Goal: Task Accomplishment & Management: Manage account settings

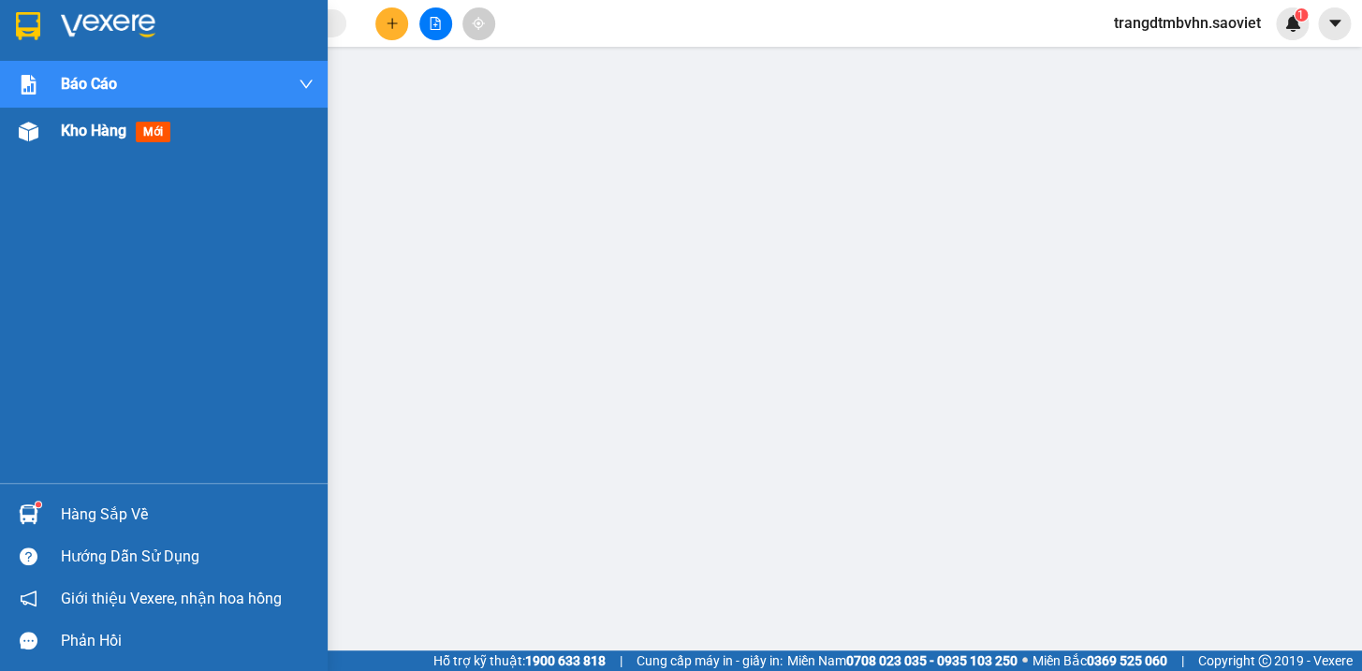
click at [80, 125] on span "Kho hàng" at bounding box center [94, 131] width 66 height 18
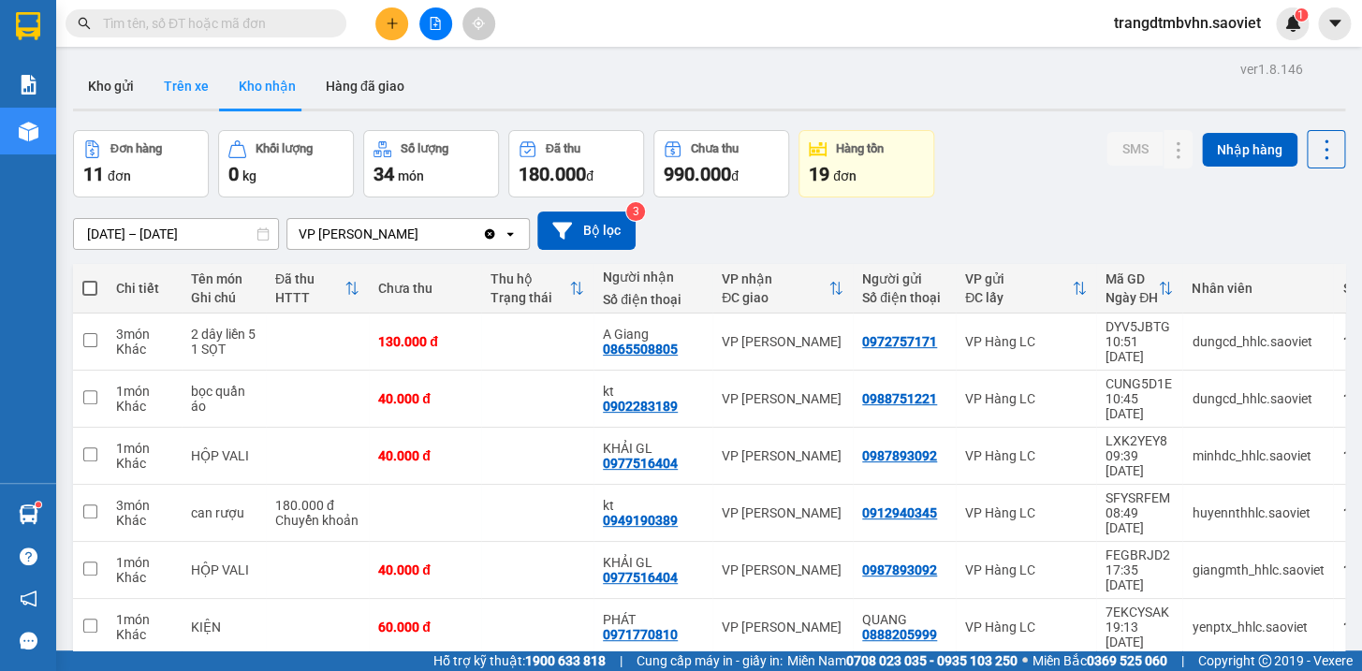
click at [201, 81] on button "Trên xe" at bounding box center [186, 86] width 75 height 45
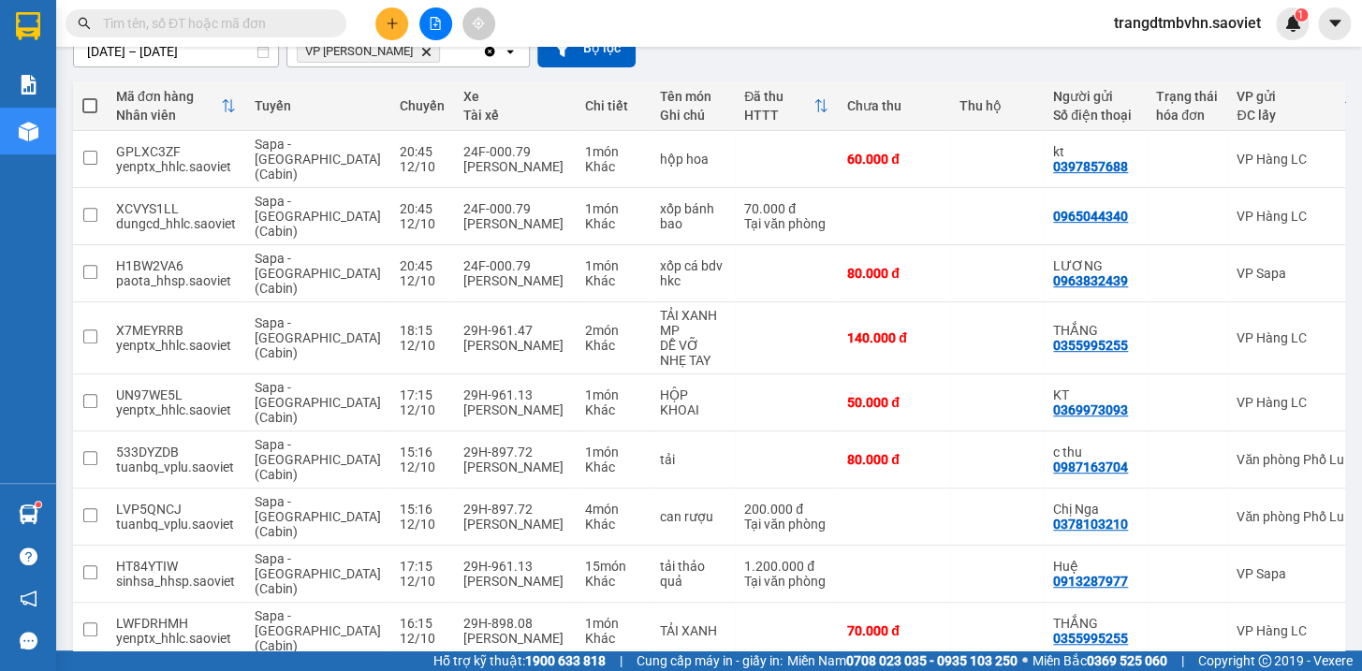
scroll to position [196, 0]
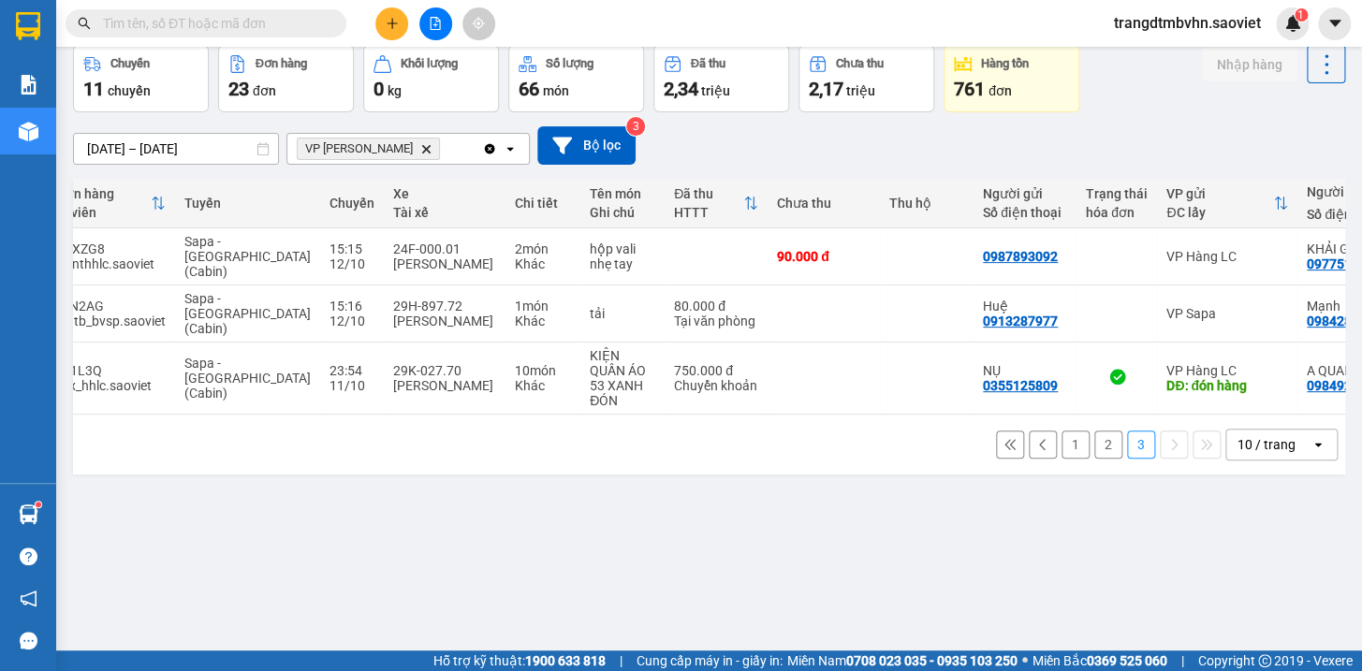
scroll to position [0, 82]
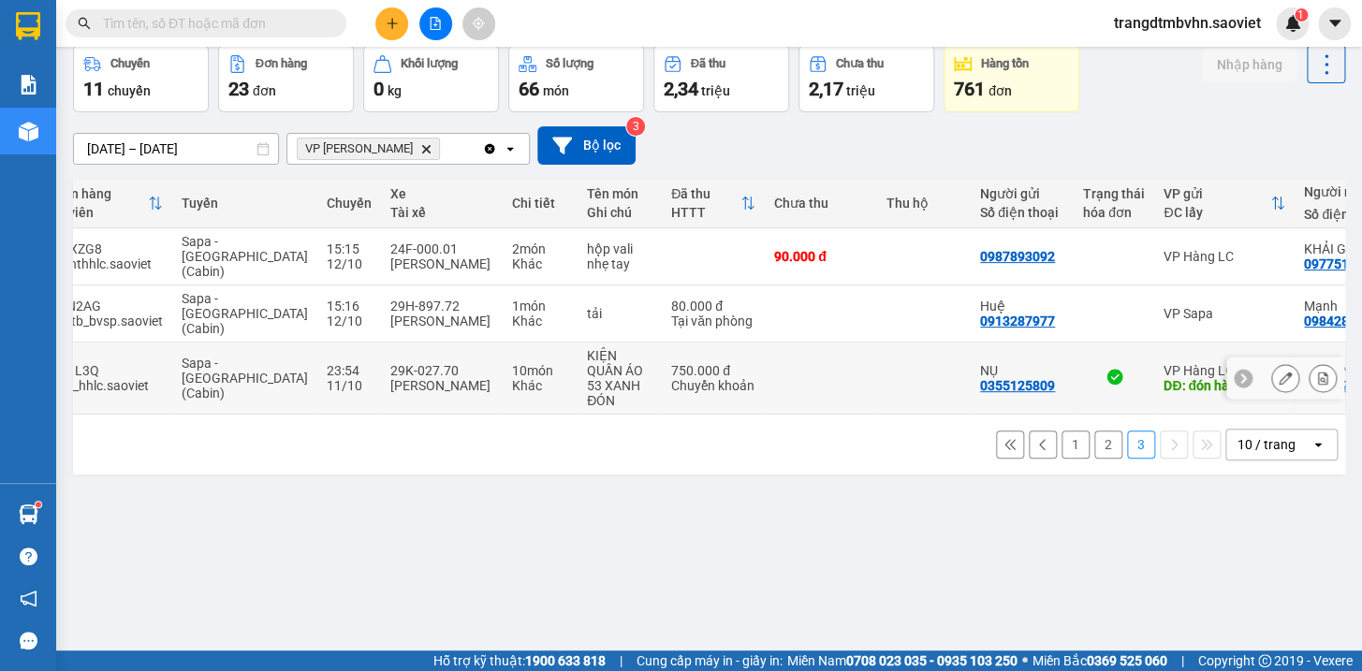
drag, startPoint x: 795, startPoint y: 358, endPoint x: 796, endPoint y: 324, distance: 34.6
click at [795, 355] on td at bounding box center [821, 379] width 112 height 72
checkbox input "true"
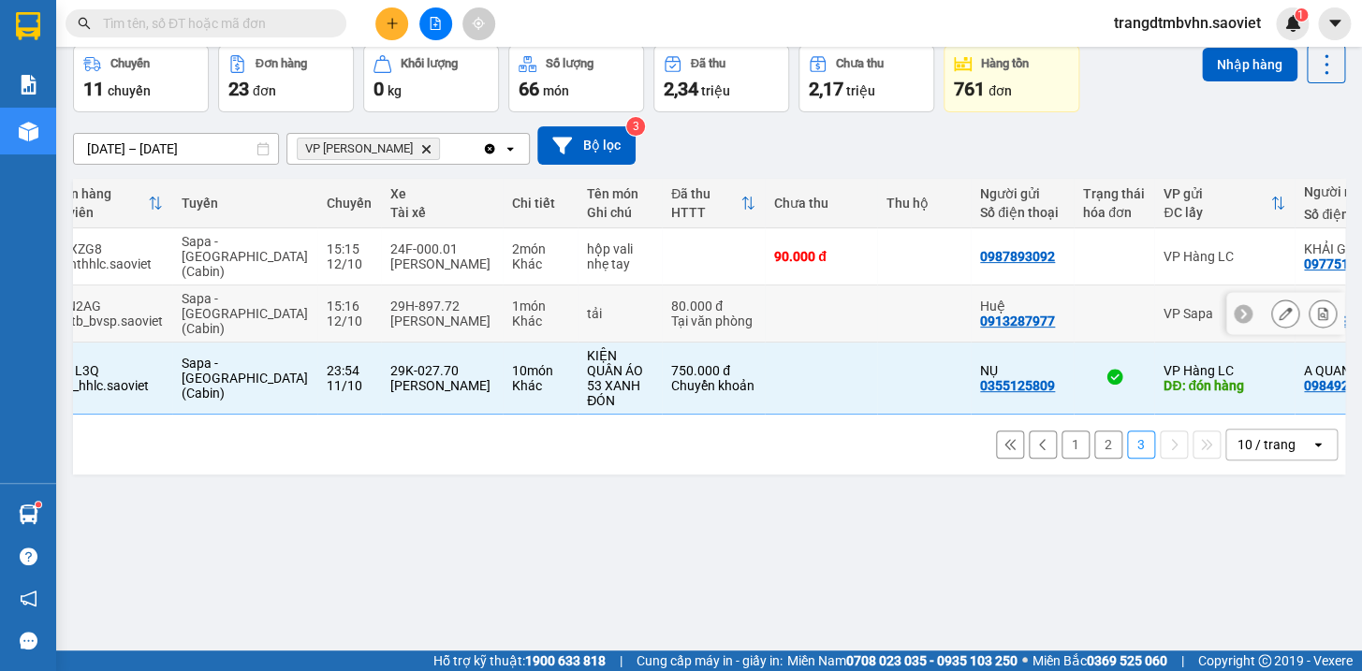
click at [796, 307] on td at bounding box center [821, 313] width 112 height 57
checkbox input "true"
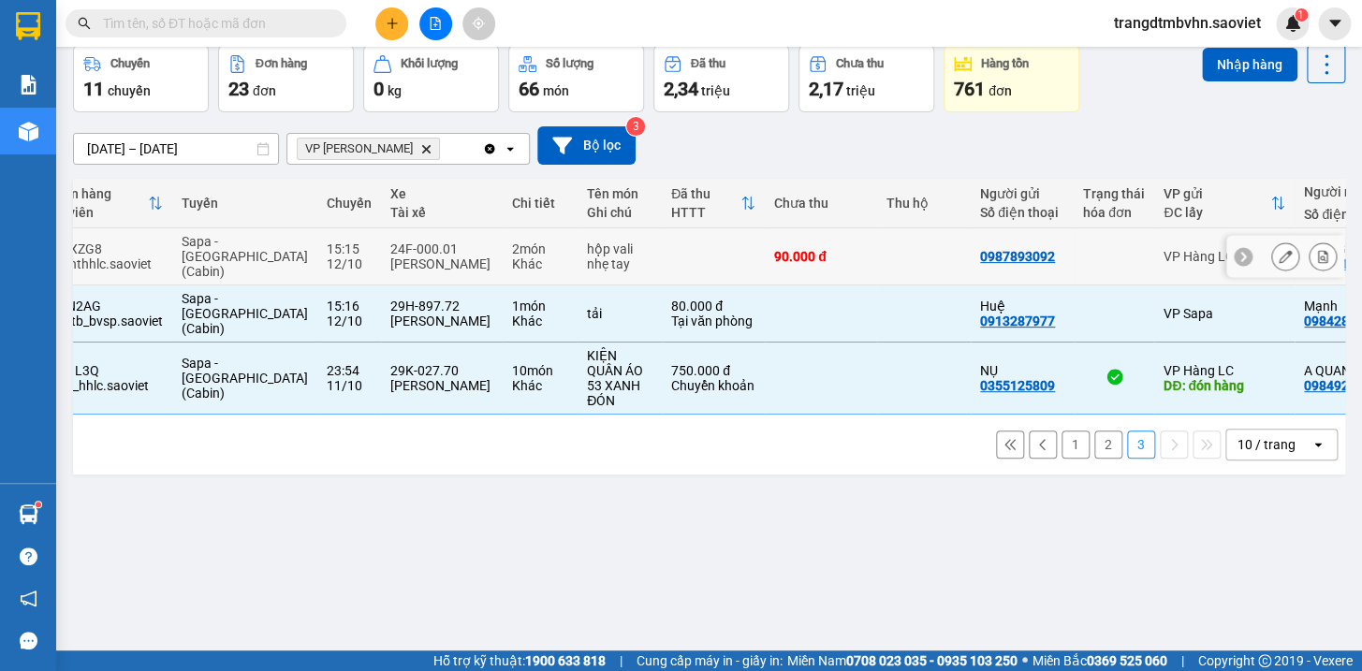
click at [877, 252] on td at bounding box center [924, 256] width 94 height 57
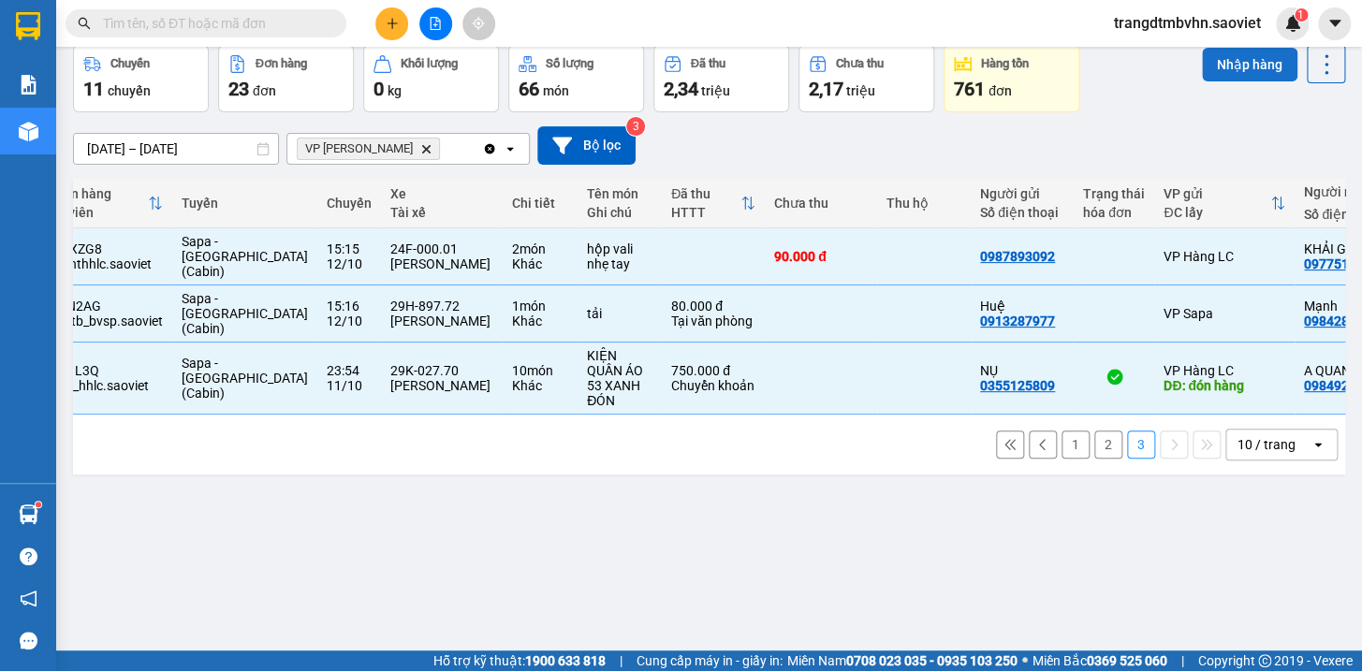
click at [1233, 55] on button "Nhập hàng" at bounding box center [1249, 65] width 95 height 34
checkbox input "false"
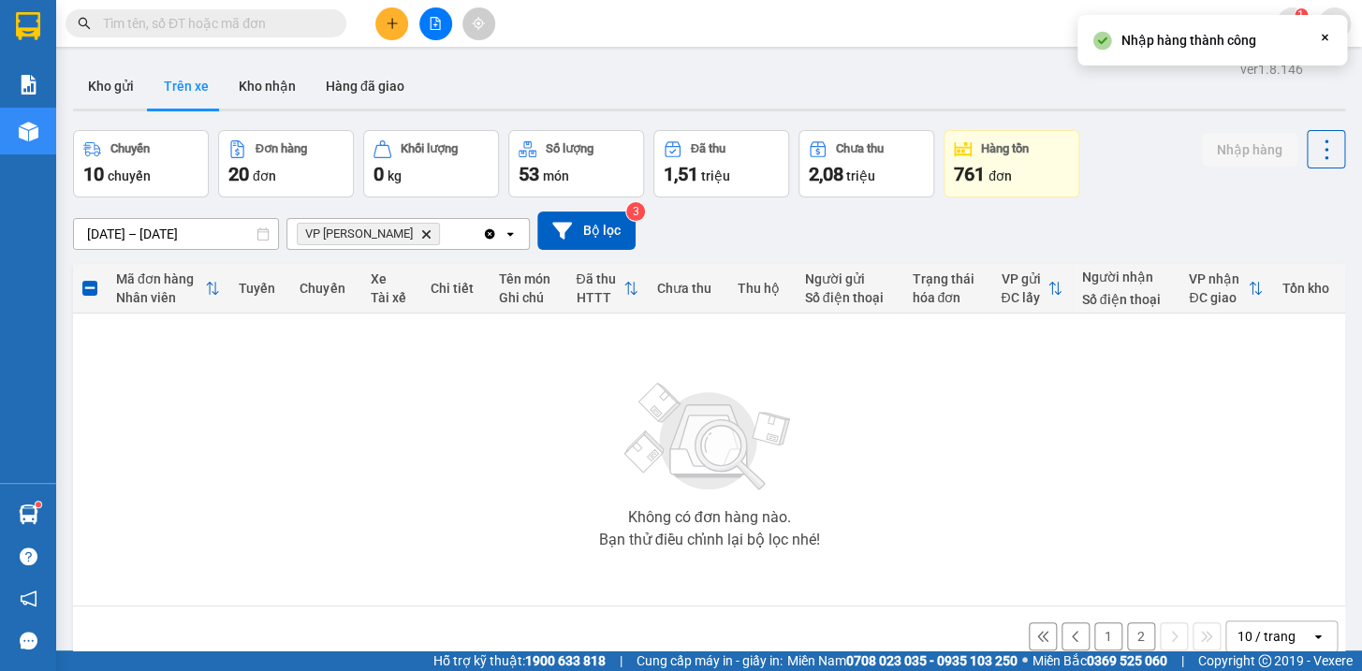
scroll to position [85, 0]
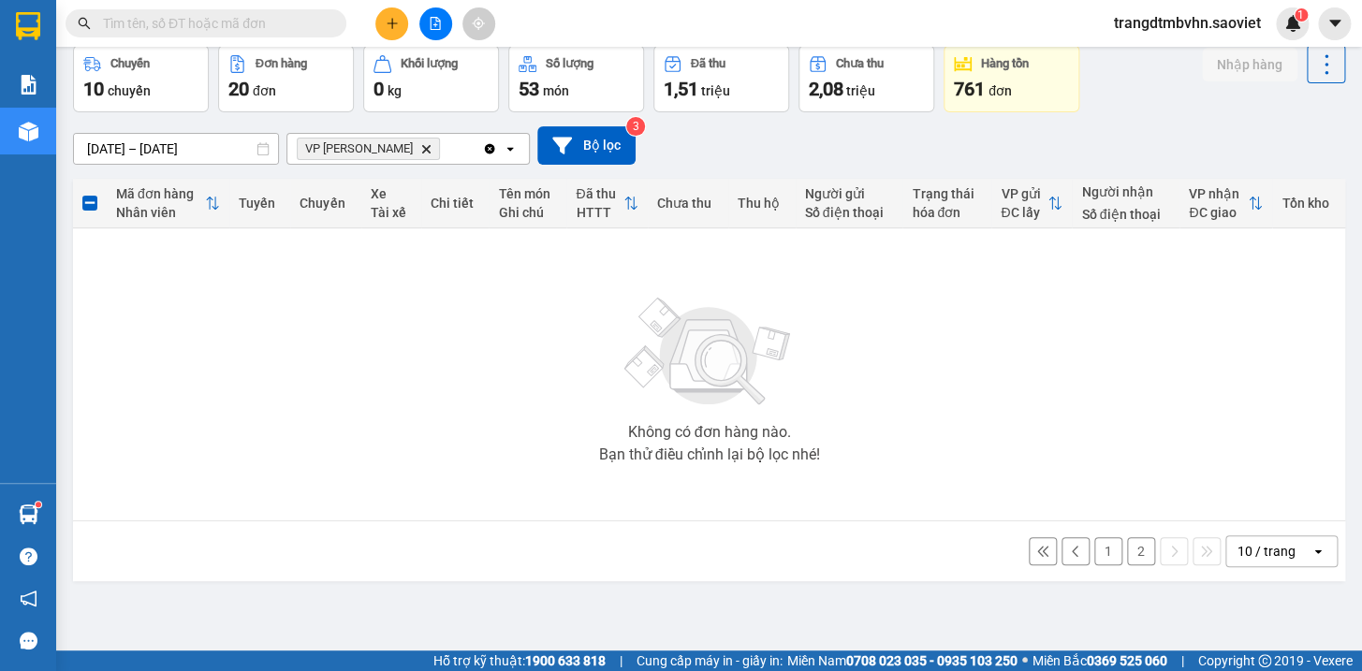
click at [1127, 557] on button "2" at bounding box center [1141, 551] width 28 height 28
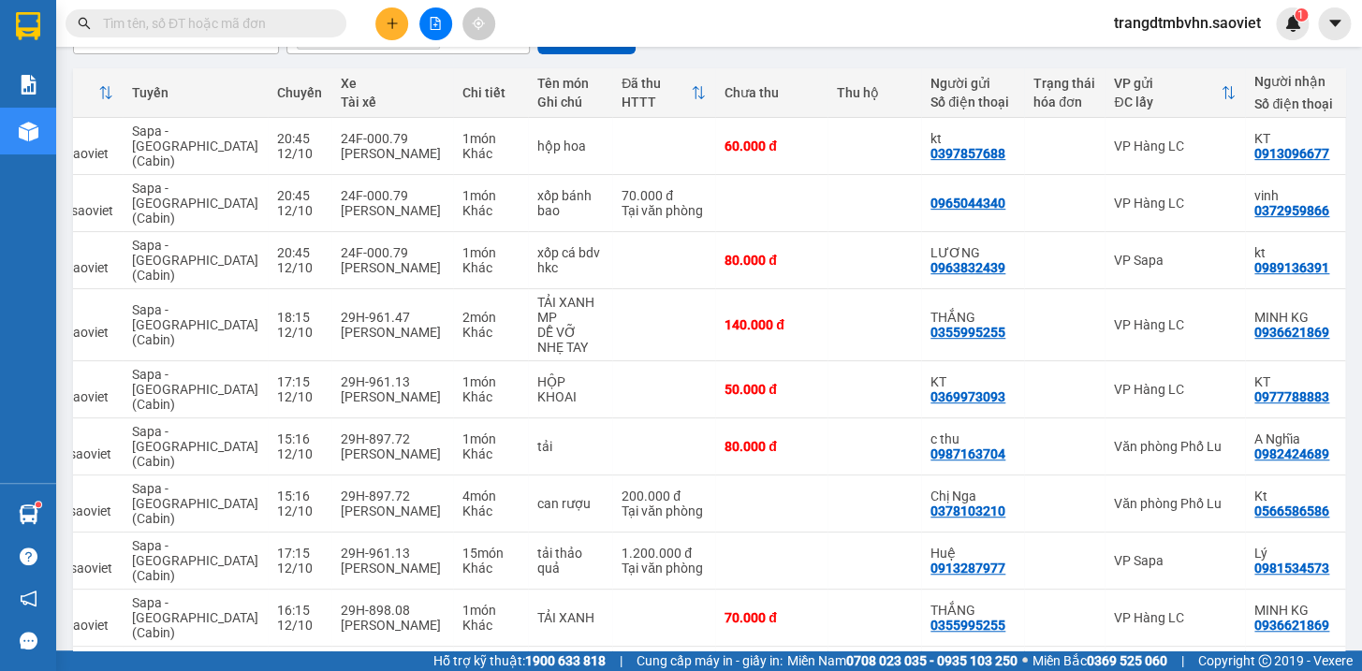
scroll to position [0, 133]
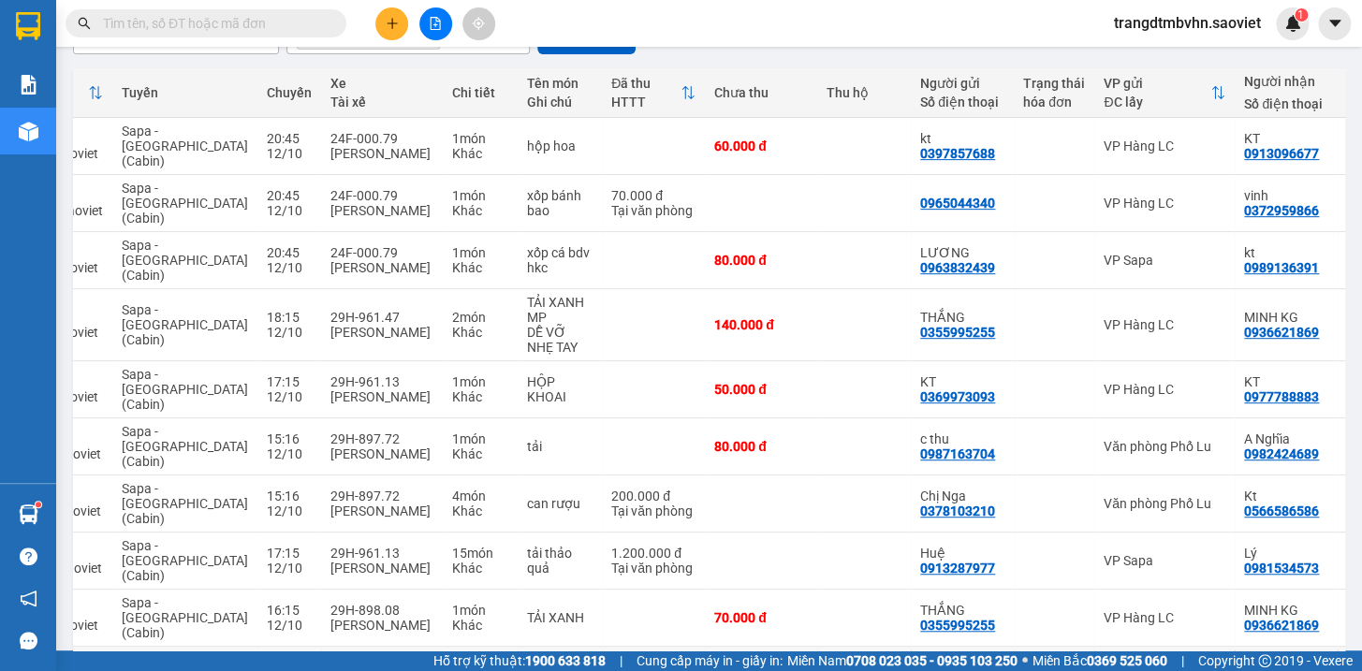
drag, startPoint x: 807, startPoint y: 550, endPoint x: 805, endPoint y: 524, distance: 26.3
click at [817, 647] on td at bounding box center [864, 675] width 94 height 57
checkbox input "true"
click at [817, 590] on td at bounding box center [864, 618] width 94 height 57
checkbox input "true"
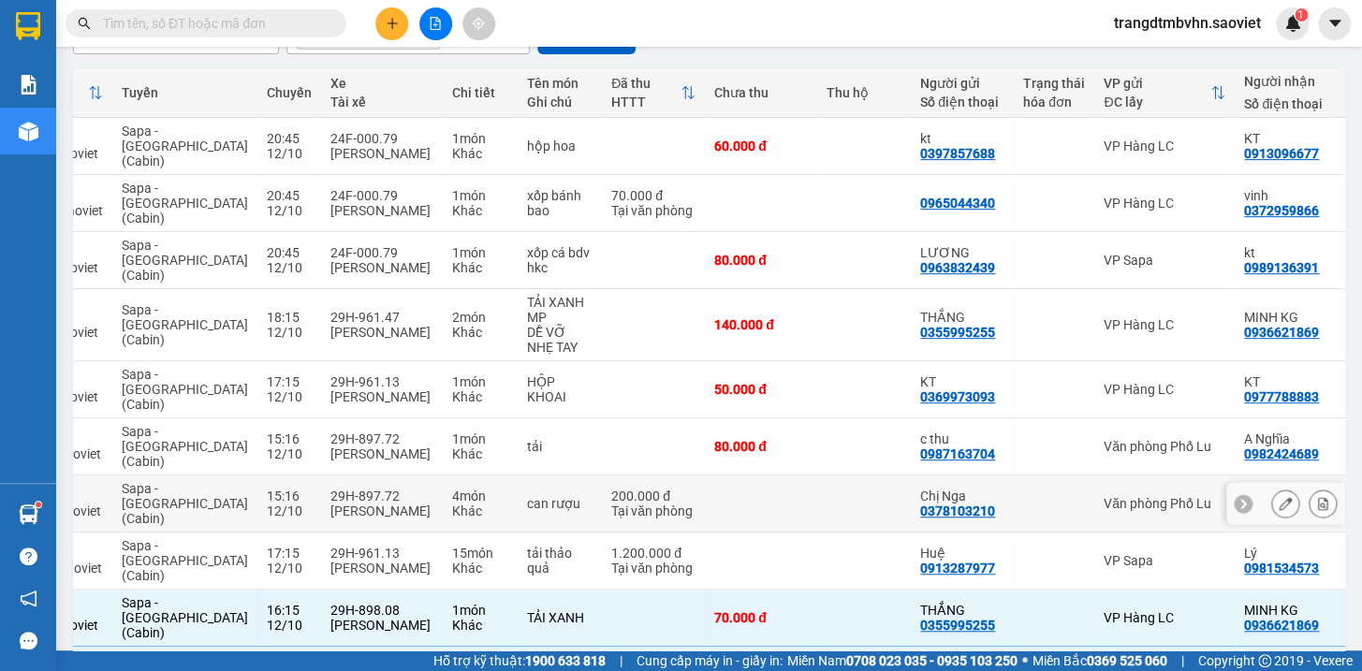
click at [844, 475] on td at bounding box center [864, 503] width 94 height 57
checkbox input "true"
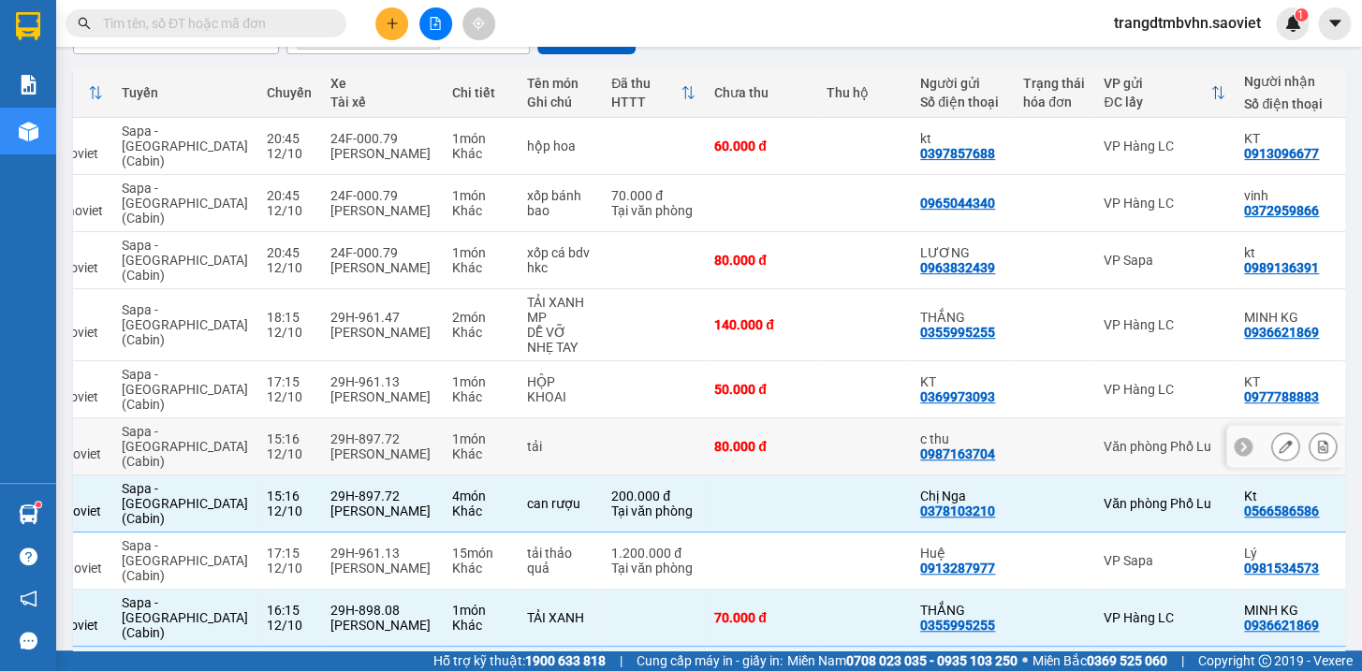
click at [840, 418] on td at bounding box center [864, 446] width 94 height 57
checkbox input "true"
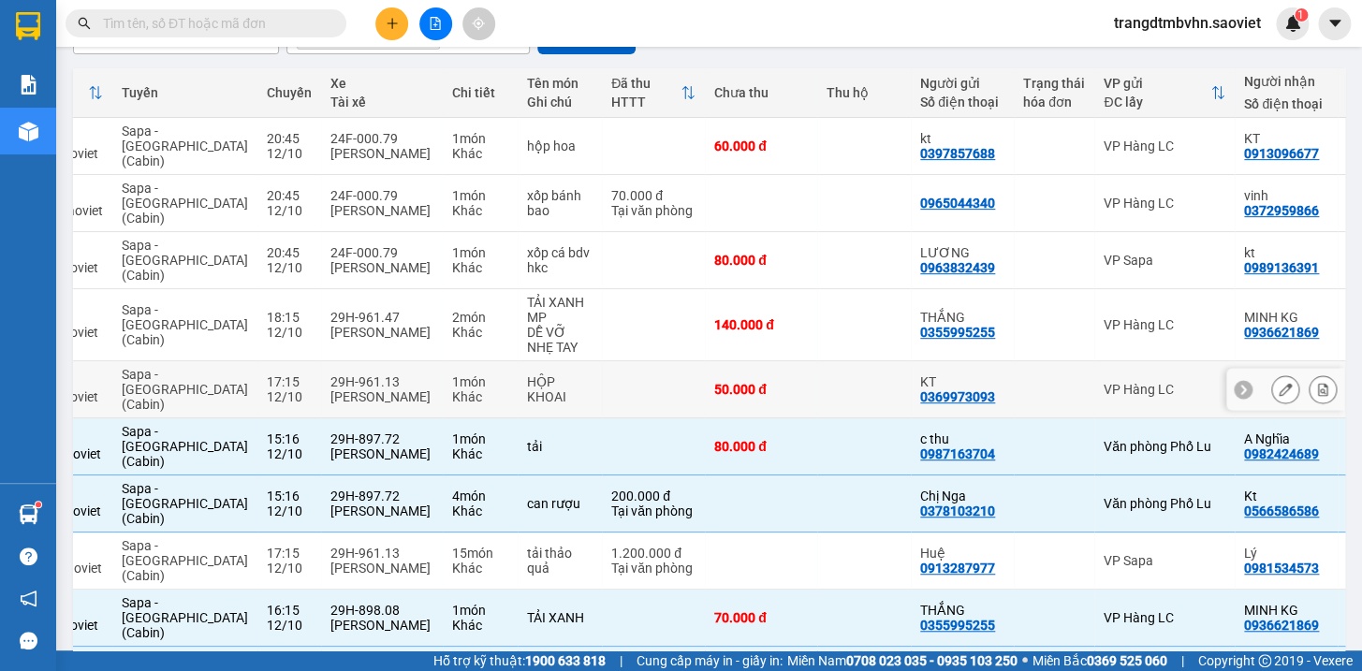
click at [830, 361] on td at bounding box center [864, 389] width 94 height 57
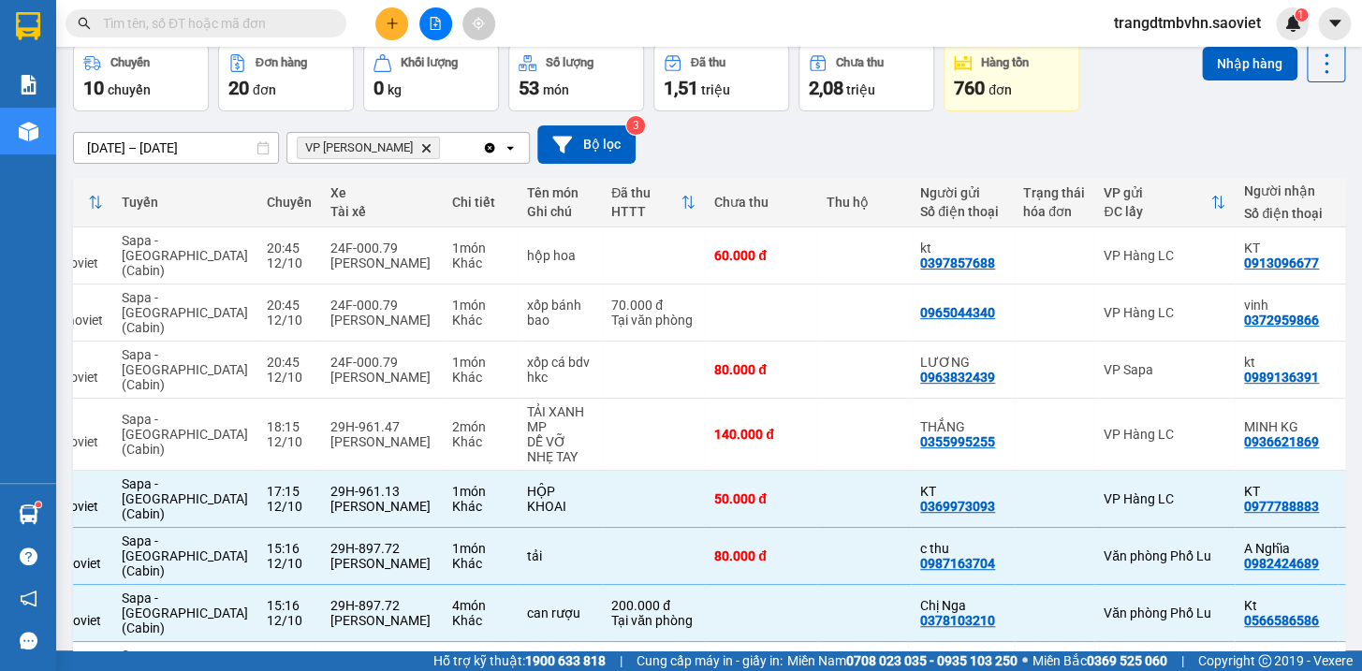
scroll to position [0, 0]
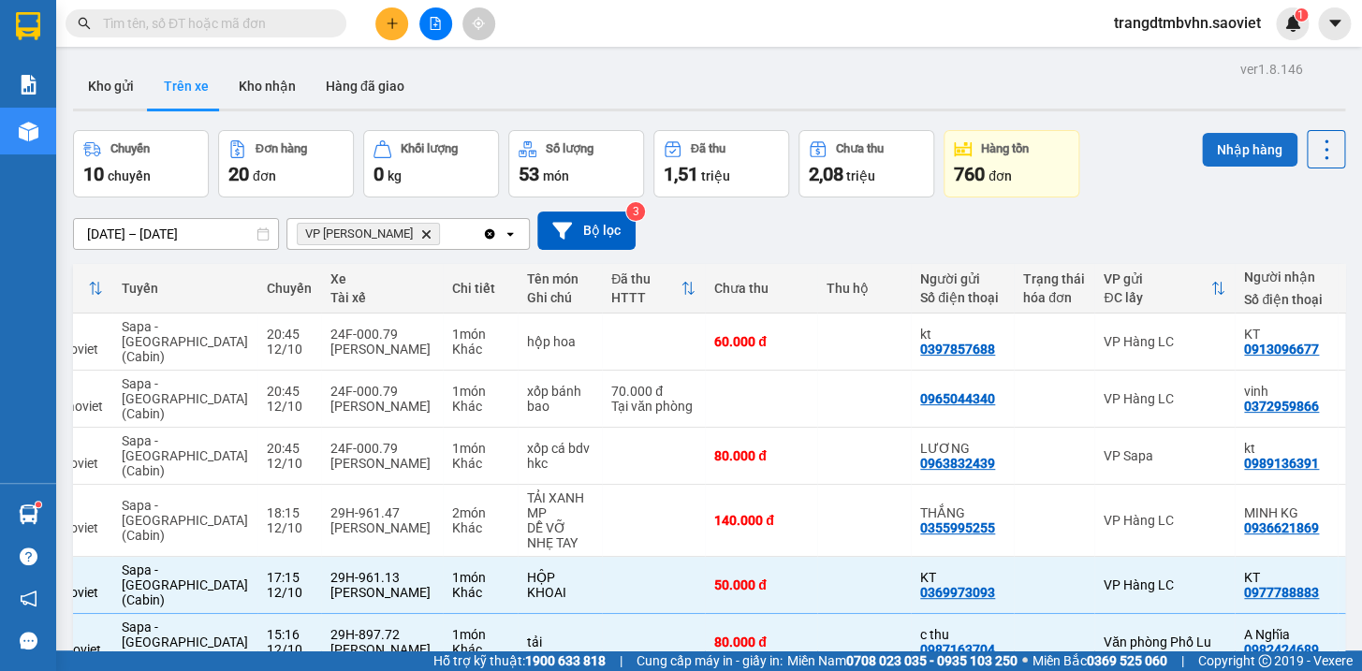
click at [1243, 145] on button "Nhập hàng" at bounding box center [1249, 150] width 95 height 34
checkbox input "false"
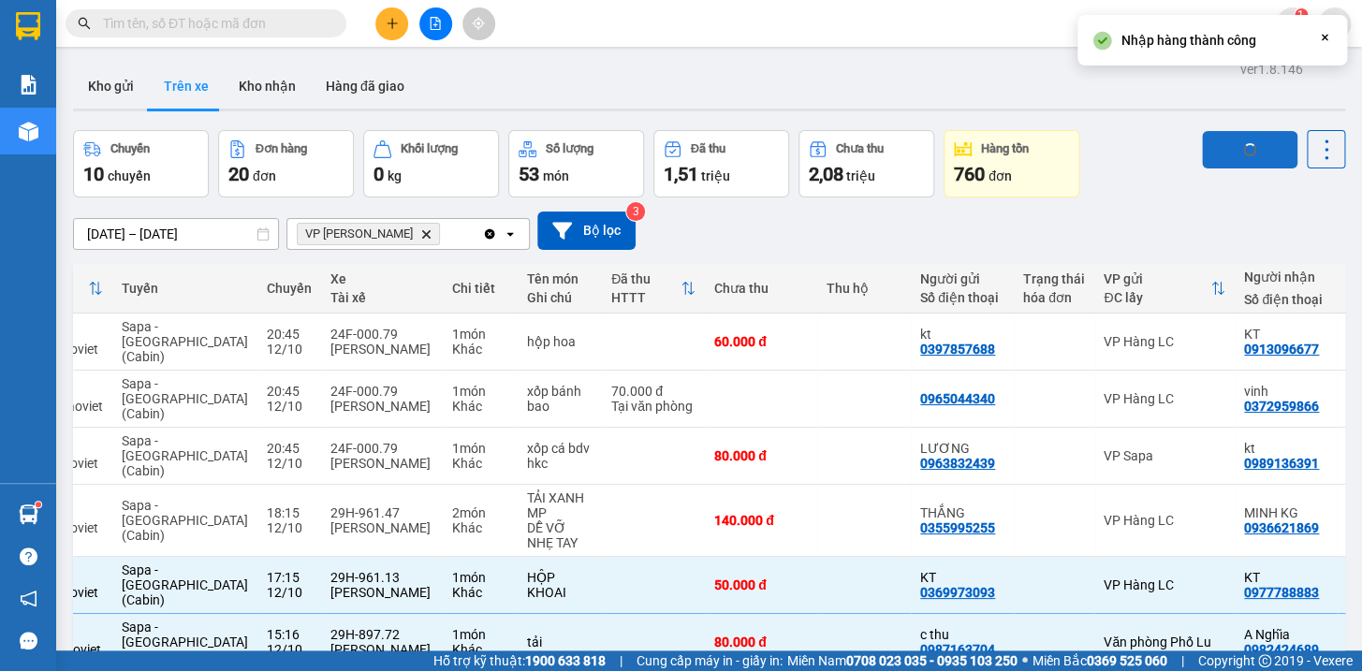
checkbox input "false"
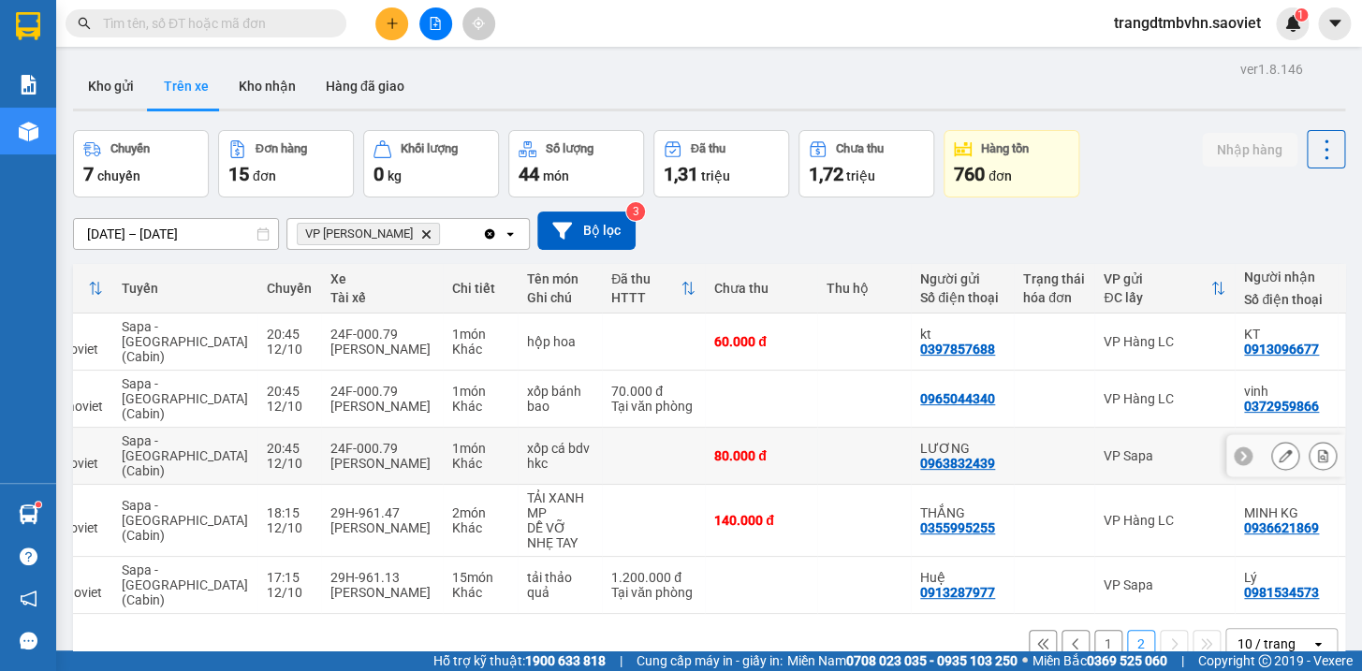
click at [817, 428] on td at bounding box center [864, 456] width 94 height 57
checkbox input "true"
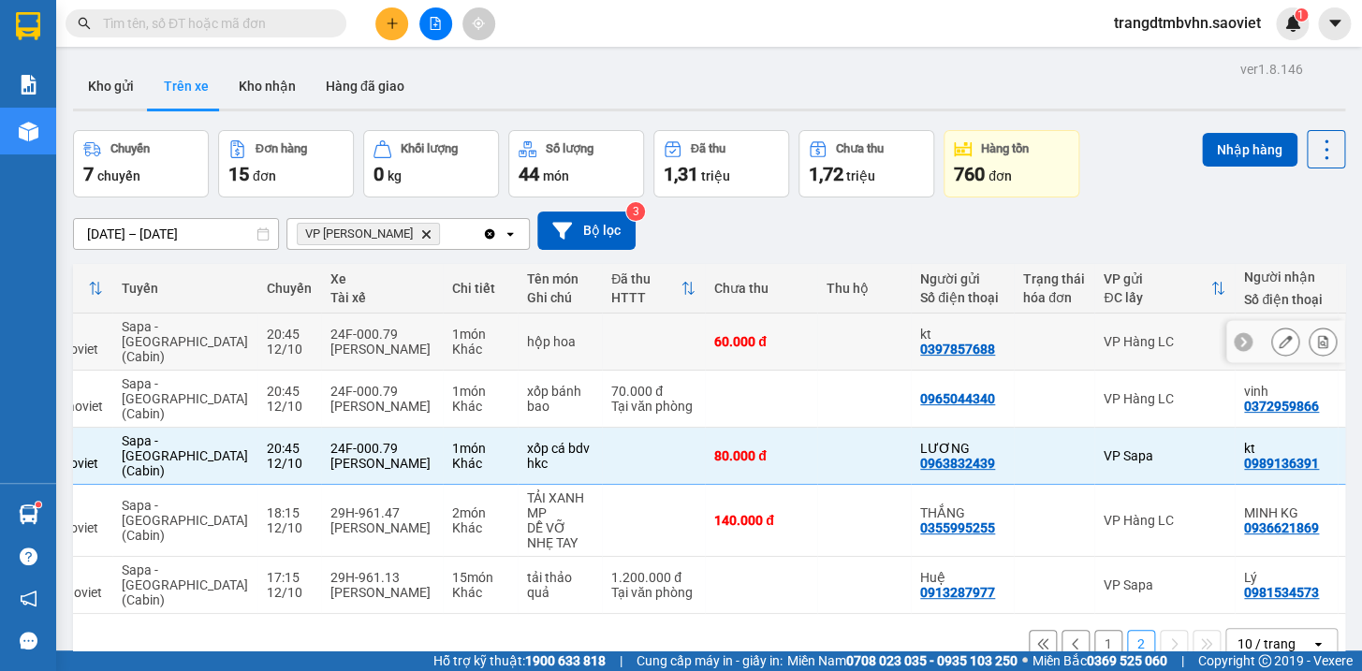
click at [817, 337] on td at bounding box center [864, 342] width 94 height 57
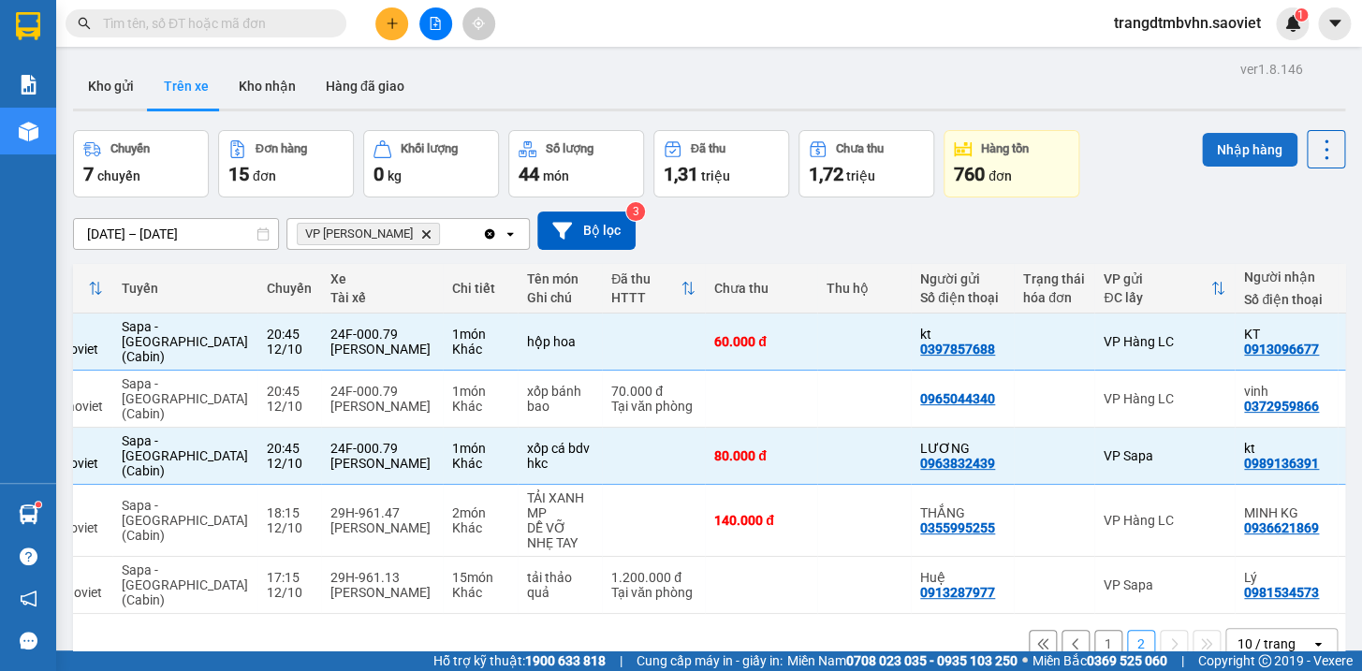
click at [1250, 155] on button "Nhập hàng" at bounding box center [1249, 150] width 95 height 34
checkbox input "false"
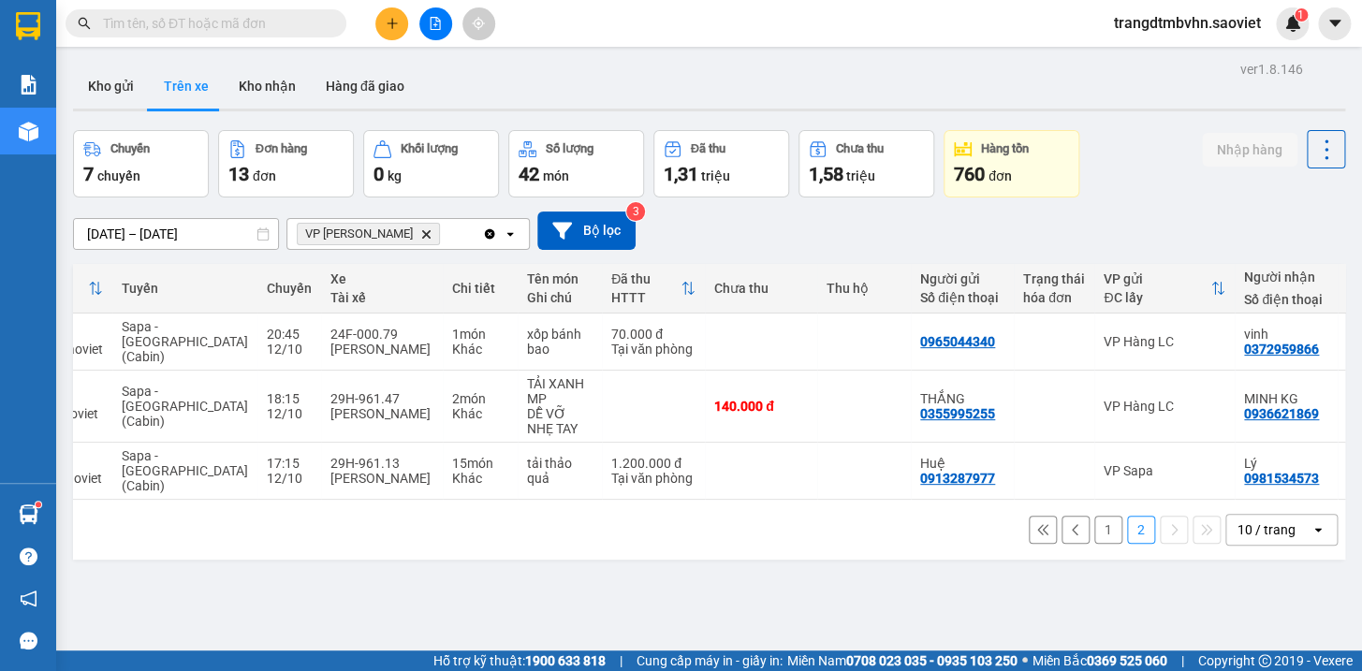
click at [1094, 516] on button "1" at bounding box center [1108, 530] width 28 height 28
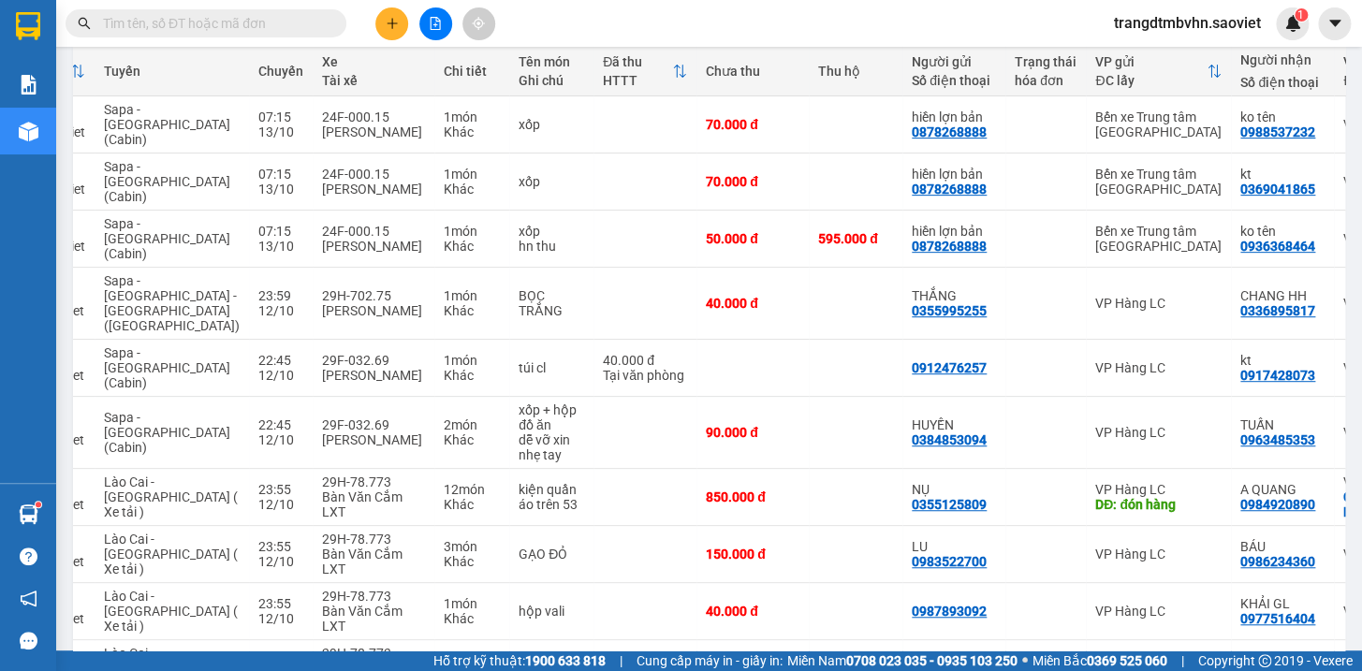
scroll to position [0, 148]
click at [808, 397] on td at bounding box center [855, 433] width 94 height 72
checkbox input "true"
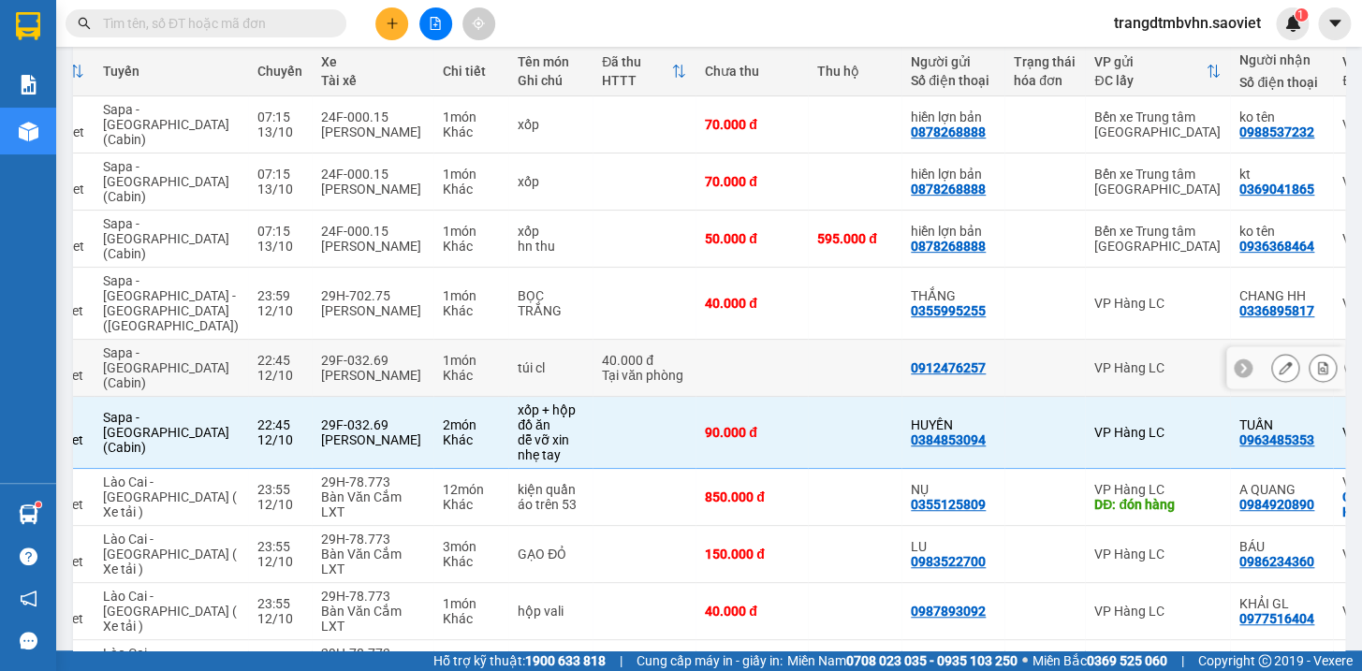
click at [808, 340] on td at bounding box center [855, 368] width 94 height 57
checkbox input "true"
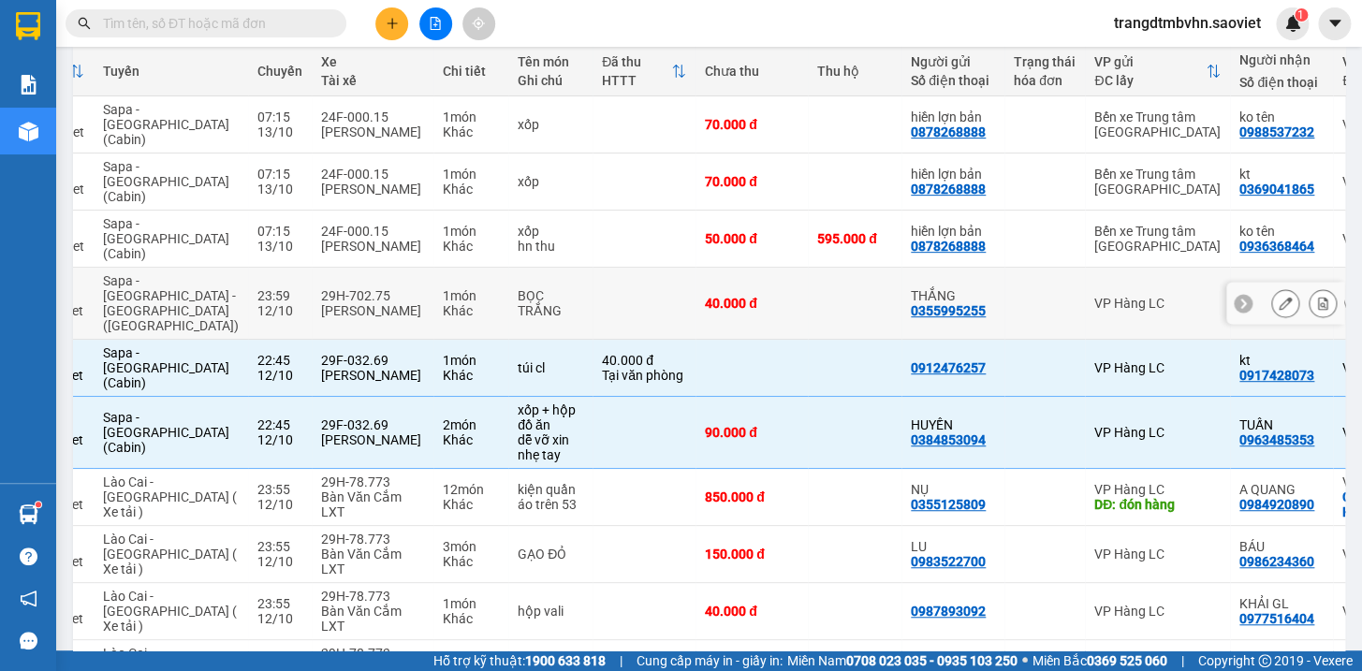
click at [733, 268] on td "40.000 đ" at bounding box center [751, 304] width 112 height 72
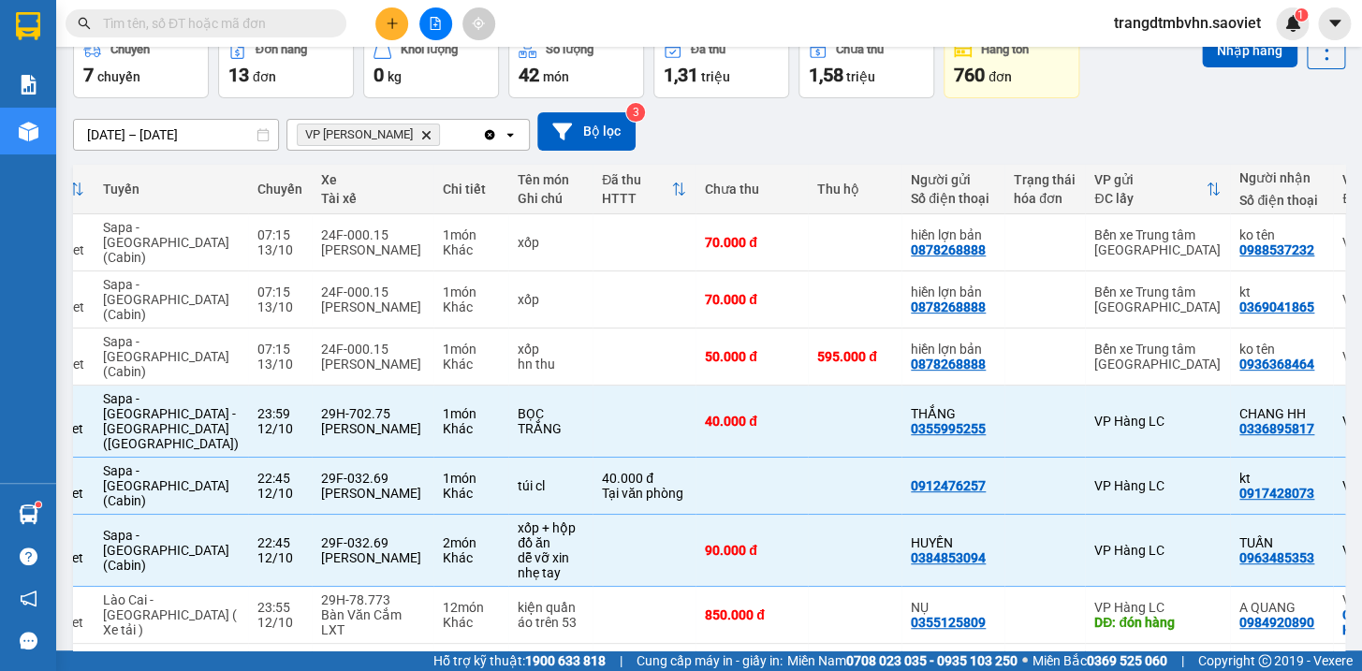
scroll to position [0, 0]
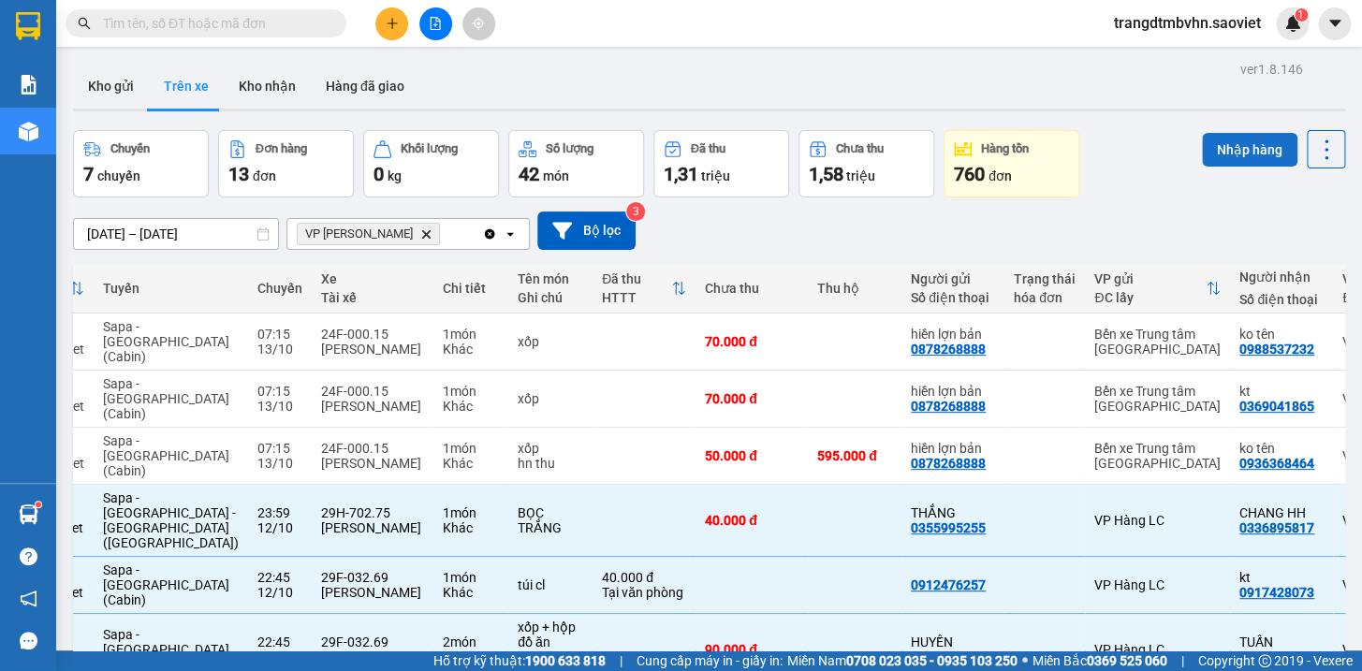
click at [1234, 149] on button "Nhập hàng" at bounding box center [1249, 150] width 95 height 34
checkbox input "false"
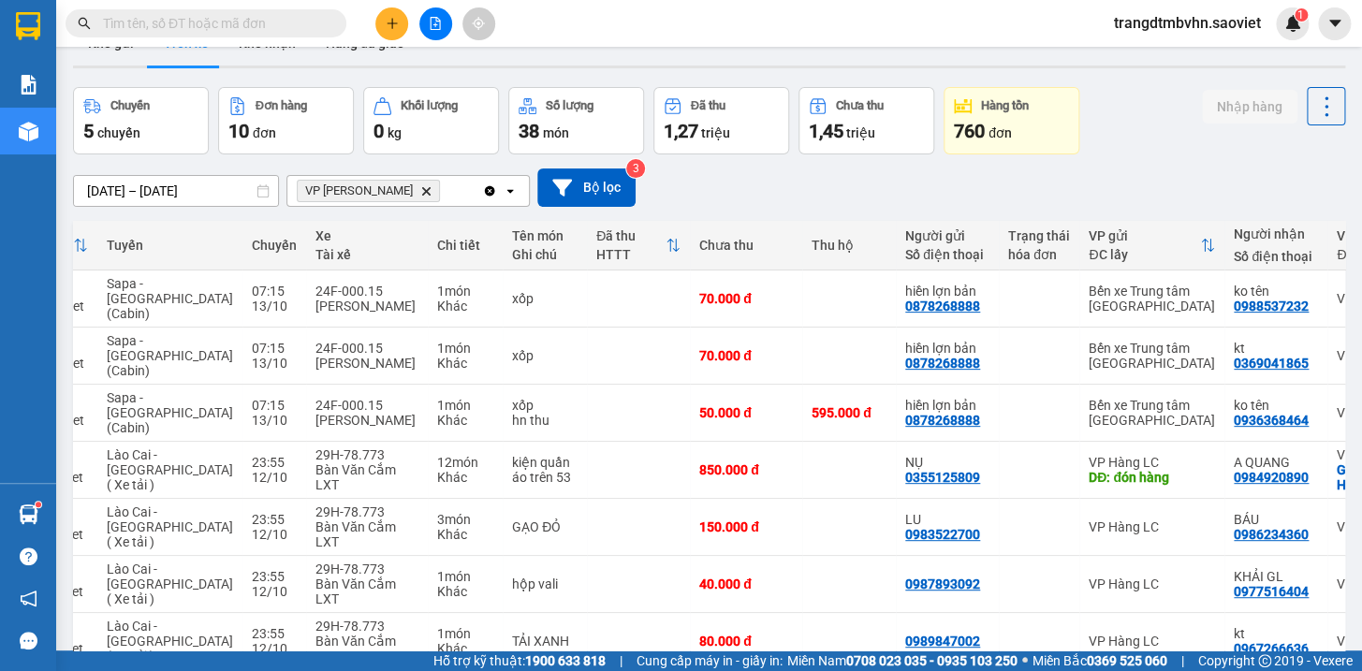
scroll to position [211, 0]
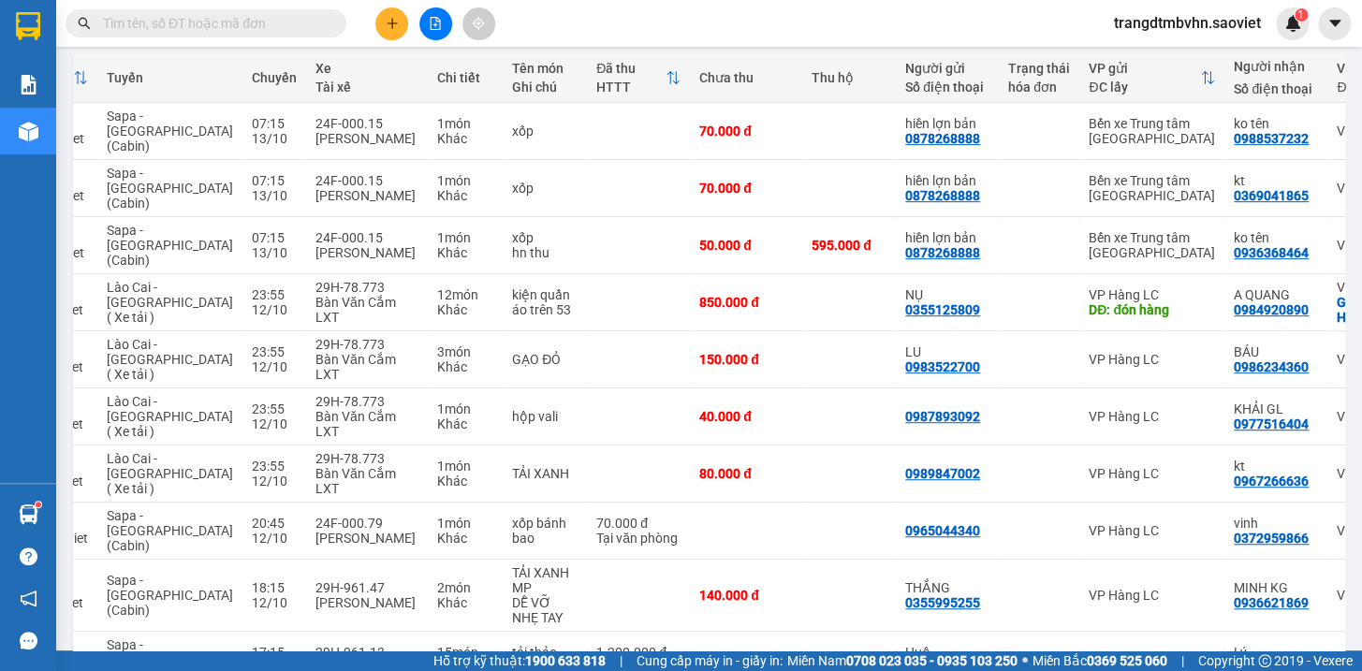
click at [285, 14] on input "text" at bounding box center [213, 23] width 221 height 21
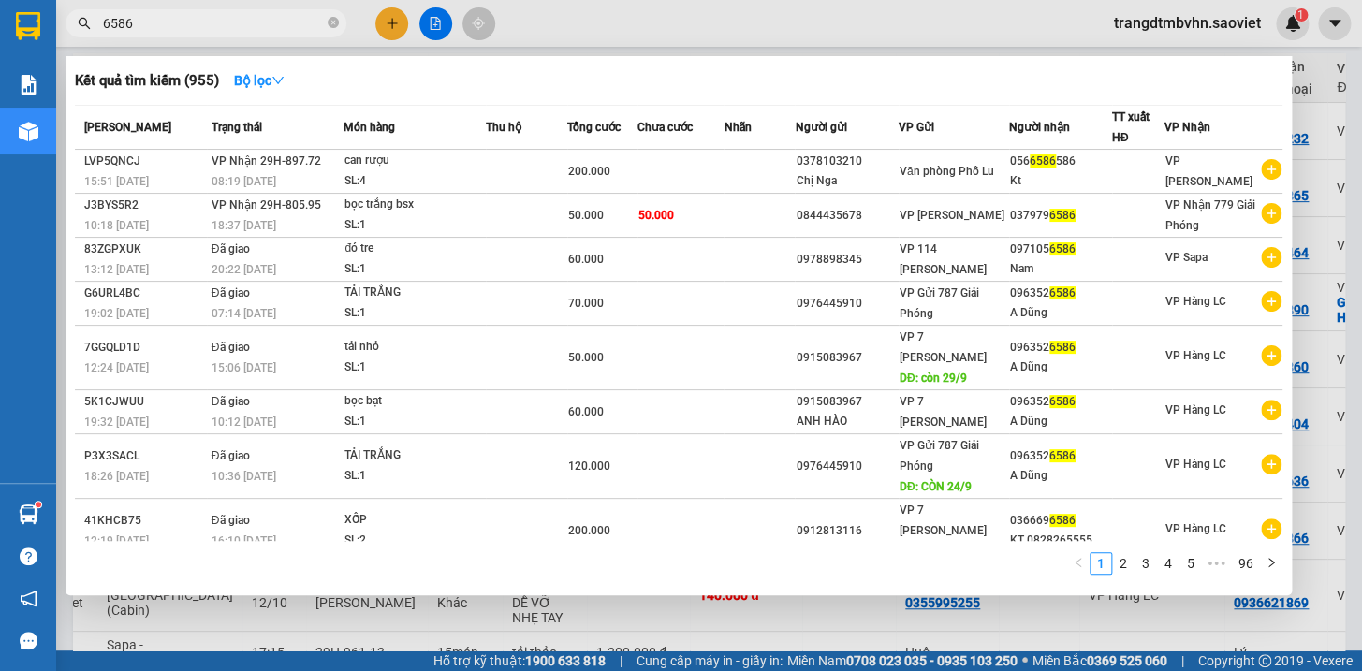
type input "6586"
click at [1360, 104] on div at bounding box center [681, 335] width 1362 height 671
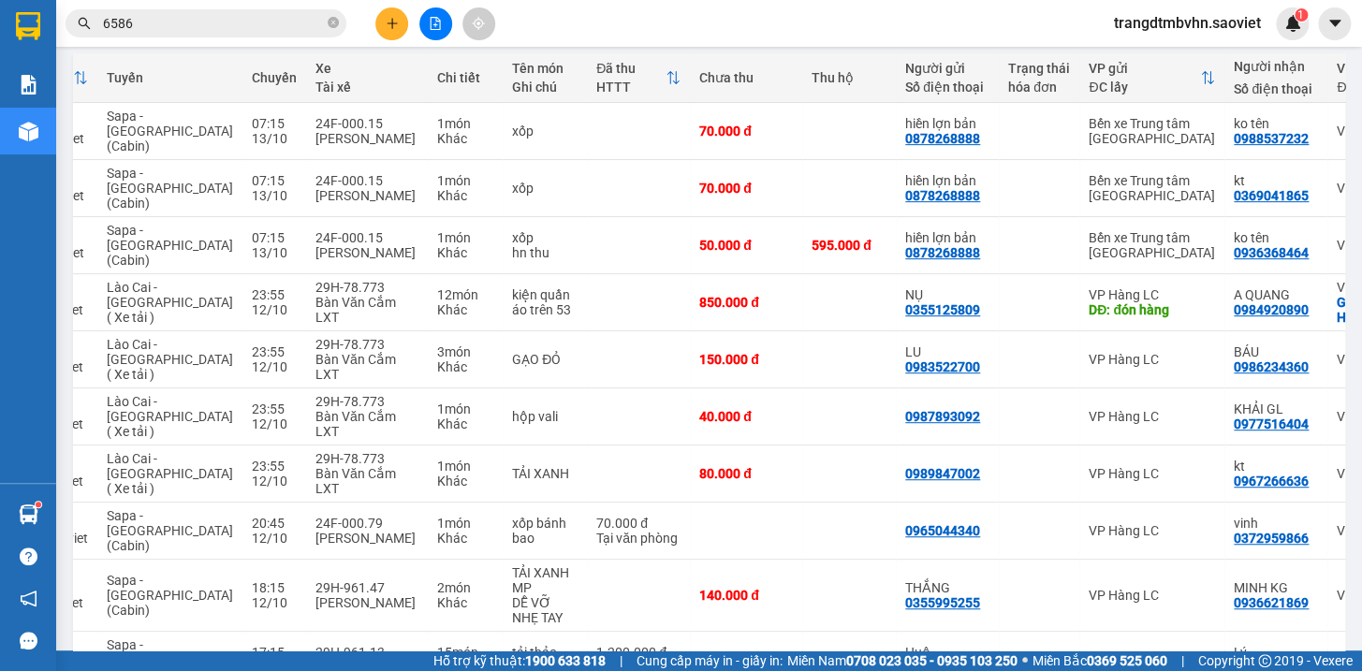
scroll to position [0, 0]
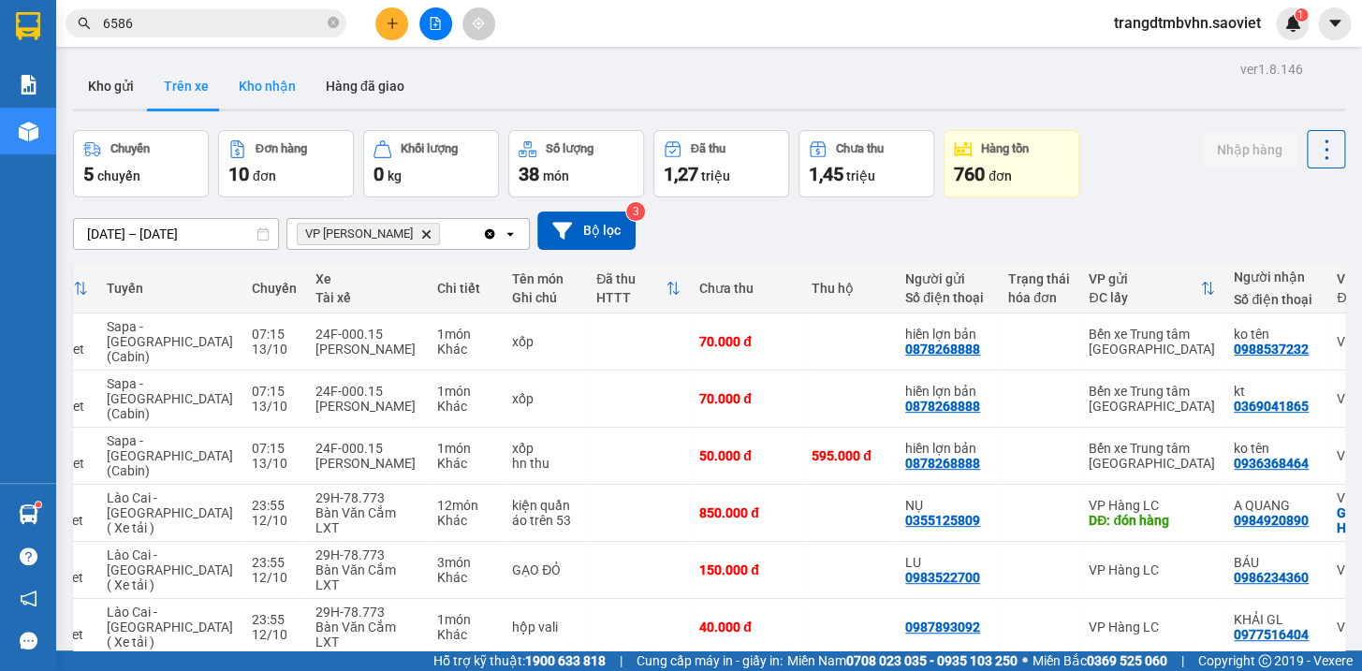
click at [269, 91] on button "Kho nhận" at bounding box center [267, 86] width 87 height 45
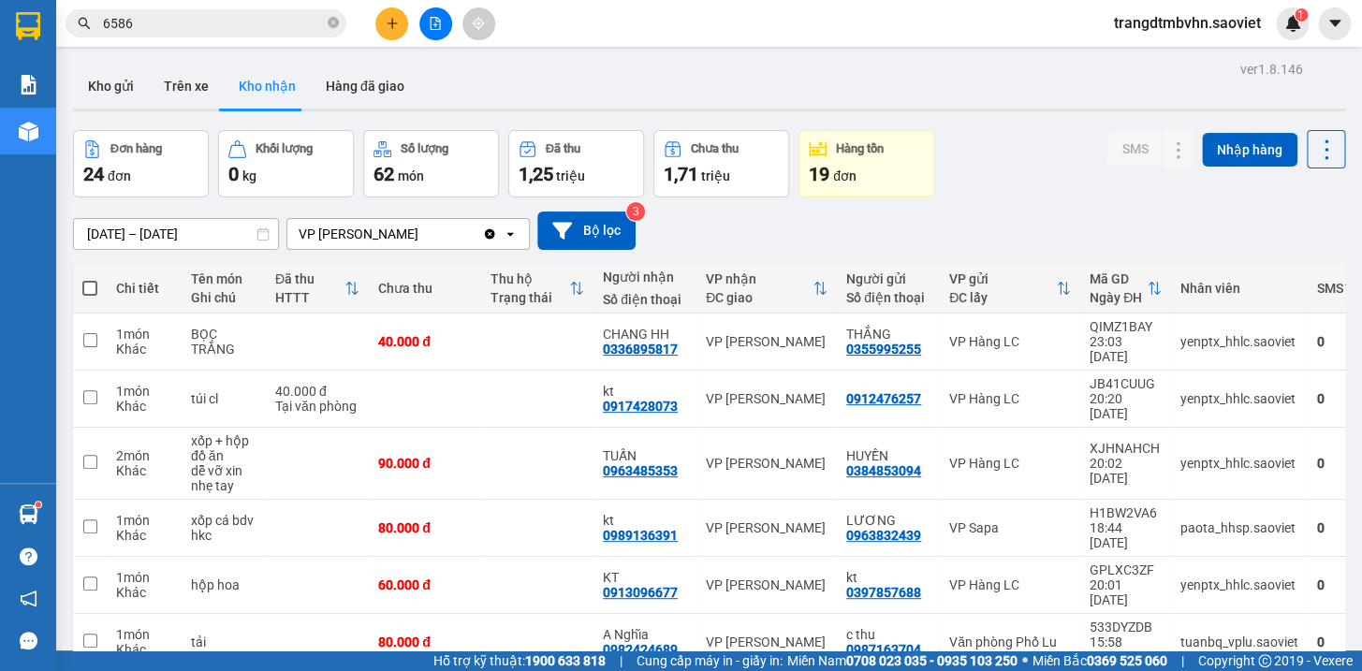
click at [85, 288] on span at bounding box center [89, 288] width 15 height 15
click at [90, 279] on input "checkbox" at bounding box center [90, 279] width 0 height 0
checkbox input "true"
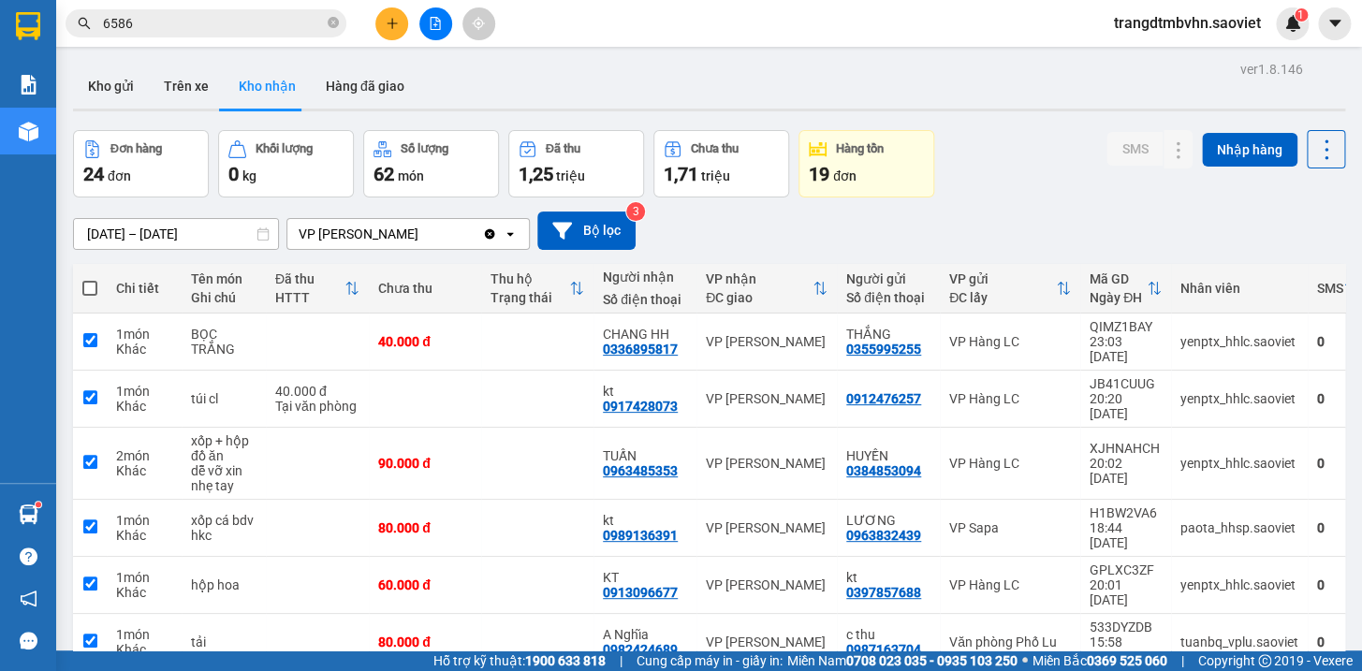
checkbox input "true"
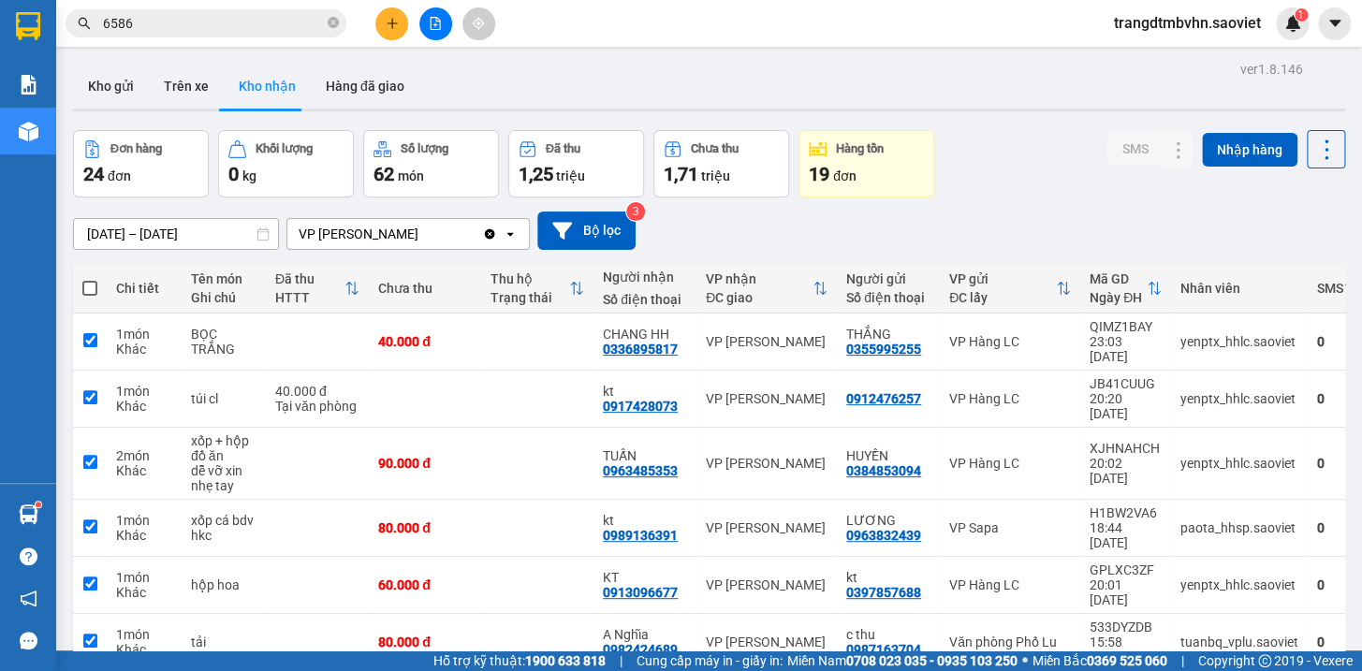
checkbox input "true"
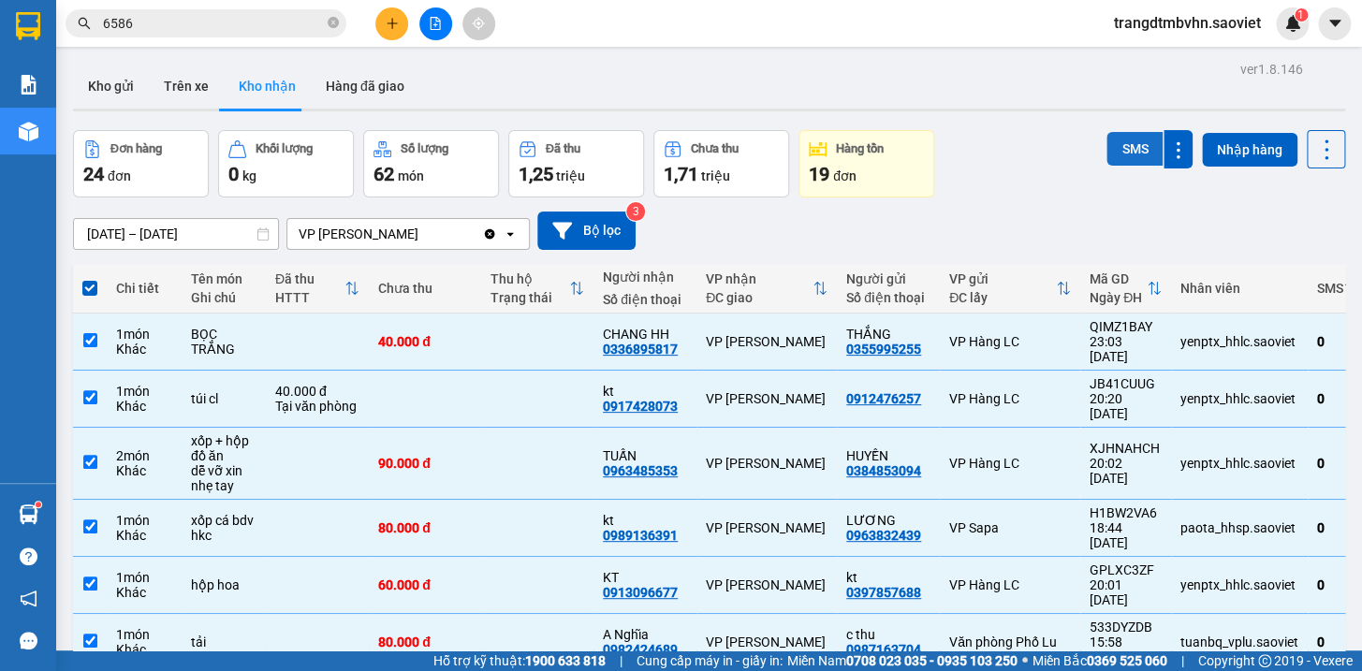
click at [1130, 141] on button "SMS" at bounding box center [1134, 149] width 56 height 34
click at [88, 283] on span at bounding box center [89, 288] width 15 height 15
click at [90, 279] on input "checkbox" at bounding box center [90, 279] width 0 height 0
checkbox input "false"
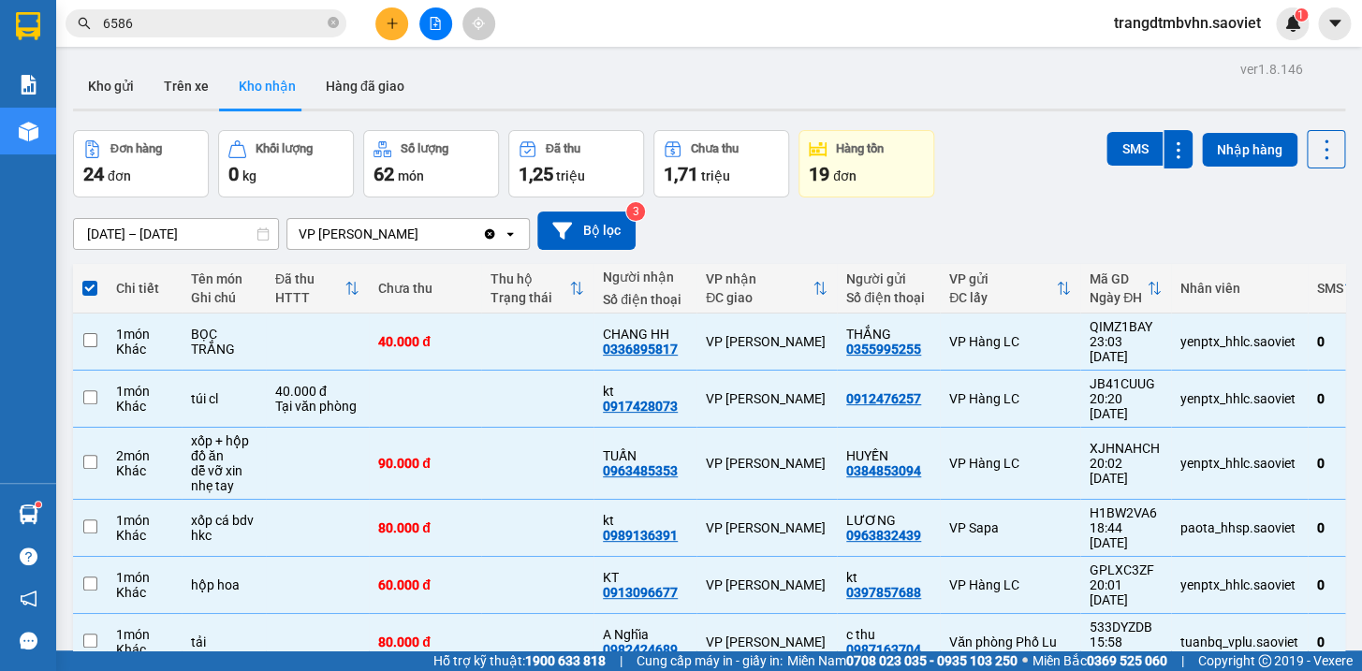
checkbox input "false"
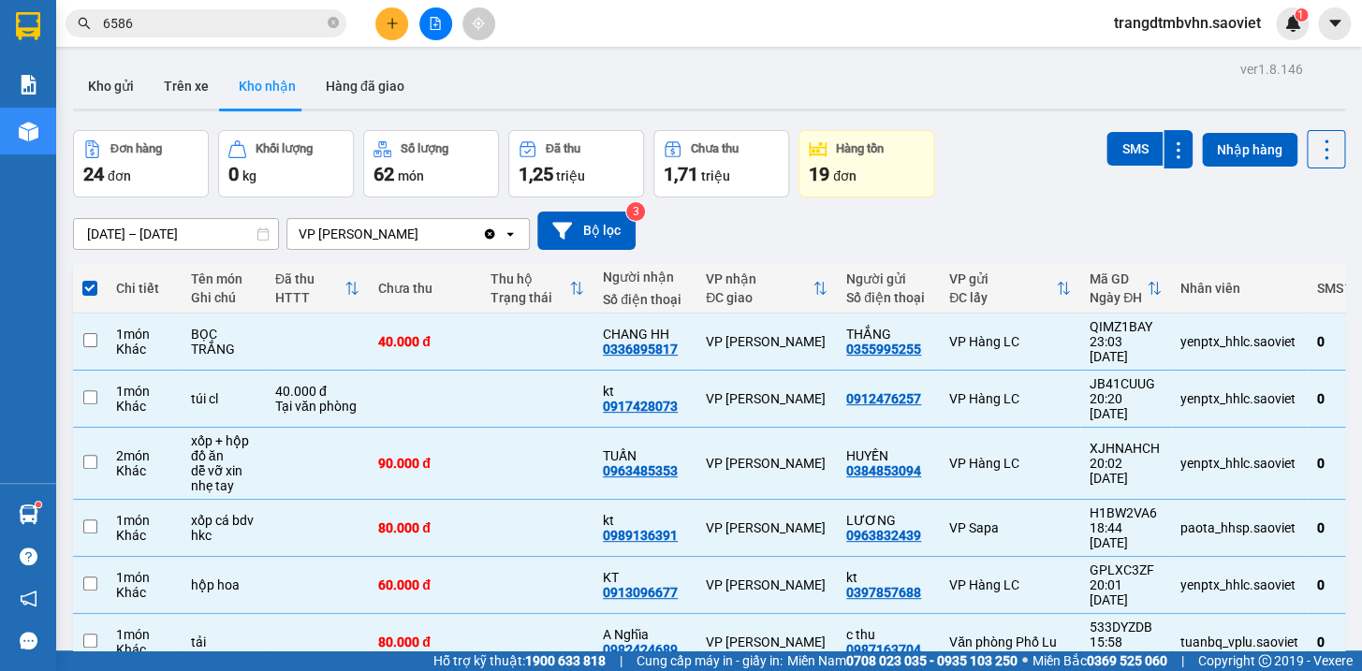
checkbox input "false"
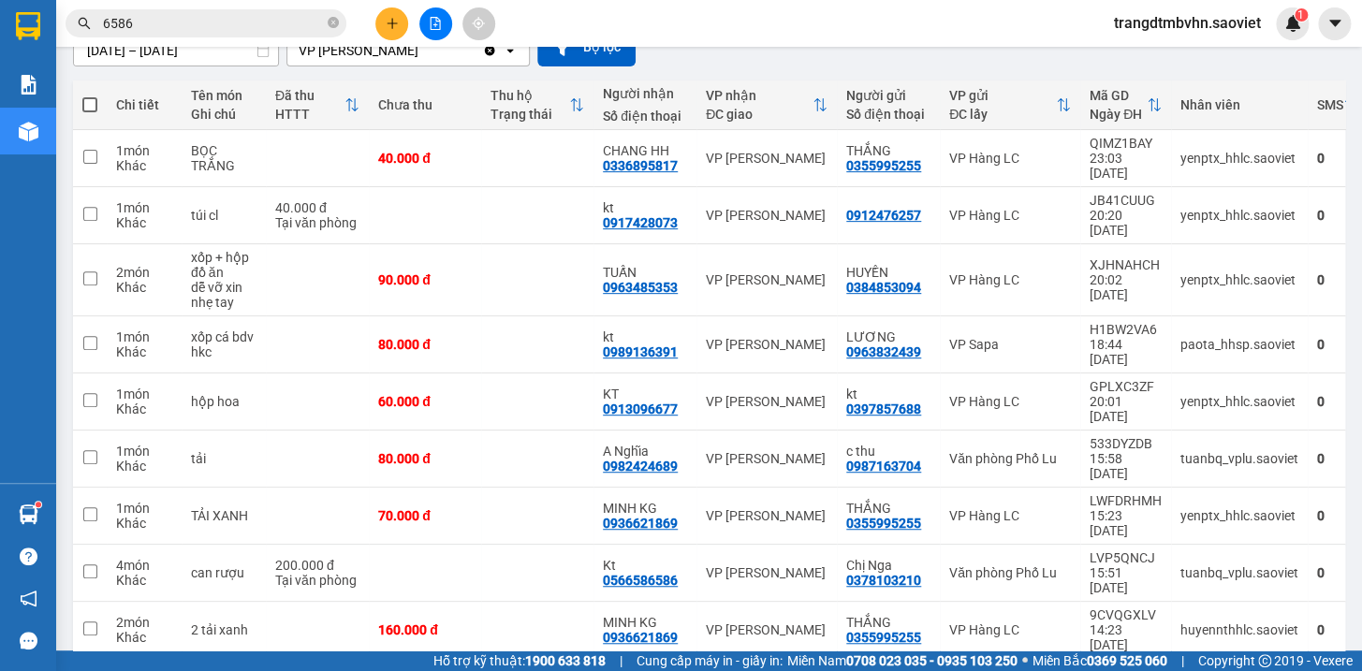
scroll to position [196, 0]
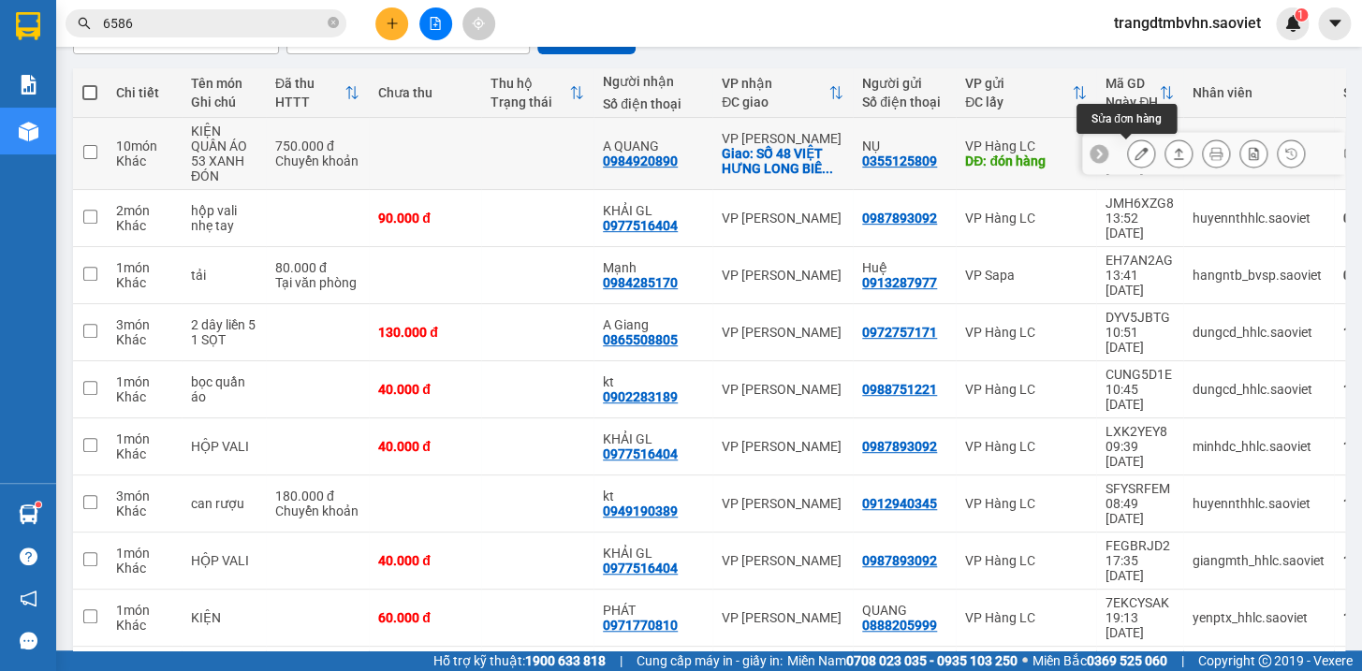
click at [1134, 153] on icon at bounding box center [1140, 153] width 13 height 13
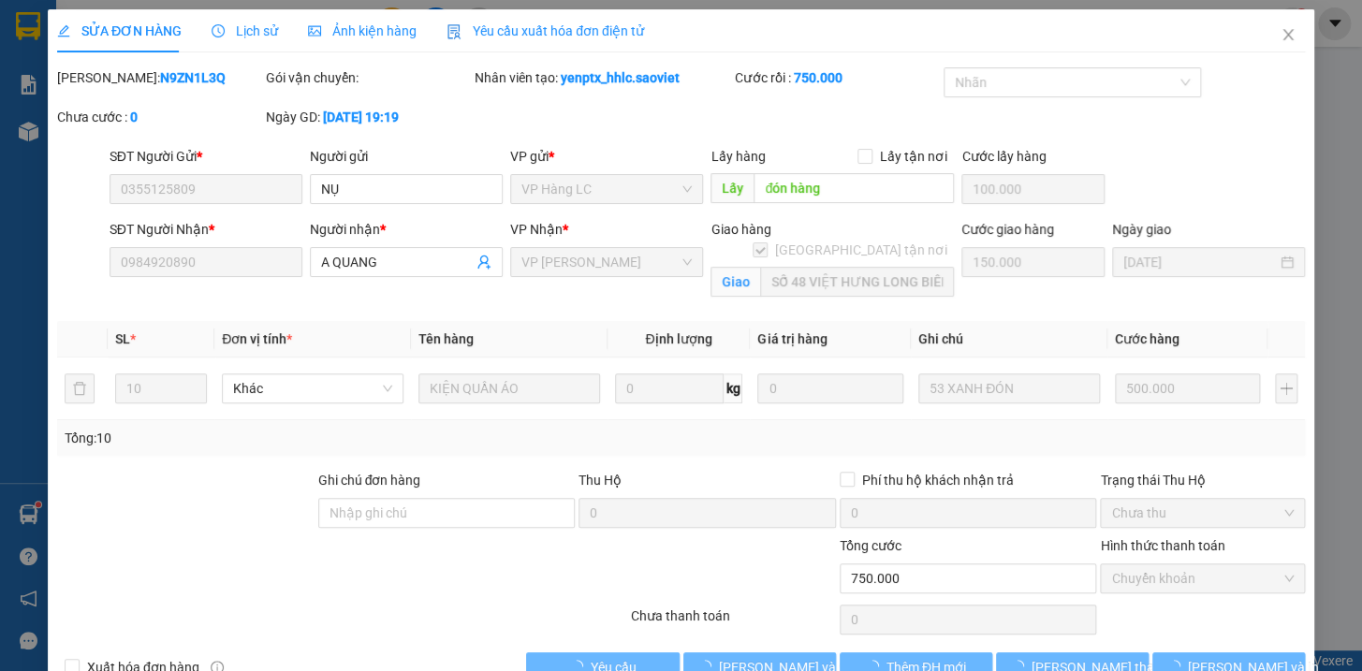
type input "0355125809"
type input "NỤ"
type input "đón hàng"
type input "100.000"
type input "0984920890"
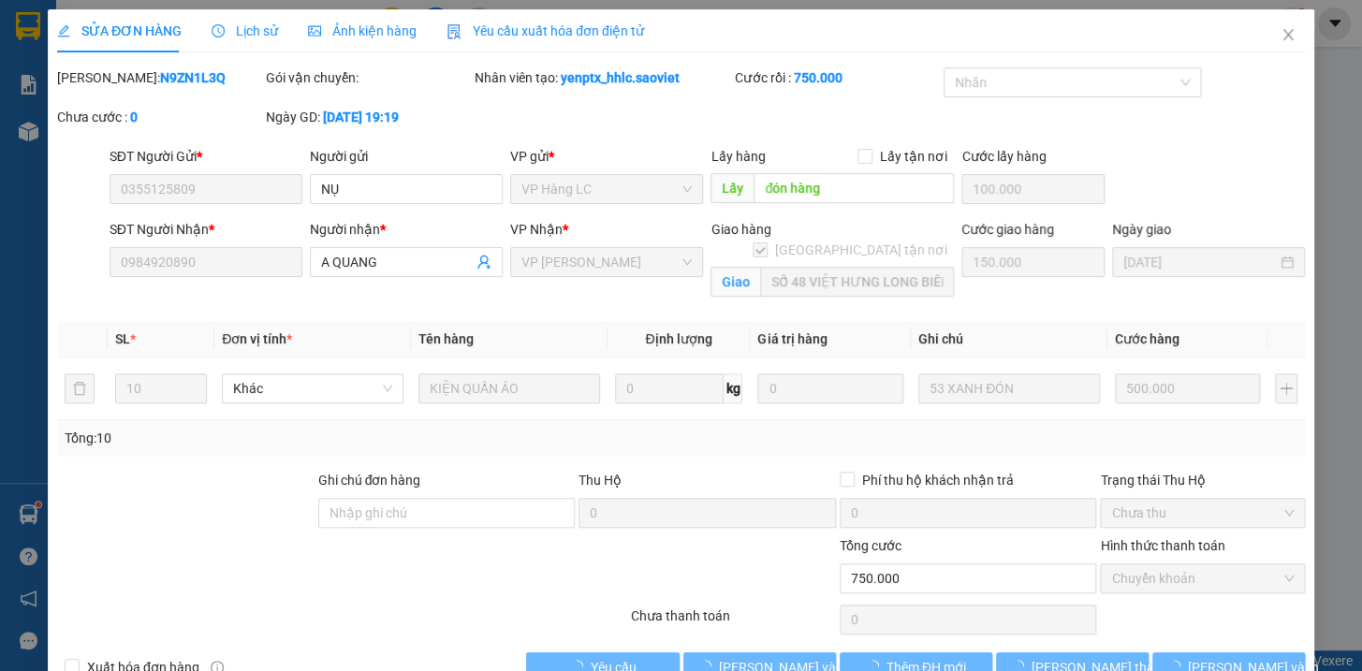
type input "A QUANG"
checkbox input "true"
type input "SỐ 48 VIỆT HƯNG LONG BIÊN GIA LÂM (HN THU CƯỚC)"
type input "0"
type input "750.000"
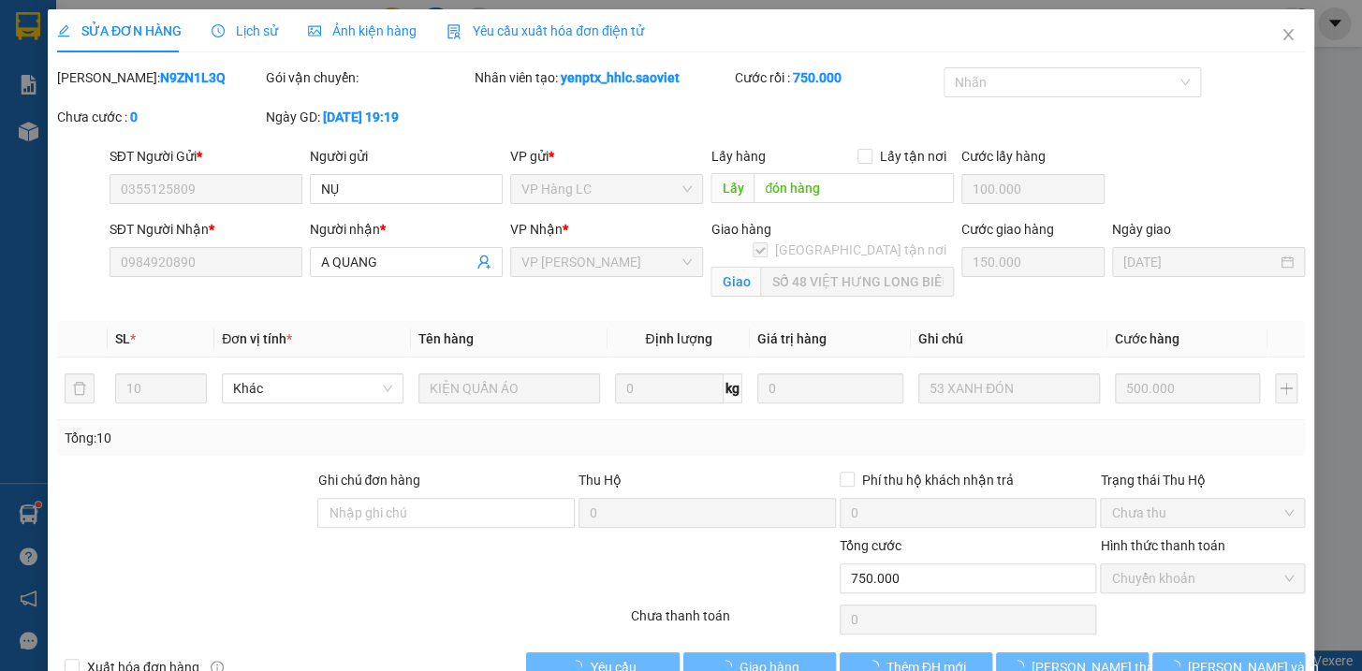
scroll to position [15, 0]
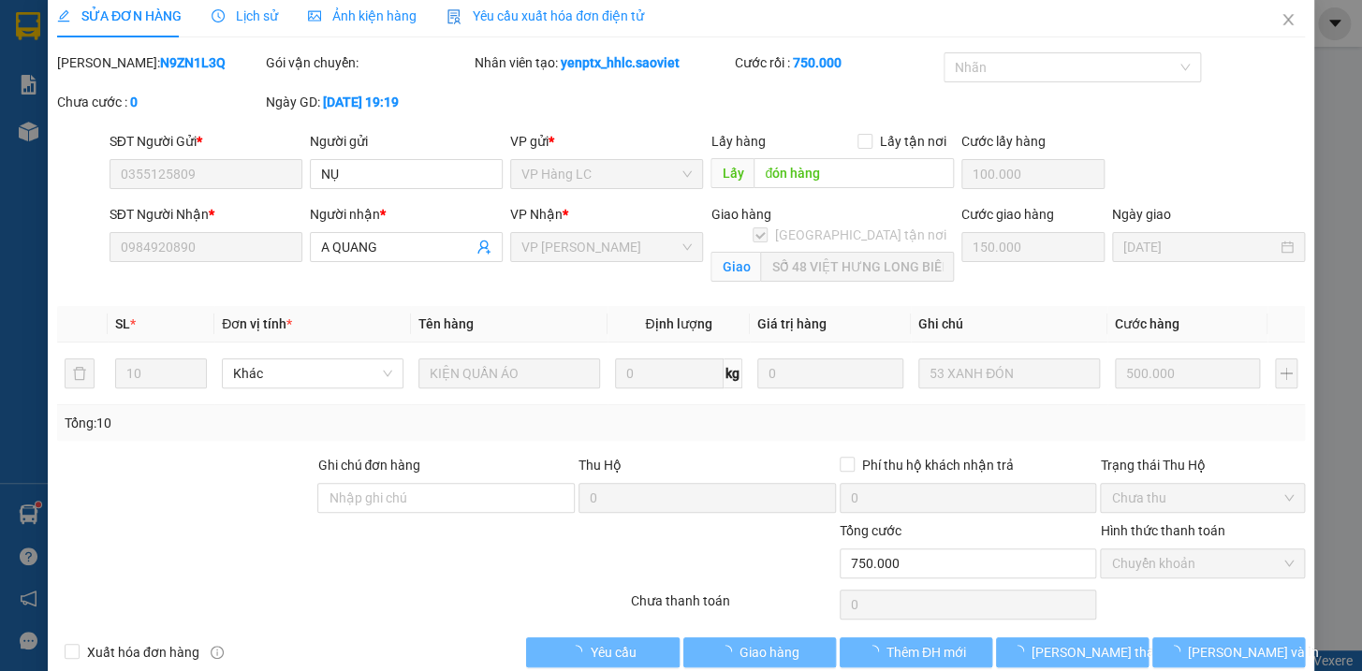
checkbox input "true"
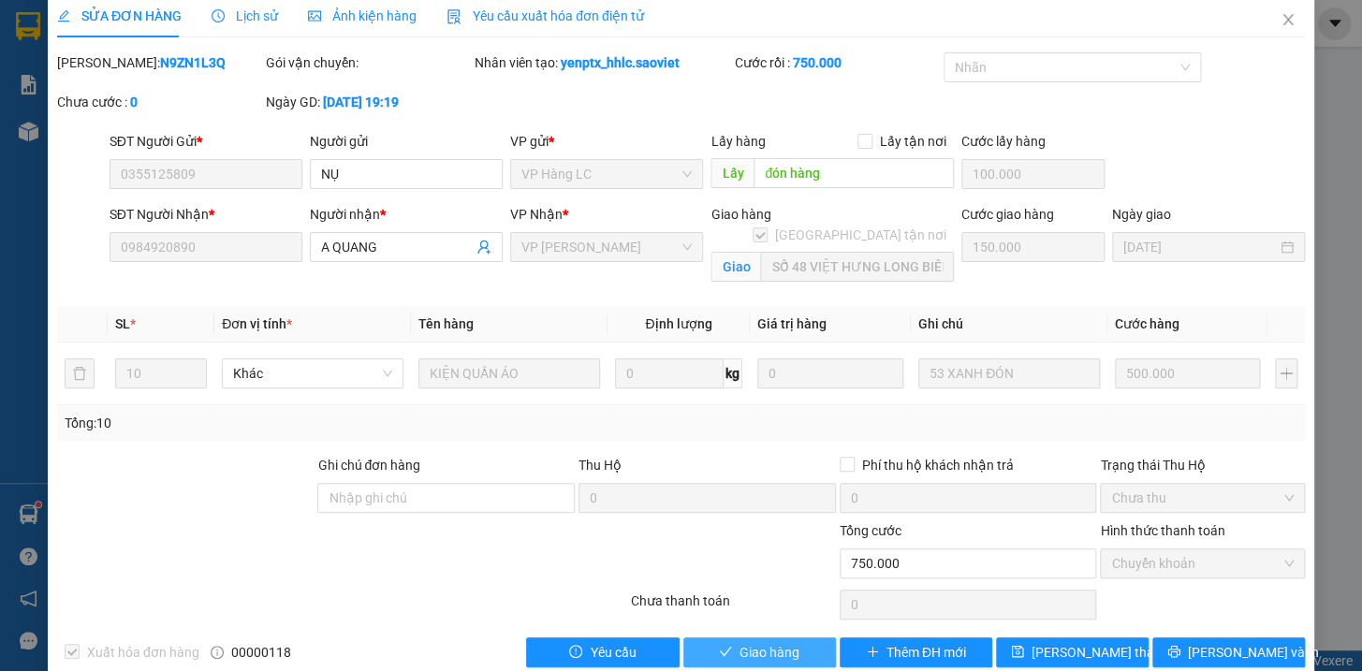
click at [777, 644] on span "Giao hàng" at bounding box center [769, 652] width 60 height 21
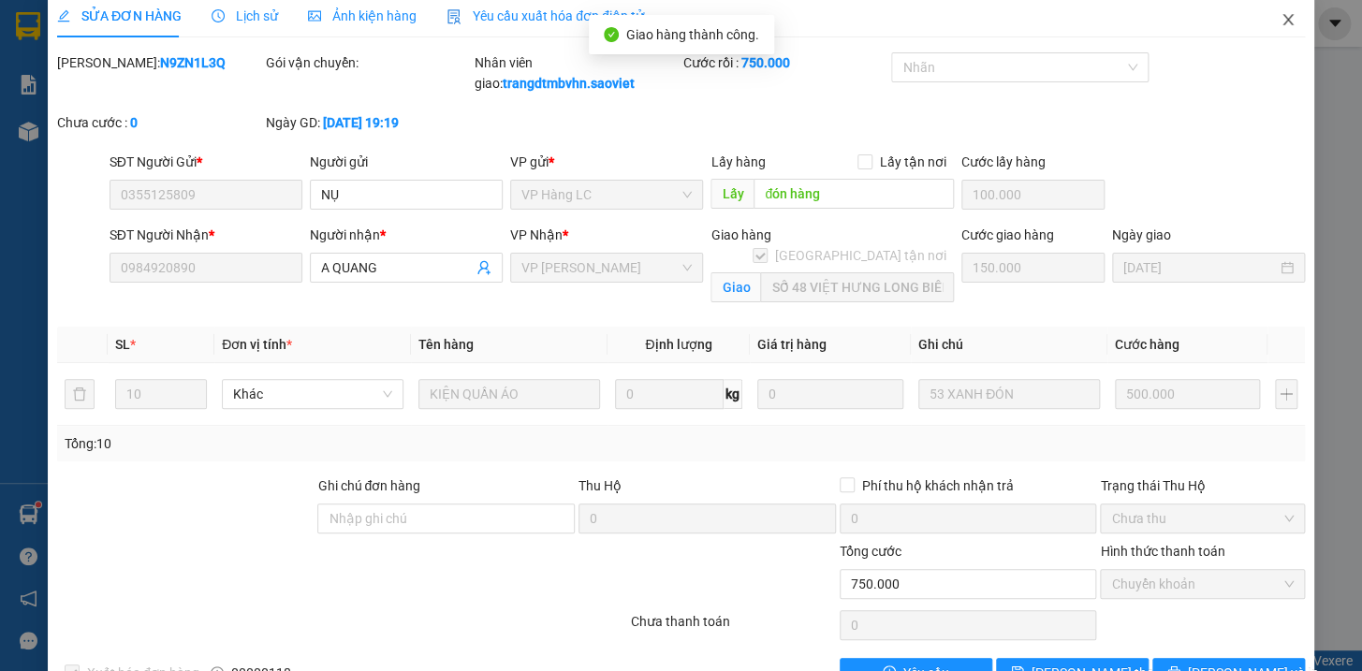
click at [1282, 15] on icon "close" at bounding box center [1287, 19] width 10 height 11
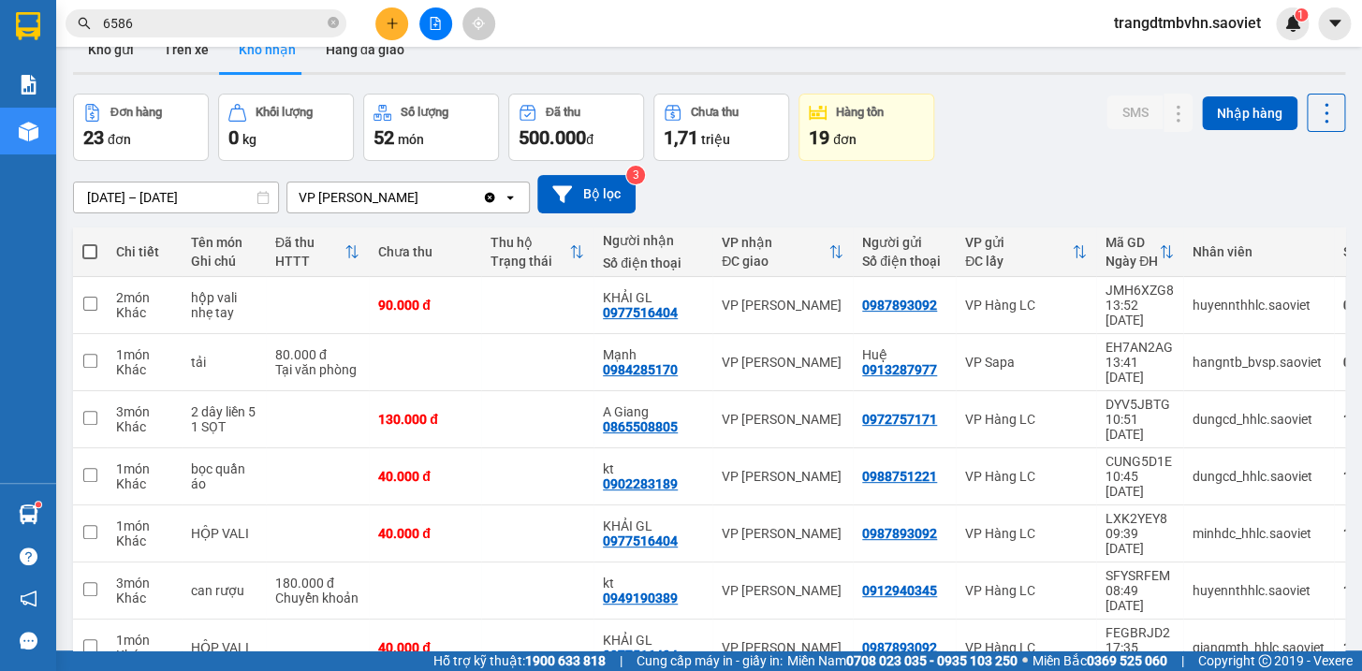
scroll to position [37, 0]
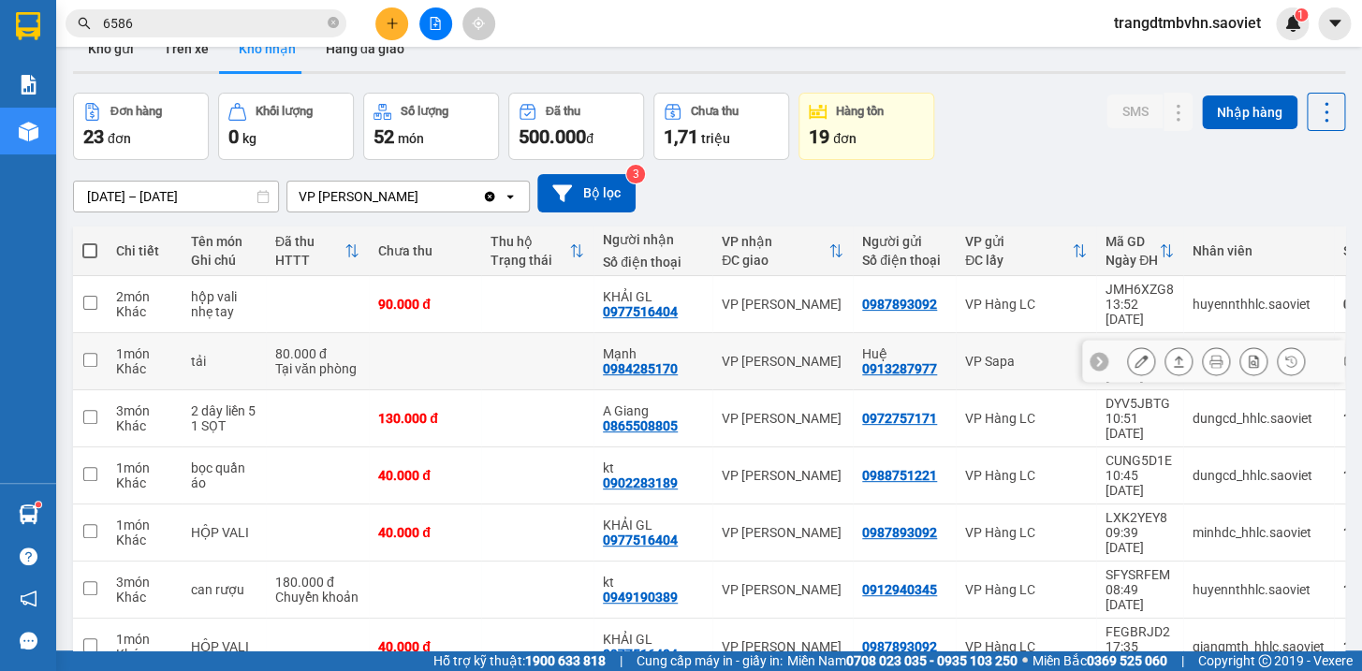
drag, startPoint x: 465, startPoint y: 334, endPoint x: 474, endPoint y: 308, distance: 27.5
click at [466, 334] on td at bounding box center [425, 361] width 112 height 57
checkbox input "true"
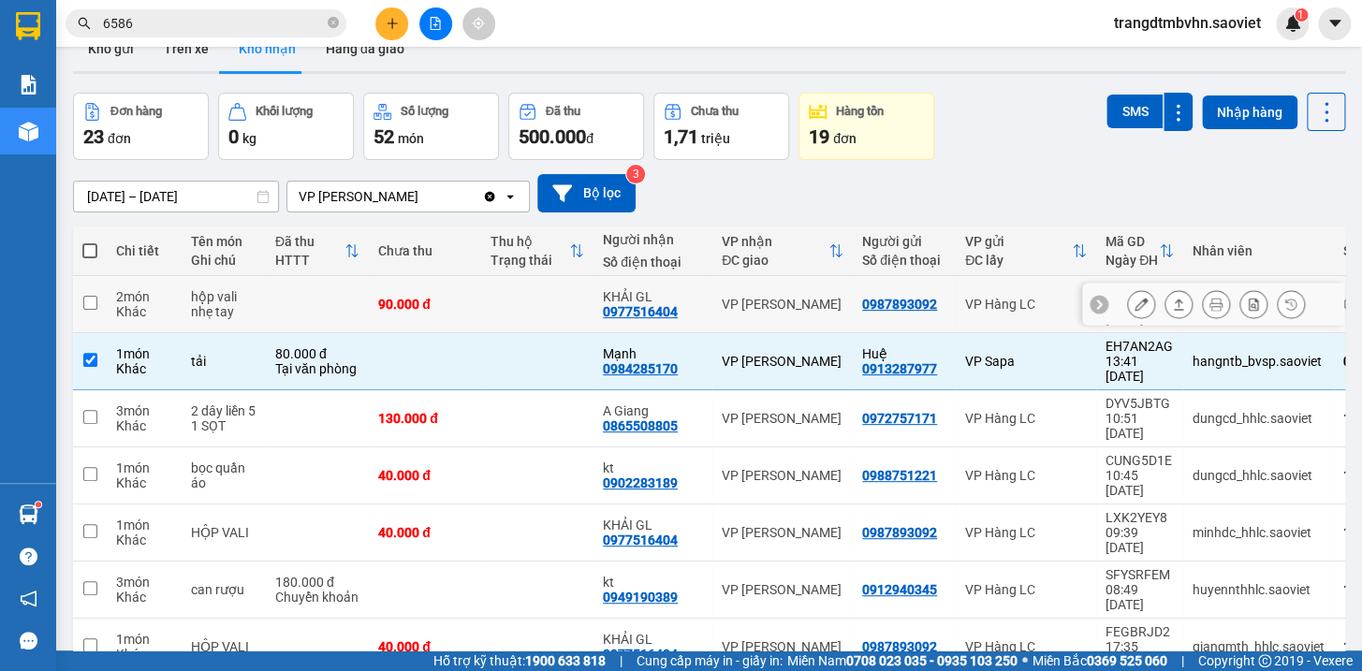
click at [474, 308] on td "90.000 đ" at bounding box center [425, 304] width 112 height 57
checkbox input "true"
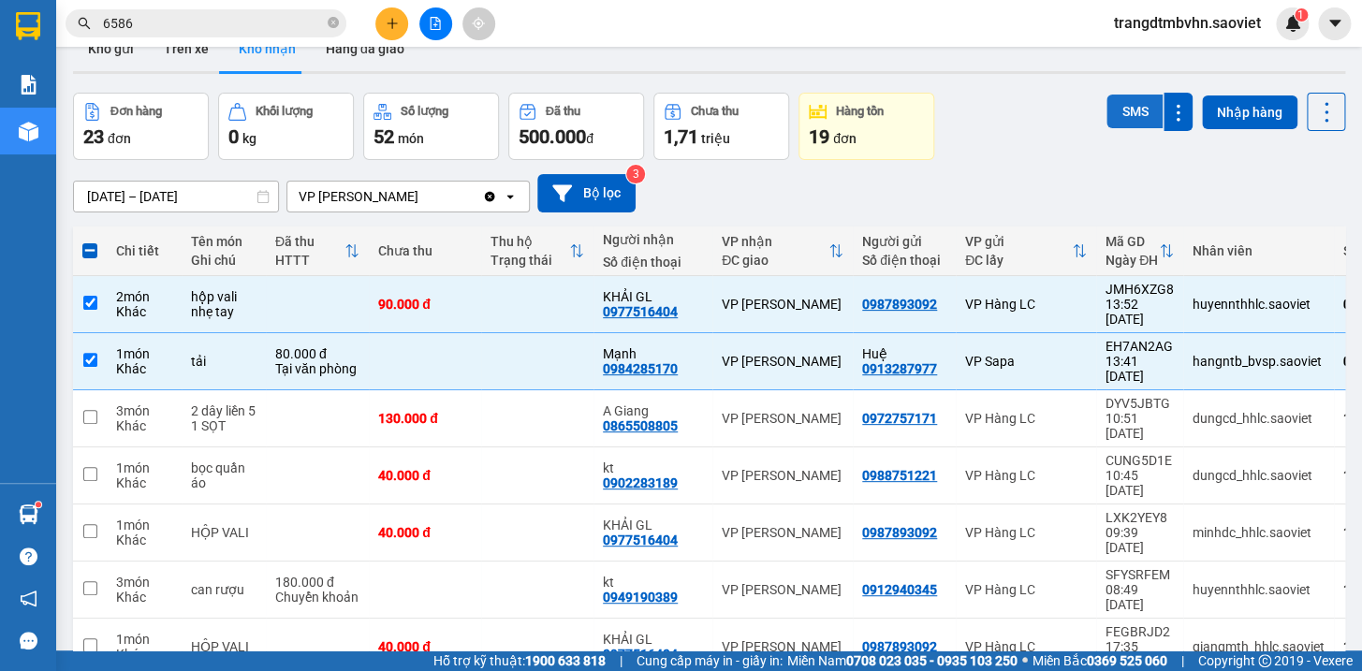
click at [1114, 116] on button "SMS" at bounding box center [1134, 112] width 56 height 34
click at [92, 247] on span at bounding box center [89, 250] width 15 height 15
click at [90, 241] on input "checkbox" at bounding box center [90, 241] width 0 height 0
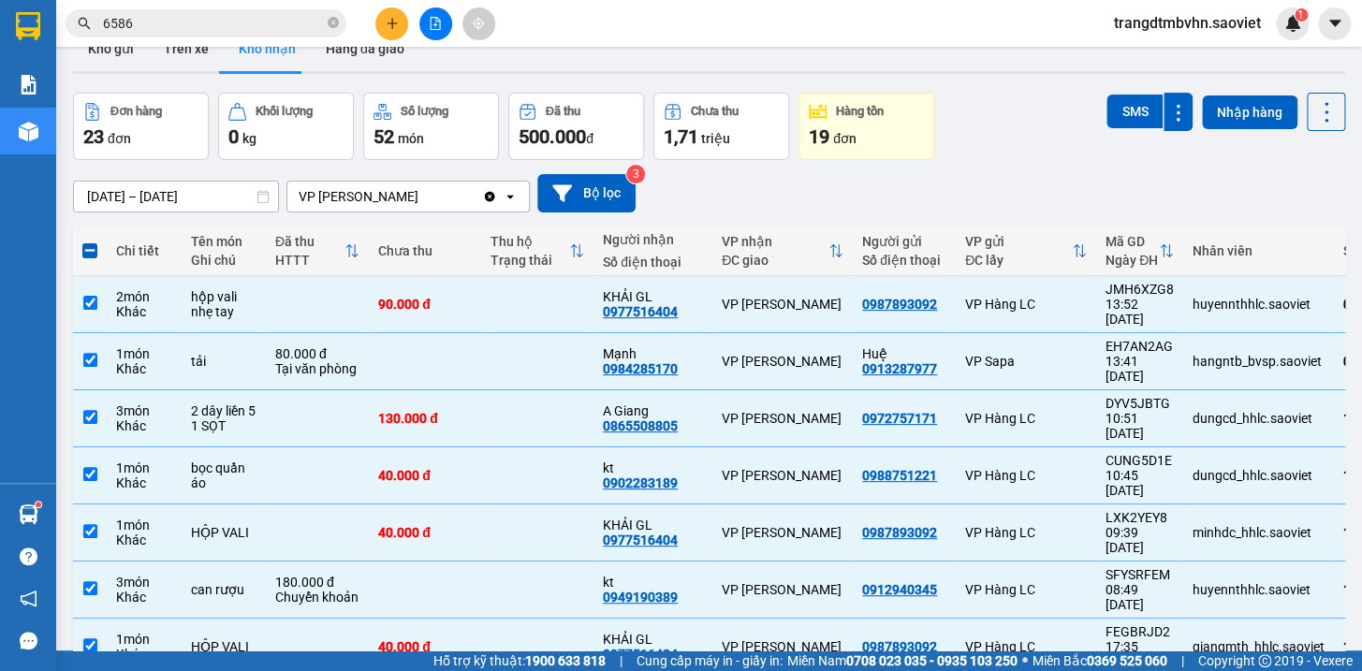
checkbox input "true"
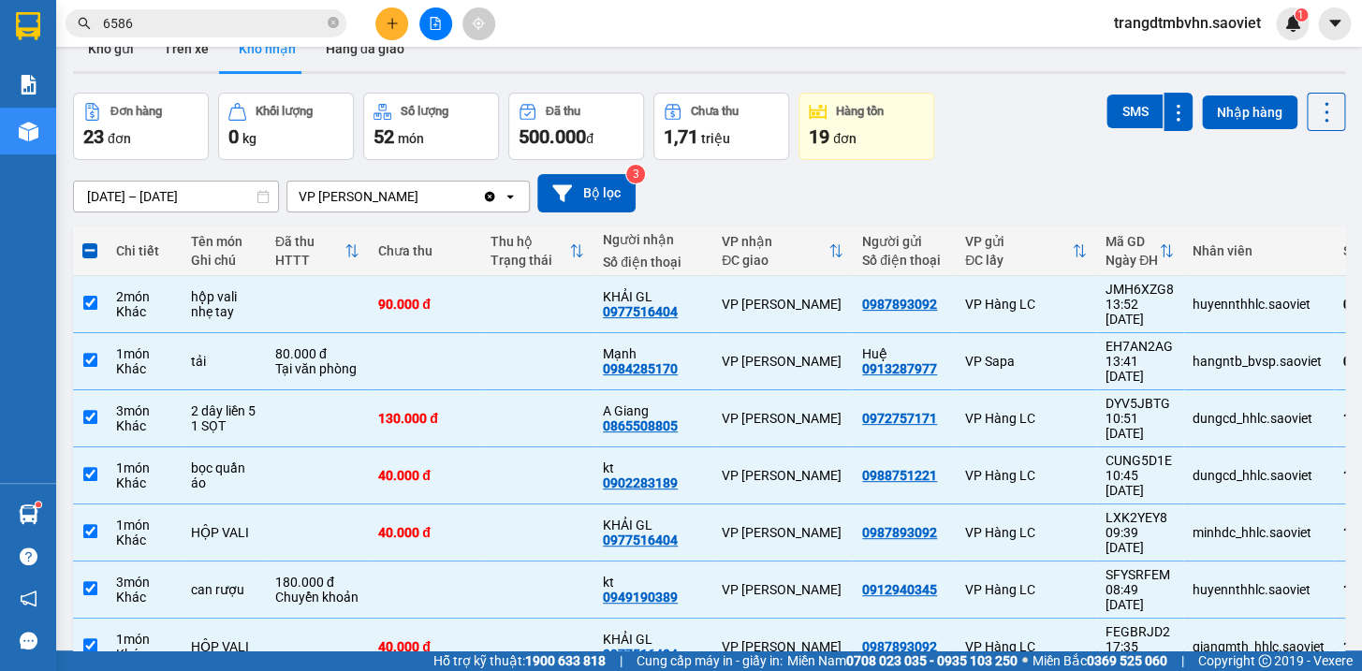
checkbox input "true"
click at [92, 247] on span at bounding box center [89, 250] width 15 height 15
click at [90, 241] on input "checkbox" at bounding box center [90, 241] width 0 height 0
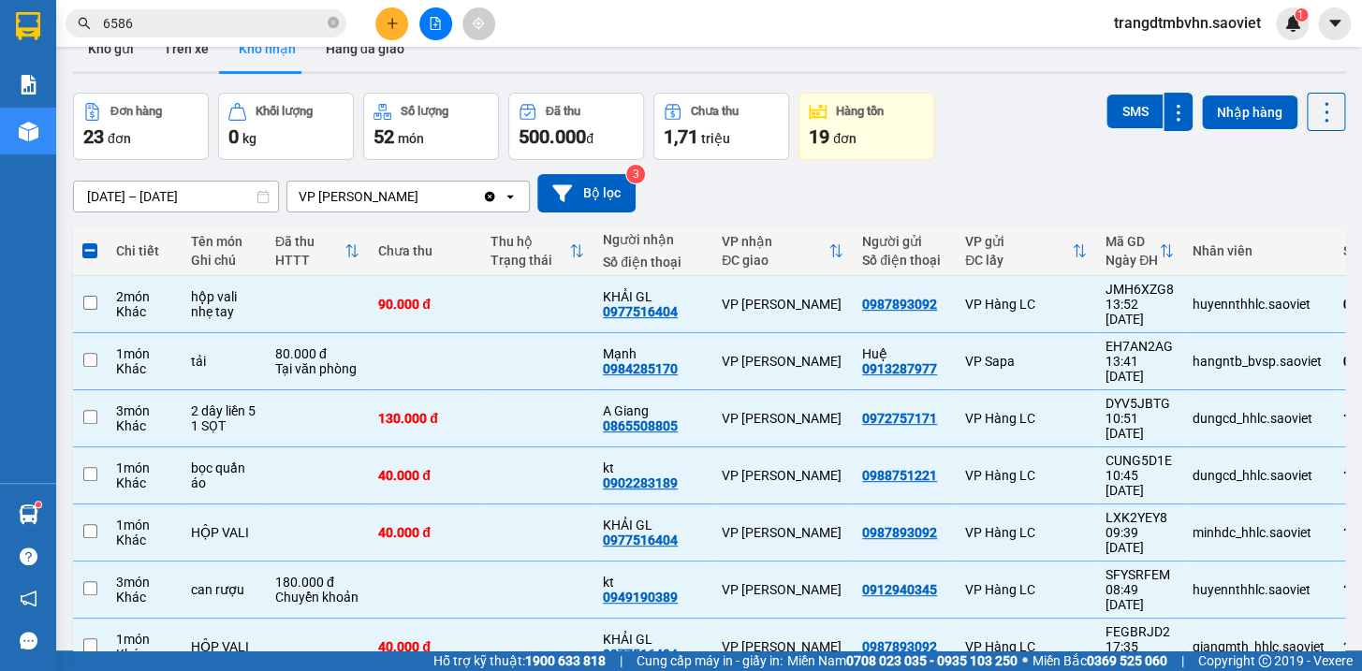
checkbox input "false"
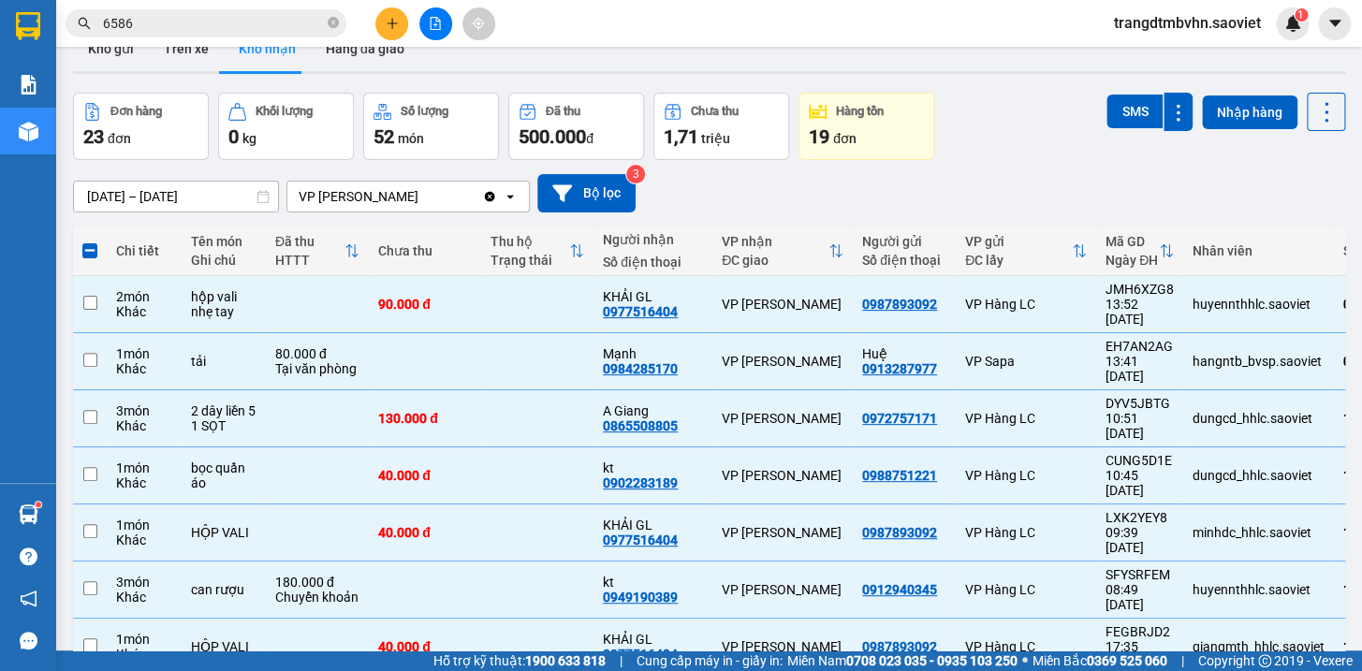
checkbox input "false"
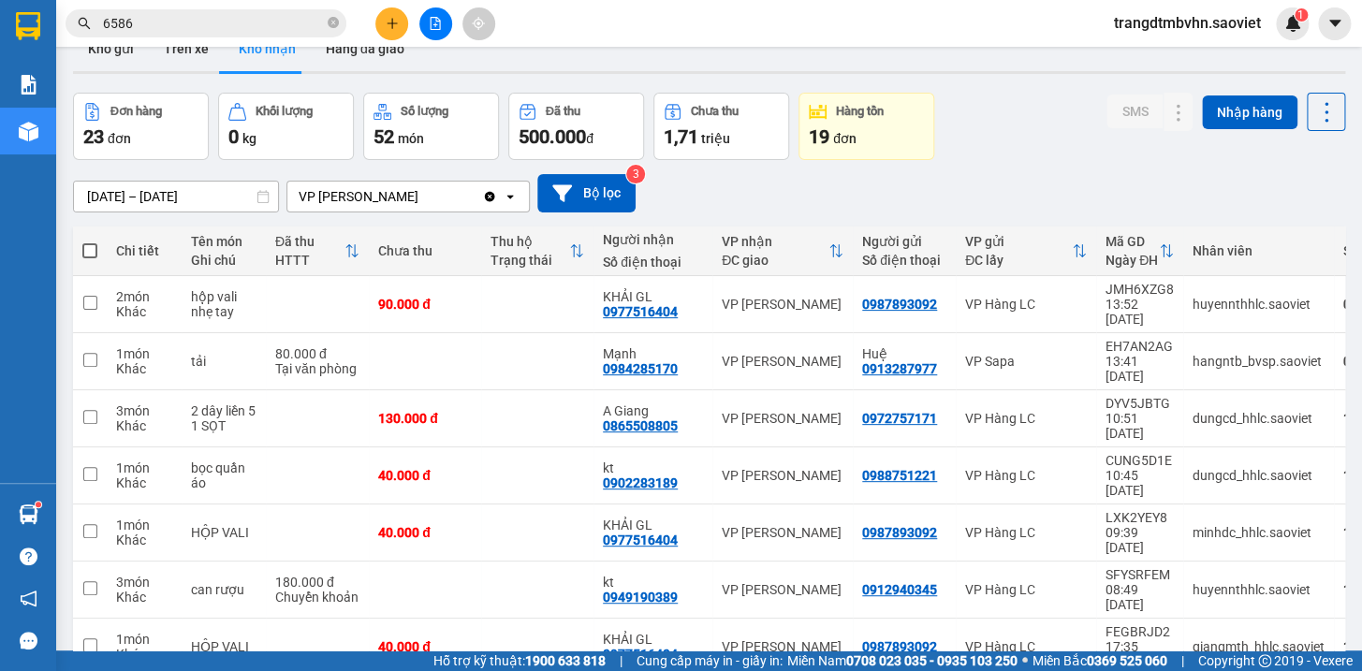
scroll to position [0, 0]
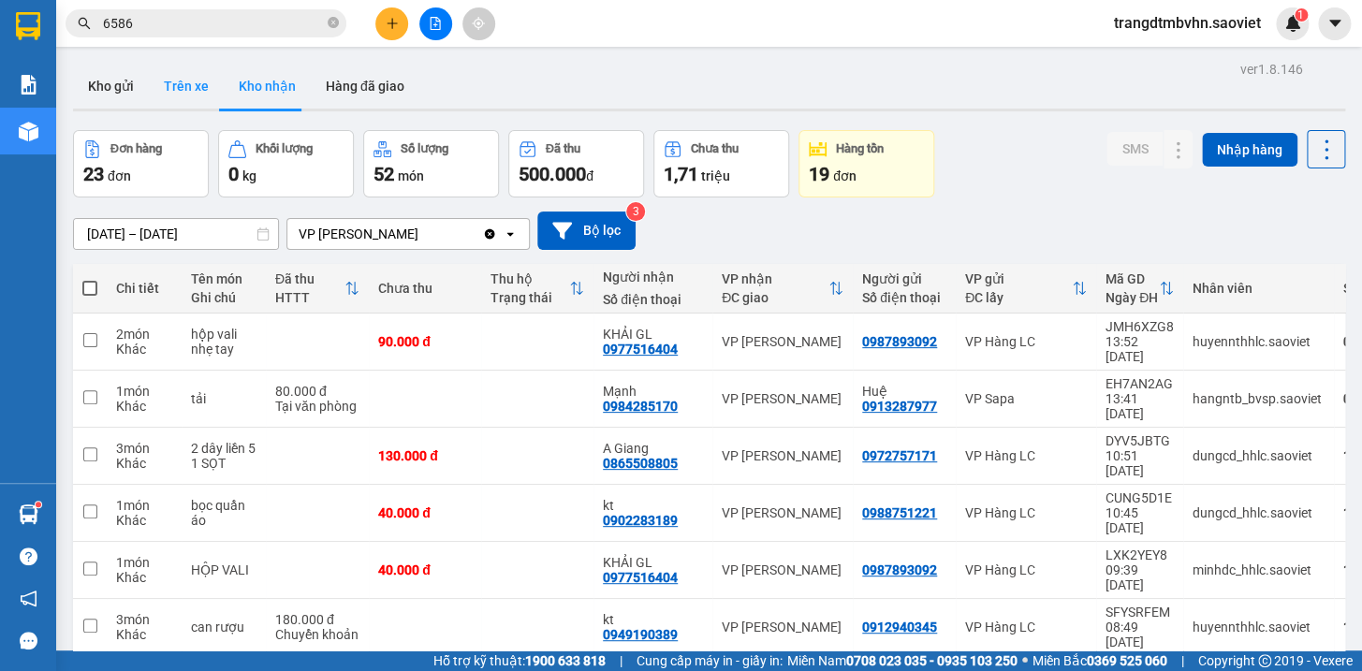
click at [178, 80] on button "Trên xe" at bounding box center [186, 86] width 75 height 45
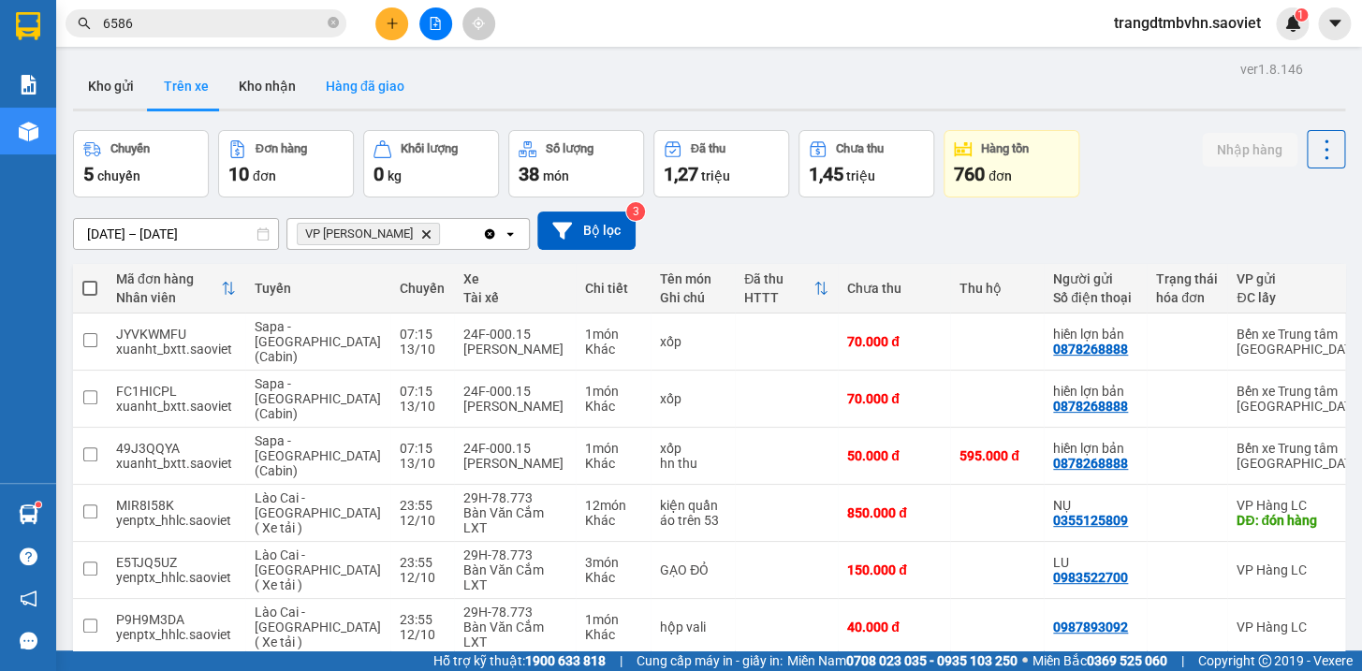
click at [324, 78] on button "Hàng đã giao" at bounding box center [365, 86] width 109 height 45
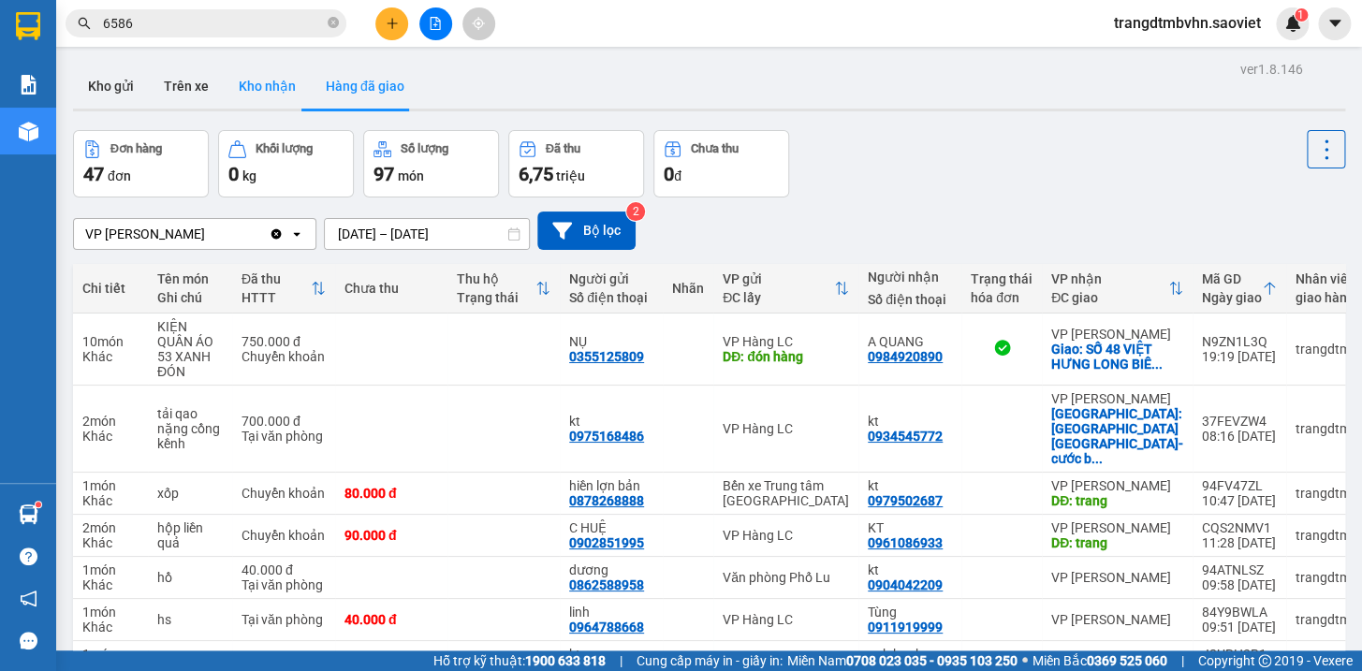
click at [256, 84] on button "Kho nhận" at bounding box center [267, 86] width 87 height 45
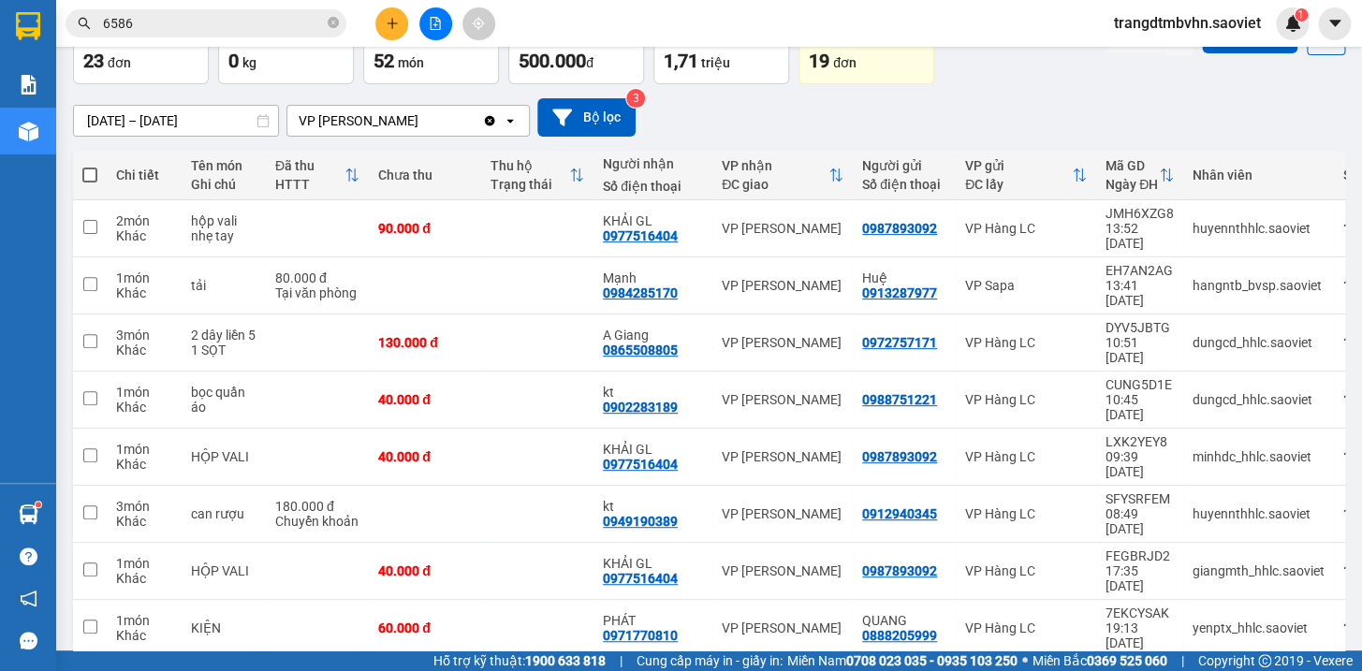
scroll to position [181, 0]
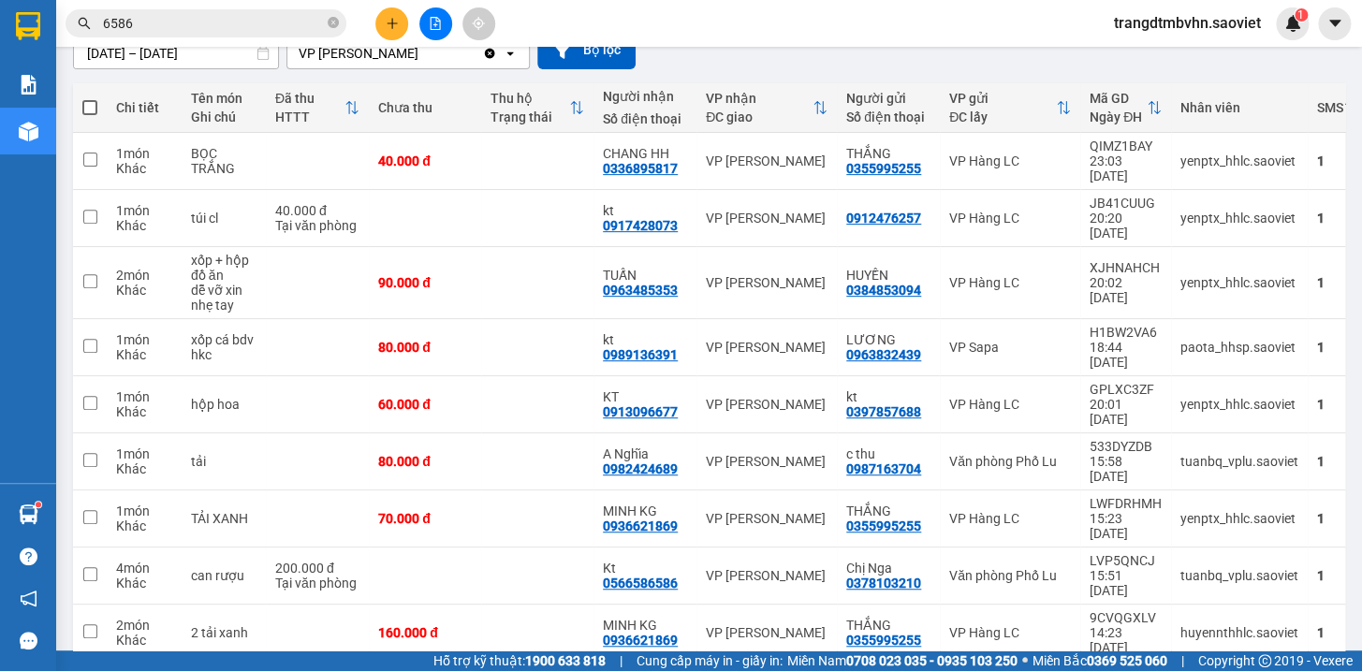
scroll to position [0, 0]
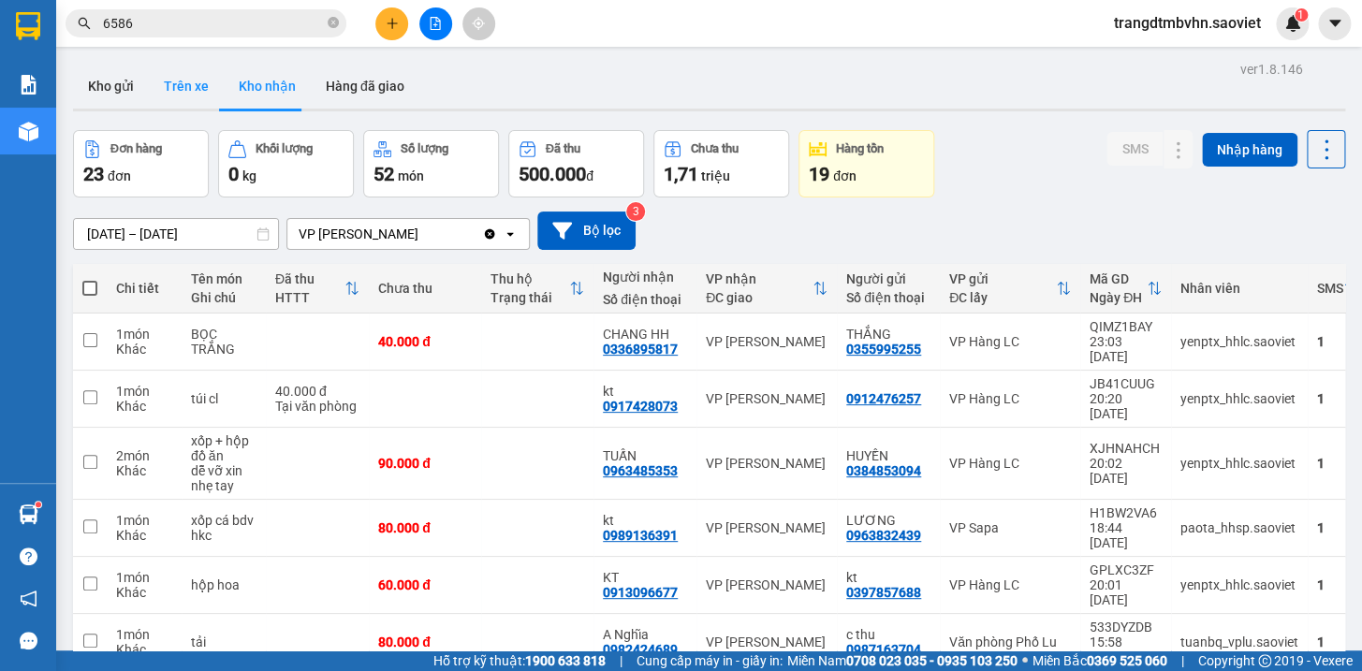
click at [183, 91] on button "Trên xe" at bounding box center [186, 86] width 75 height 45
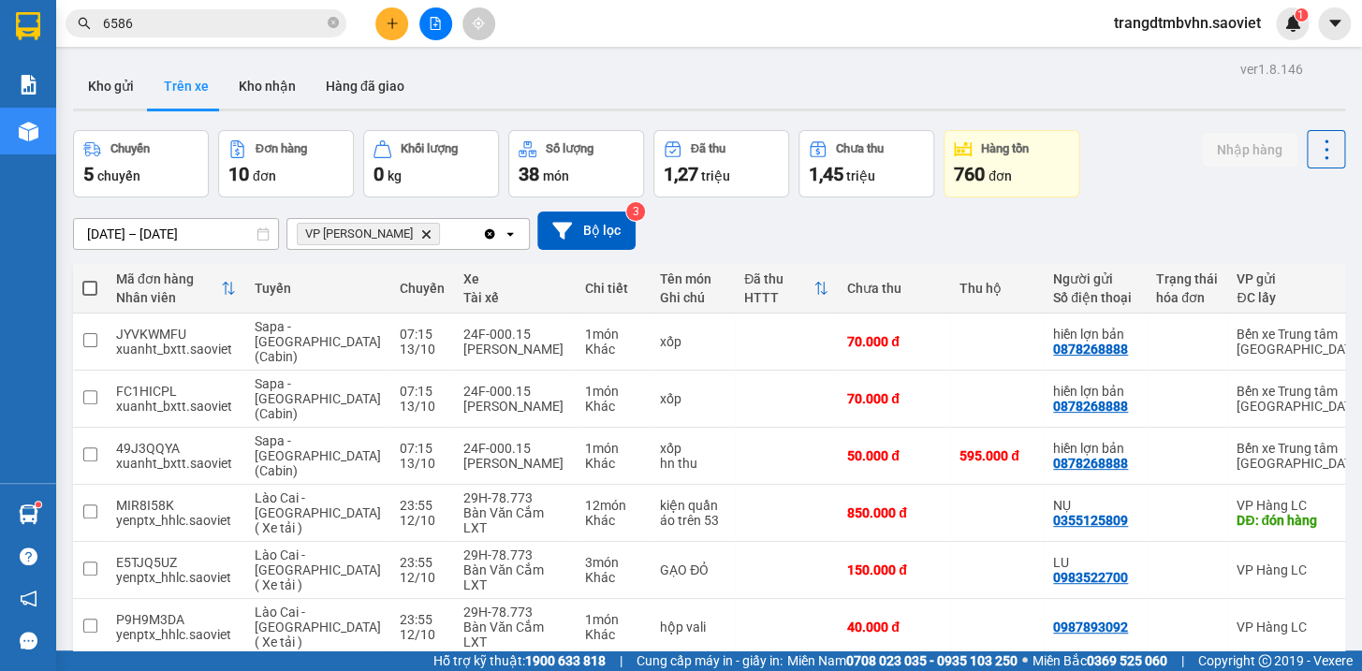
scroll to position [211, 0]
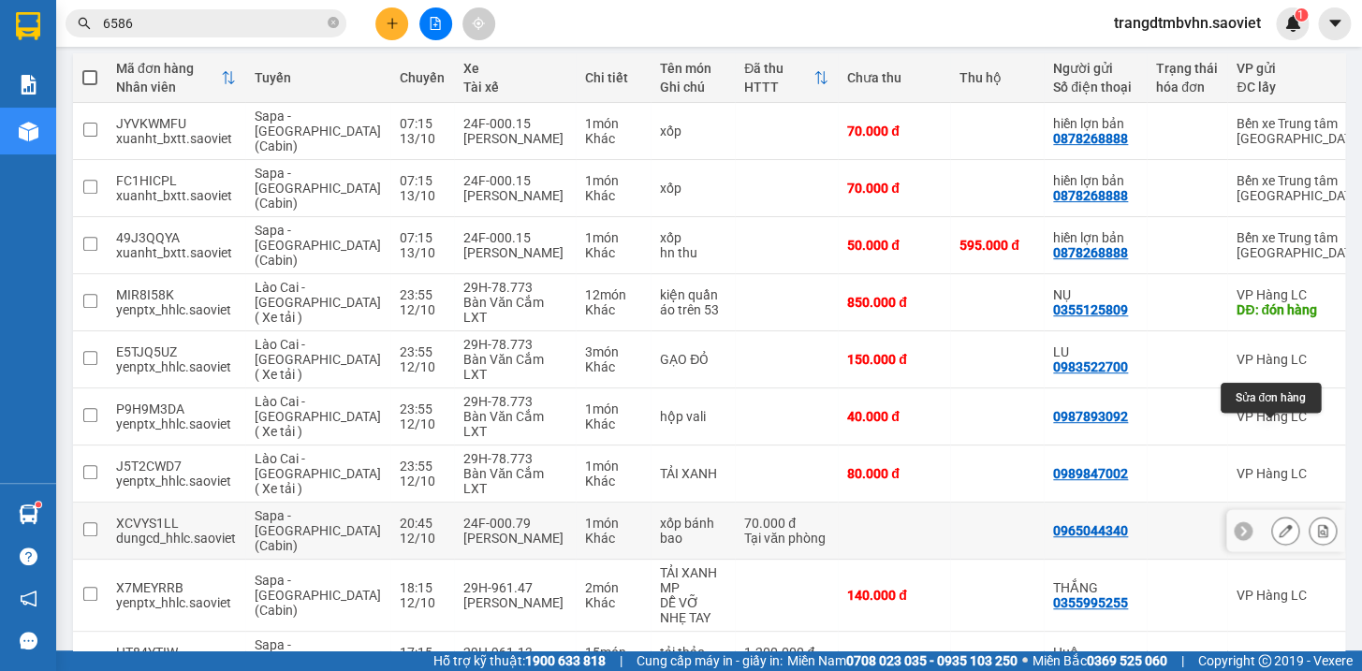
click at [1278, 524] on icon at bounding box center [1284, 530] width 13 height 13
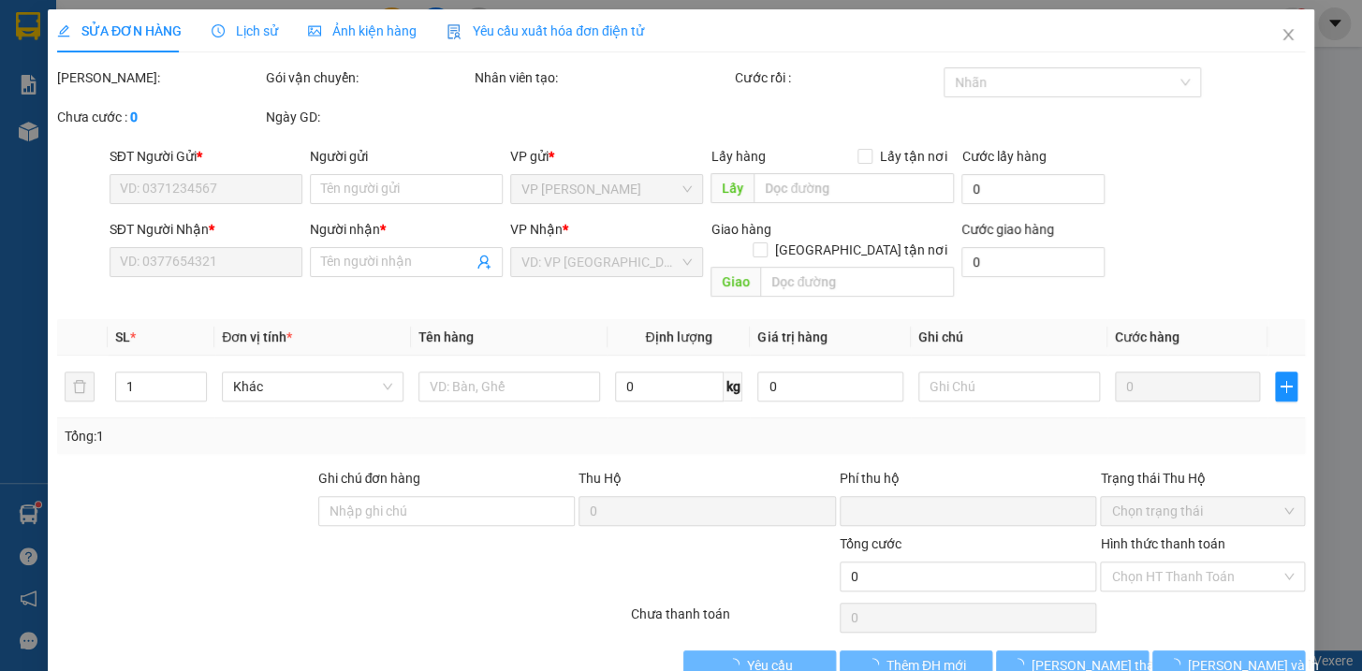
type input "0965044340"
type input "0372959866"
type input "vinh"
type input "0"
type input "70.000"
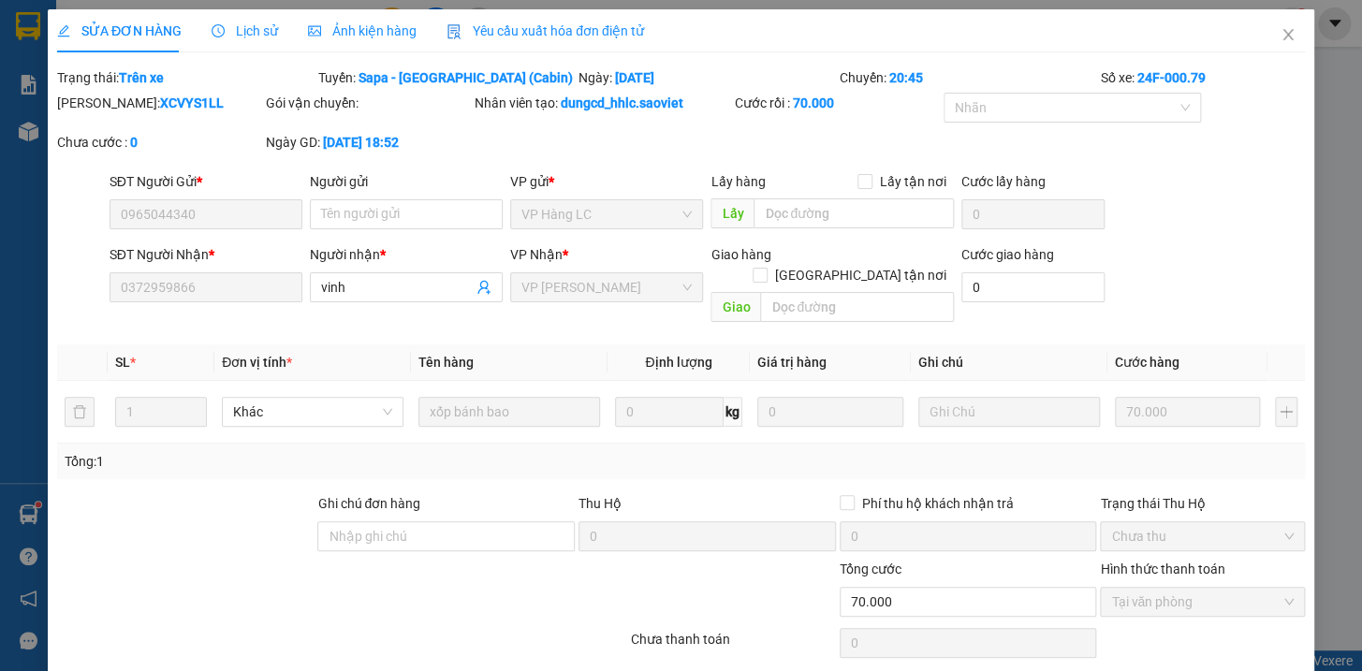
click at [263, 35] on span "Lịch sử" at bounding box center [245, 30] width 66 height 15
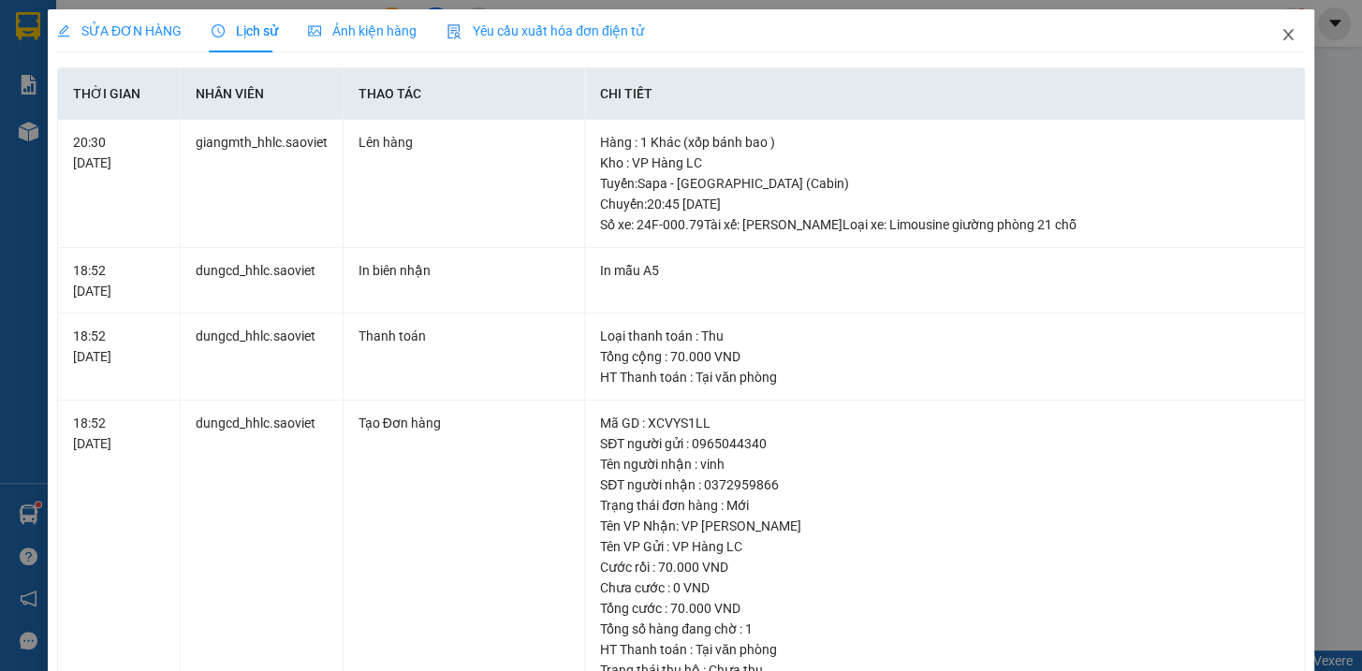
drag, startPoint x: 1272, startPoint y: 33, endPoint x: 1359, endPoint y: 187, distance: 177.3
click at [1280, 33] on icon "close" at bounding box center [1287, 34] width 15 height 15
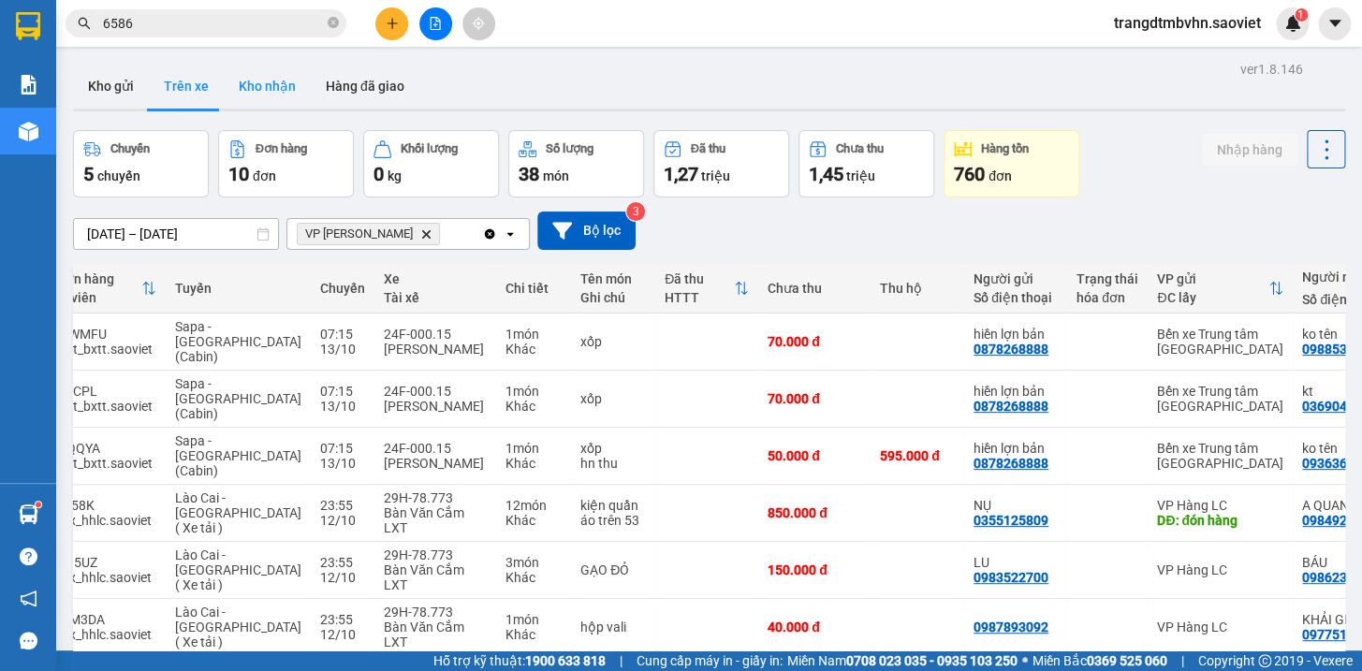
click at [280, 87] on button "Kho nhận" at bounding box center [267, 86] width 87 height 45
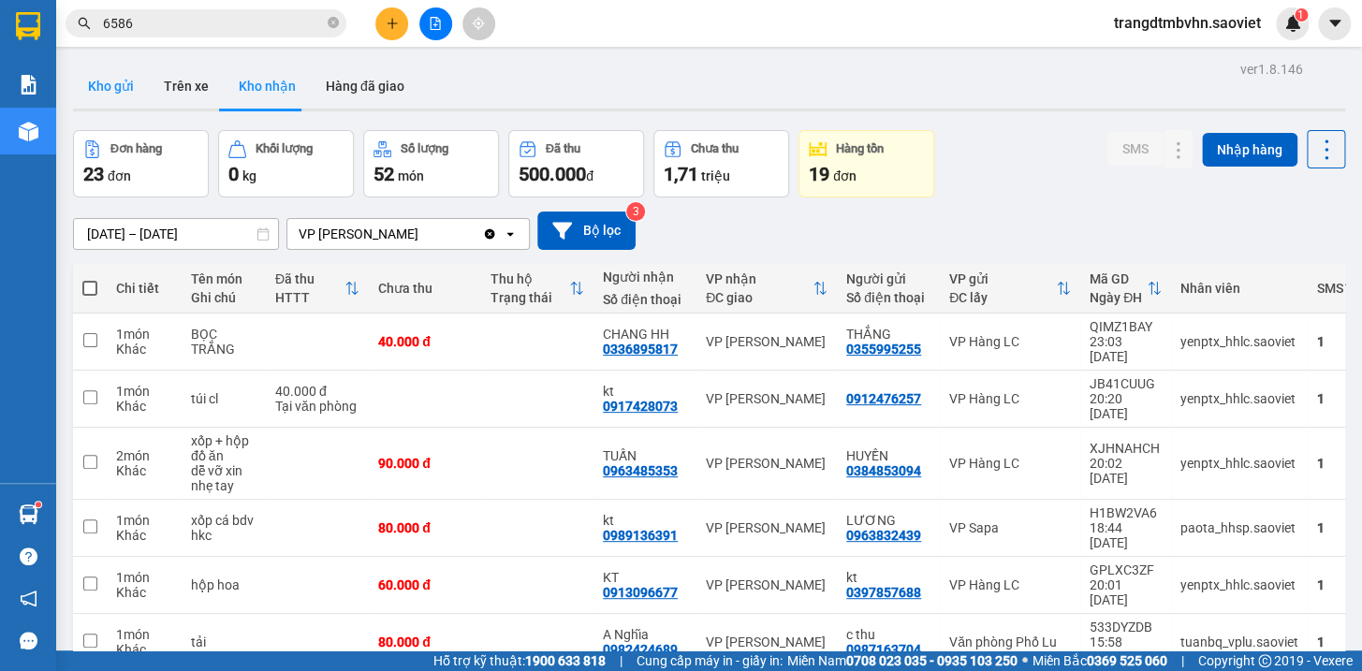
click at [103, 81] on button "Kho gửi" at bounding box center [111, 86] width 76 height 45
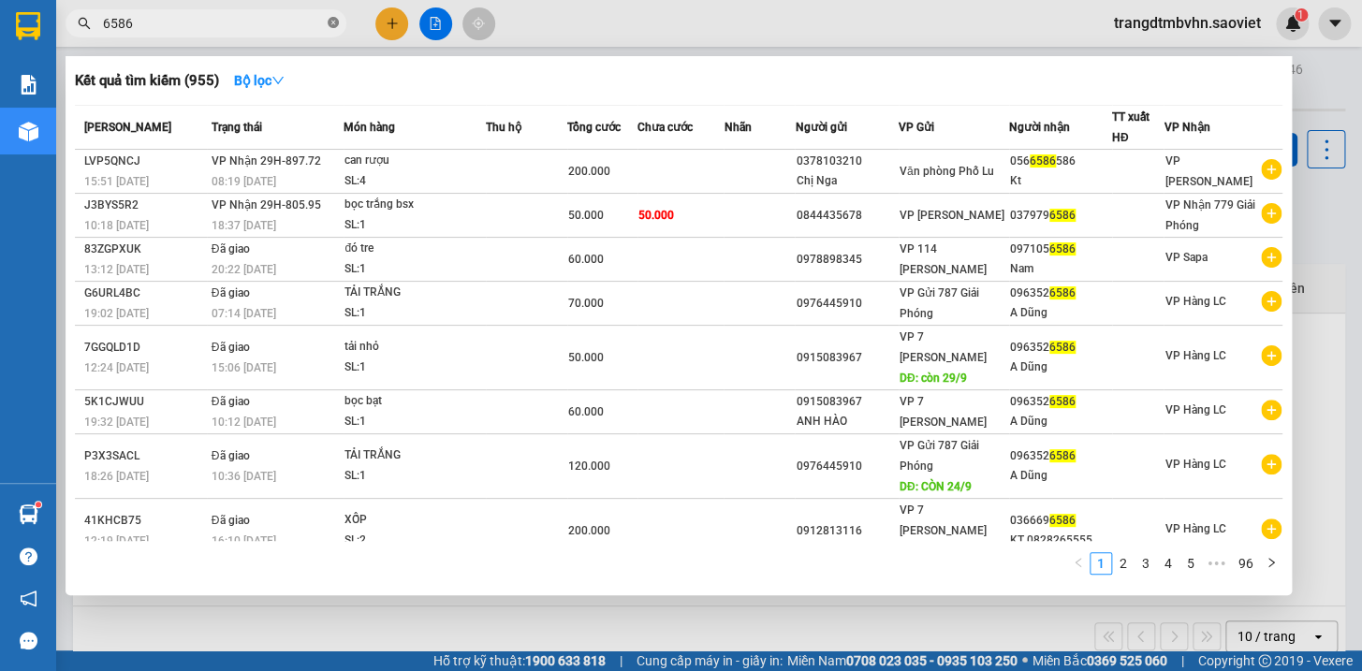
click at [333, 22] on icon "close-circle" at bounding box center [333, 22] width 11 height 11
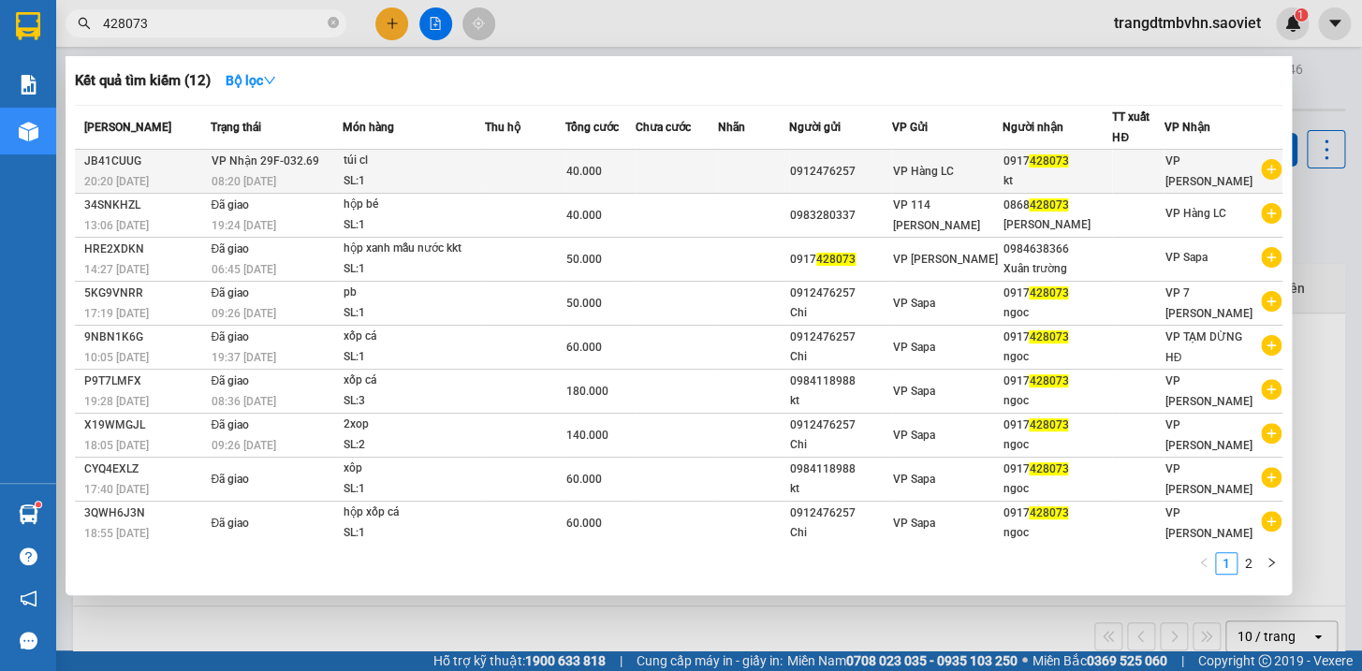
type input "428073"
click at [1092, 178] on div "kt" at bounding box center [1056, 181] width 109 height 20
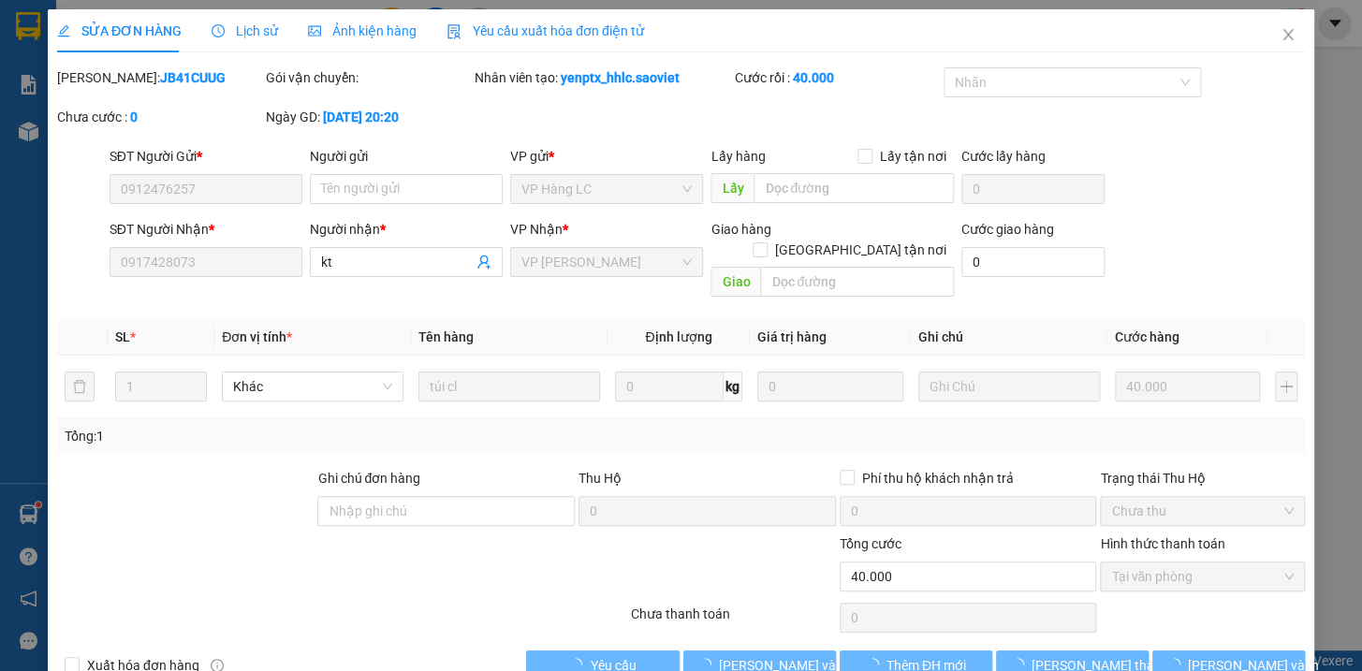
type input "0912476257"
type input "0917428073"
type input "kt"
type input "0"
type input "40.000"
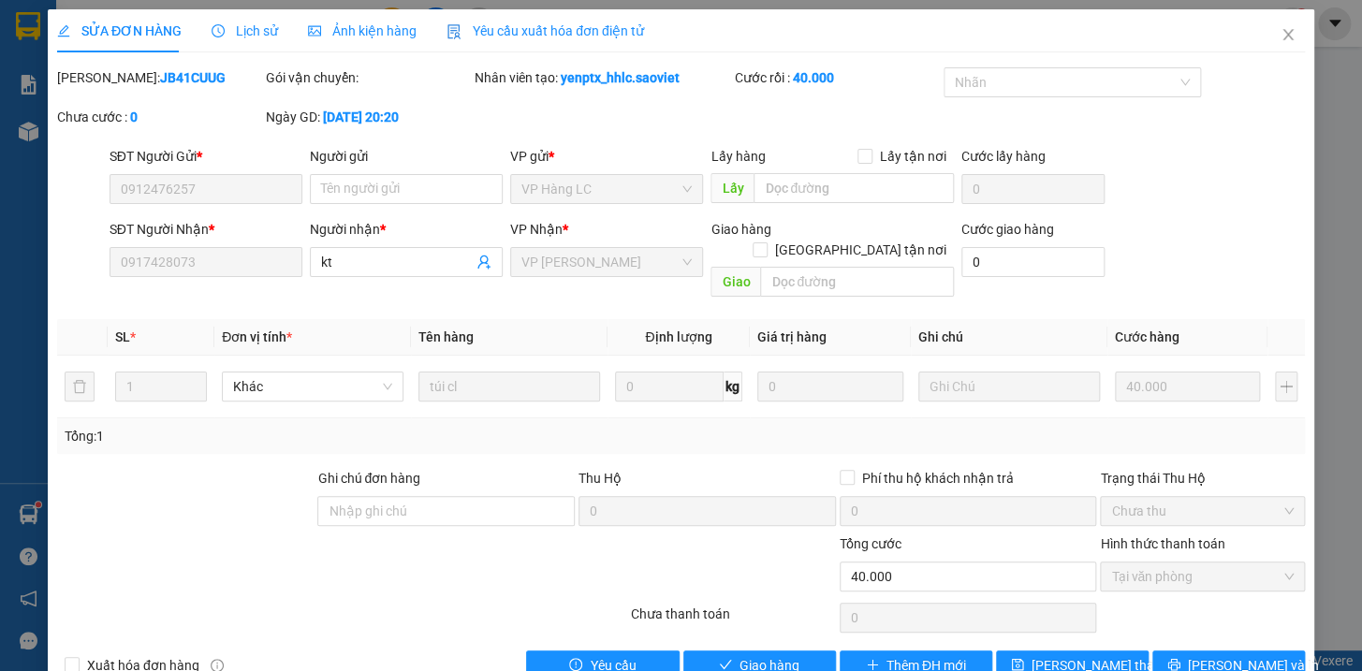
scroll to position [24, 0]
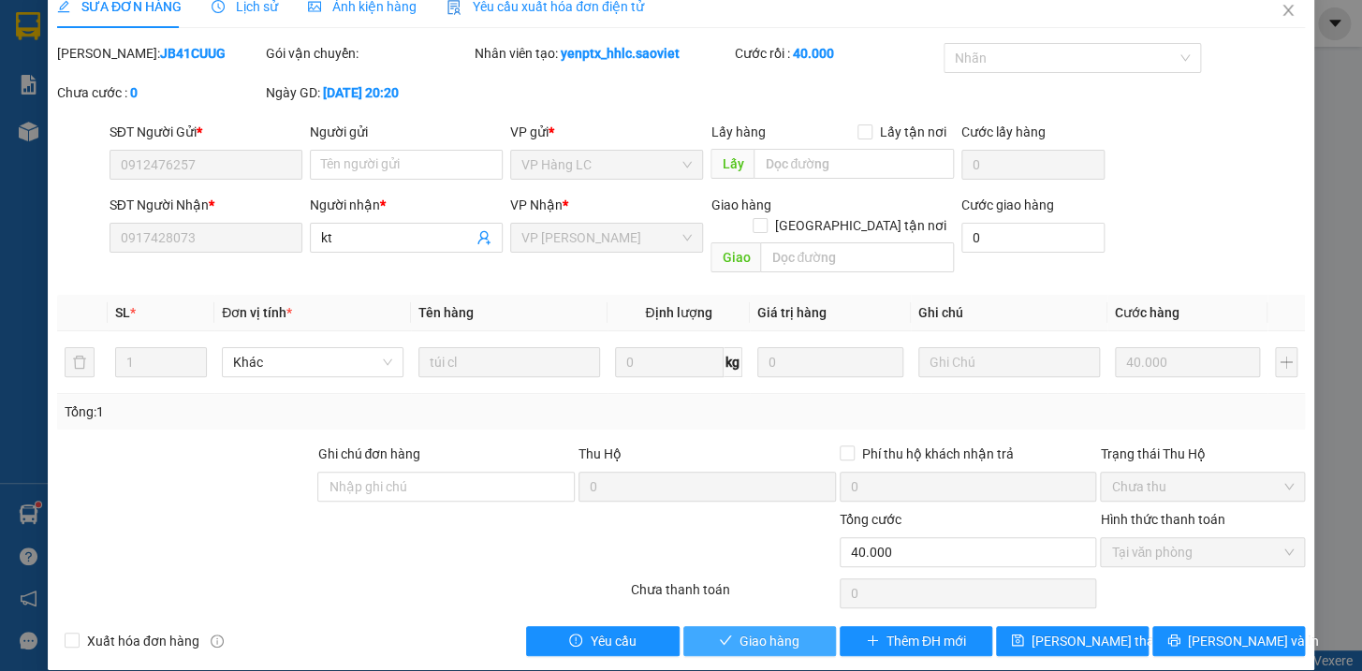
click at [777, 631] on span "Giao hàng" at bounding box center [769, 641] width 60 height 21
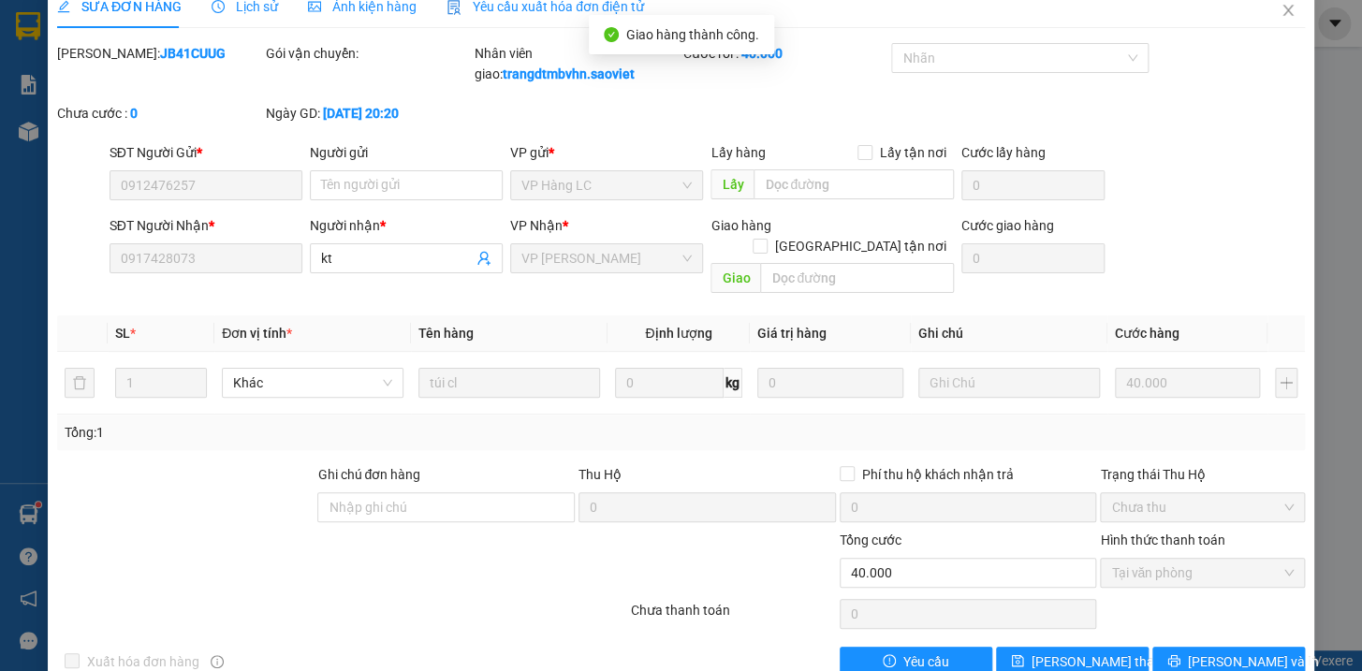
scroll to position [0, 0]
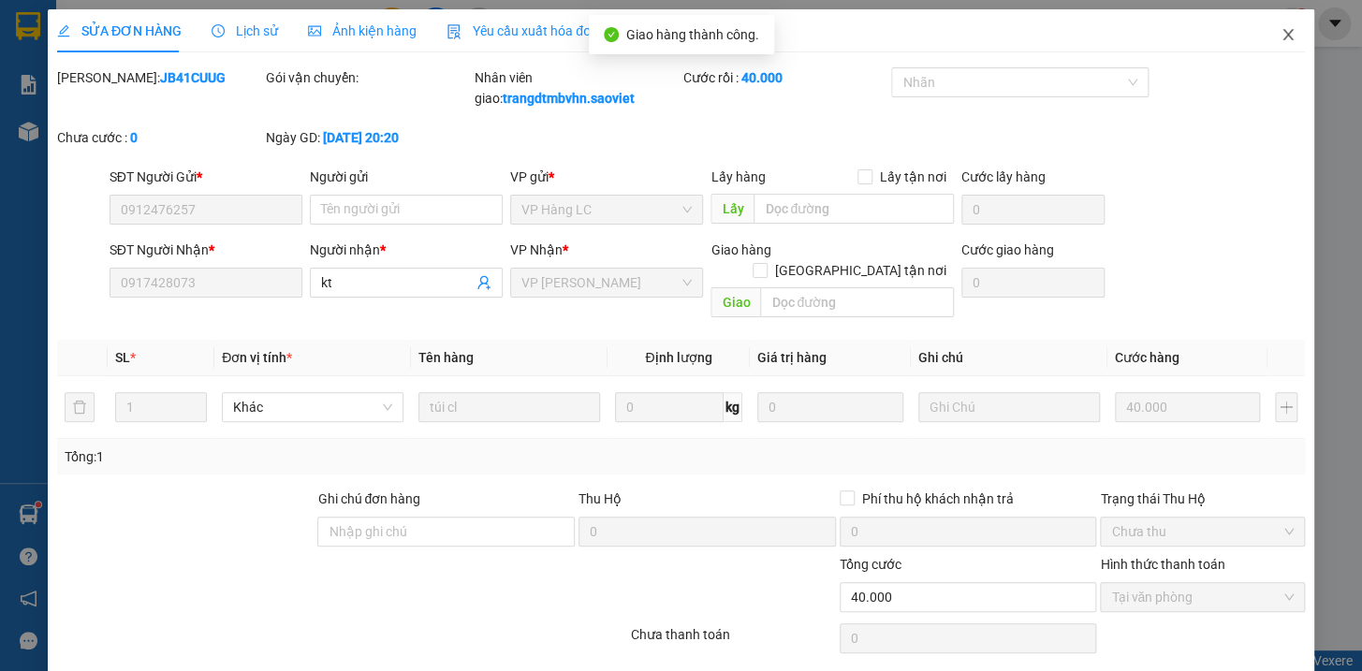
click at [1280, 33] on icon "close" at bounding box center [1287, 34] width 15 height 15
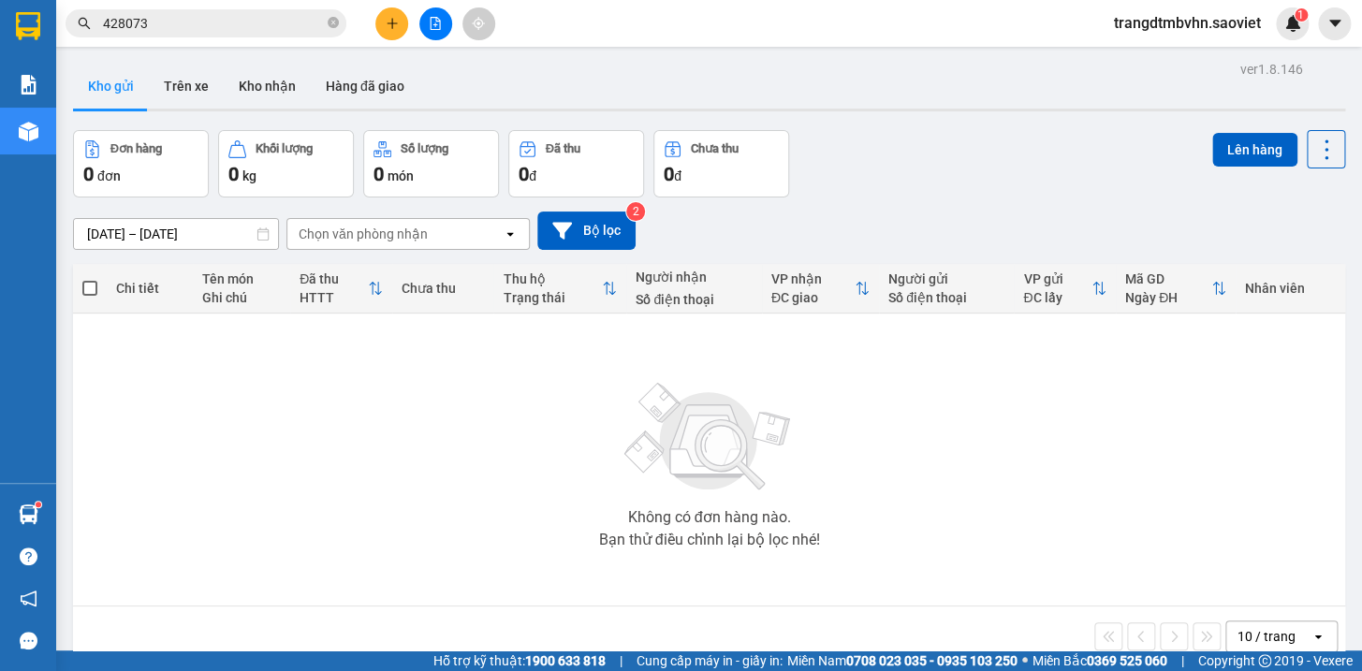
drag, startPoint x: 329, startPoint y: 24, endPoint x: 328, endPoint y: 9, distance: 15.0
click at [329, 19] on icon "close-circle" at bounding box center [333, 22] width 11 height 11
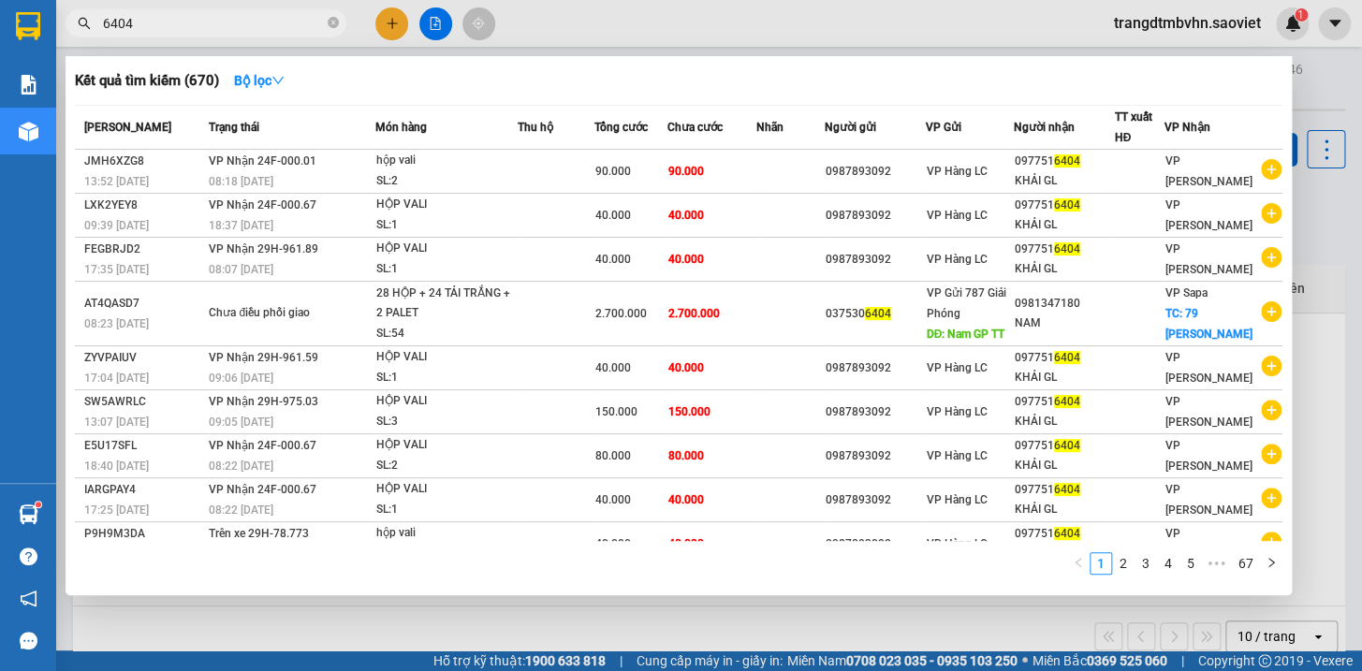
type input "6404"
click at [1283, 391] on div "Kết quả tìm kiếm ( 670 ) Bộ lọc Mã ĐH Trạng thái Món hàng Thu hộ Tổng cước Chưa…" at bounding box center [679, 325] width 1226 height 539
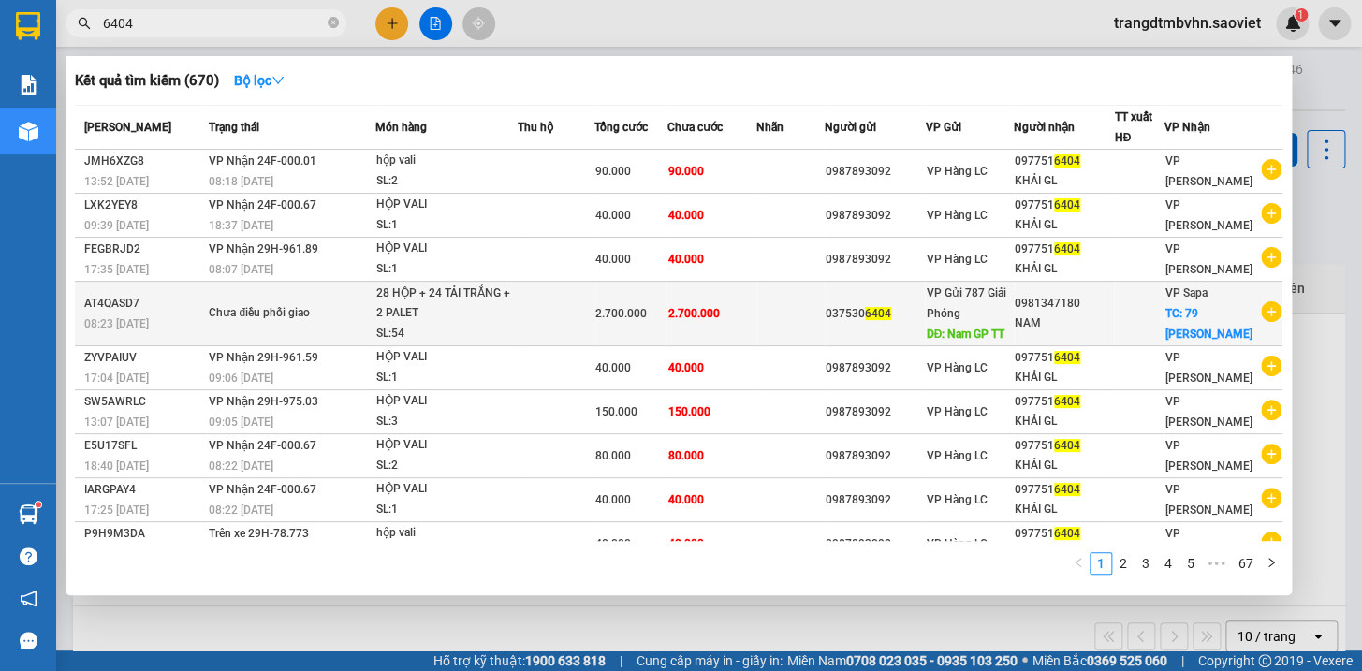
drag, startPoint x: 1268, startPoint y: 306, endPoint x: 1268, endPoint y: 337, distance: 30.9
click at [1268, 337] on div at bounding box center [1271, 314] width 21 height 62
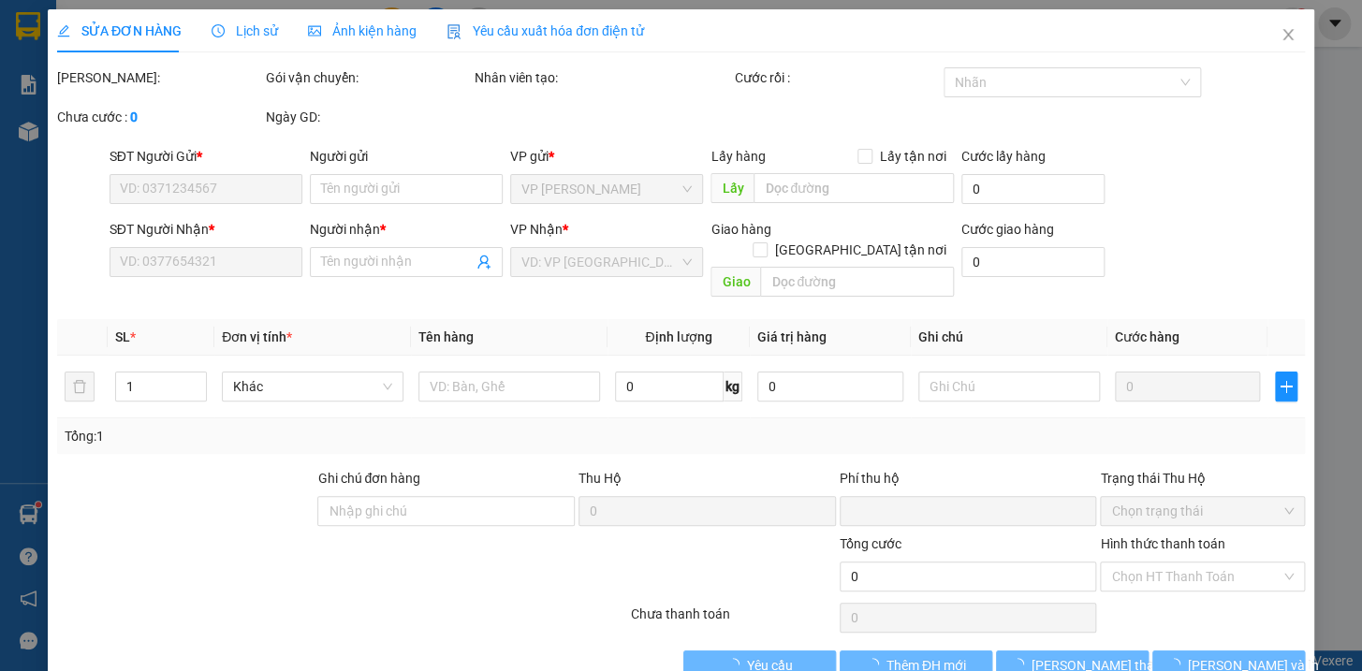
type input "0375306404"
type input "Nam GP TT"
type input "0981347180"
type input "NAM"
checkbox input "true"
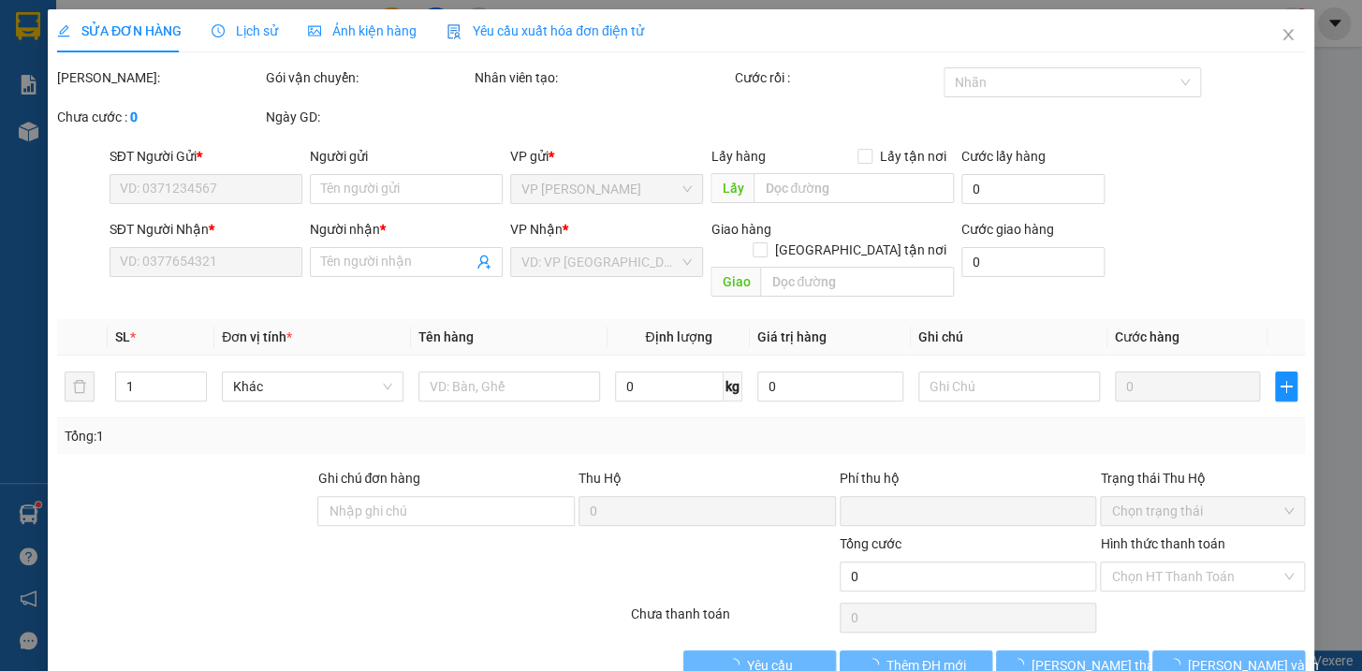
type input "79 [PERSON_NAME]"
type input "0"
type input "2.700.000"
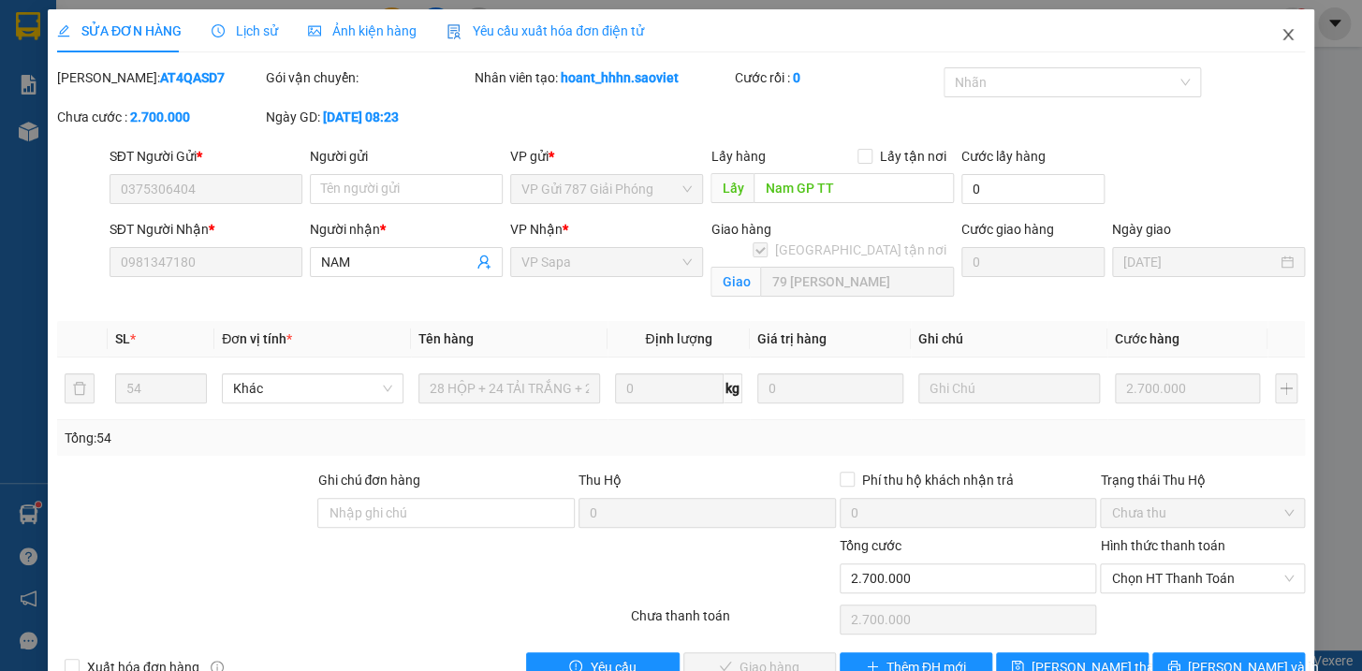
click at [1280, 34] on icon "close" at bounding box center [1287, 34] width 15 height 15
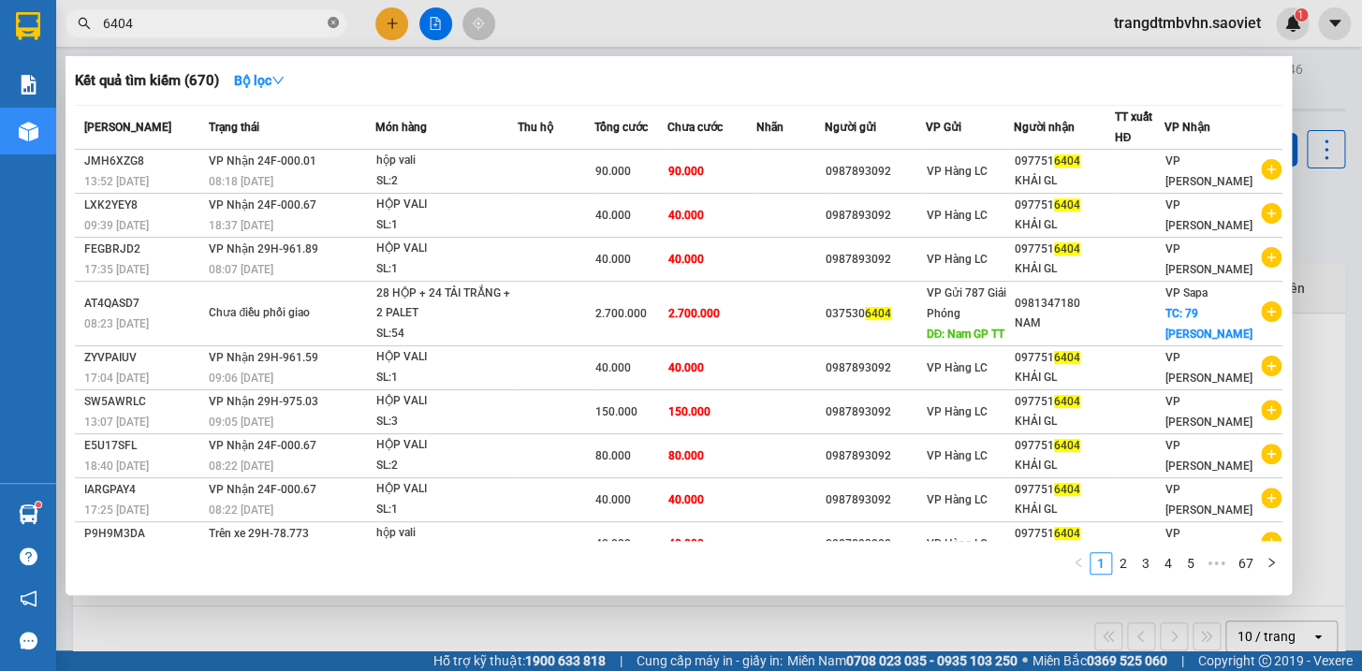
click at [329, 24] on icon "close-circle" at bounding box center [333, 22] width 11 height 11
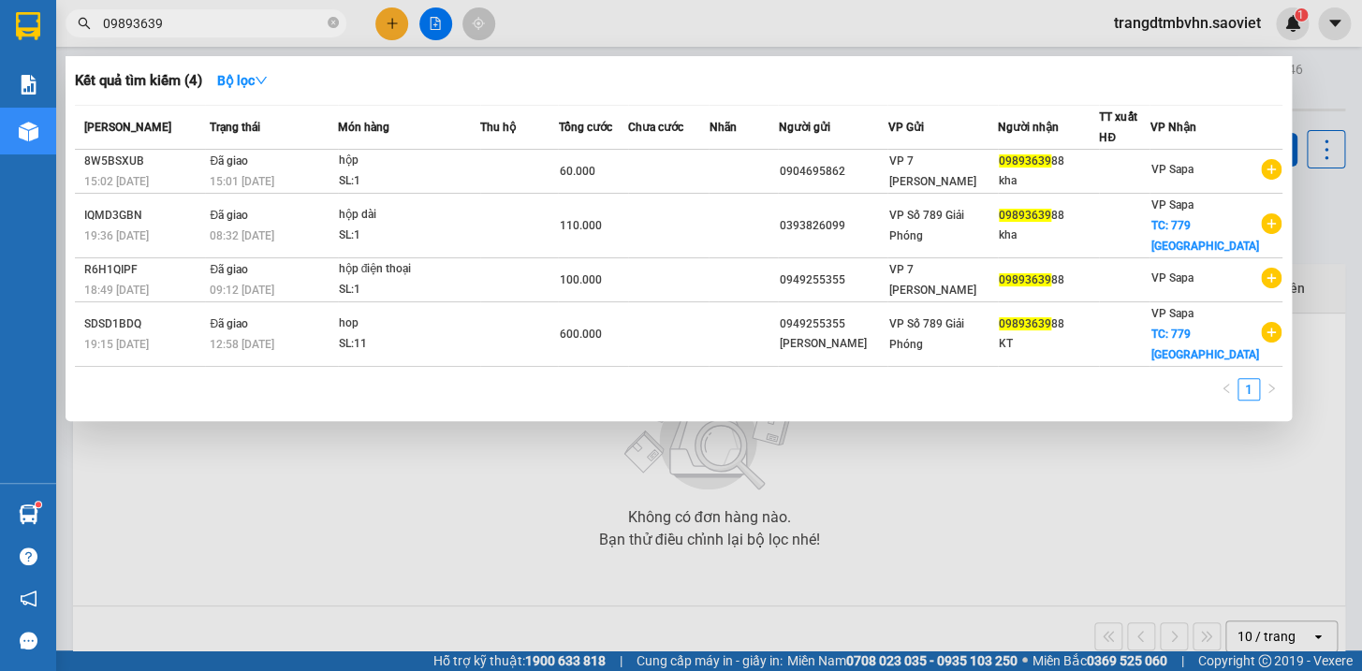
click at [131, 19] on input "09893639" at bounding box center [213, 23] width 221 height 21
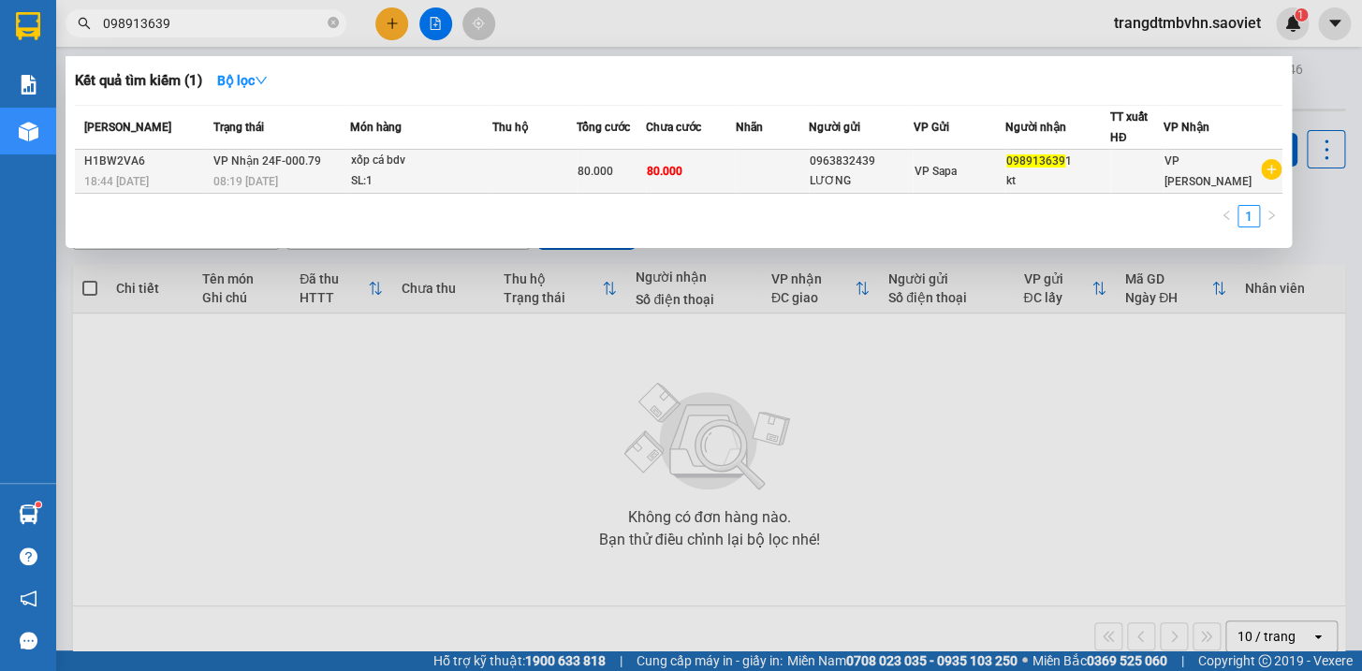
type input "098913639"
click at [984, 169] on div "VP Sapa" at bounding box center [958, 171] width 90 height 21
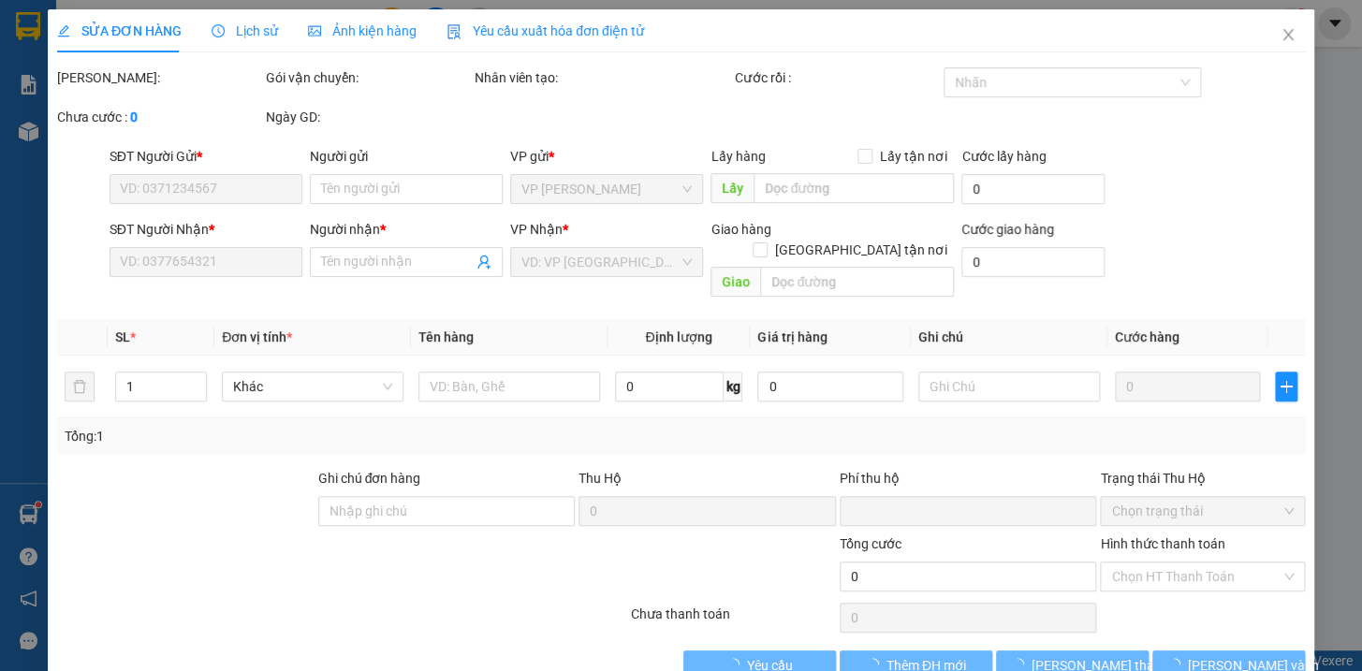
type input "0963832439"
type input "LƯƠNG"
type input "0989136391"
type input "kt"
type input "0"
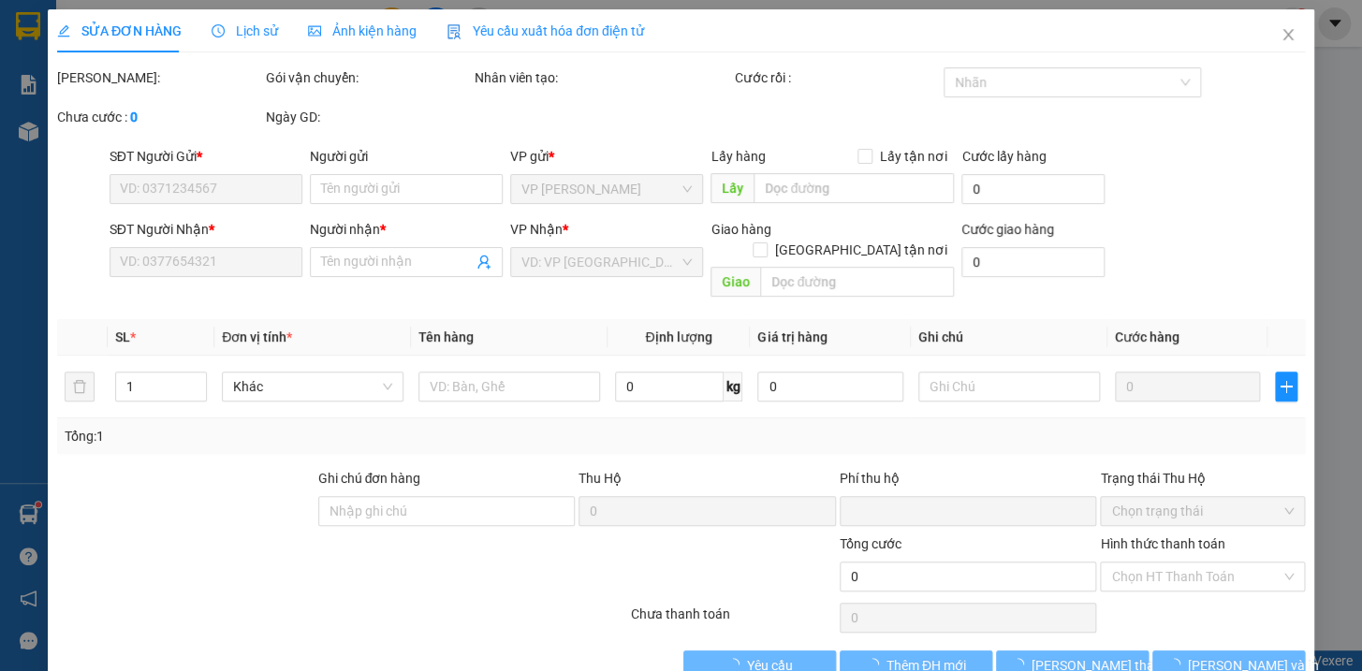
type input "80.000"
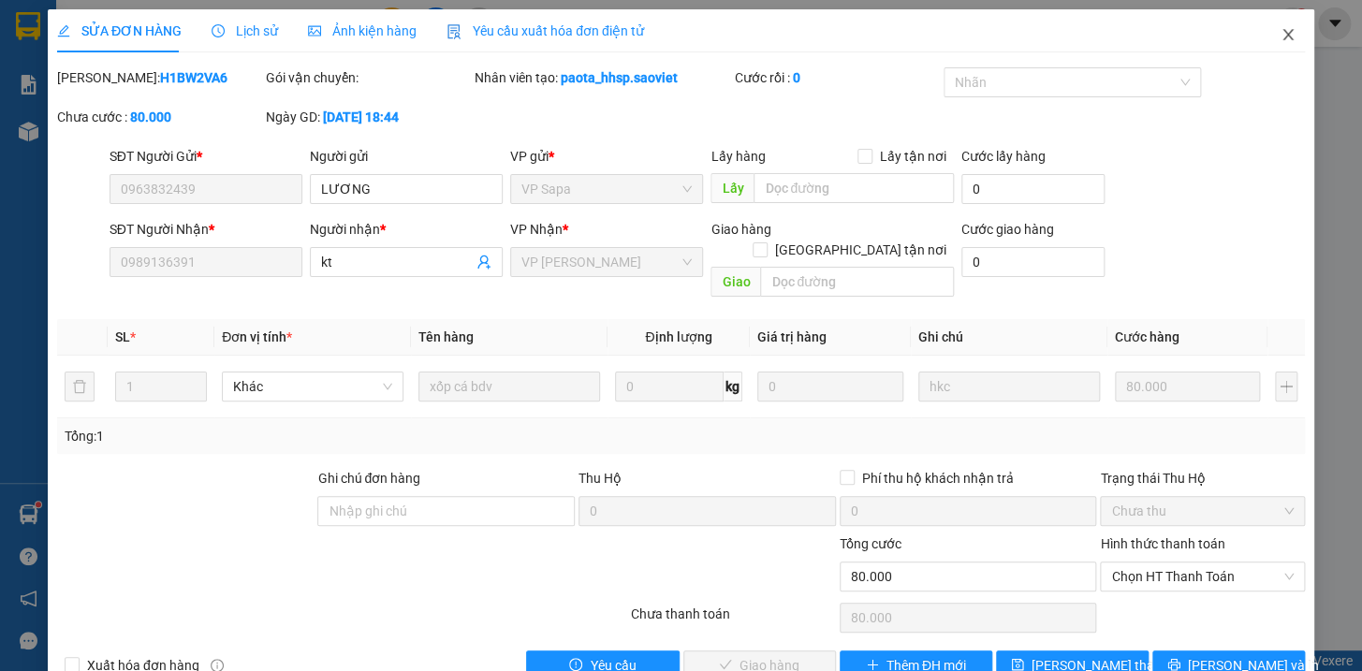
click at [1280, 36] on icon "close" at bounding box center [1287, 34] width 15 height 15
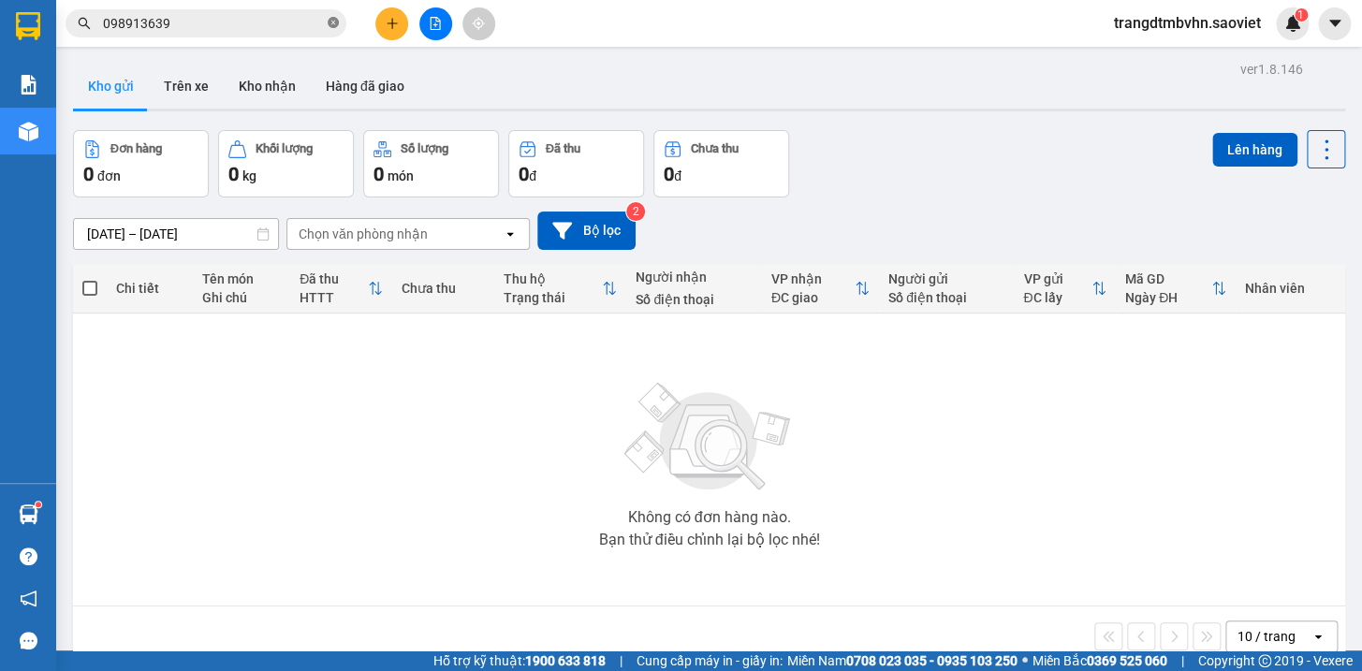
click at [333, 19] on icon "close-circle" at bounding box center [333, 22] width 11 height 11
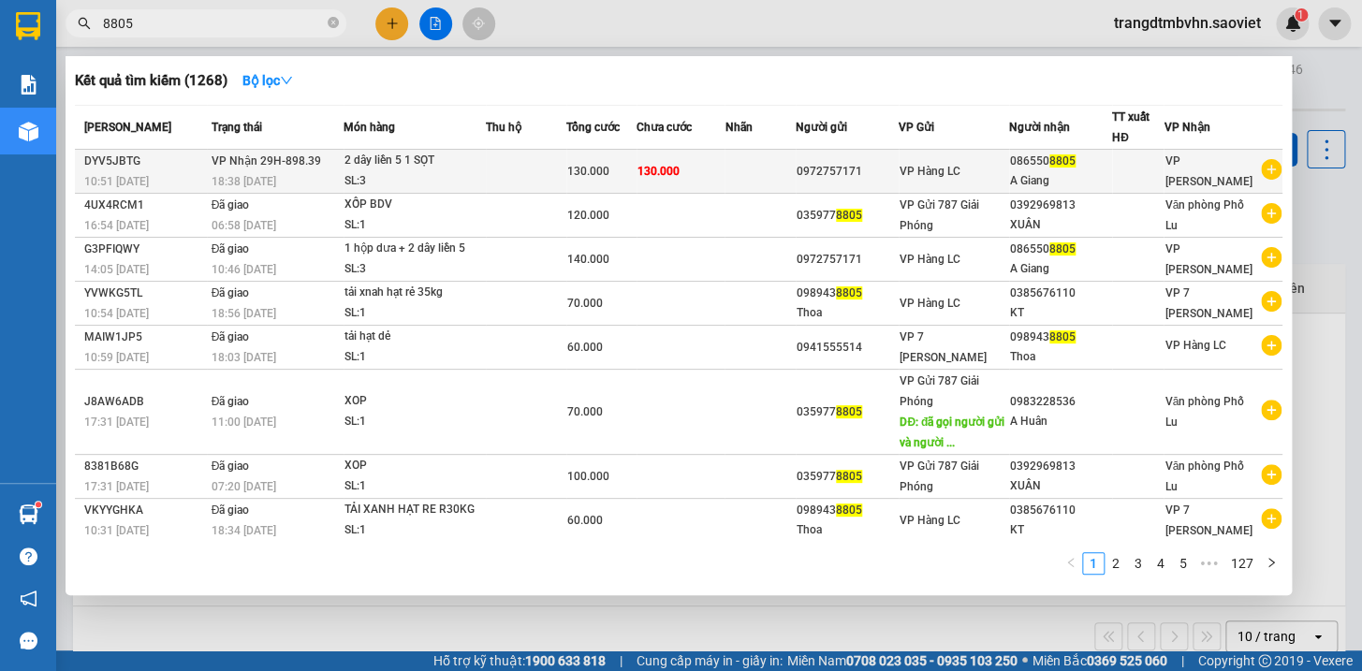
type input "8805"
click at [986, 175] on div "VP Hàng LC" at bounding box center [953, 171] width 109 height 21
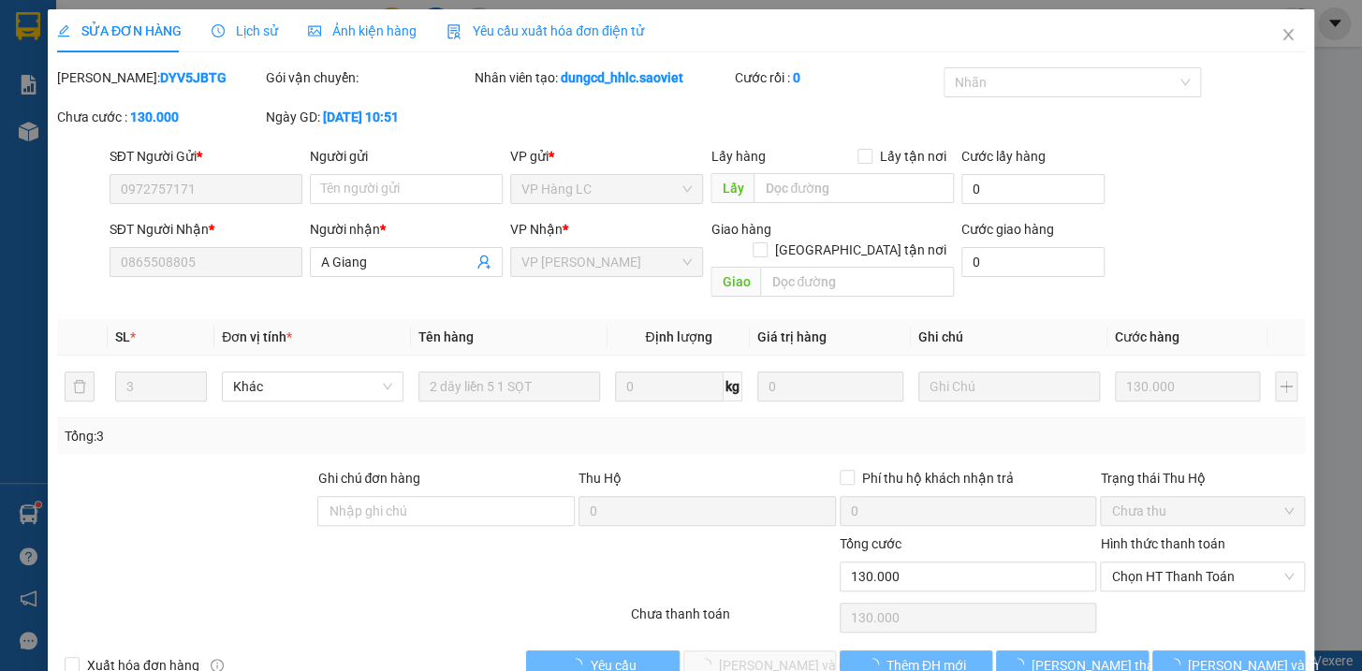
type input "0972757171"
type input "0865508805"
type input "A Giang"
type input "0"
type input "130.000"
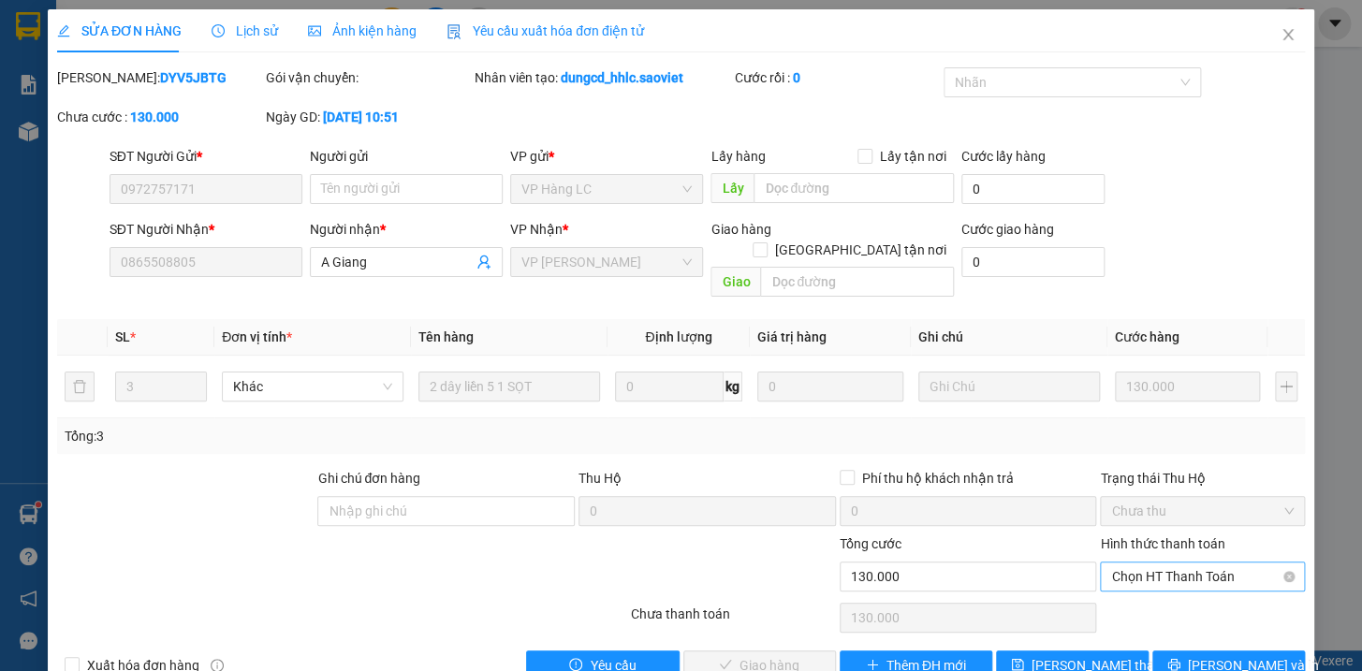
click at [1150, 563] on span "Chọn HT Thanh Toán" at bounding box center [1202, 577] width 183 height 28
click at [1159, 587] on div "Tại văn phòng" at bounding box center [1190, 592] width 180 height 21
type input "0"
click at [764, 655] on span "[PERSON_NAME] và Giao hàng" at bounding box center [809, 665] width 180 height 21
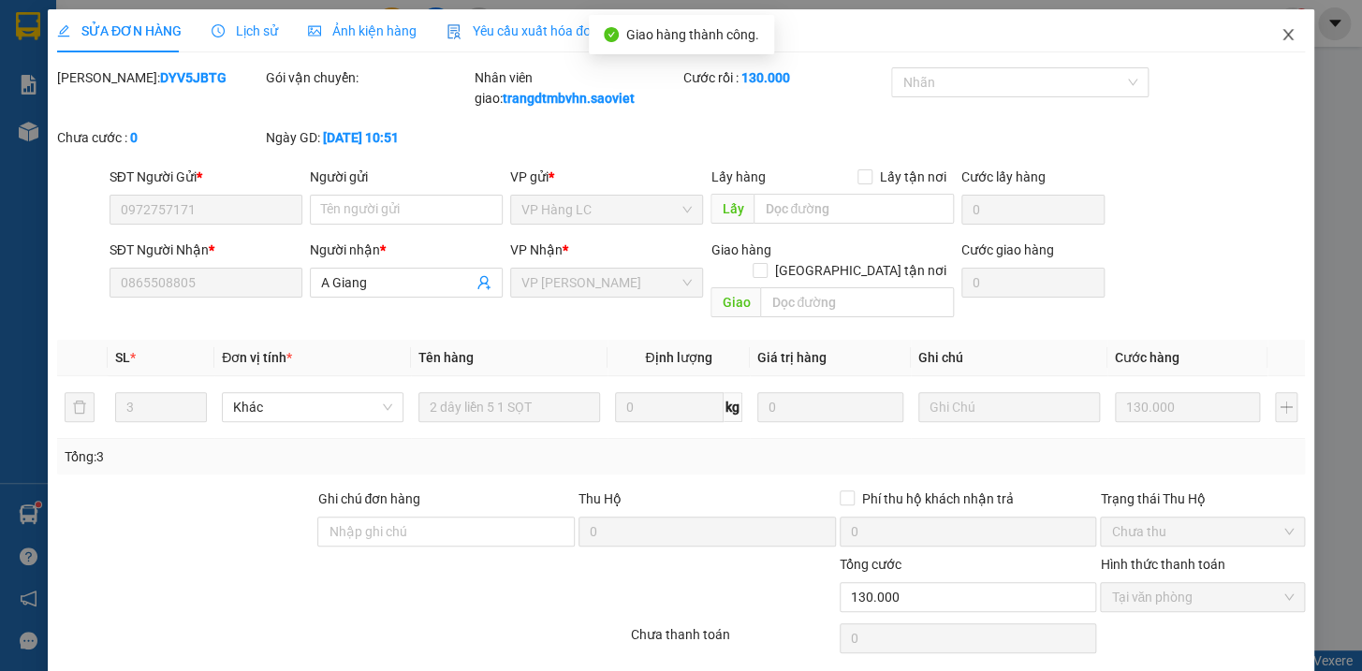
click at [1282, 33] on icon "close" at bounding box center [1287, 34] width 10 height 11
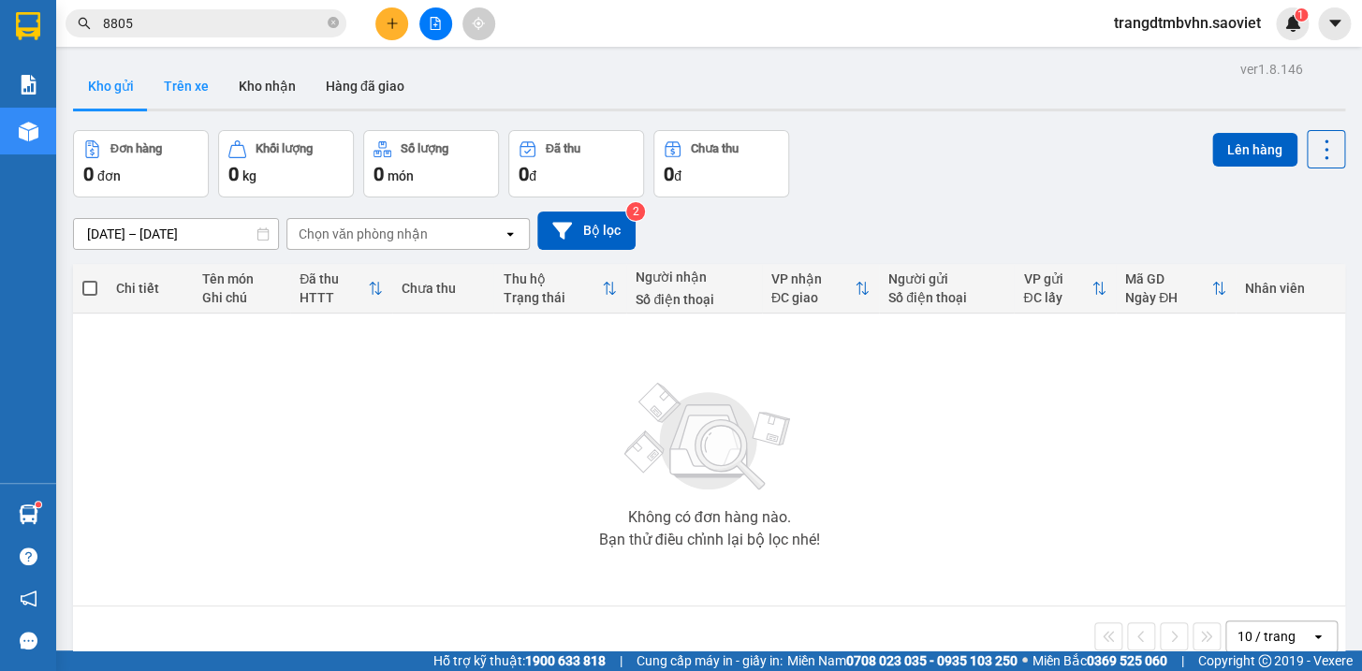
click at [181, 89] on button "Trên xe" at bounding box center [186, 86] width 75 height 45
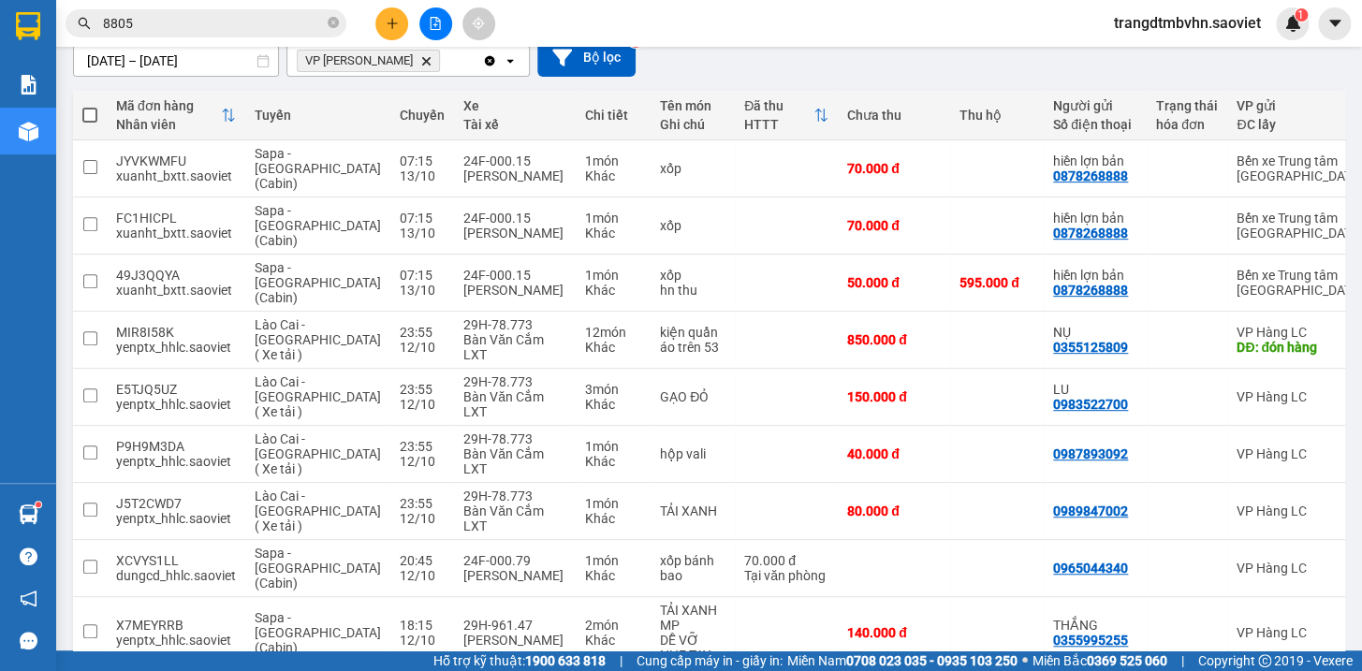
scroll to position [211, 0]
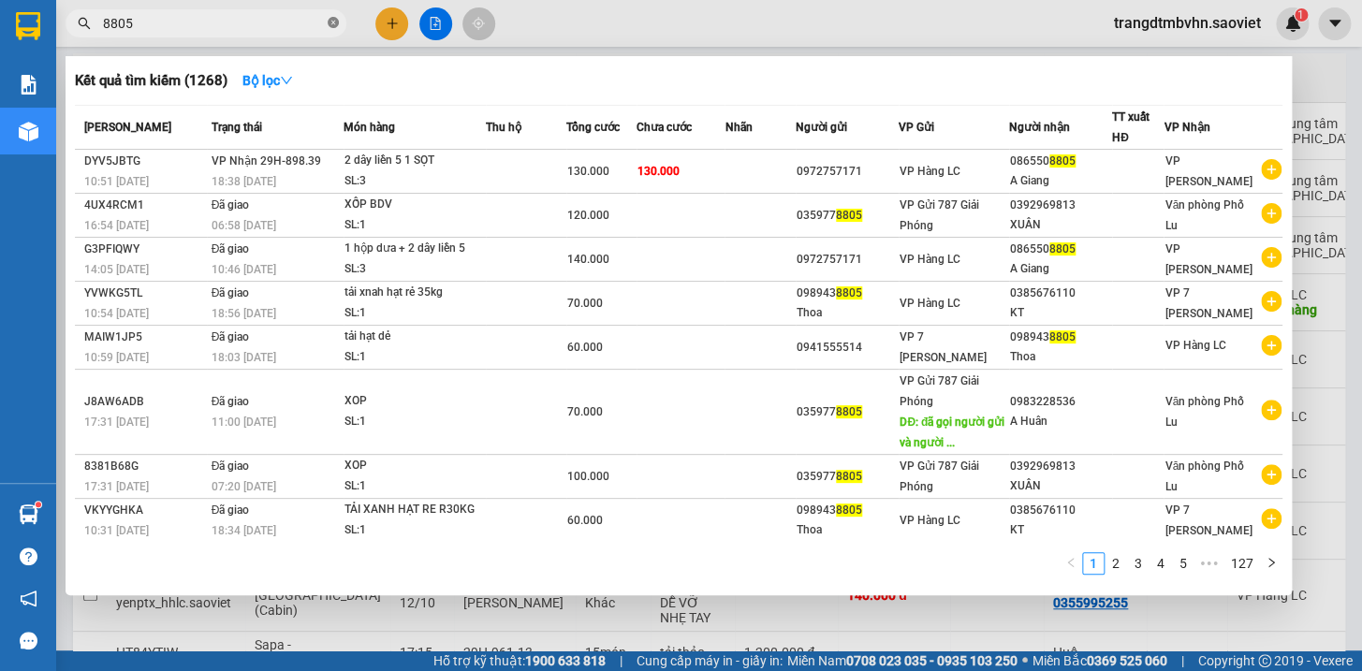
click at [332, 17] on icon "close-circle" at bounding box center [333, 22] width 11 height 11
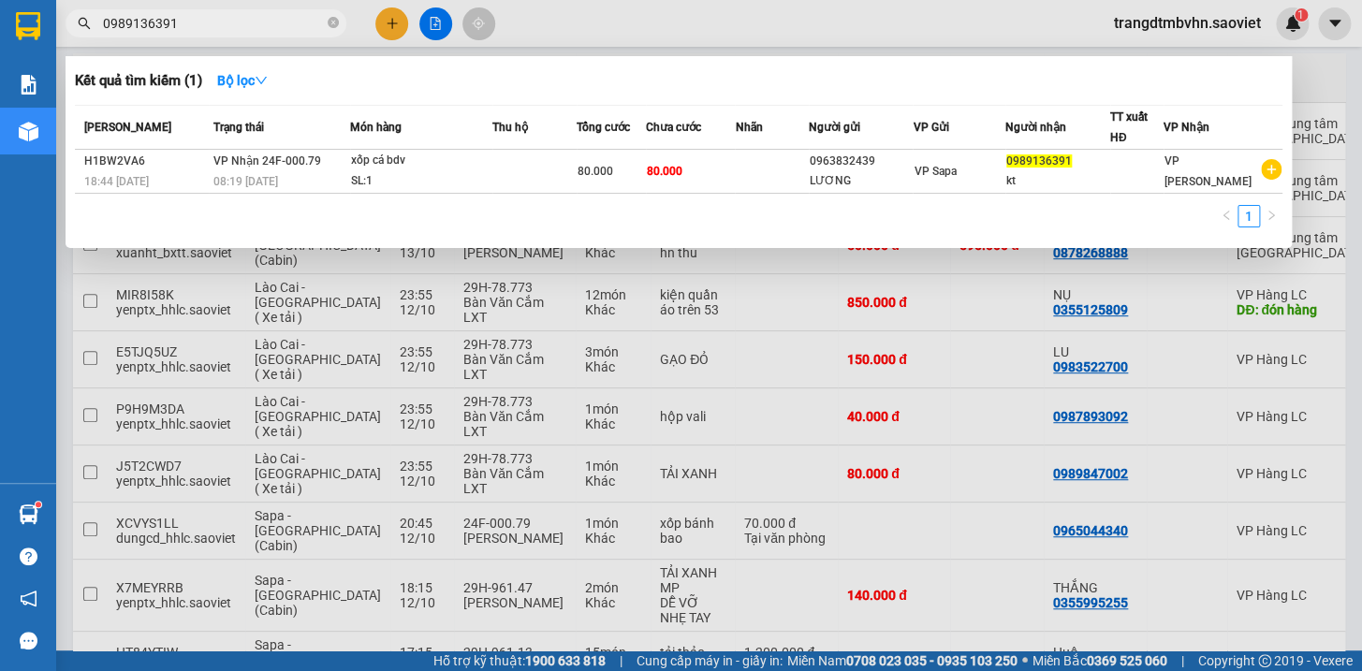
type input "0989136391"
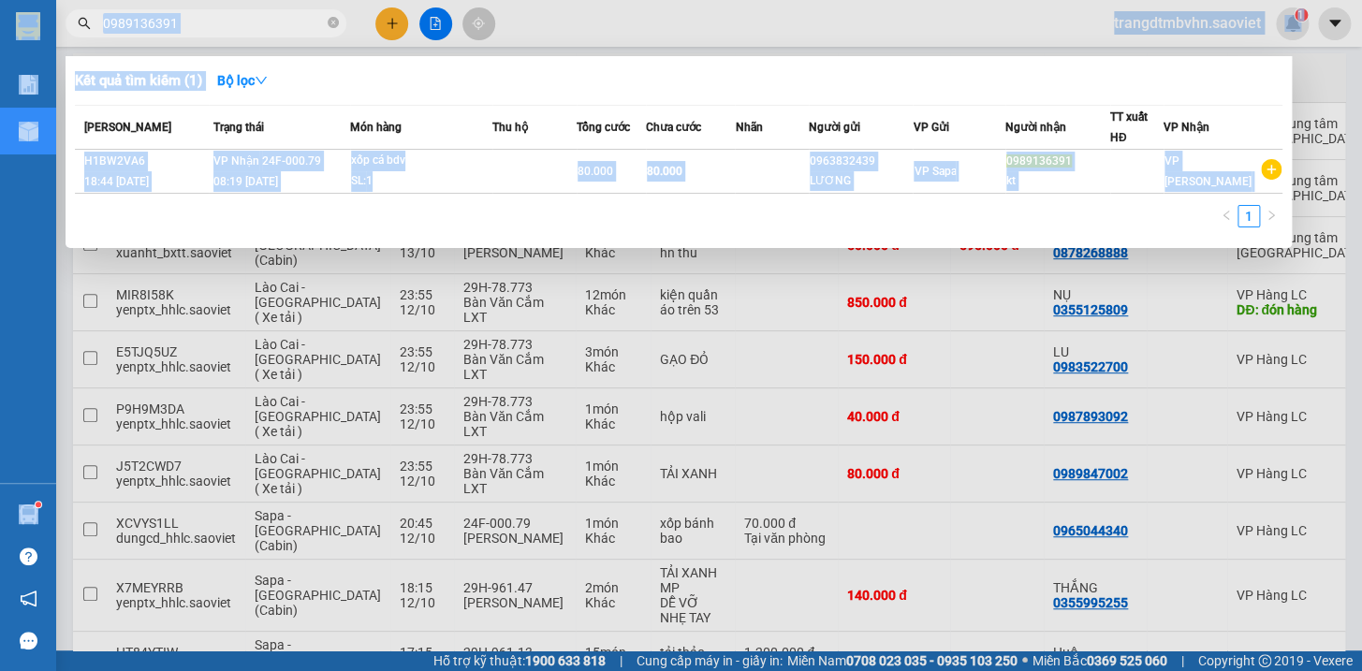
drag, startPoint x: 1360, startPoint y: 202, endPoint x: 1360, endPoint y: -61, distance: 263.0
click at [1360, 0] on html "Kết quả tìm kiếm ( 1 ) Bộ lọc Mã ĐH Trạng thái Món hàng Thu hộ Tổng cước Chưa c…" at bounding box center [681, 335] width 1362 height 671
click at [792, 19] on div at bounding box center [681, 335] width 1362 height 671
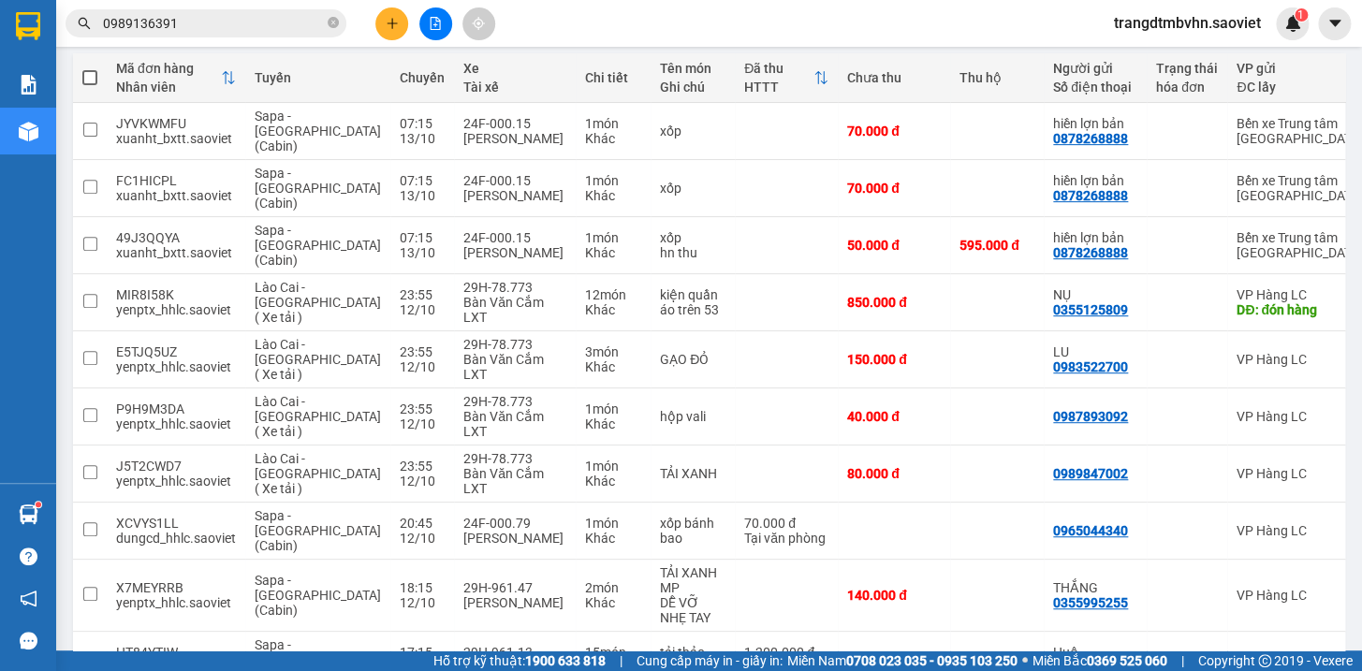
scroll to position [0, 0]
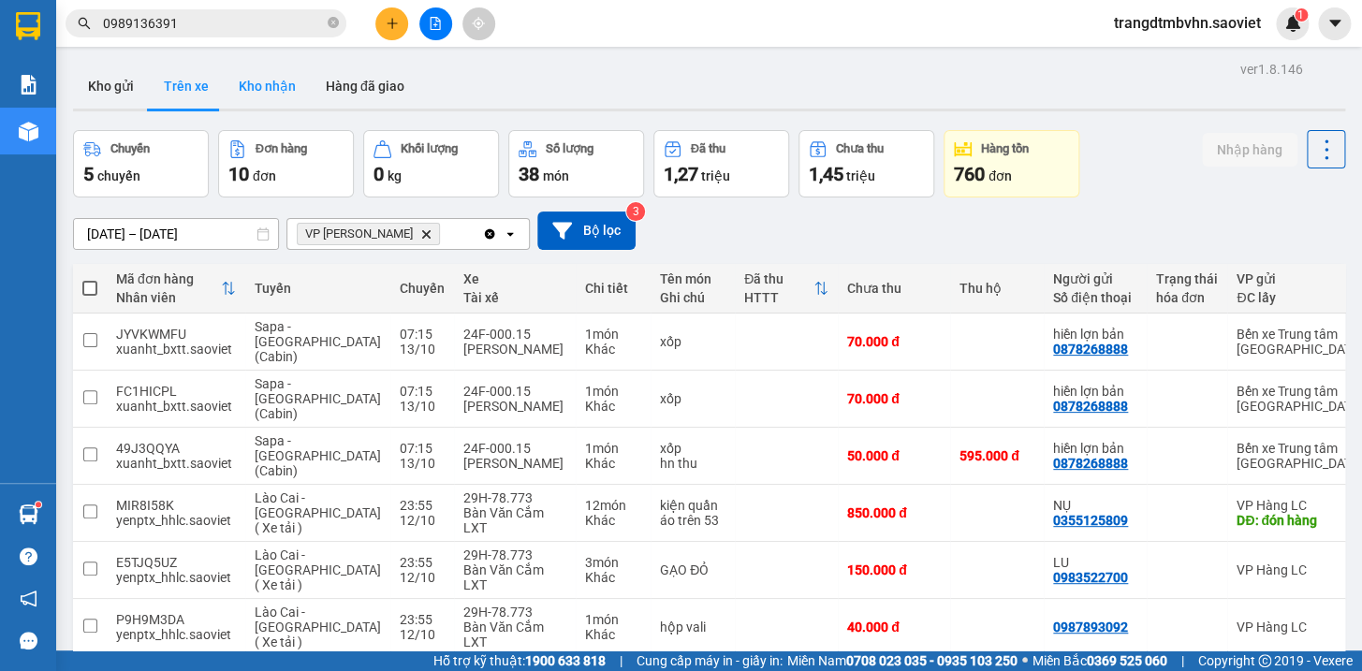
click at [266, 87] on button "Kho nhận" at bounding box center [267, 86] width 87 height 45
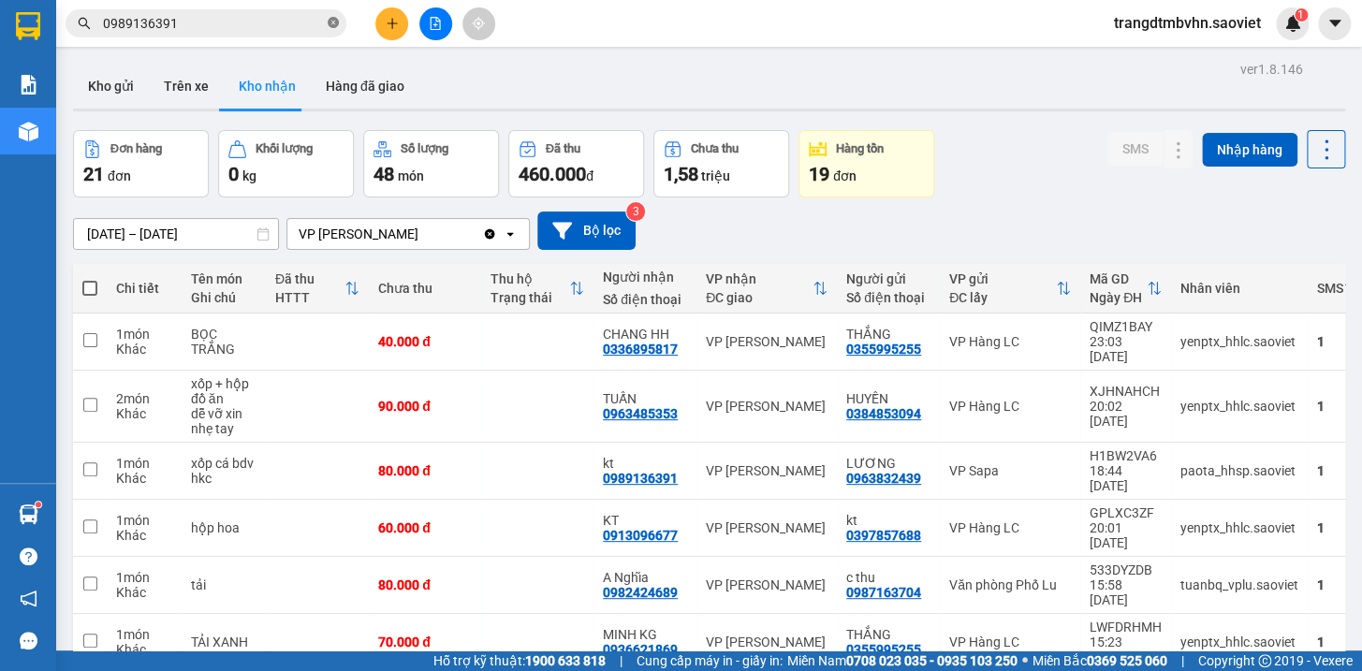
click at [332, 18] on icon "close-circle" at bounding box center [333, 22] width 11 height 11
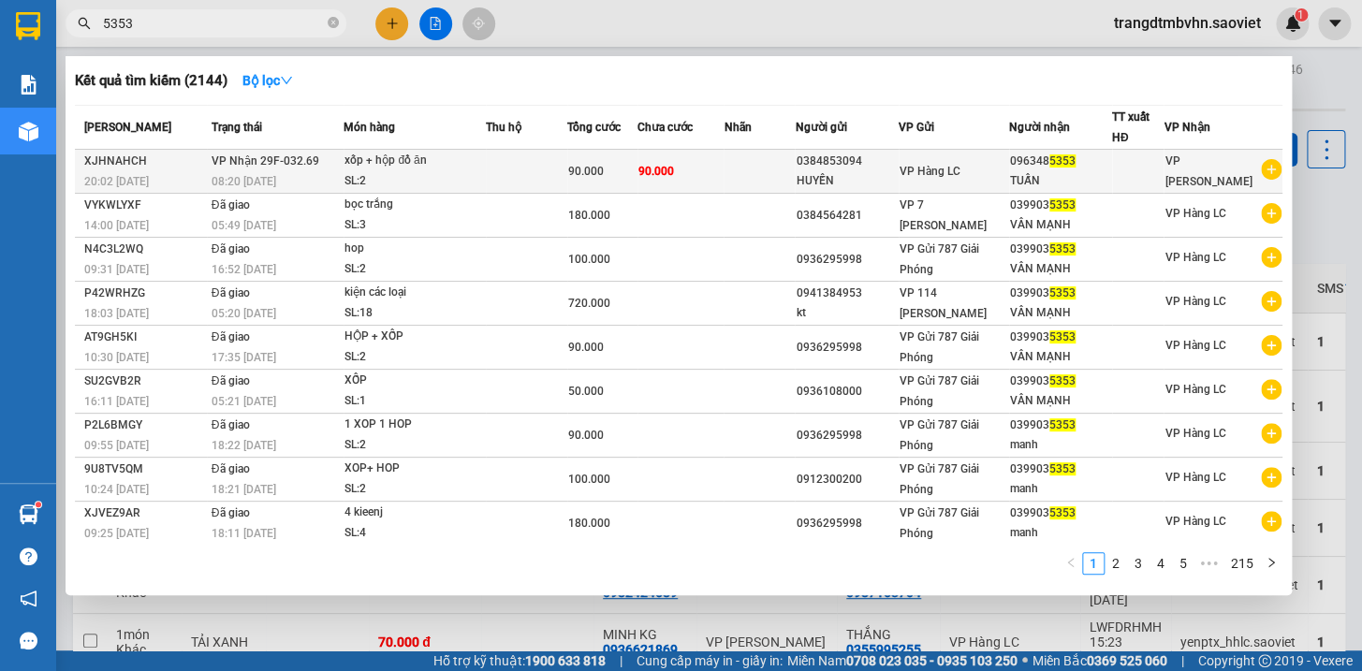
type input "5353"
click at [932, 181] on td "VP Hàng LC" at bounding box center [954, 172] width 110 height 44
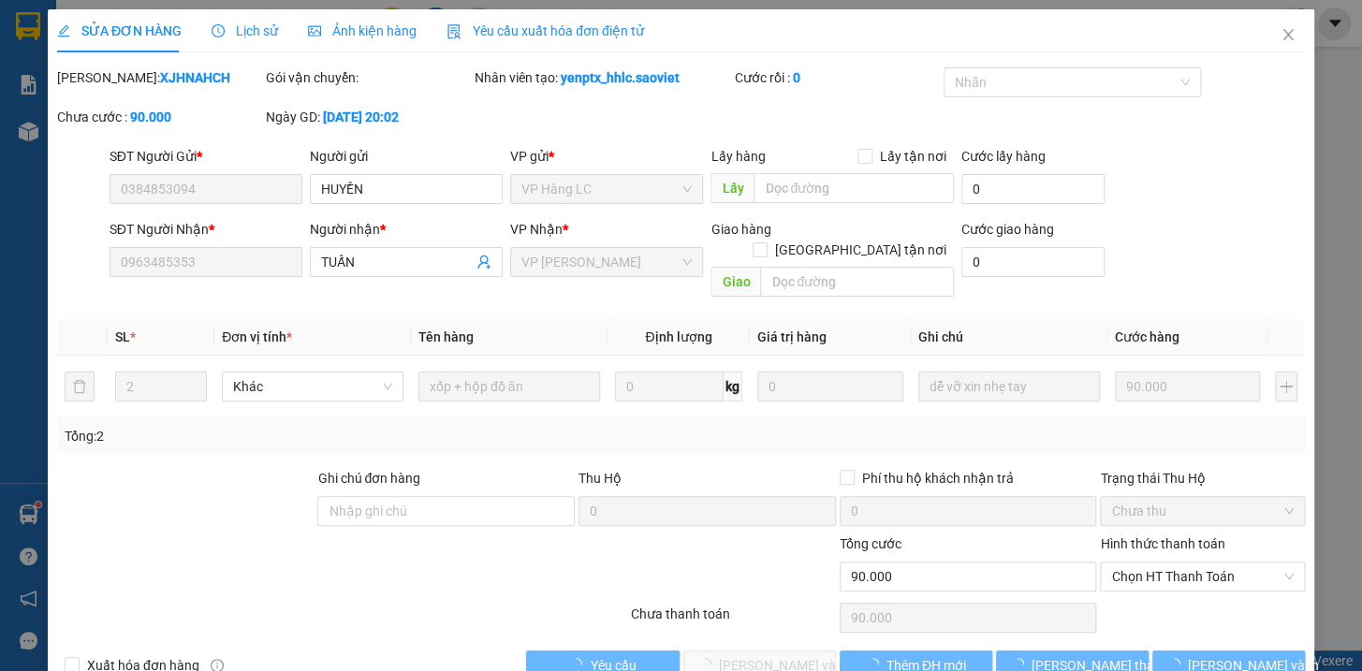
type input "0384853094"
type input "HUYỀN"
type input "0963485353"
type input "TUẤN"
type input "0"
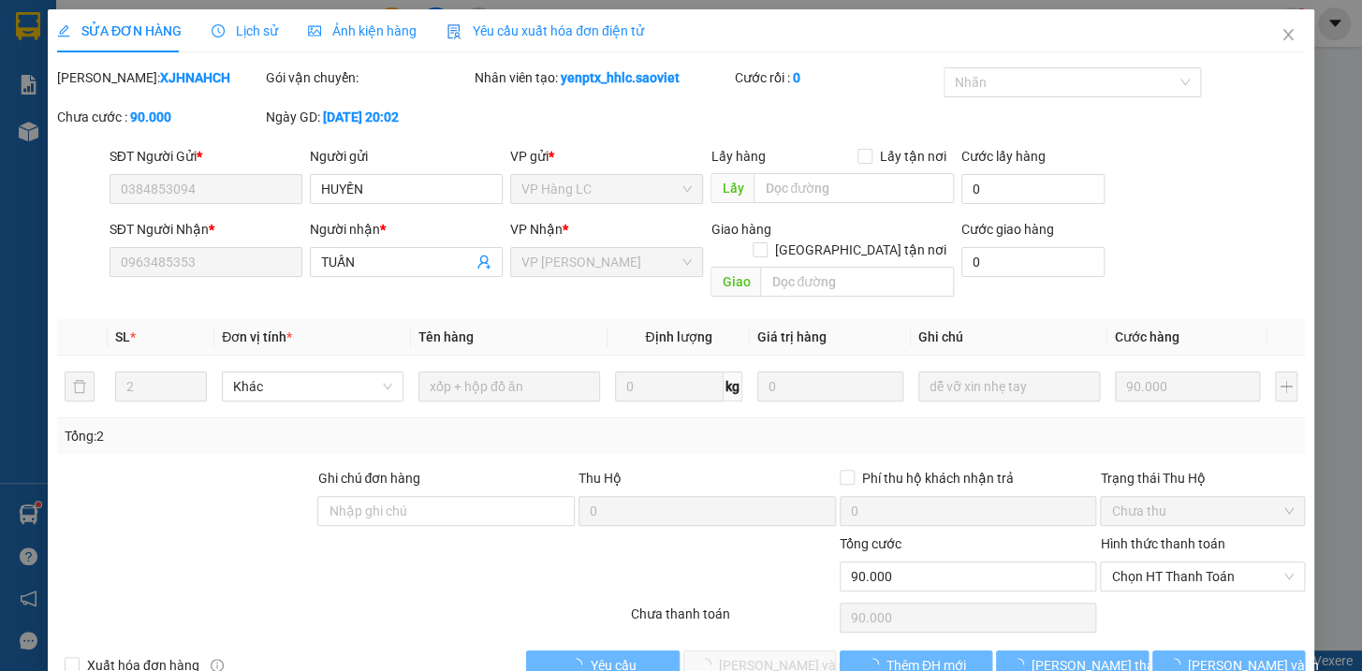
type input "90.000"
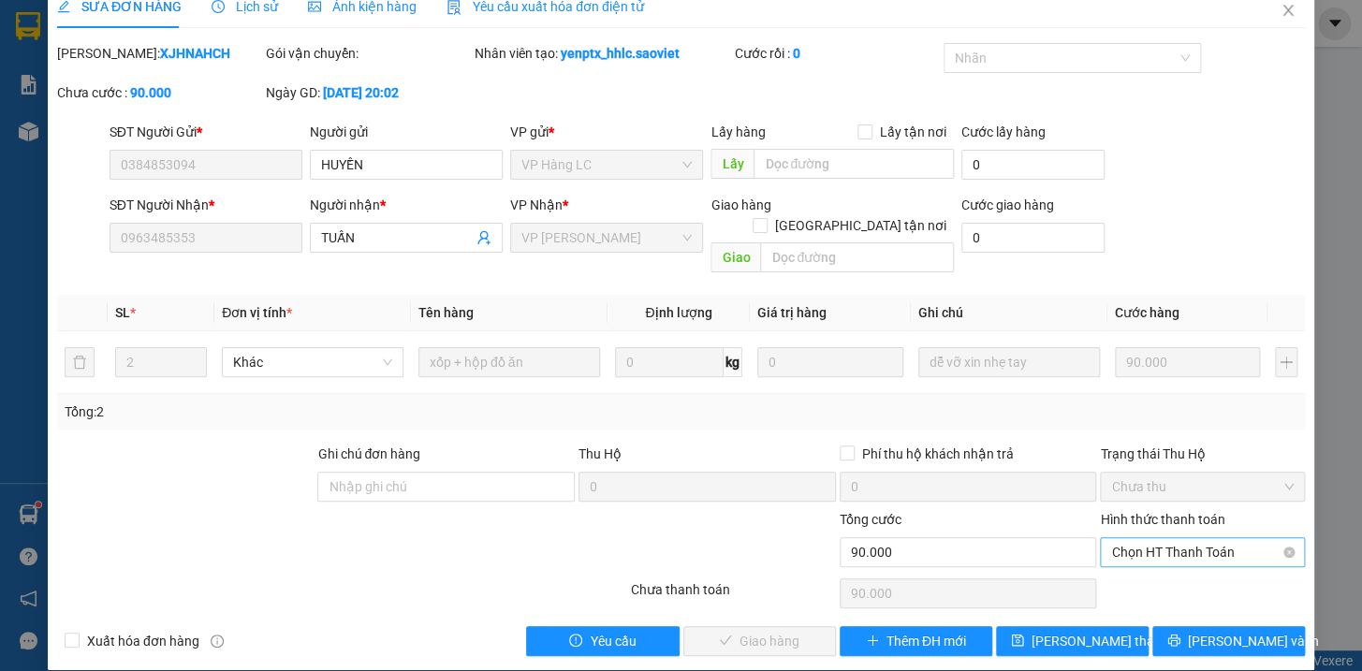
click at [1194, 538] on span "Chọn HT Thanh Toán" at bounding box center [1202, 552] width 183 height 28
click at [1160, 564] on div "Tại văn phòng" at bounding box center [1190, 568] width 180 height 21
type input "0"
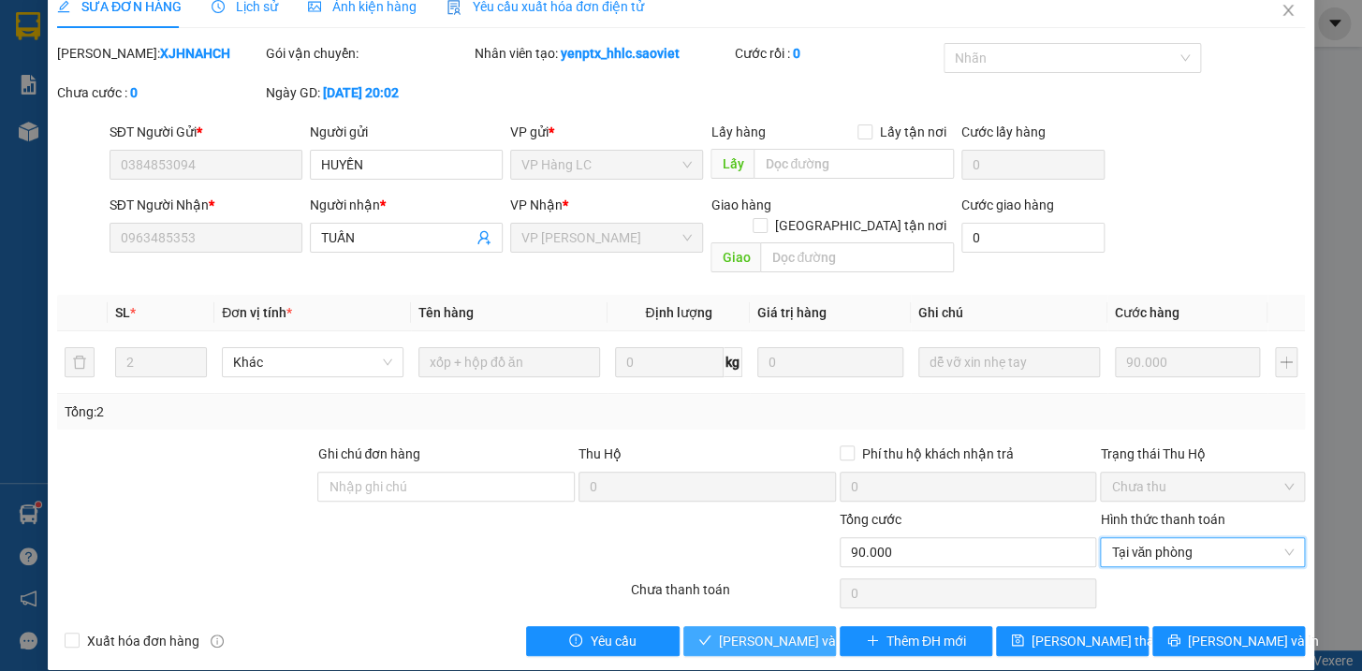
click at [785, 631] on span "[PERSON_NAME] và Giao hàng" at bounding box center [809, 641] width 180 height 21
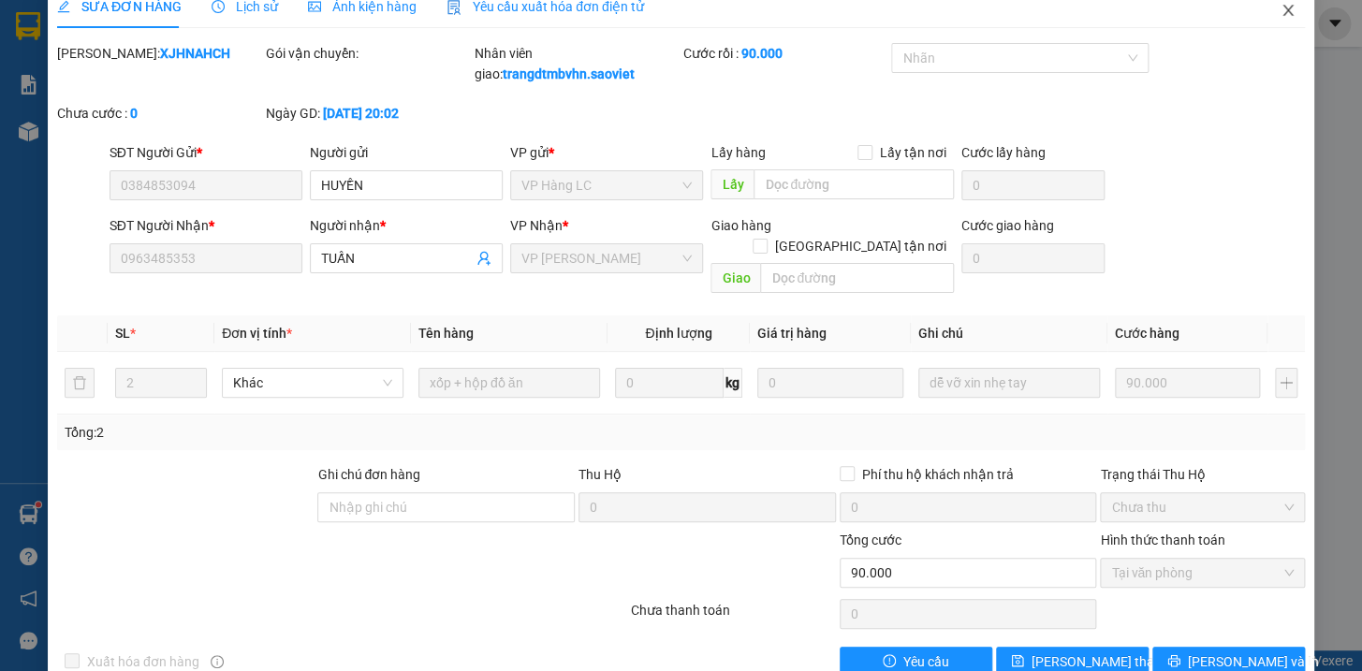
click at [1280, 8] on icon "close" at bounding box center [1287, 10] width 15 height 15
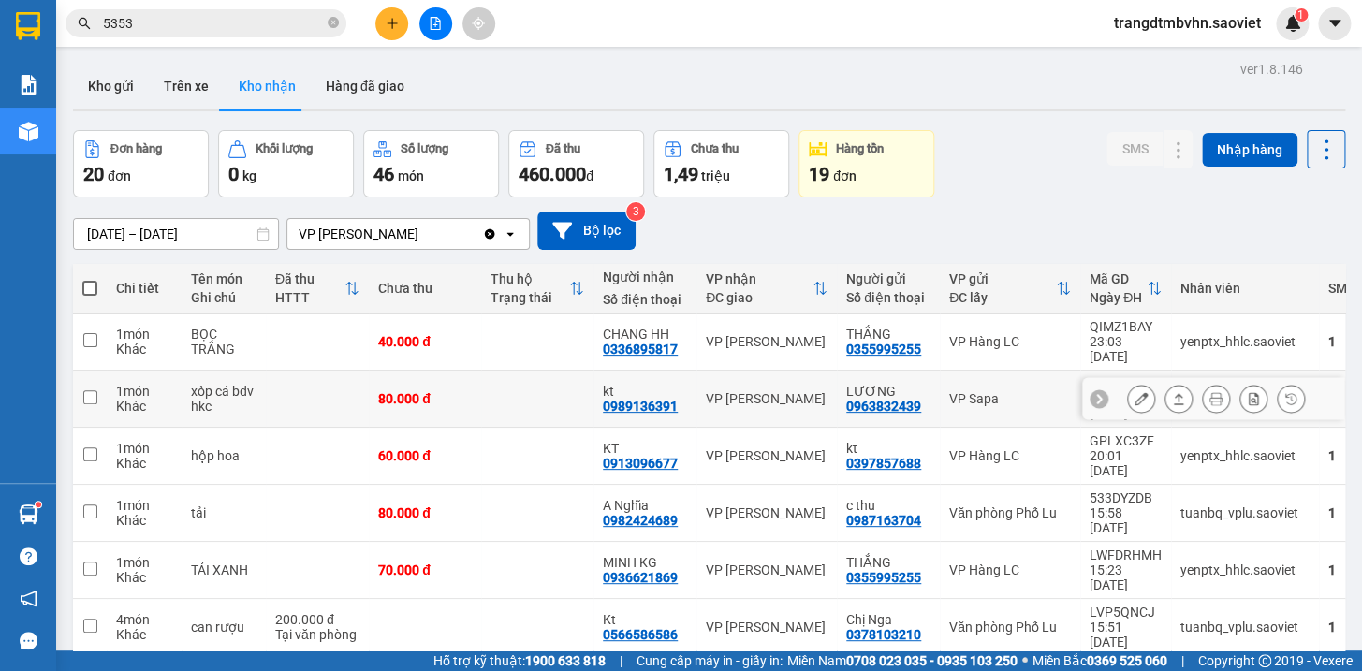
click at [1134, 392] on icon at bounding box center [1140, 398] width 13 height 13
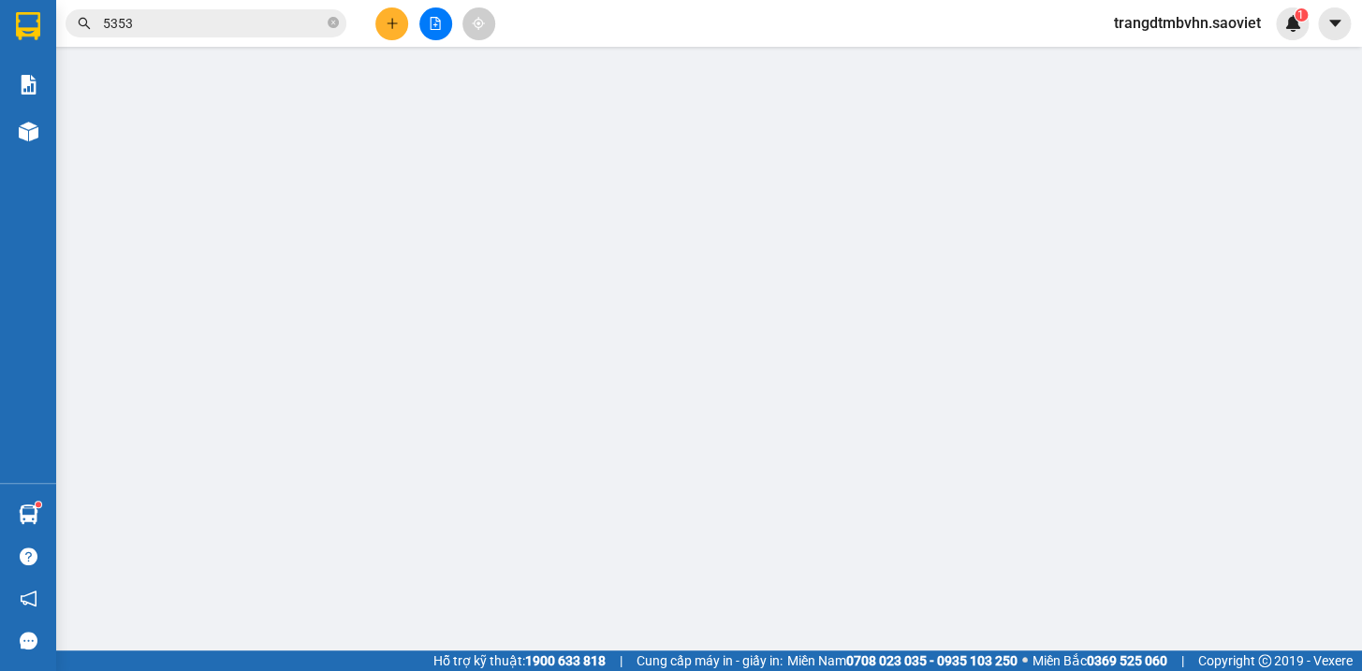
type input "0963832439"
type input "LƯƠNG"
type input "0989136391"
type input "kt"
type input "0"
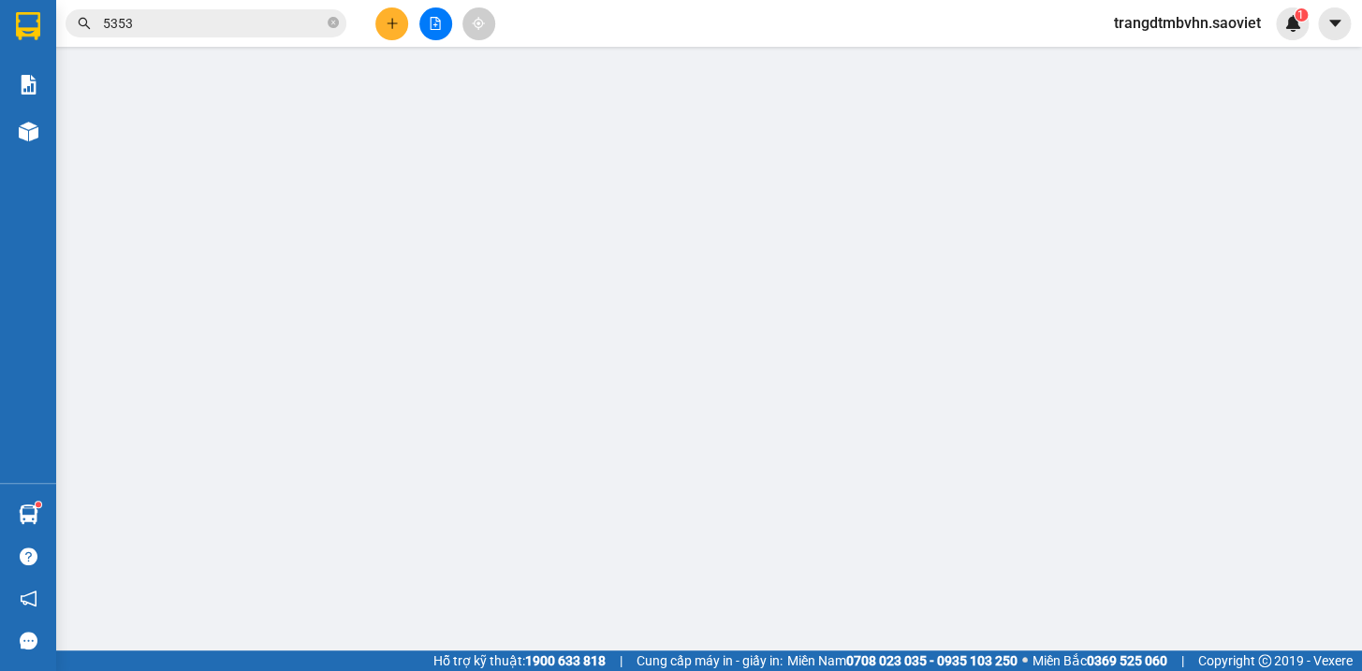
type input "80.000"
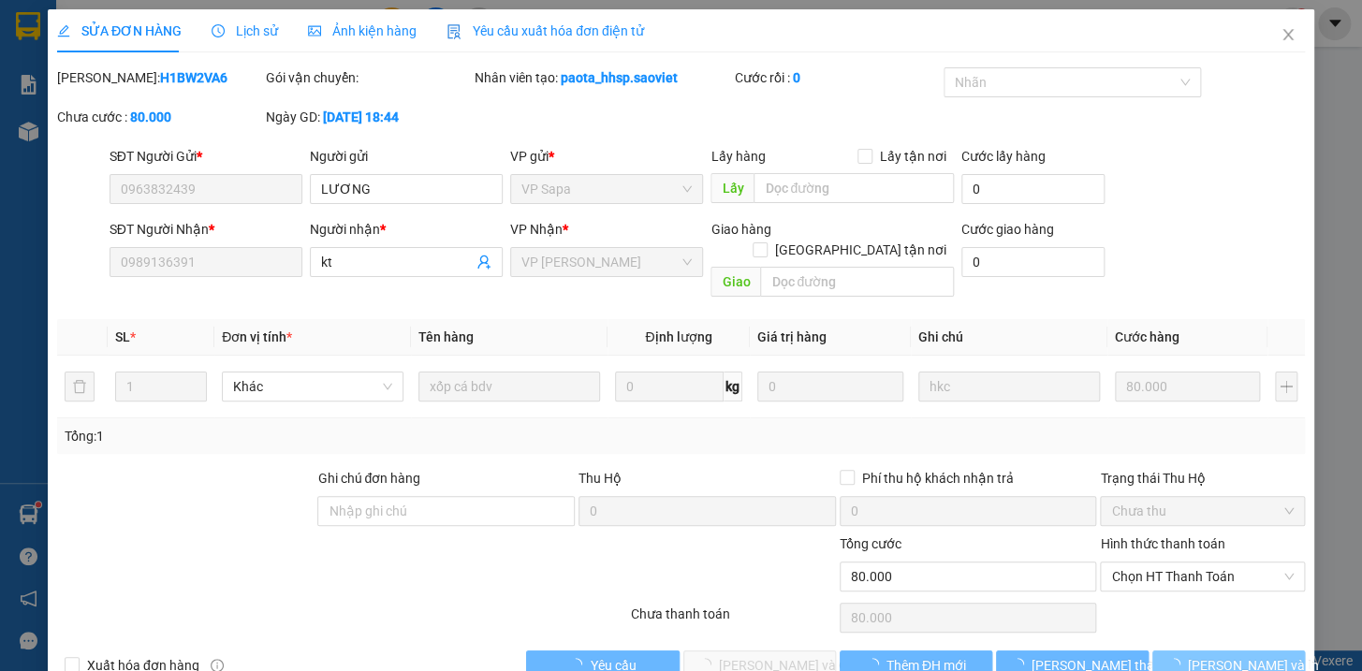
scroll to position [15, 0]
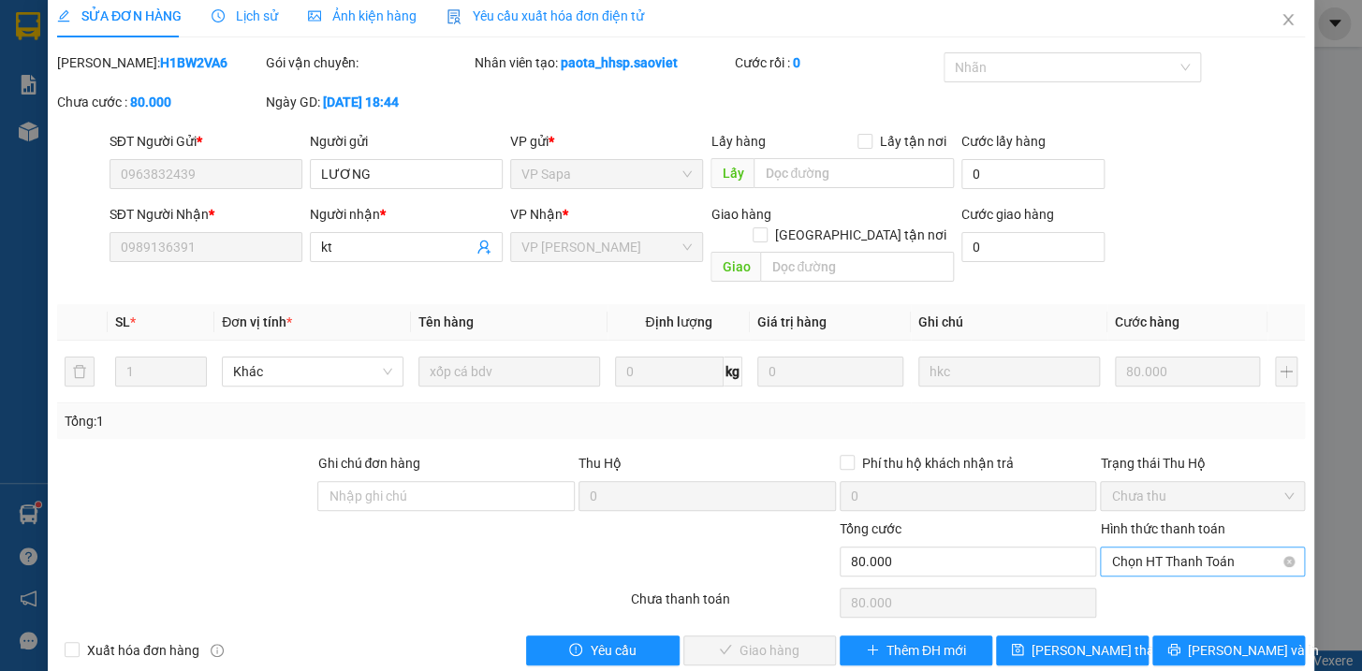
click at [1162, 548] on span "Chọn HT Thanh Toán" at bounding box center [1202, 562] width 183 height 28
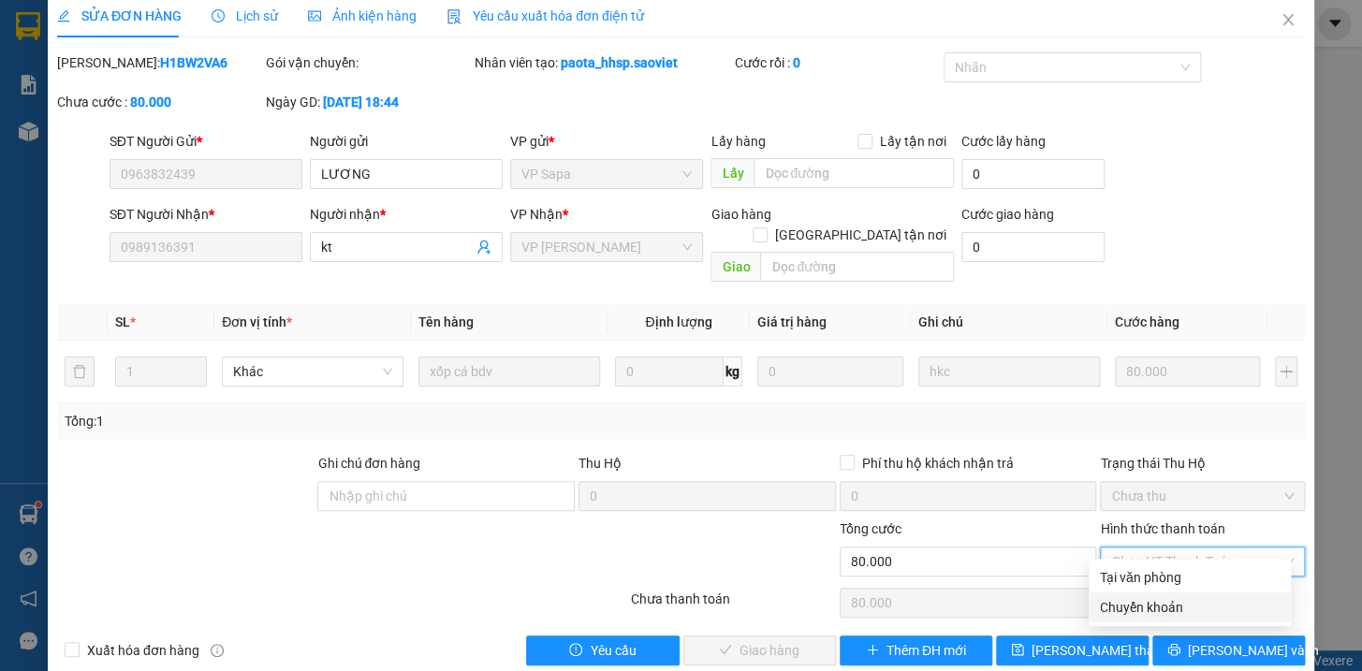
click at [1159, 606] on div "Chuyển khoản" at bounding box center [1190, 607] width 180 height 21
type input "0"
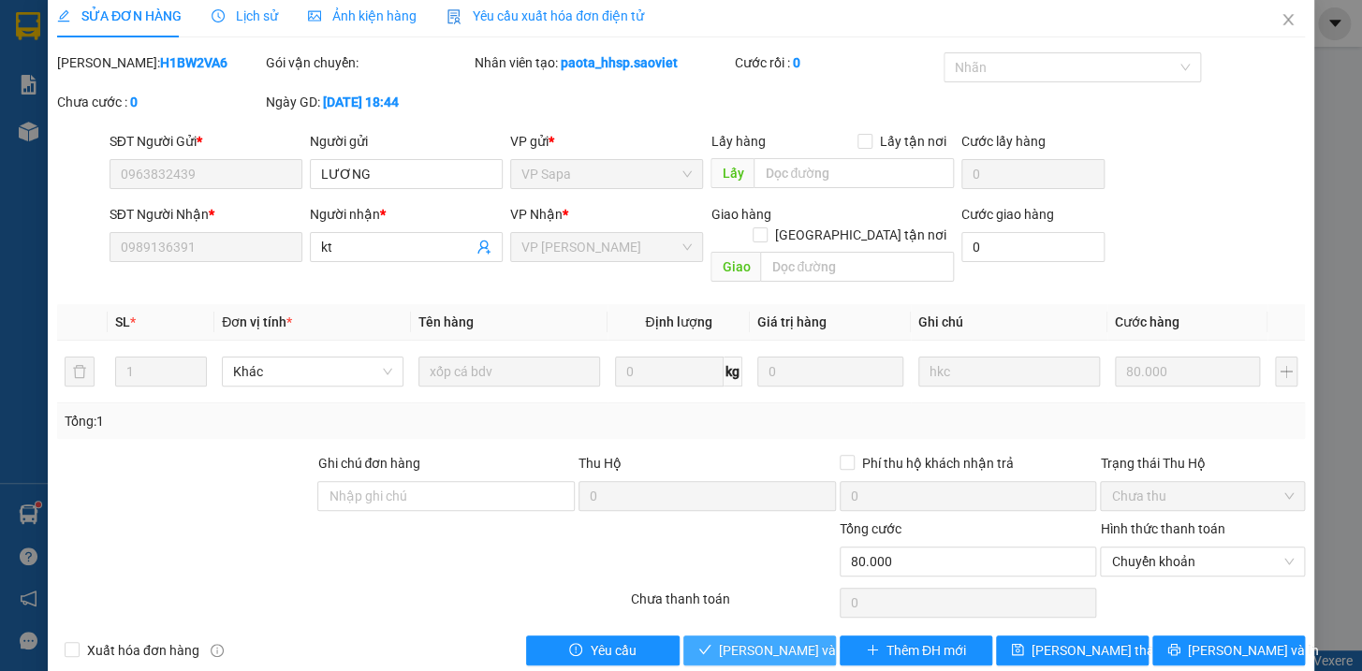
click at [773, 640] on span "[PERSON_NAME] và Giao hàng" at bounding box center [809, 650] width 180 height 21
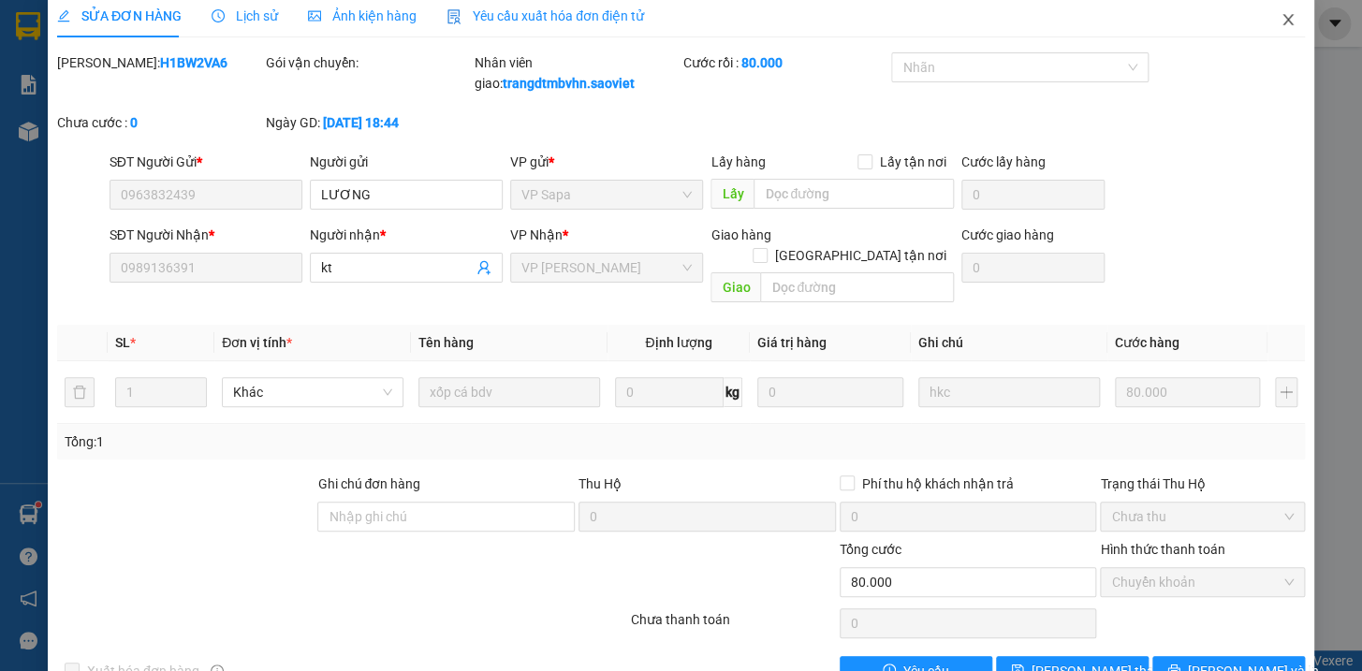
click at [1282, 16] on icon "close" at bounding box center [1287, 19] width 10 height 11
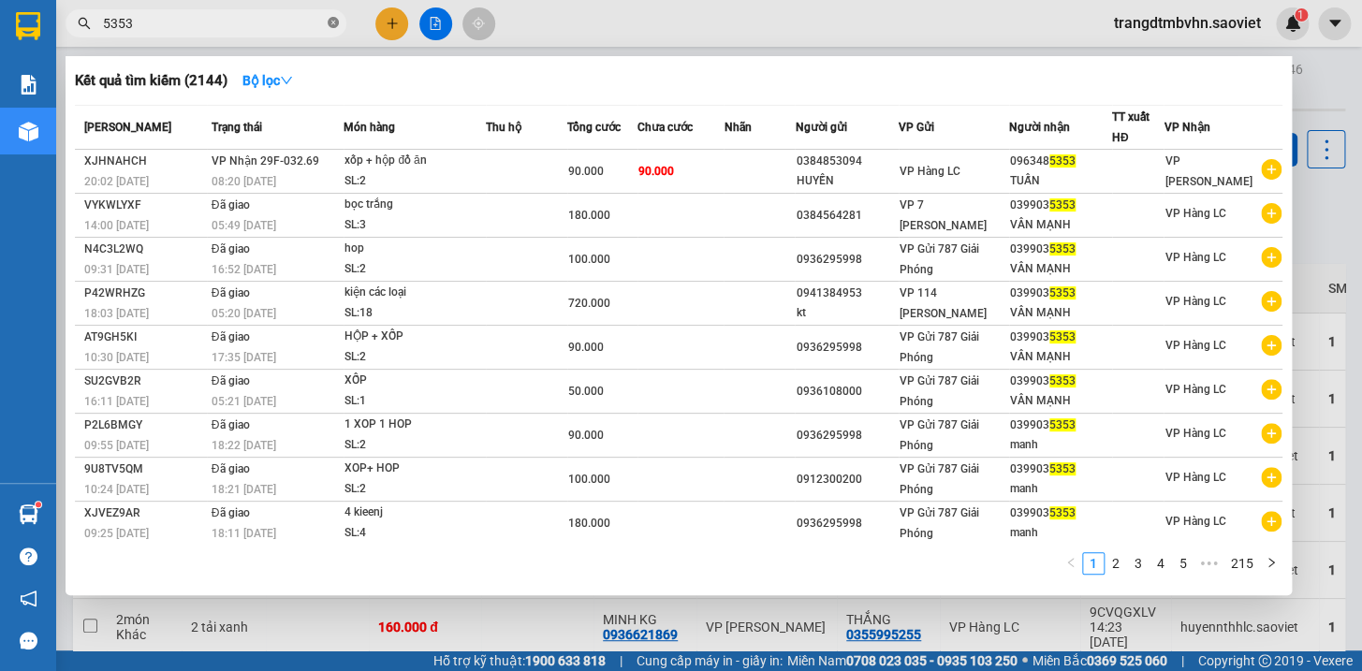
click at [334, 22] on icon "close-circle" at bounding box center [333, 22] width 11 height 11
type input "1"
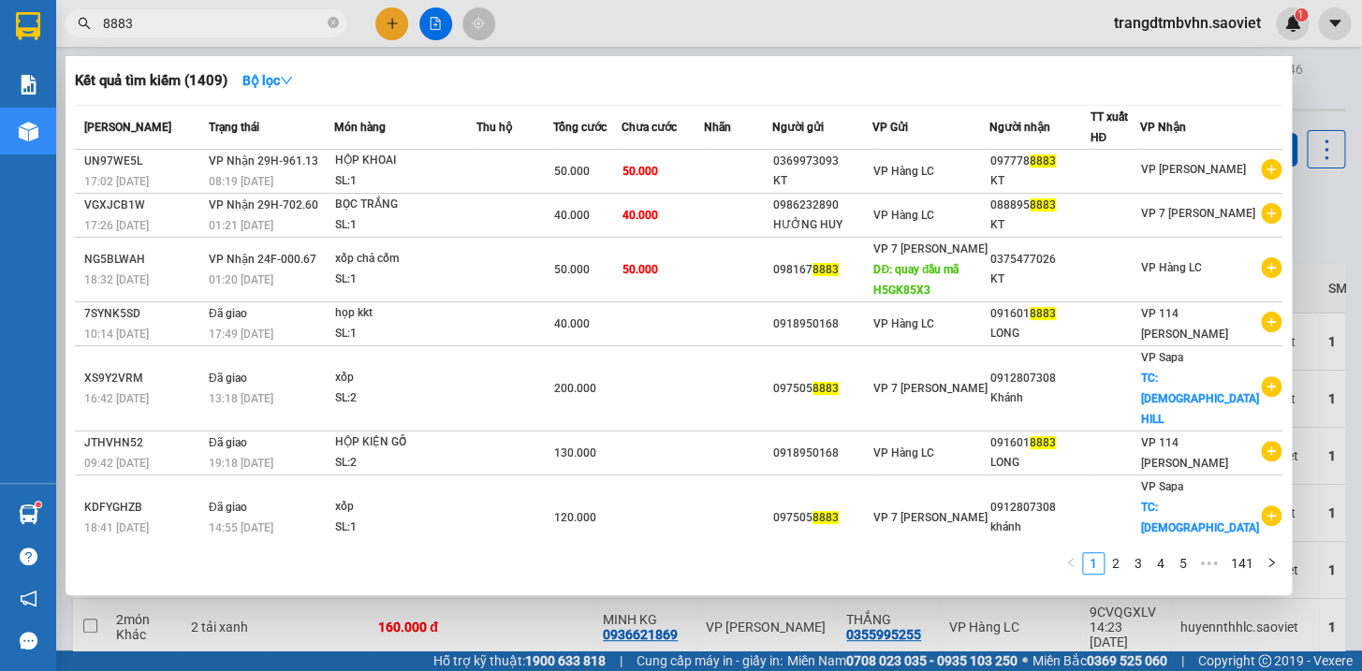
click at [110, 18] on input "8883" at bounding box center [213, 23] width 221 height 21
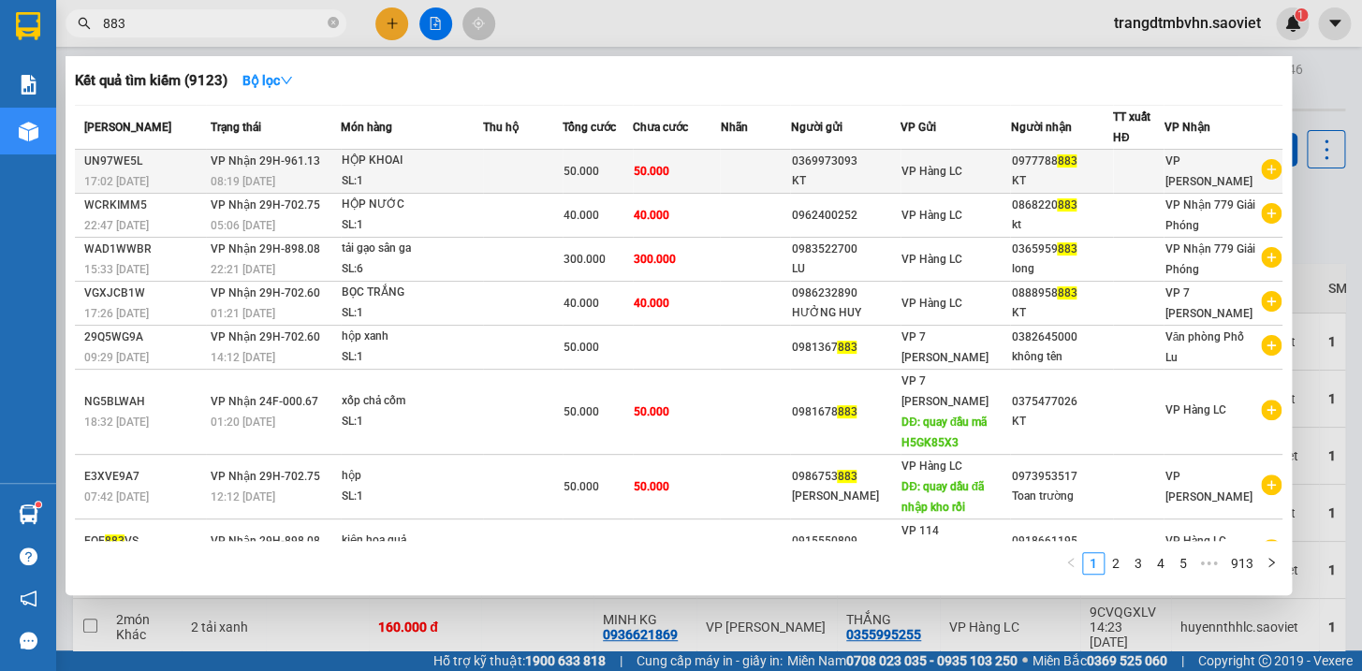
type input "883"
click at [1090, 178] on div "KT" at bounding box center [1061, 181] width 100 height 20
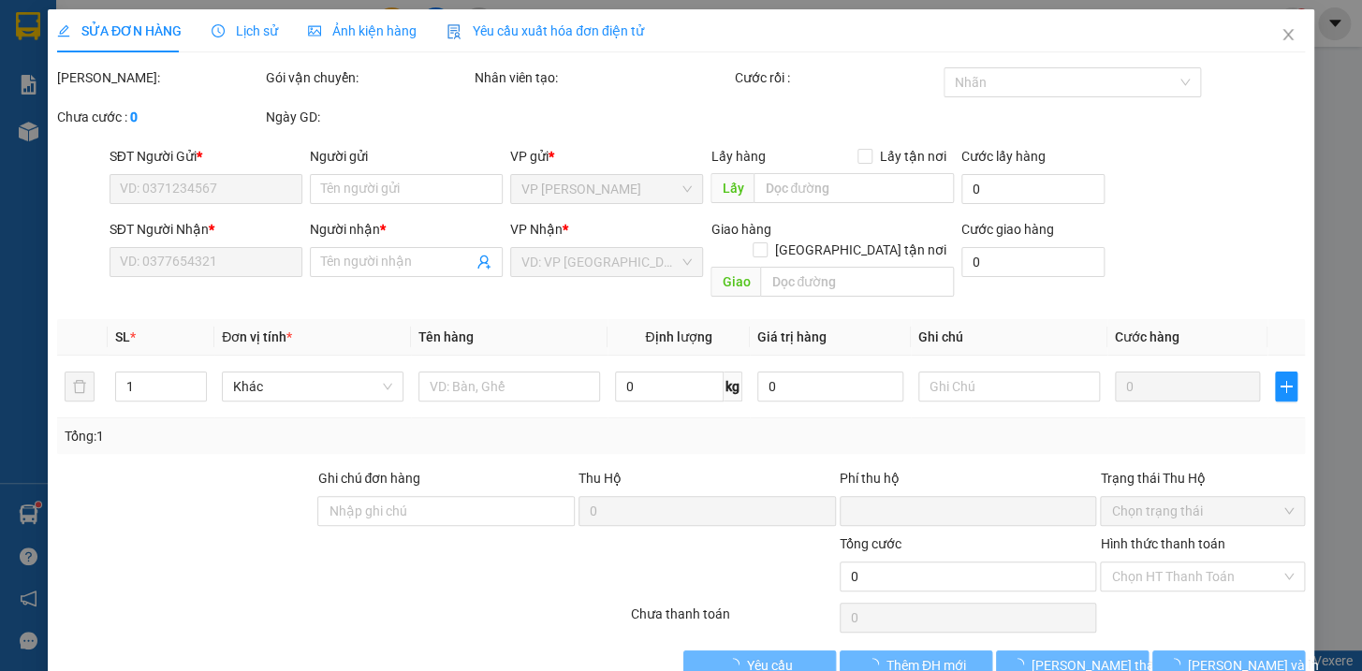
type input "0369973093"
type input "KT"
type input "0977788883"
type input "KT"
type input "0"
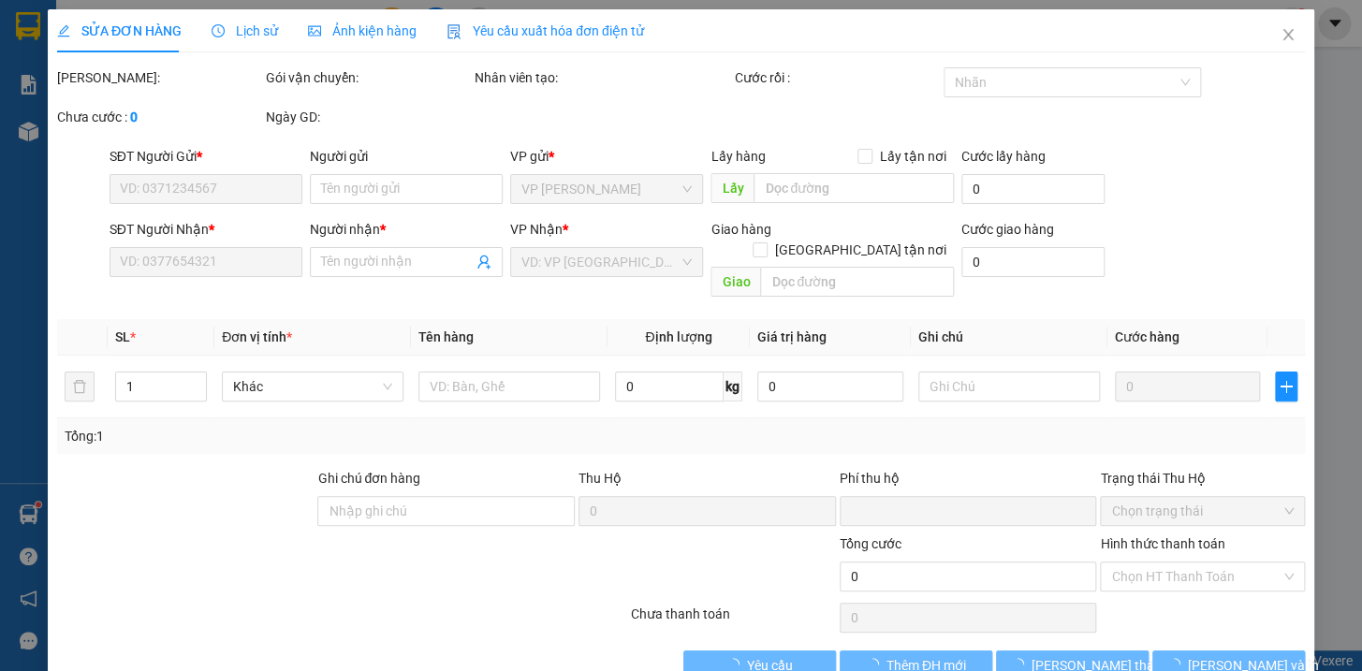
type input "50.000"
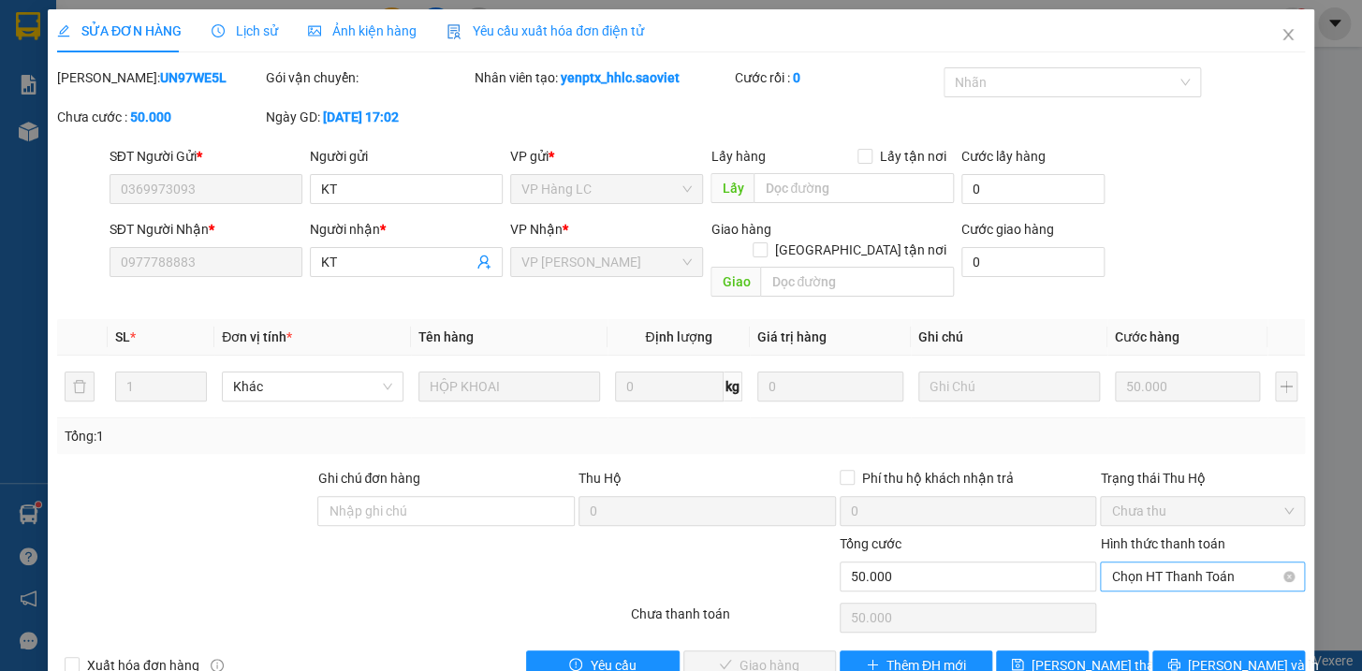
click at [1179, 563] on span "Chọn HT Thanh Toán" at bounding box center [1202, 577] width 183 height 28
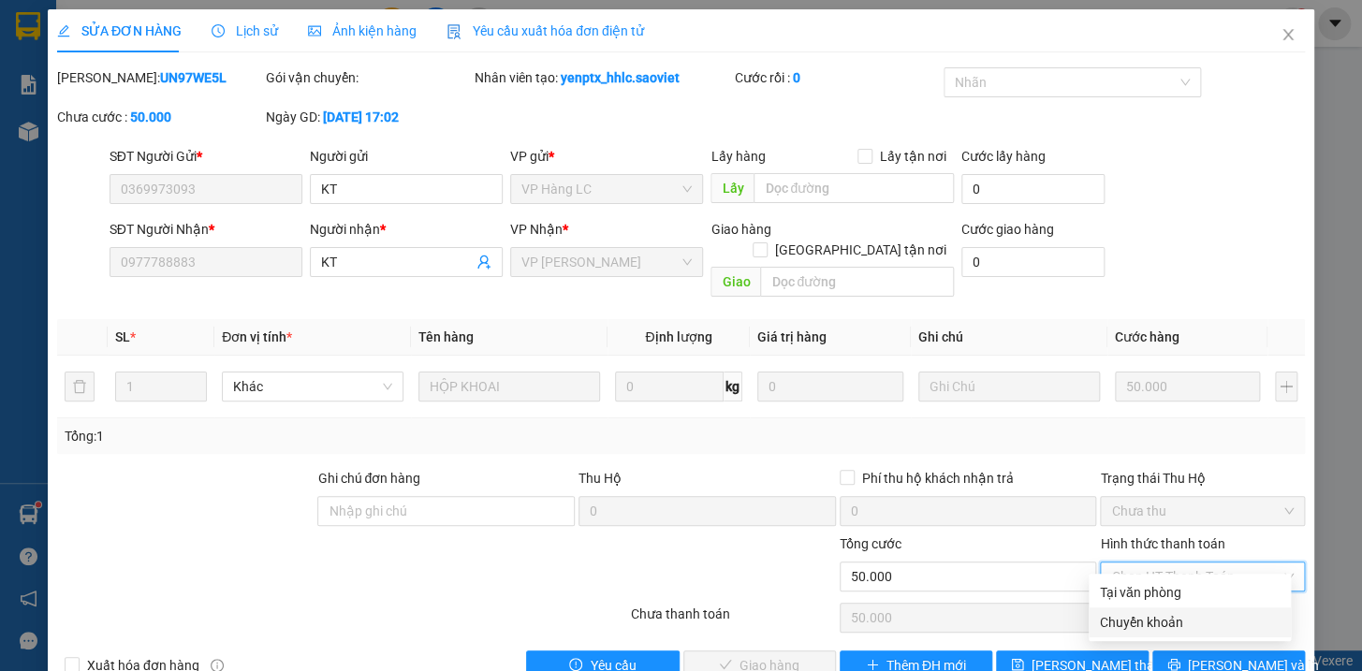
click at [1162, 621] on div "Chuyển khoản" at bounding box center [1190, 622] width 180 height 21
type input "0"
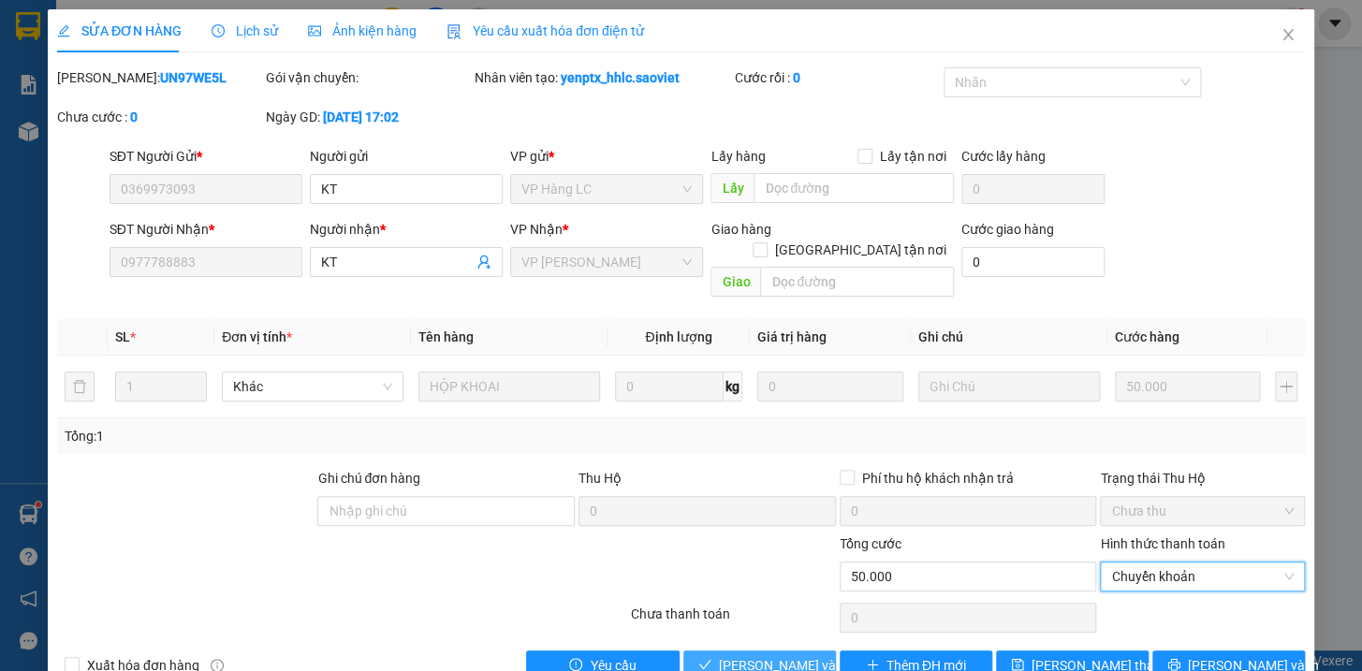
click at [774, 655] on span "[PERSON_NAME] và Giao hàng" at bounding box center [809, 665] width 180 height 21
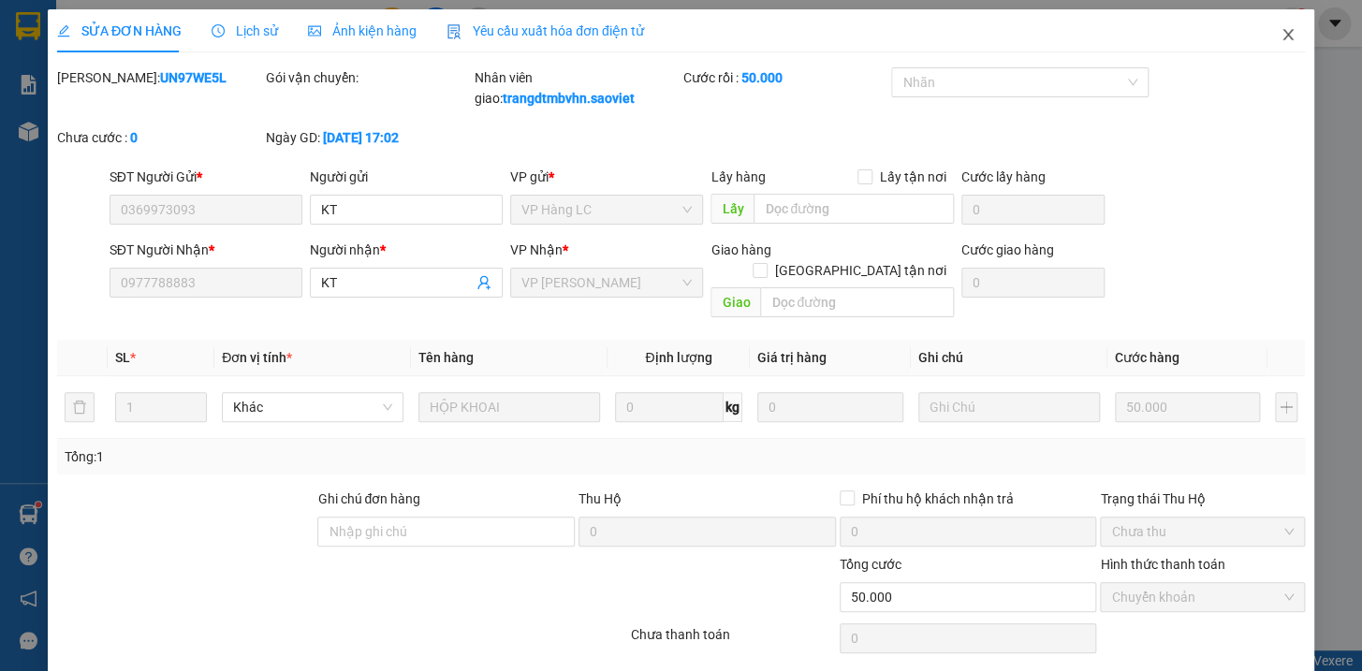
click at [1280, 36] on icon "close" at bounding box center [1287, 34] width 15 height 15
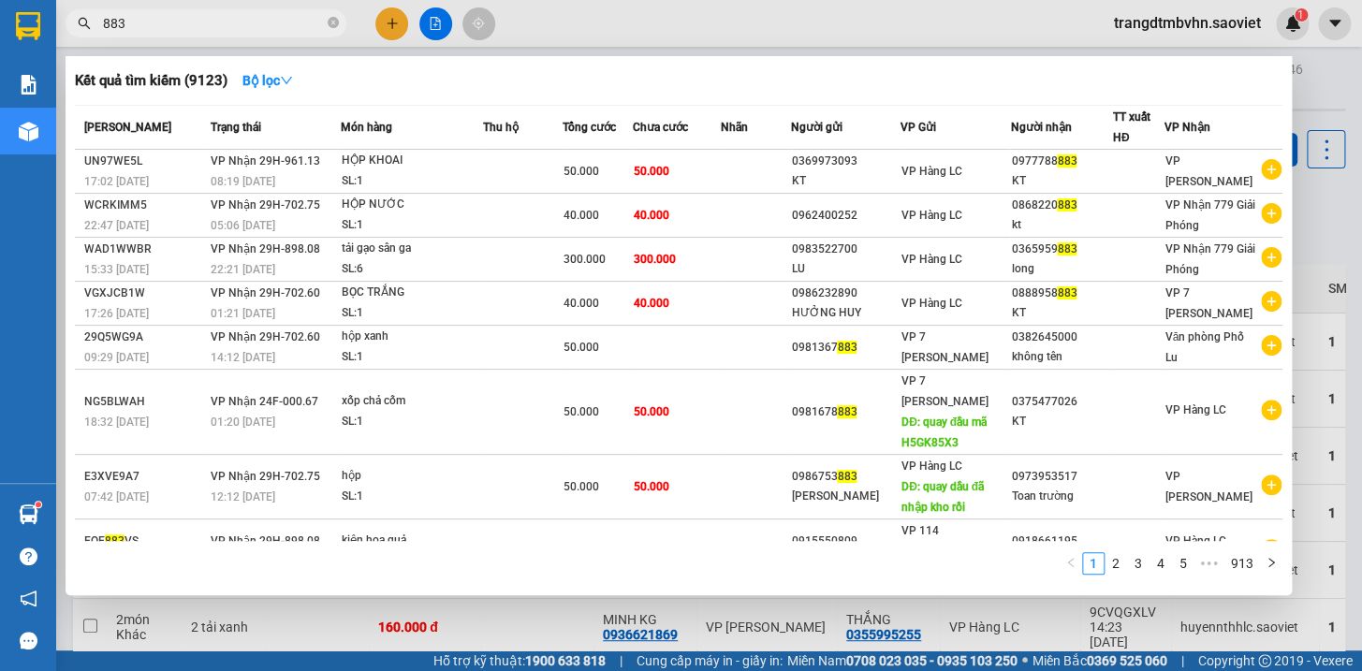
click at [329, 20] on icon "close-circle" at bounding box center [333, 22] width 11 height 11
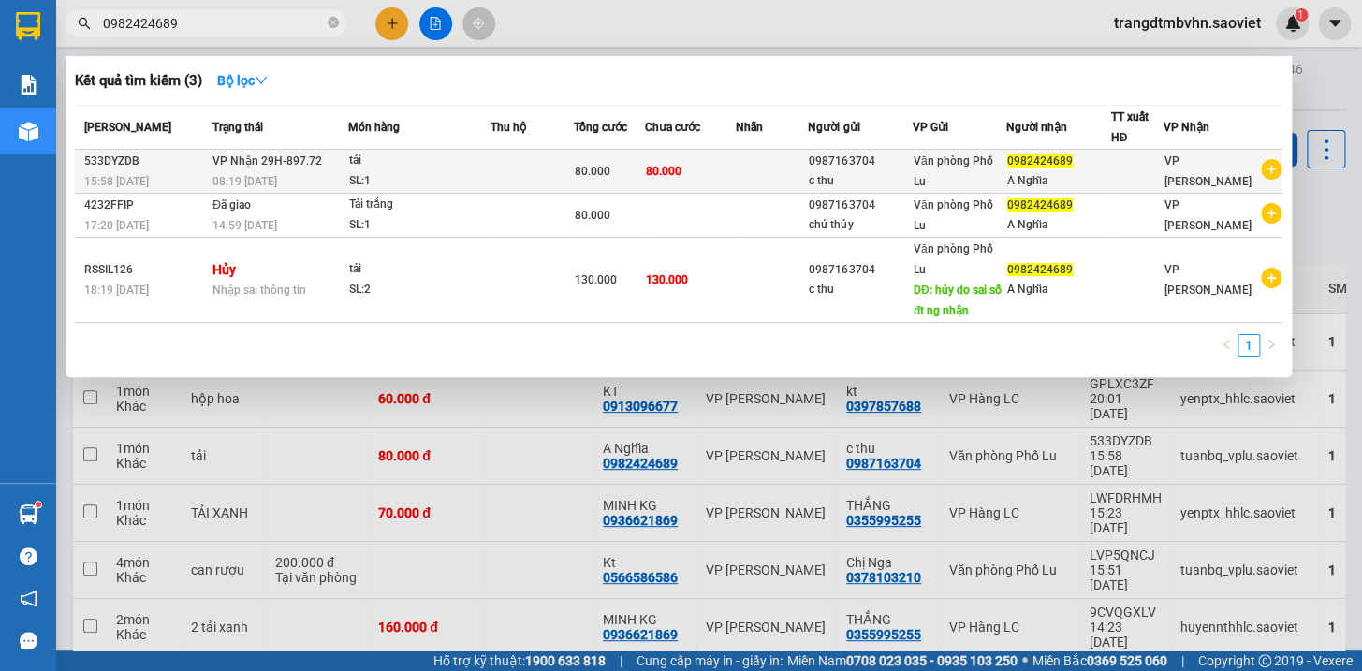
type input "0982424689"
click at [991, 179] on div "Văn phòng Phố Lu" at bounding box center [959, 171] width 92 height 41
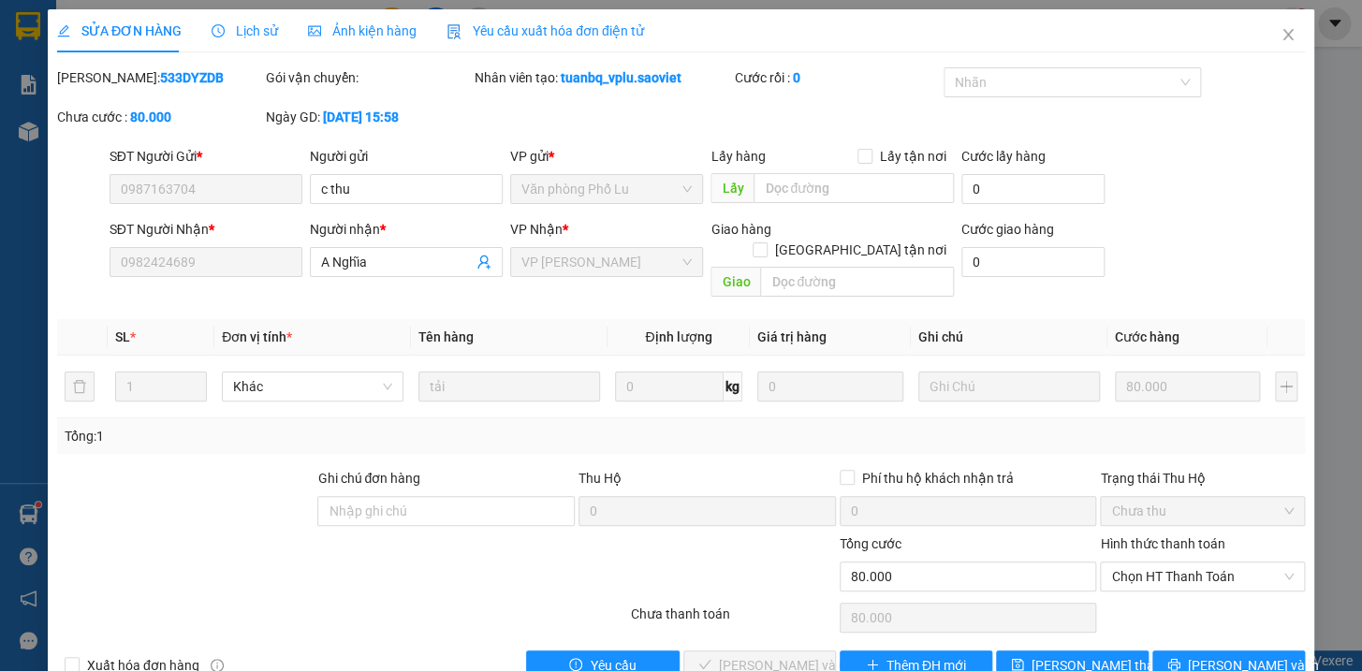
type input "0987163704"
type input "c thu"
type input "0982424689"
type input "A Nghĩa"
type input "0"
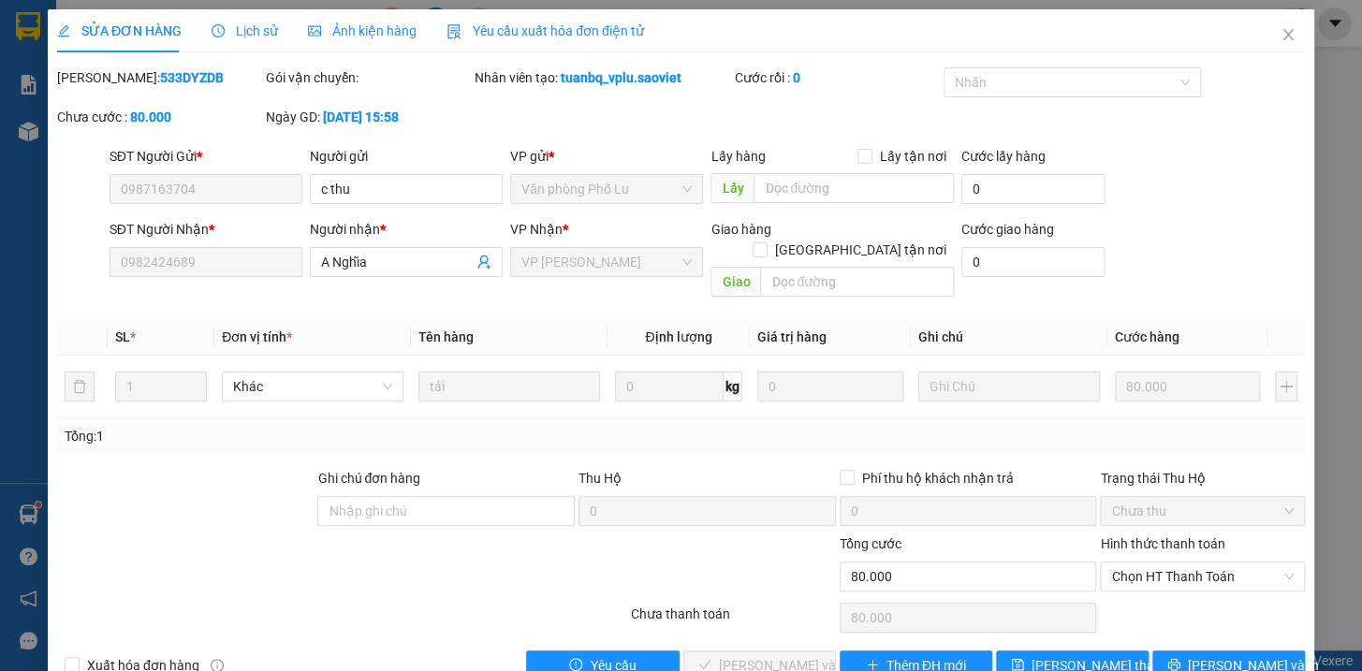
type input "80.000"
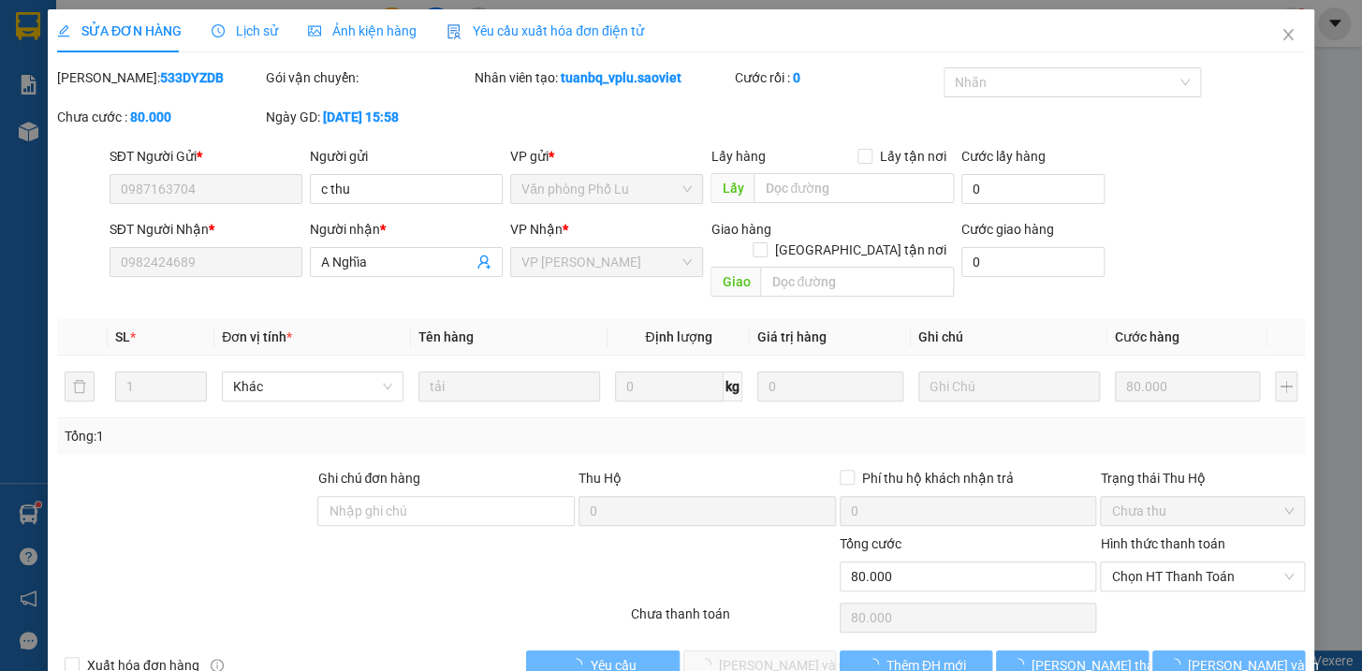
scroll to position [24, 0]
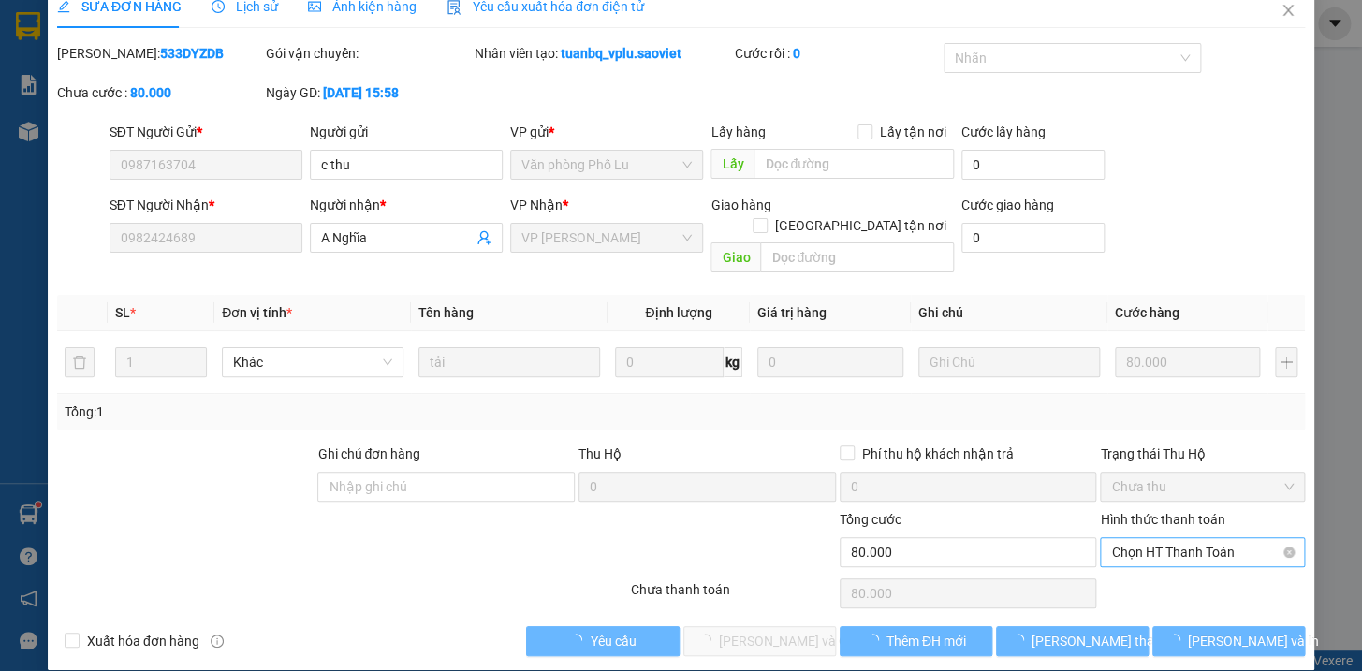
click at [1176, 538] on span "Chọn HT Thanh Toán" at bounding box center [1202, 552] width 183 height 28
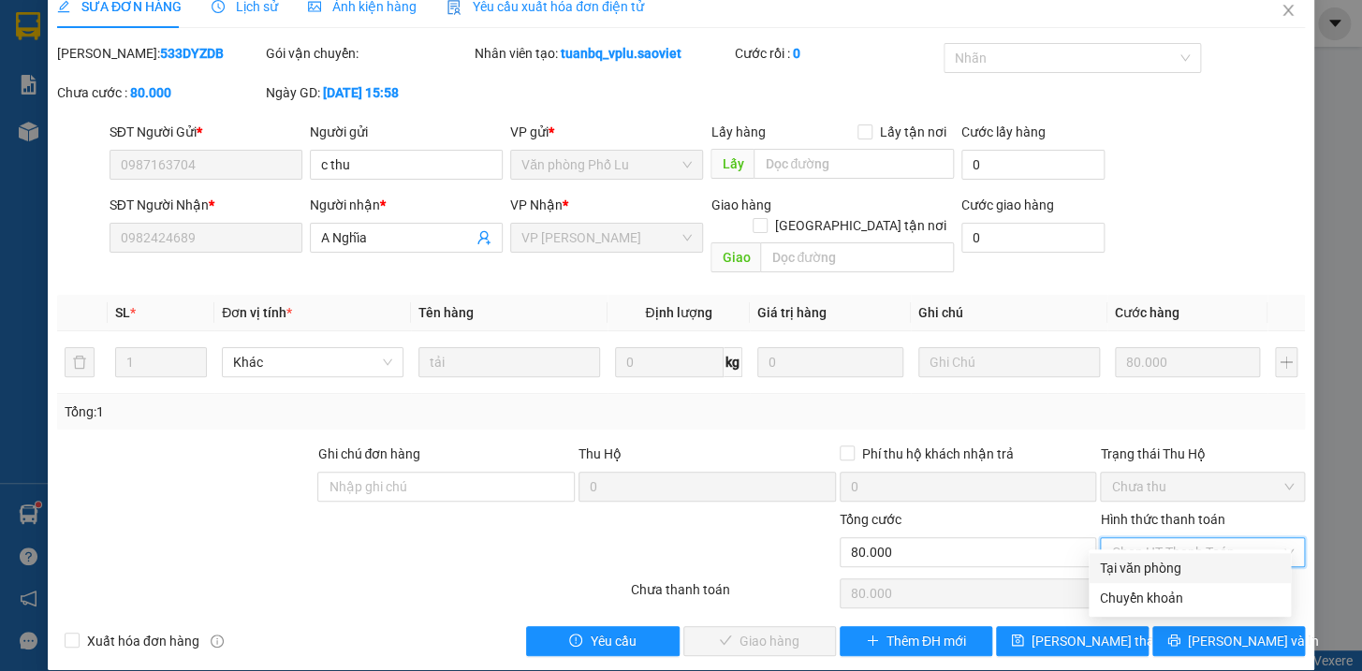
click at [1165, 563] on div "Tại văn phòng" at bounding box center [1190, 568] width 180 height 21
type input "0"
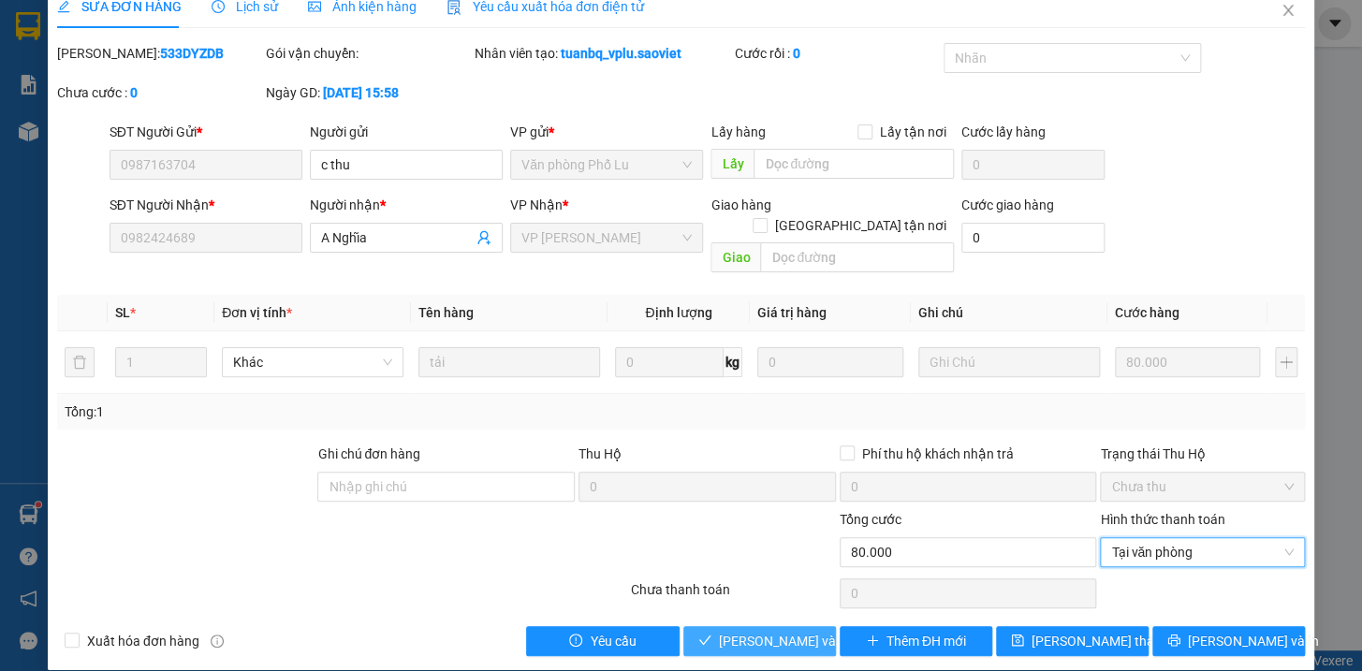
click at [767, 631] on span "[PERSON_NAME] và Giao hàng" at bounding box center [809, 641] width 180 height 21
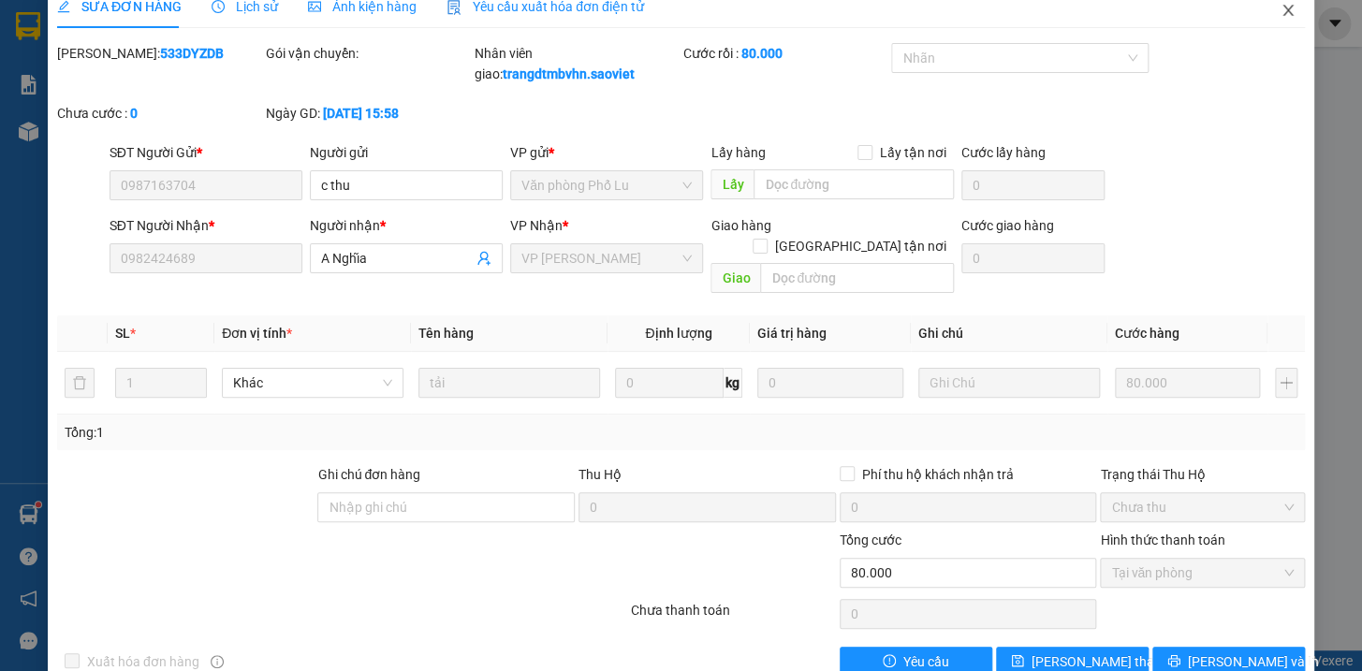
click at [1280, 8] on icon "close" at bounding box center [1287, 10] width 15 height 15
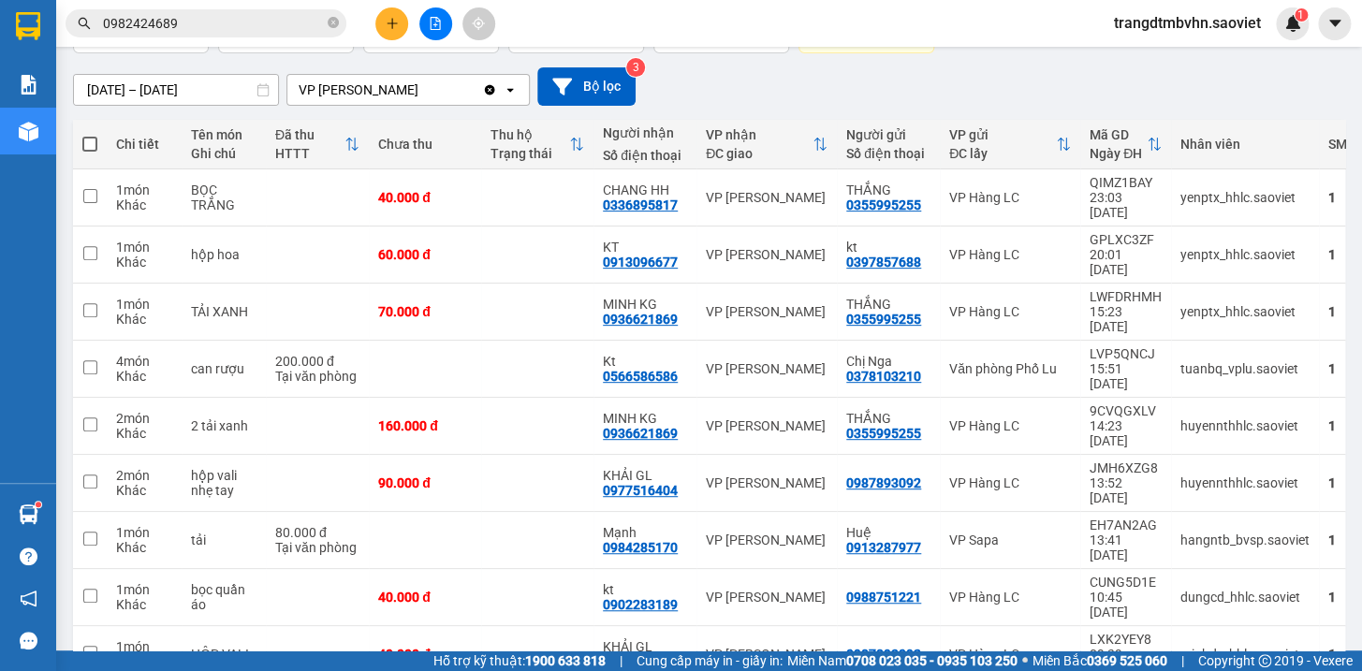
scroll to position [166, 0]
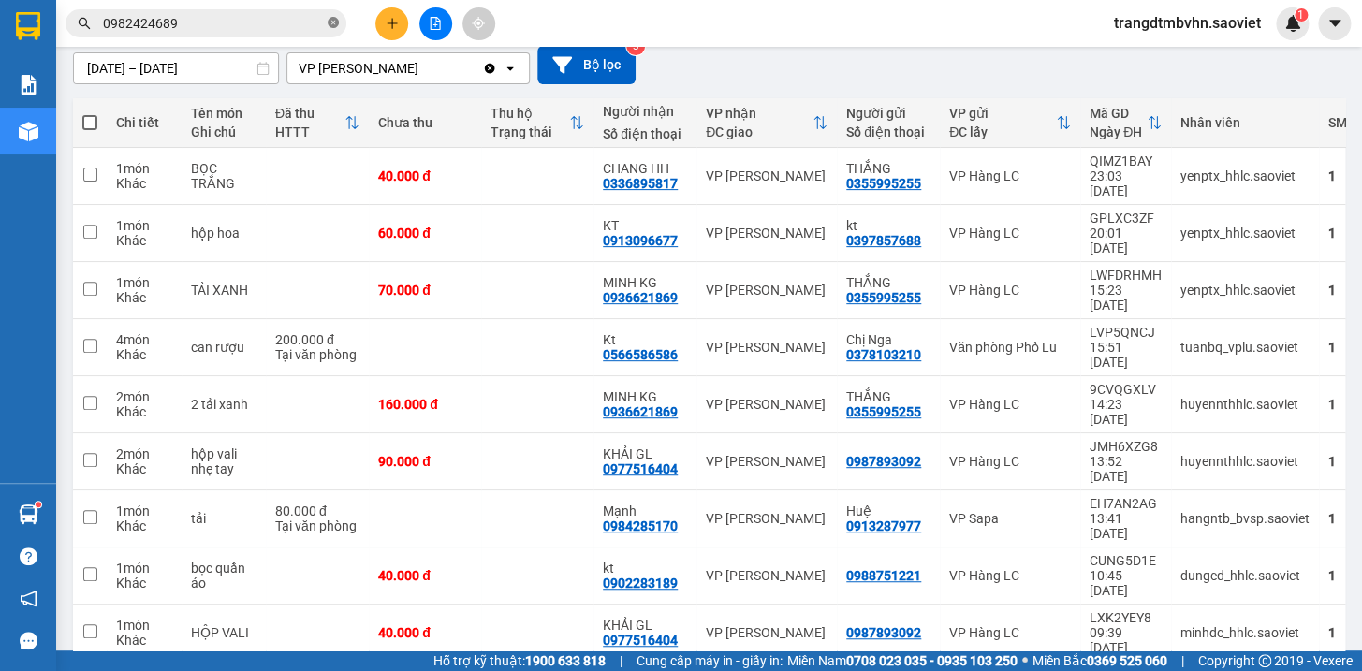
click at [328, 21] on icon "close-circle" at bounding box center [333, 22] width 11 height 11
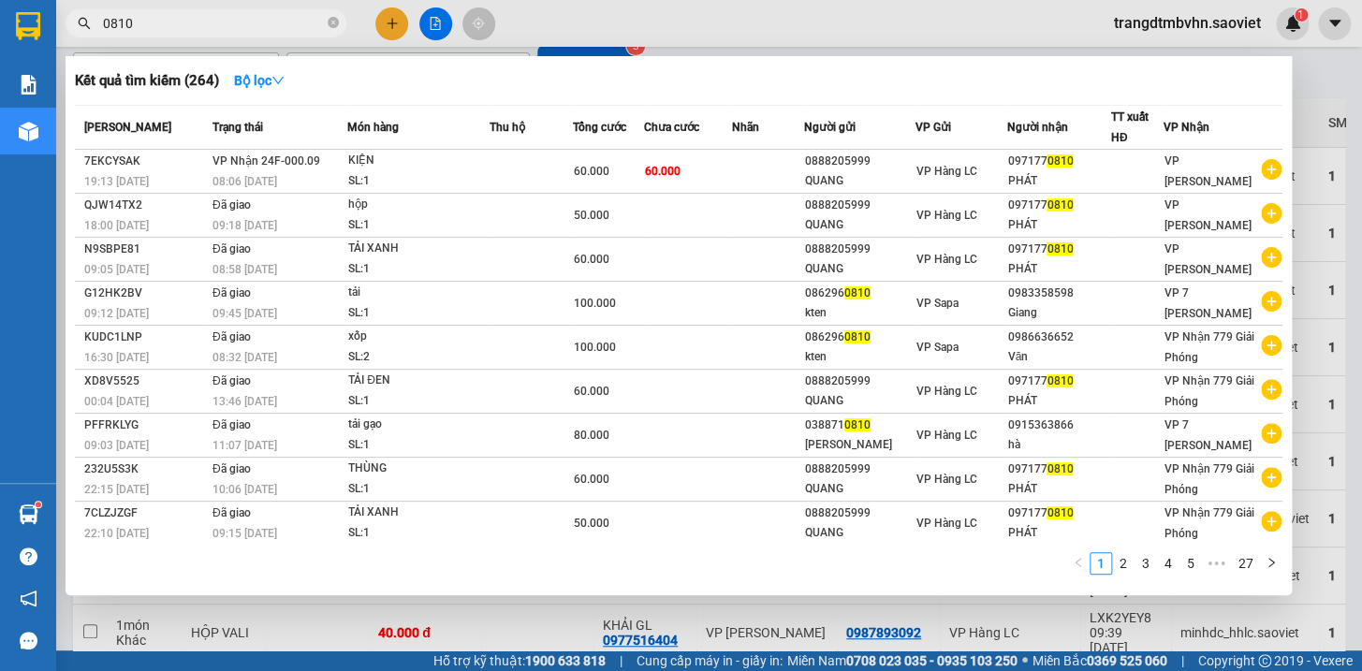
type input "0810"
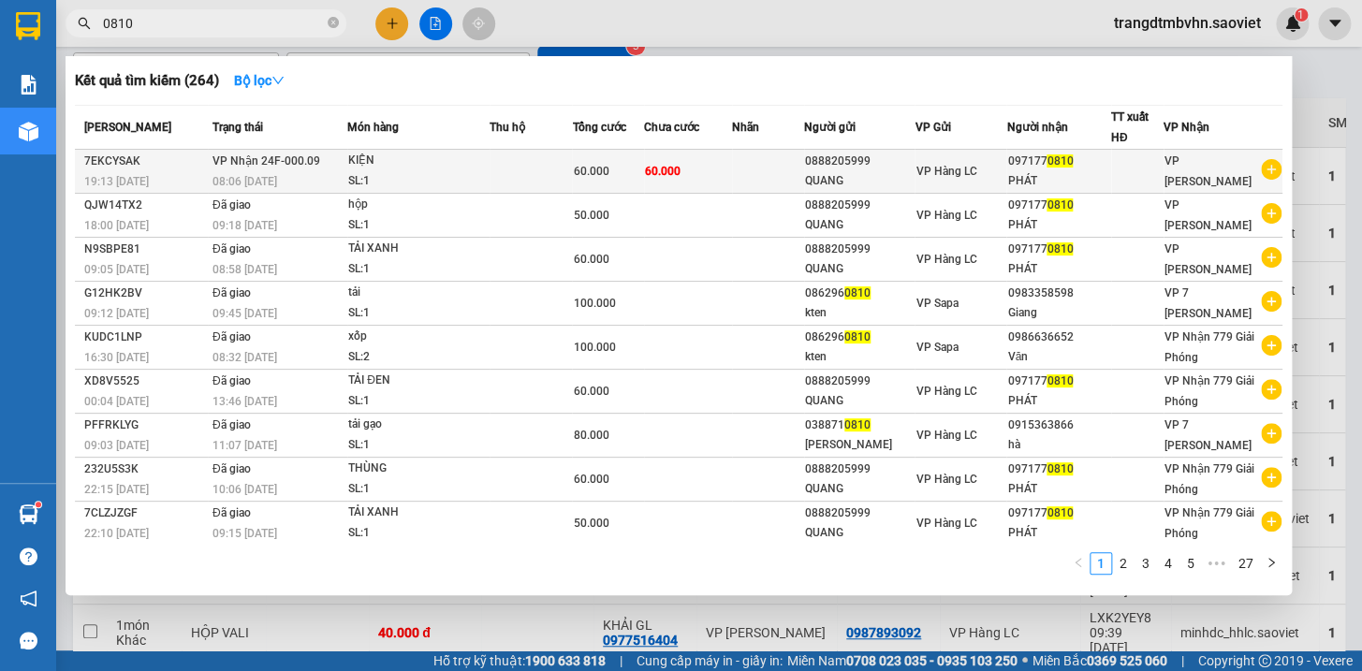
click at [1042, 176] on div "PHÁT" at bounding box center [1058, 181] width 102 height 20
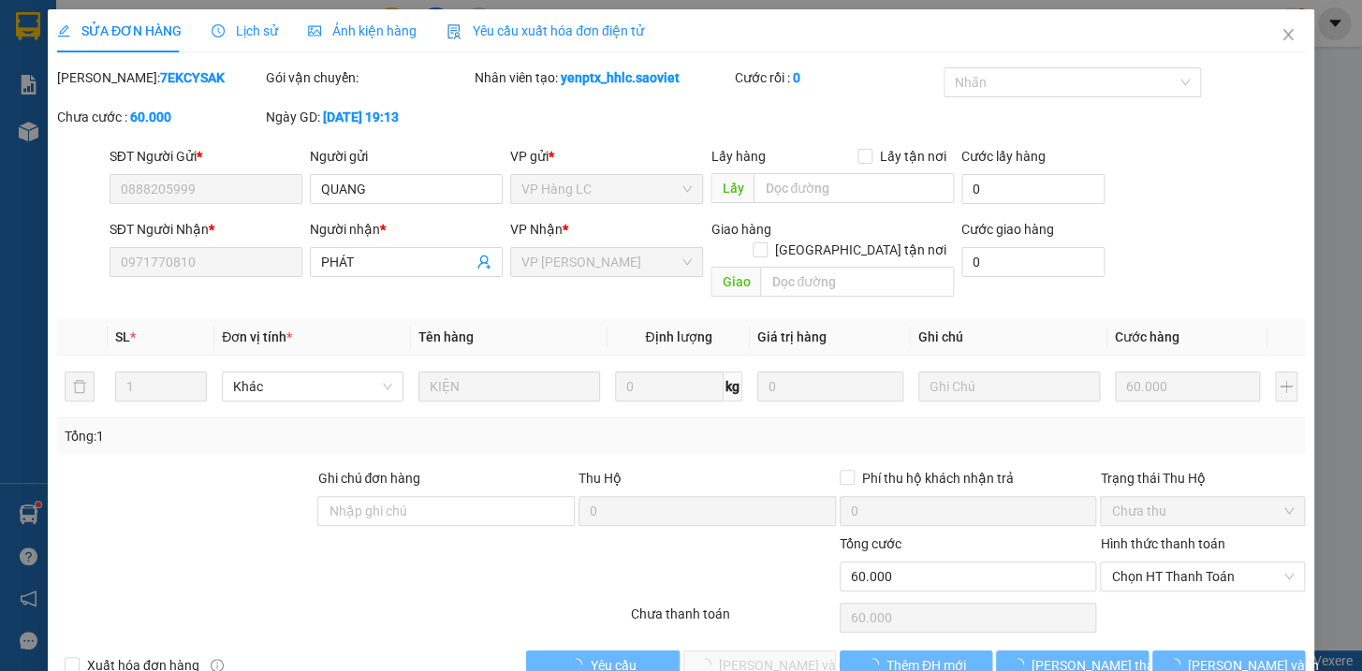
type input "0888205999"
type input "QUANG"
type input "0971770810"
type input "PHÁT"
type input "0"
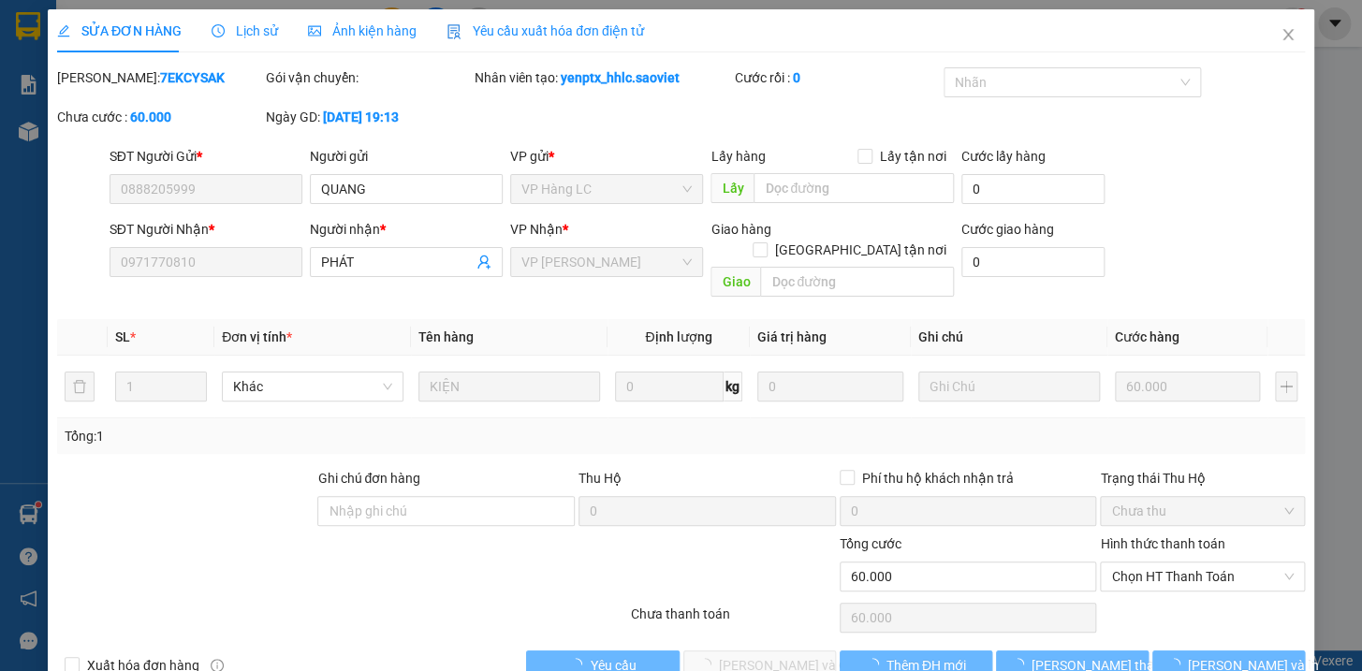
type input "60.000"
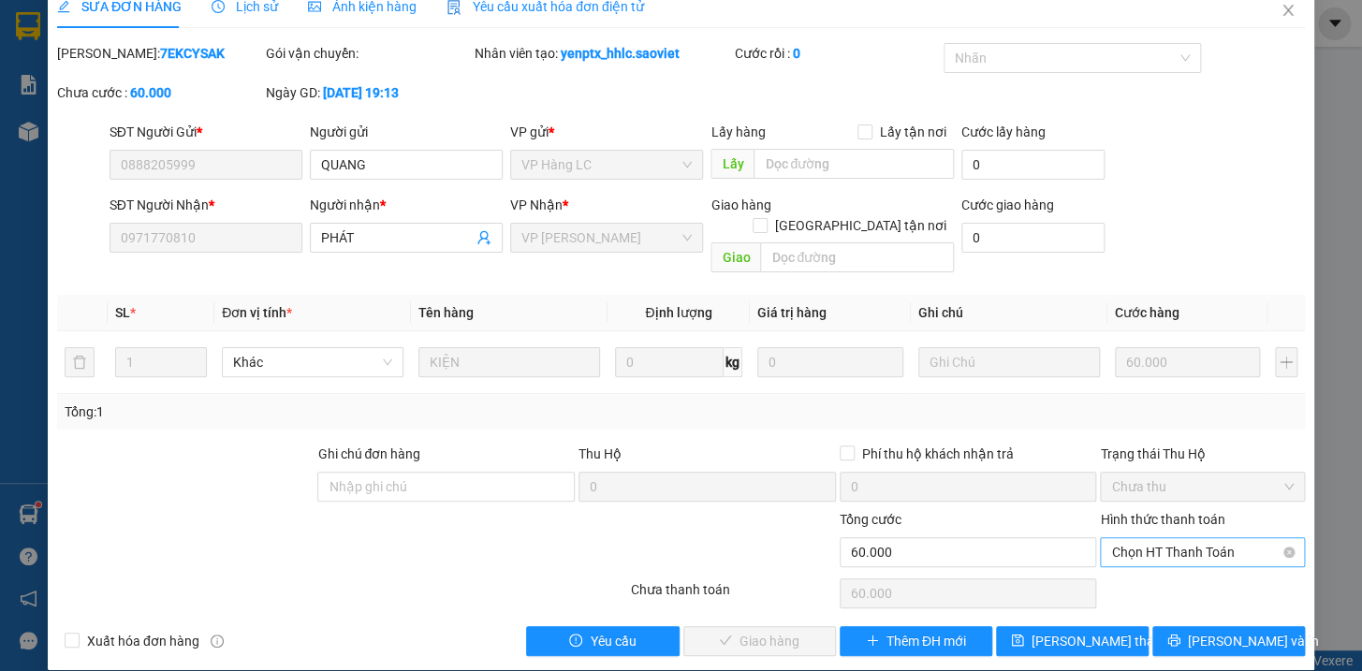
click at [1170, 538] on span "Chọn HT Thanh Toán" at bounding box center [1202, 552] width 183 height 28
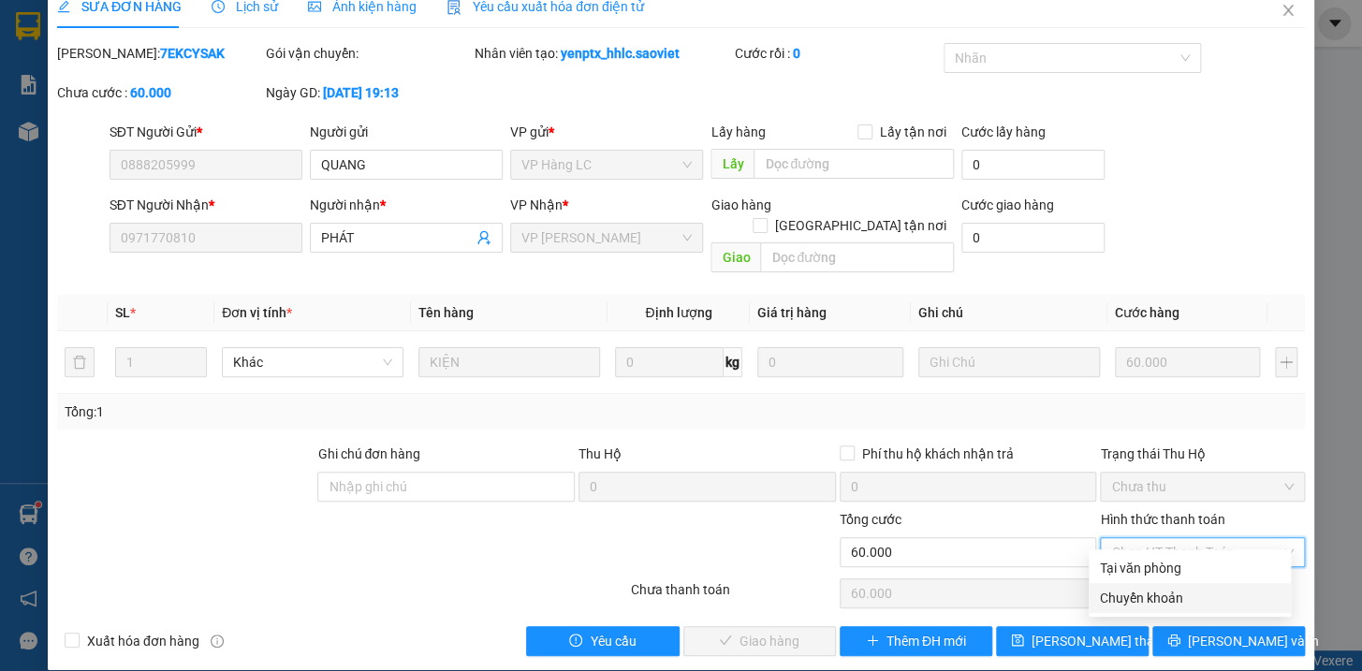
click at [1151, 599] on div "Chuyển khoản" at bounding box center [1190, 598] width 180 height 21
type input "0"
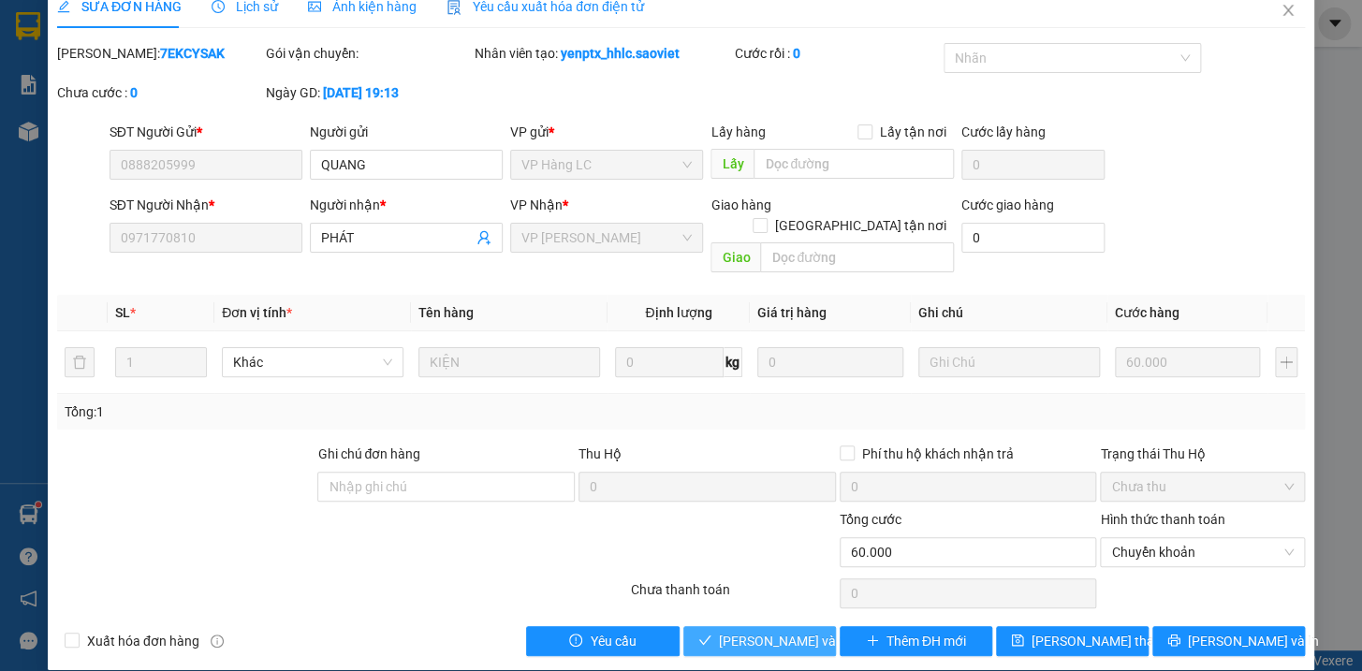
click at [744, 631] on span "[PERSON_NAME] và Giao hàng" at bounding box center [809, 641] width 180 height 21
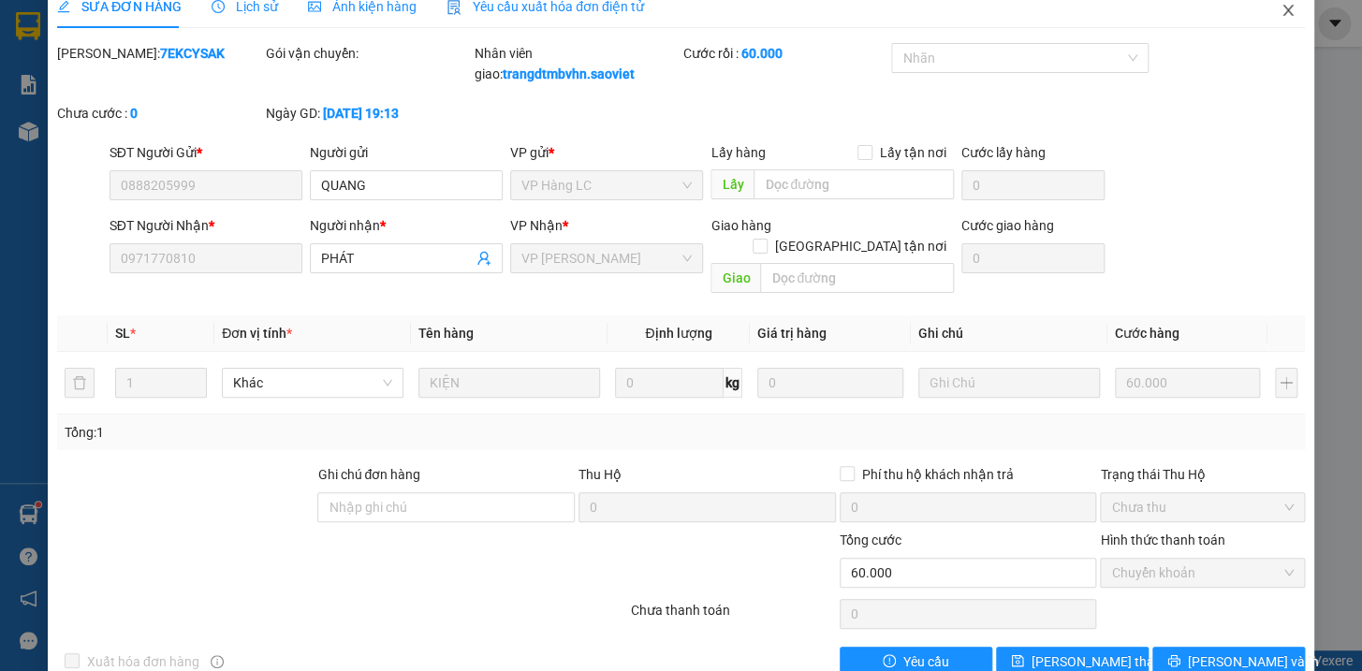
click at [1280, 10] on icon "close" at bounding box center [1287, 10] width 15 height 15
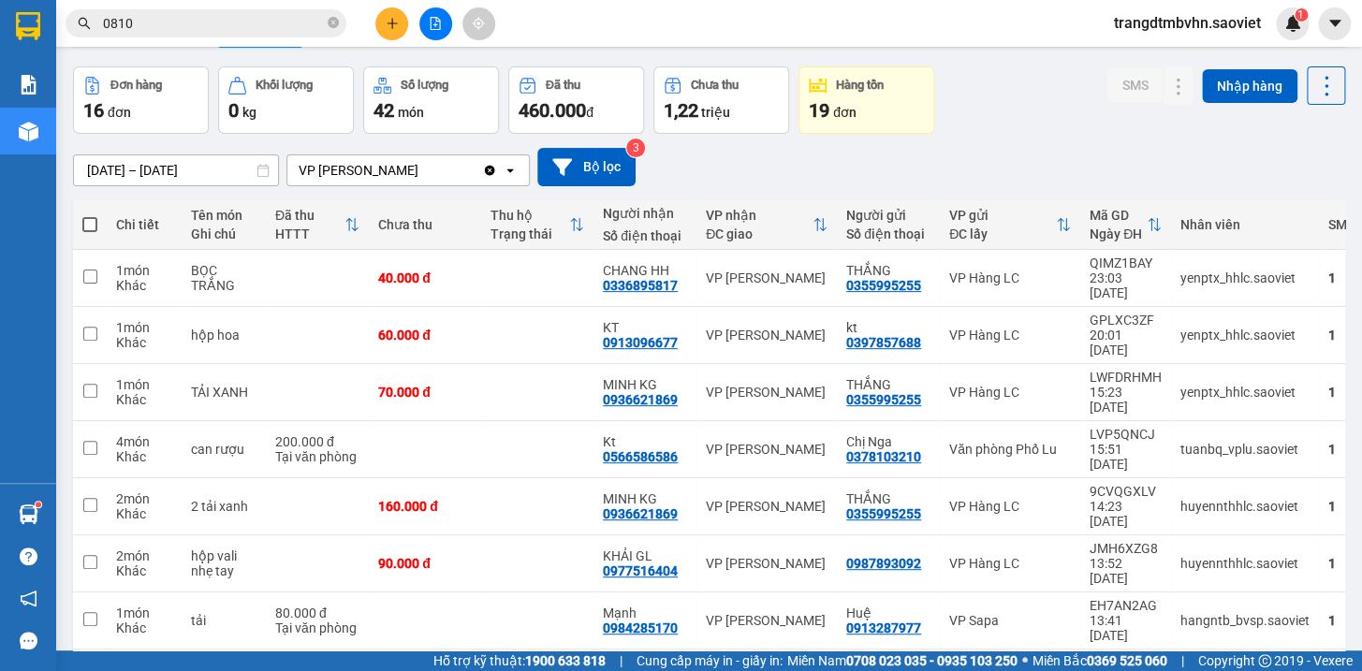
scroll to position [47, 0]
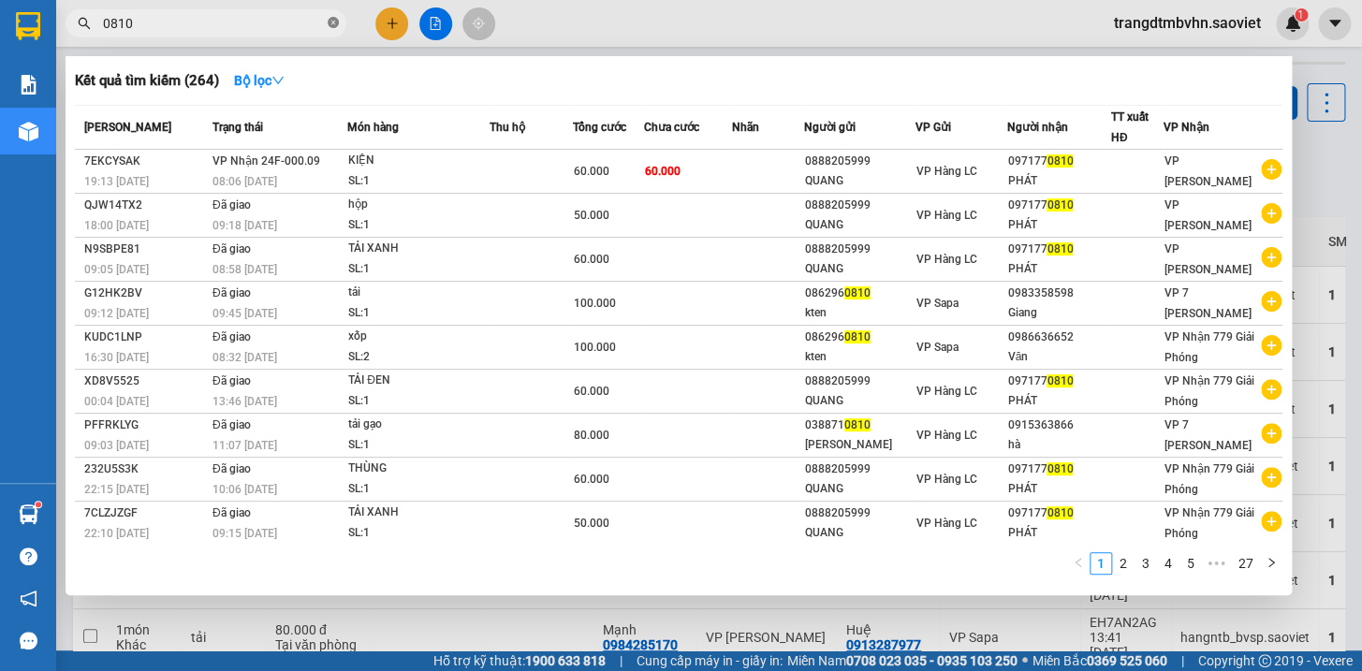
click at [333, 25] on icon "close-circle" at bounding box center [333, 22] width 11 height 11
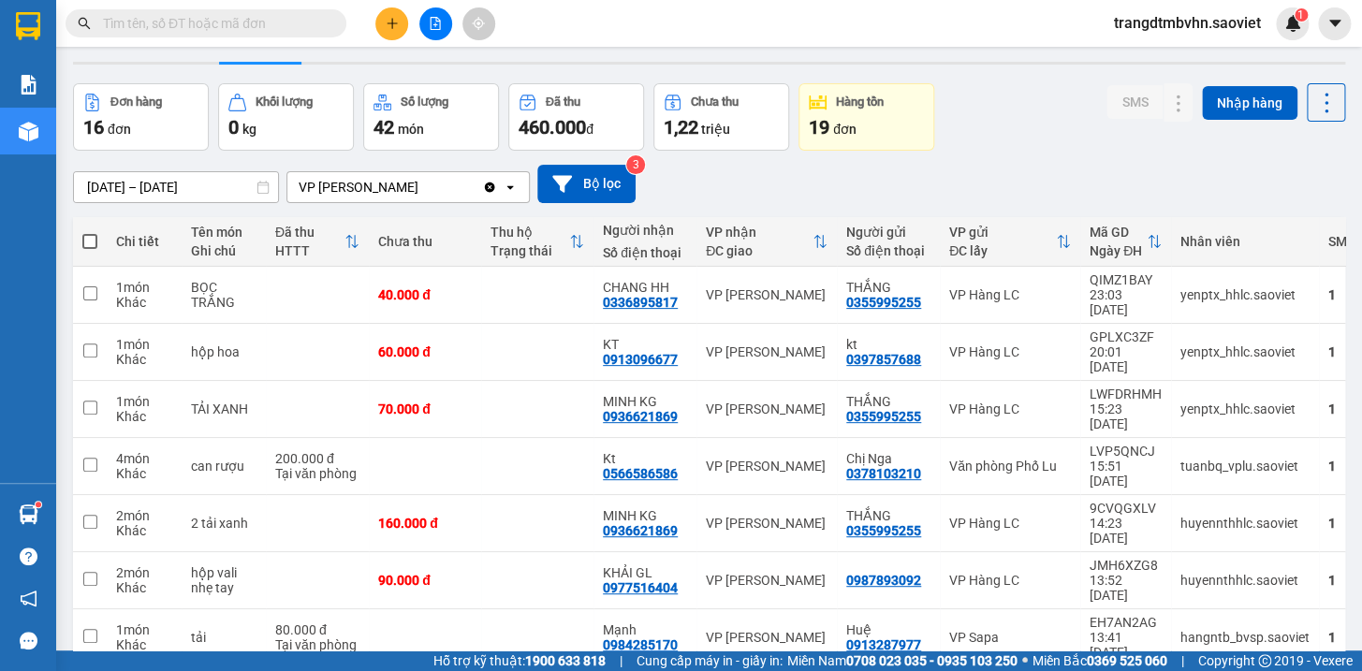
click at [317, 25] on input "text" at bounding box center [213, 23] width 221 height 21
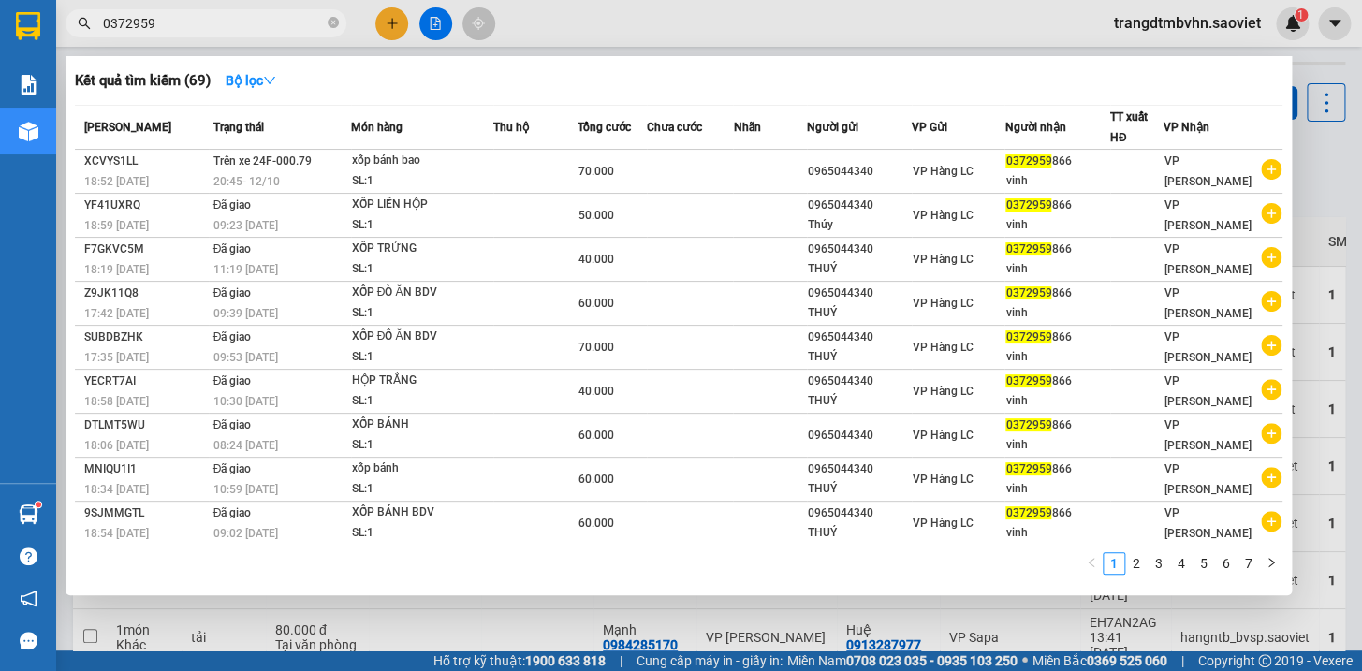
type input "0372959"
click at [1320, 186] on div at bounding box center [681, 335] width 1362 height 671
click at [331, 19] on icon "close-circle" at bounding box center [333, 22] width 11 height 11
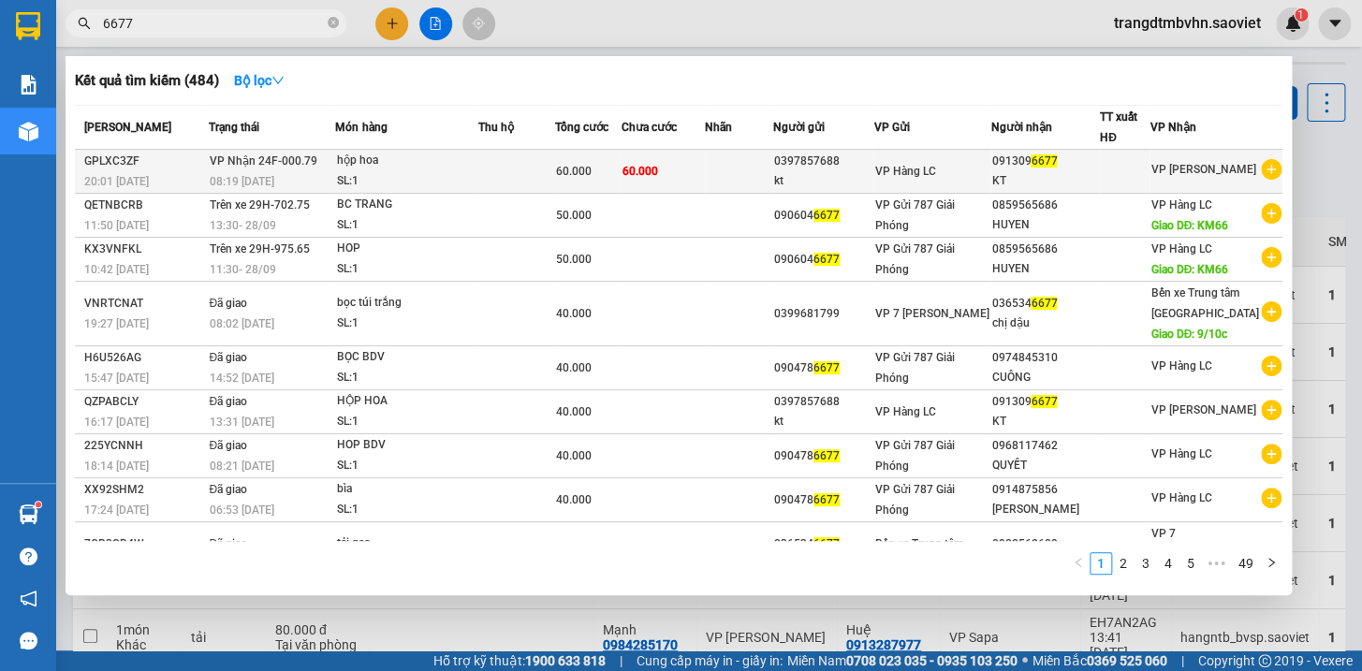
type input "6677"
click at [822, 178] on div "kt" at bounding box center [823, 181] width 99 height 20
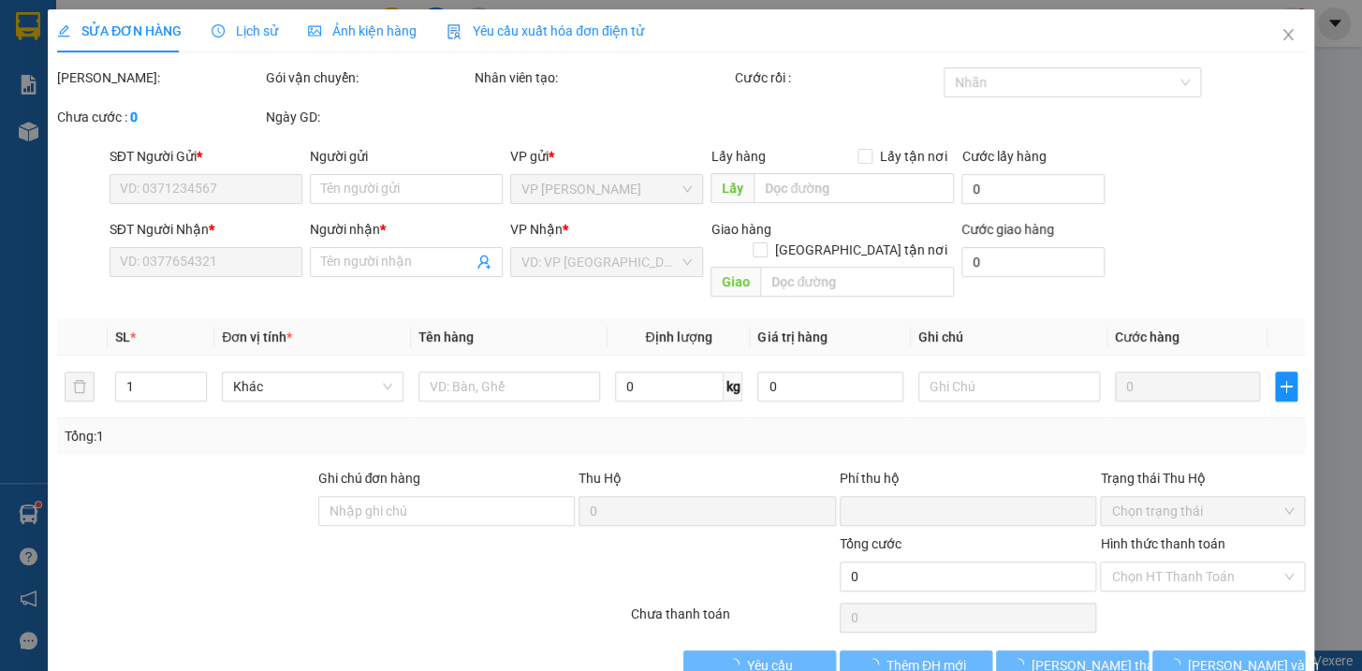
type input "0397857688"
type input "kt"
type input "0913096677"
type input "KT"
type input "0"
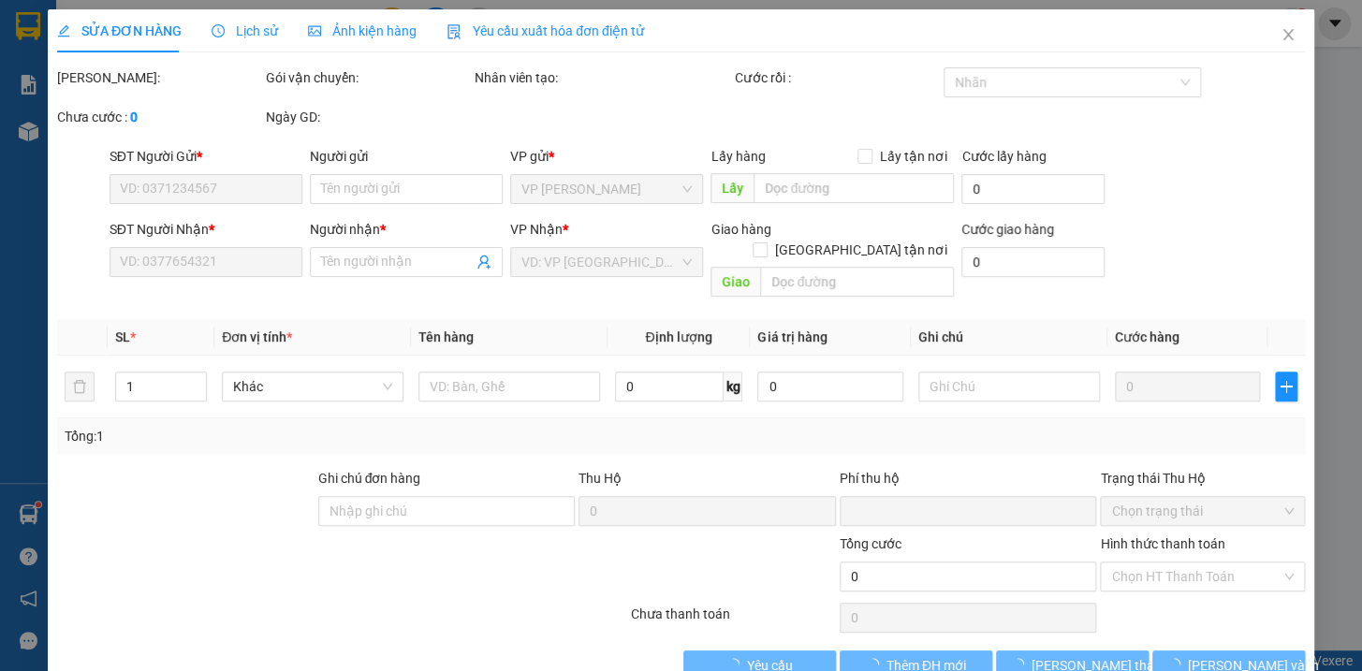
type input "60.000"
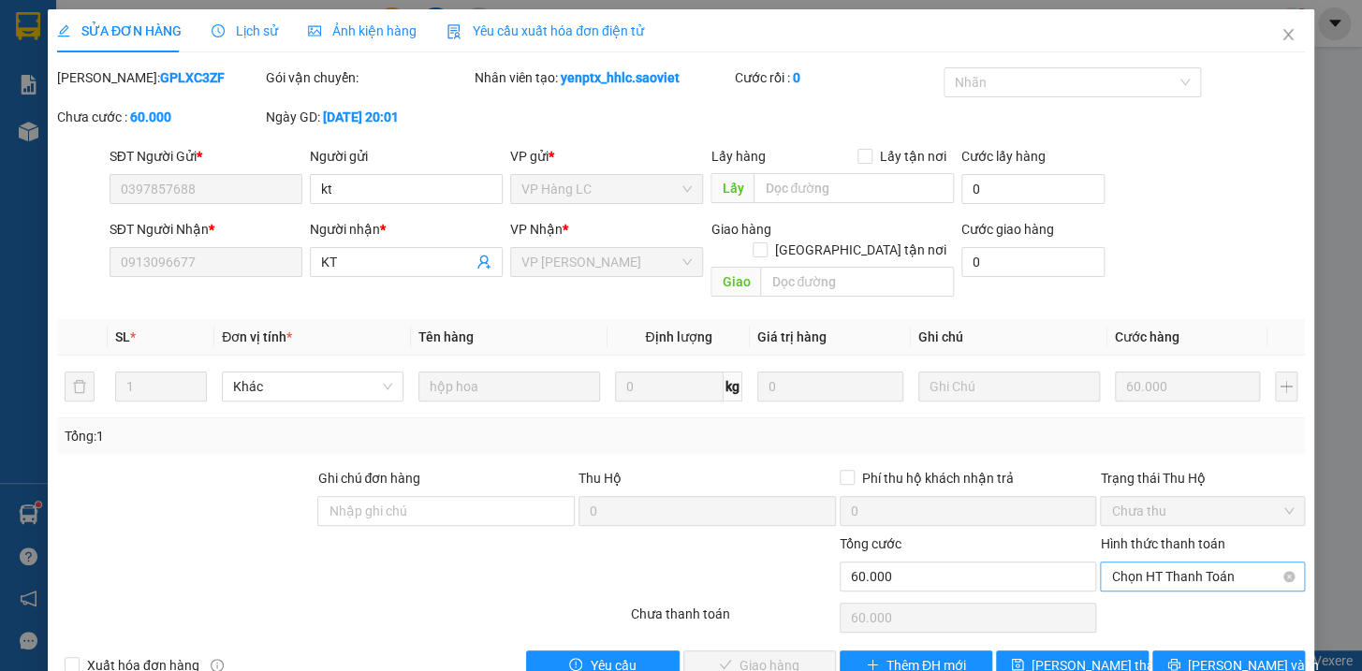
click at [1158, 563] on span "Chọn HT Thanh Toán" at bounding box center [1202, 577] width 183 height 28
click at [1168, 596] on div "Tại văn phòng" at bounding box center [1190, 592] width 180 height 21
type input "0"
click at [1172, 563] on span "Tại văn phòng" at bounding box center [1202, 577] width 183 height 28
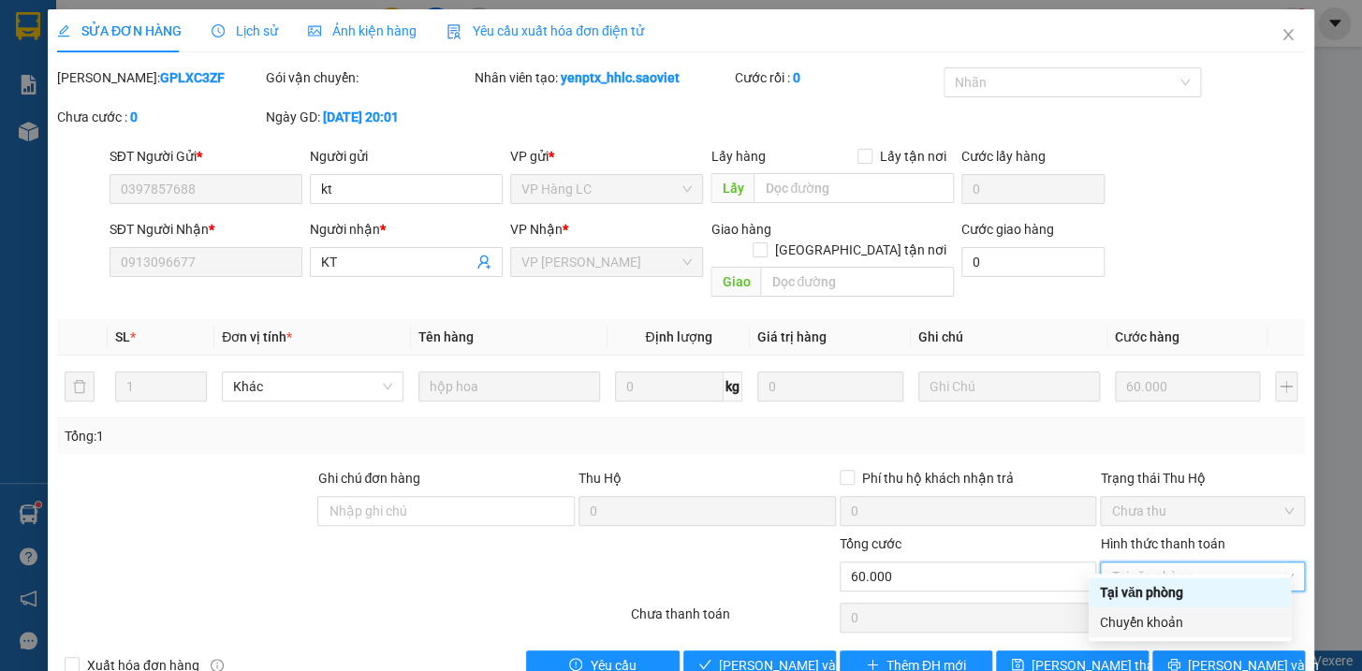
click at [1161, 629] on div "Chuyển khoản" at bounding box center [1190, 622] width 180 height 21
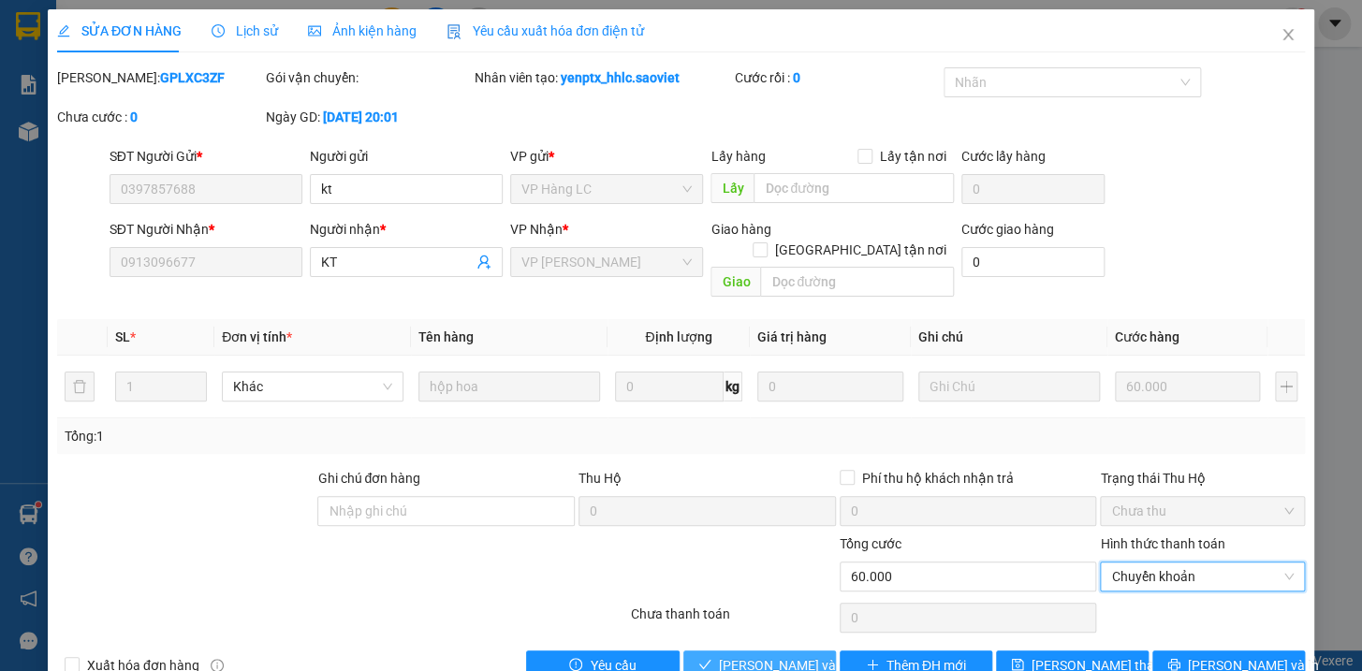
click at [796, 655] on span "[PERSON_NAME] và Giao hàng" at bounding box center [809, 665] width 180 height 21
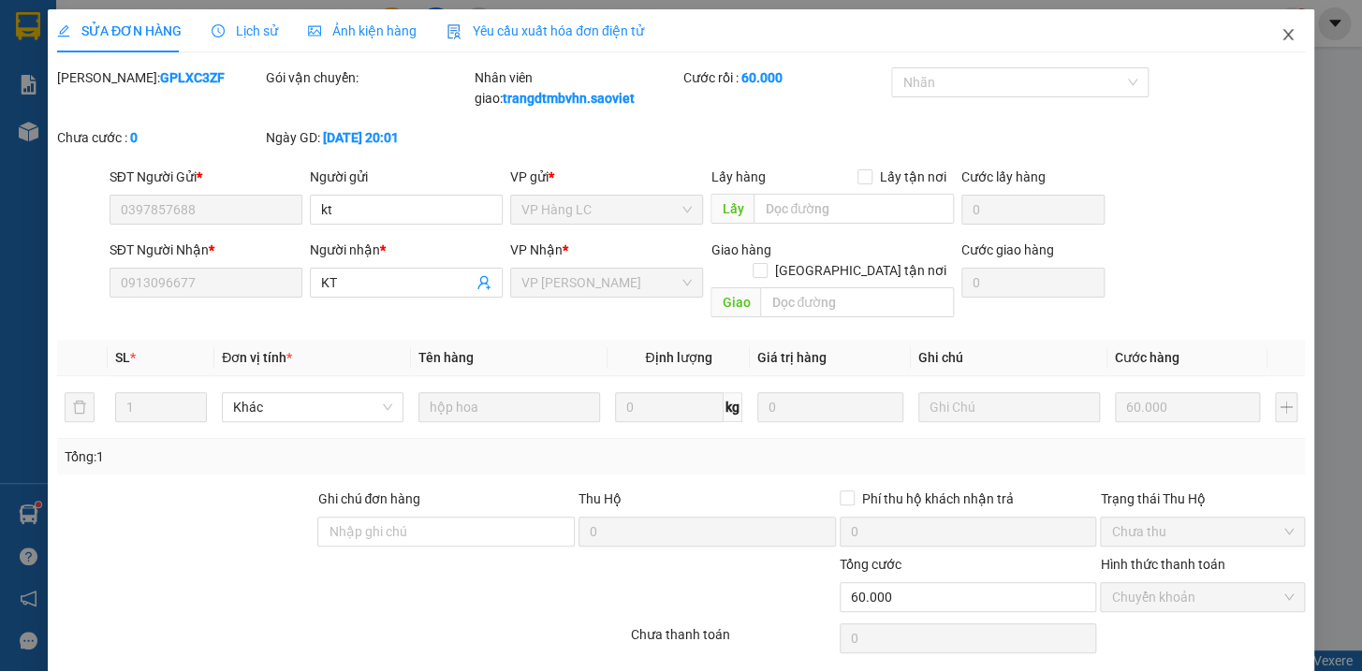
click at [1280, 36] on icon "close" at bounding box center [1287, 34] width 15 height 15
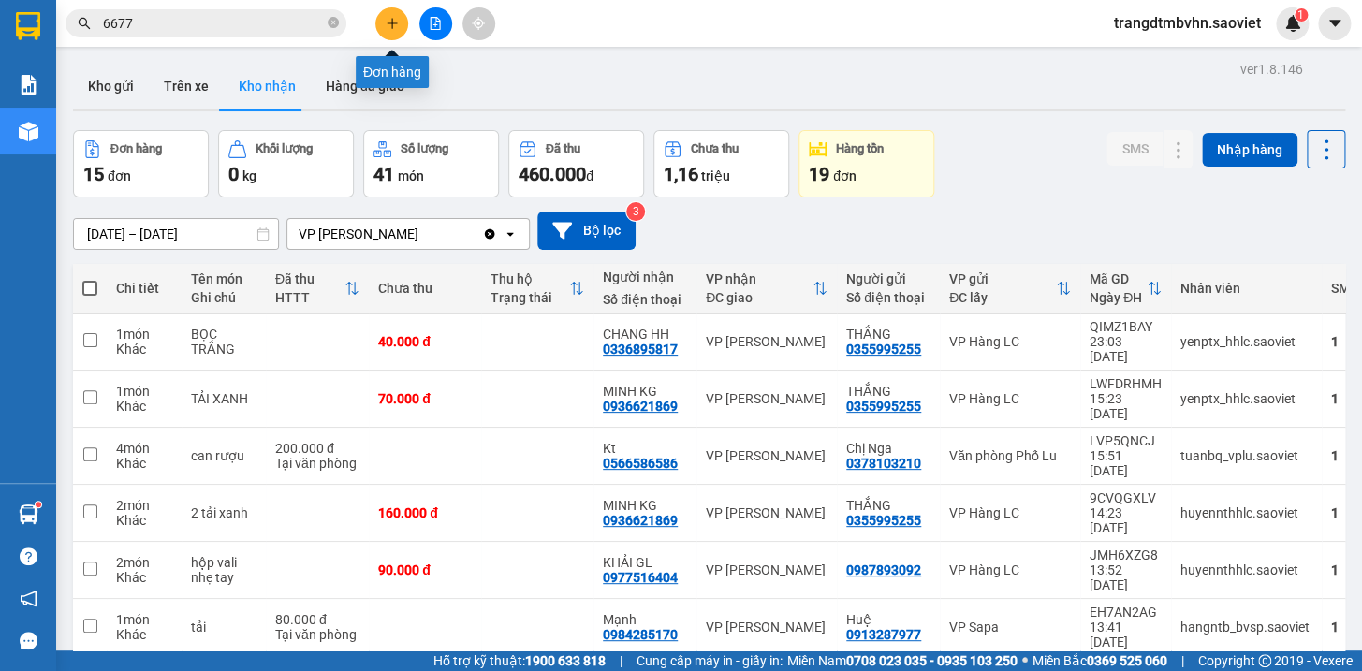
click at [386, 17] on icon "plus" at bounding box center [392, 23] width 13 height 13
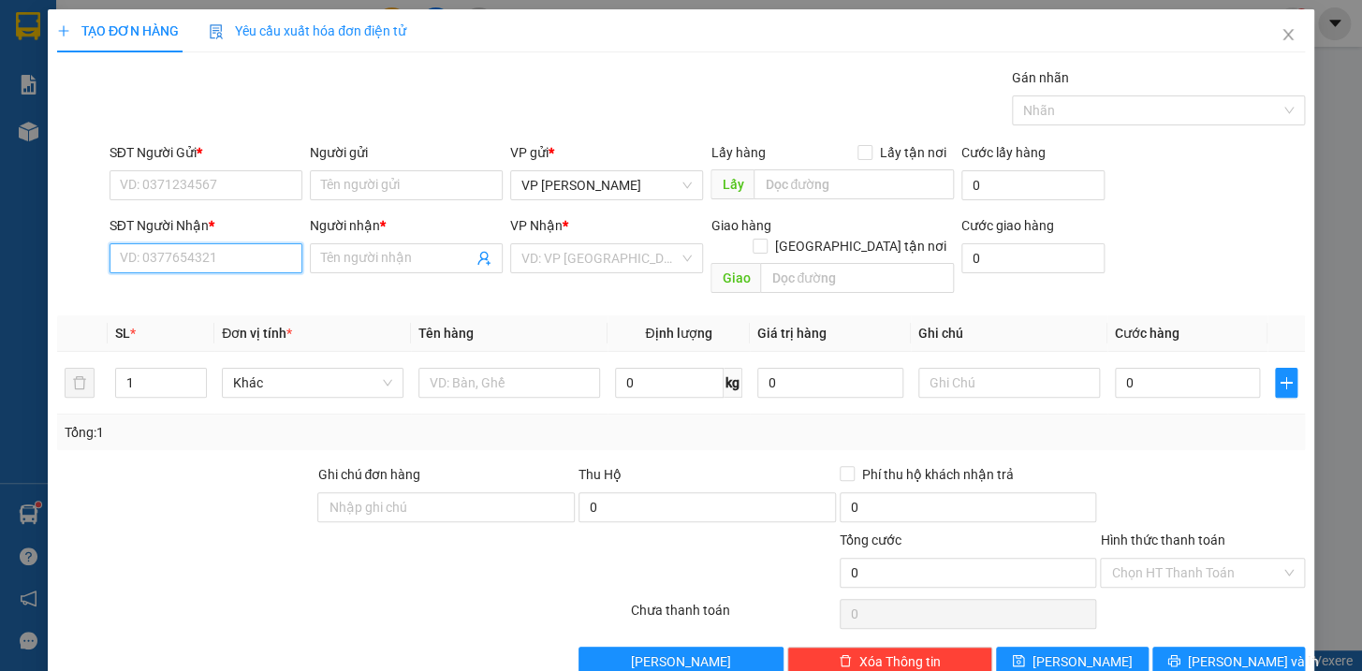
click at [149, 260] on input "SĐT Người Nhận *" at bounding box center [206, 258] width 193 height 30
type input "5509"
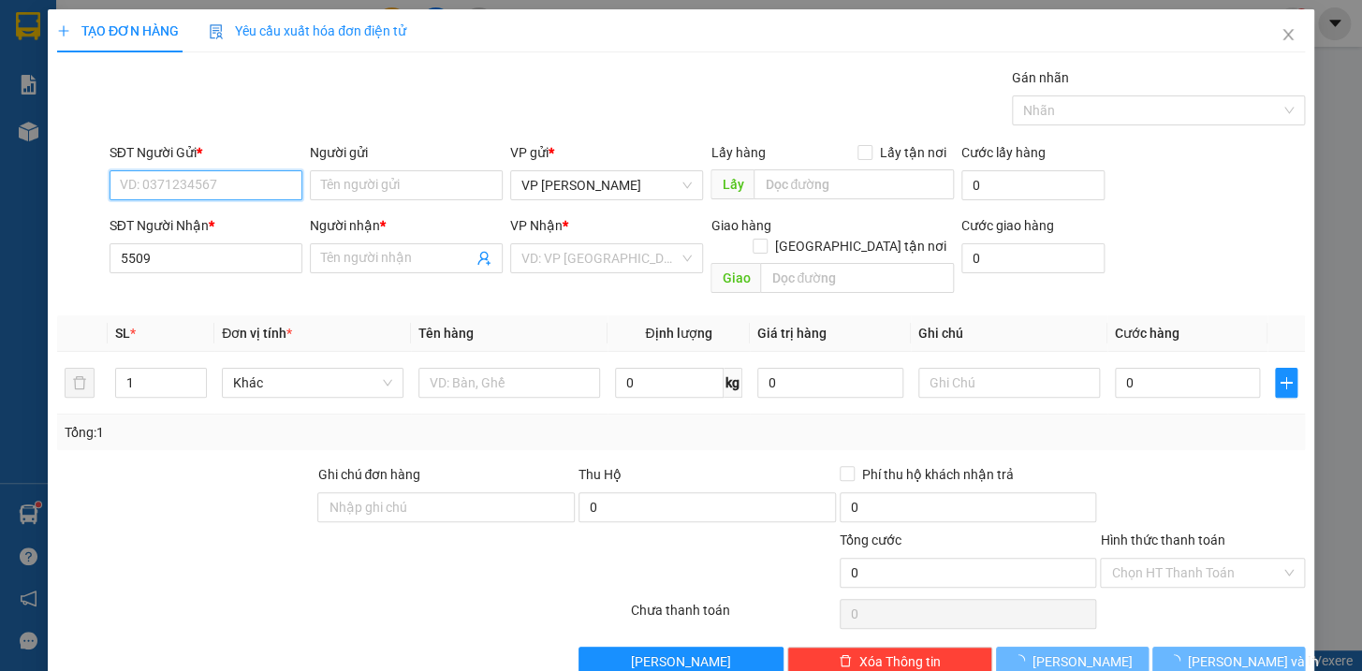
click at [204, 192] on input "SĐT Người Gửi *" at bounding box center [206, 185] width 193 height 30
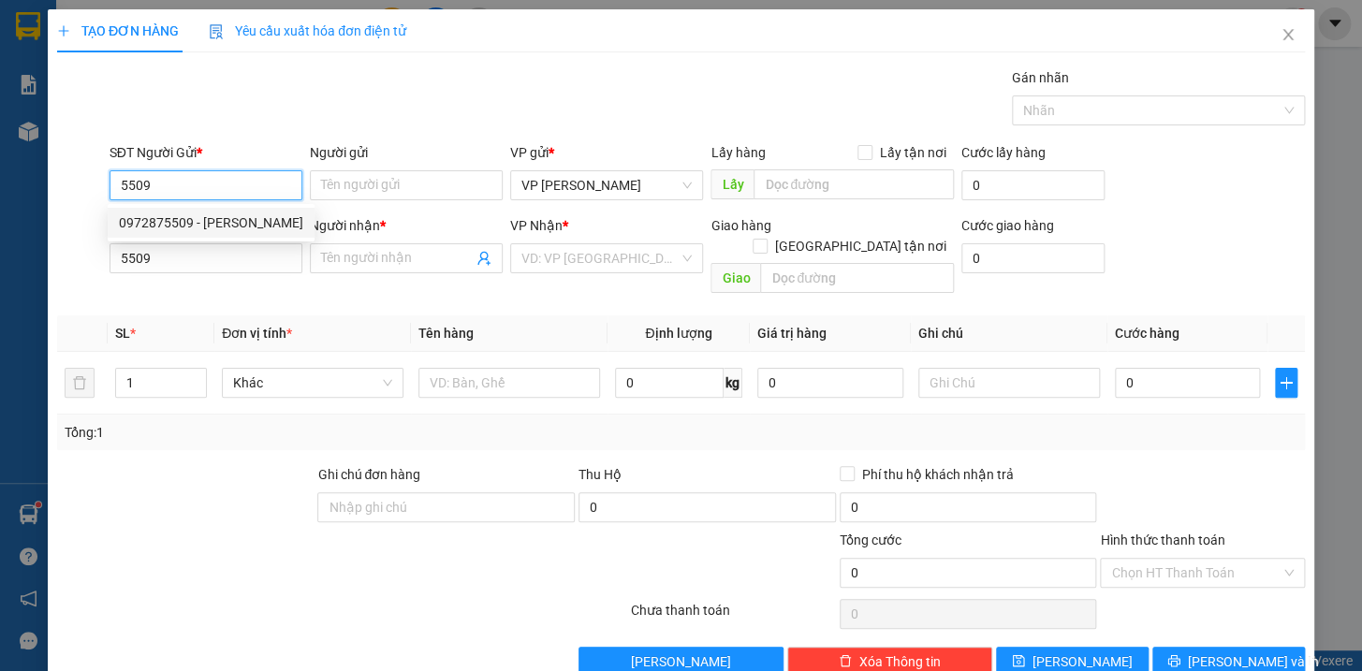
click at [227, 222] on div "0972875509 - [PERSON_NAME]" at bounding box center [211, 222] width 184 height 21
type input "0972875509"
type input "Tuấn lan"
type input "0972875509"
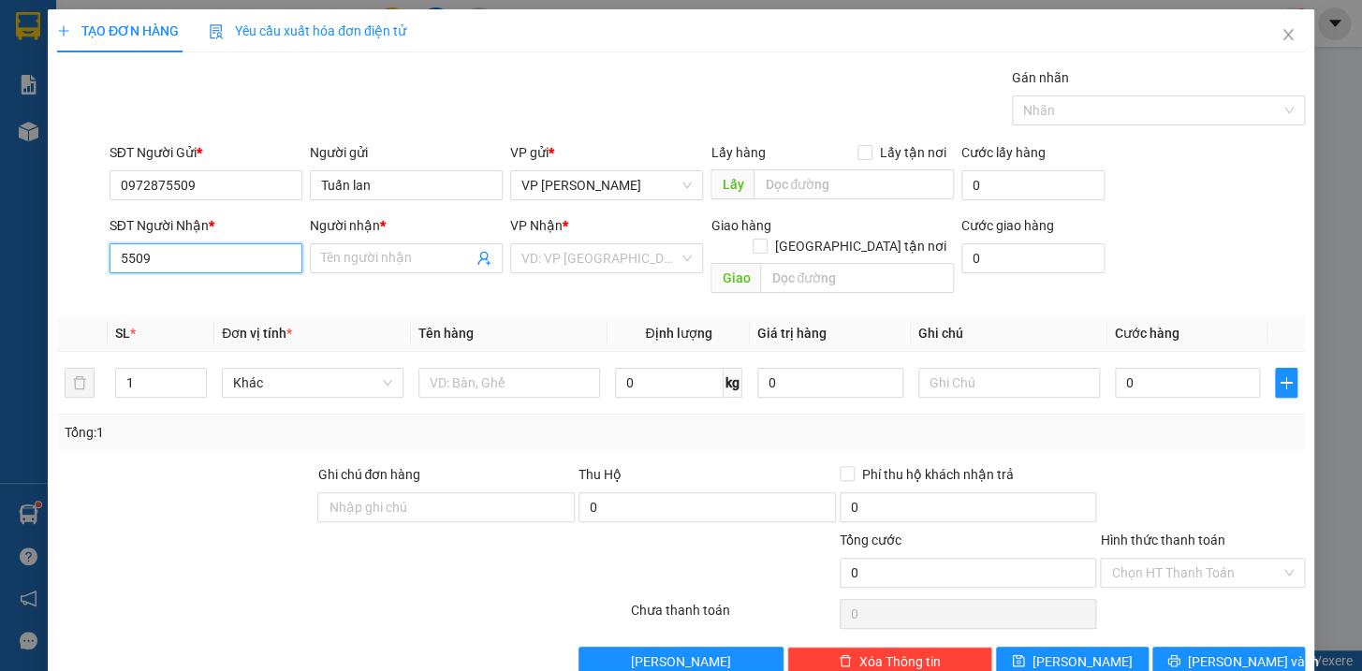
click at [189, 260] on input "5509" at bounding box center [206, 258] width 193 height 30
type input "5"
type input "0982889587"
click at [174, 290] on div "0982889587 - HIỂU" at bounding box center [203, 295] width 168 height 21
type input "HIỂU"
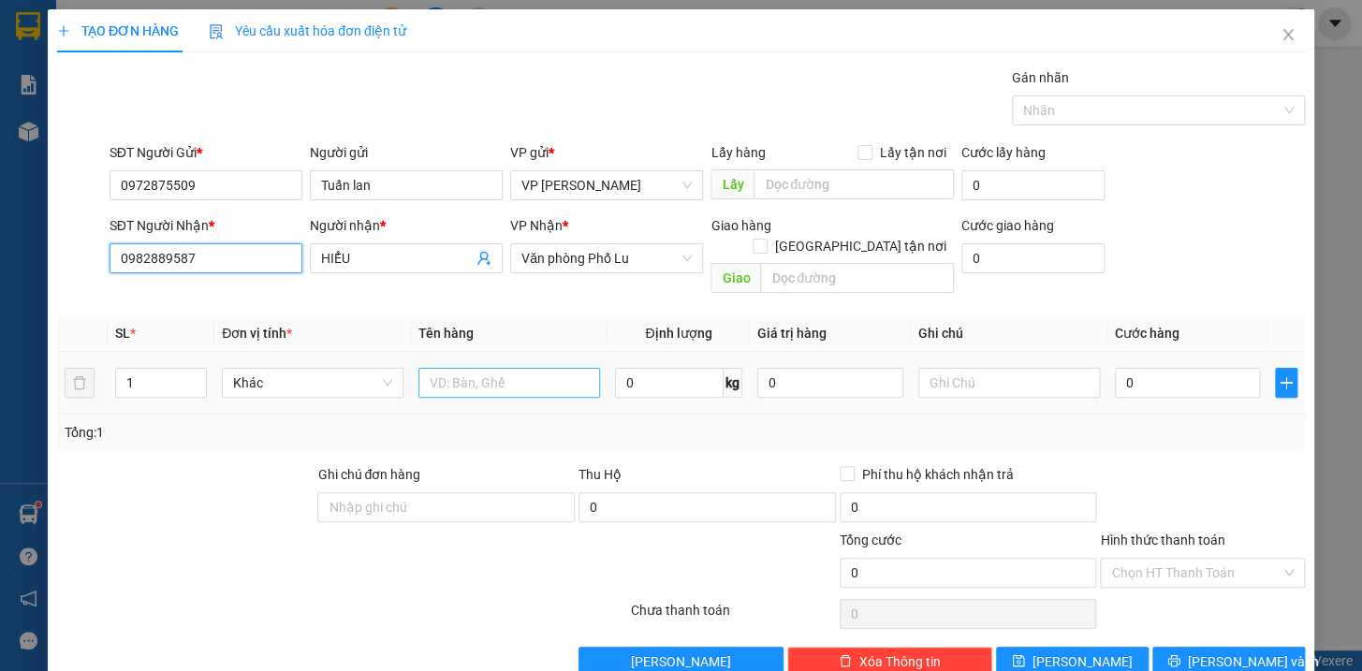
type input "0982889587"
click at [506, 371] on input "text" at bounding box center [509, 383] width 182 height 30
click at [541, 368] on input "bocj dden pt" at bounding box center [509, 383] width 182 height 30
type input "b"
type input "bọc đen pt"
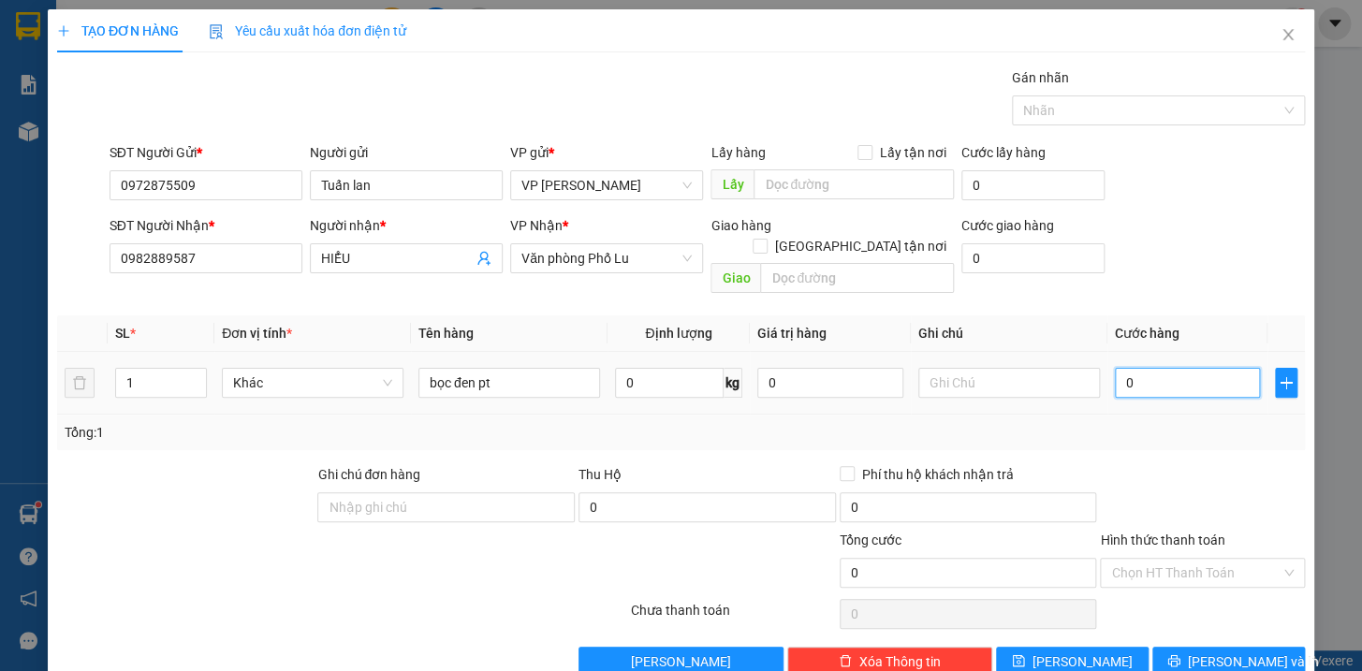
click at [1142, 368] on input "0" at bounding box center [1188, 383] width 146 height 30
type input "5"
type input "50"
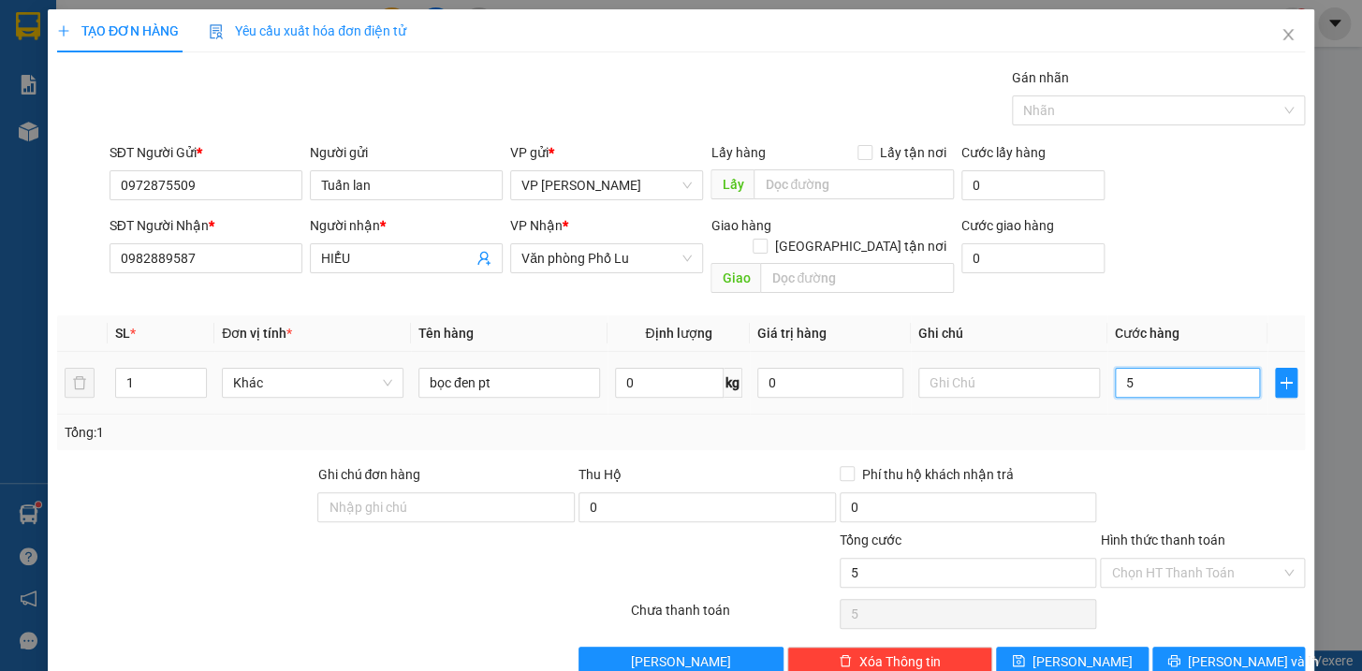
type input "50"
type input "500"
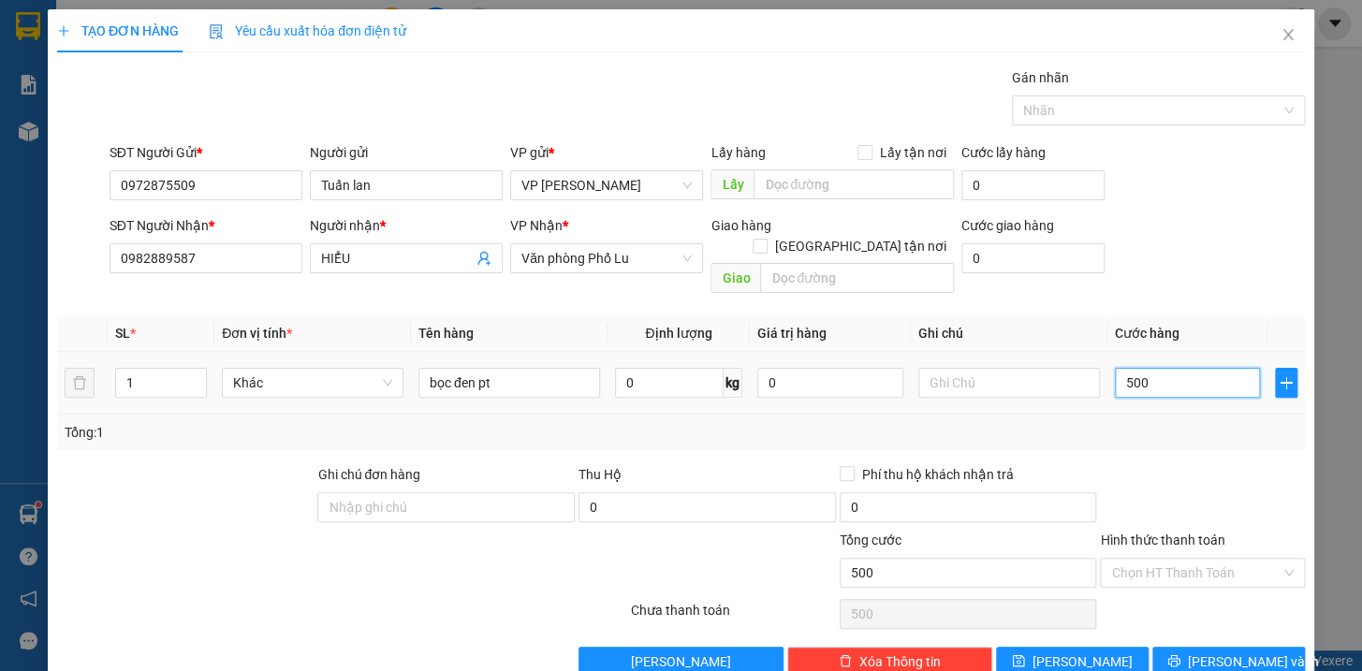
type input "5.000"
type input "50.000"
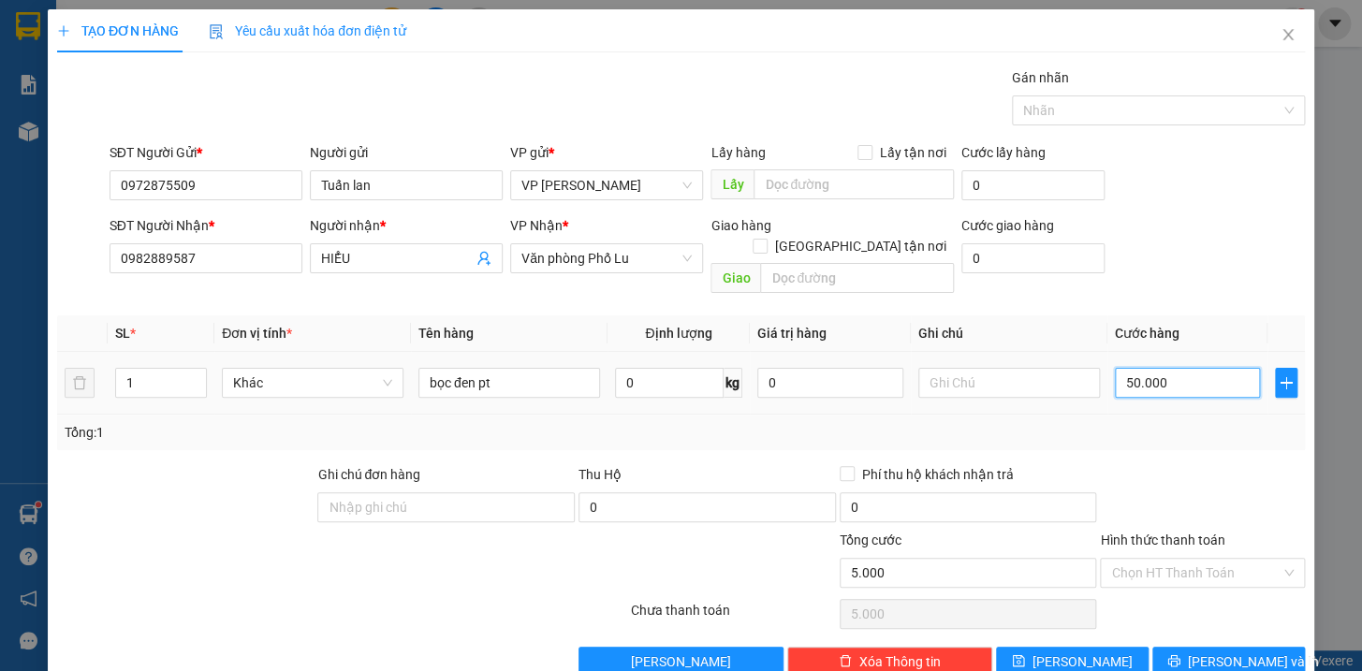
type input "50.000"
click at [1219, 651] on span "[PERSON_NAME] và In" at bounding box center [1253, 661] width 131 height 21
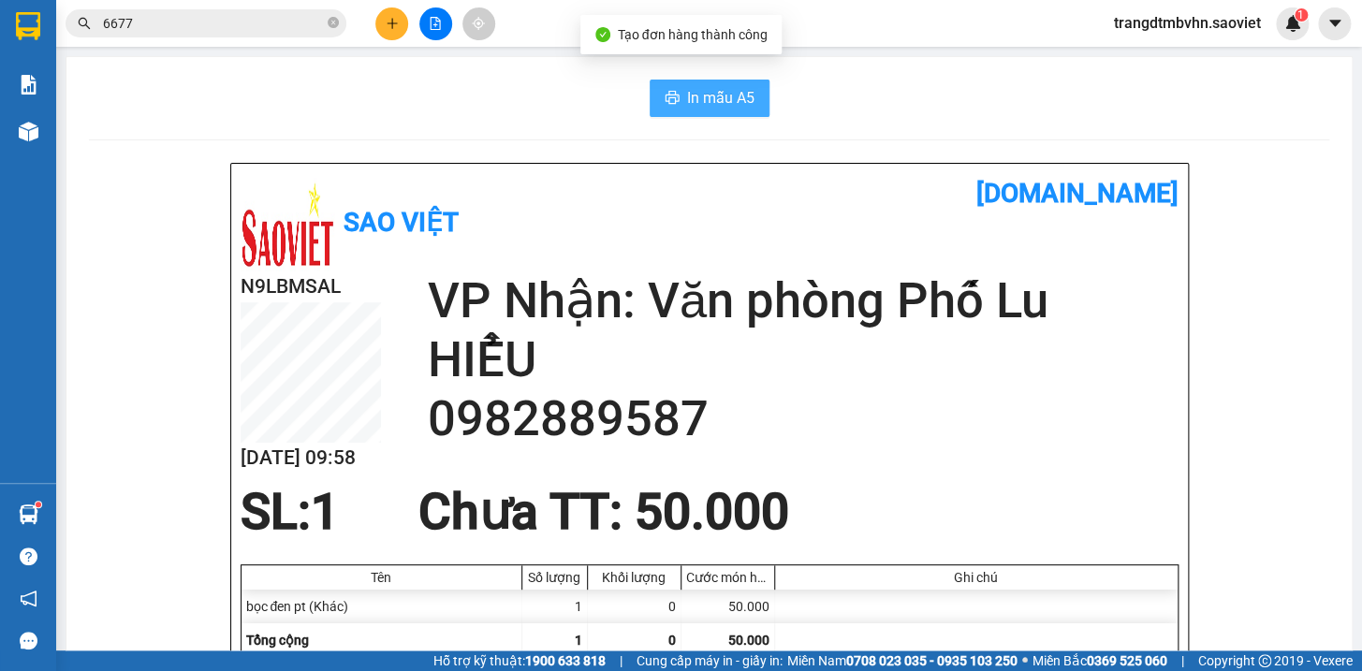
click at [726, 104] on span "In mẫu A5" at bounding box center [720, 97] width 67 height 23
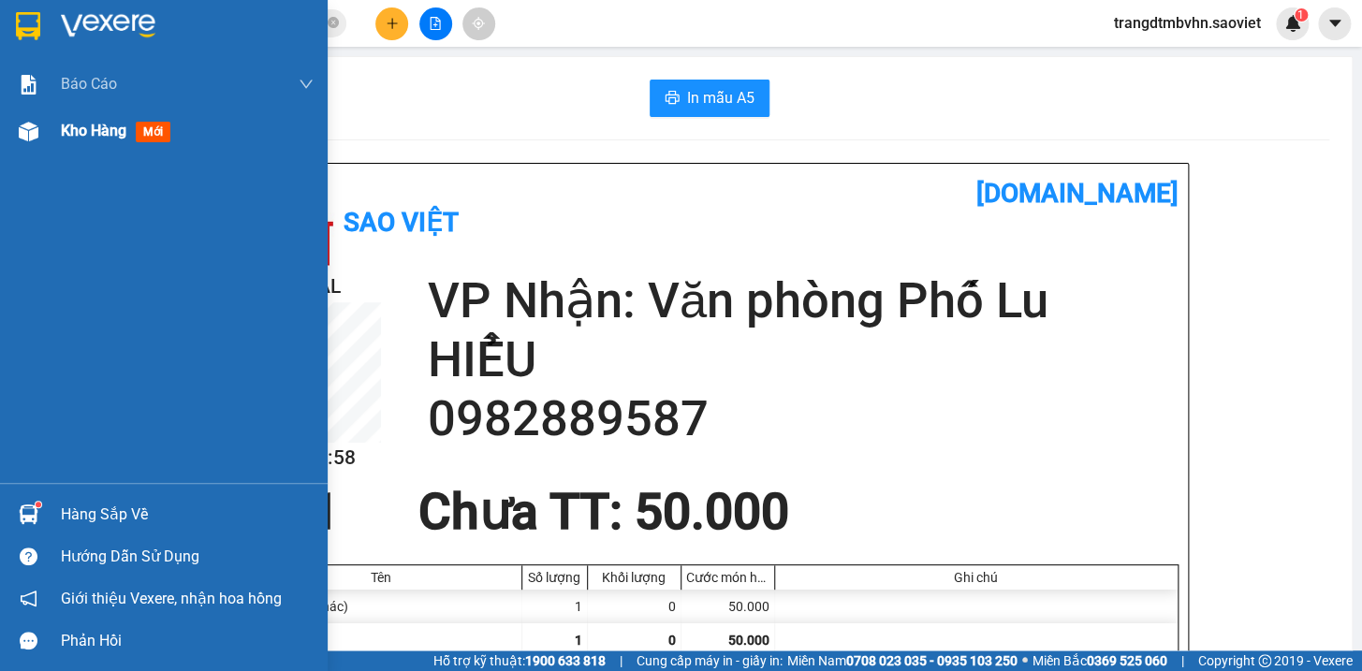
click at [74, 128] on span "Kho hàng" at bounding box center [94, 131] width 66 height 18
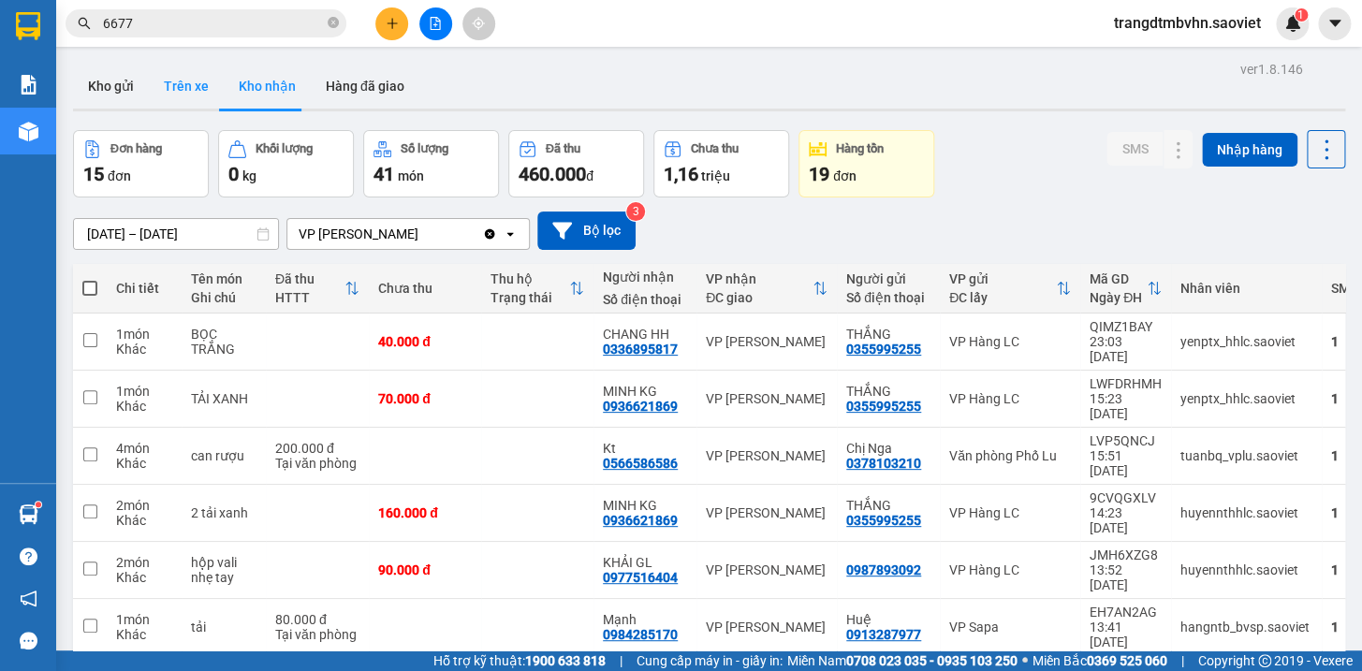
click at [177, 80] on button "Trên xe" at bounding box center [186, 86] width 75 height 45
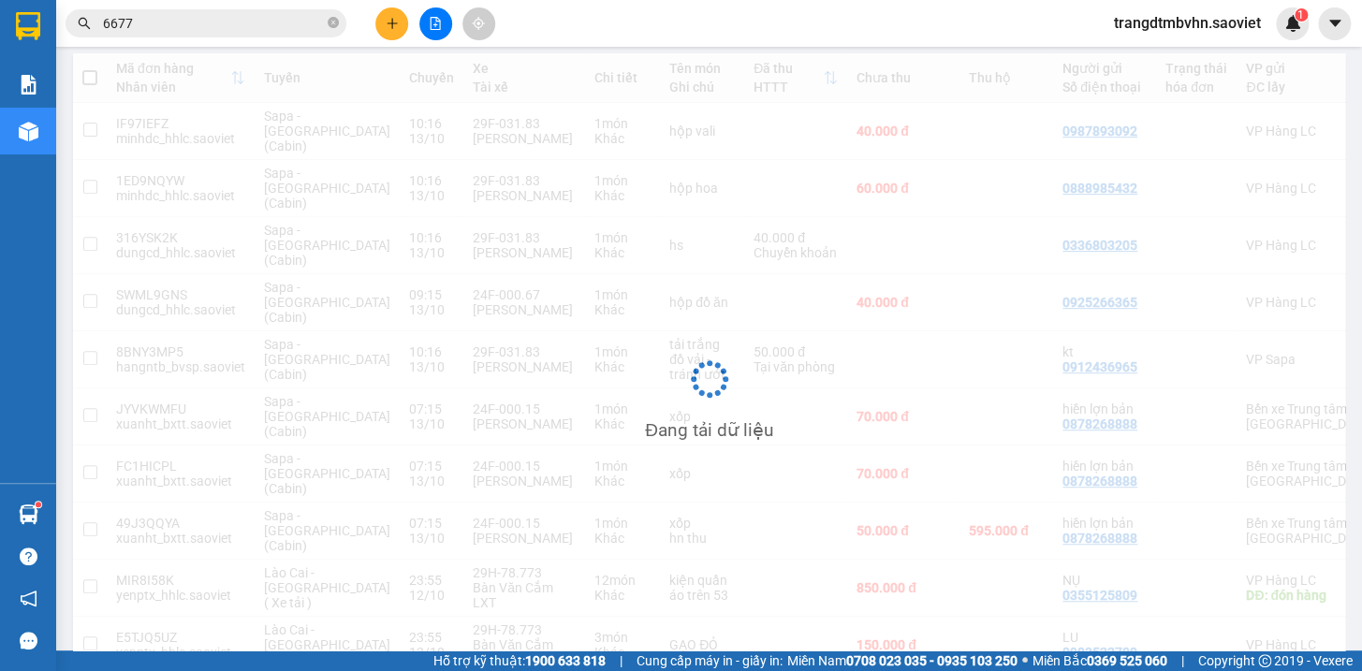
scroll to position [211, 0]
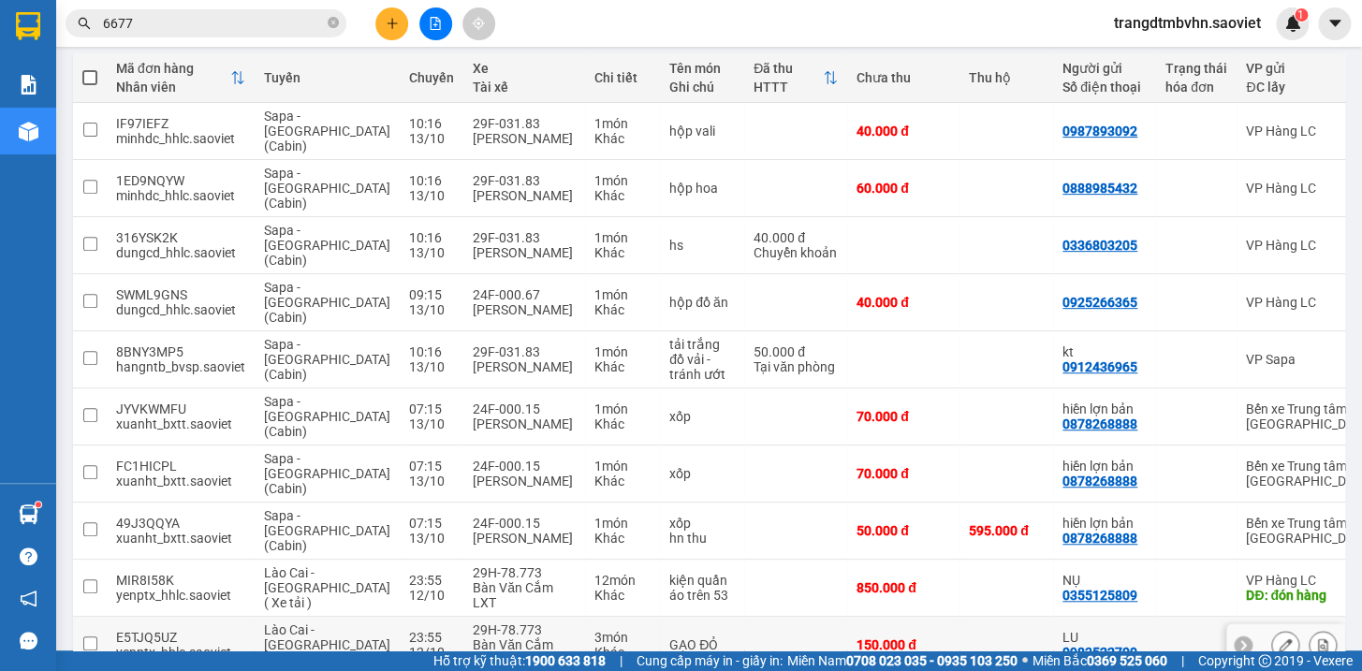
click at [959, 617] on td at bounding box center [1006, 645] width 94 height 57
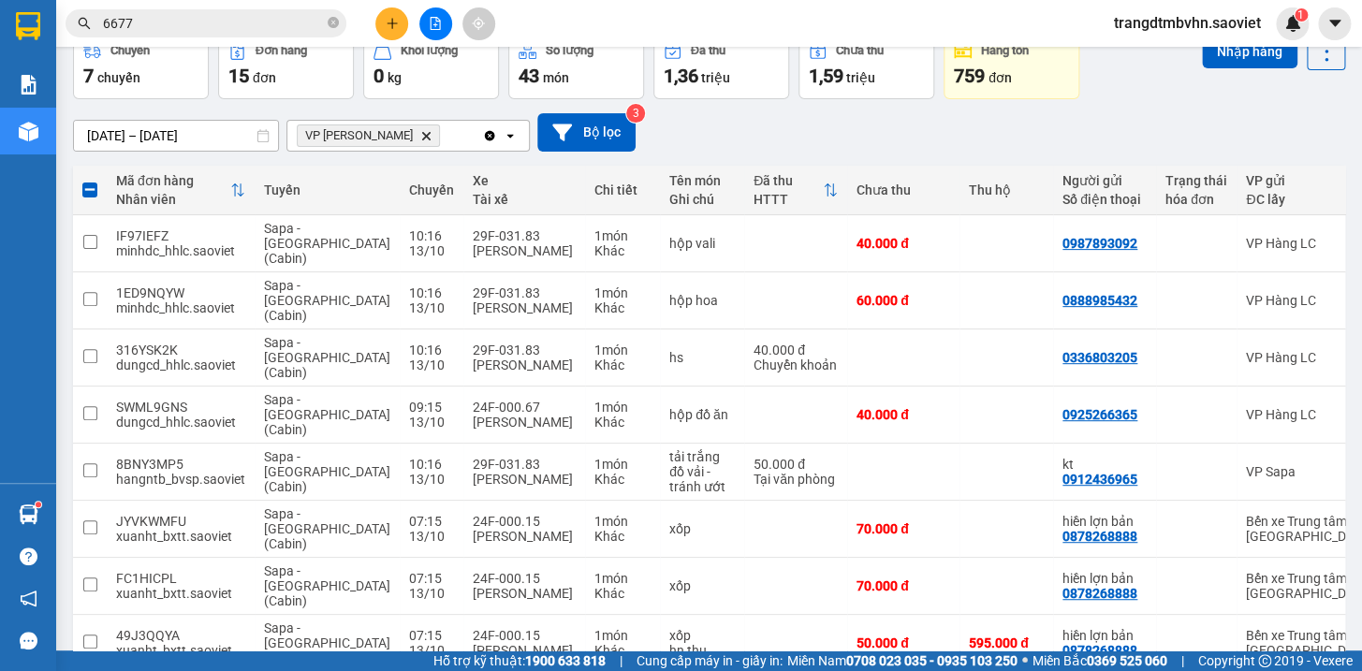
scroll to position [74, 0]
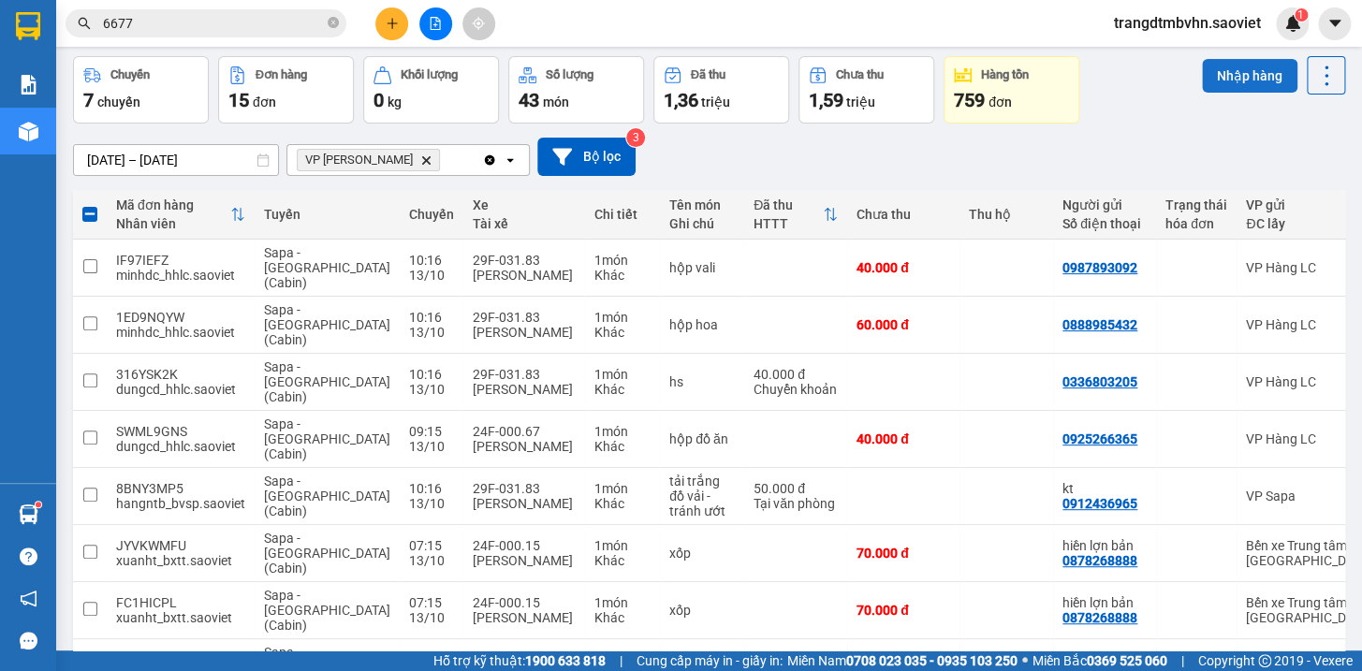
click at [1217, 70] on button "Nhập hàng" at bounding box center [1249, 76] width 95 height 34
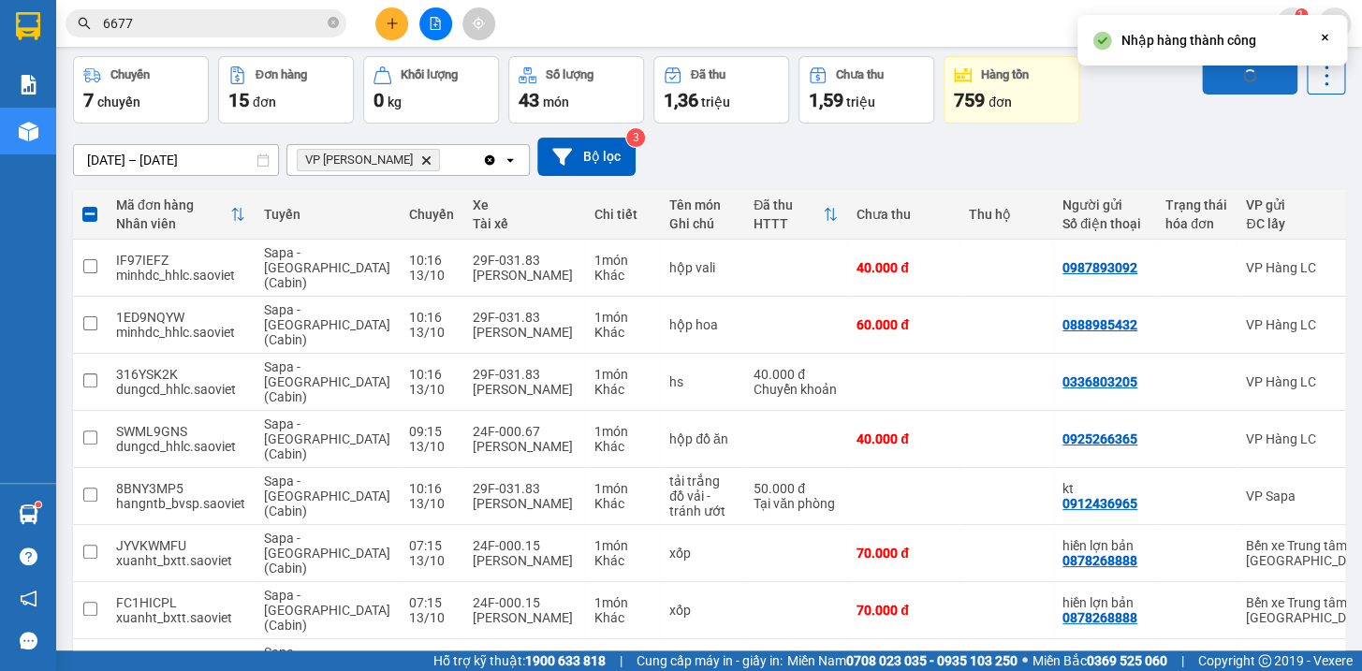
checkbox input "false"
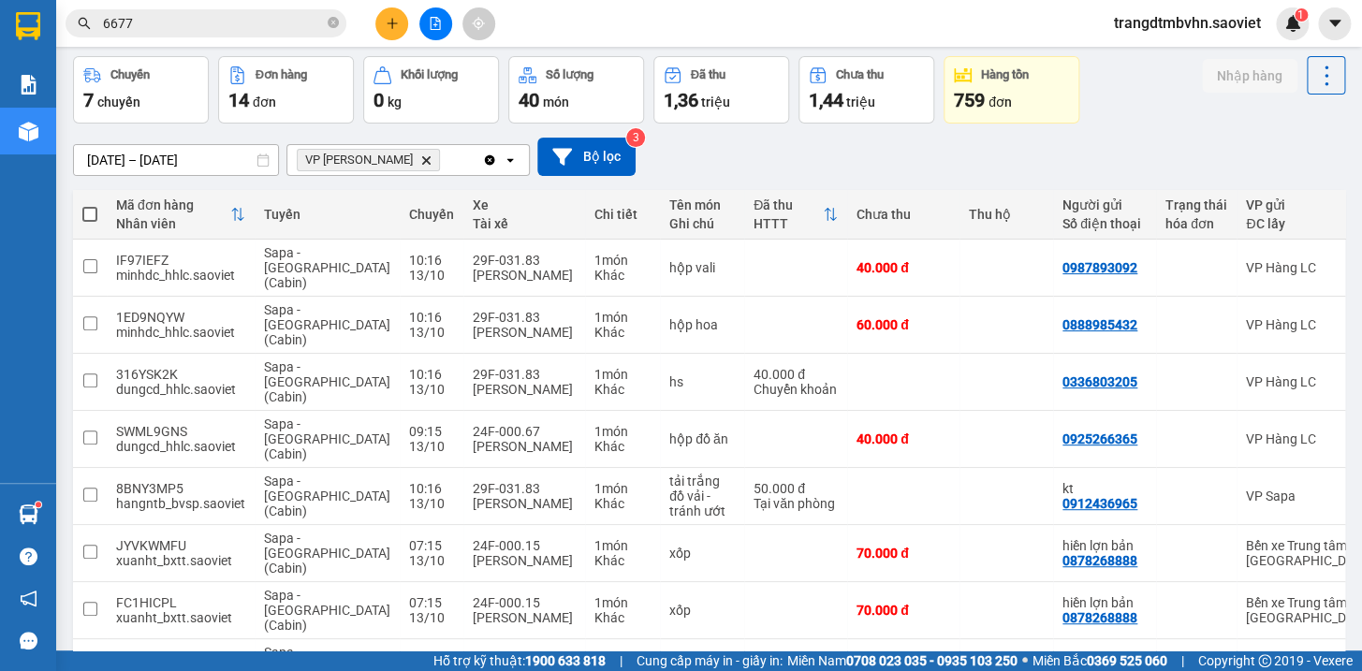
scroll to position [211, 0]
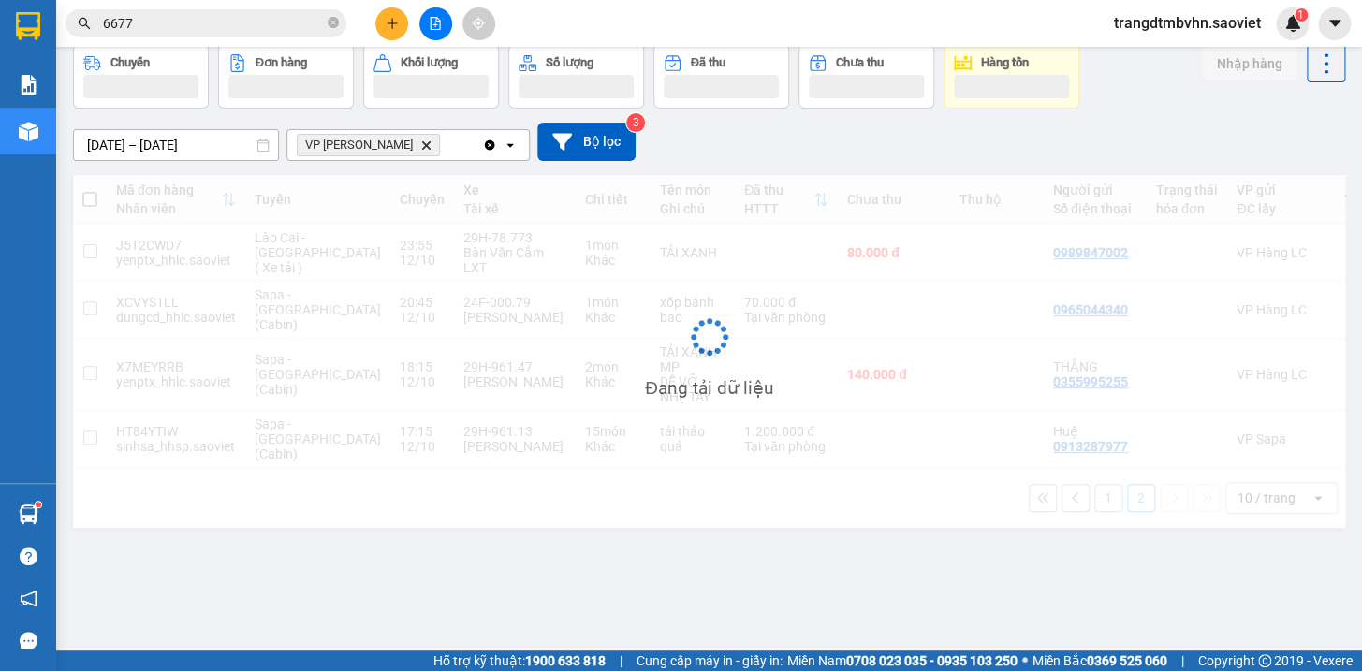
scroll to position [85, 0]
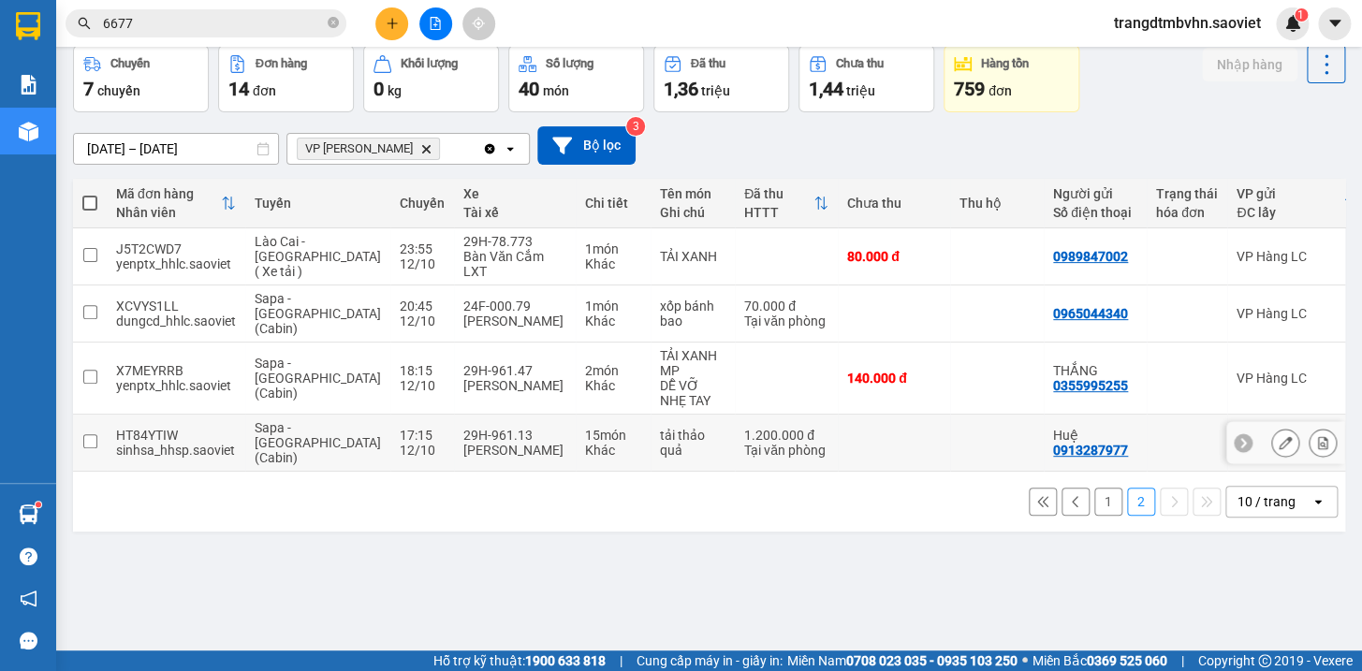
click at [892, 415] on td at bounding box center [894, 443] width 112 height 57
checkbox input "true"
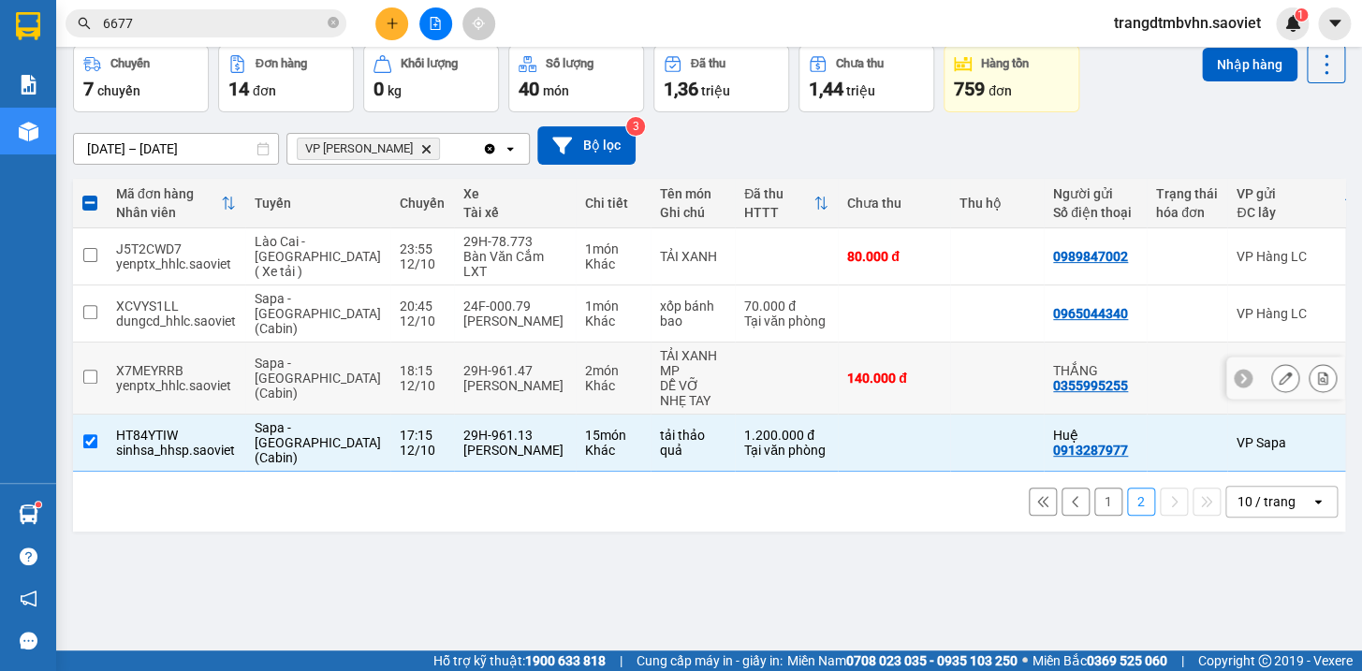
click at [950, 362] on td at bounding box center [997, 379] width 94 height 72
checkbox input "true"
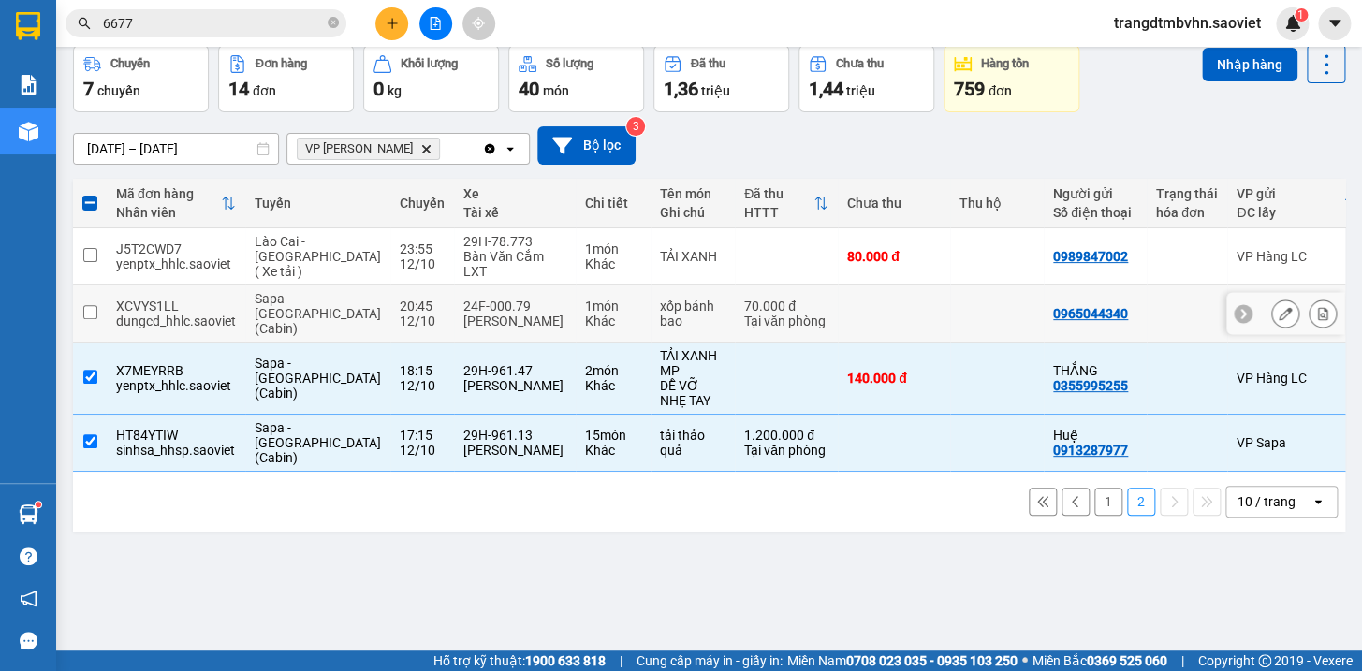
click at [940, 307] on tbody "J5T2CWD7 yenptx_hhlc.saoviet Lào Cai - [GEOGRAPHIC_DATA] ( Xe tải ) 23:55 [DATE…" at bounding box center [875, 349] width 1605 height 243
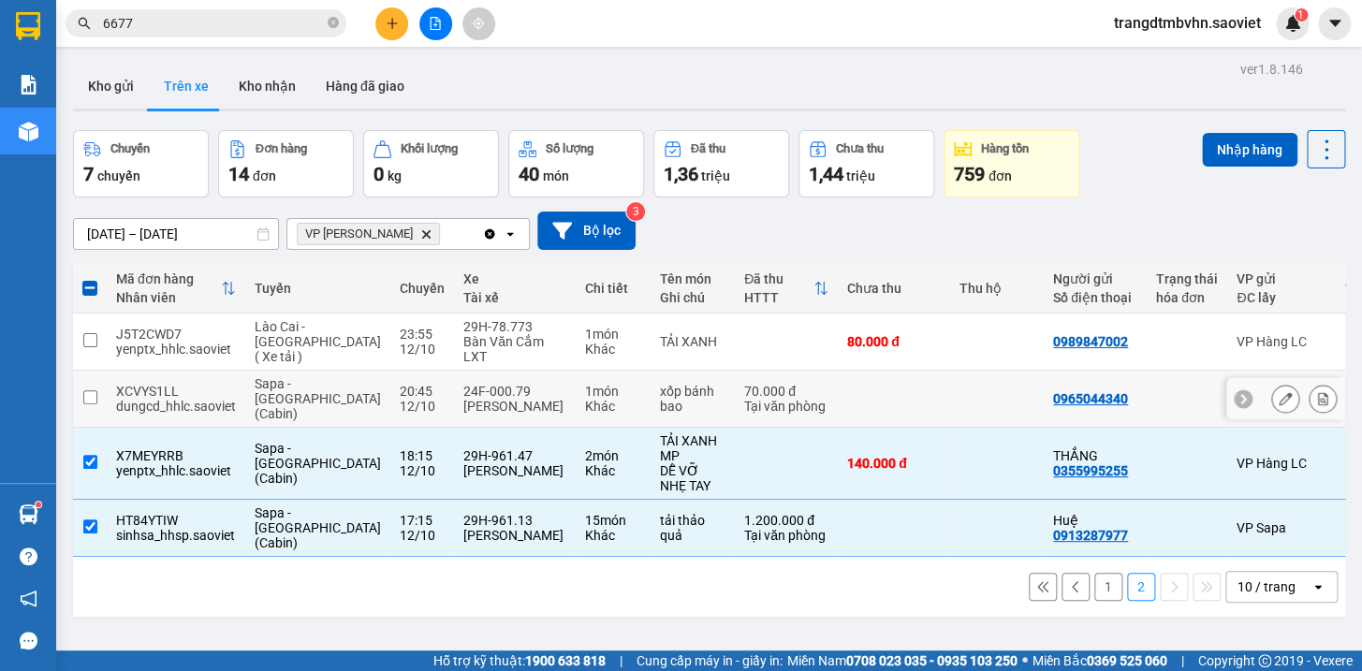
click at [886, 380] on td at bounding box center [894, 399] width 112 height 57
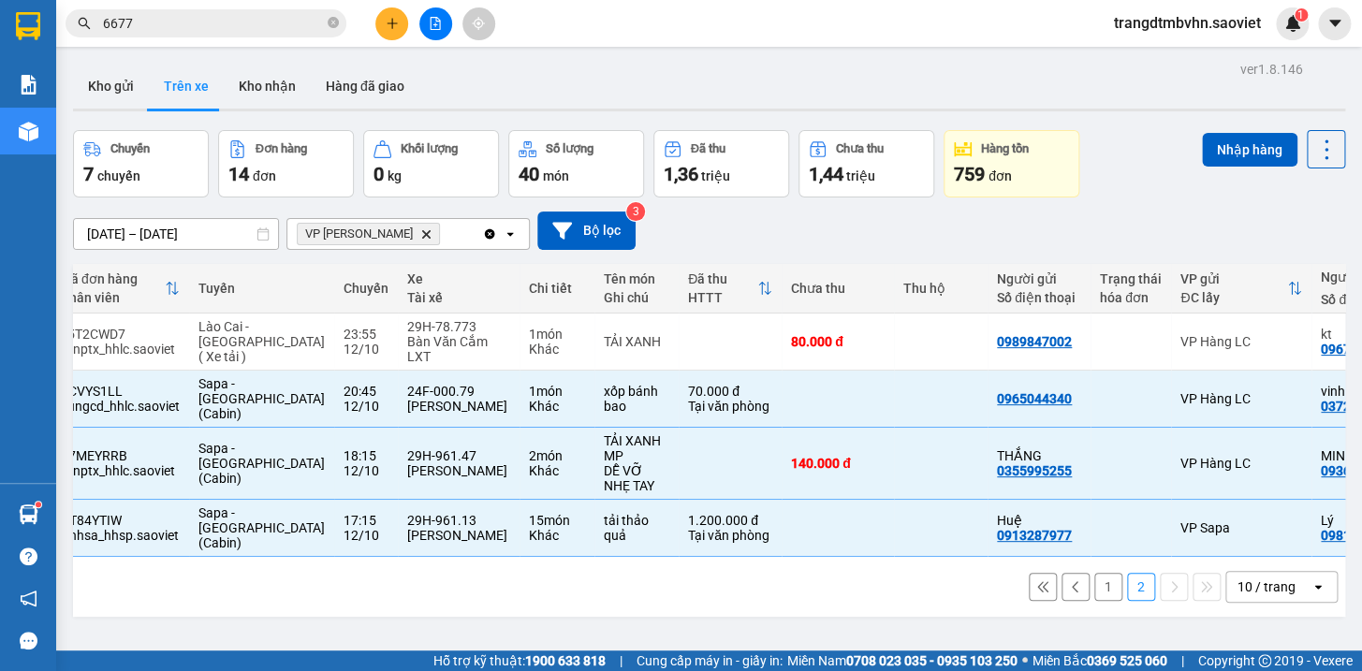
scroll to position [0, 67]
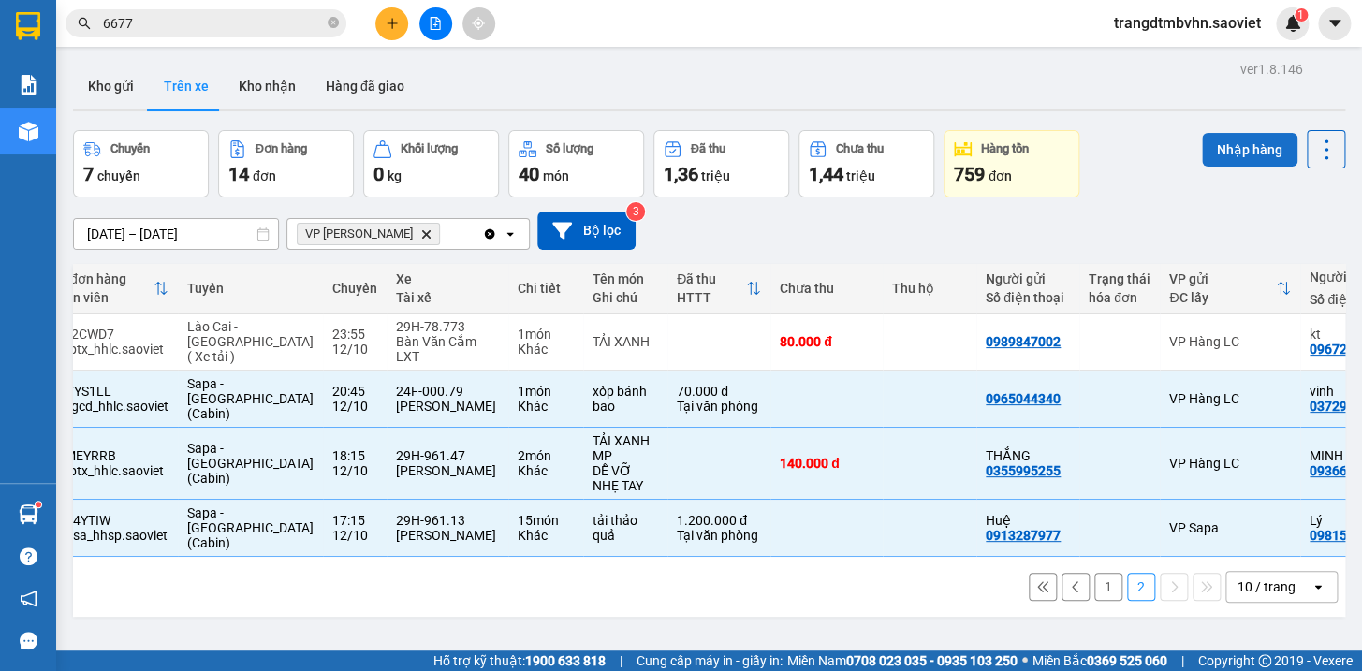
click at [1218, 153] on button "Nhập hàng" at bounding box center [1249, 150] width 95 height 34
checkbox input "false"
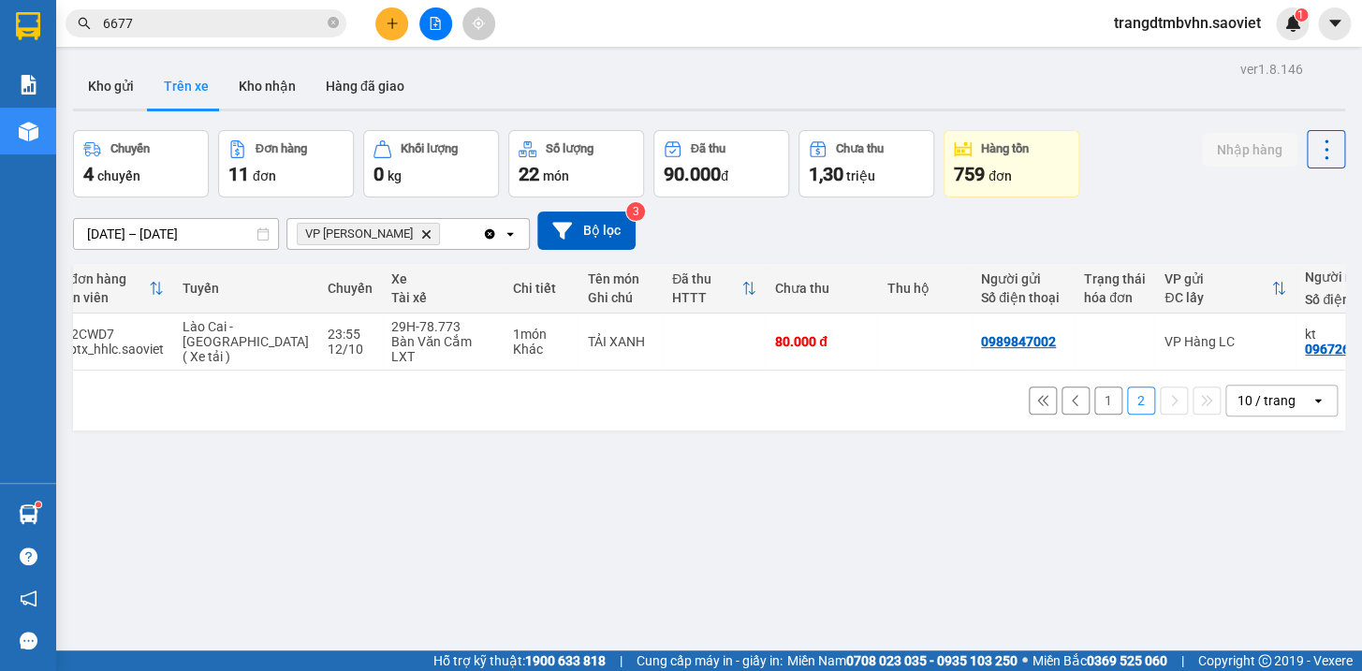
click at [1094, 396] on button "1" at bounding box center [1108, 401] width 28 height 28
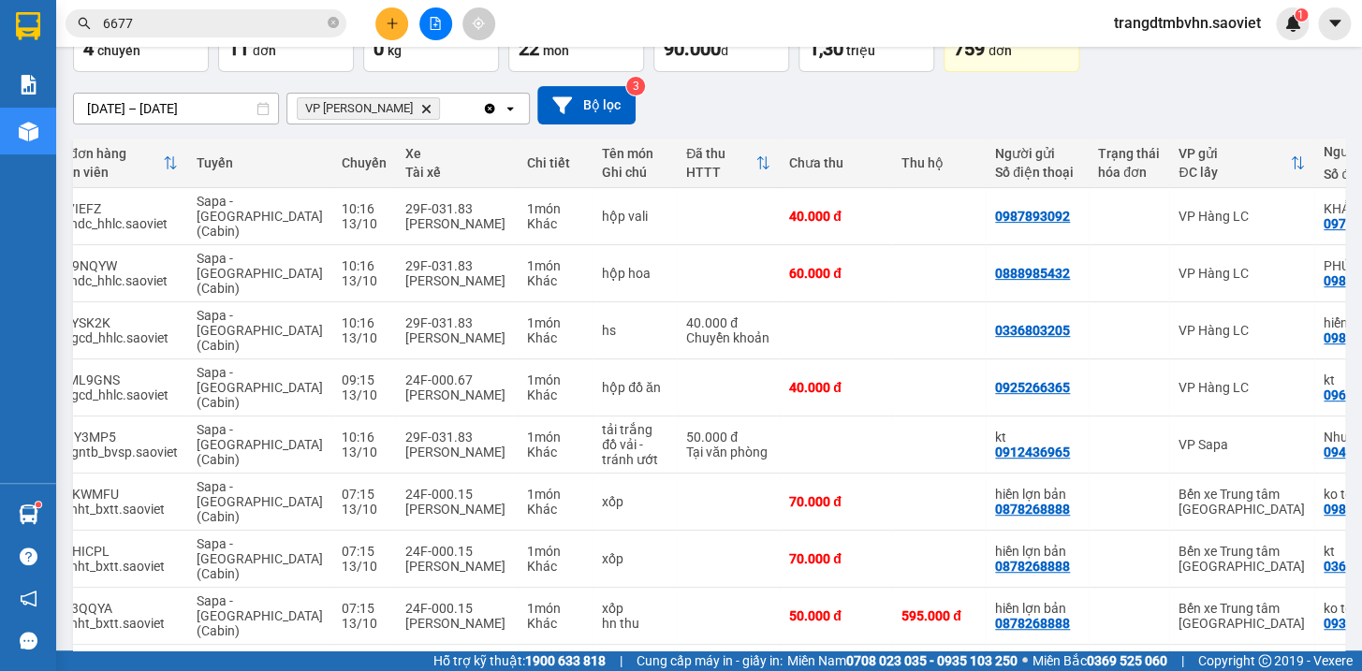
scroll to position [211, 0]
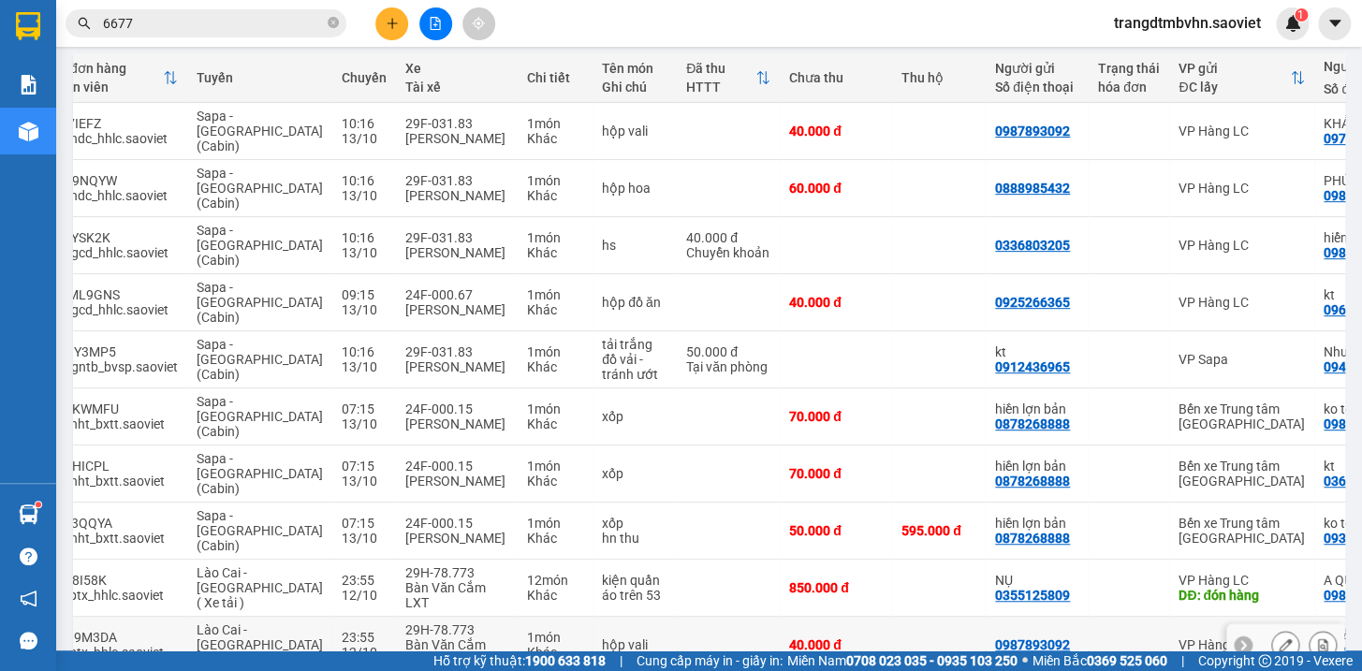
click at [903, 617] on td at bounding box center [939, 645] width 94 height 57
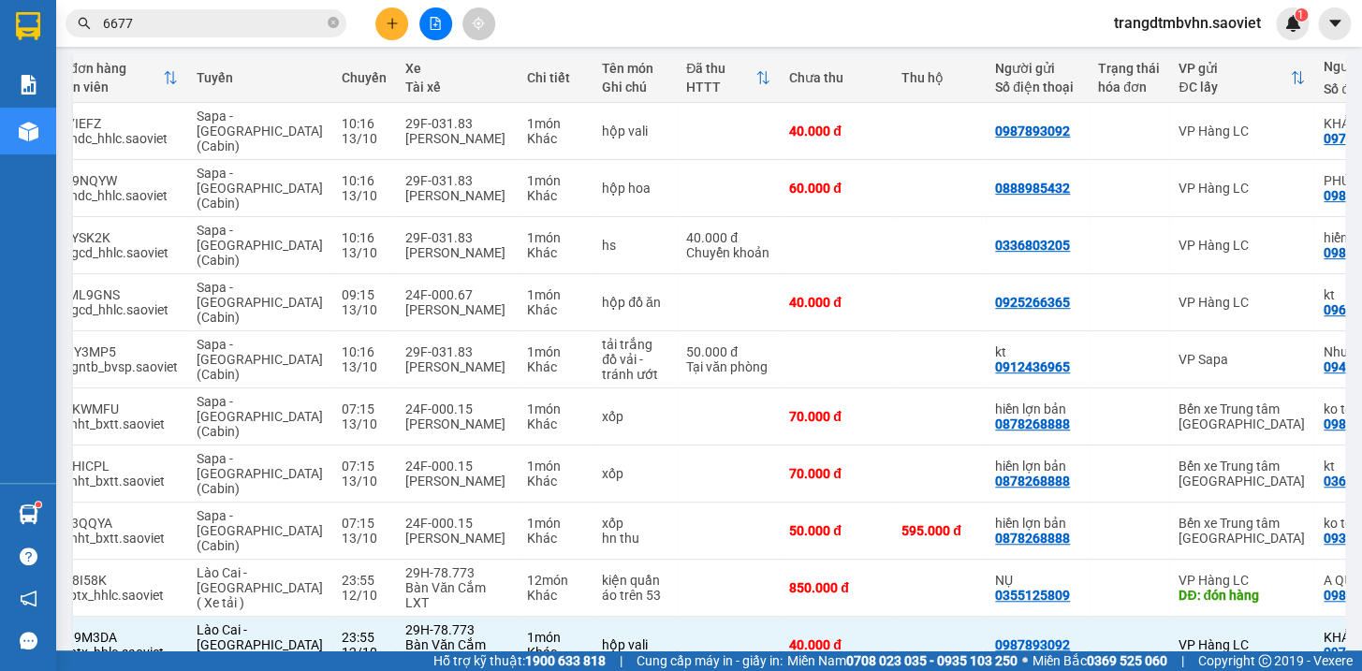
scroll to position [0, 0]
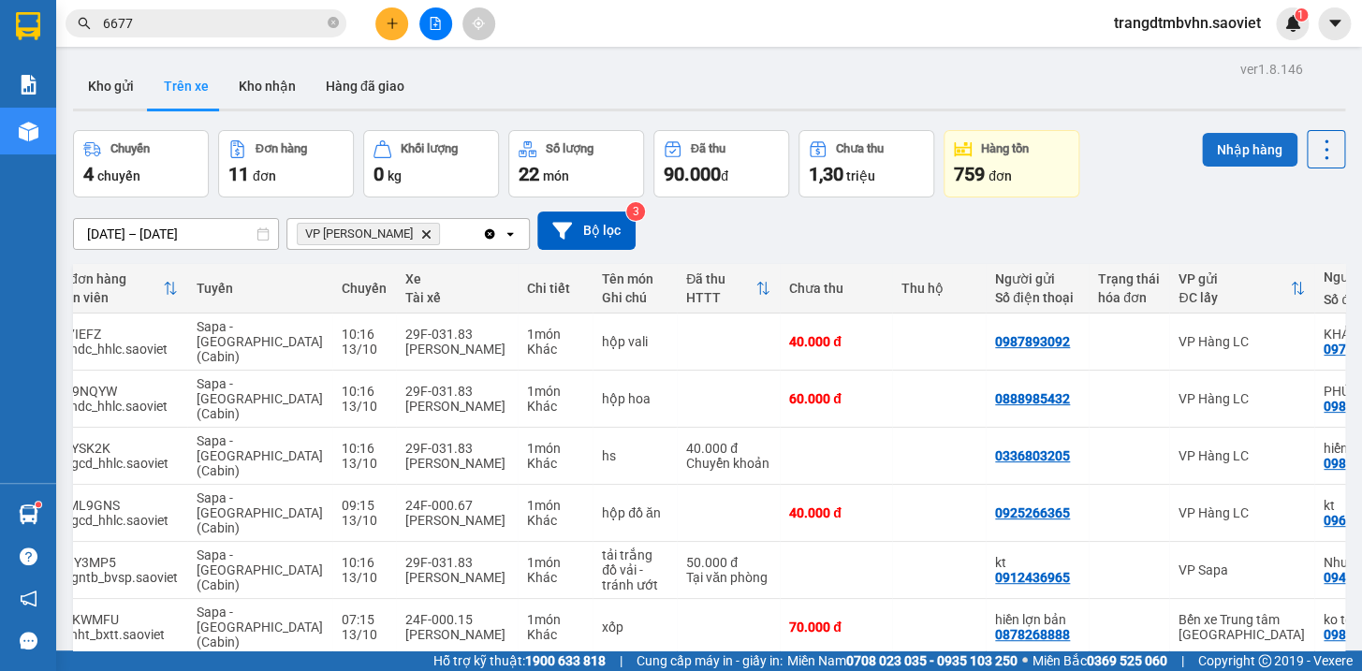
click at [1249, 148] on button "Nhập hàng" at bounding box center [1249, 150] width 95 height 34
checkbox input "false"
click at [238, 87] on button "Kho nhận" at bounding box center [267, 86] width 87 height 45
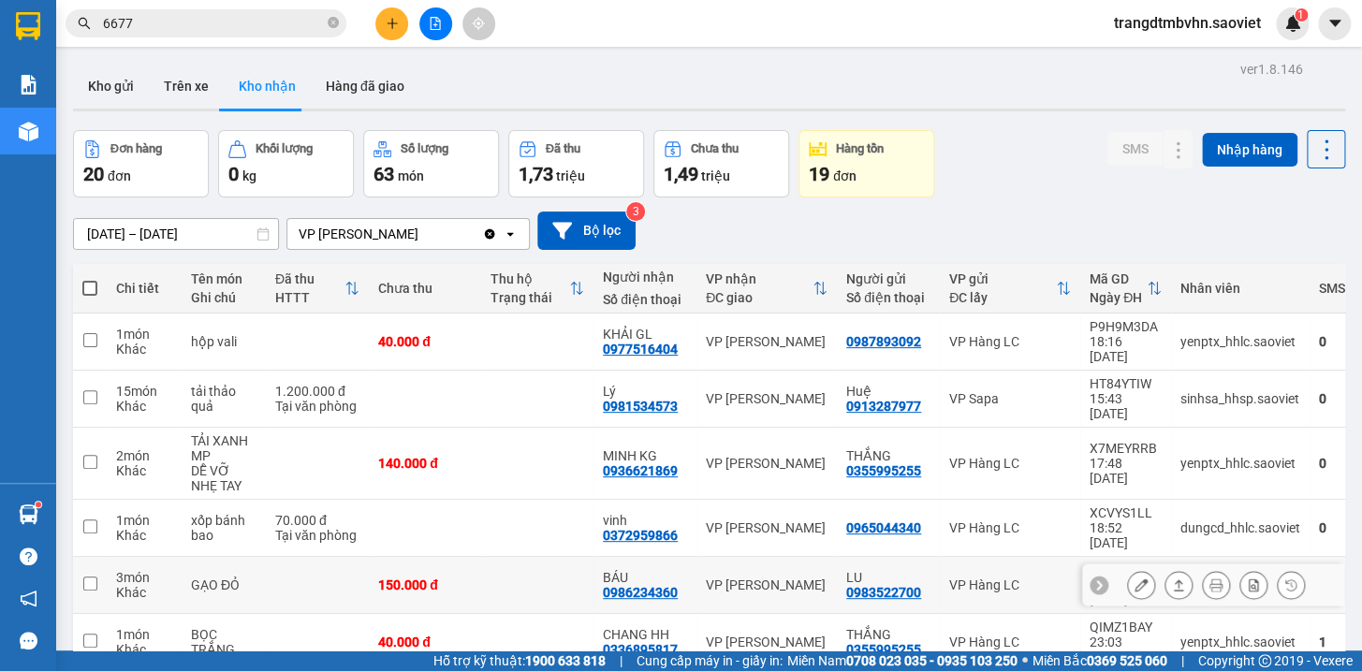
drag, startPoint x: 500, startPoint y: 535, endPoint x: 501, endPoint y: 508, distance: 27.2
click at [501, 557] on td at bounding box center [537, 585] width 112 height 57
checkbox input "true"
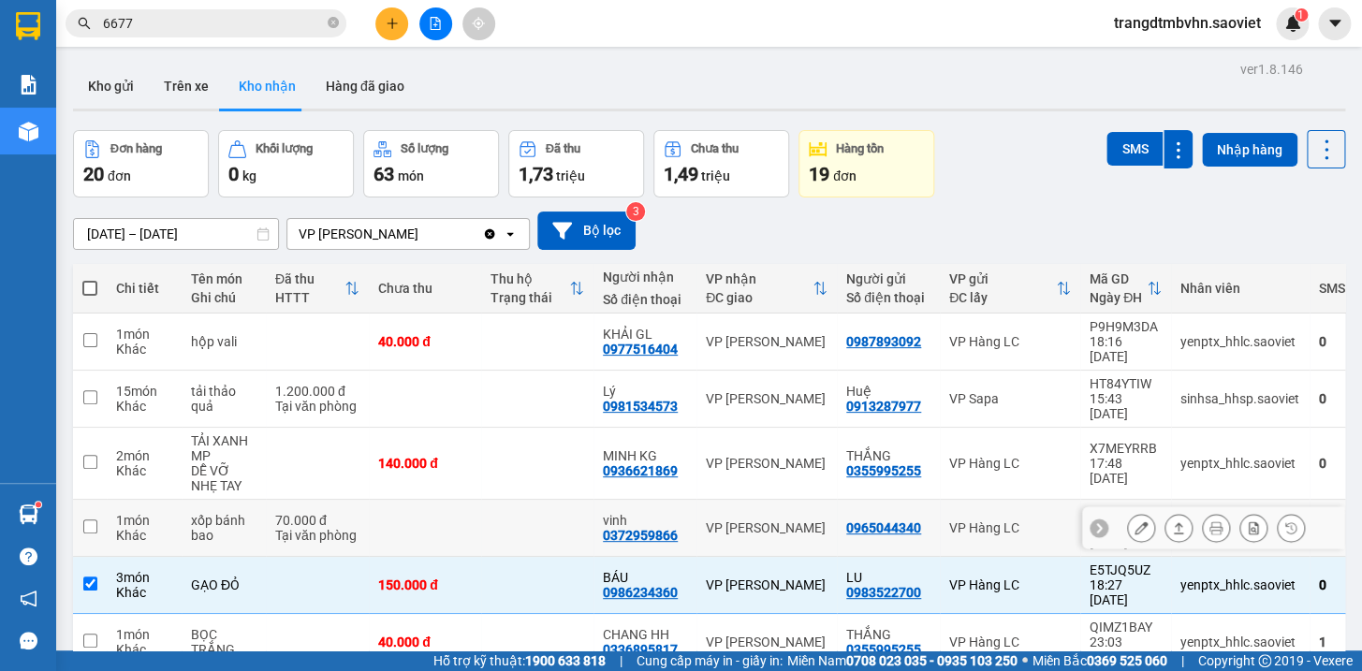
drag, startPoint x: 501, startPoint y: 508, endPoint x: 501, endPoint y: 478, distance: 30.0
click at [501, 500] on td at bounding box center [537, 528] width 112 height 57
checkbox input "true"
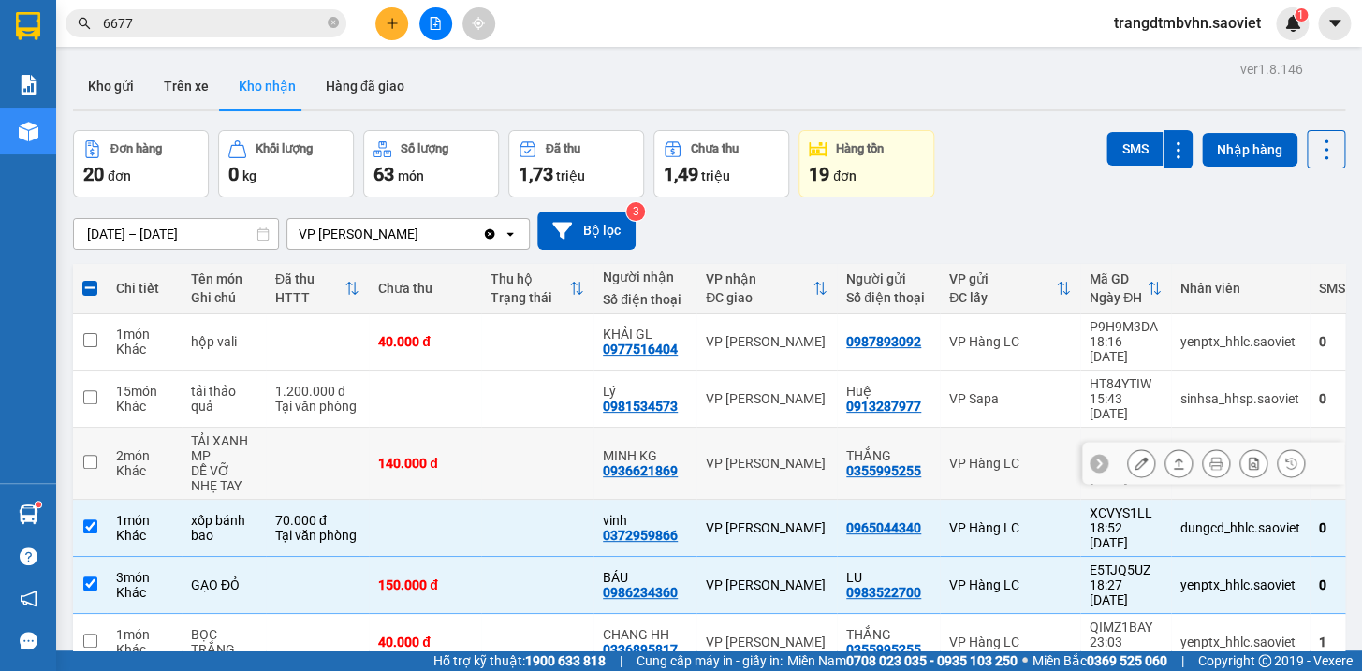
drag, startPoint x: 513, startPoint y: 439, endPoint x: 513, endPoint y: 411, distance: 28.1
click at [513, 431] on td at bounding box center [537, 464] width 112 height 72
checkbox input "true"
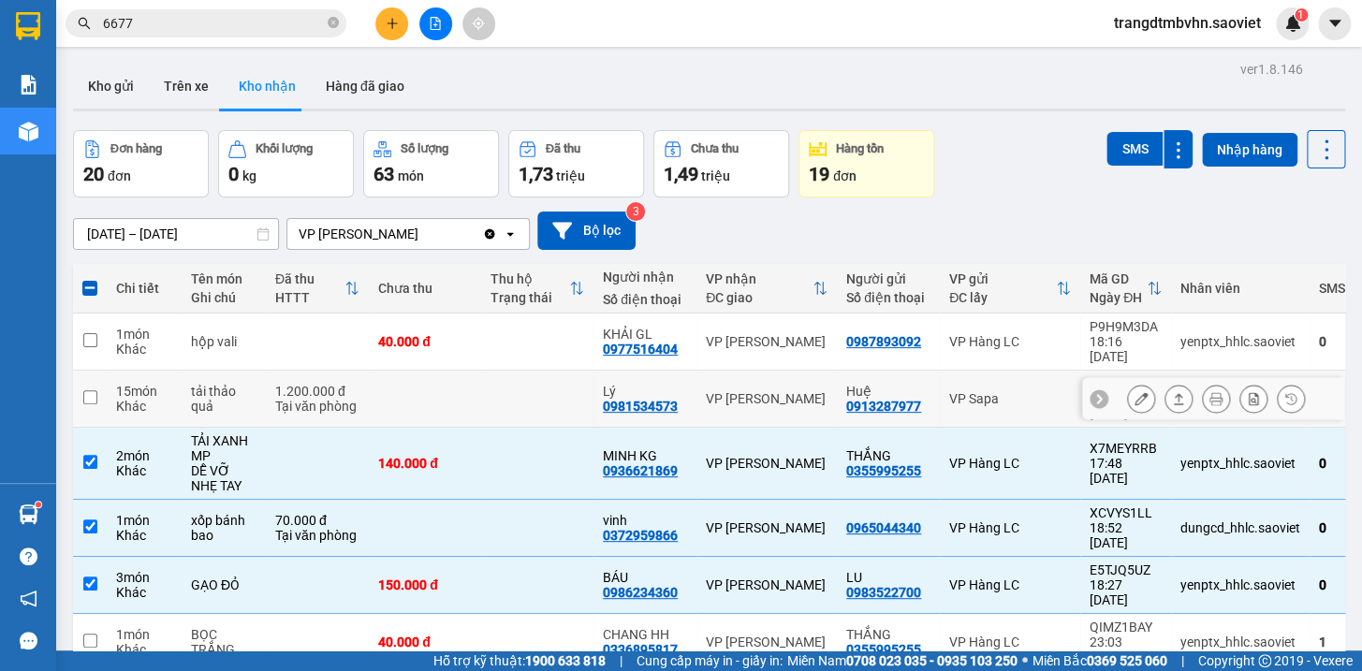
click at [513, 390] on td at bounding box center [537, 399] width 112 height 57
checkbox input "true"
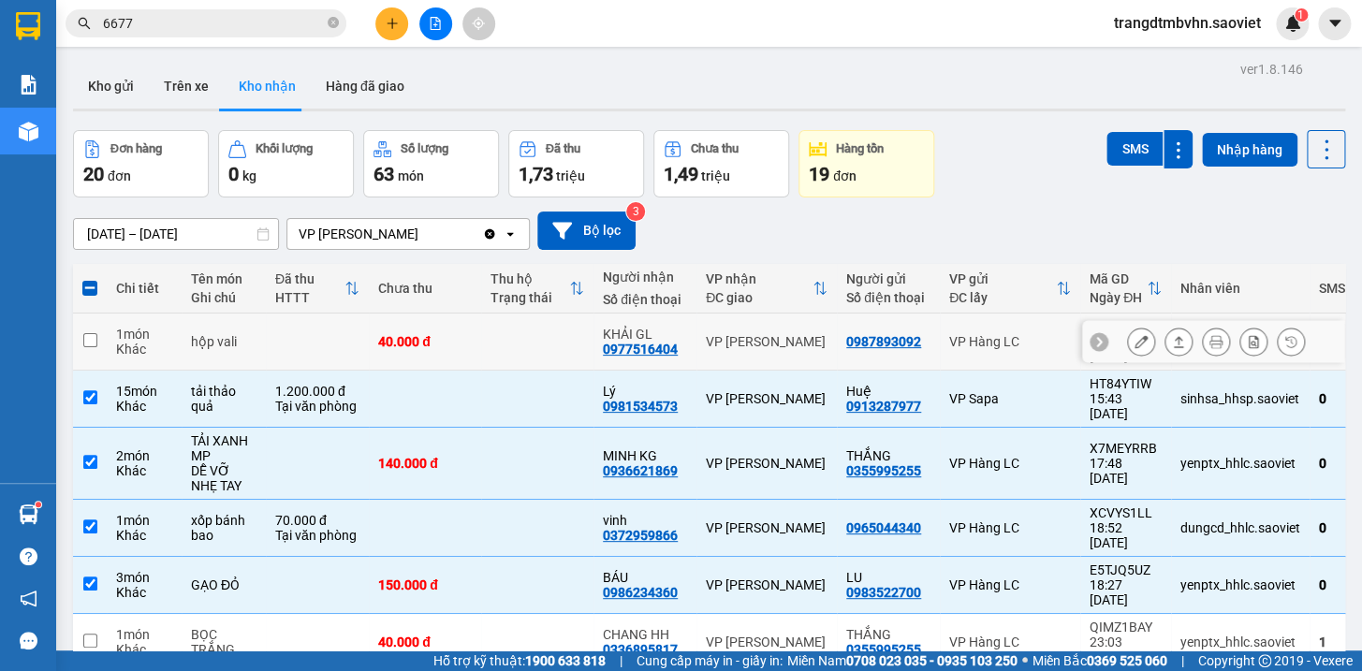
click at [529, 340] on td at bounding box center [537, 342] width 112 height 57
checkbox input "true"
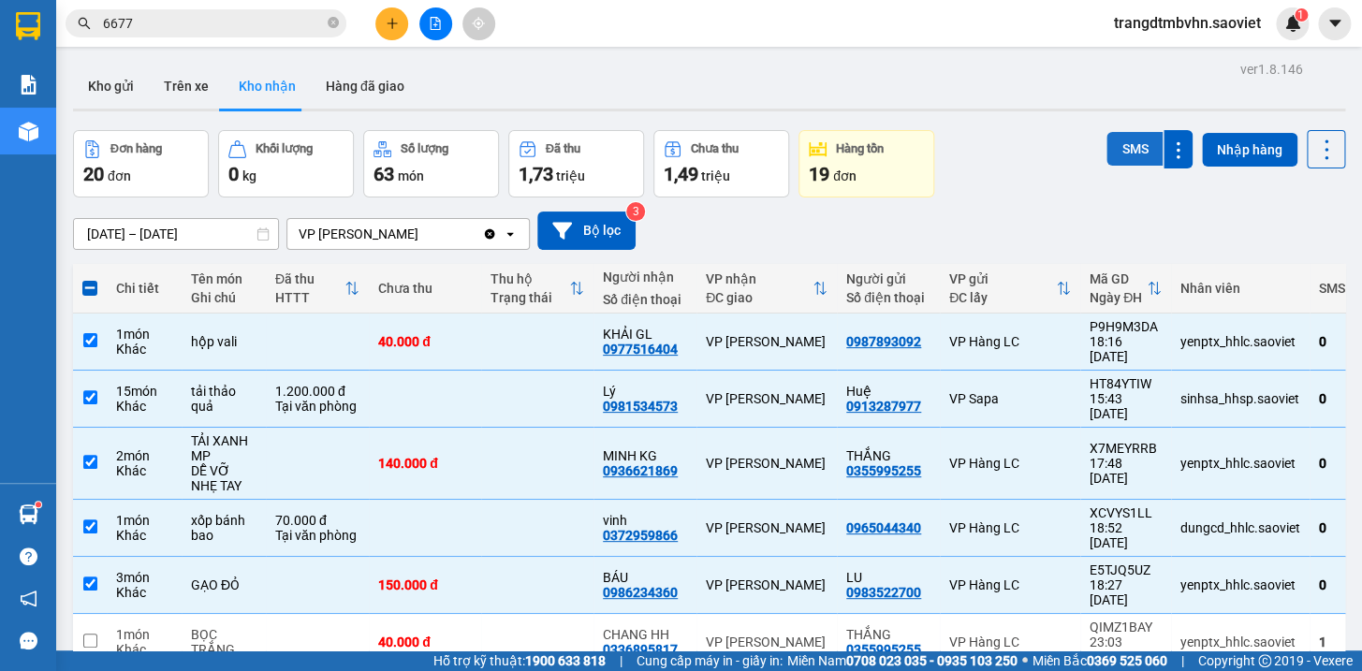
click at [1117, 145] on button "SMS" at bounding box center [1134, 149] width 56 height 34
click at [86, 290] on span at bounding box center [89, 288] width 15 height 15
click at [90, 279] on input "checkbox" at bounding box center [90, 279] width 0 height 0
checkbox input "true"
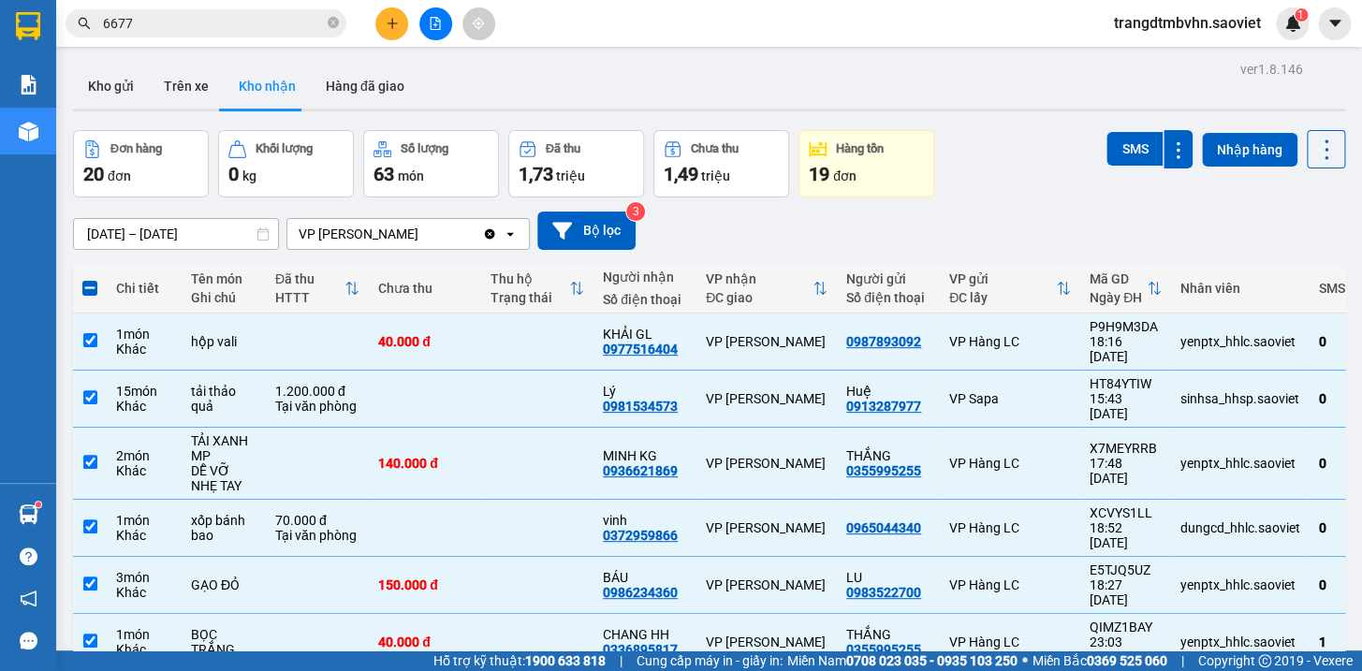
click at [86, 290] on span at bounding box center [89, 288] width 15 height 15
click at [90, 279] on input "checkbox" at bounding box center [90, 279] width 0 height 0
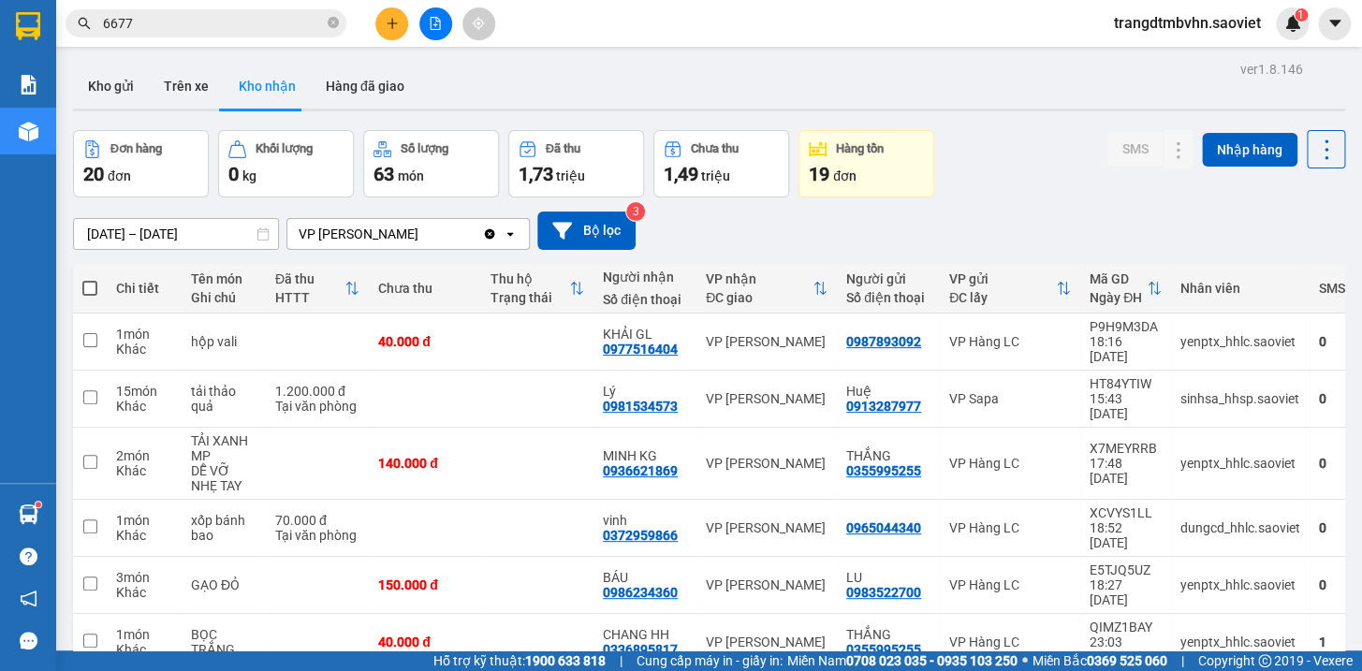
scroll to position [196, 0]
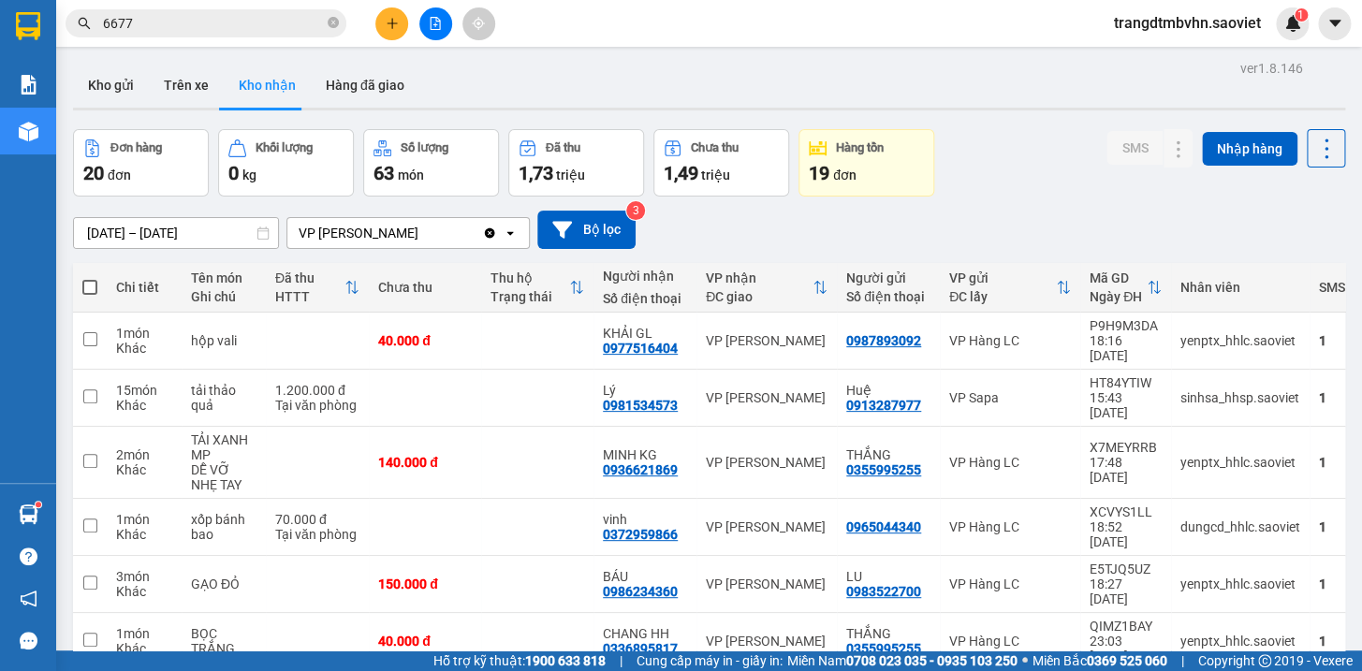
scroll to position [0, 0]
click at [334, 23] on icon "close-circle" at bounding box center [333, 22] width 11 height 11
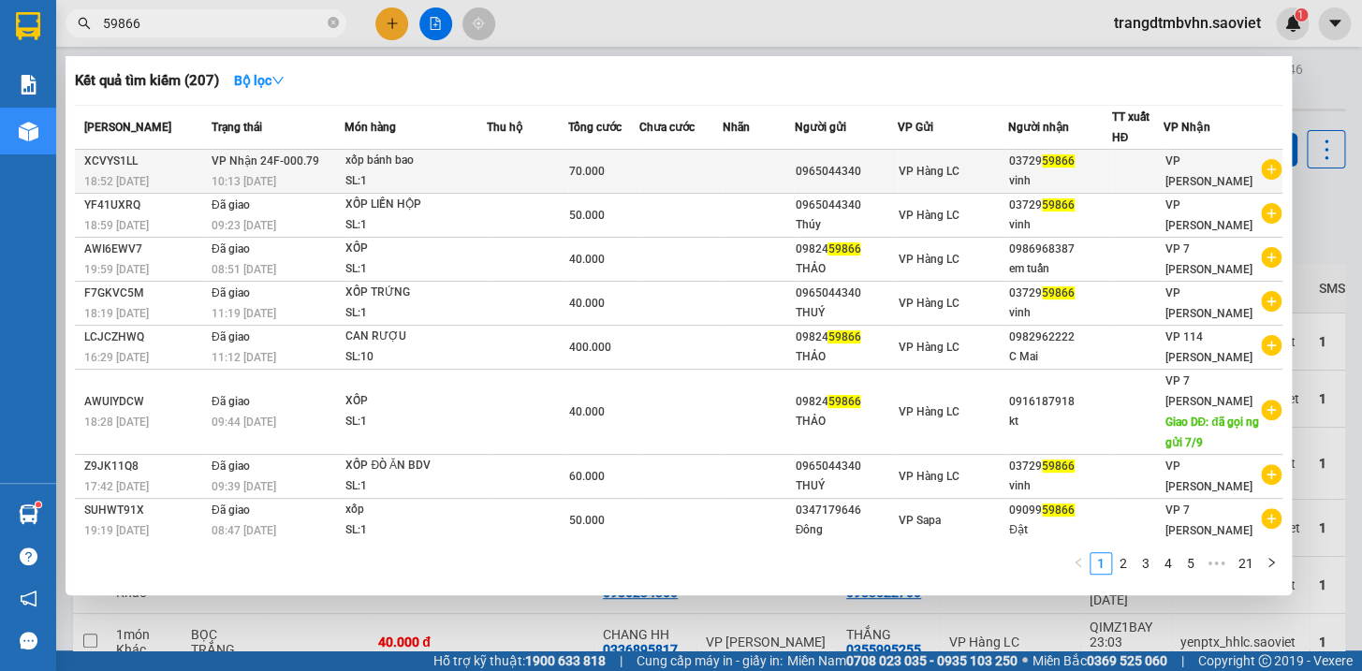
click at [857, 168] on div "0965044340" at bounding box center [845, 172] width 101 height 20
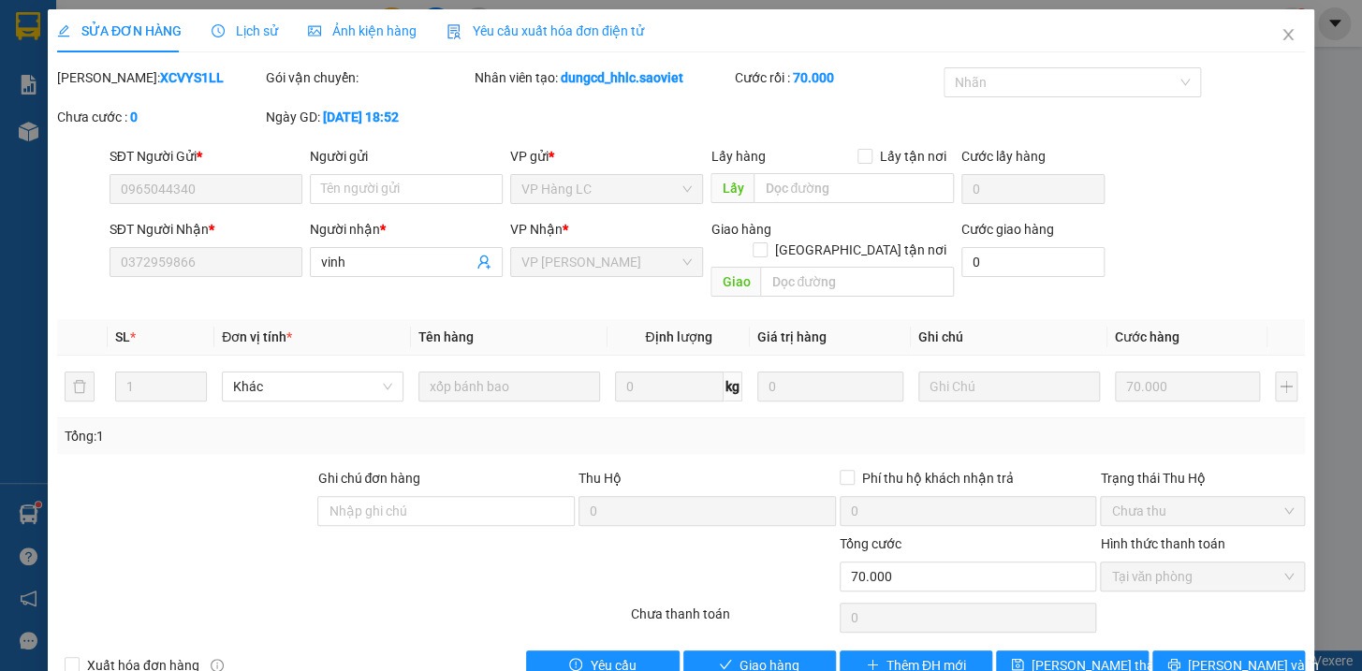
scroll to position [24, 0]
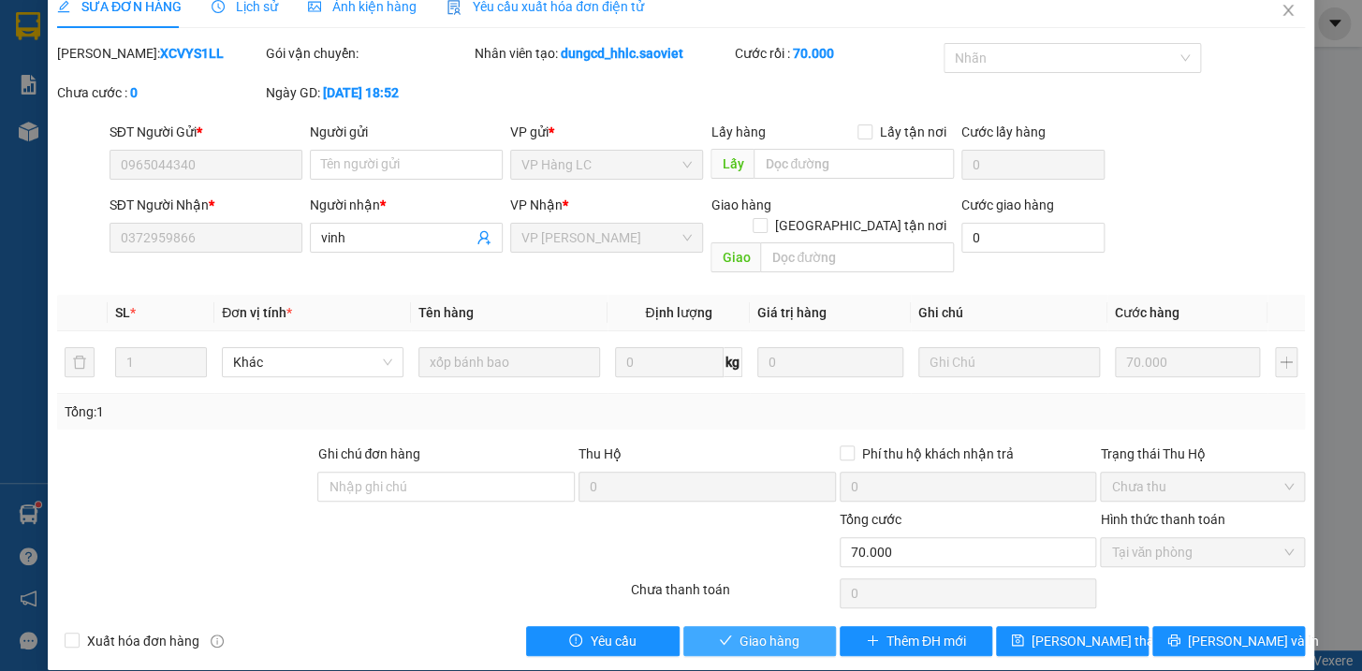
click at [766, 631] on span "Giao hàng" at bounding box center [769, 641] width 60 height 21
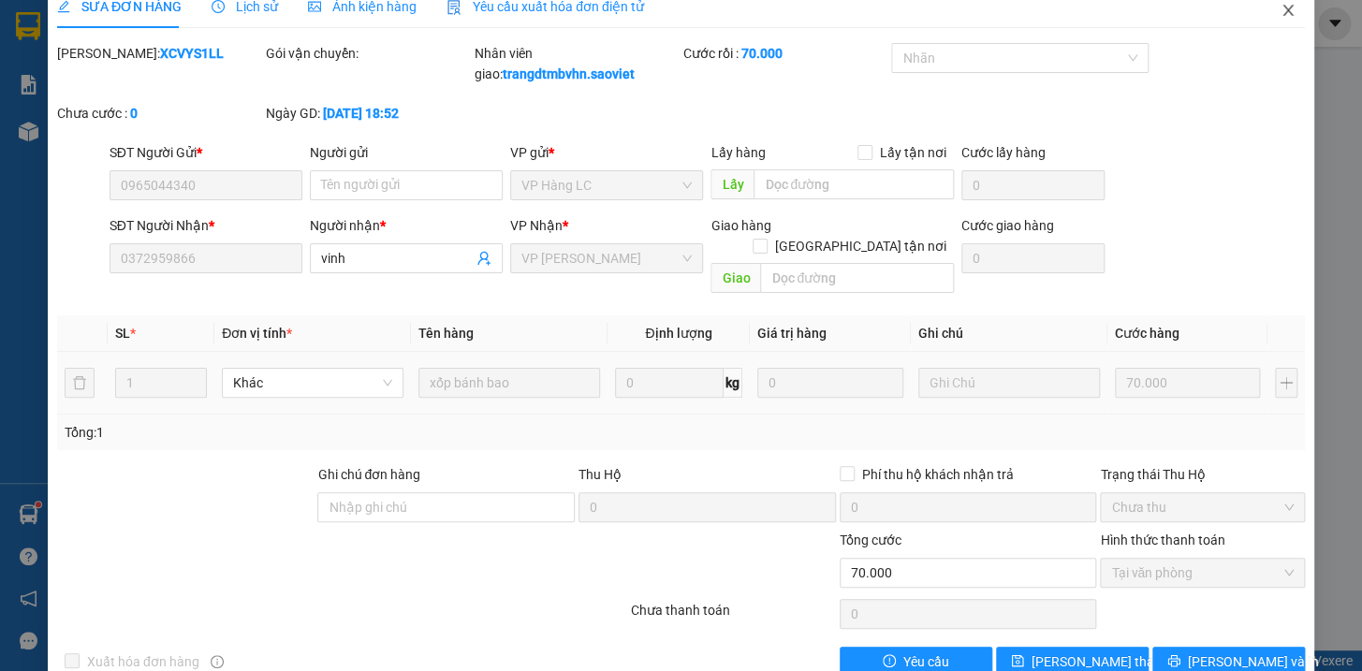
click at [1282, 8] on icon "close" at bounding box center [1287, 10] width 10 height 11
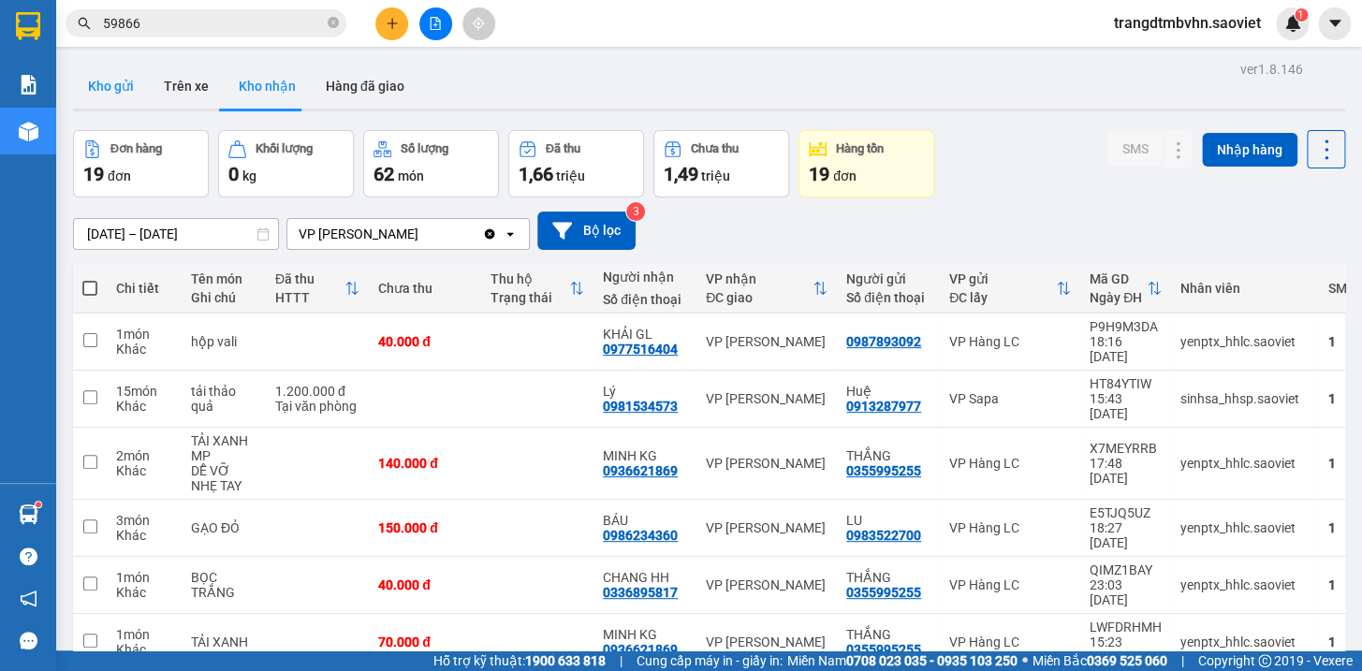
click at [113, 87] on button "Kho gửi" at bounding box center [111, 86] width 76 height 45
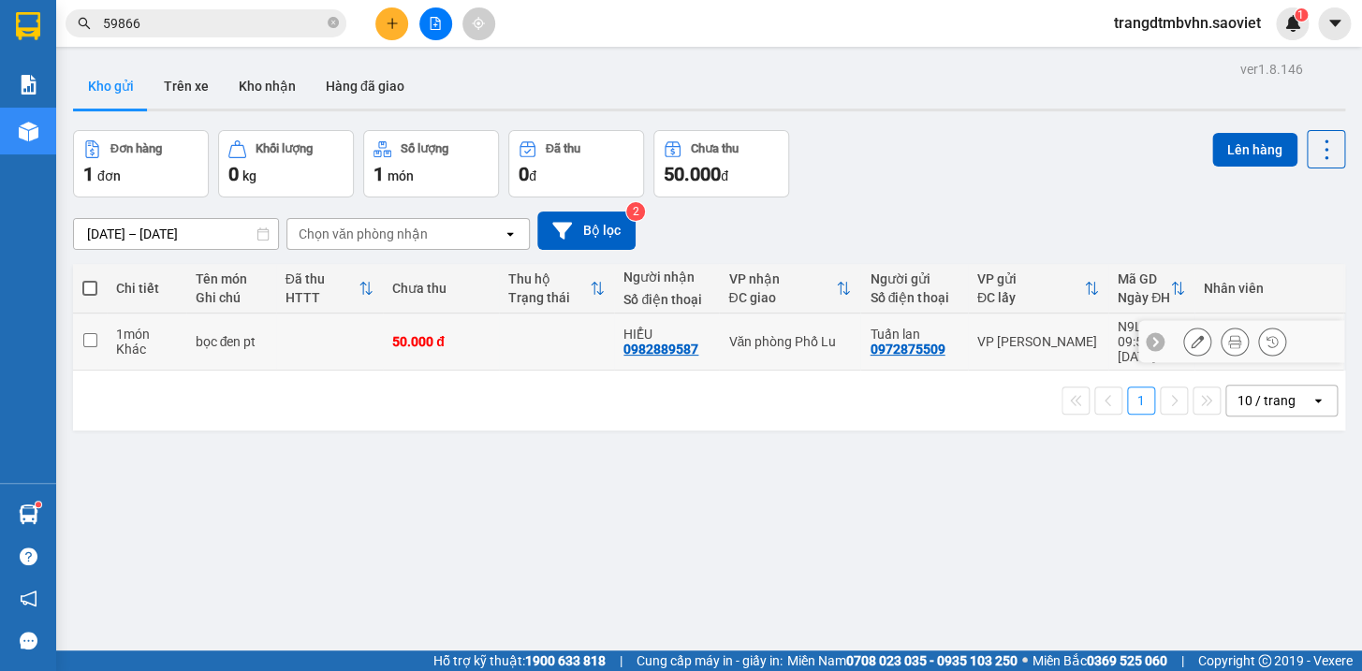
click at [441, 336] on div "50.000 đ" at bounding box center [440, 341] width 97 height 15
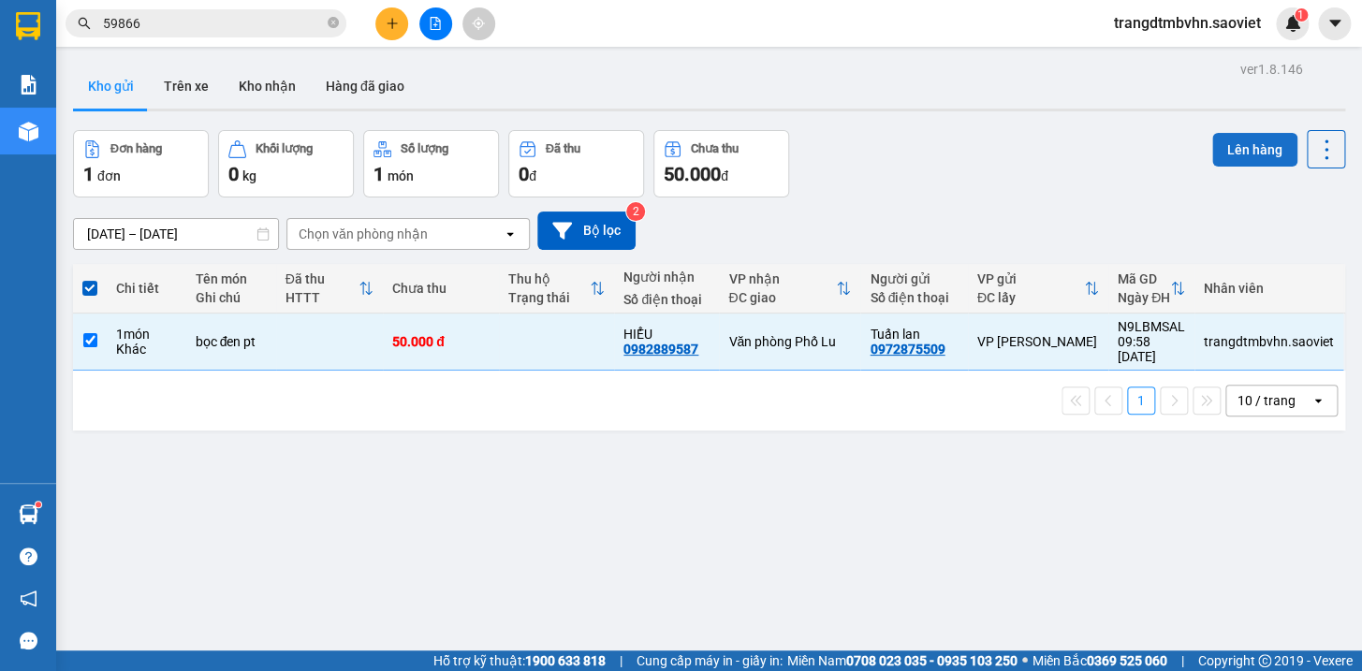
click at [1227, 153] on button "Lên hàng" at bounding box center [1254, 150] width 85 height 34
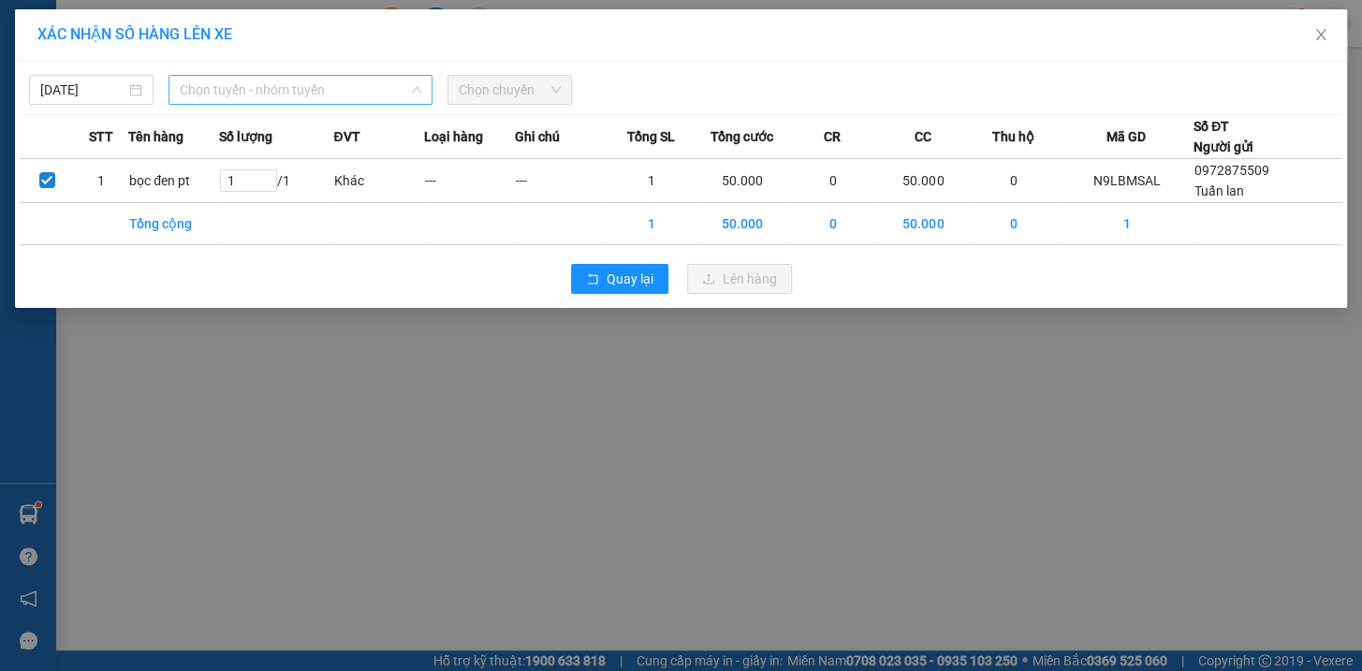
click at [306, 98] on span "Chọn tuyến - nhóm tuyến" at bounding box center [300, 90] width 241 height 28
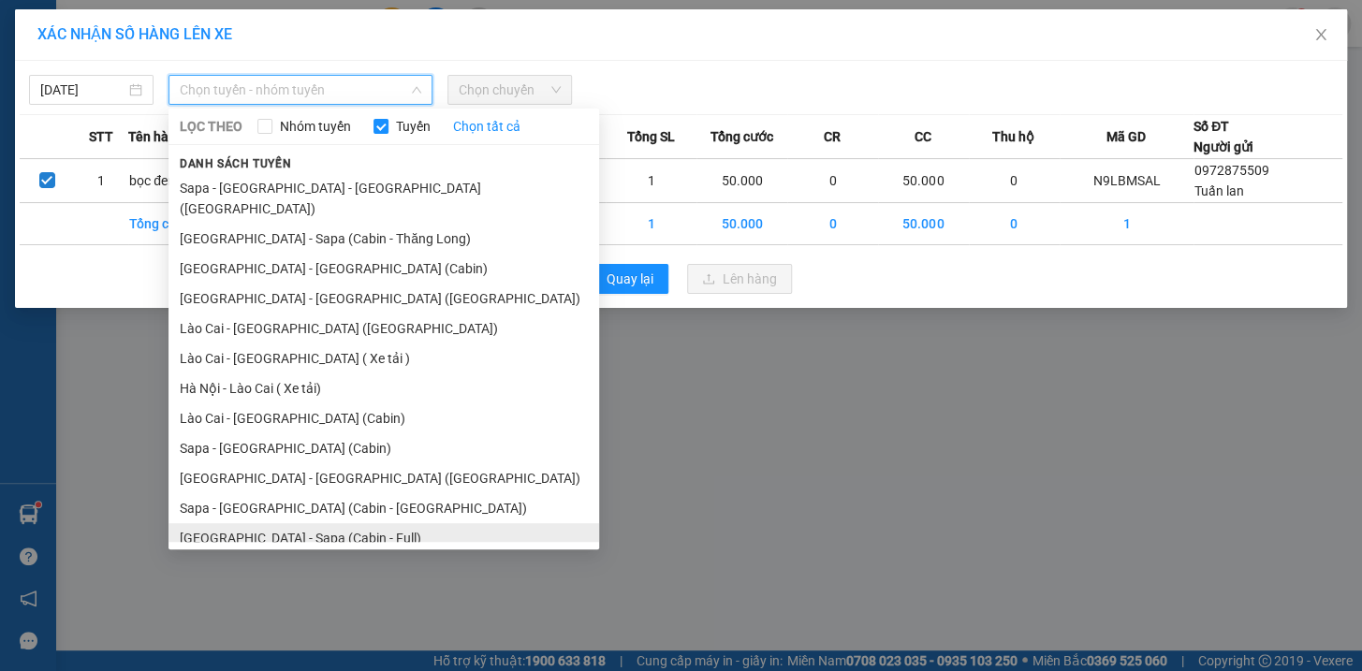
click at [299, 523] on li "[GEOGRAPHIC_DATA] - Sapa (Cabin - Full)" at bounding box center [383, 538] width 431 height 30
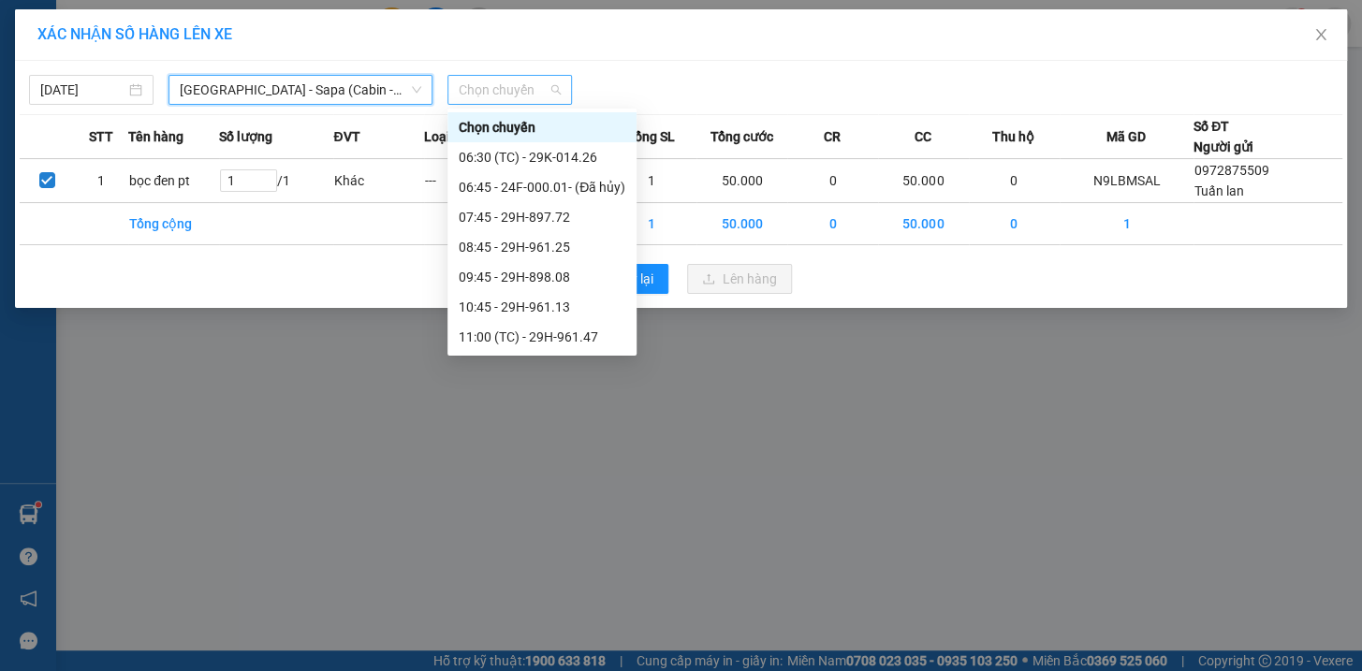
click at [502, 96] on span "Chọn chuyến" at bounding box center [510, 90] width 102 height 28
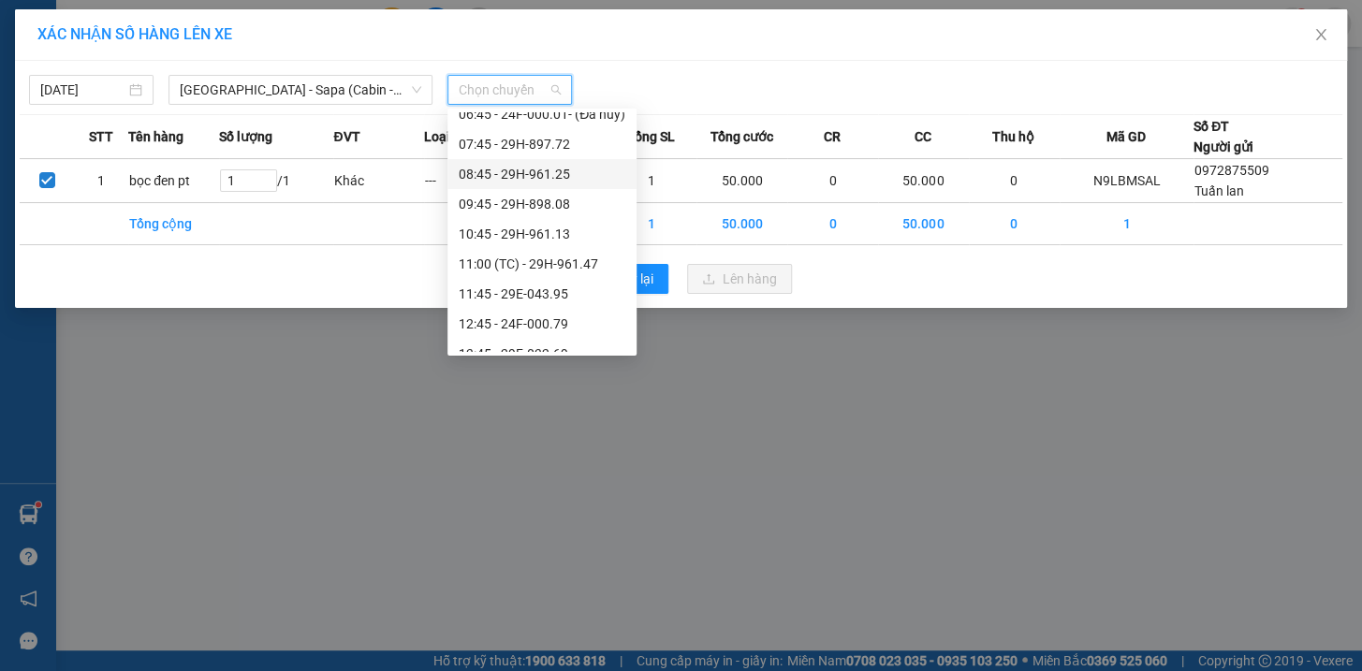
scroll to position [87, 0]
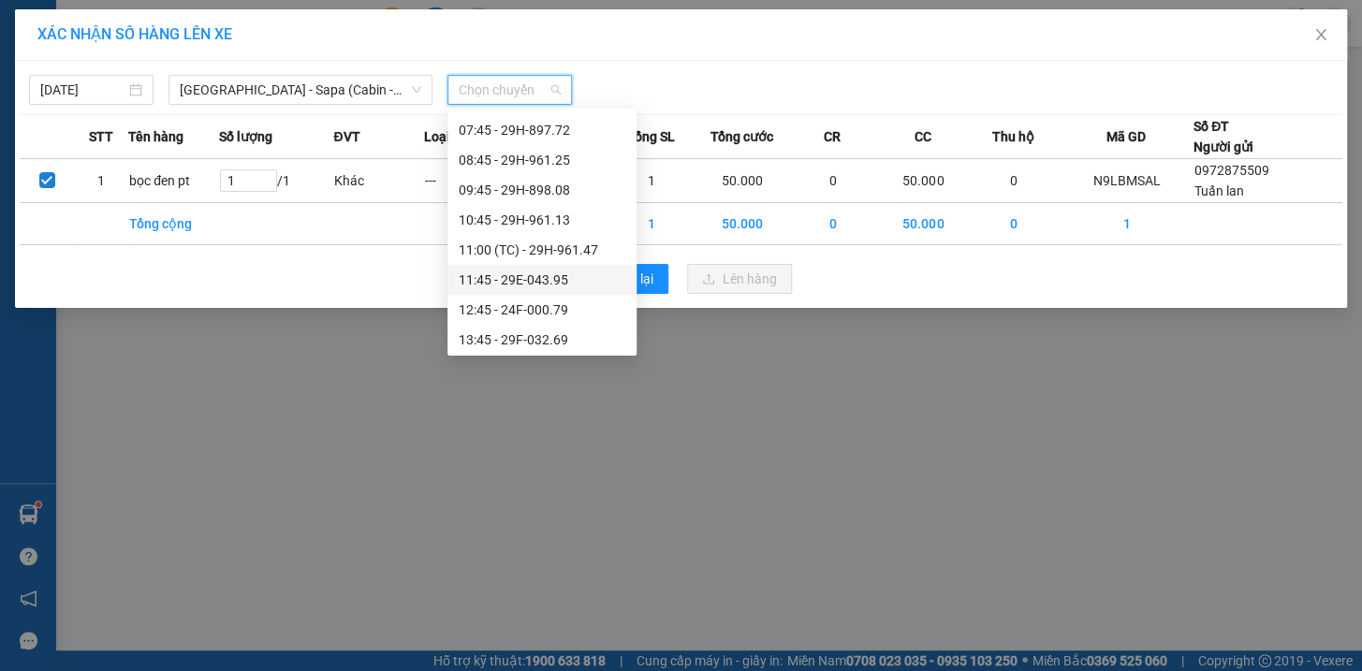
click at [550, 279] on div "11:45 - 29E-043.95" at bounding box center [542, 280] width 167 height 21
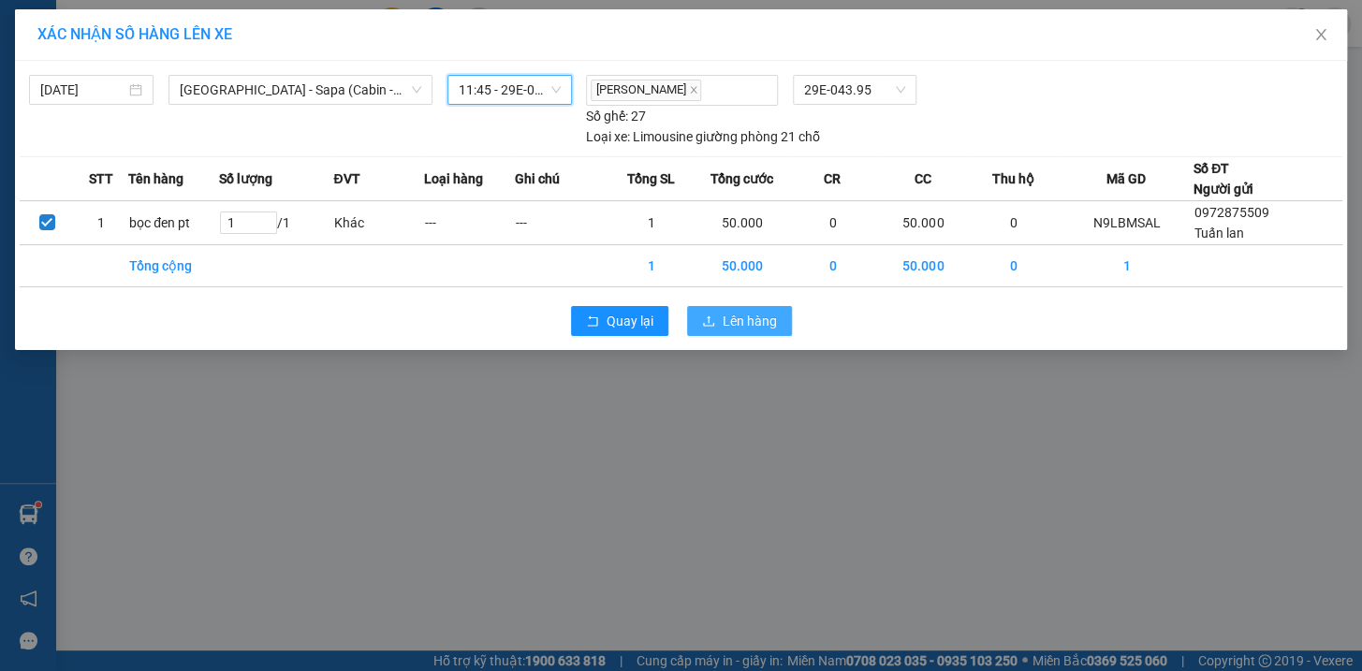
click at [771, 328] on span "Lên hàng" at bounding box center [750, 321] width 54 height 21
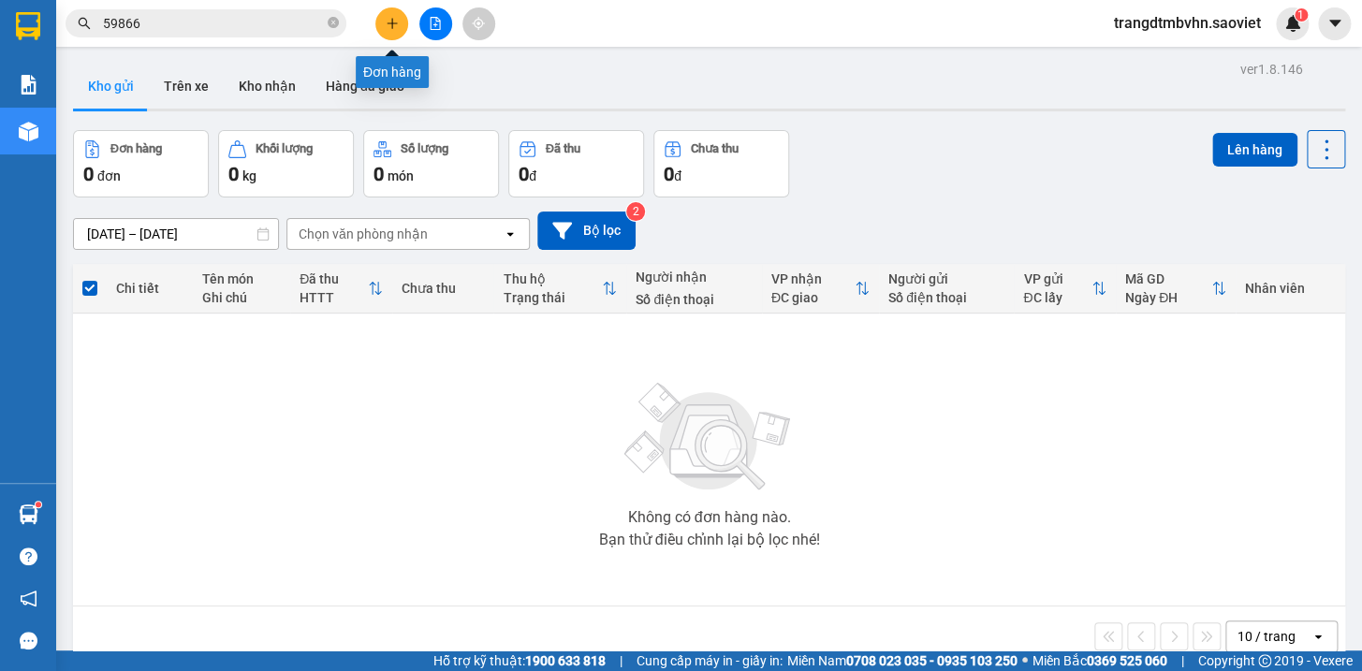
click at [386, 27] on icon "plus" at bounding box center [392, 23] width 13 height 13
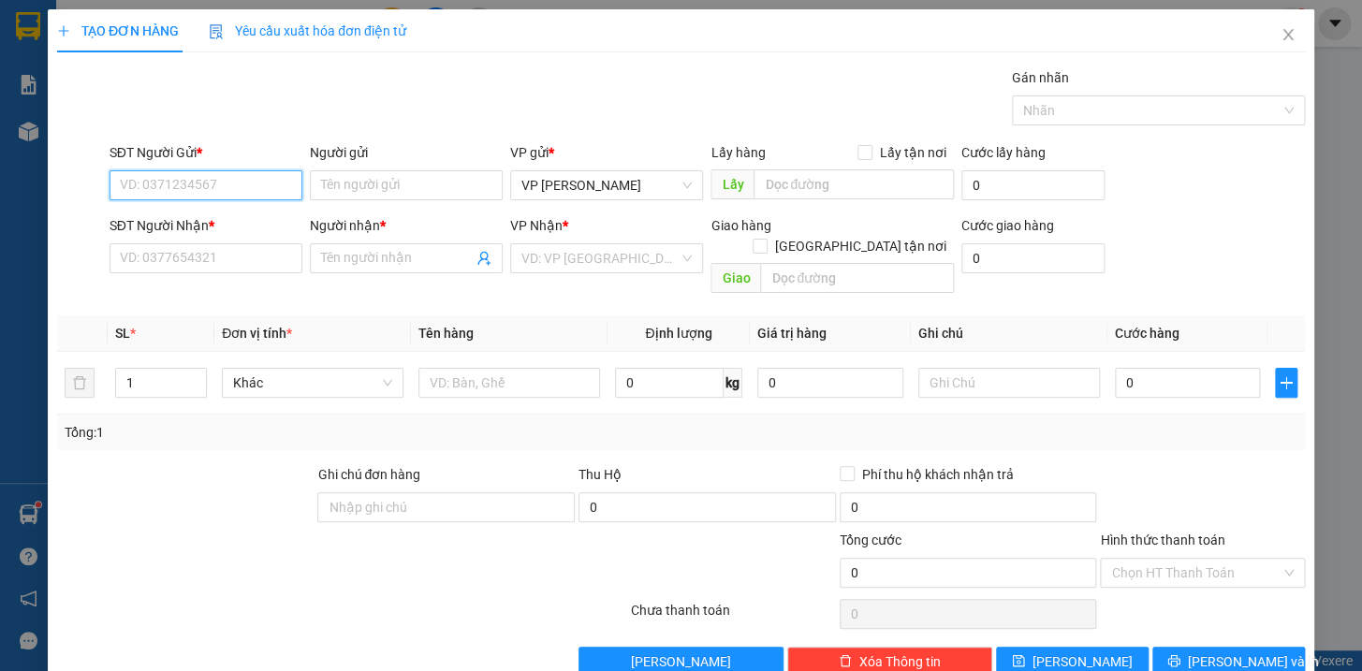
click at [198, 183] on input "SĐT Người Gửi *" at bounding box center [206, 185] width 193 height 30
click at [115, 221] on div "0963032229" at bounding box center [203, 223] width 191 height 30
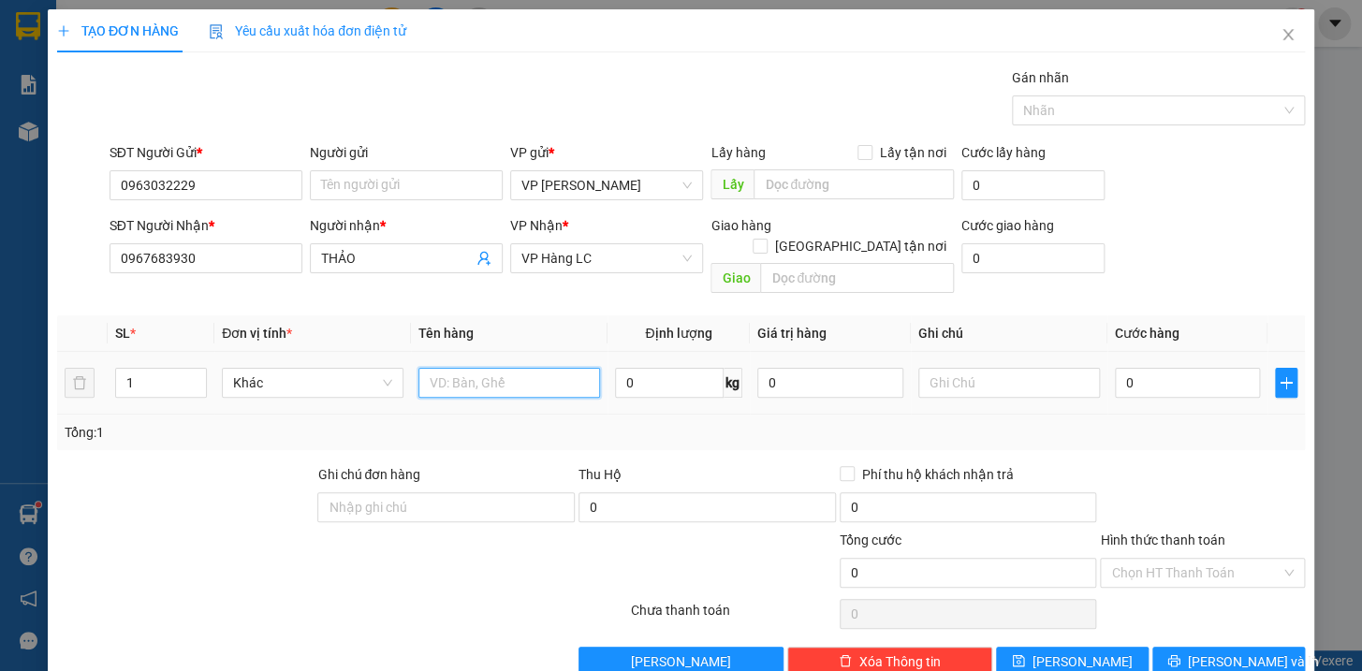
click at [535, 373] on input "text" at bounding box center [509, 383] width 182 height 30
click at [1210, 370] on input "0" at bounding box center [1188, 383] width 146 height 30
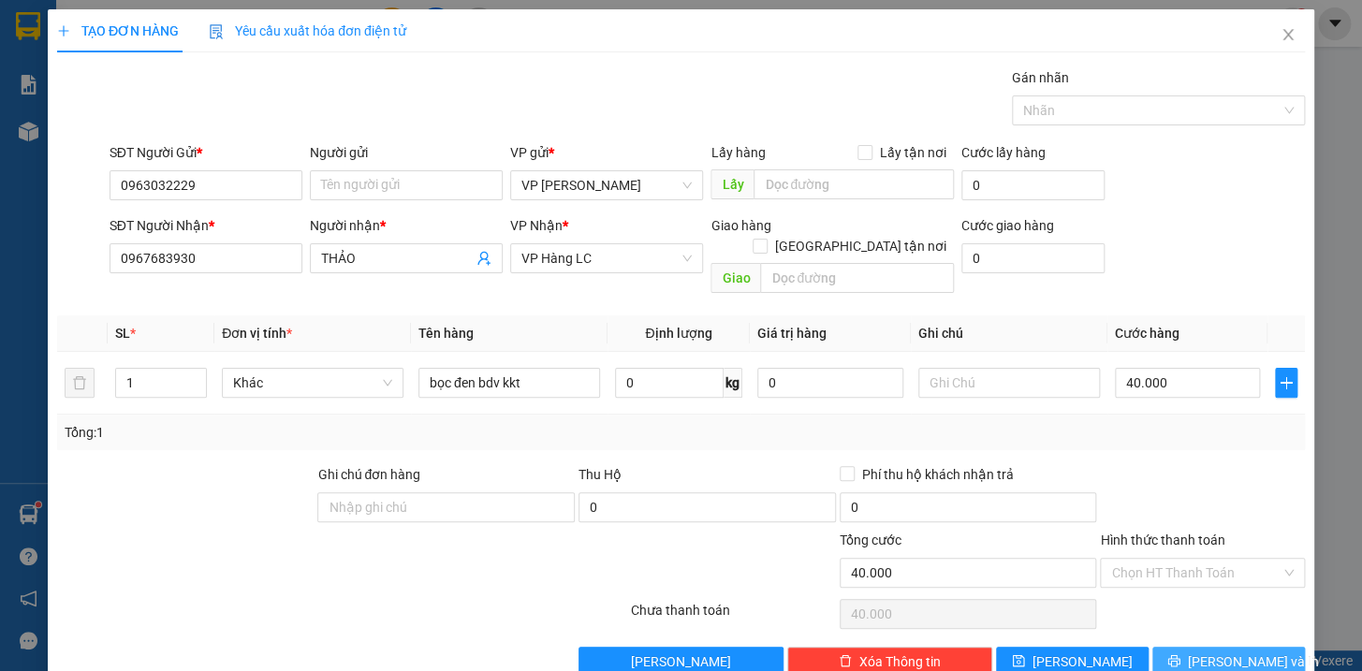
click at [1240, 651] on span "[PERSON_NAME] và In" at bounding box center [1253, 661] width 131 height 21
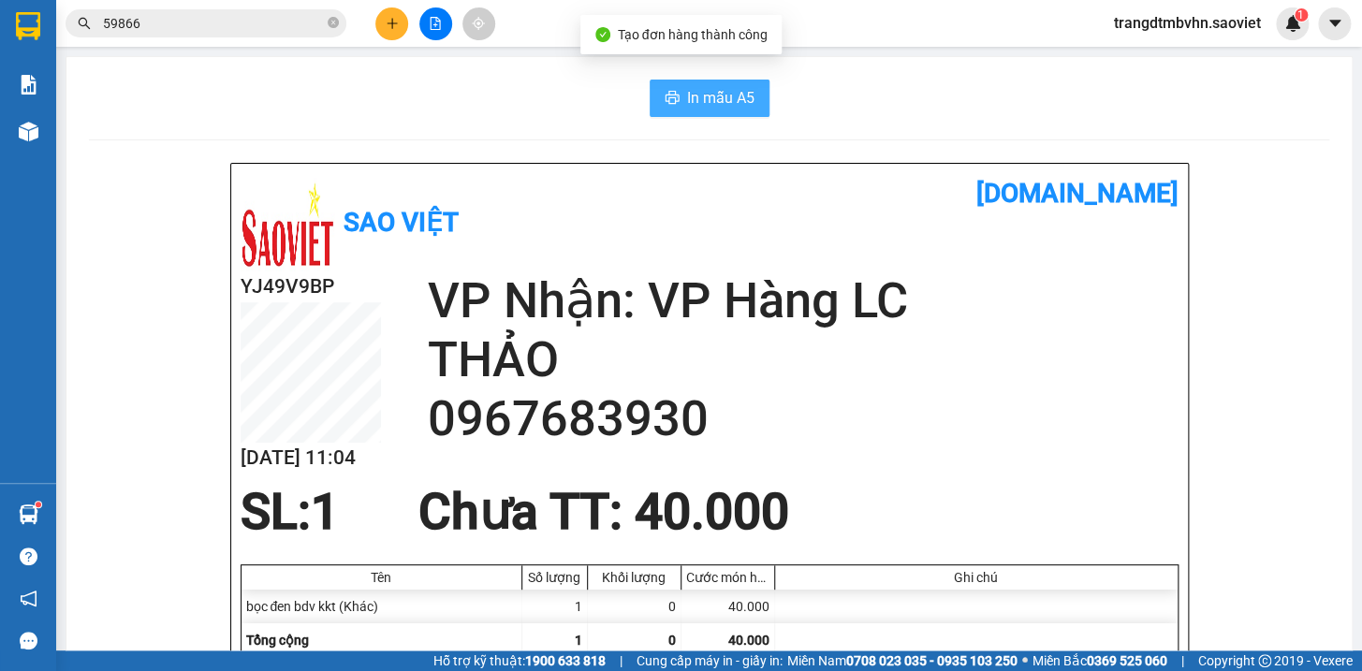
click at [709, 110] on span "In mẫu A5" at bounding box center [720, 97] width 67 height 23
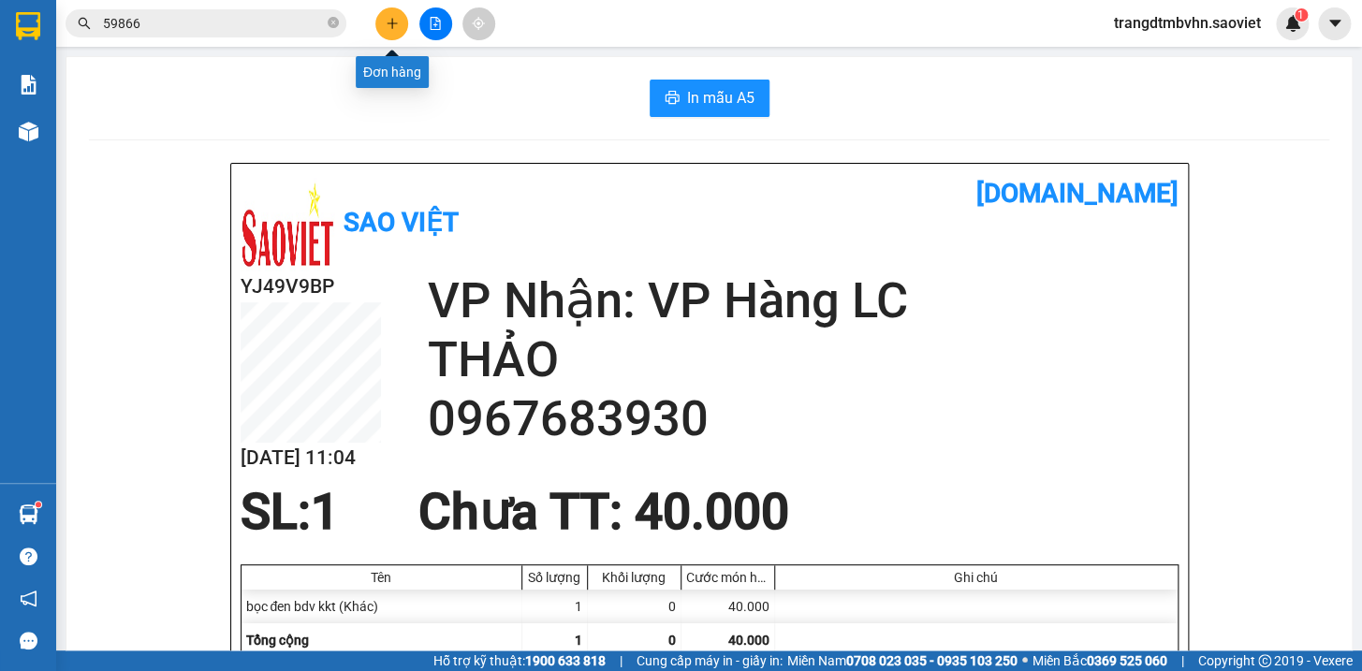
click at [382, 19] on button at bounding box center [391, 23] width 33 height 33
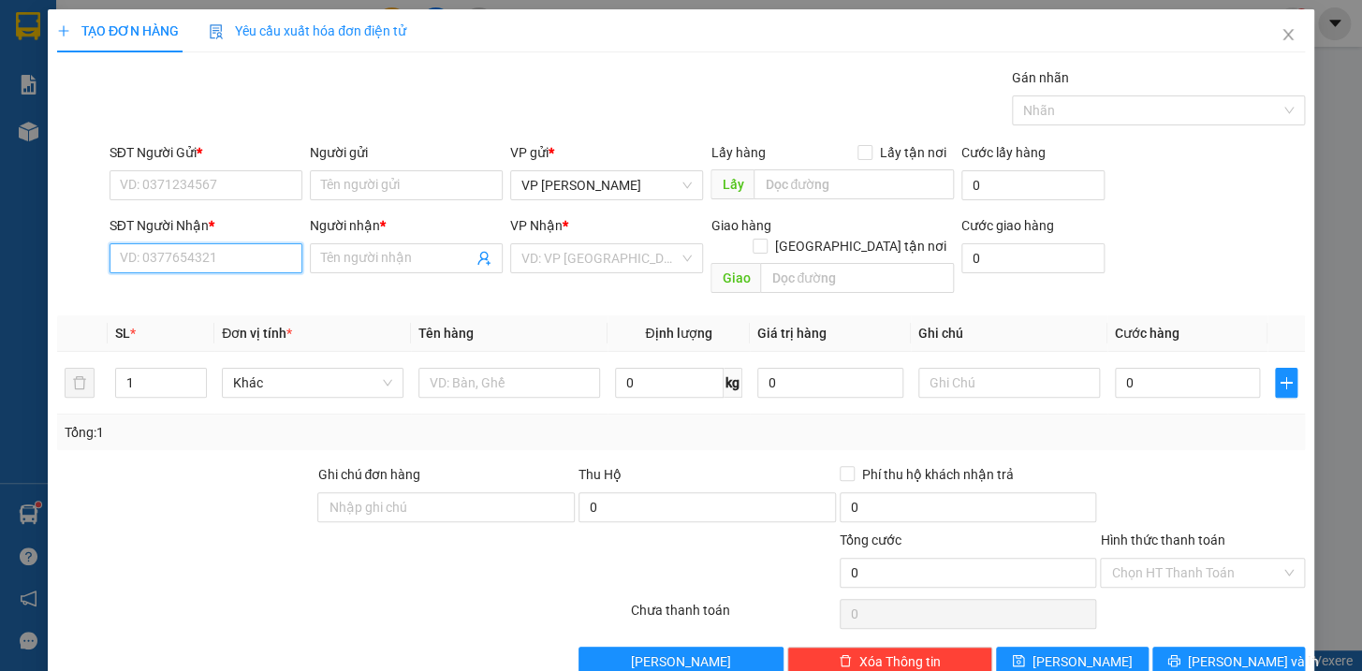
click at [279, 262] on input "SĐT Người Nhận *" at bounding box center [206, 258] width 193 height 30
click at [186, 294] on div "0986363678 - Tiến" at bounding box center [203, 295] width 168 height 21
click at [246, 183] on input "SĐT Người Gửi *" at bounding box center [206, 185] width 193 height 30
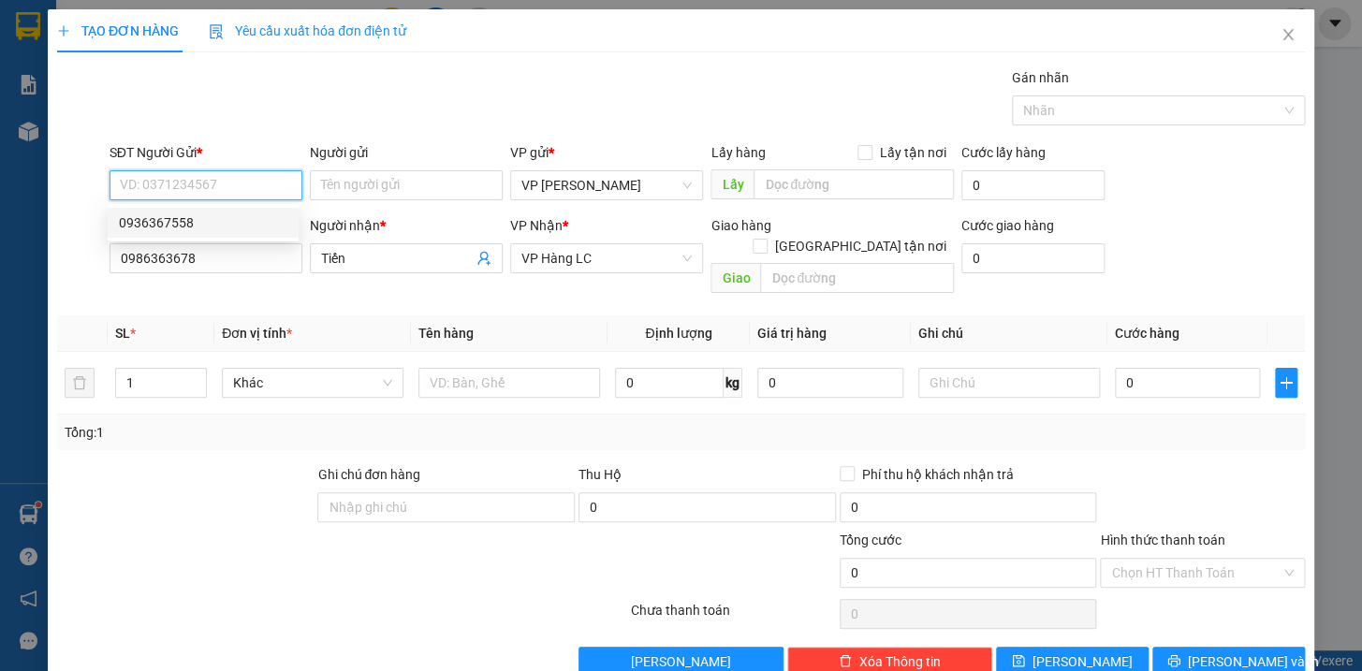
click at [166, 222] on div "0936367558" at bounding box center [203, 222] width 168 height 21
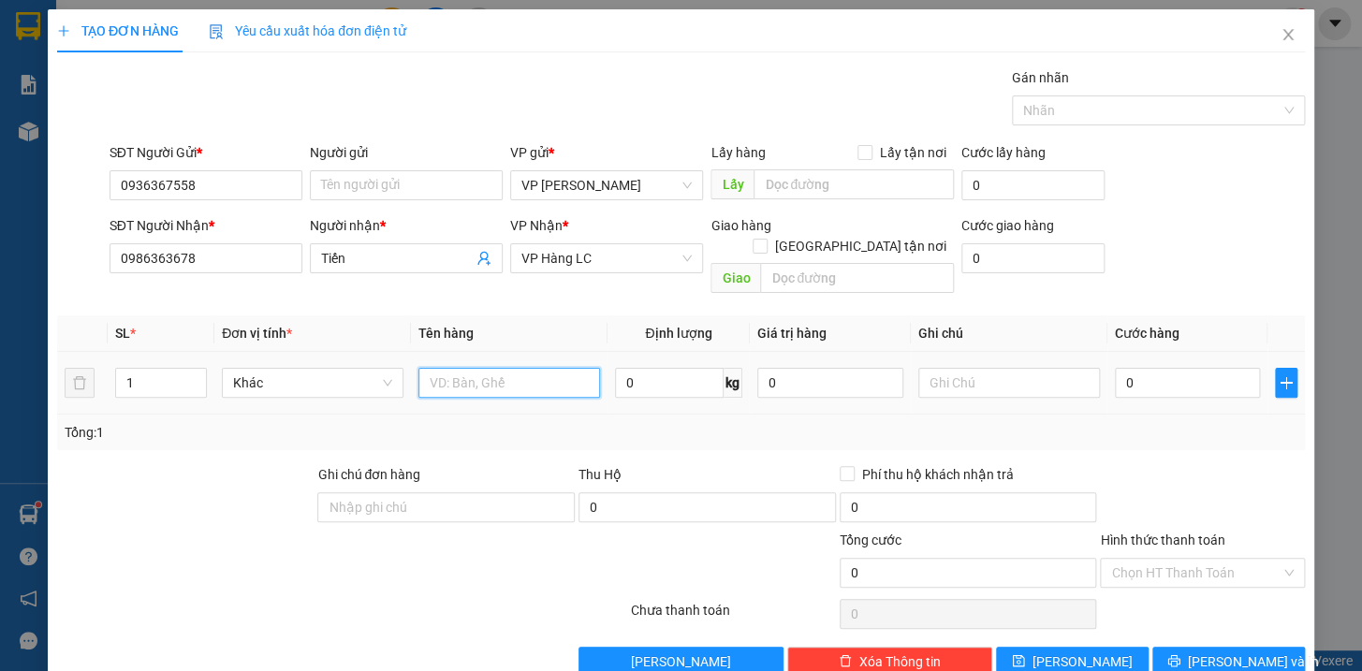
click at [467, 368] on input "text" at bounding box center [509, 383] width 182 height 30
click at [1166, 368] on input "0" at bounding box center [1188, 383] width 146 height 30
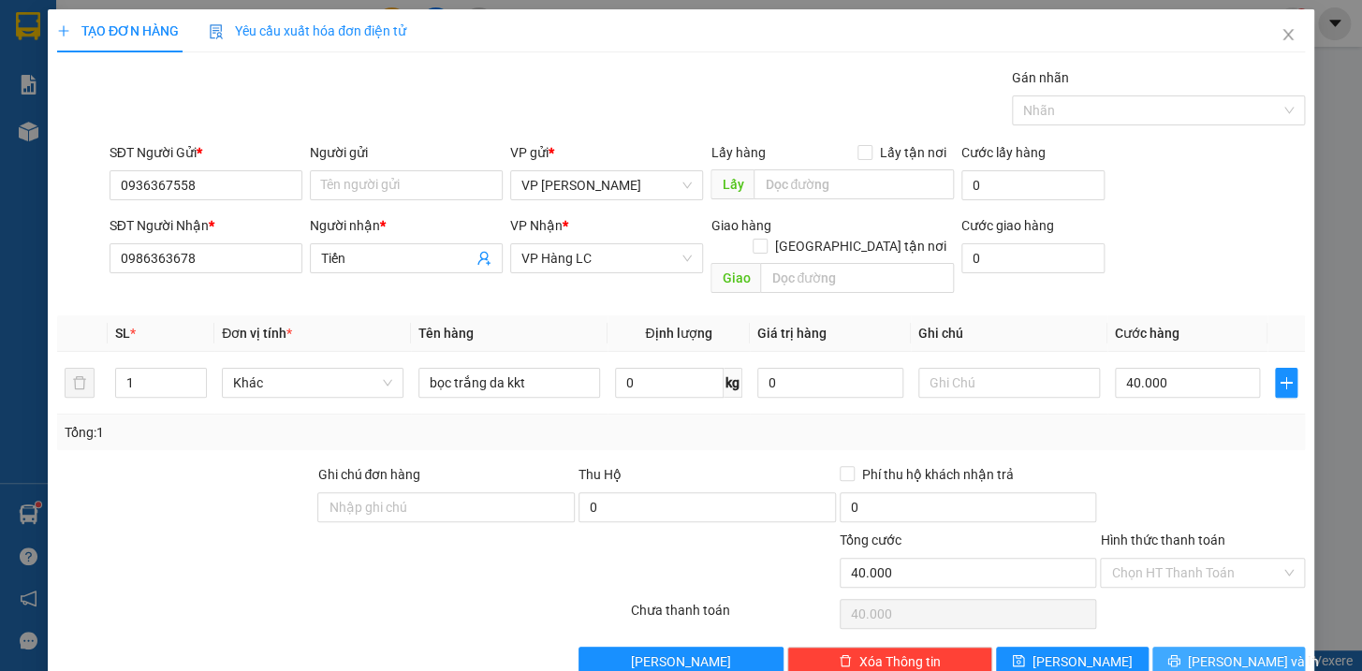
click at [1237, 651] on span "[PERSON_NAME] và In" at bounding box center [1253, 661] width 131 height 21
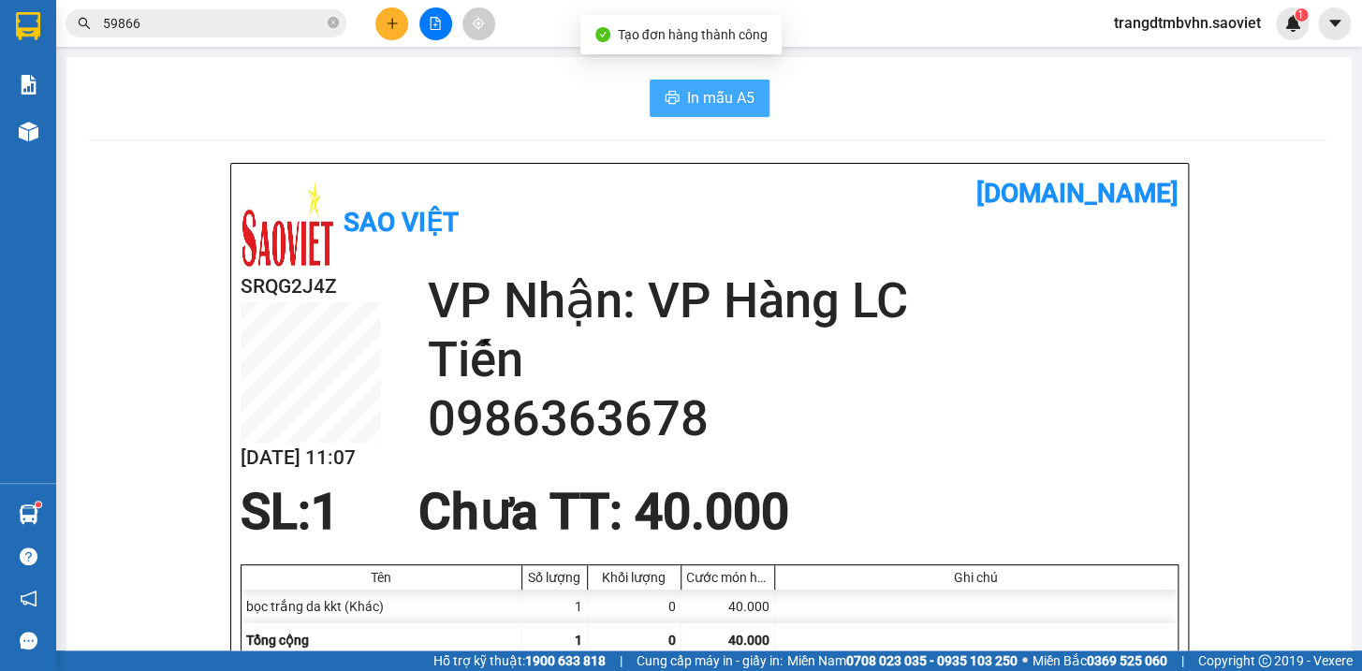
click at [720, 96] on span "In mẫu A5" at bounding box center [720, 97] width 67 height 23
drag, startPoint x: 331, startPoint y: 21, endPoint x: 322, endPoint y: -61, distance: 82.0
click at [322, 0] on html "Kết quả tìm kiếm ( 207 ) Bộ lọc Mã ĐH Trạng thái Món hàng Thu hộ Tổng cước Chưa…" at bounding box center [681, 335] width 1362 height 671
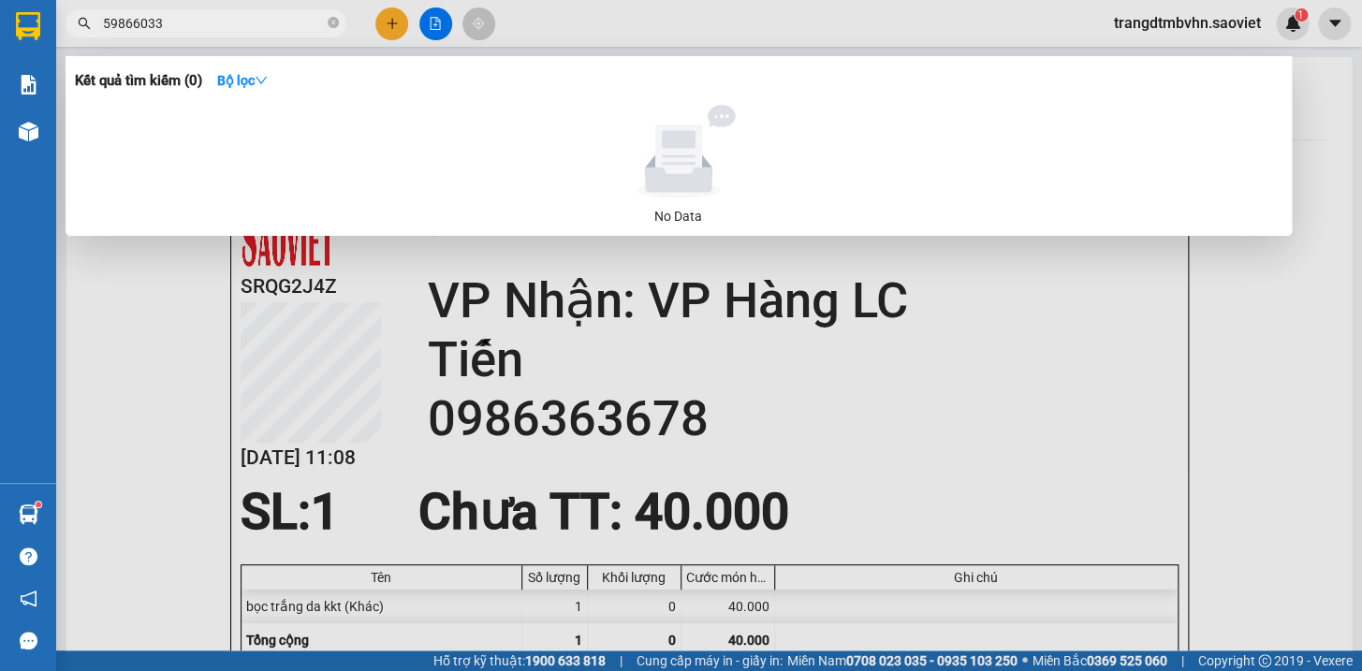
click at [333, 18] on icon "close-circle" at bounding box center [333, 22] width 11 height 11
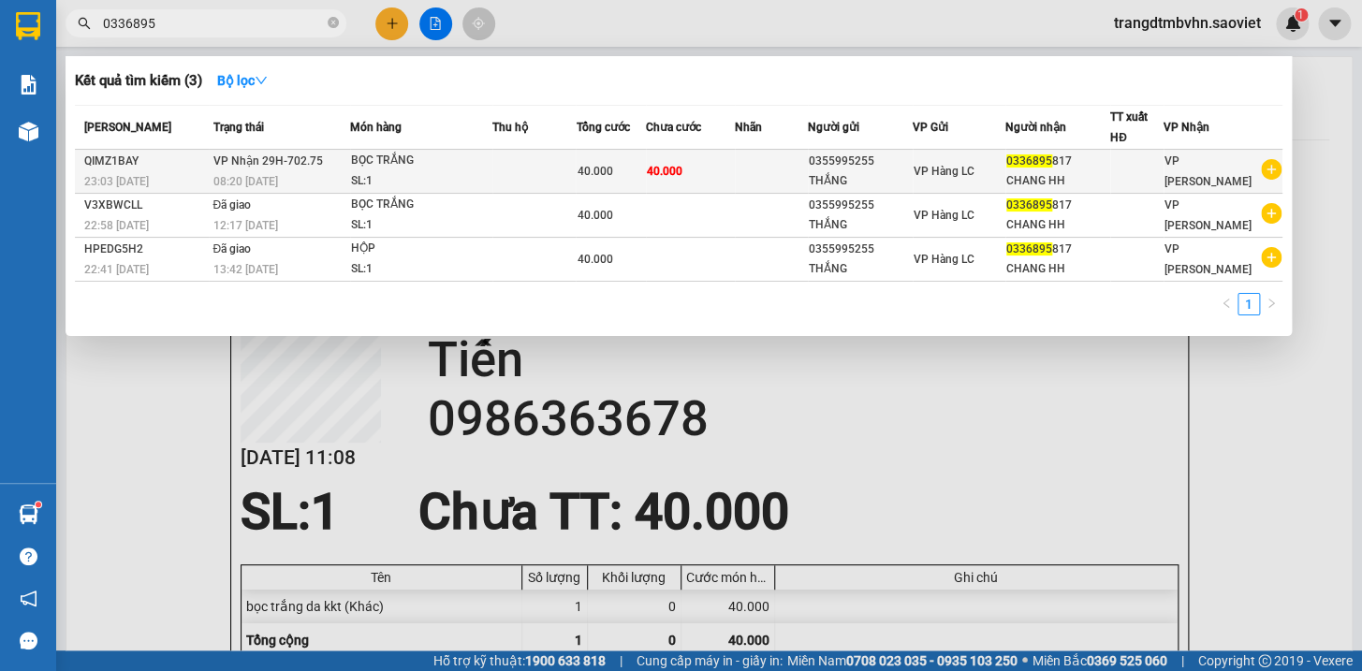
click at [1051, 176] on div "CHANG HH" at bounding box center [1057, 181] width 103 height 20
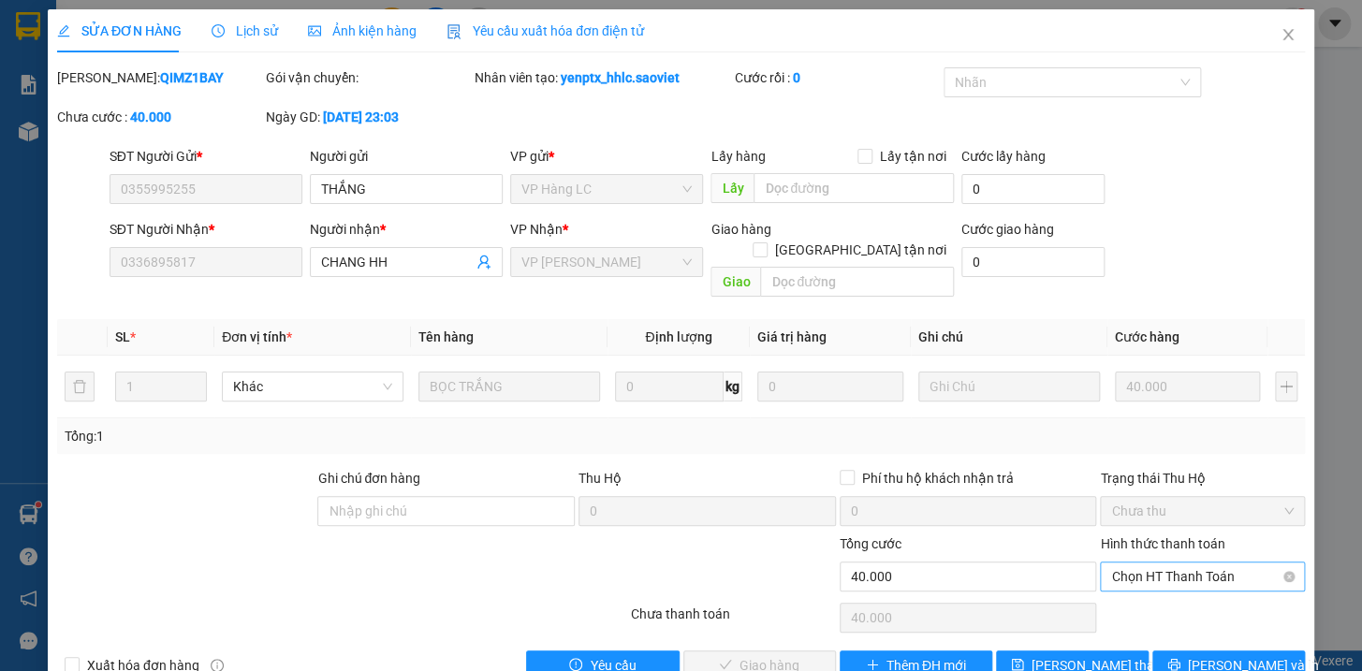
click at [1152, 563] on span "Chọn HT Thanh Toán" at bounding box center [1202, 577] width 183 height 28
click at [1161, 594] on div "Tại văn phòng" at bounding box center [1190, 592] width 180 height 21
click at [786, 655] on span "[PERSON_NAME] và Giao hàng" at bounding box center [809, 665] width 180 height 21
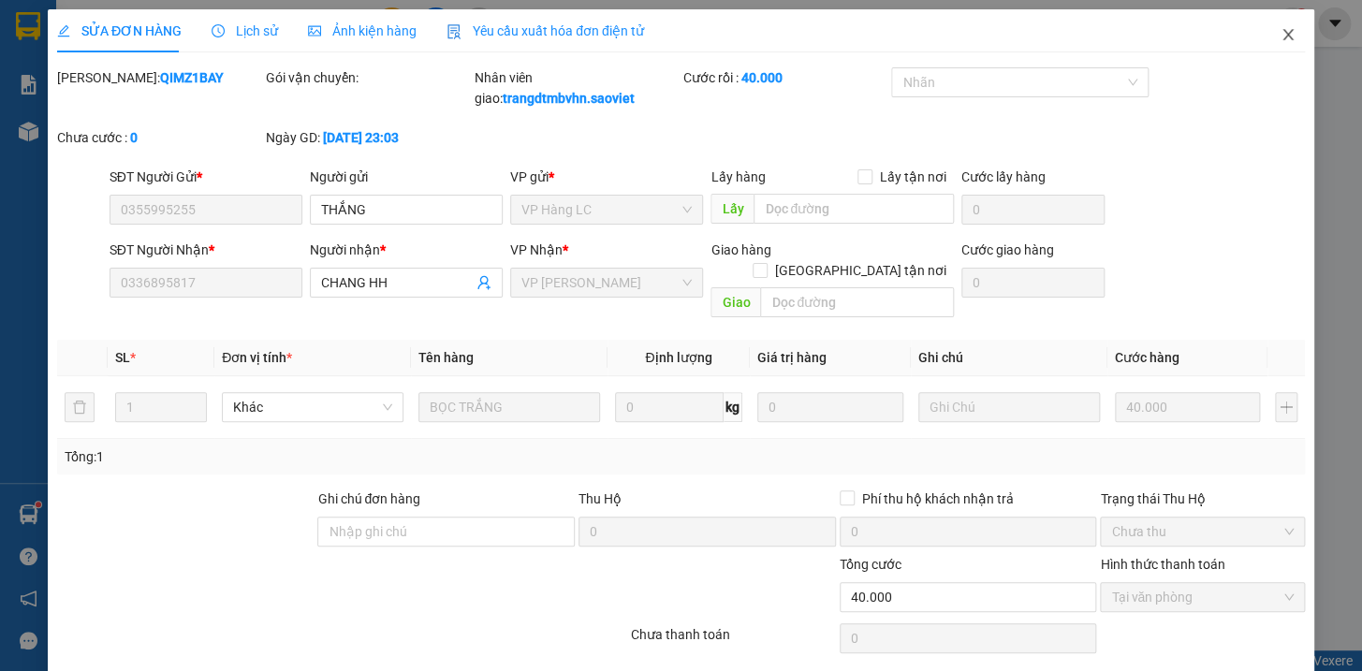
click at [1280, 32] on icon "close" at bounding box center [1287, 34] width 15 height 15
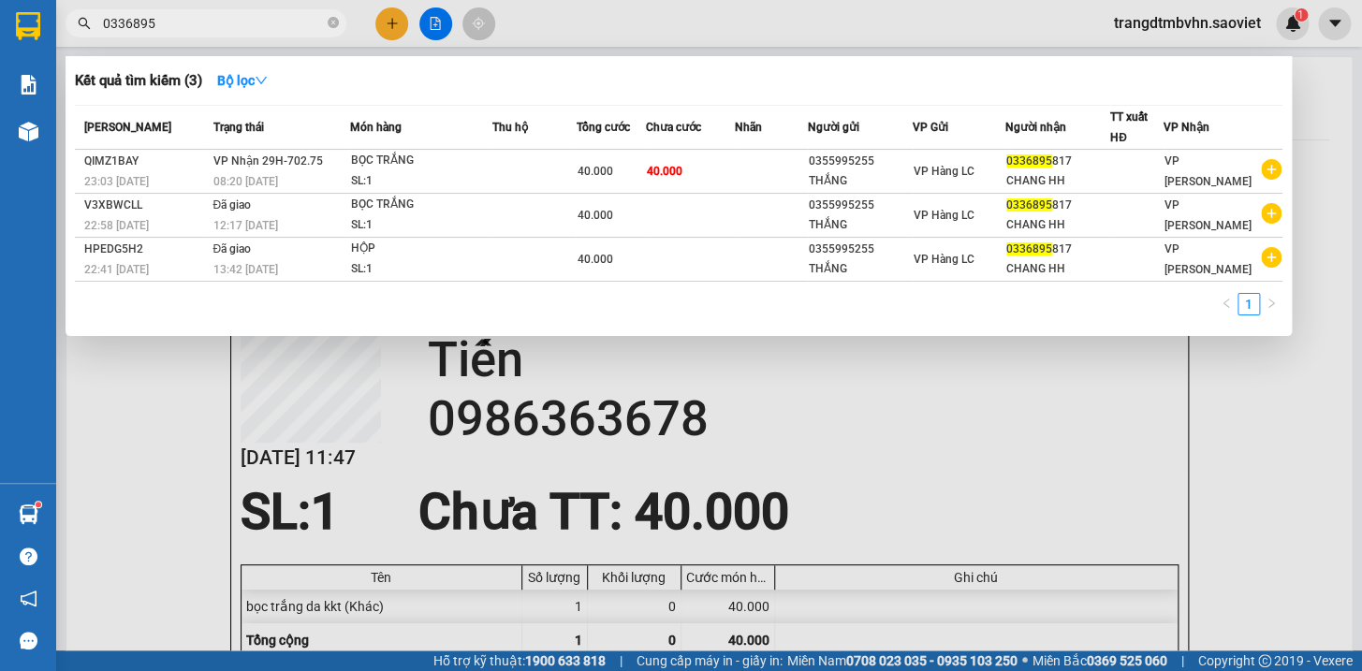
drag, startPoint x: 333, startPoint y: 23, endPoint x: 332, endPoint y: 10, distance: 13.1
click at [332, 10] on span "0336895" at bounding box center [206, 23] width 281 height 28
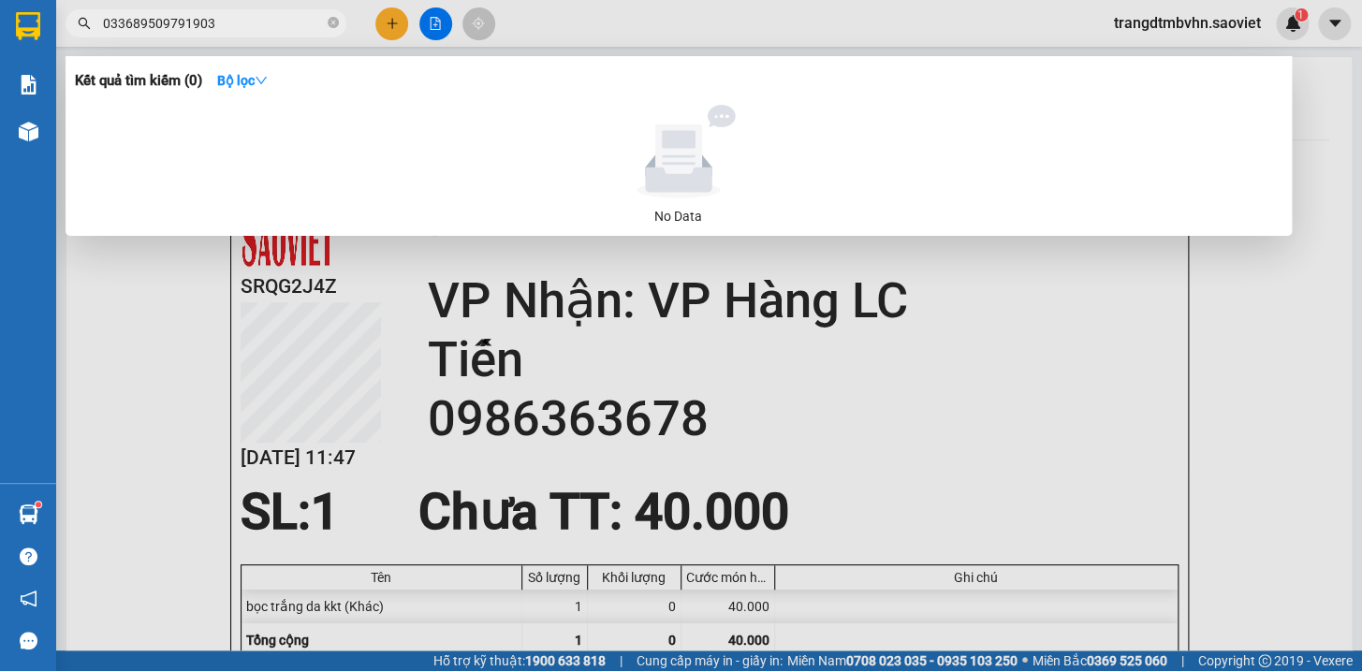
click at [148, 17] on input "033689509791903" at bounding box center [213, 23] width 221 height 21
click at [117, 14] on input "0509791903" at bounding box center [213, 23] width 221 height 21
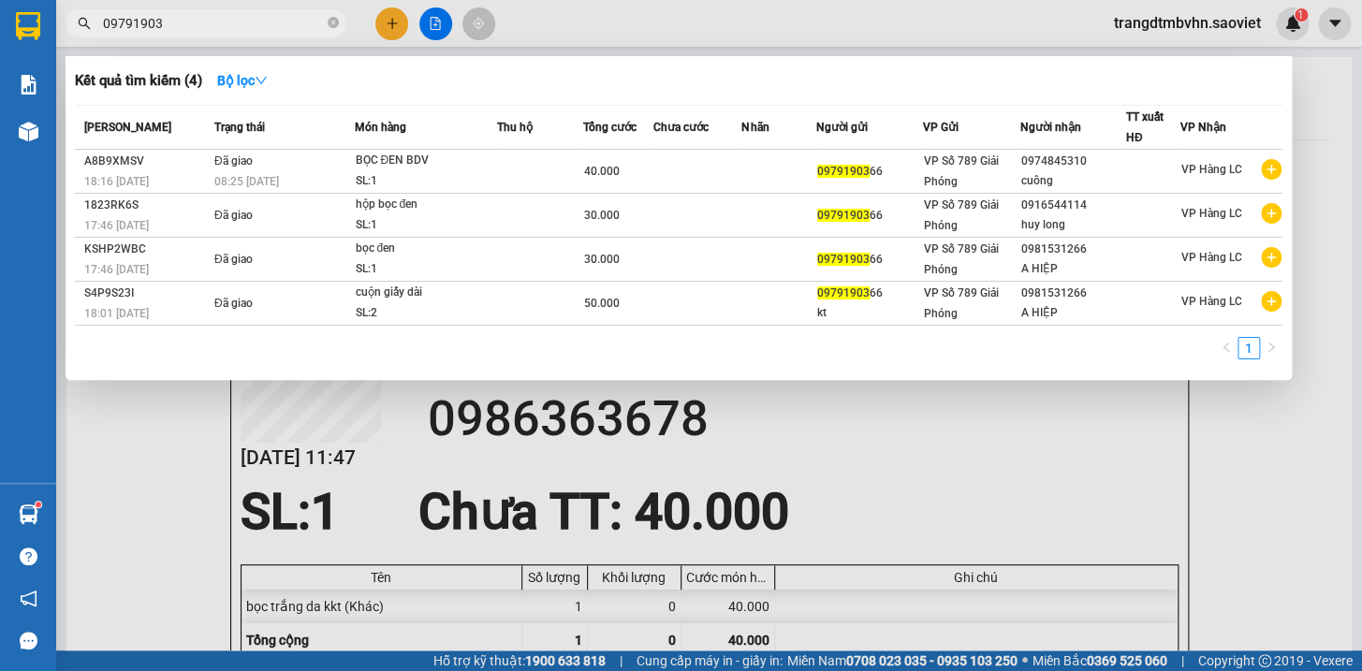
click at [124, 20] on input "09791903" at bounding box center [213, 23] width 221 height 21
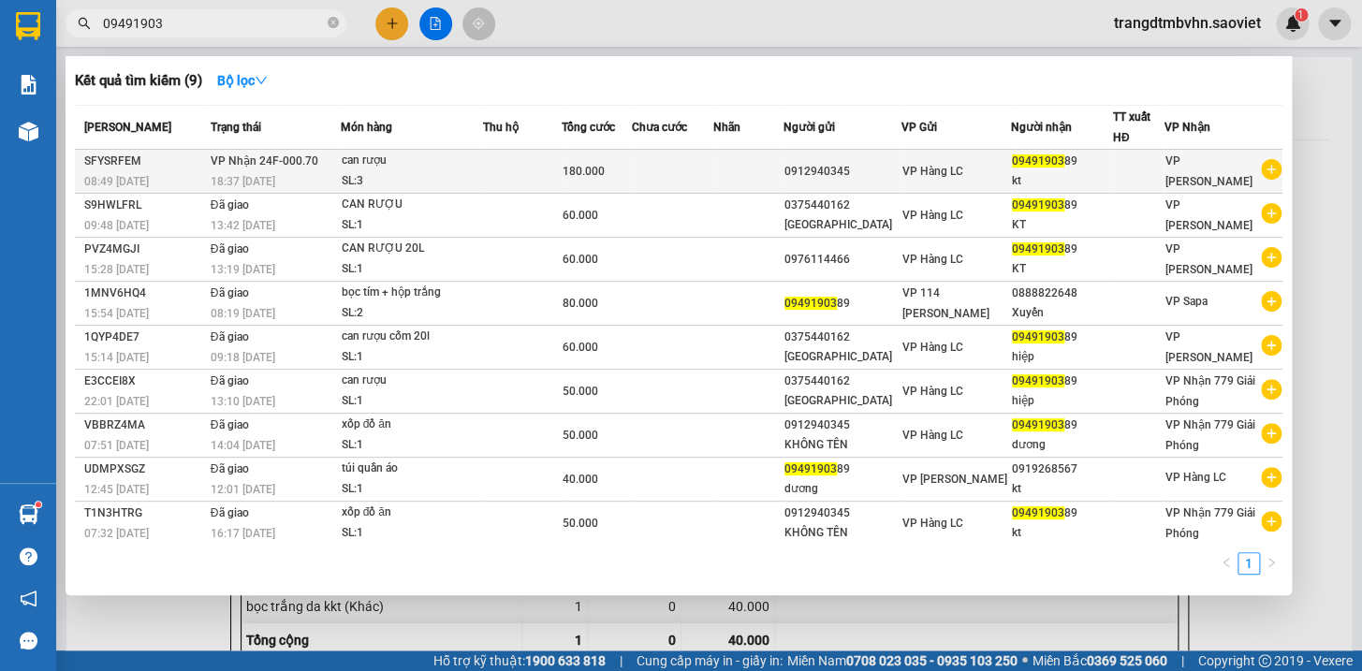
click at [1081, 168] on div "09491903 89" at bounding box center [1062, 162] width 100 height 20
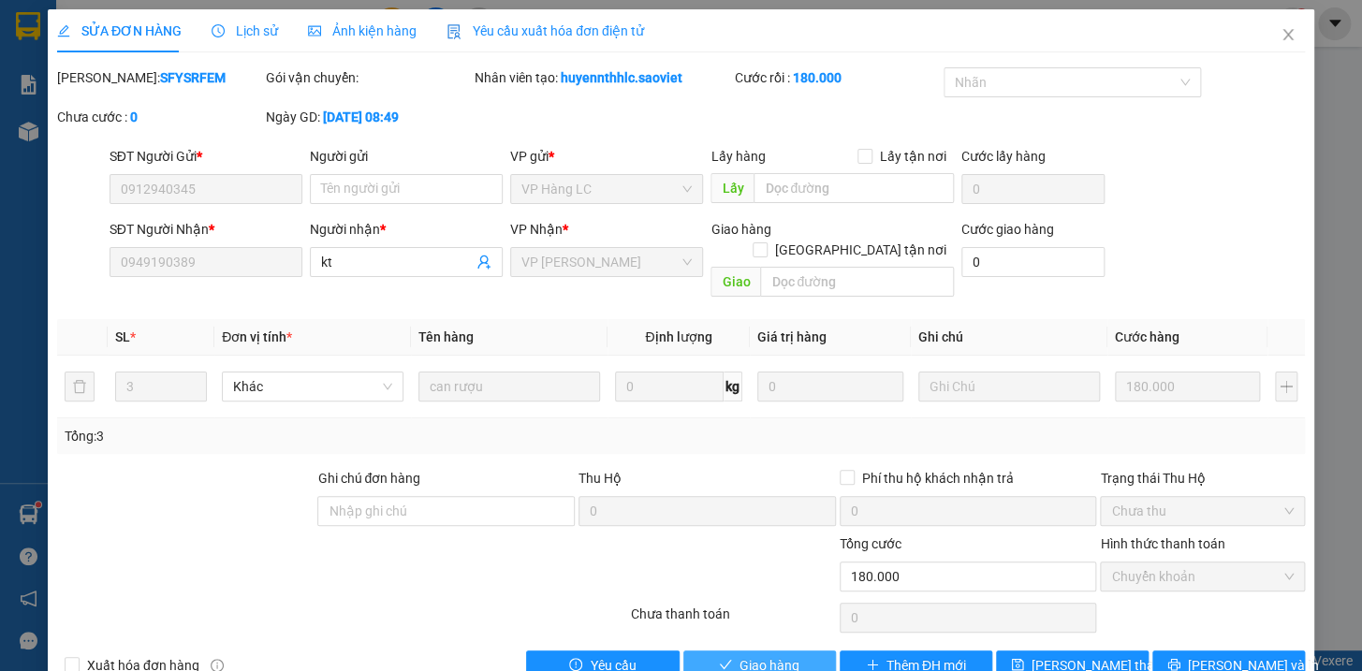
click at [768, 655] on span "Giao hàng" at bounding box center [769, 665] width 60 height 21
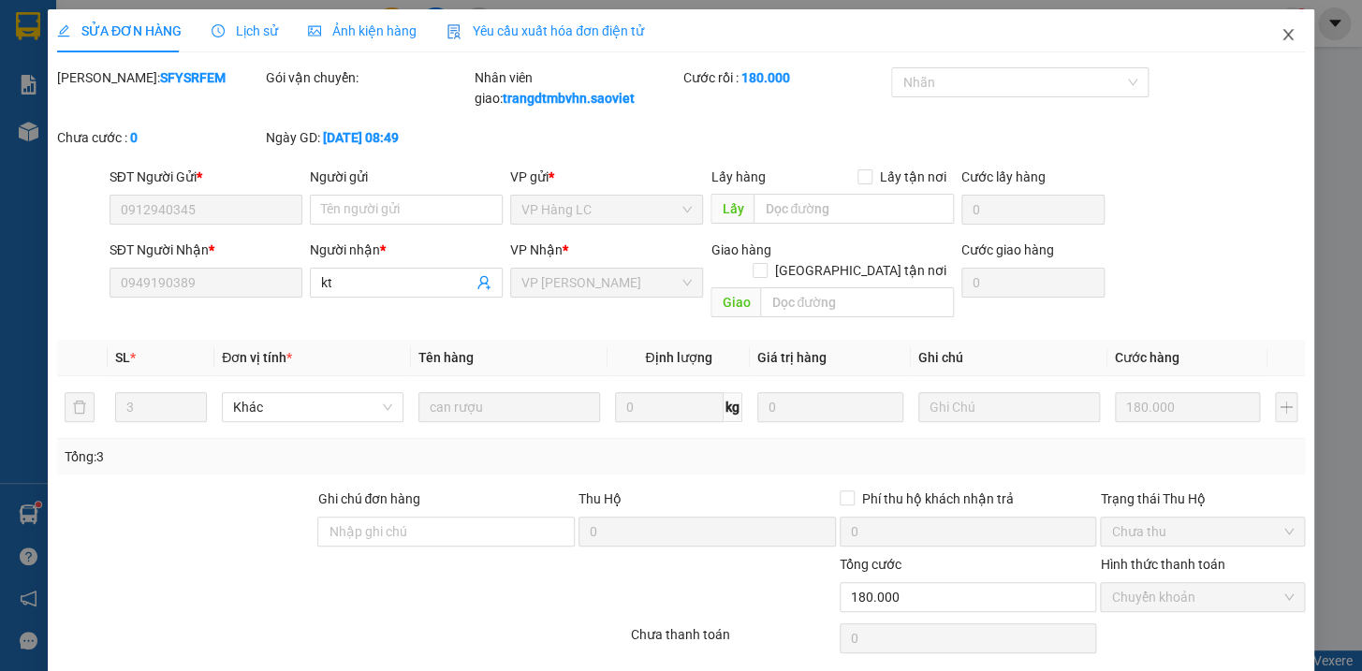
click at [1280, 31] on icon "close" at bounding box center [1287, 34] width 15 height 15
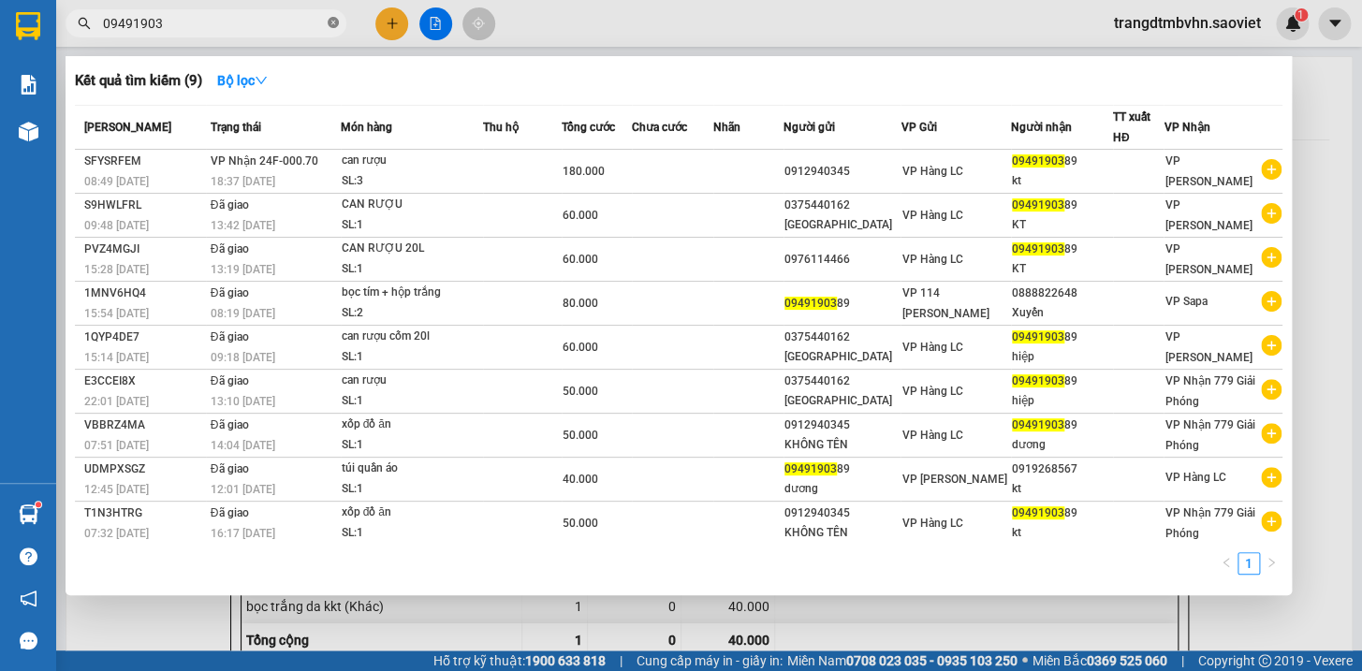
click at [331, 27] on icon "close-circle" at bounding box center [333, 22] width 11 height 11
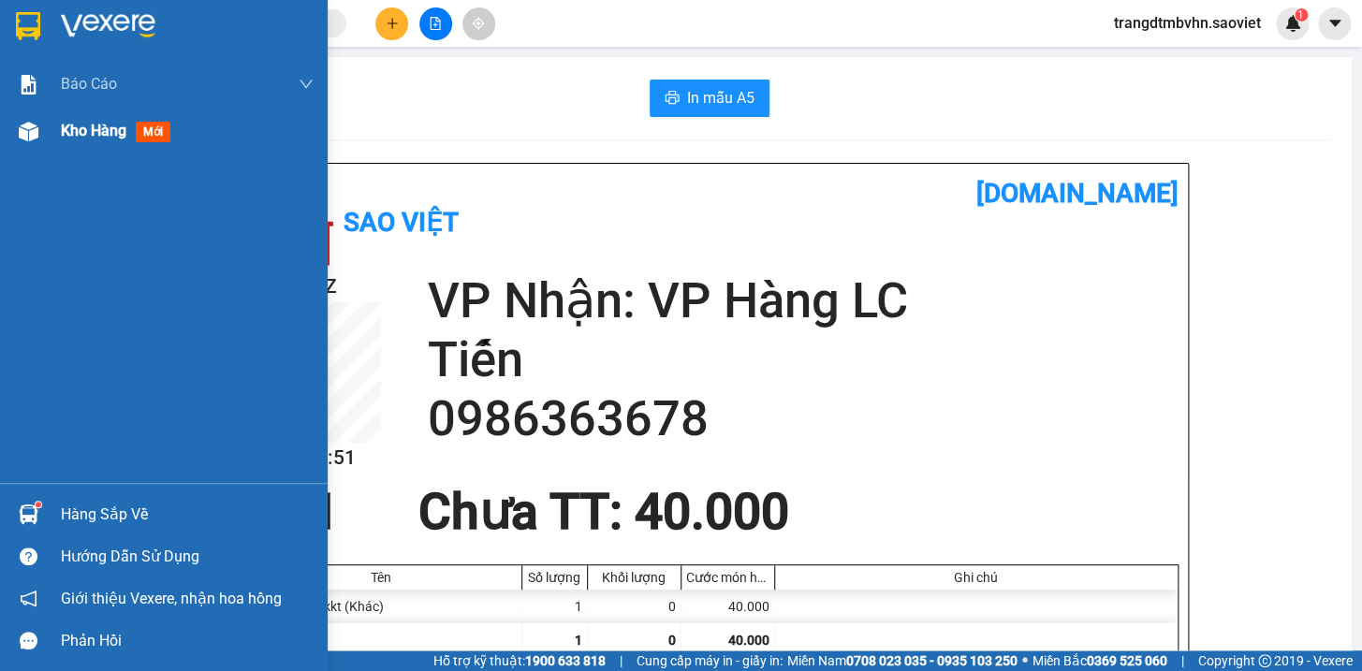
click at [81, 134] on span "Kho hàng" at bounding box center [94, 131] width 66 height 18
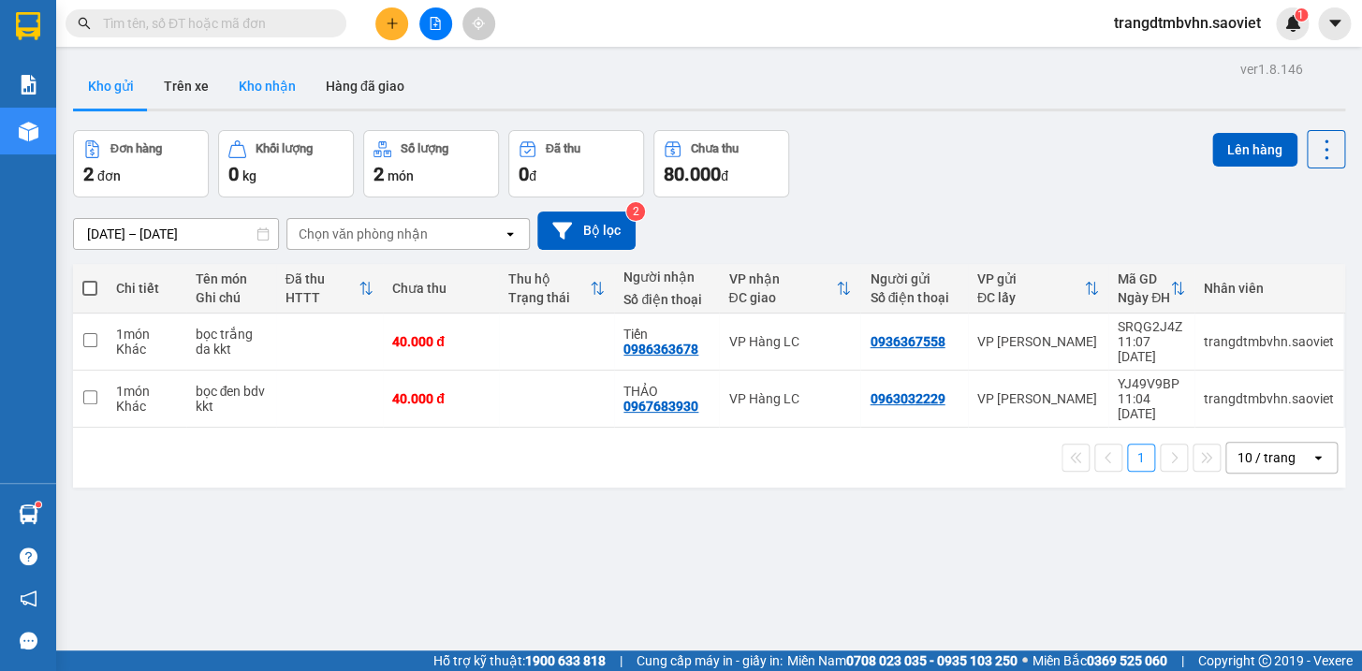
click at [265, 77] on button "Kho nhận" at bounding box center [267, 86] width 87 height 45
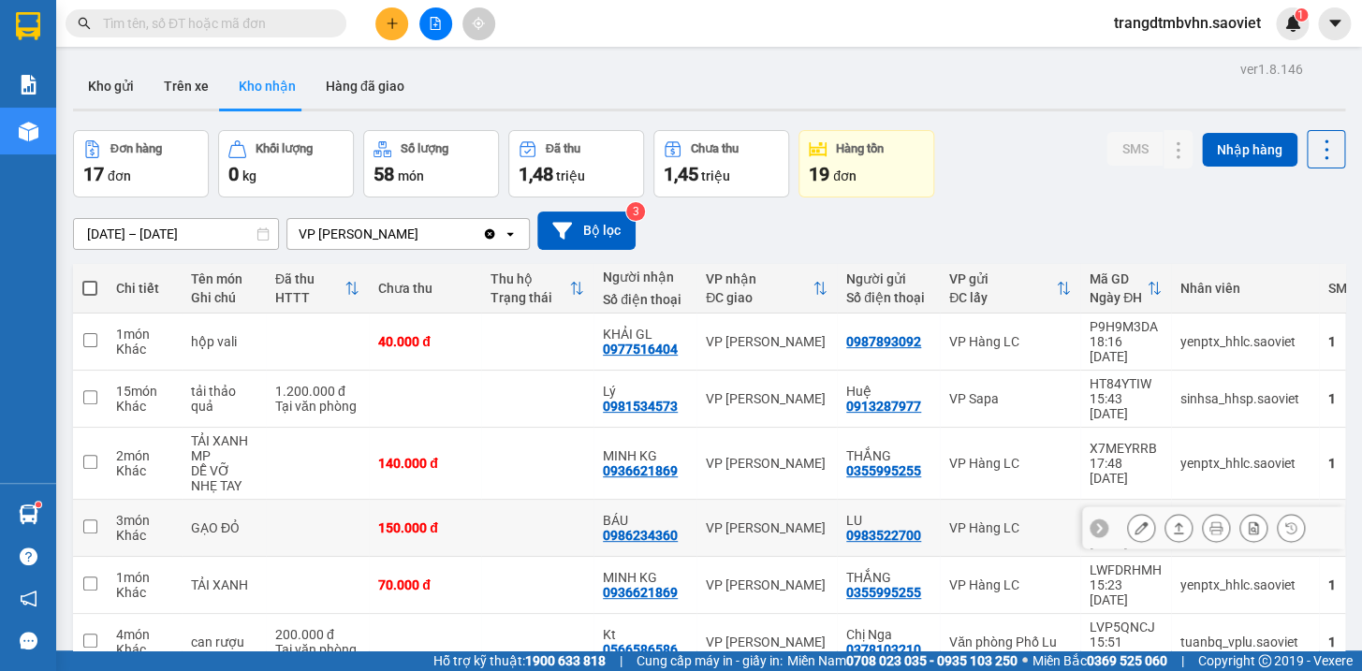
click at [1134, 521] on icon at bounding box center [1140, 527] width 13 height 13
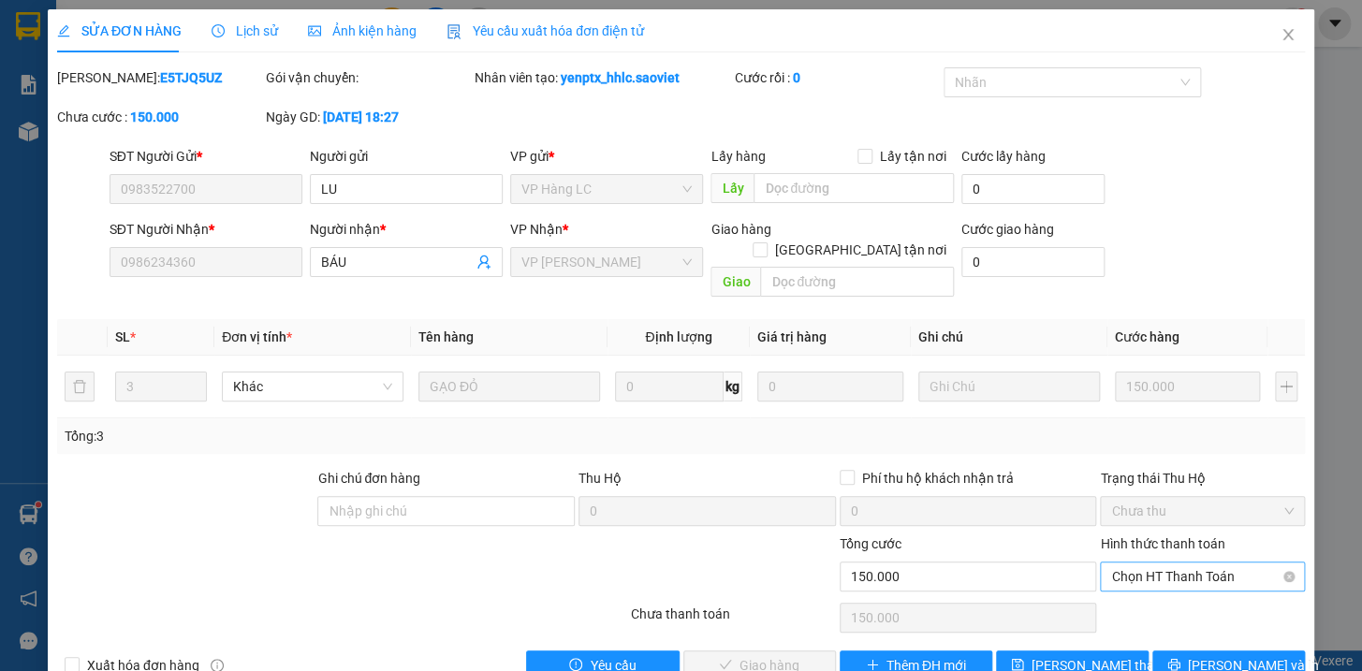
click at [1162, 563] on span "Chọn HT Thanh Toán" at bounding box center [1202, 577] width 183 height 28
click at [1162, 582] on div "Tại văn phòng" at bounding box center [1190, 592] width 180 height 21
click at [805, 655] on span "[PERSON_NAME] và Giao hàng" at bounding box center [809, 665] width 180 height 21
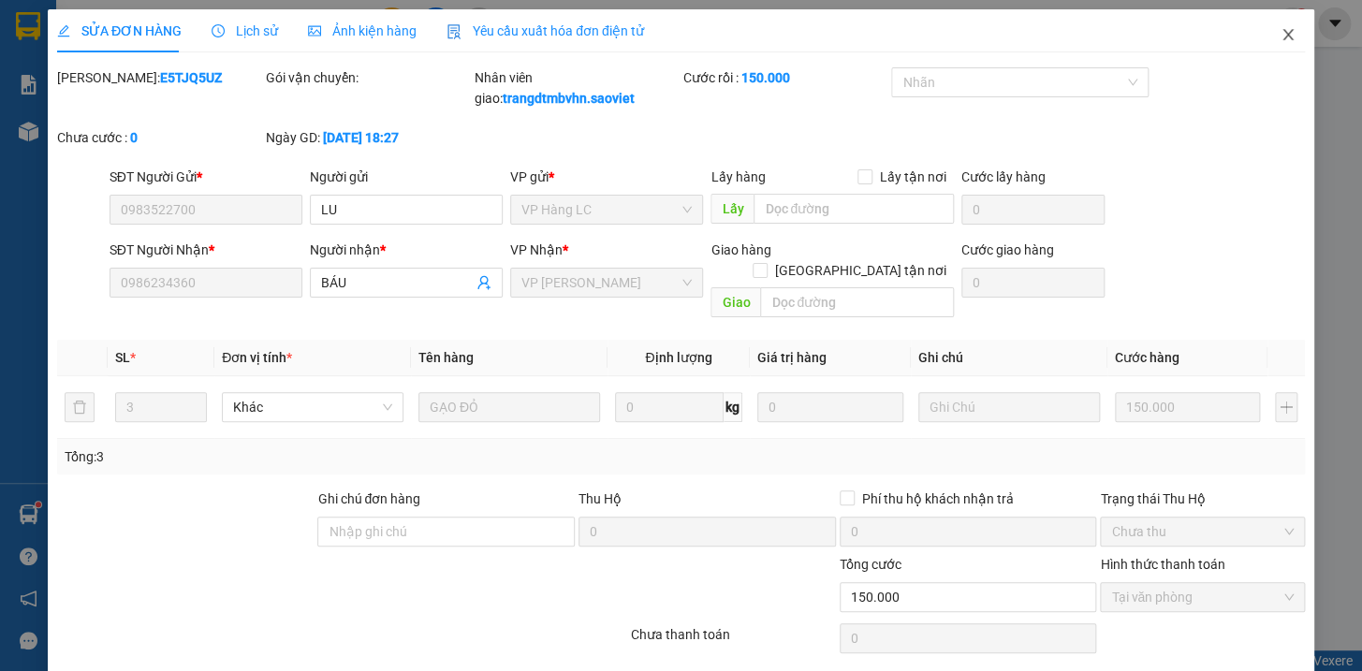
click at [1280, 35] on icon "close" at bounding box center [1287, 34] width 15 height 15
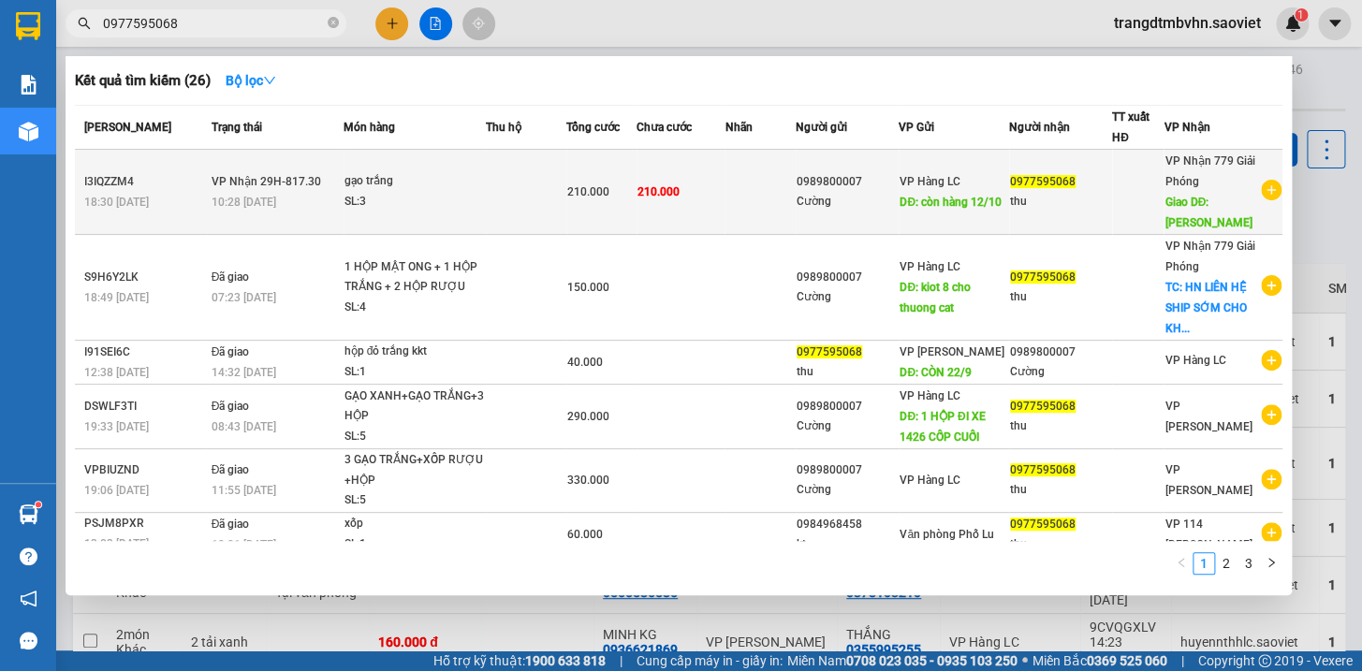
type input "0977595068"
click at [964, 196] on span "DĐ: còn hàng 12/10" at bounding box center [950, 202] width 102 height 13
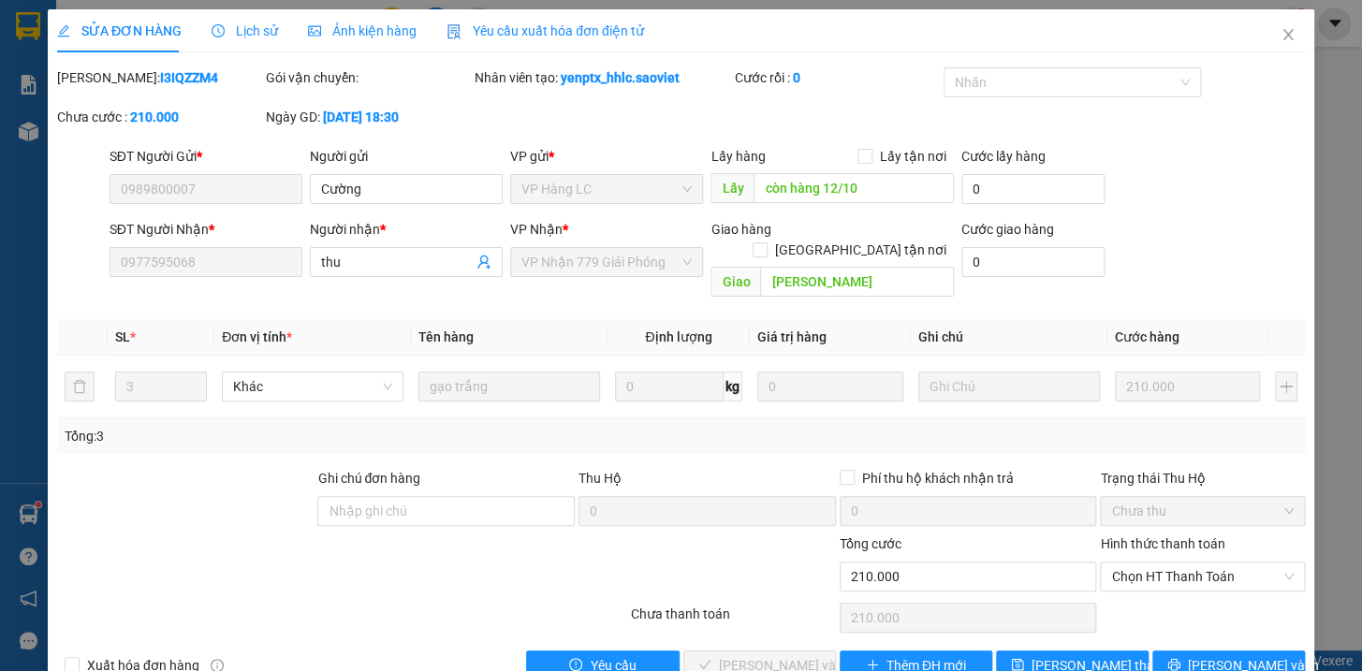
type input "0989800007"
type input "Cường"
type input "còn hàng 12/10"
type input "0977595068"
type input "thu"
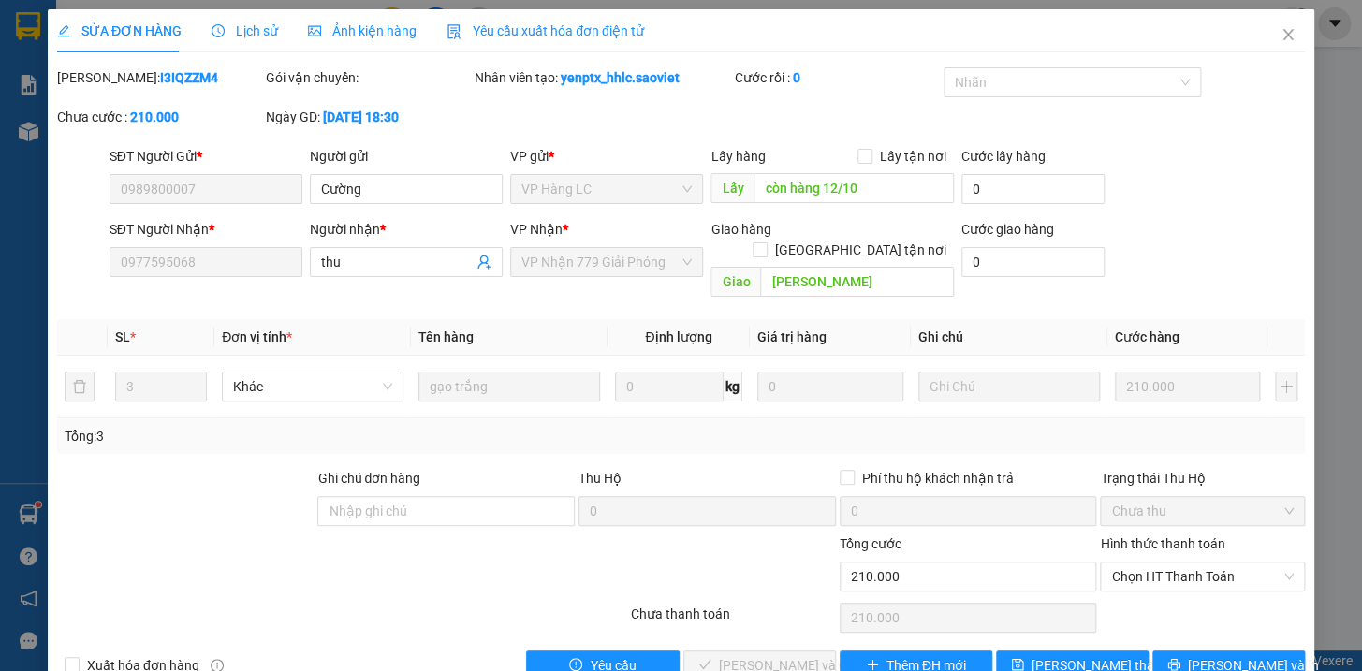
type input "chuyen gia lam"
type input "0"
type input "210.000"
click at [1148, 563] on span "Chọn HT Thanh Toán" at bounding box center [1202, 577] width 183 height 28
click at [1151, 588] on div "Tại văn phòng" at bounding box center [1190, 592] width 180 height 21
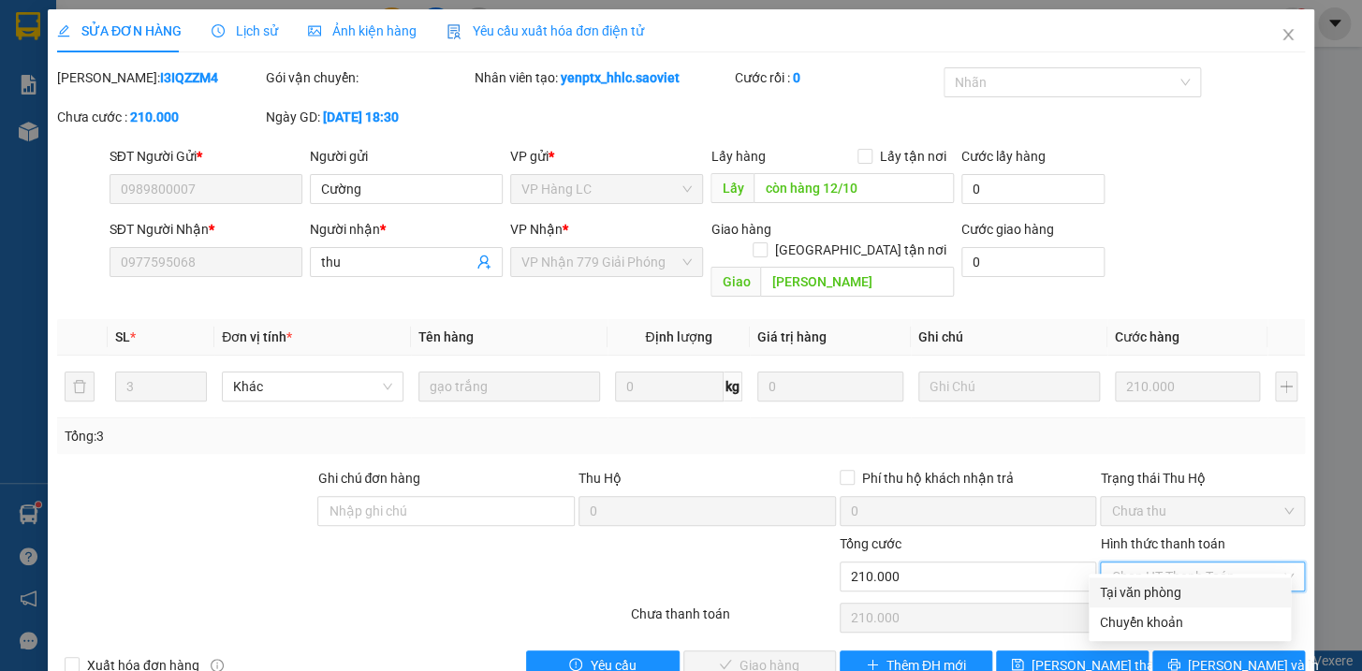
type input "0"
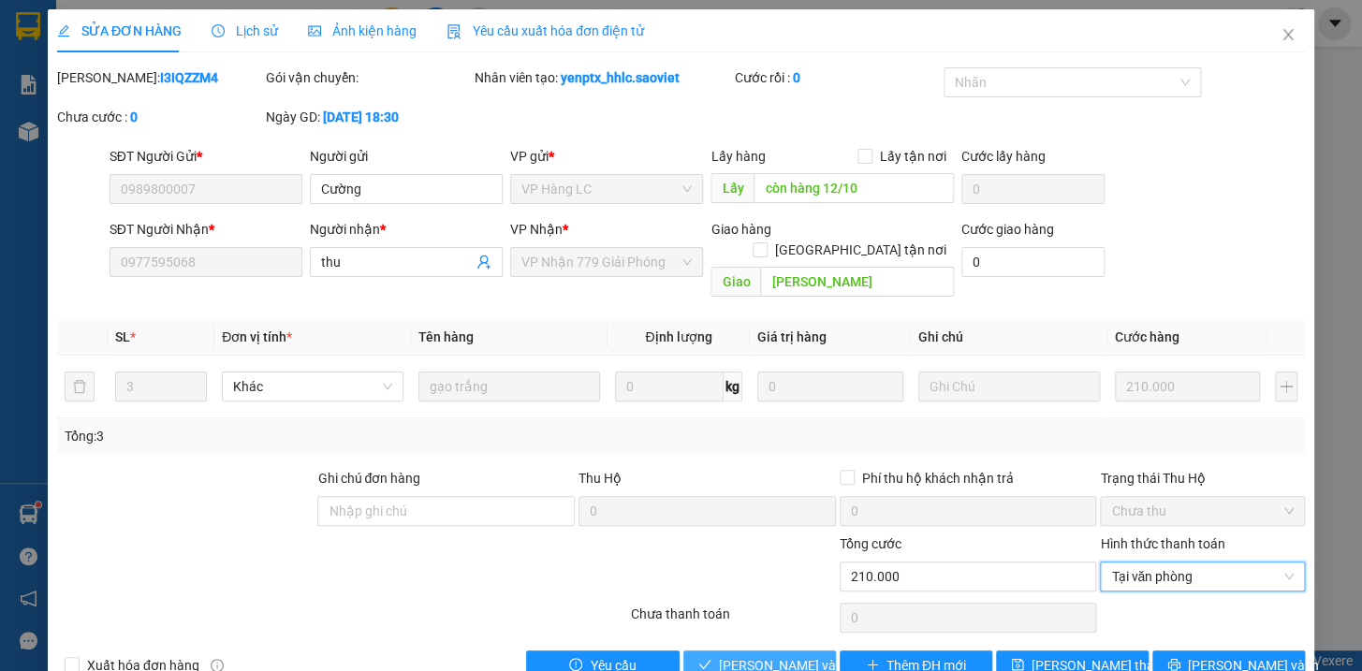
click at [789, 655] on span "[PERSON_NAME] và Giao hàng" at bounding box center [809, 665] width 180 height 21
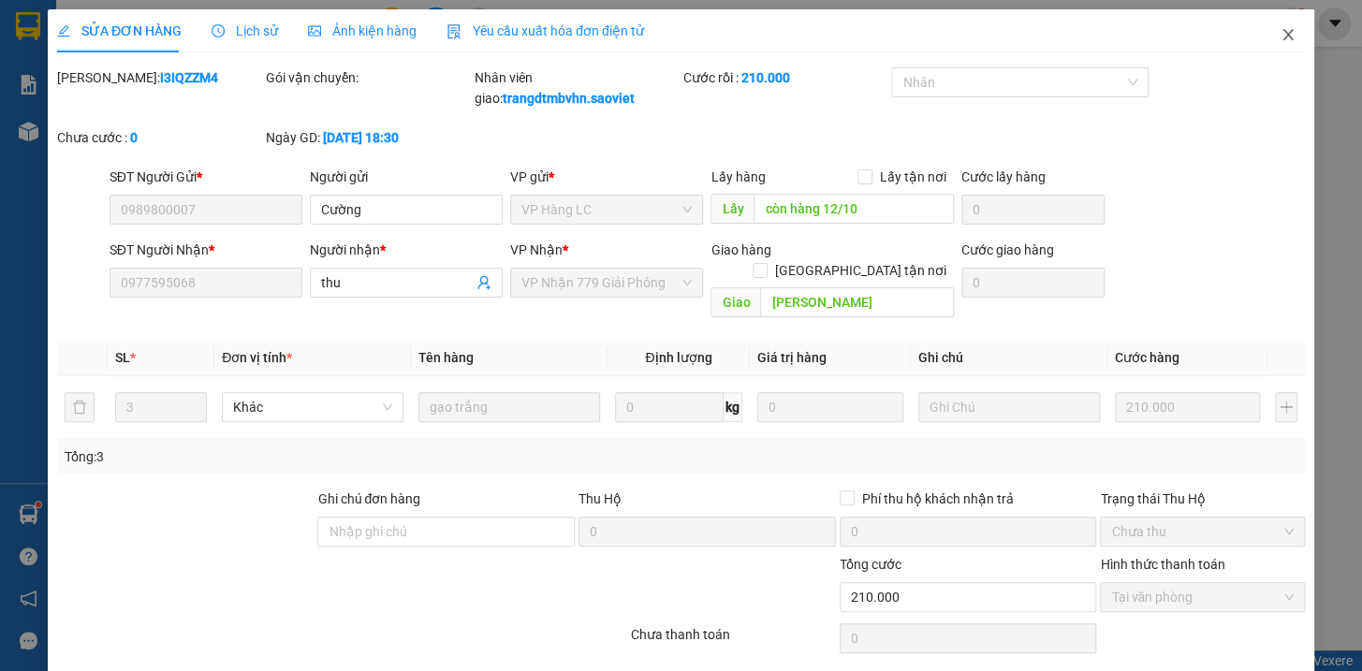
click at [1280, 35] on icon "close" at bounding box center [1287, 34] width 15 height 15
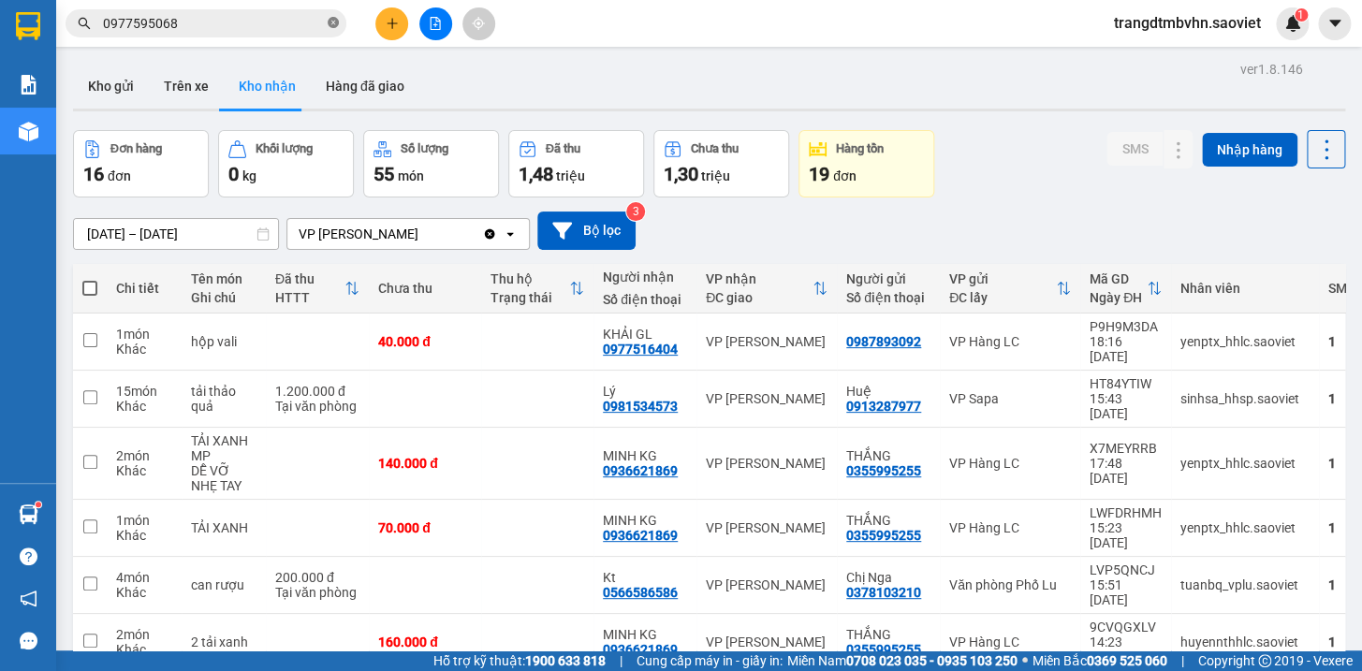
click at [332, 24] on icon "close-circle" at bounding box center [333, 22] width 11 height 11
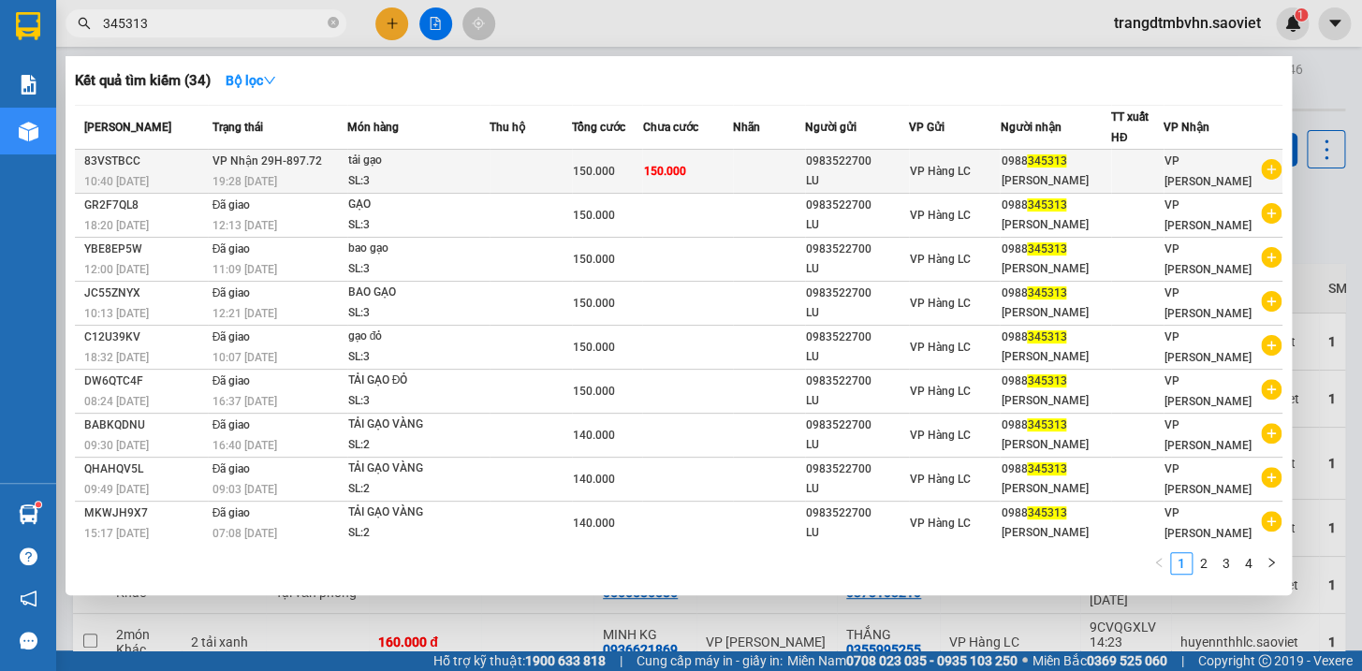
type input "345313"
click at [944, 173] on span "VP Hàng LC" at bounding box center [940, 171] width 61 height 13
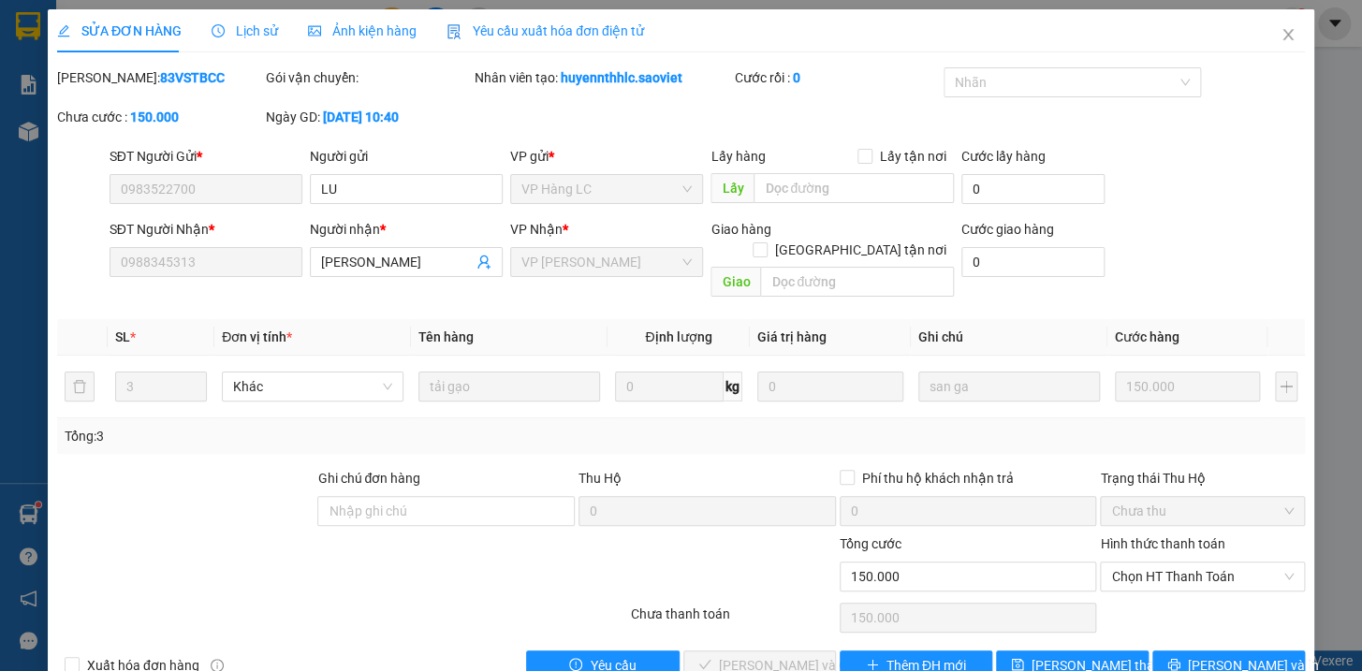
type input "0983522700"
type input "LU"
type input "0988345313"
type input "[PERSON_NAME]"
type input "0"
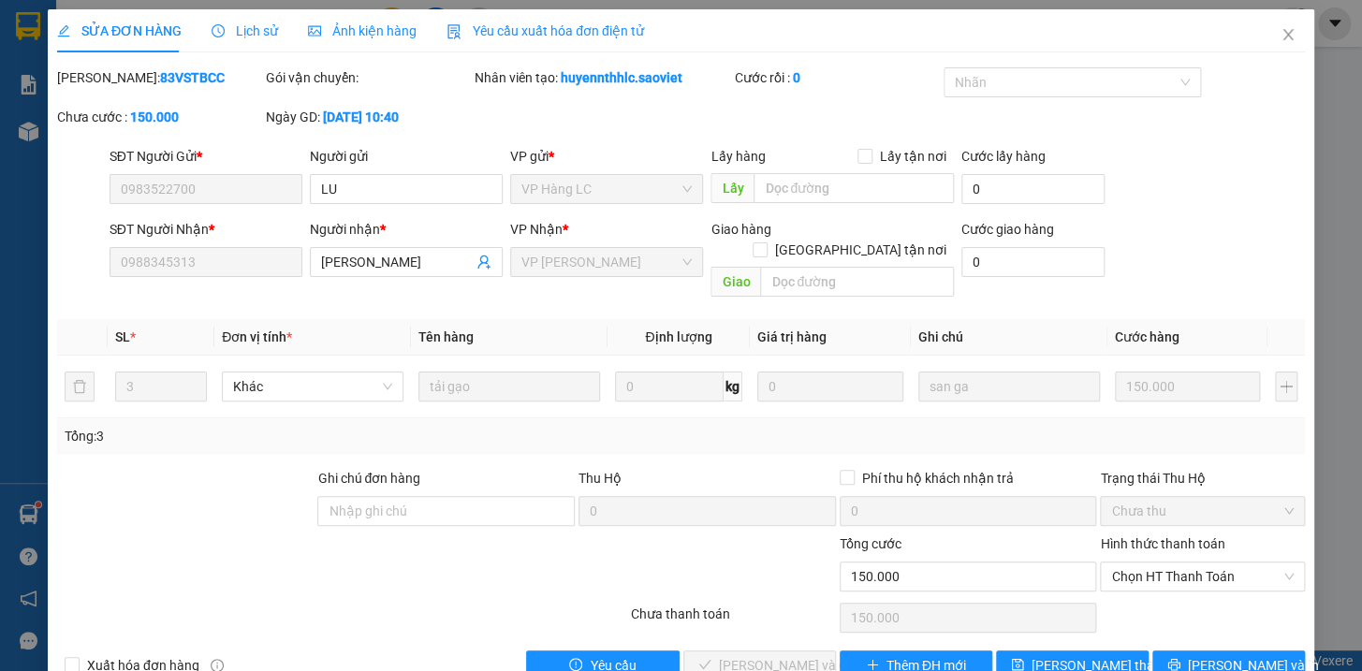
type input "150.000"
click at [1156, 563] on span "Chọn HT Thanh Toán" at bounding box center [1202, 577] width 183 height 28
click at [1149, 588] on div "Tại văn phòng" at bounding box center [1190, 592] width 180 height 21
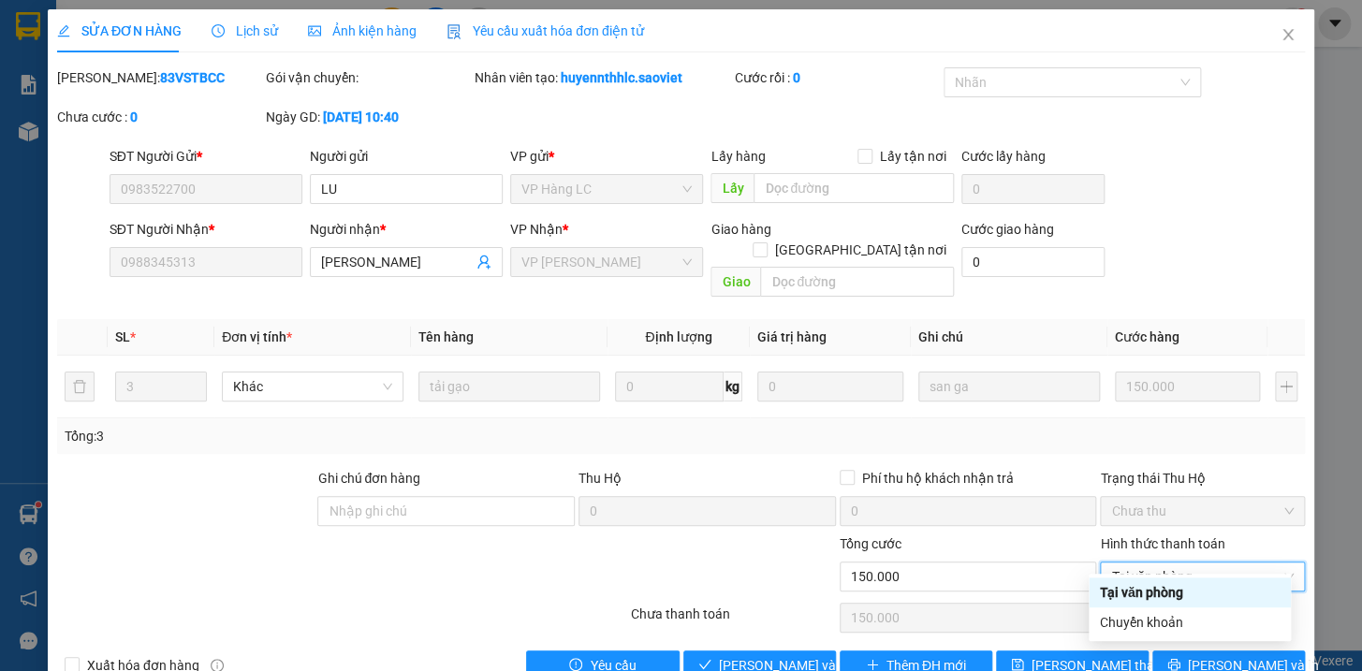
type input "0"
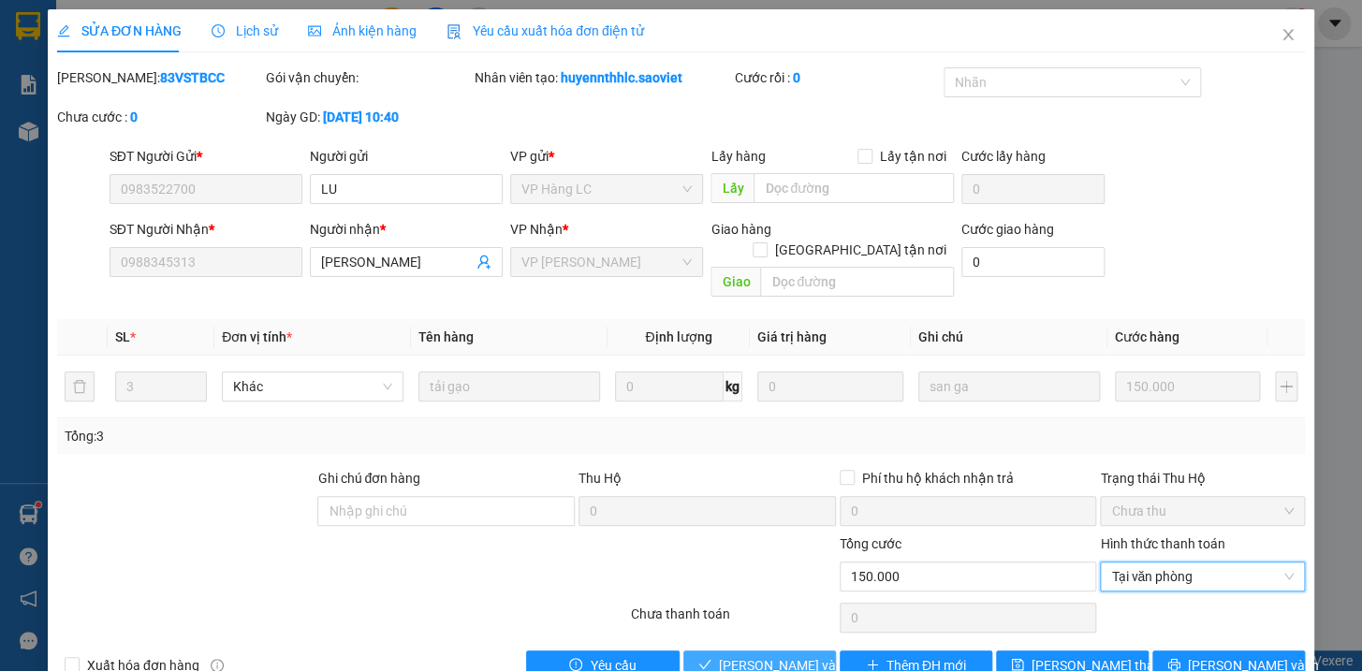
click at [746, 655] on span "[PERSON_NAME] và Giao hàng" at bounding box center [809, 665] width 180 height 21
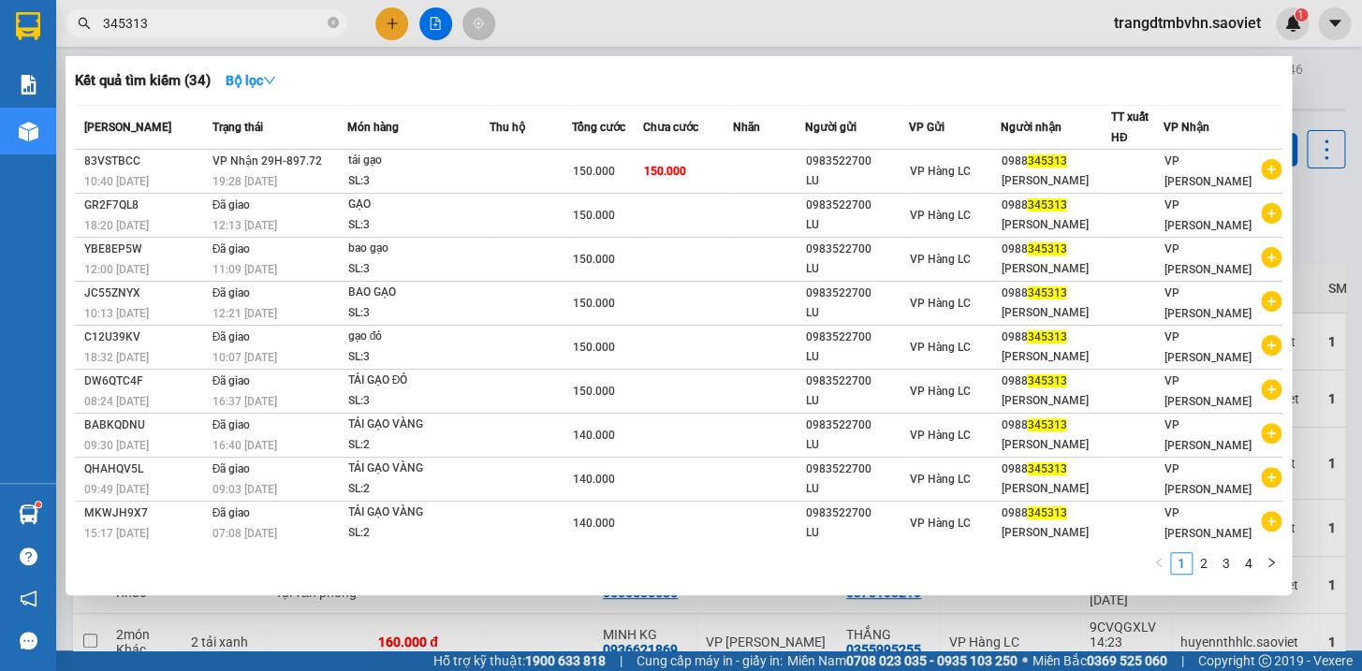
click at [149, 27] on input "345313" at bounding box center [213, 23] width 221 height 21
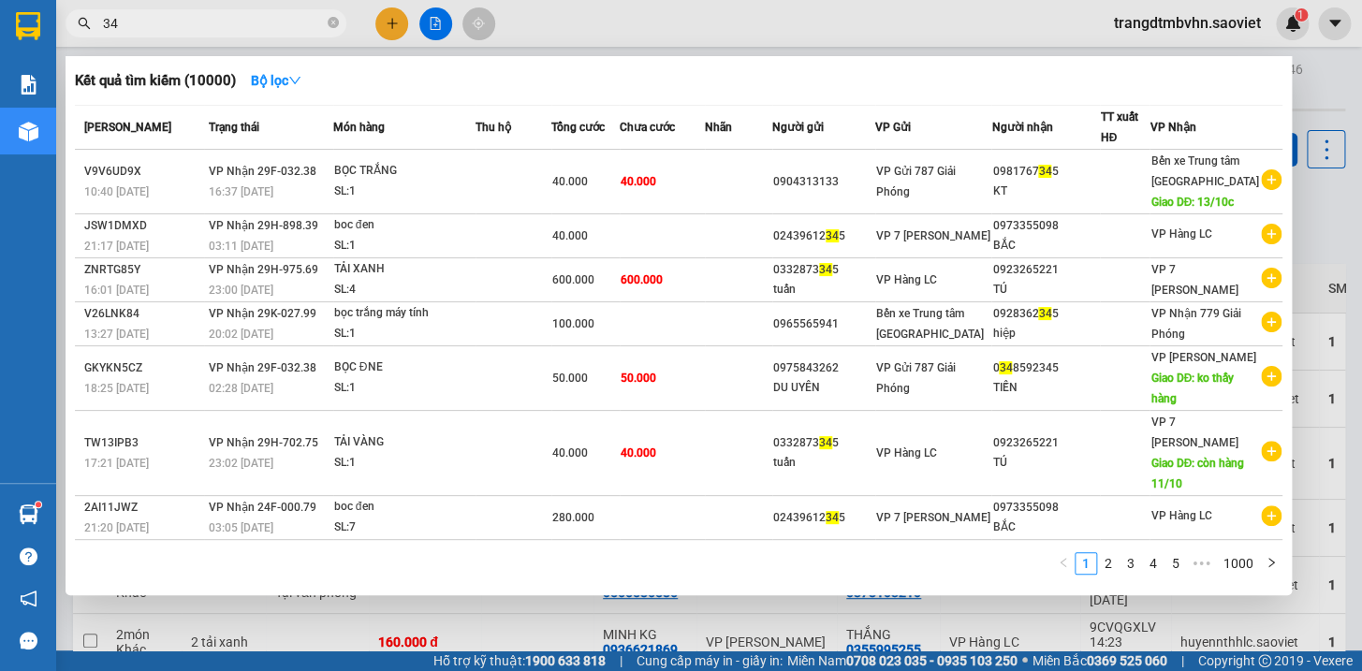
type input "3"
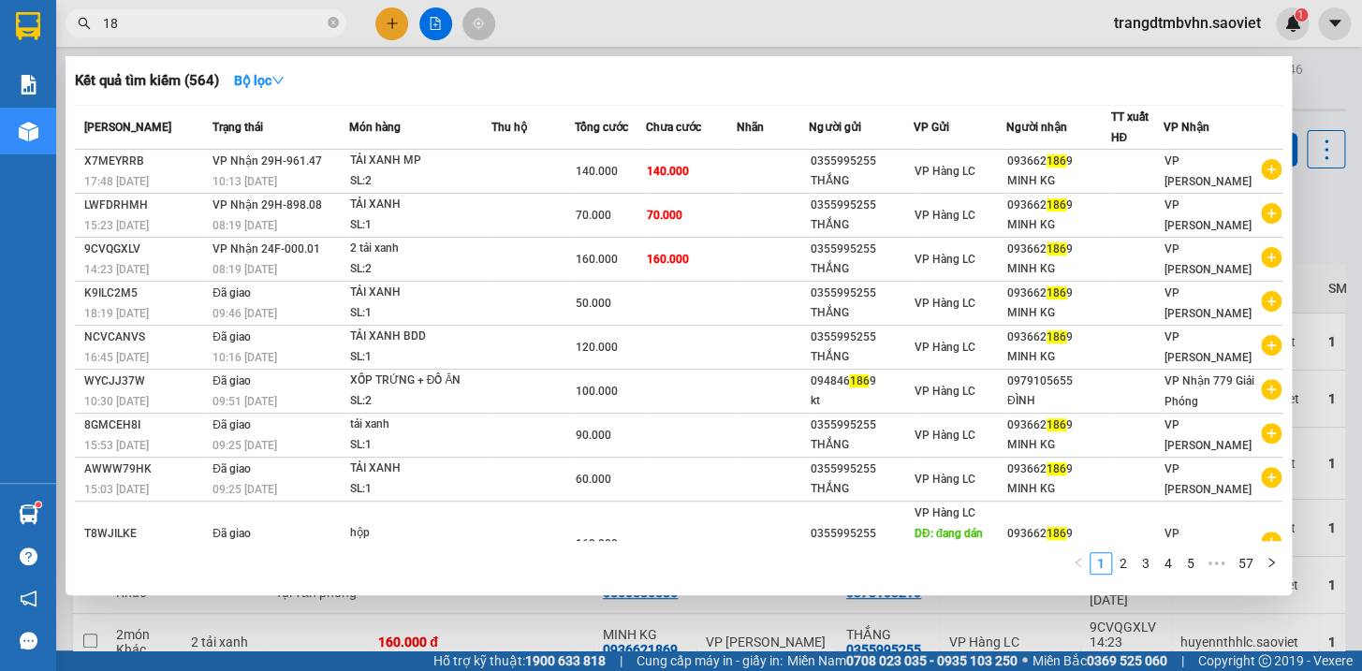
type input "1"
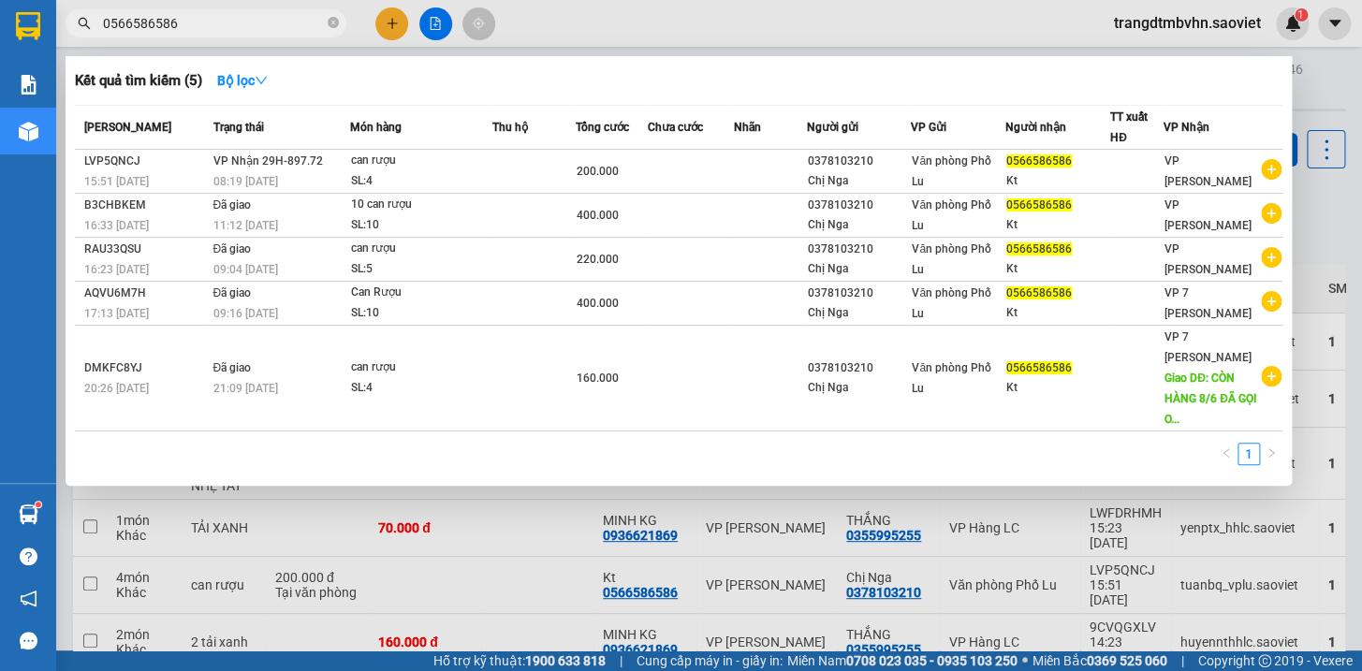
click at [543, 566] on div at bounding box center [681, 335] width 1362 height 671
click at [171, 25] on input "0566586586" at bounding box center [213, 23] width 221 height 21
type input "0"
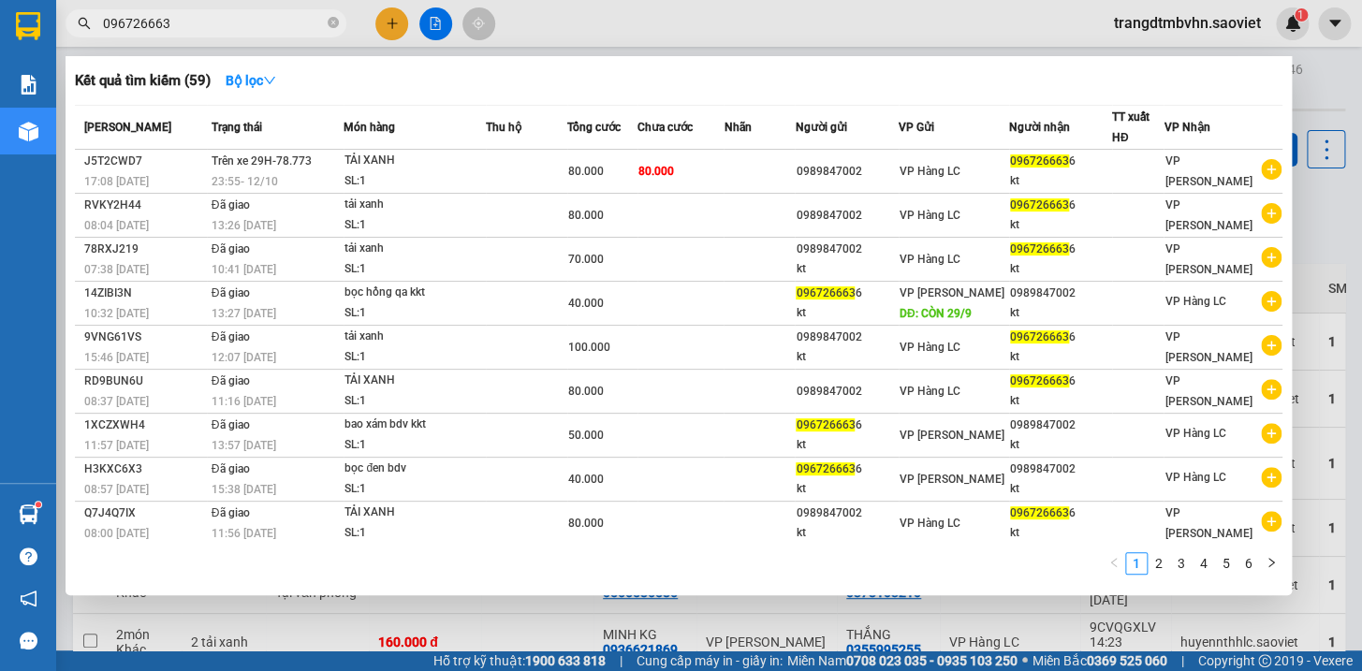
type input "0967266636"
click at [329, 22] on icon "close-circle" at bounding box center [333, 22] width 11 height 11
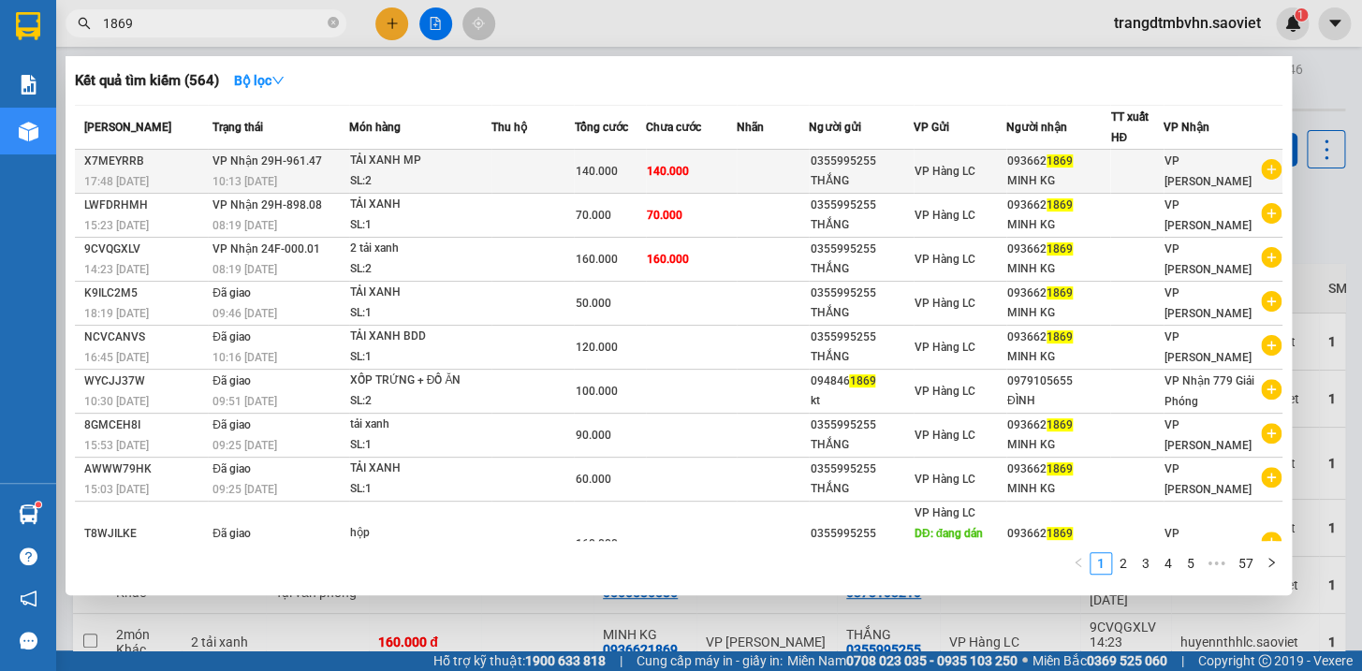
type input "1869"
click at [957, 168] on span "VP Hàng LC" at bounding box center [944, 171] width 61 height 13
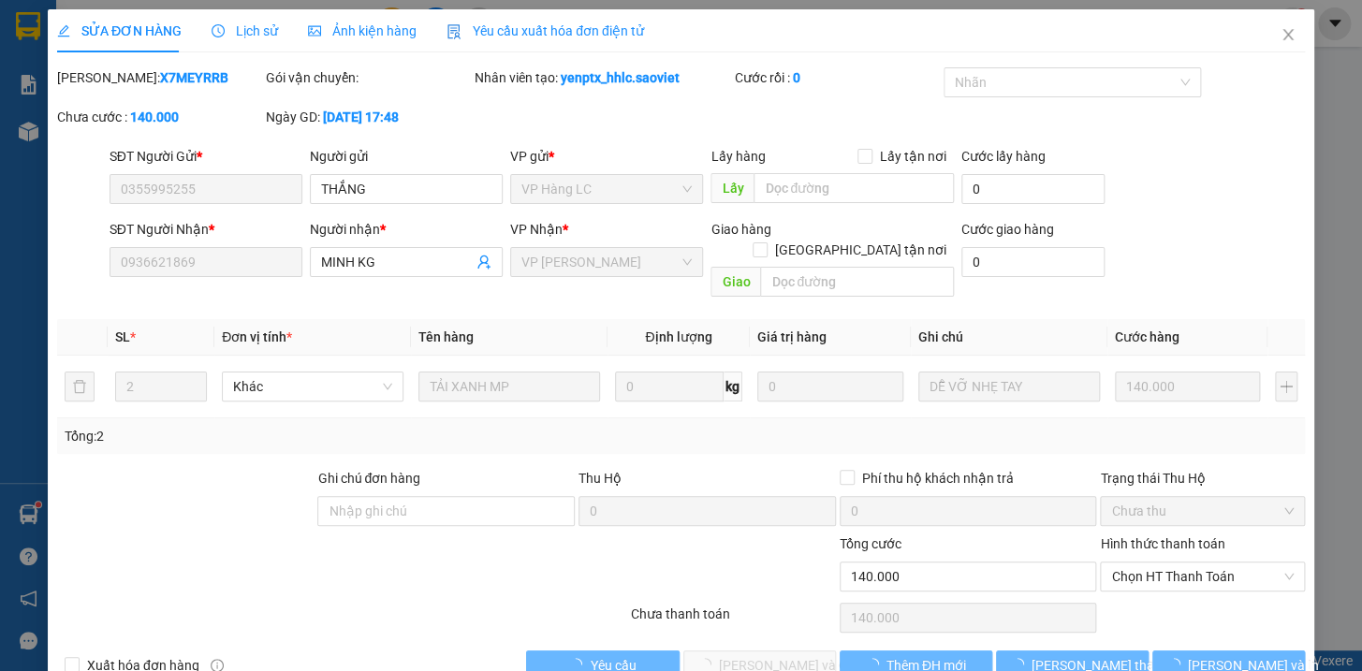
type input "0355995255"
type input "THẮNG"
type input "0936621869"
type input "MINH KG"
type input "0"
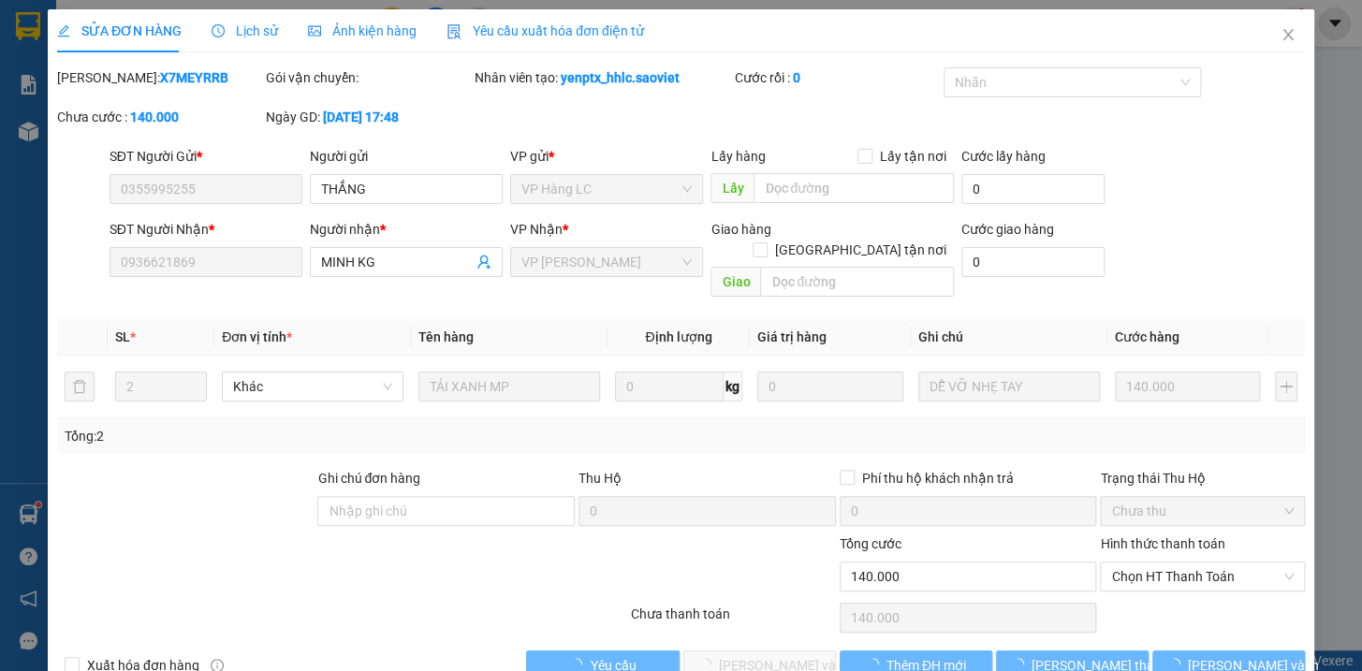
type input "140.000"
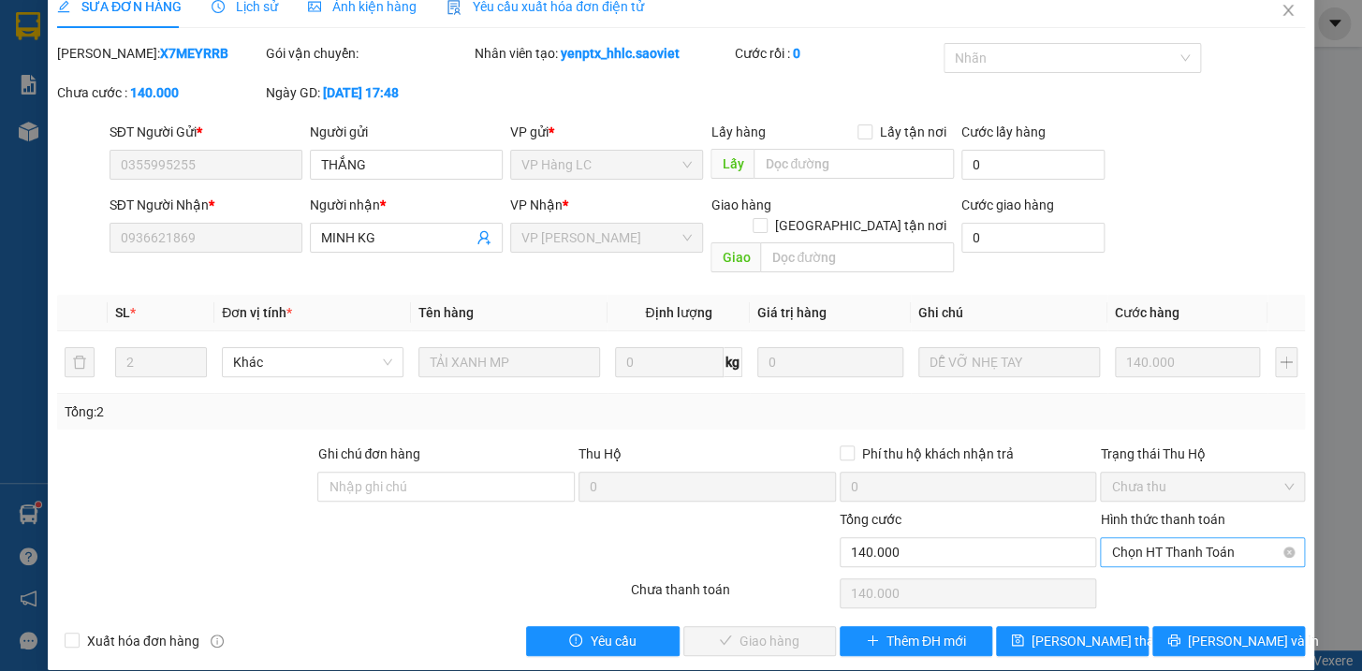
click at [1173, 538] on span "Chọn HT Thanh Toán" at bounding box center [1202, 552] width 183 height 28
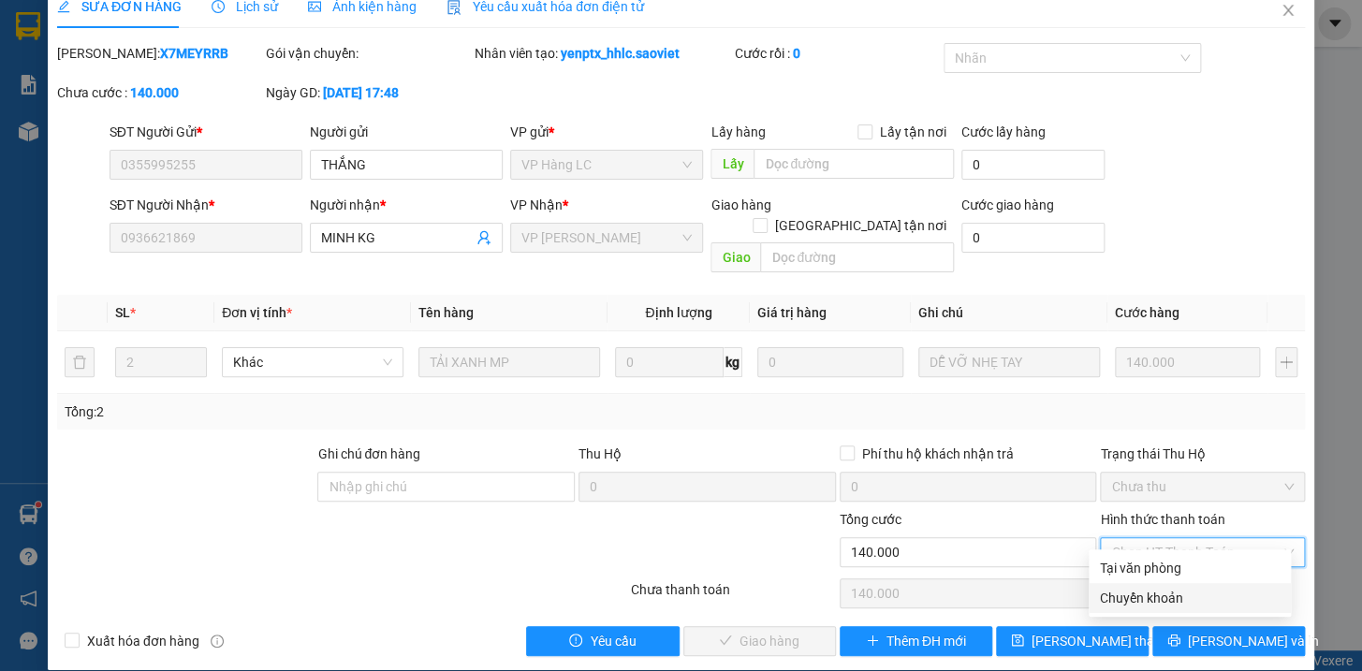
click at [1149, 599] on div "Chuyển khoản" at bounding box center [1190, 598] width 180 height 21
type input "0"
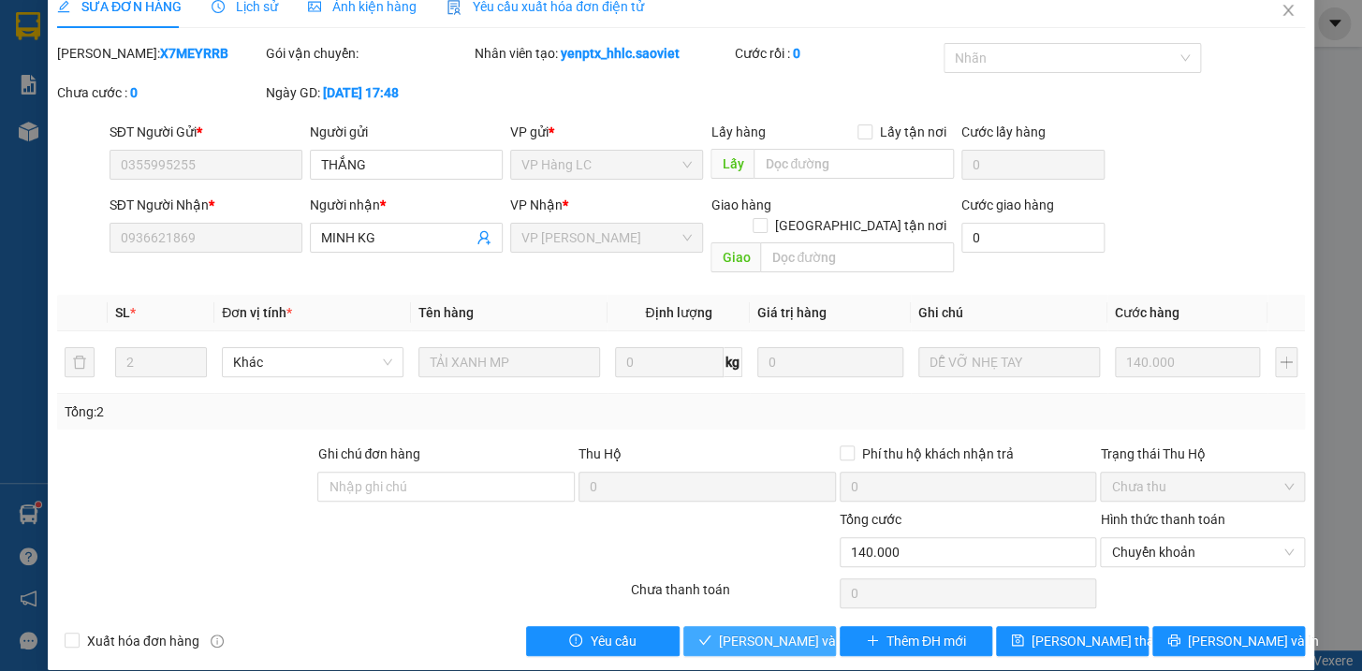
click at [786, 631] on span "[PERSON_NAME] và Giao hàng" at bounding box center [809, 641] width 180 height 21
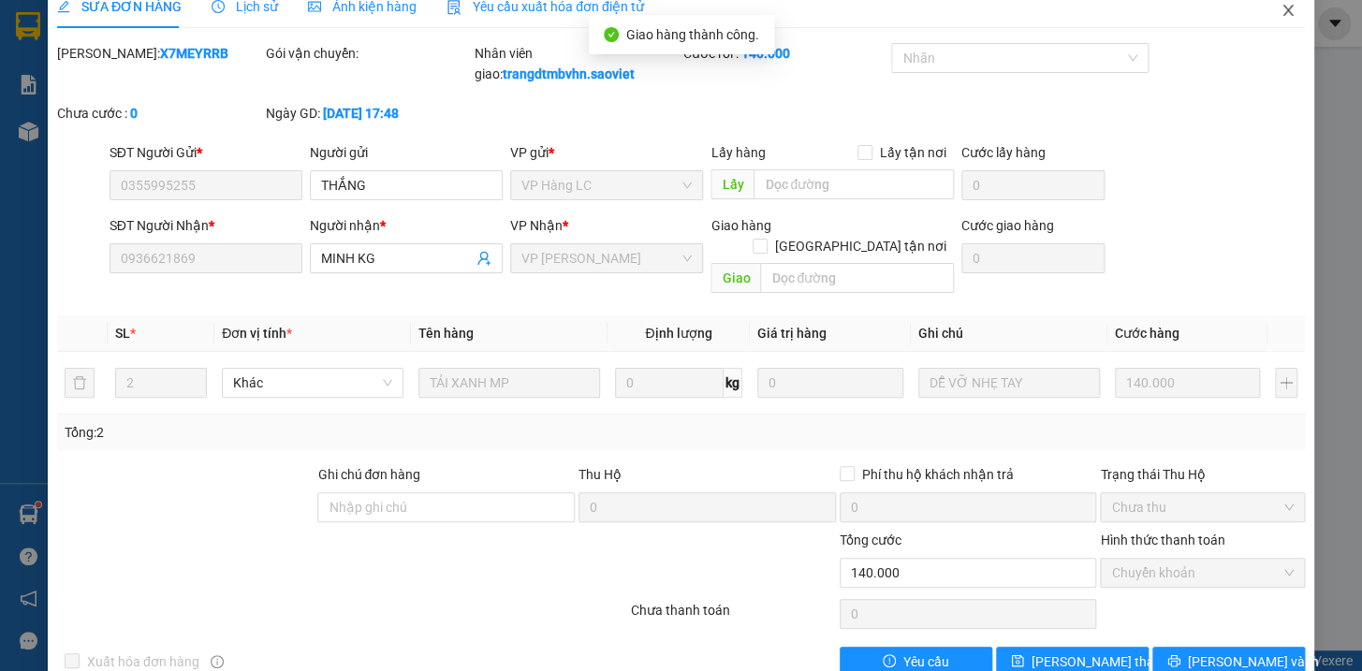
click at [1280, 4] on icon "close" at bounding box center [1287, 10] width 15 height 15
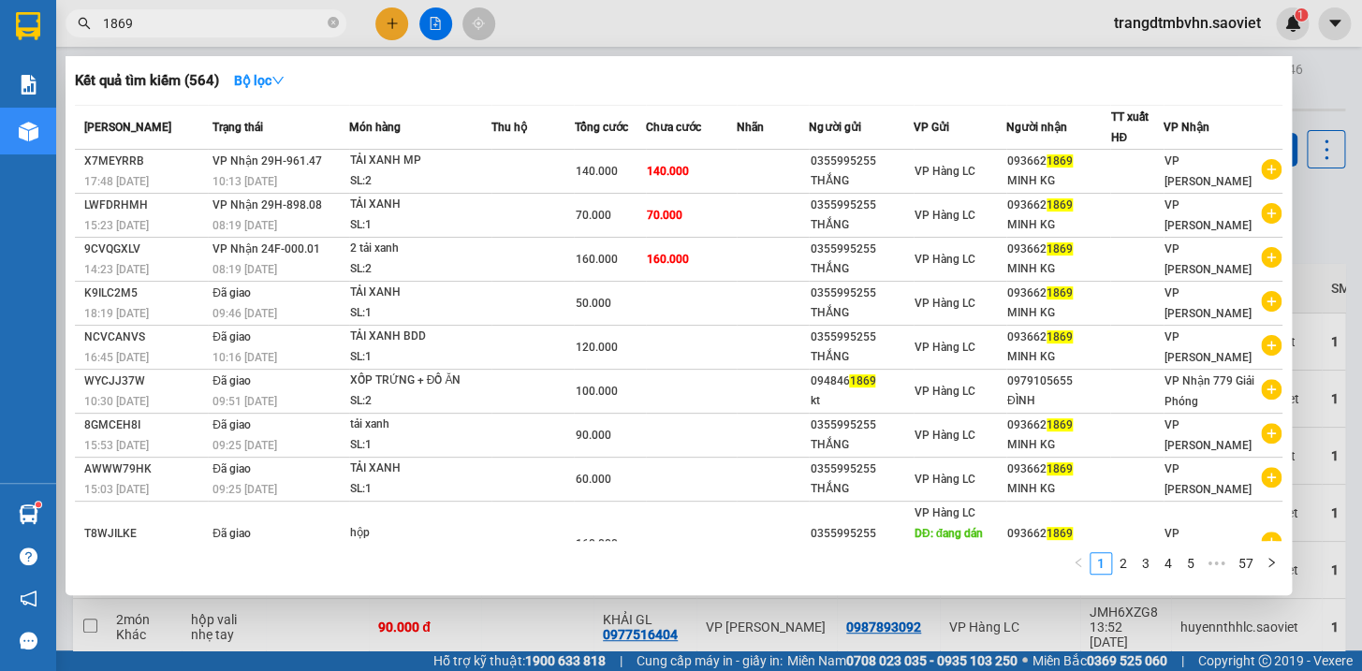
click at [256, 13] on input "1869" at bounding box center [213, 23] width 221 height 21
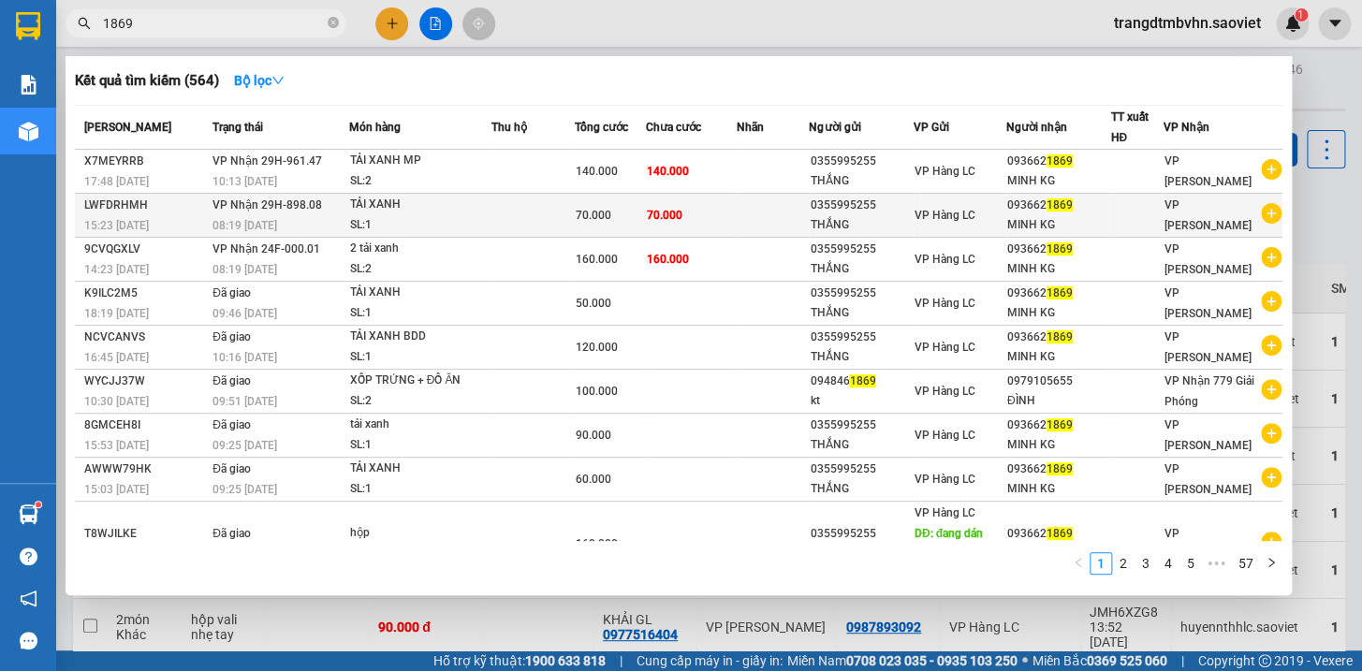
click at [957, 212] on span "VP Hàng LC" at bounding box center [944, 215] width 61 height 13
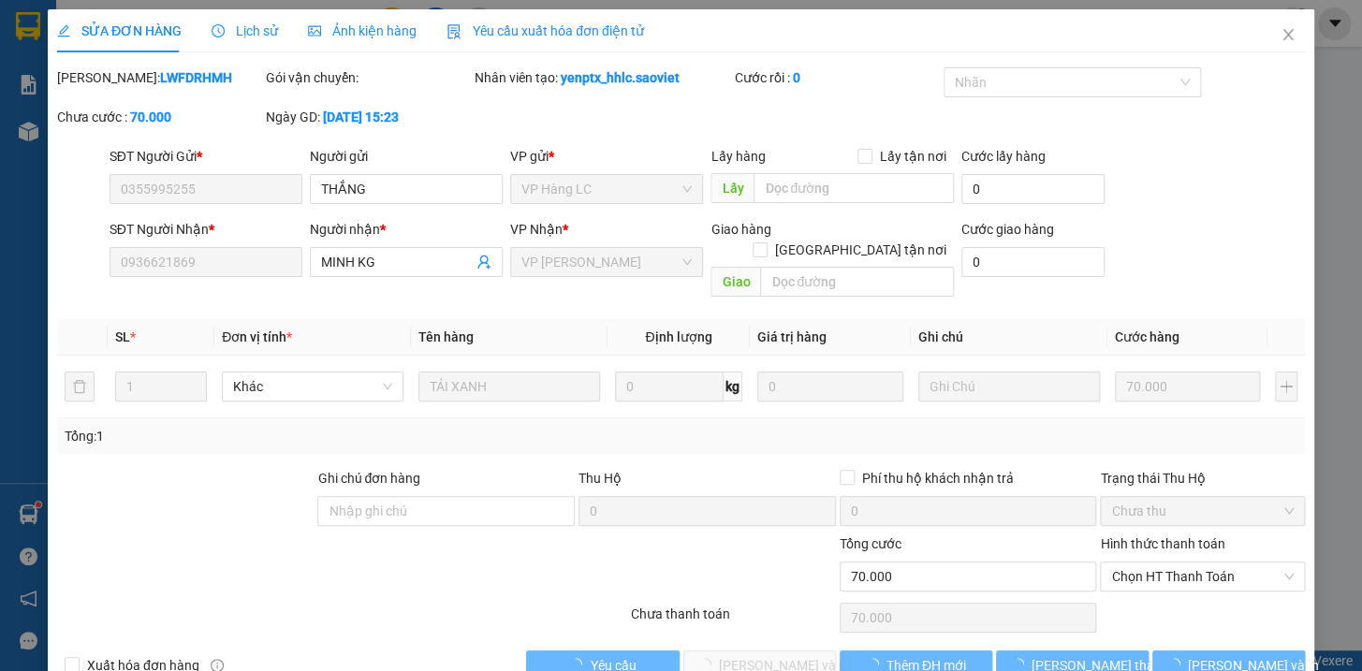
type input "0355995255"
type input "THẮNG"
type input "0936621869"
type input "MINH KG"
type input "0"
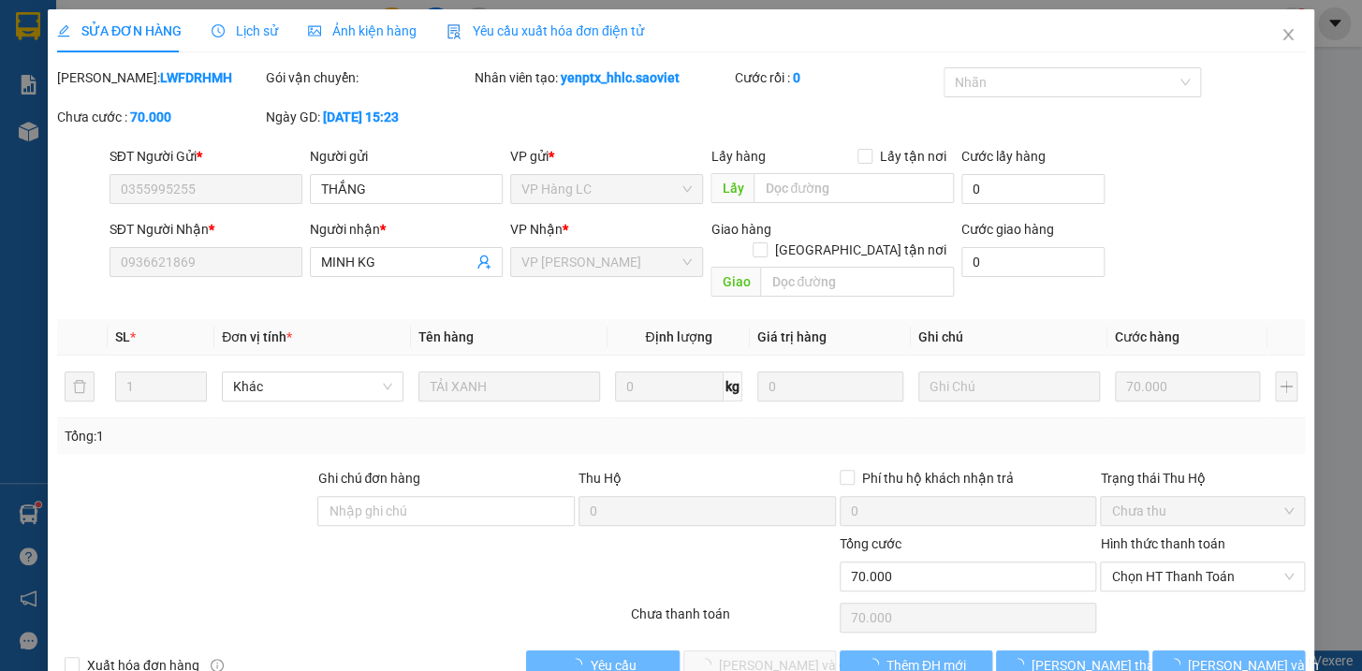
type input "70.000"
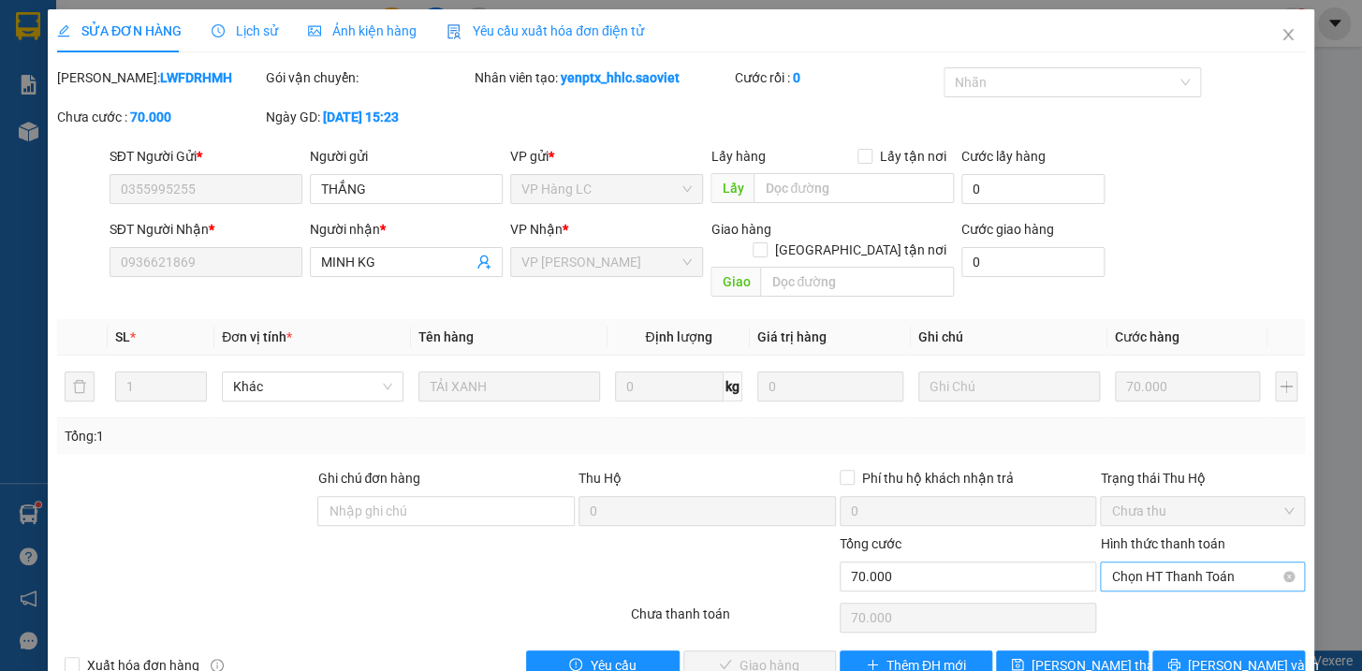
click at [1132, 563] on span "Chọn HT Thanh Toán" at bounding box center [1202, 577] width 183 height 28
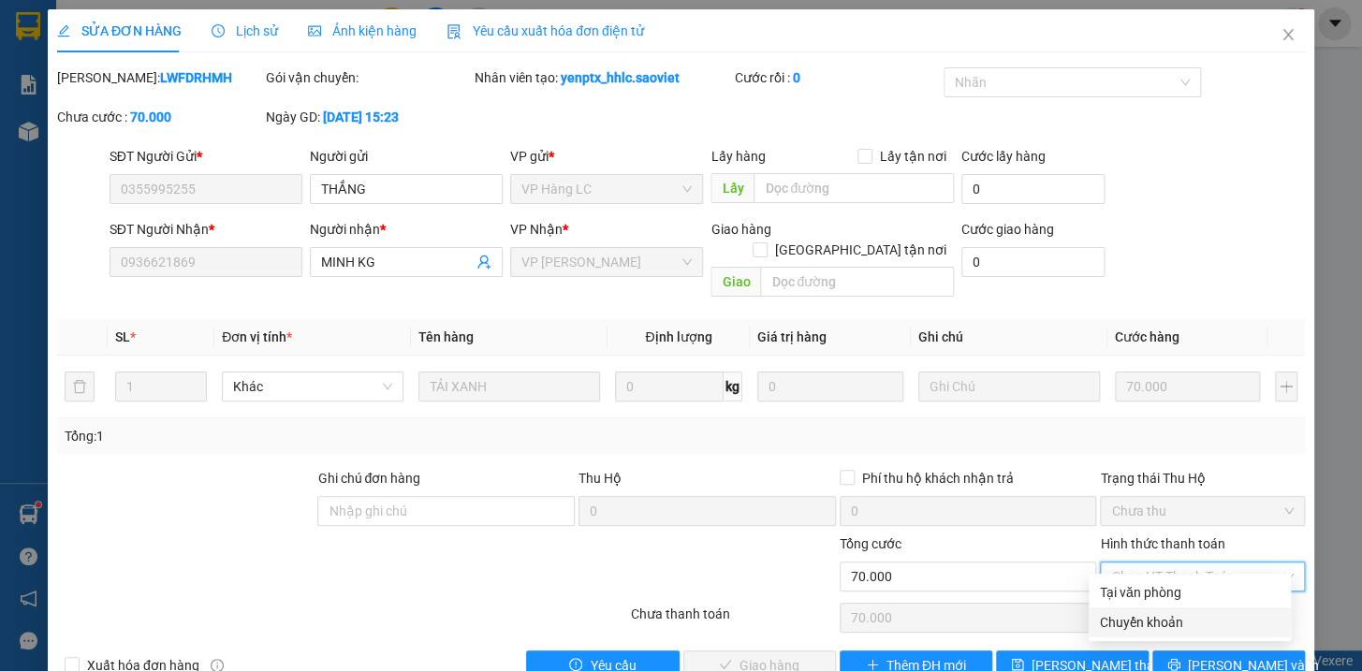
click at [1167, 621] on div "Chuyển khoản" at bounding box center [1190, 622] width 180 height 21
type input "0"
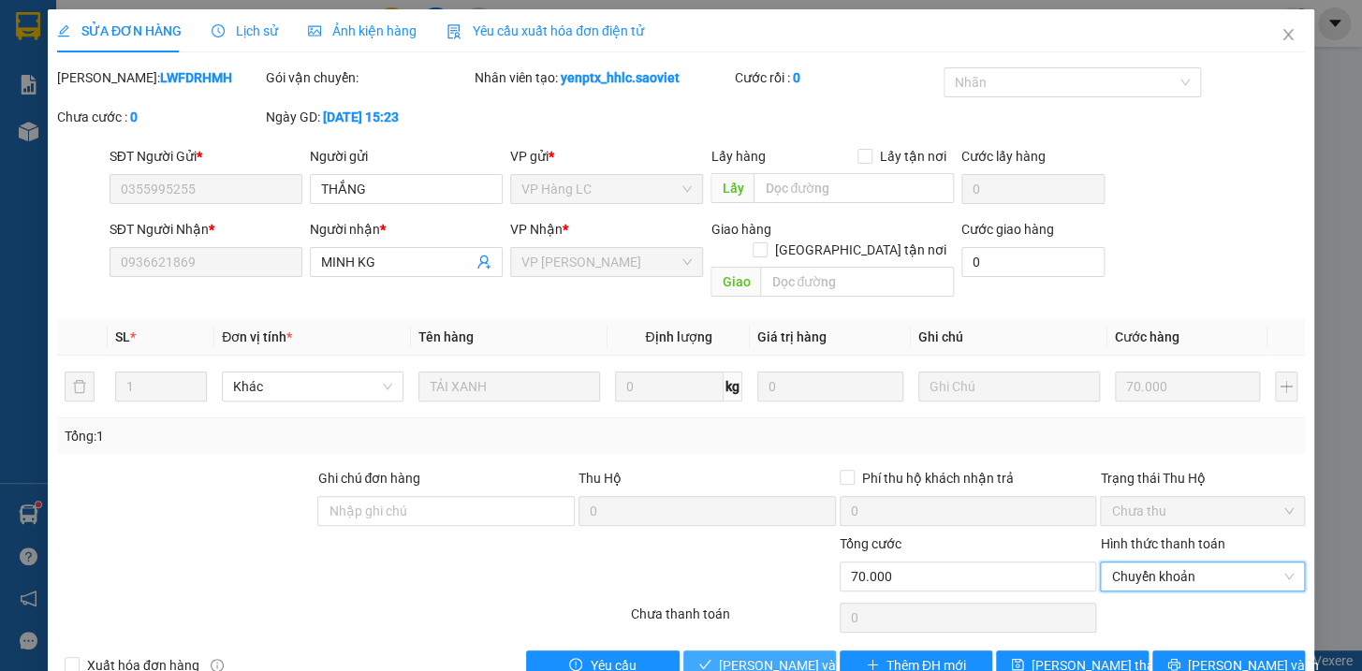
click at [800, 655] on span "[PERSON_NAME] và Giao hàng" at bounding box center [809, 665] width 180 height 21
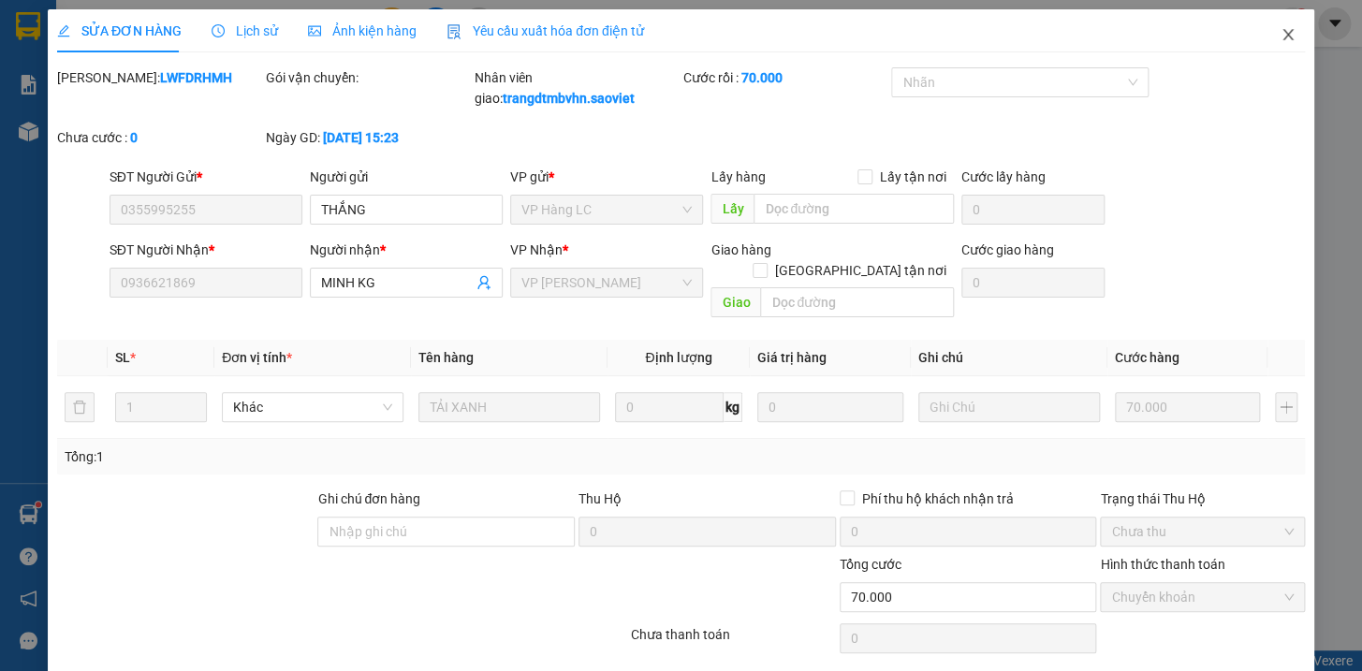
click at [1280, 31] on icon "close" at bounding box center [1287, 34] width 15 height 15
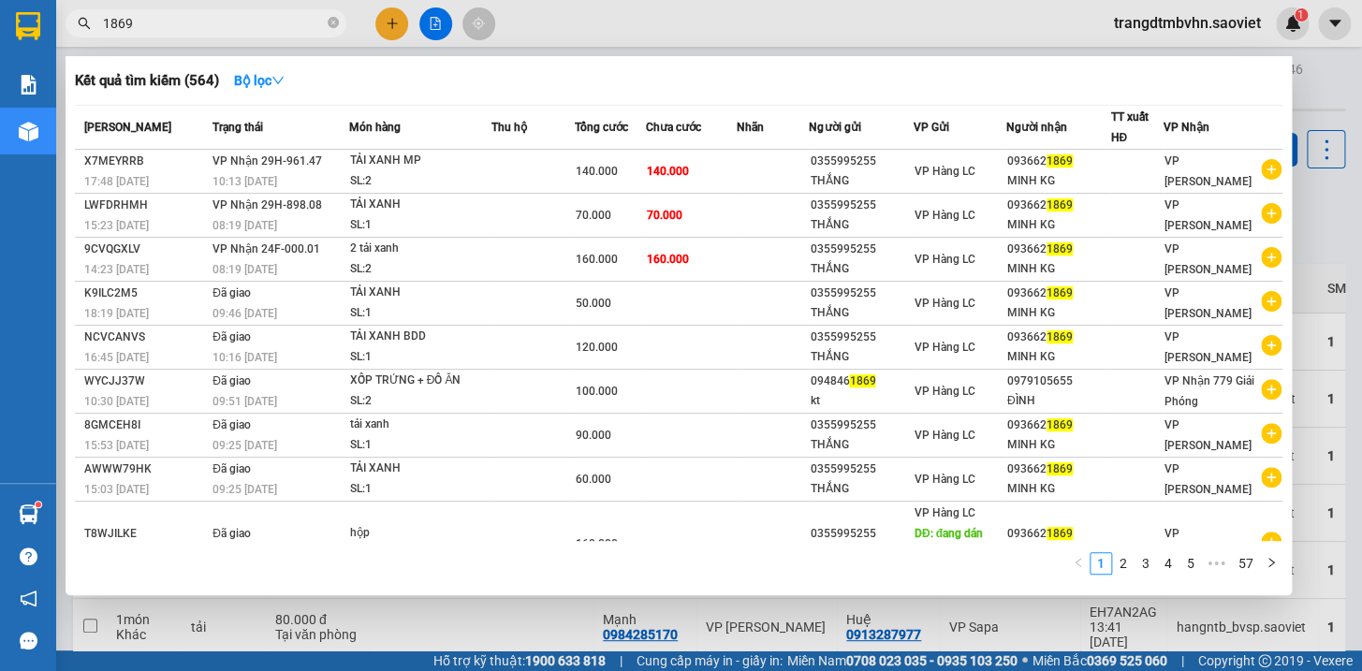
click at [274, 23] on input "1869" at bounding box center [213, 23] width 221 height 21
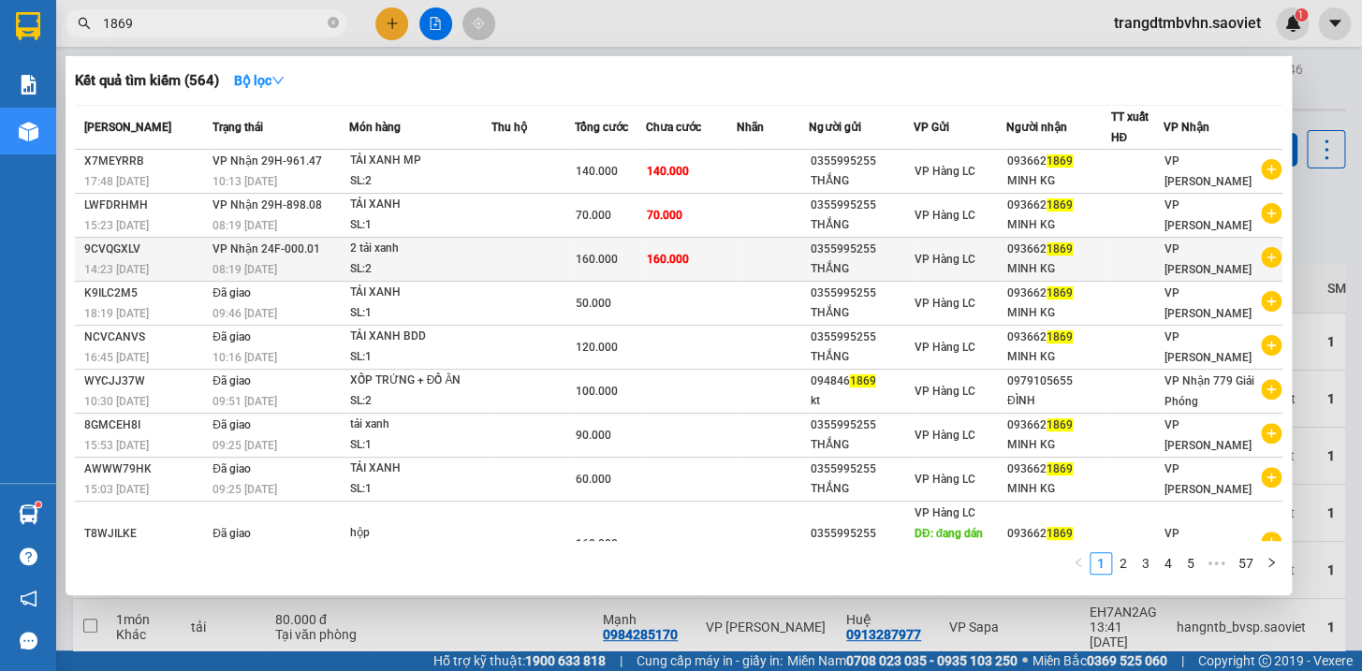
click at [901, 260] on div "THẮNG" at bounding box center [861, 269] width 103 height 20
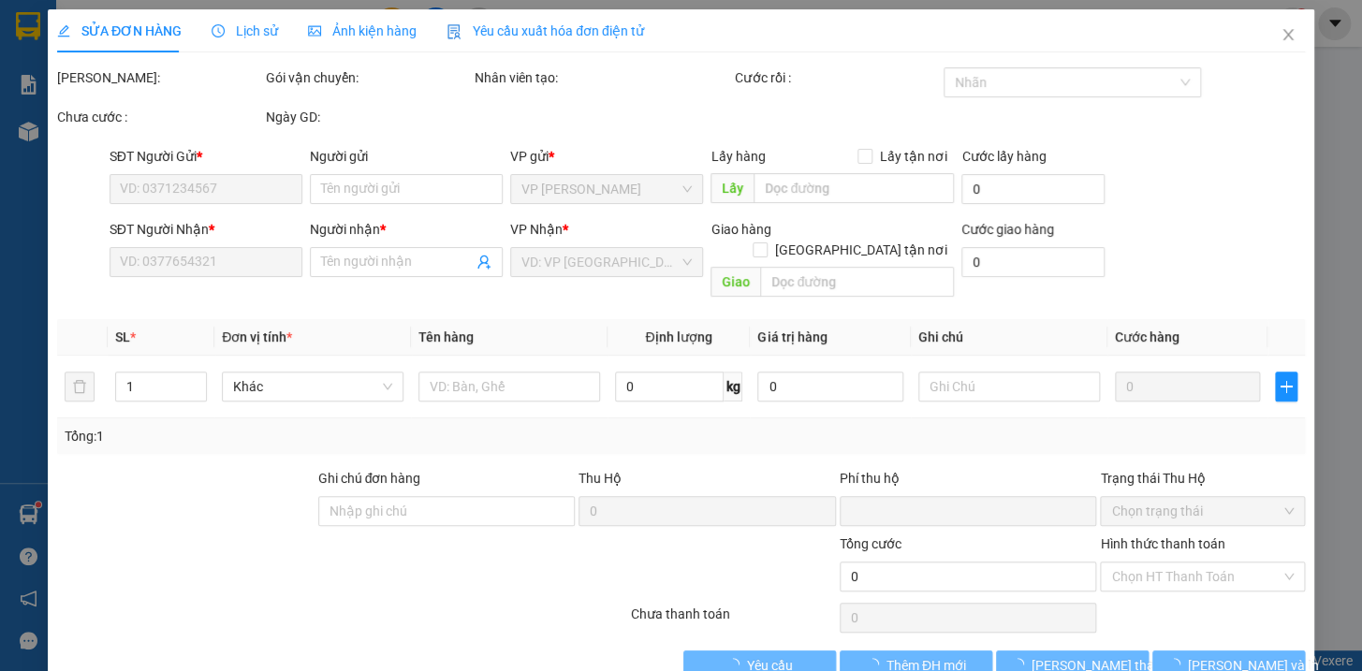
type input "0355995255"
type input "THẮNG"
type input "0936621869"
type input "MINH KG"
type input "0"
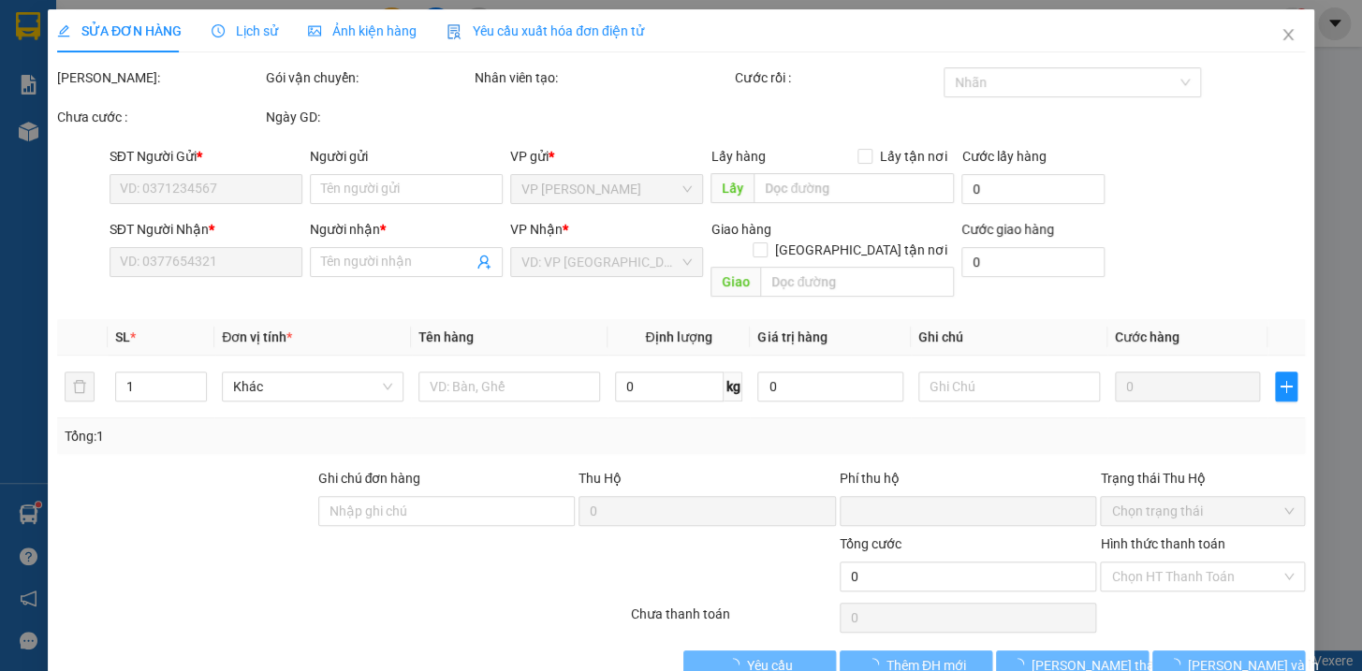
type input "160.000"
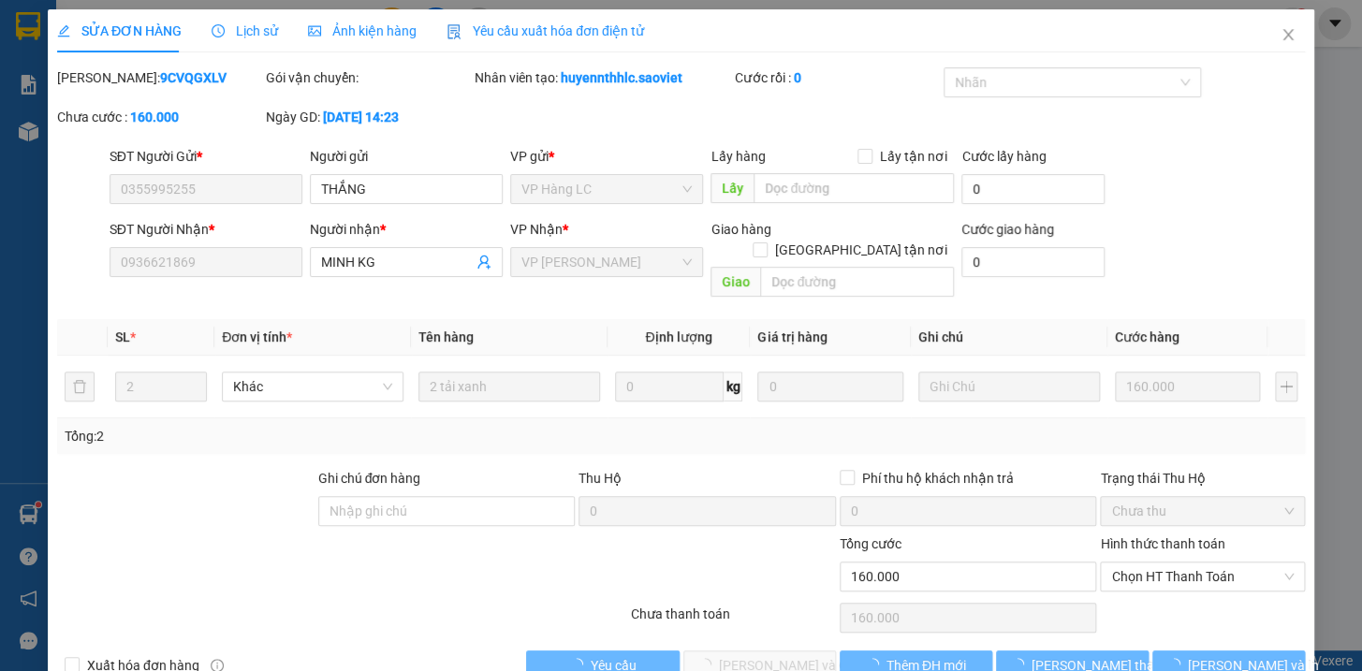
drag, startPoint x: 1336, startPoint y: 214, endPoint x: 1357, endPoint y: 308, distance: 96.0
click at [1356, 314] on div "SỬA ĐƠN HÀNG Lịch sử Ảnh kiện hàng Yêu cầu xuất hóa đơn điện tử Total Paid Fee …" at bounding box center [681, 335] width 1362 height 671
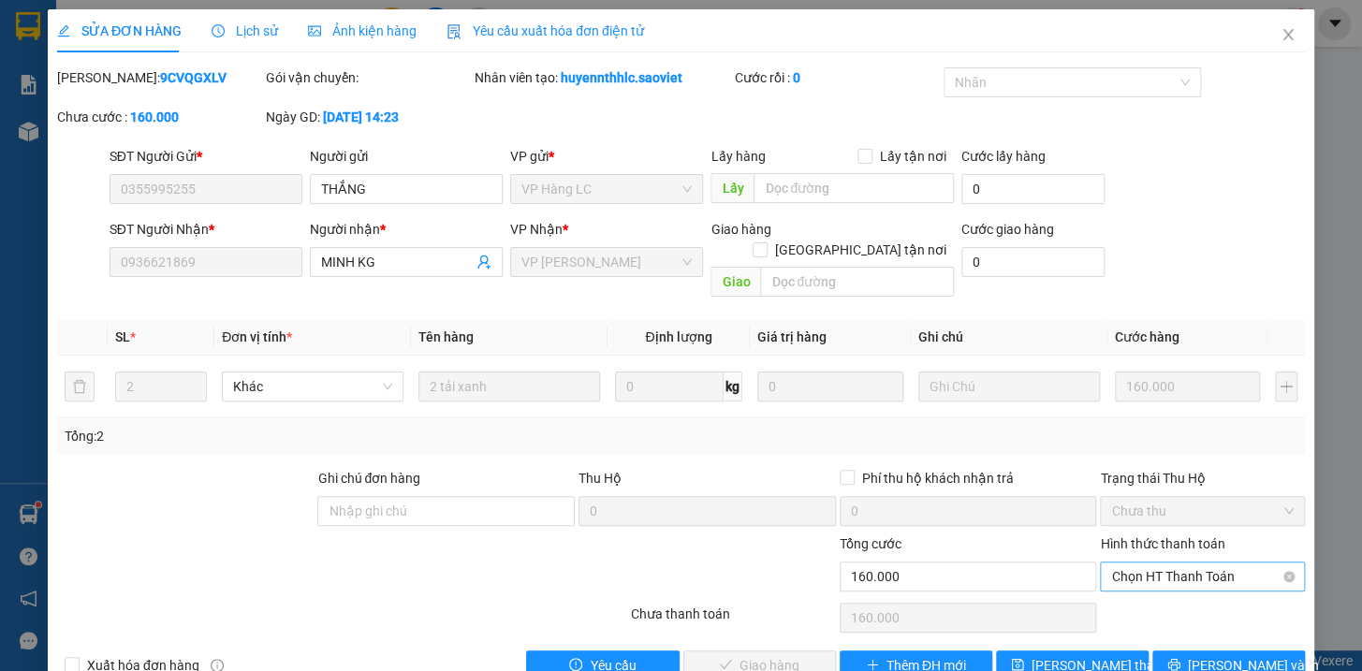
click at [1192, 563] on span "Chọn HT Thanh Toán" at bounding box center [1202, 577] width 183 height 28
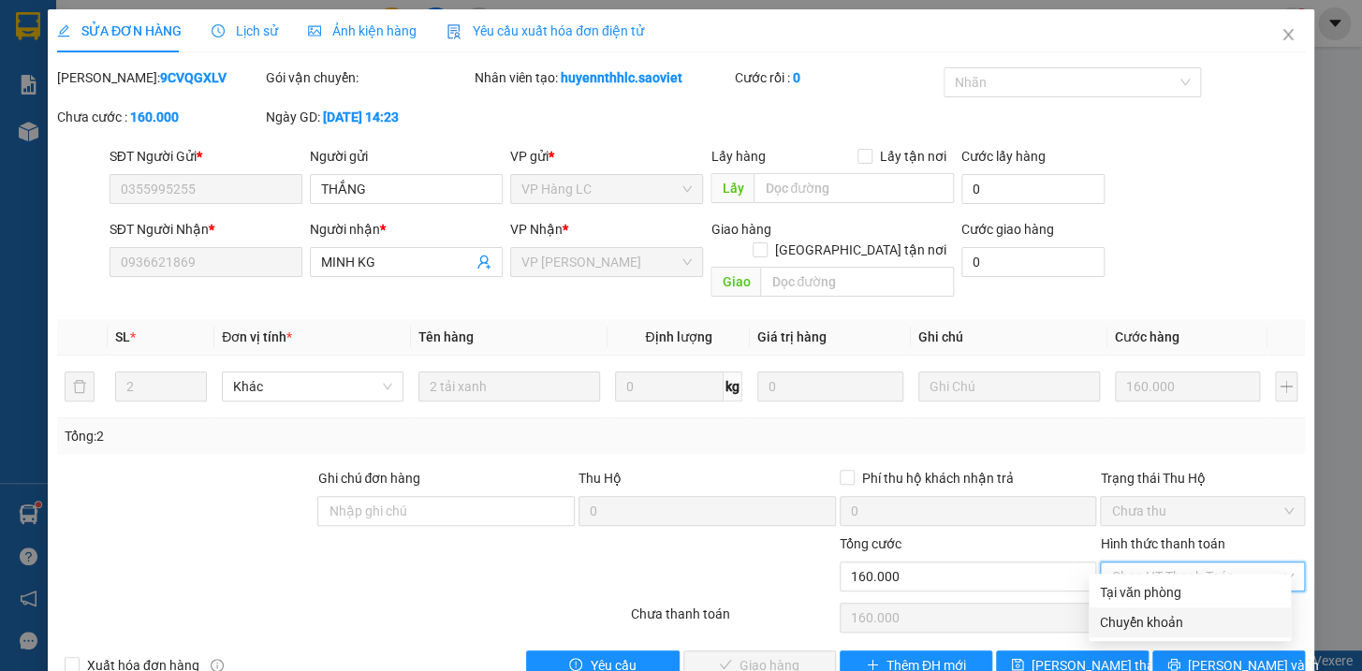
click at [1161, 628] on div "Chuyển khoản" at bounding box center [1190, 622] width 180 height 21
type input "0"
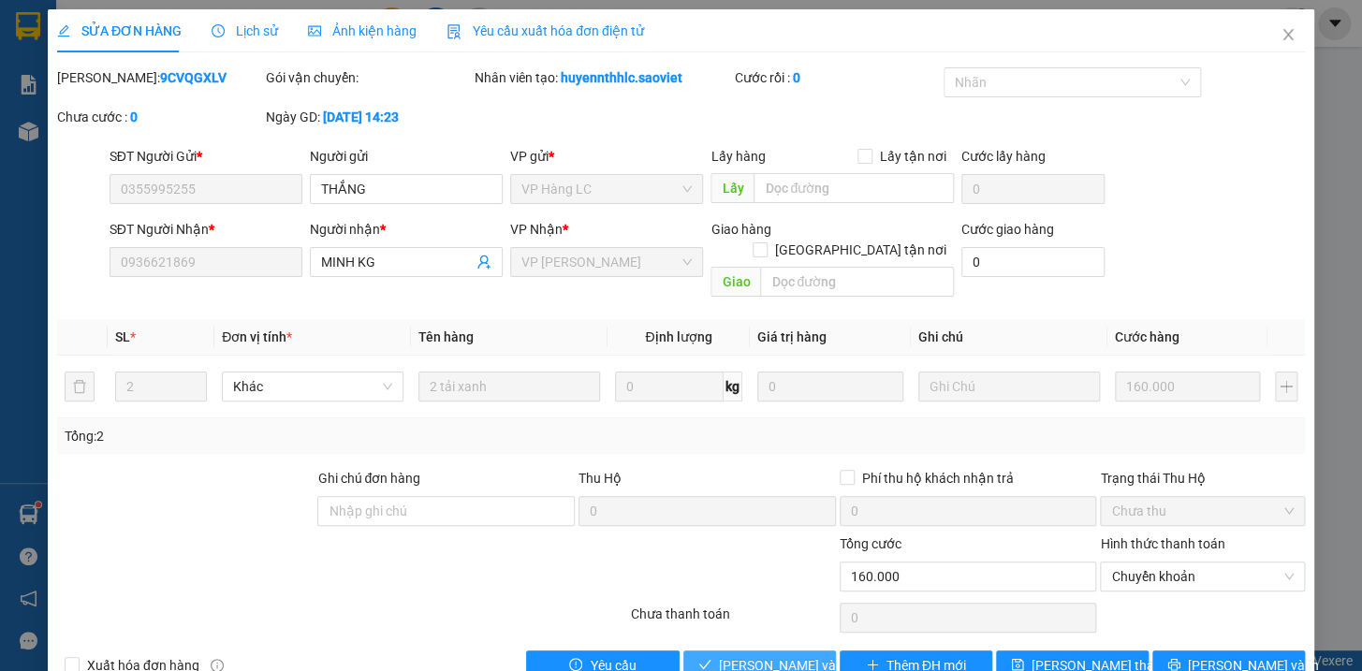
click at [796, 655] on span "[PERSON_NAME] và Giao hàng" at bounding box center [809, 665] width 180 height 21
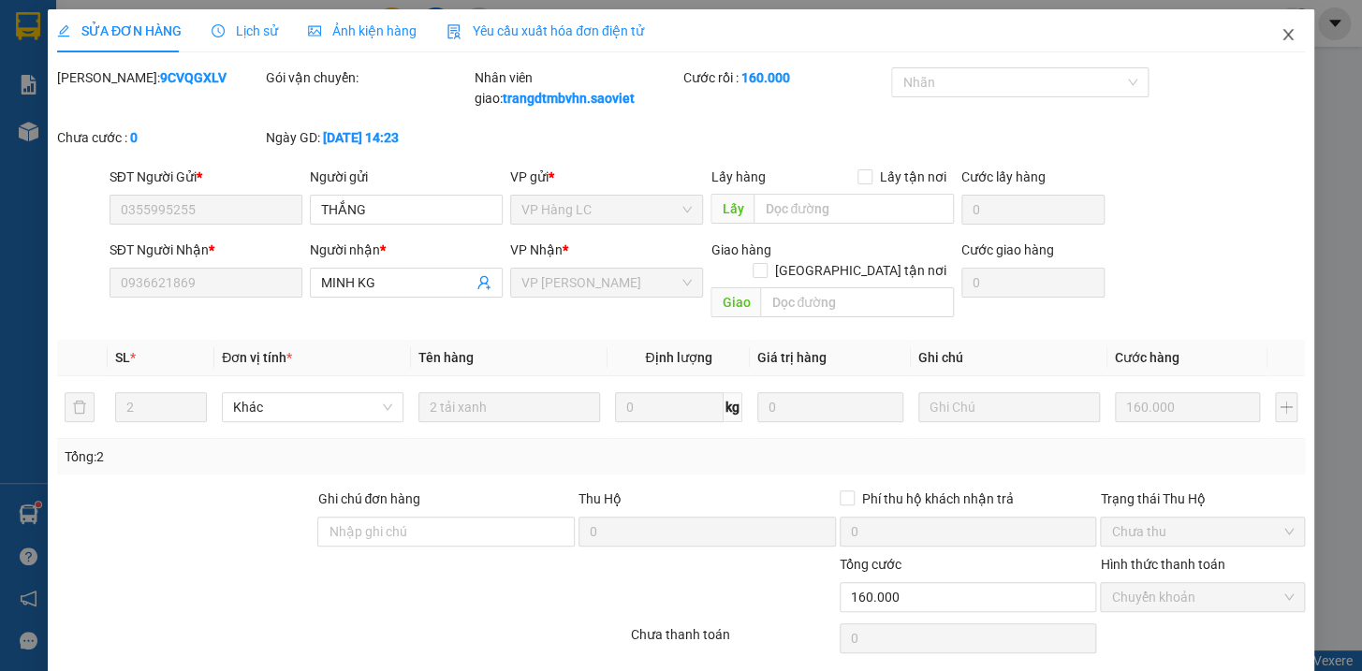
click at [1280, 34] on icon "close" at bounding box center [1287, 34] width 15 height 15
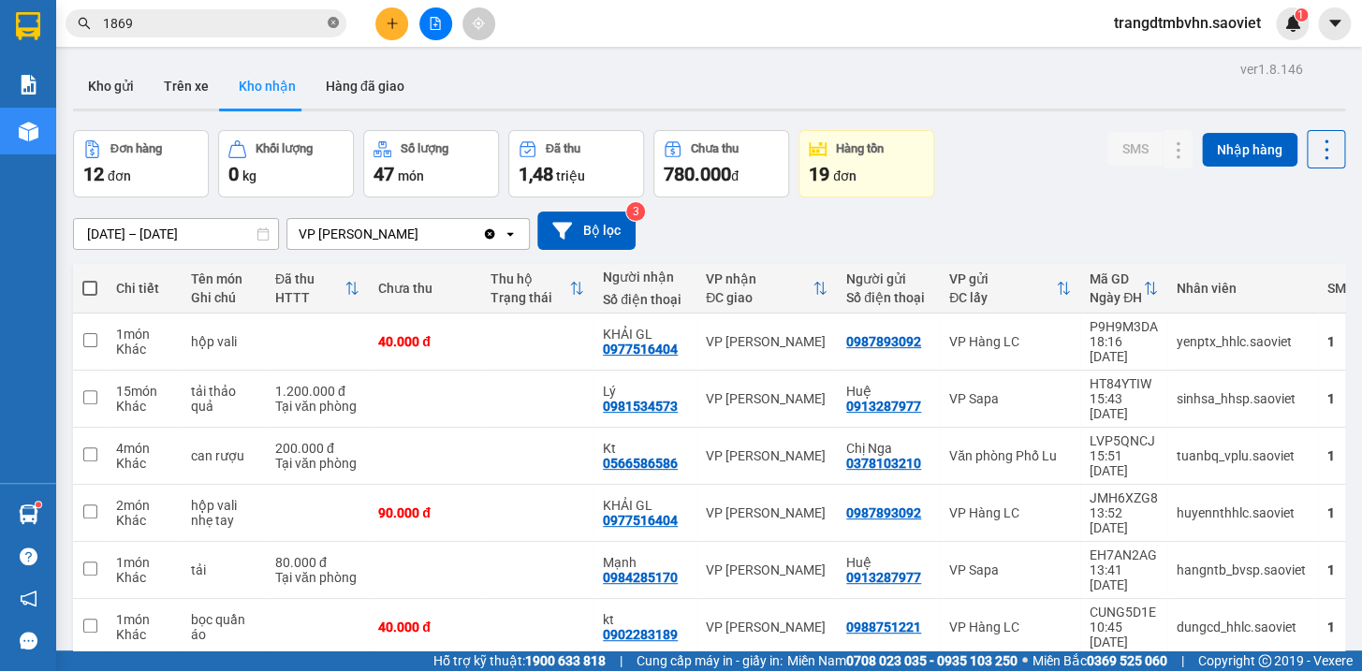
drag, startPoint x: 331, startPoint y: 22, endPoint x: 332, endPoint y: 7, distance: 14.1
click at [331, 19] on icon "close-circle" at bounding box center [333, 22] width 11 height 11
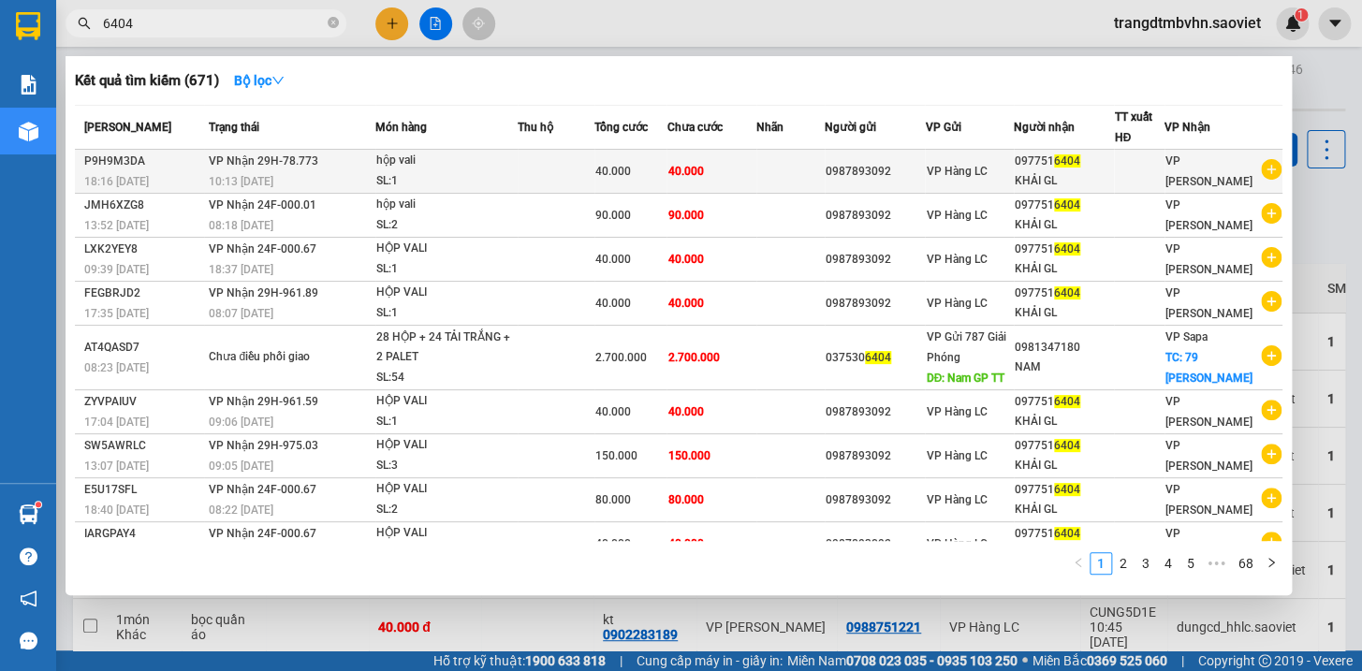
type input "6404"
click at [1076, 168] on div "097751 6404" at bounding box center [1064, 162] width 99 height 20
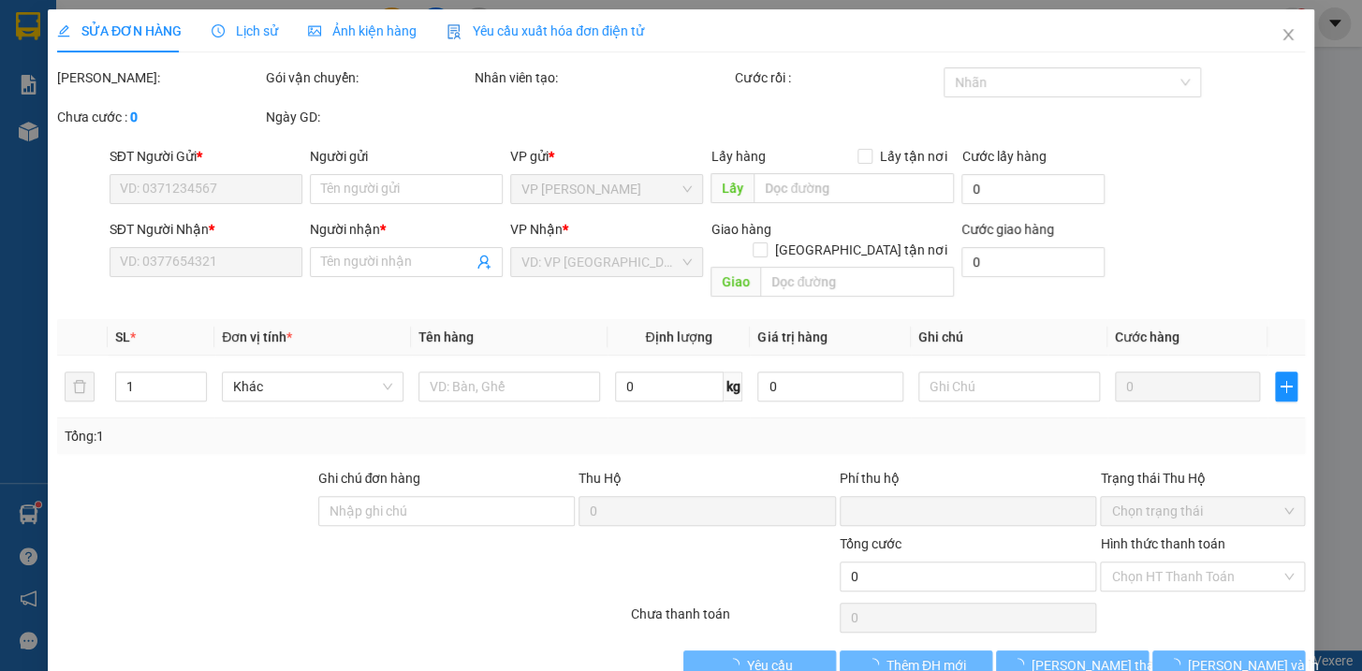
type input "0987893092"
type input "0977516404"
type input "KHẢI GL"
type input "0"
type input "40.000"
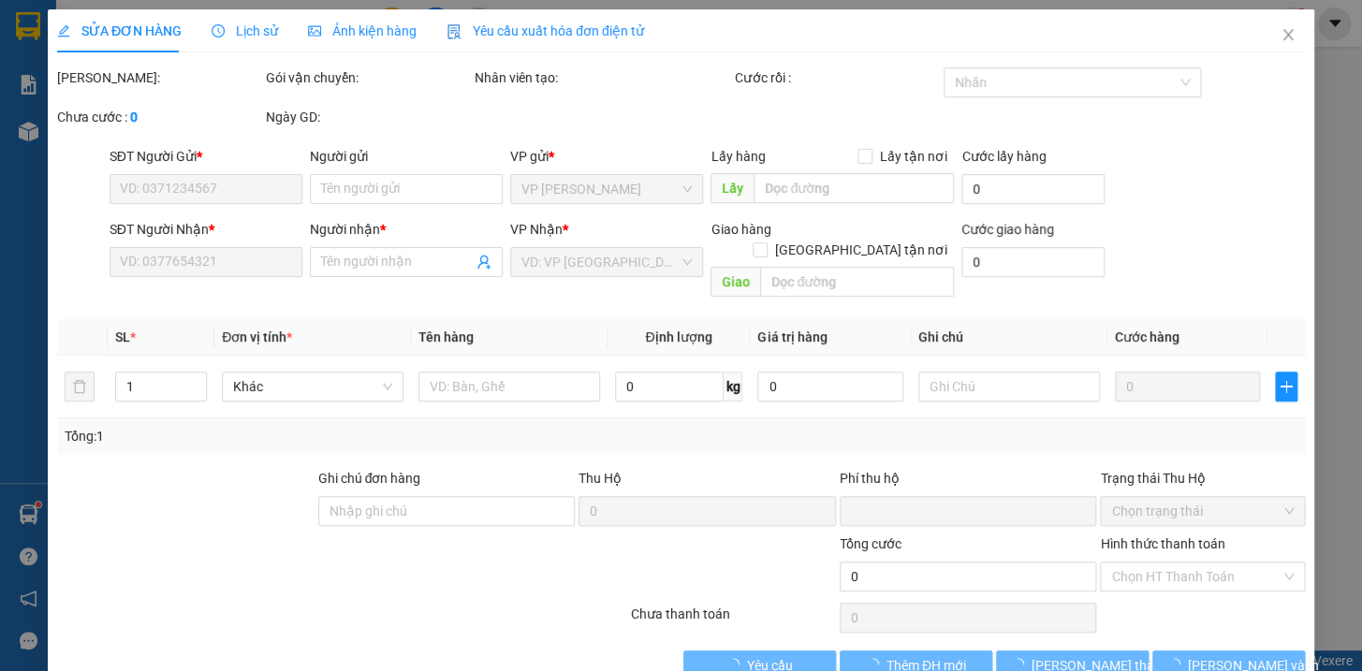
type input "40.000"
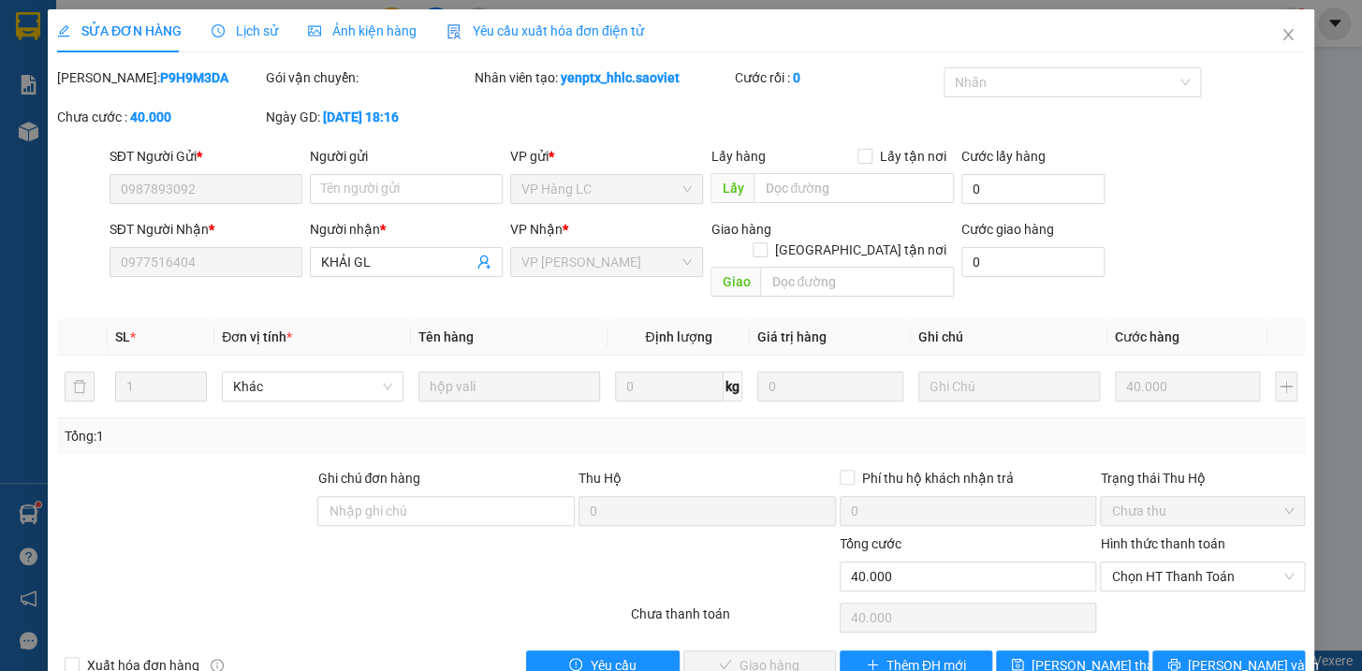
scroll to position [24, 0]
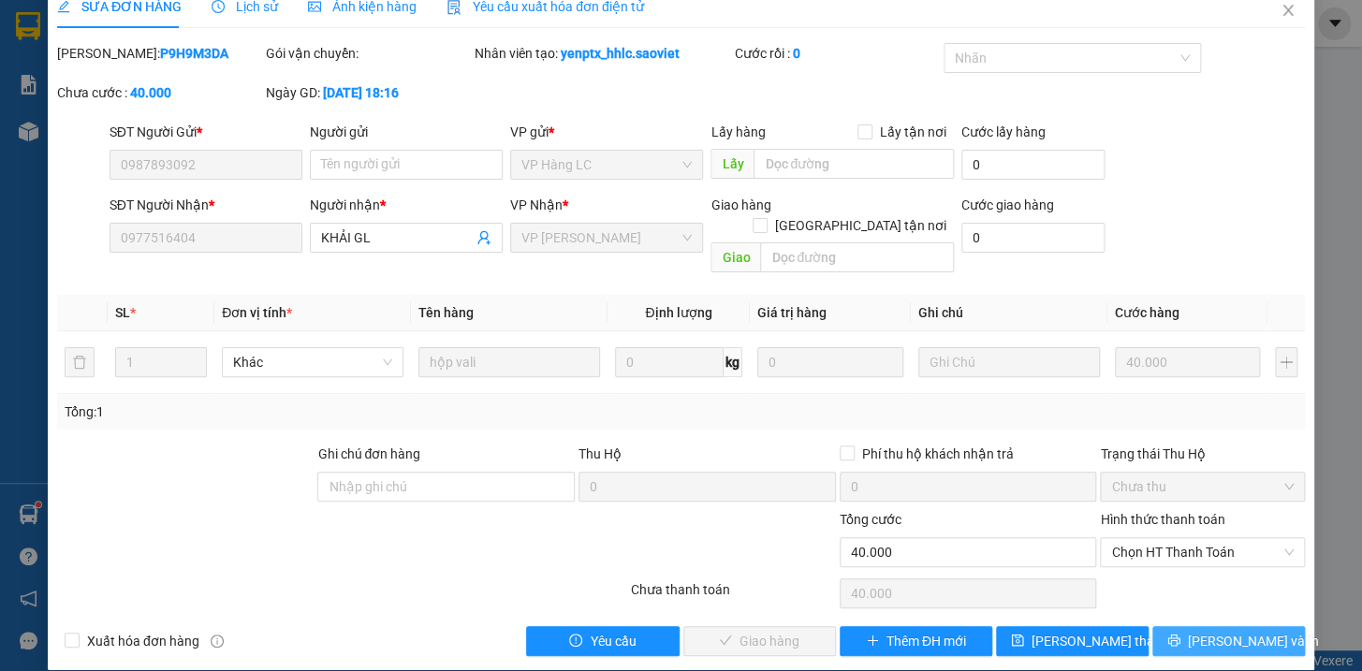
click at [1228, 631] on span "[PERSON_NAME] và In" at bounding box center [1253, 641] width 131 height 21
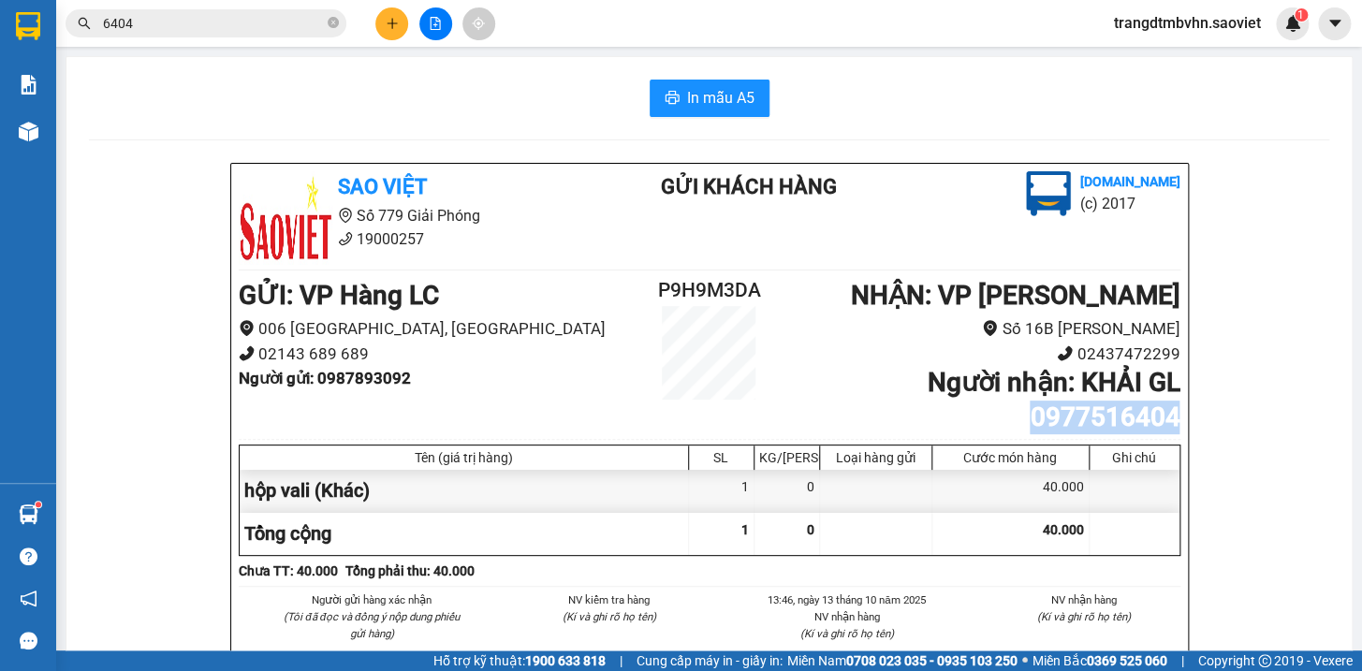
drag, startPoint x: 1171, startPoint y: 413, endPoint x: 1026, endPoint y: 416, distance: 145.1
click at [1026, 416] on b "Người nhận : KHẢI GL 0977516404" at bounding box center [1053, 399] width 253 height 65
copy b "0977516404"
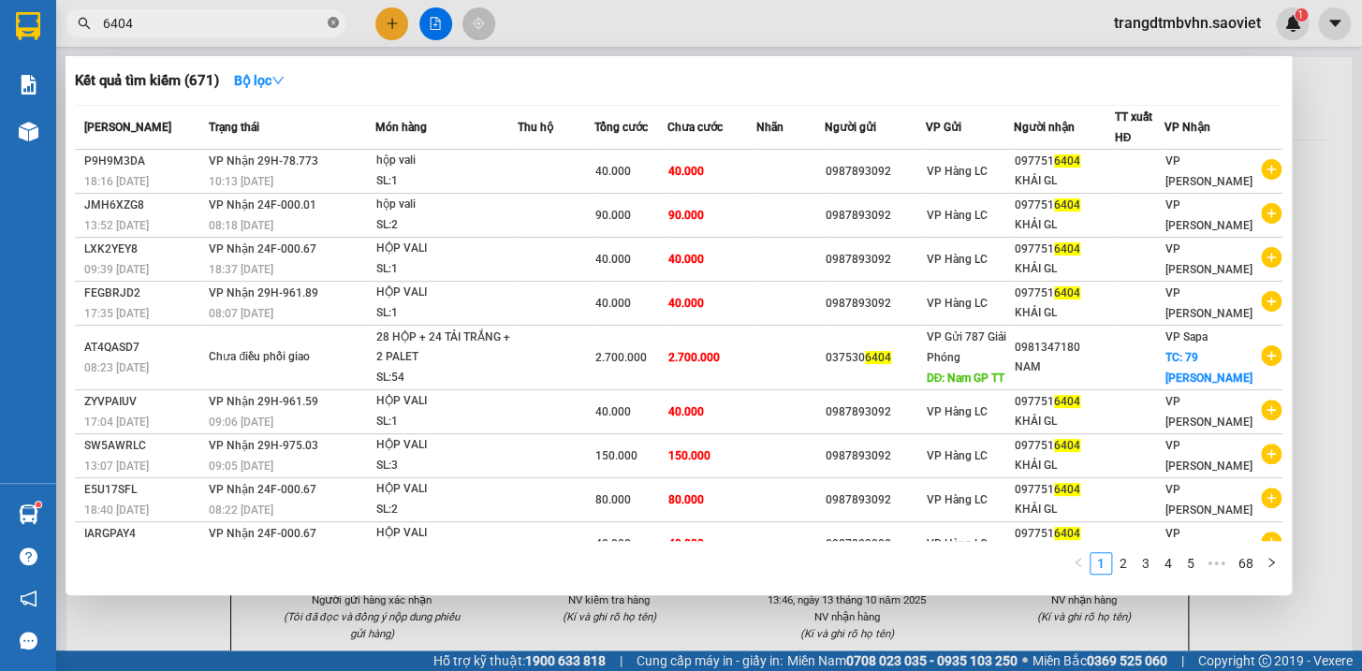
click at [336, 19] on icon "close-circle" at bounding box center [333, 22] width 11 height 11
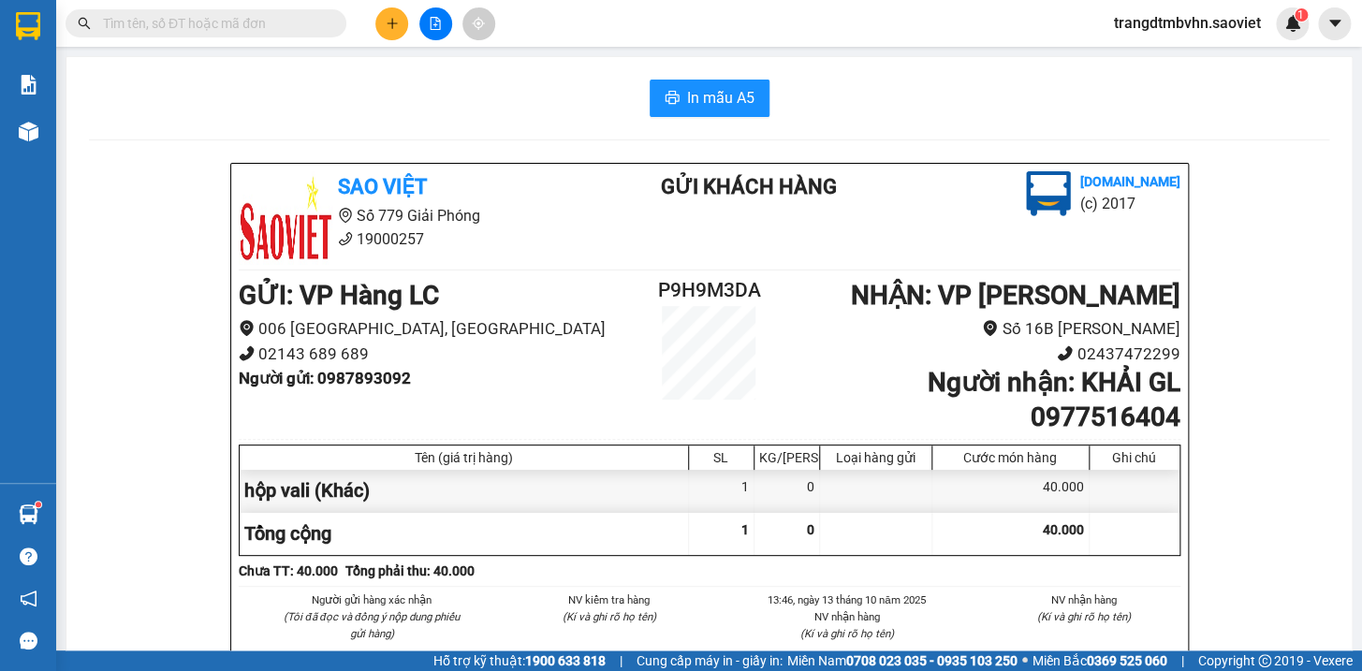
paste input "0977516404"
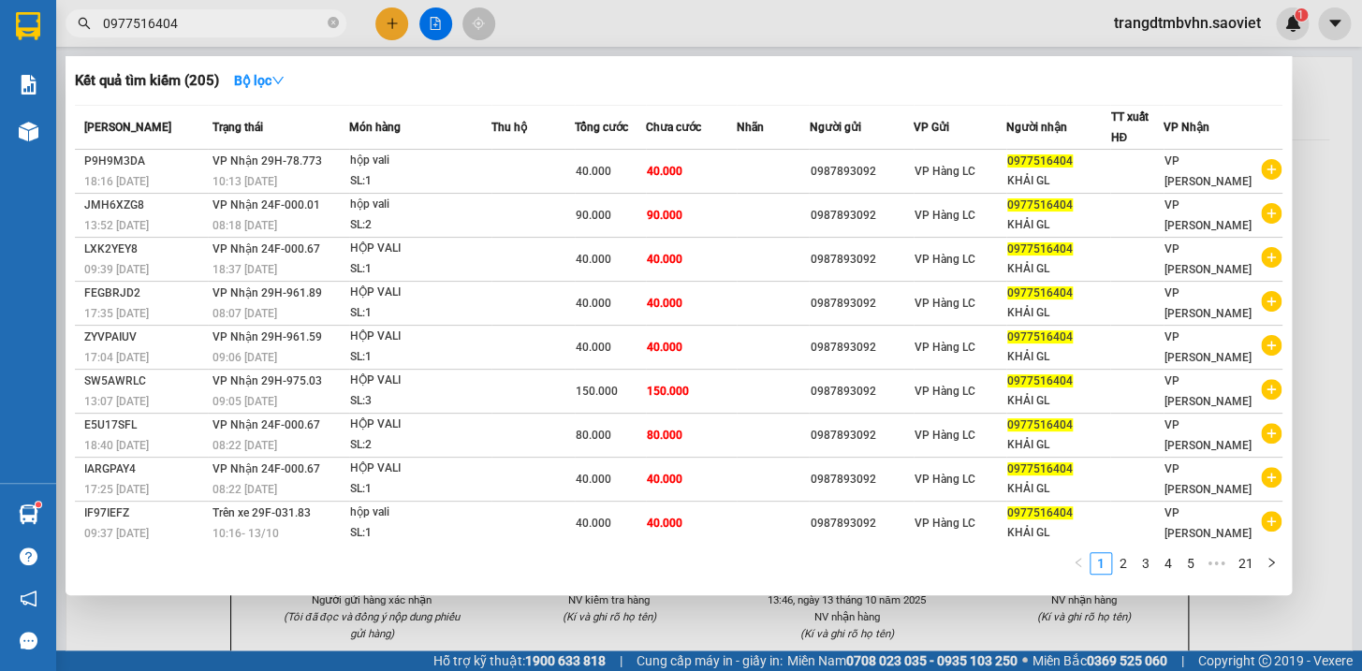
type input "0977516404"
click at [1297, 111] on div at bounding box center [681, 335] width 1362 height 671
click at [192, 22] on input "0977516404" at bounding box center [213, 23] width 221 height 21
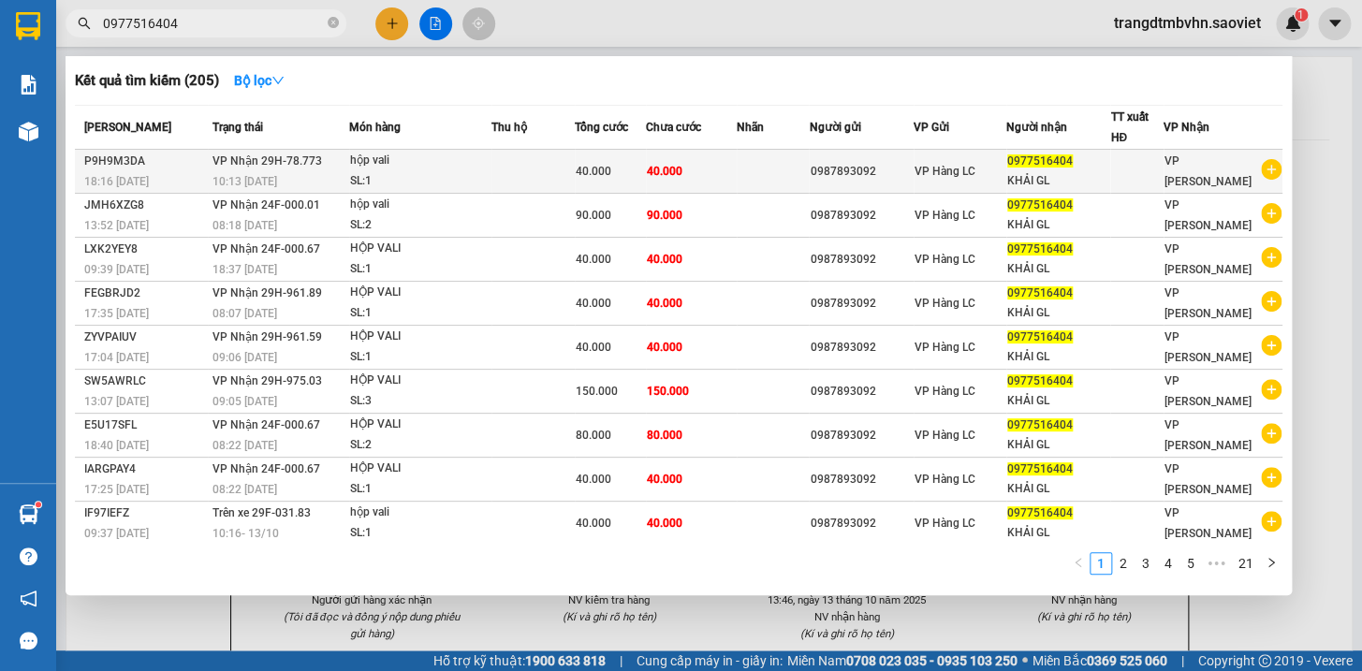
click at [865, 168] on div "0987893092" at bounding box center [861, 172] width 103 height 20
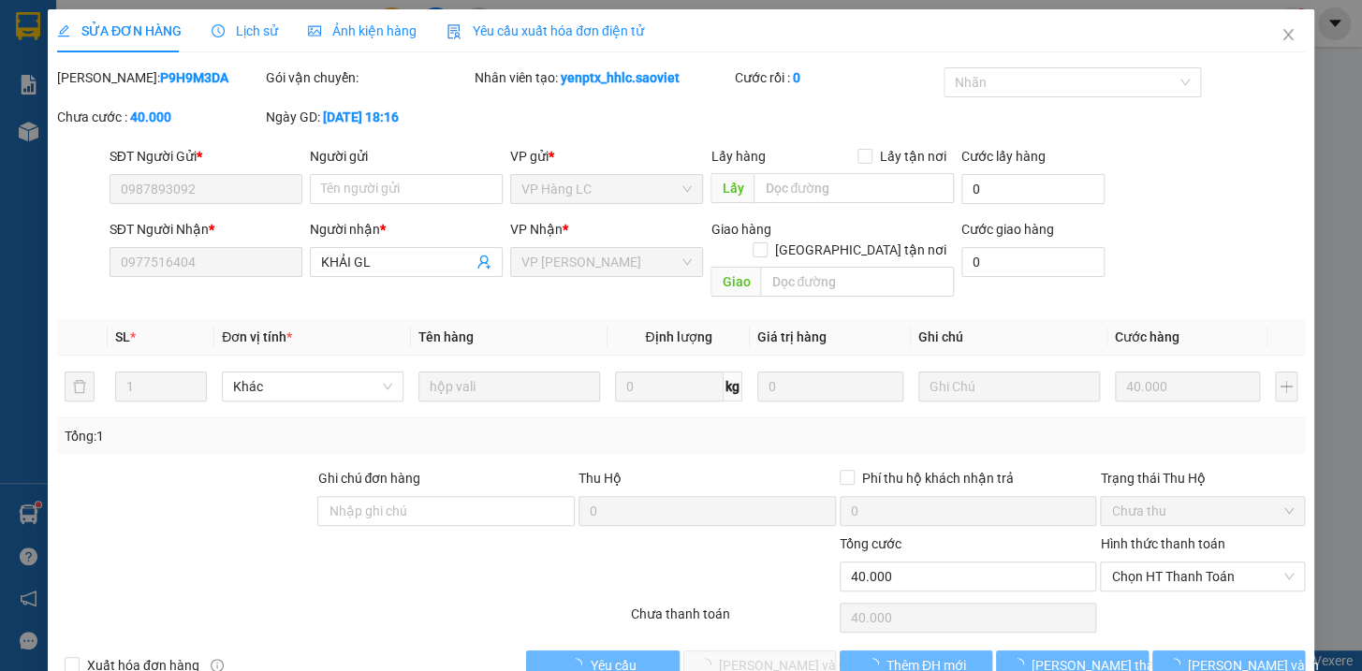
type input "0987893092"
type input "0977516404"
type input "KHẢI GL"
type input "0"
type input "40.000"
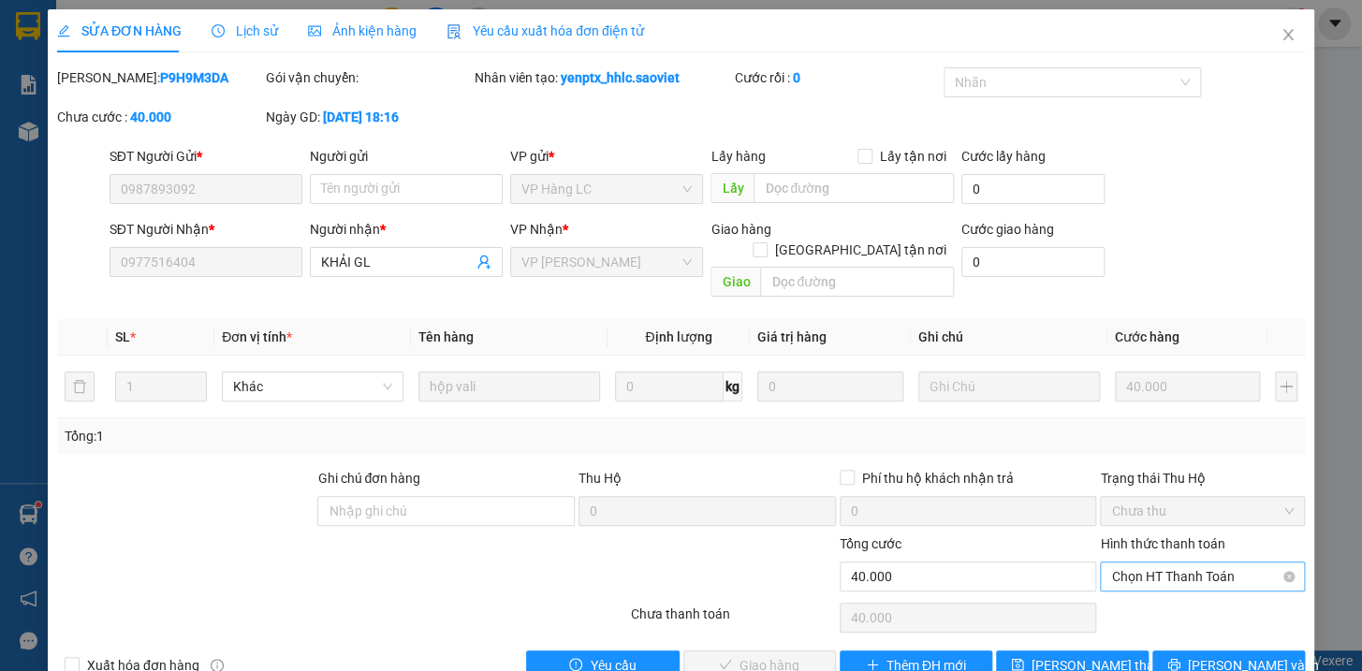
click at [1182, 563] on span "Chọn HT Thanh Toán" at bounding box center [1202, 577] width 183 height 28
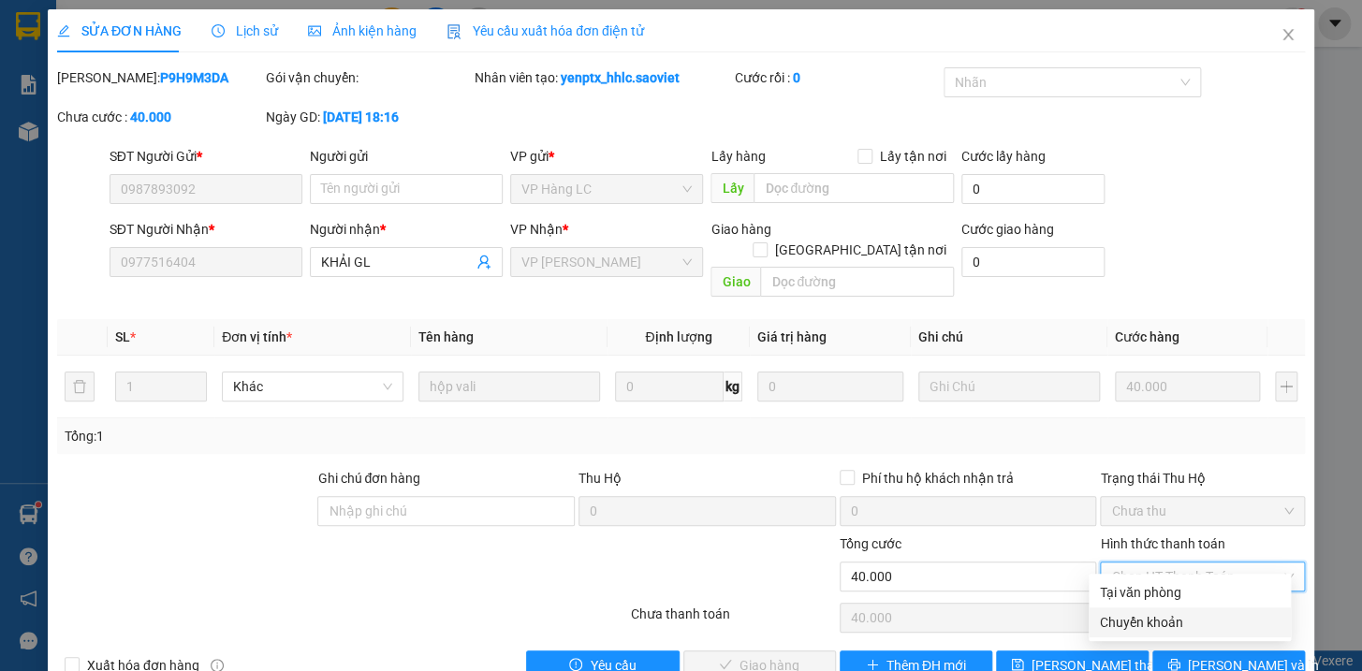
click at [1155, 616] on div "Chuyển khoản" at bounding box center [1190, 622] width 180 height 21
type input "0"
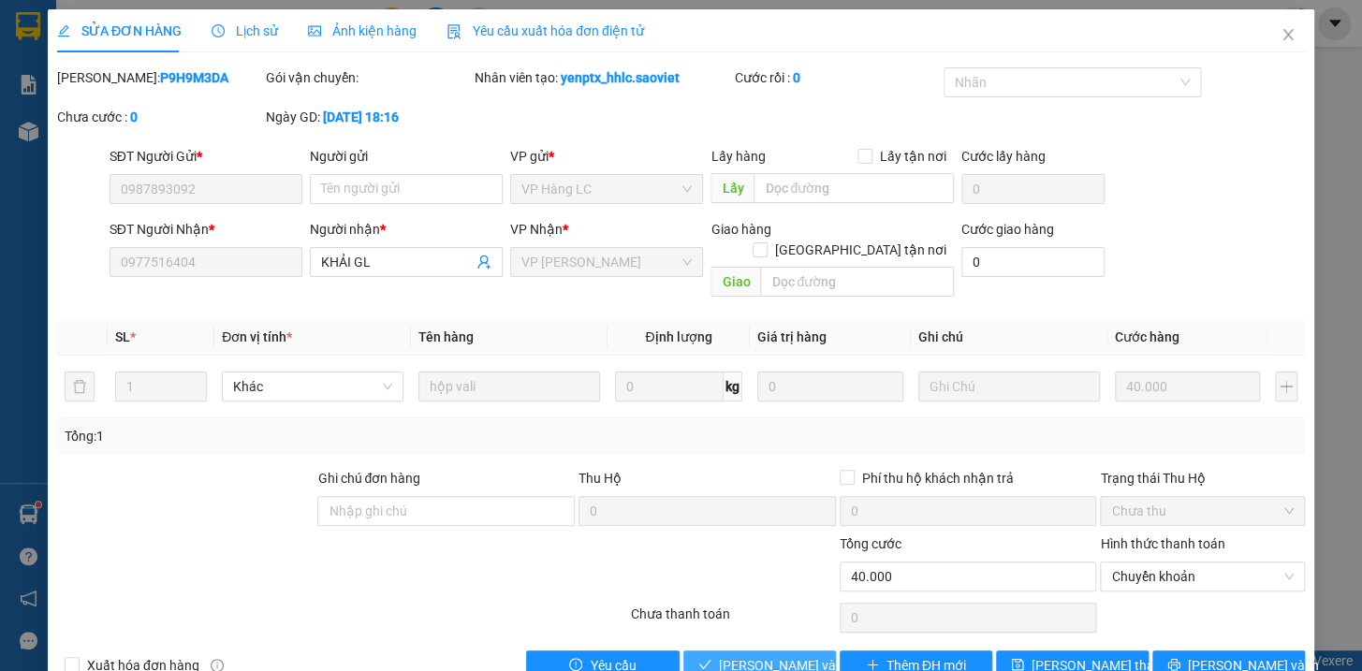
click at [786, 655] on span "[PERSON_NAME] và Giao hàng" at bounding box center [809, 665] width 180 height 21
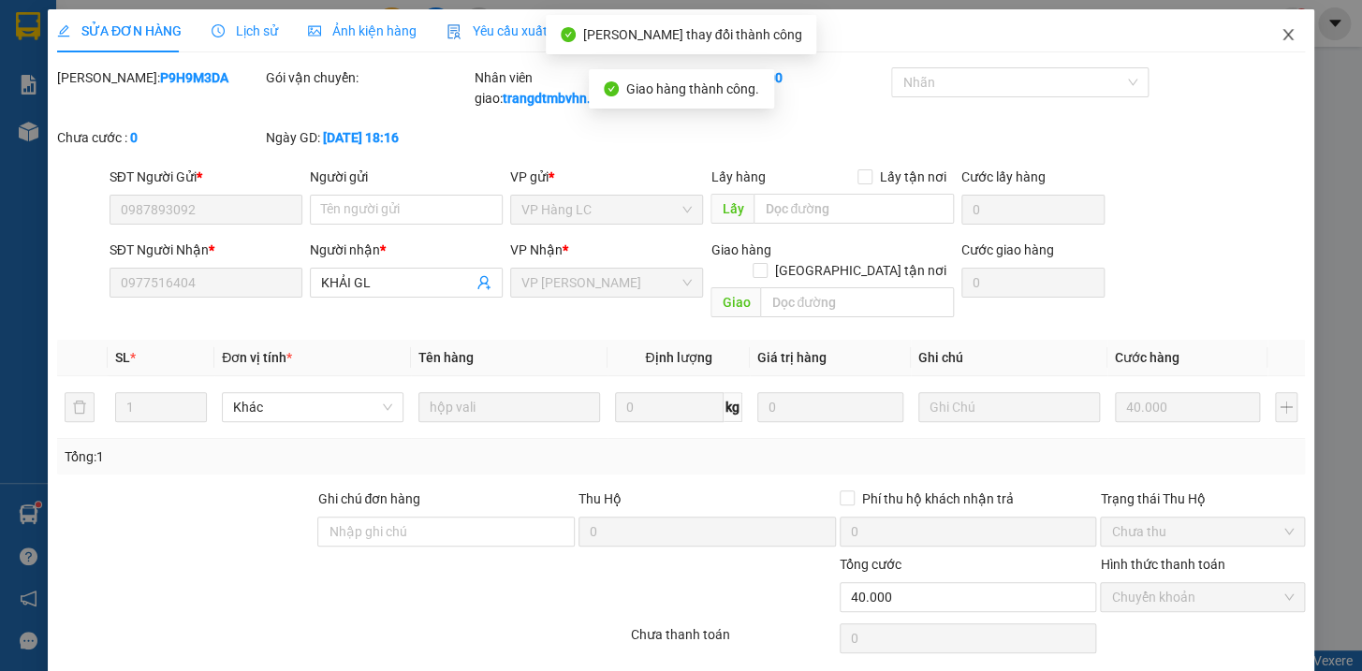
click at [1280, 37] on icon "close" at bounding box center [1287, 34] width 15 height 15
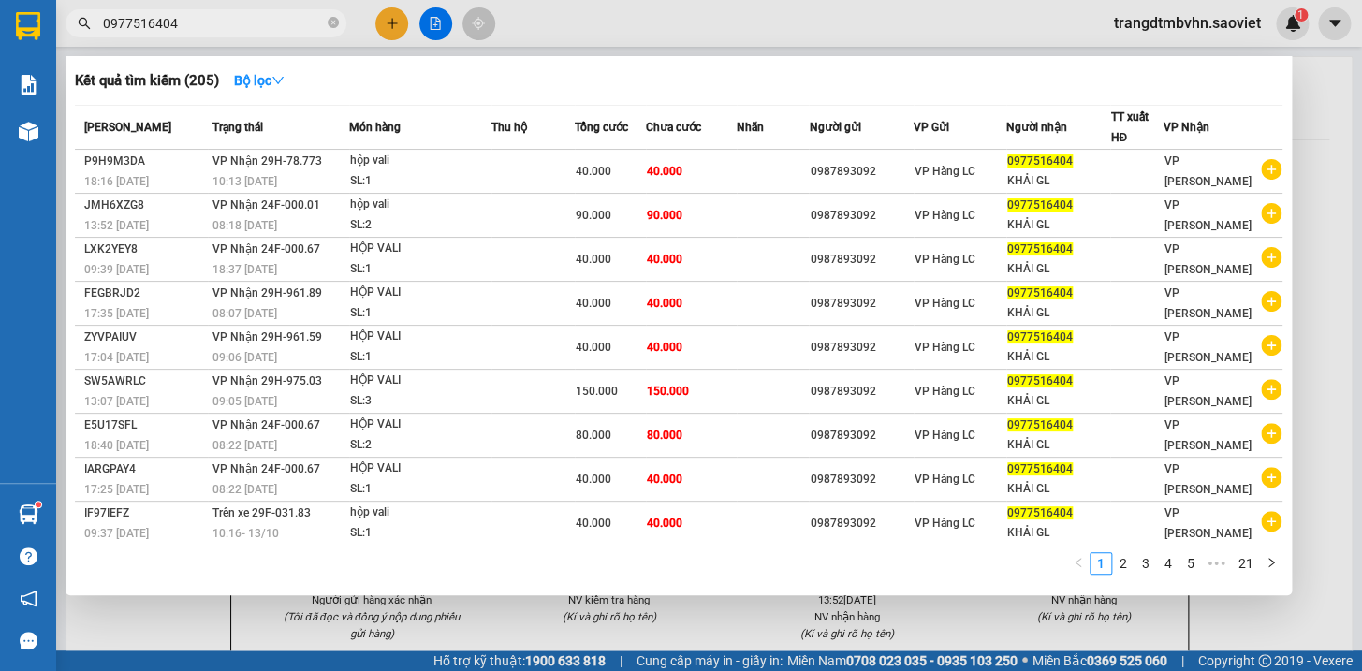
click at [271, 27] on input "0977516404" at bounding box center [213, 23] width 221 height 21
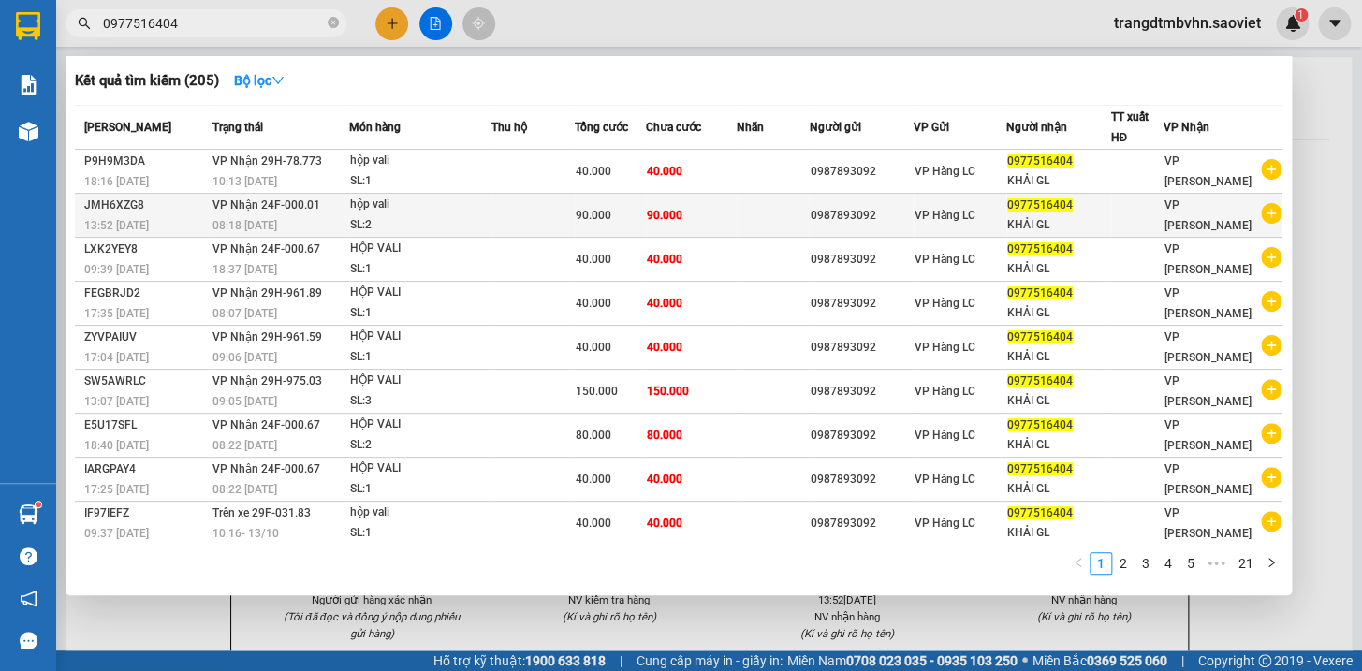
click at [878, 214] on div "0987893092" at bounding box center [861, 216] width 103 height 20
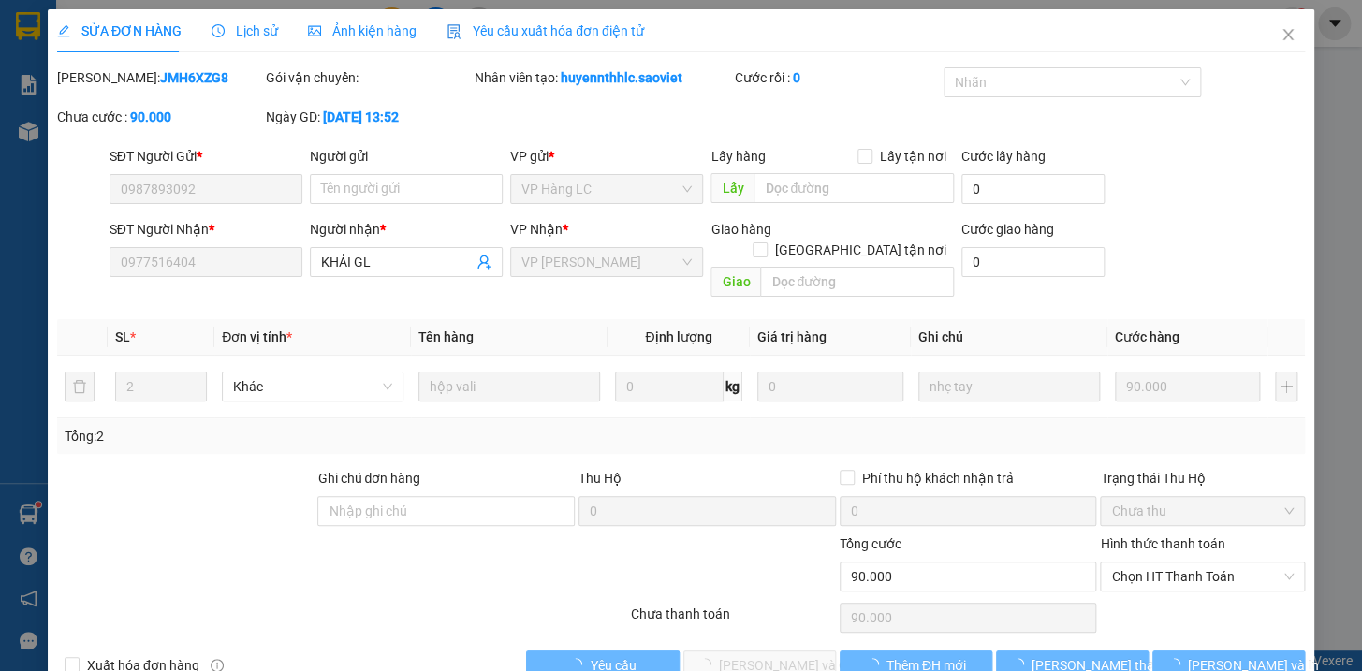
type input "0987893092"
type input "0977516404"
type input "KHẢI GL"
type input "0"
type input "90.000"
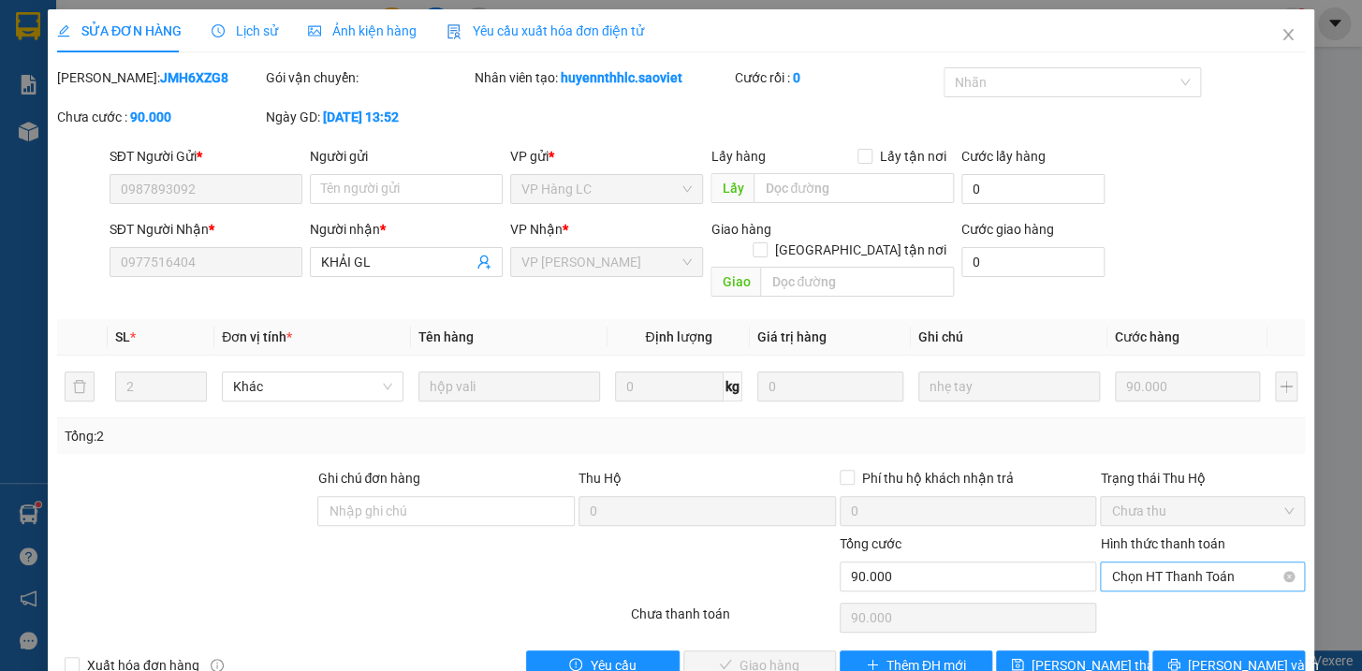
click at [1147, 563] on span "Chọn HT Thanh Toán" at bounding box center [1202, 577] width 183 height 28
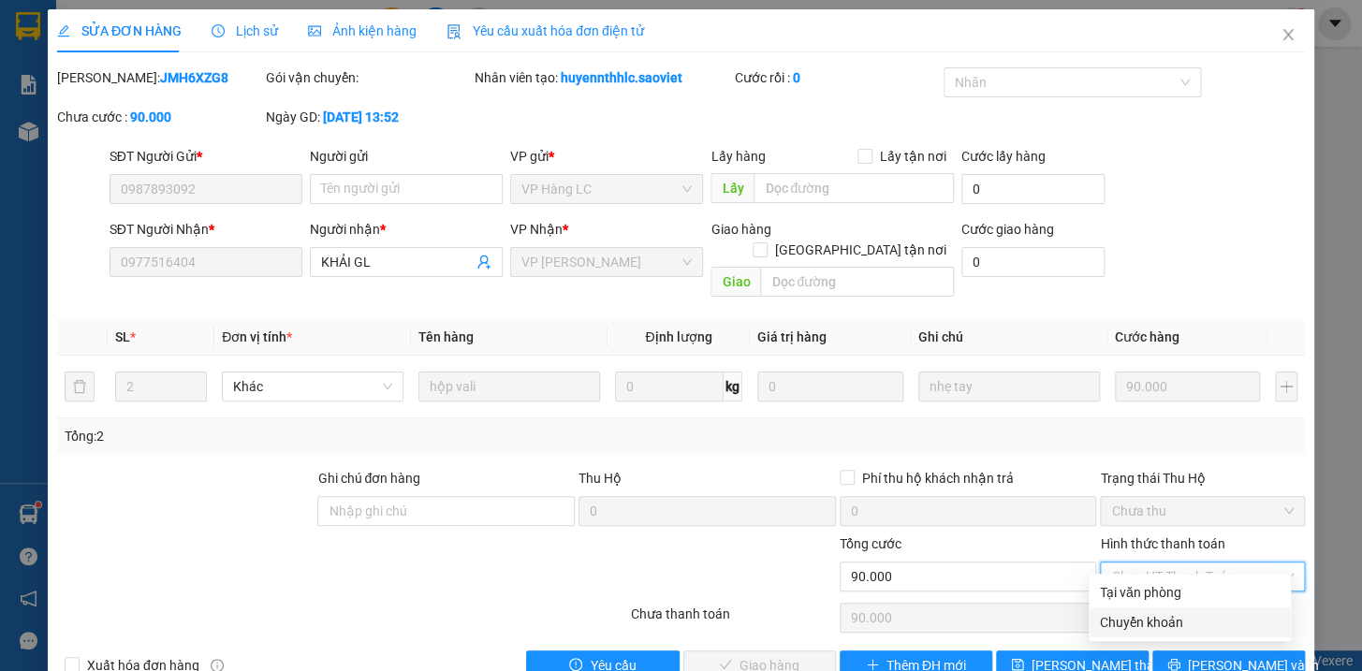
click at [1142, 623] on div "Chuyển khoản" at bounding box center [1190, 622] width 180 height 21
type input "0"
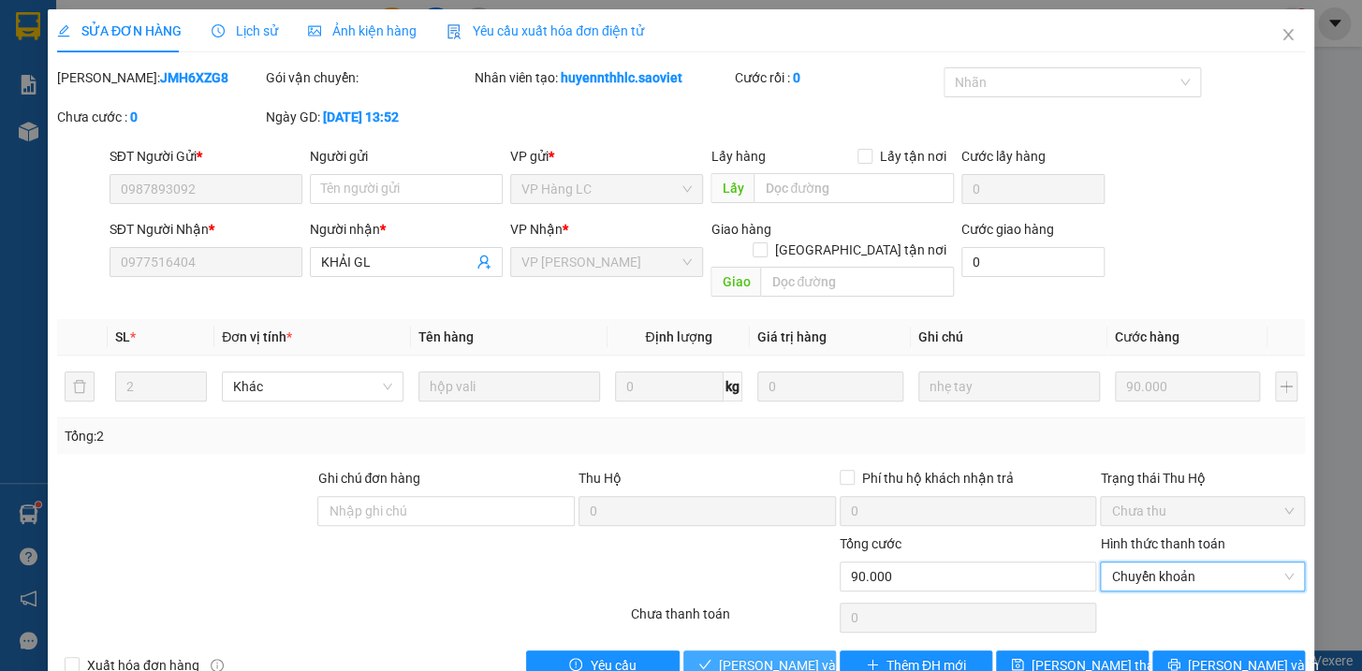
click at [774, 655] on span "[PERSON_NAME] và Giao hàng" at bounding box center [809, 665] width 180 height 21
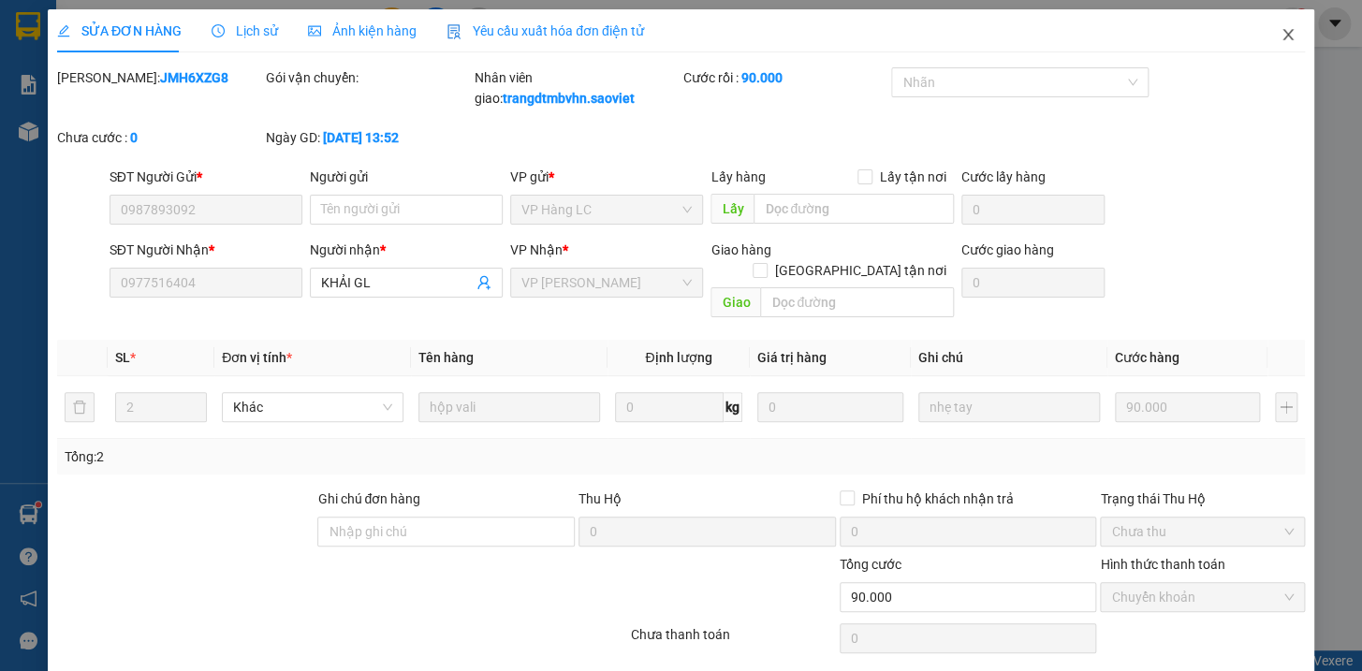
click at [1280, 34] on icon "close" at bounding box center [1287, 34] width 15 height 15
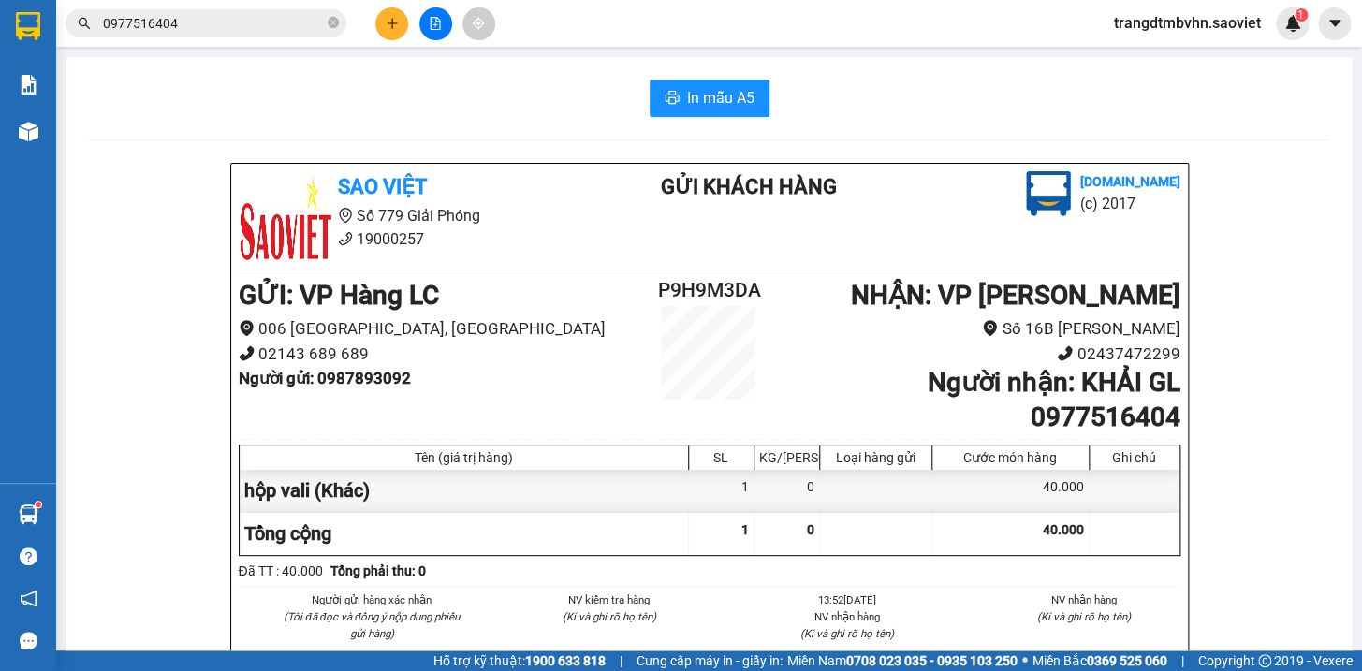
click at [214, 21] on input "0977516404" at bounding box center [213, 23] width 221 height 21
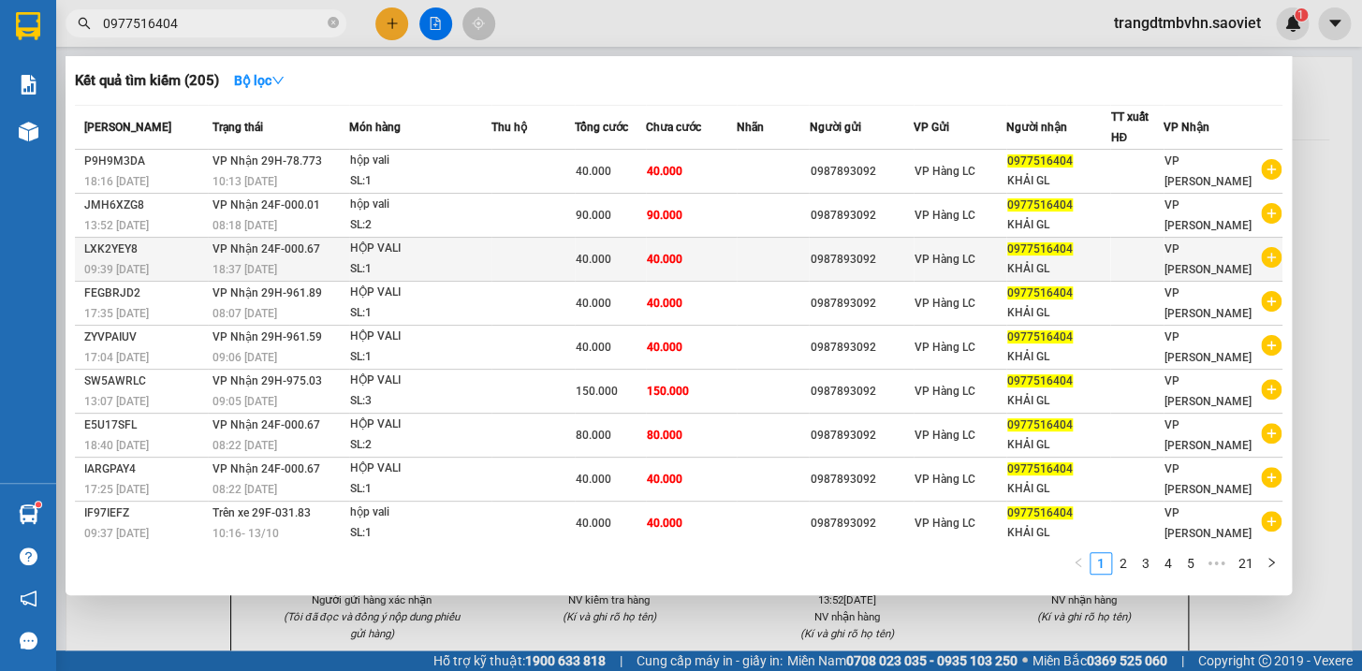
click at [909, 252] on div "0987893092" at bounding box center [861, 260] width 103 height 20
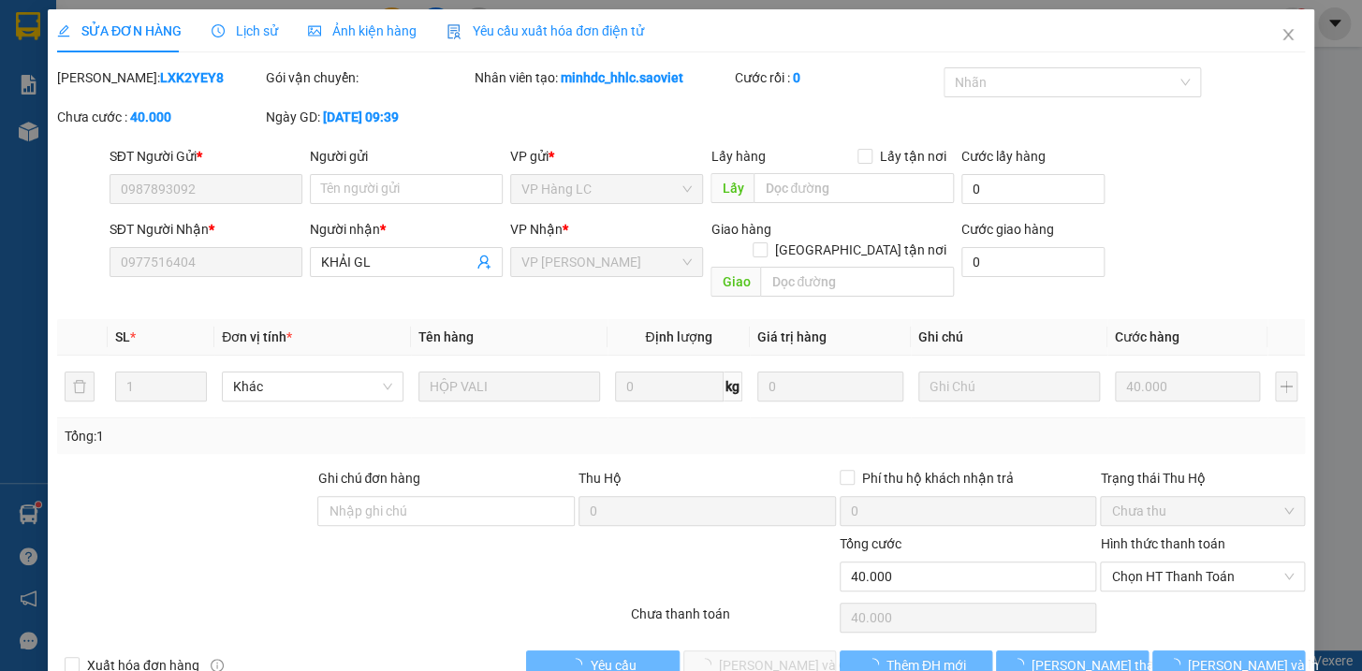
type input "0987893092"
type input "0977516404"
type input "KHẢI GL"
type input "0"
type input "40.000"
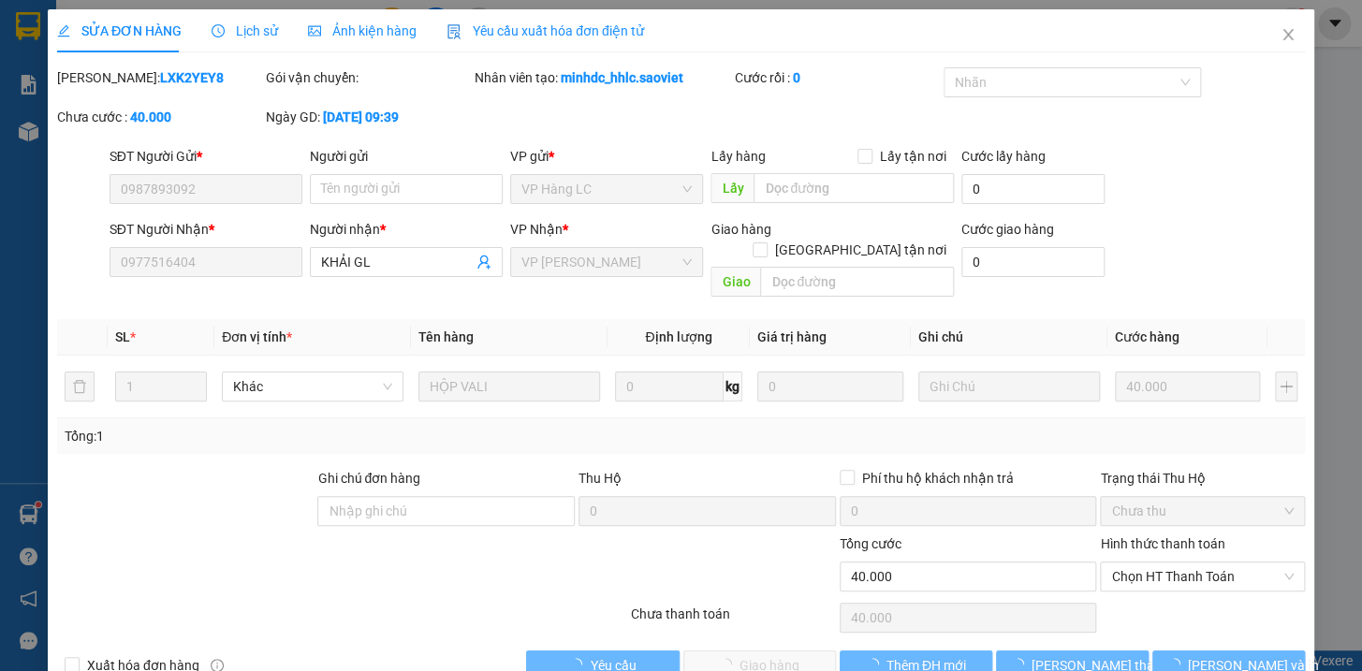
scroll to position [24, 0]
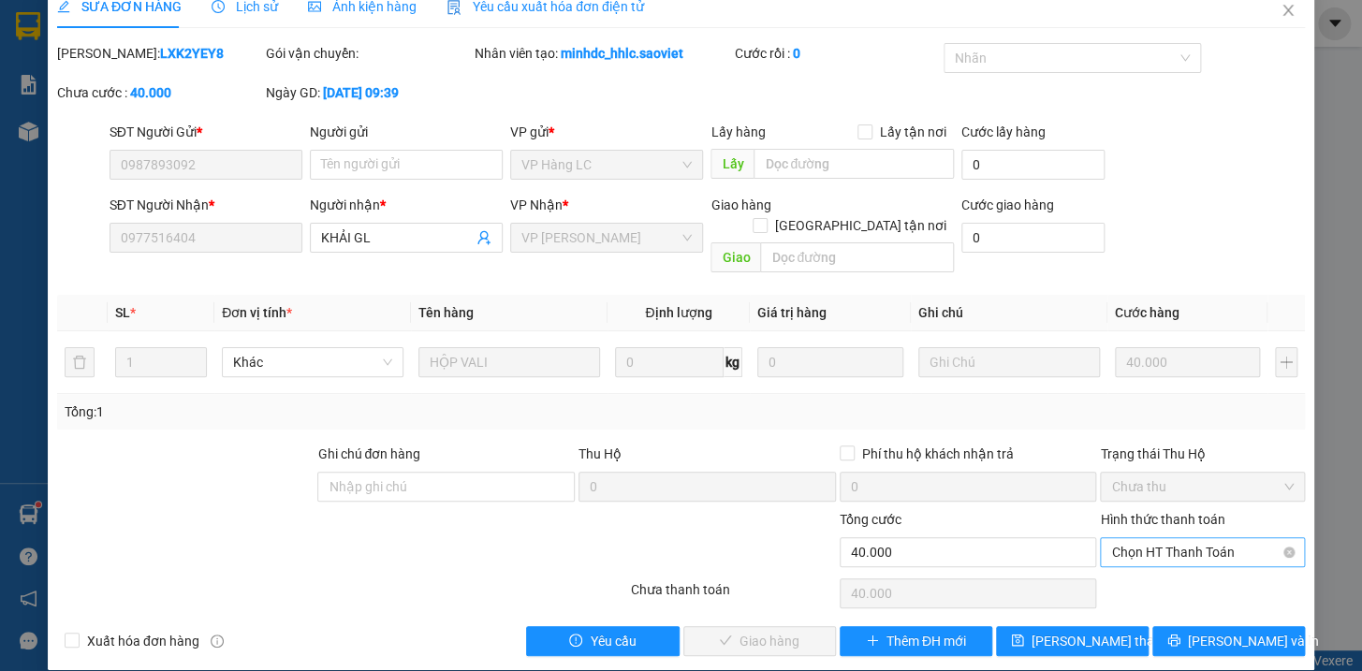
click at [1168, 538] on span "Chọn HT Thanh Toán" at bounding box center [1202, 552] width 183 height 28
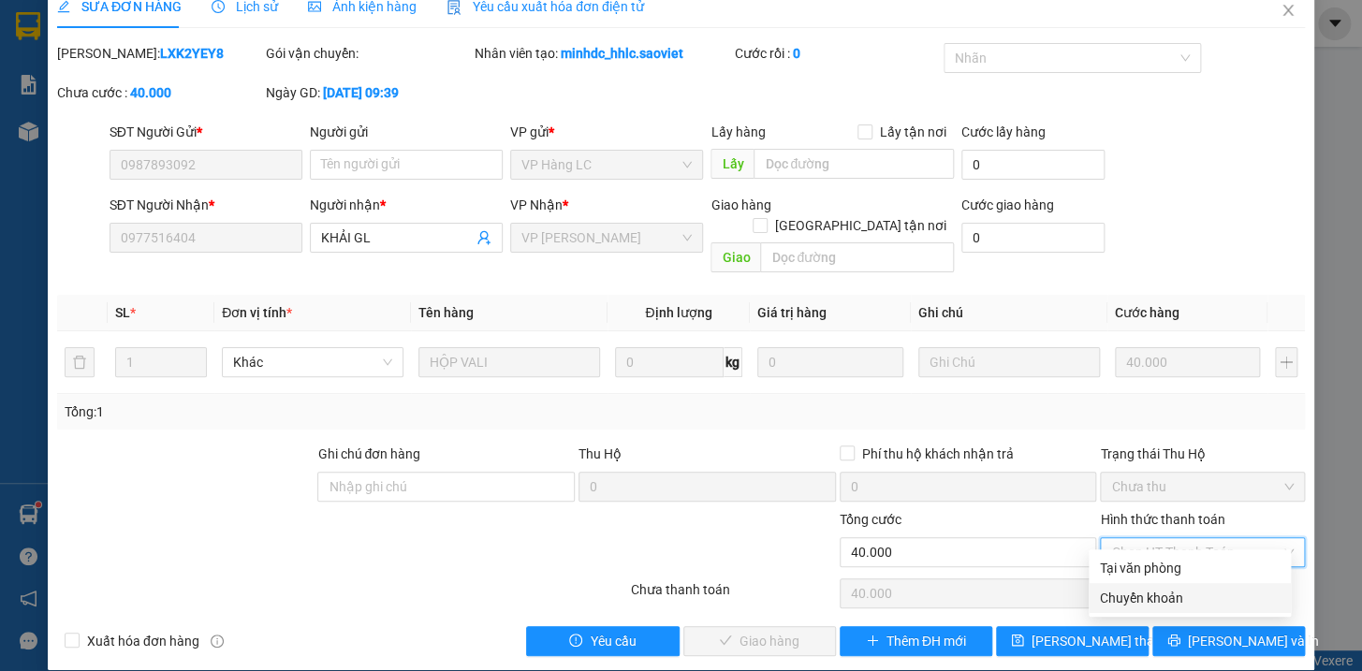
click at [1149, 594] on div "Chuyển khoản" at bounding box center [1190, 598] width 180 height 21
type input "0"
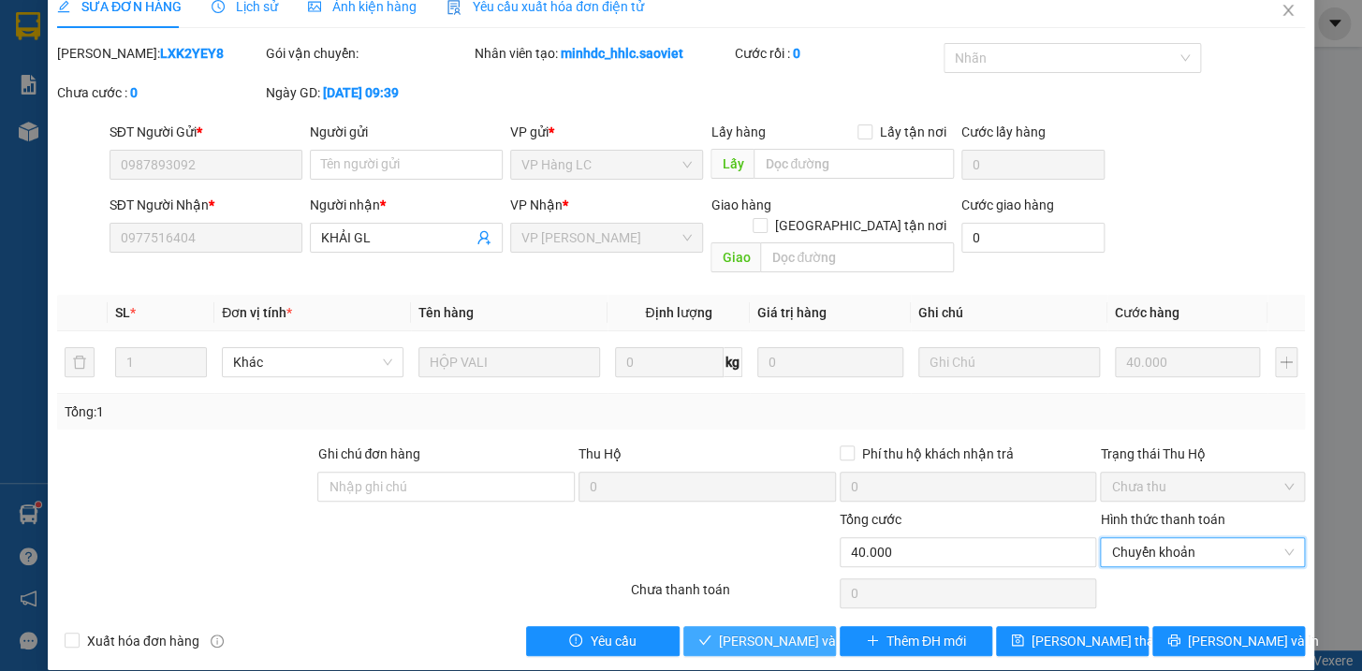
click at [811, 626] on button "[PERSON_NAME] và Giao hàng" at bounding box center [759, 641] width 153 height 30
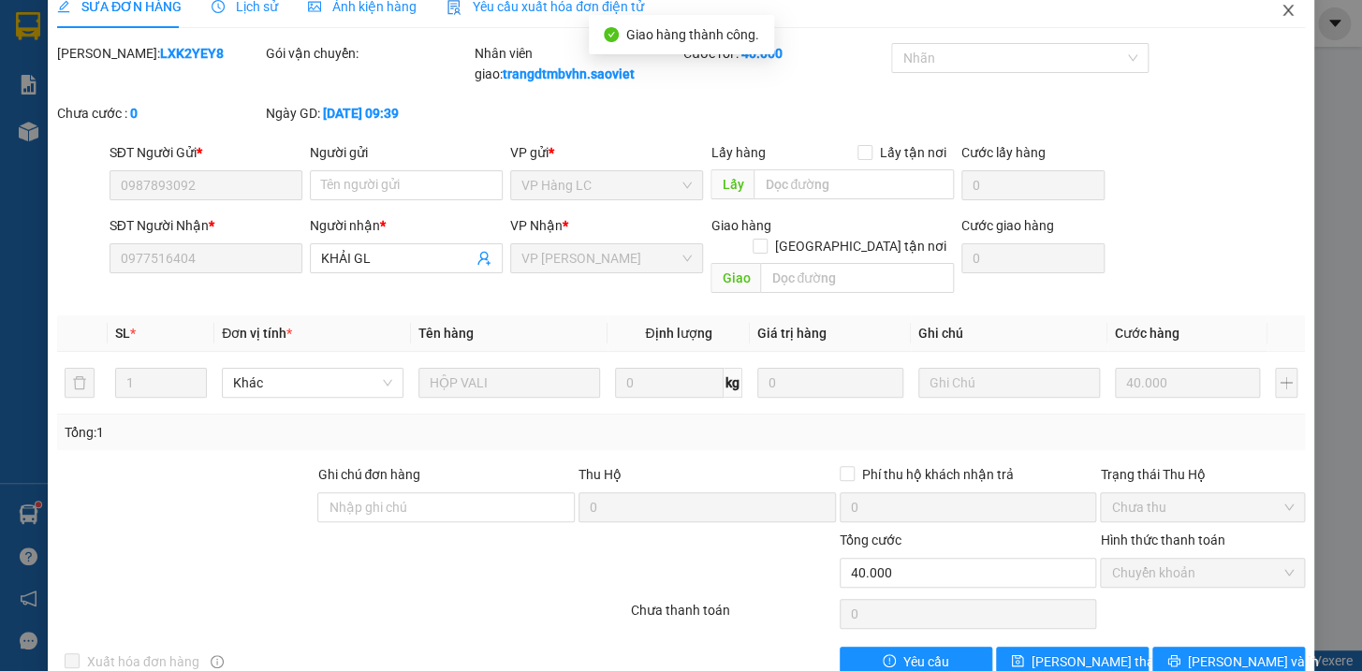
click at [1280, 4] on icon "close" at bounding box center [1287, 10] width 15 height 15
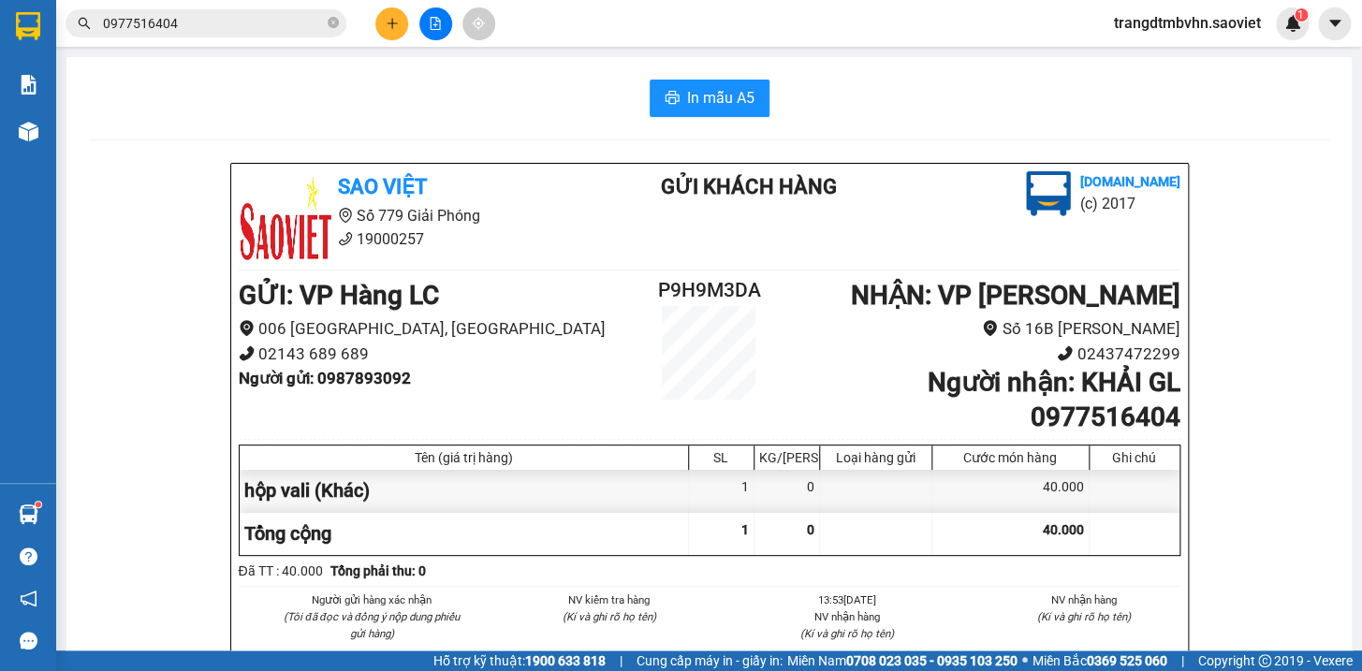
click at [216, 25] on input "0977516404" at bounding box center [213, 23] width 221 height 21
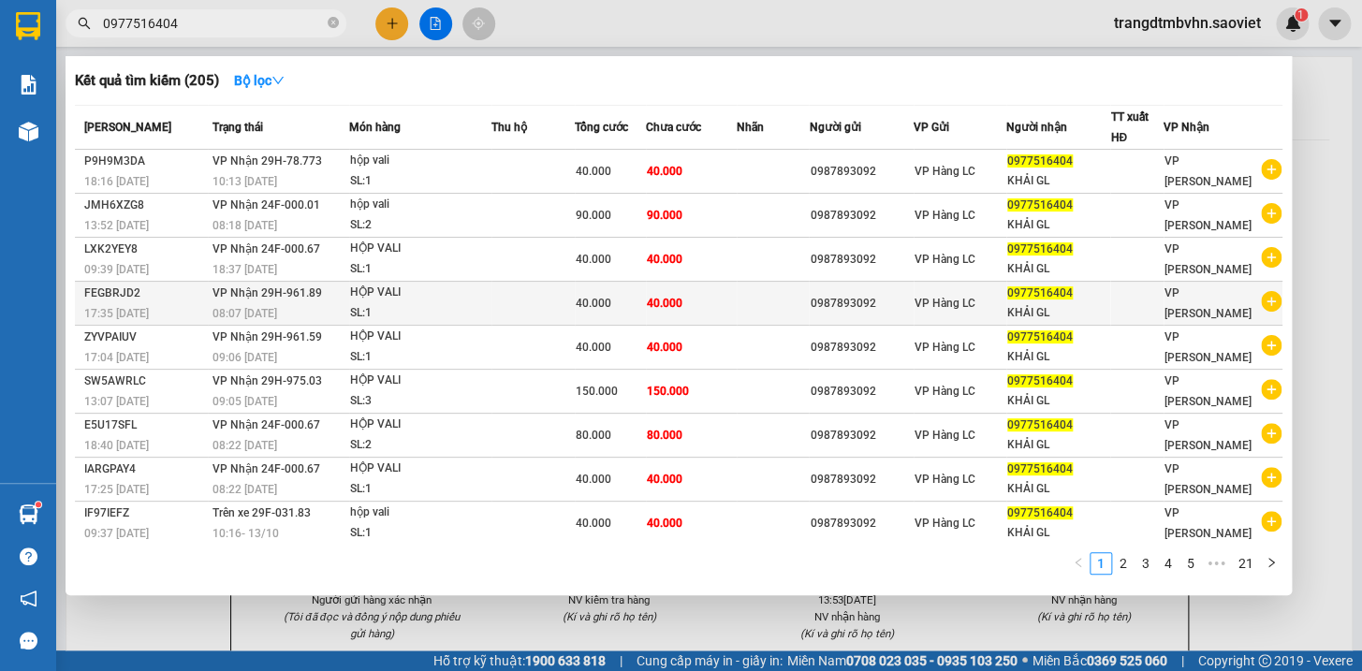
click at [813, 296] on div "0987893092" at bounding box center [861, 304] width 103 height 20
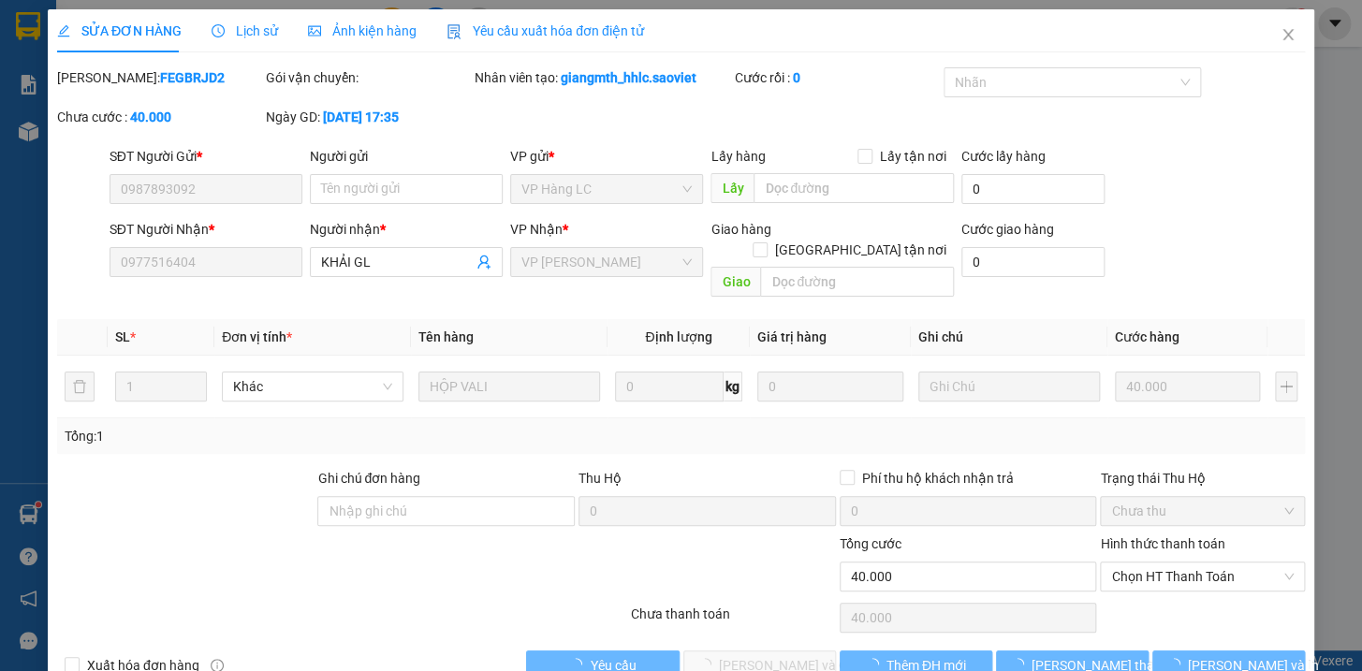
type input "0987893092"
type input "0977516404"
type input "KHẢI GL"
type input "0"
type input "40.000"
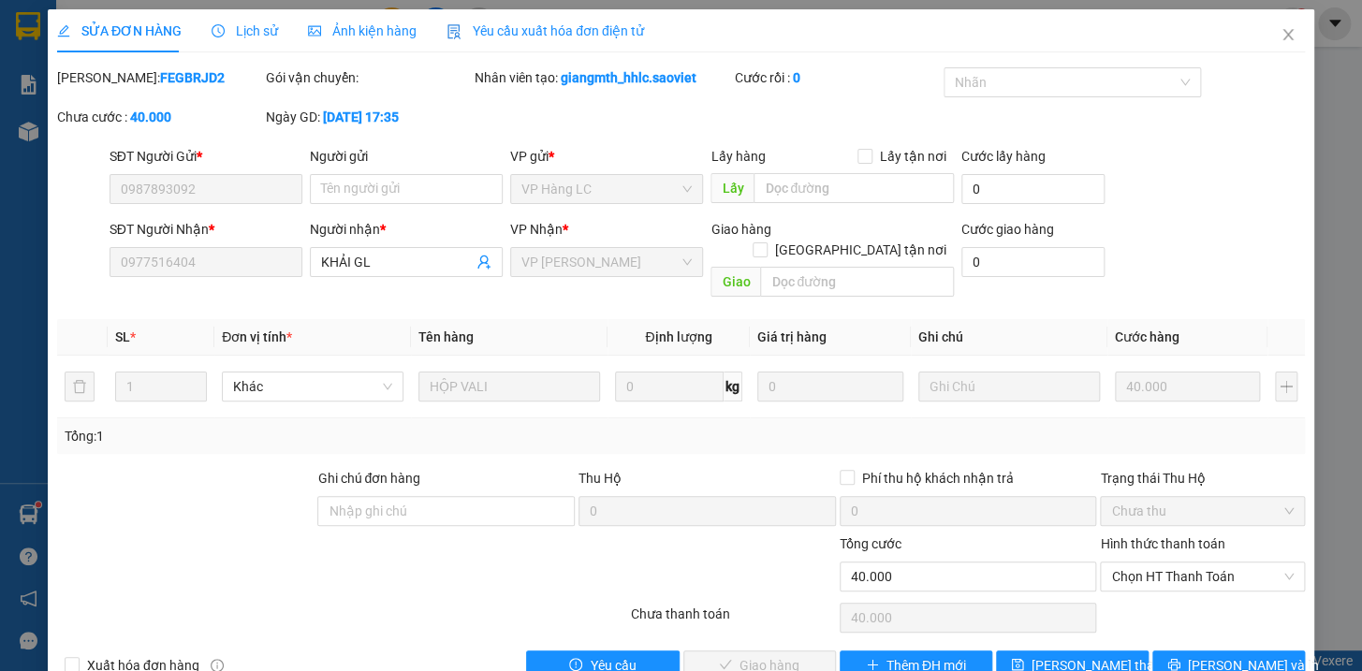
scroll to position [24, 0]
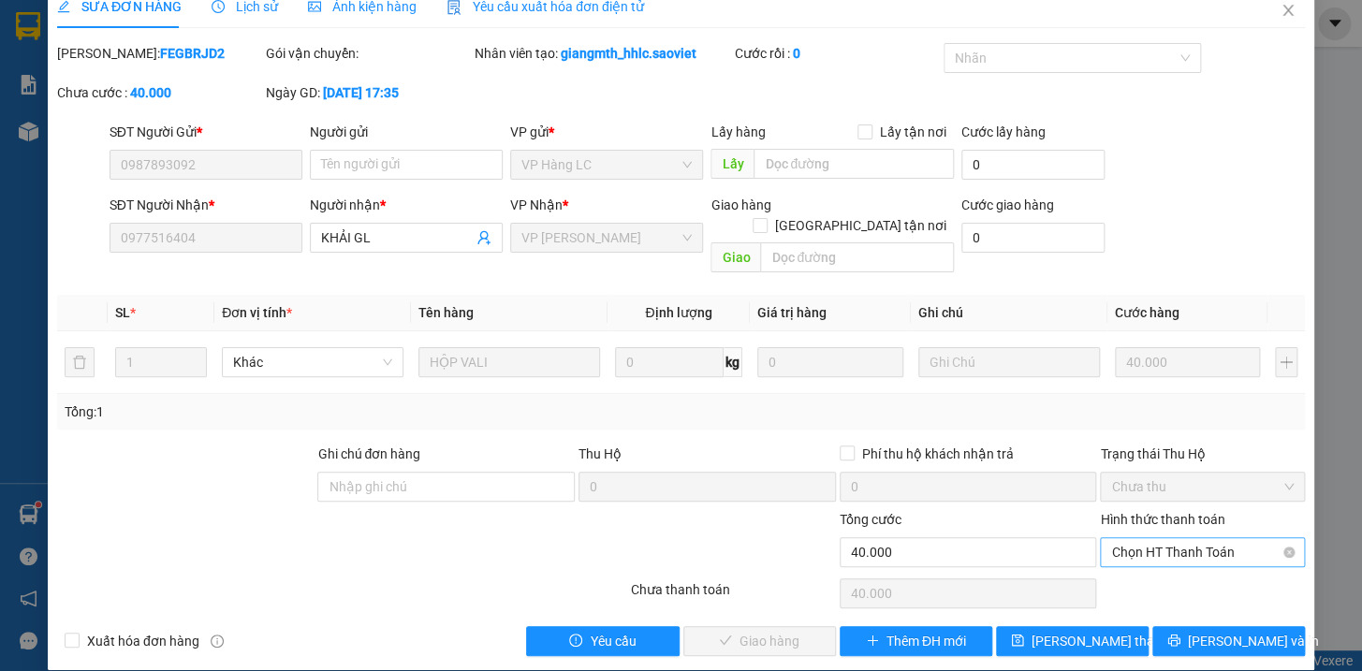
click at [1152, 538] on span "Chọn HT Thanh Toán" at bounding box center [1202, 552] width 183 height 28
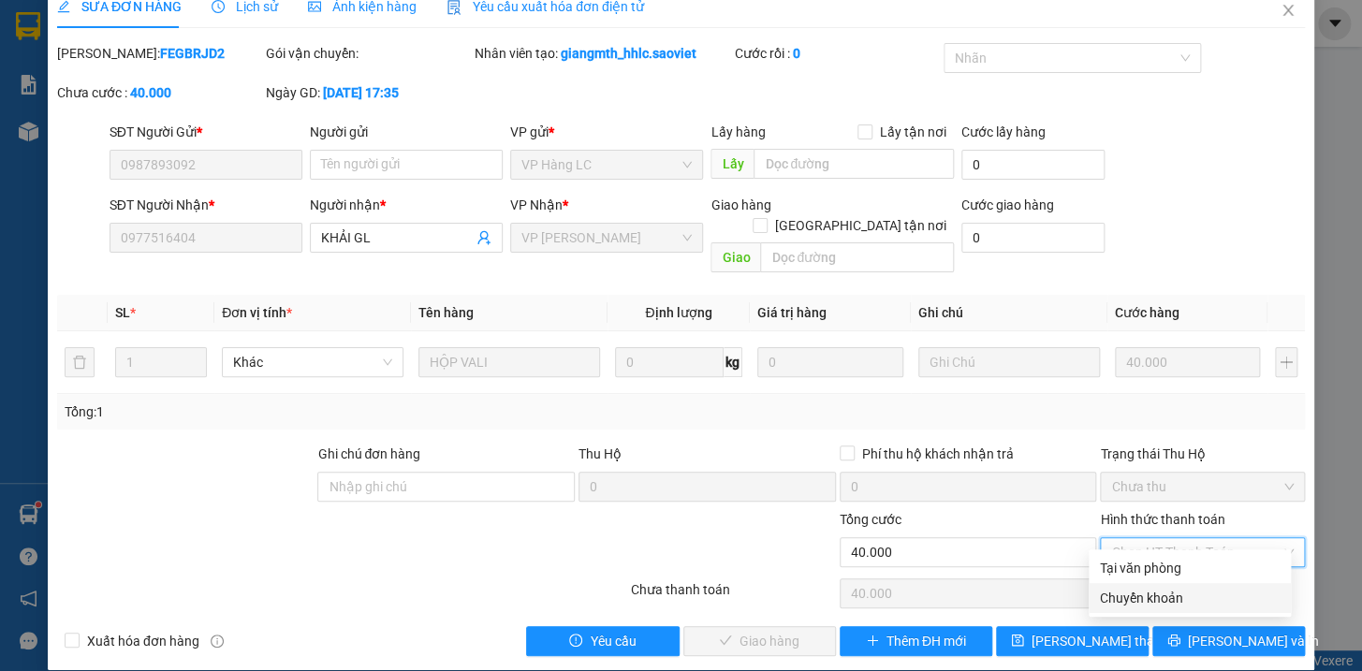
click at [1151, 593] on div "Chuyển khoản" at bounding box center [1190, 598] width 180 height 21
type input "0"
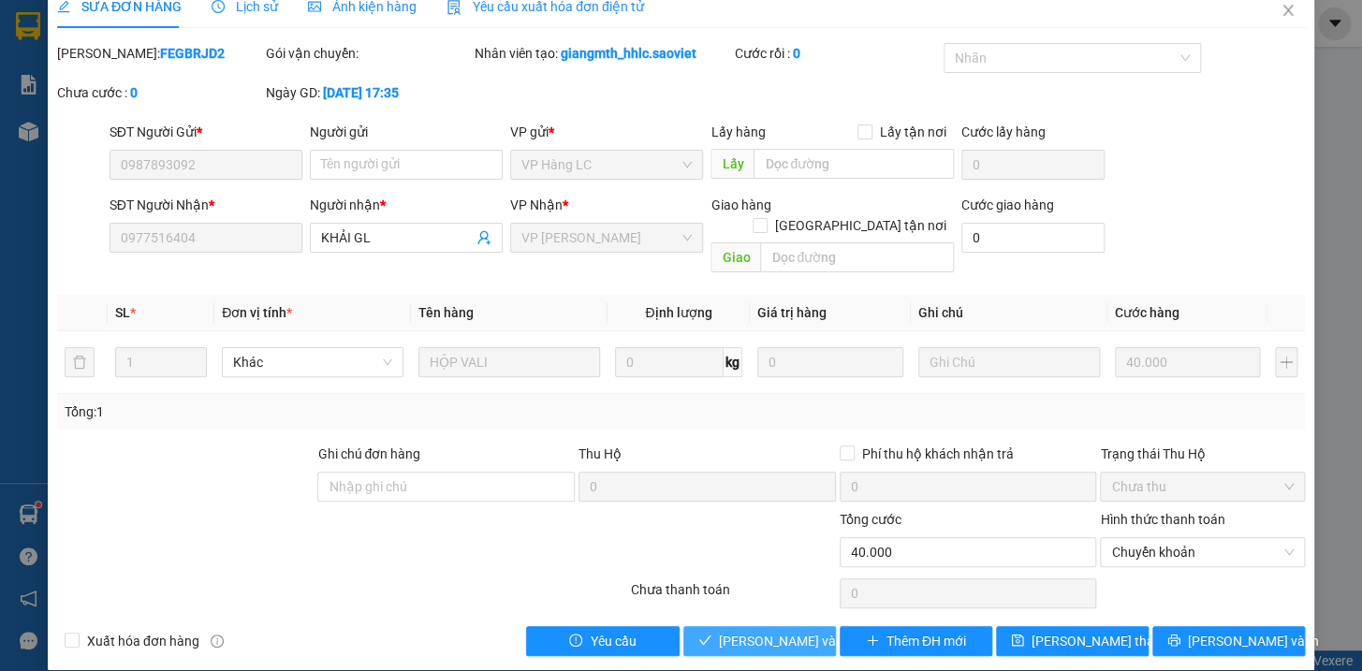
click at [771, 631] on span "[PERSON_NAME] và Giao hàng" at bounding box center [809, 641] width 180 height 21
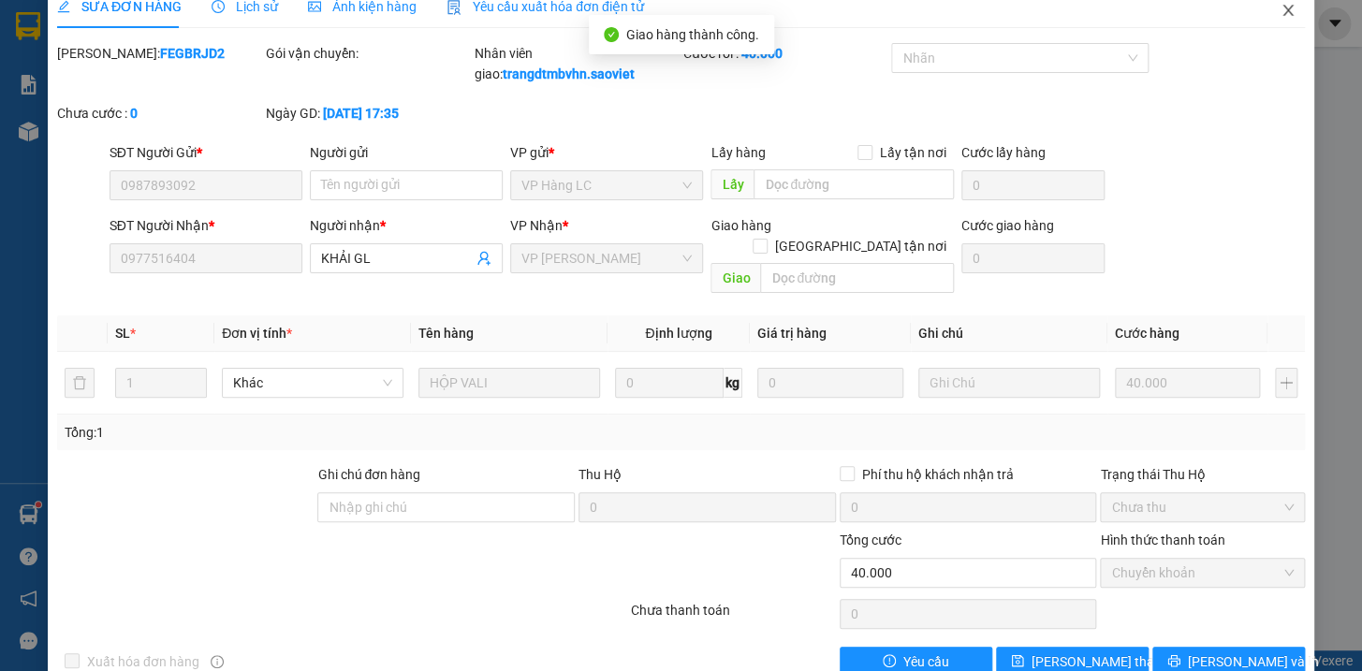
click at [1282, 9] on icon "close" at bounding box center [1287, 10] width 10 height 11
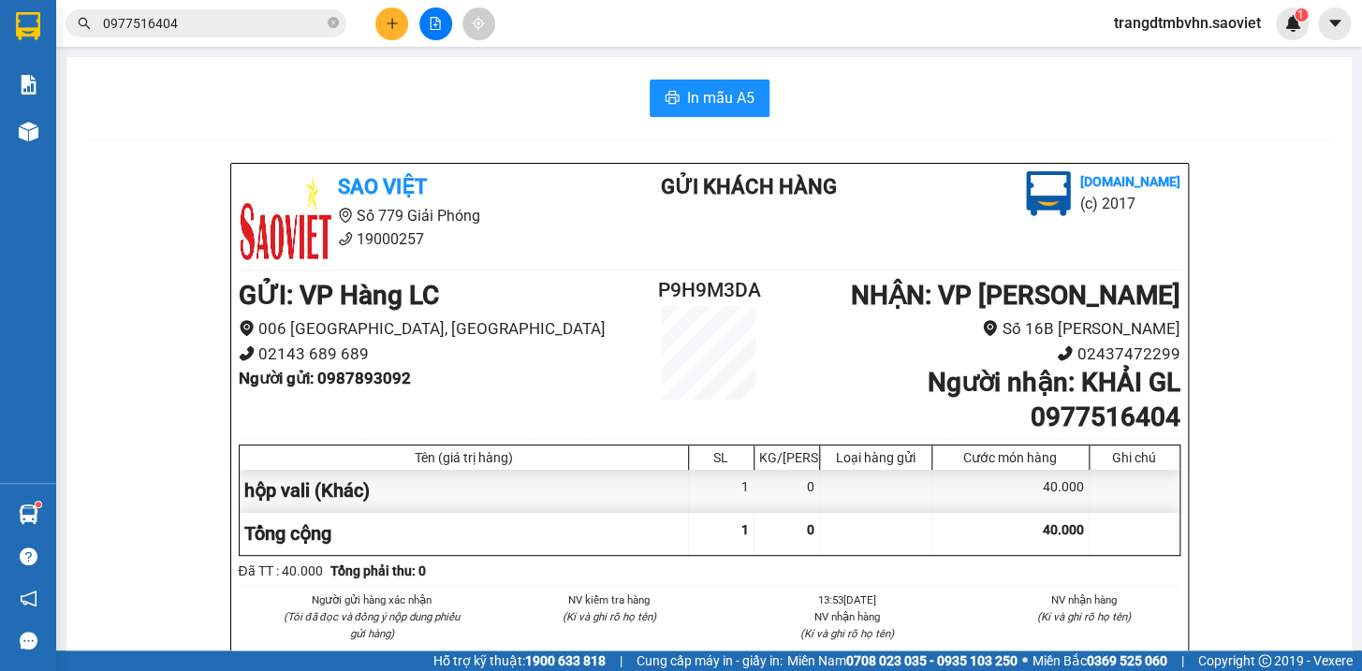
click at [261, 26] on input "0977516404" at bounding box center [213, 23] width 221 height 21
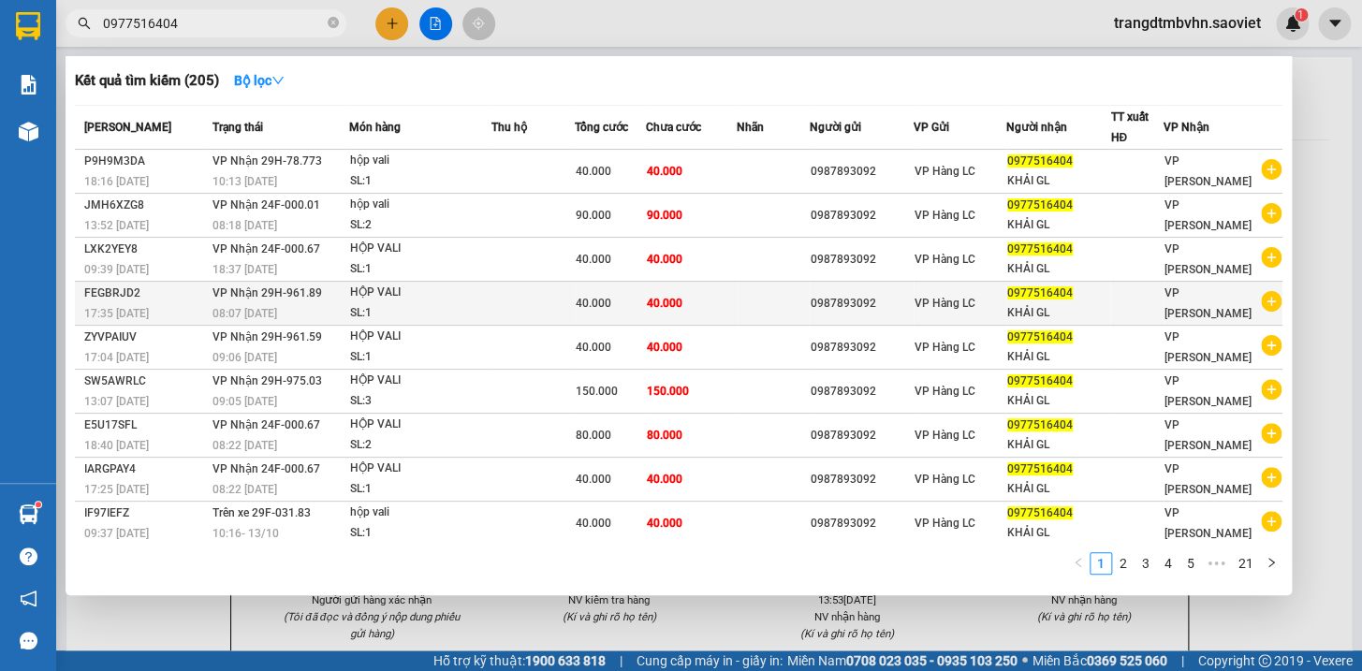
click at [1005, 308] on div "VP Hàng LC" at bounding box center [959, 303] width 91 height 21
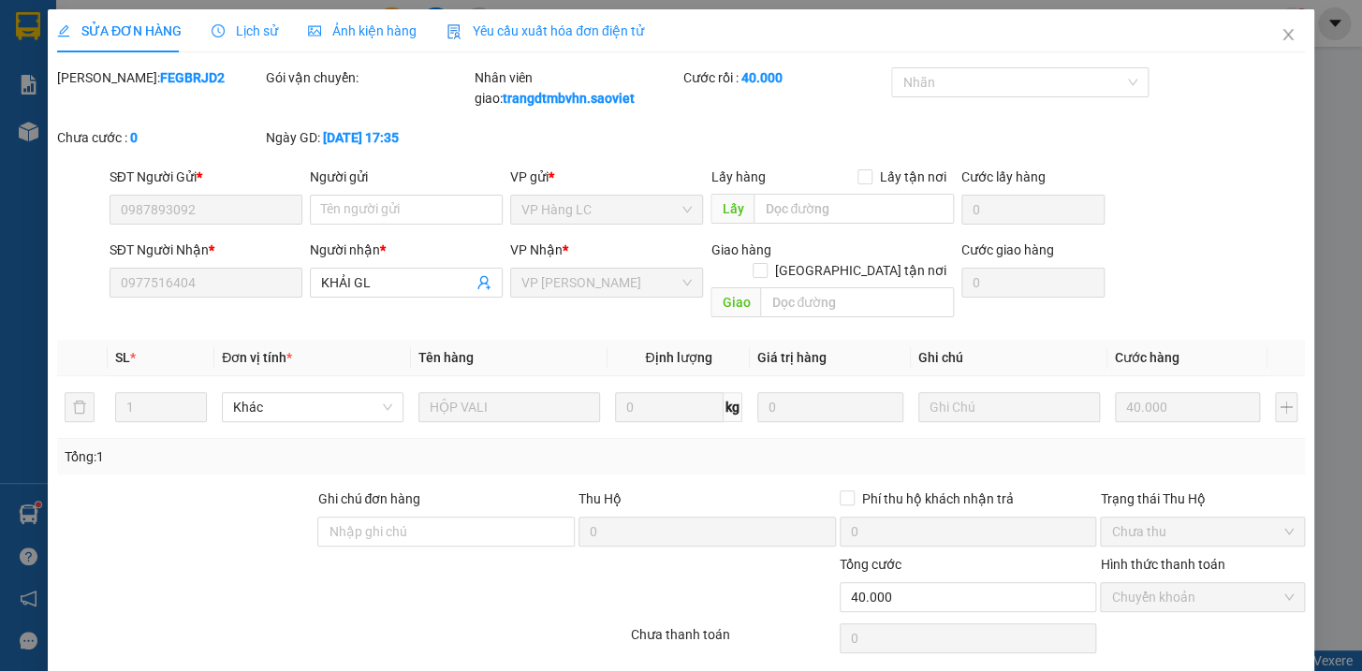
type input "0987893092"
type input "0977516404"
type input "KHẢI GL"
type input "0"
type input "40.000"
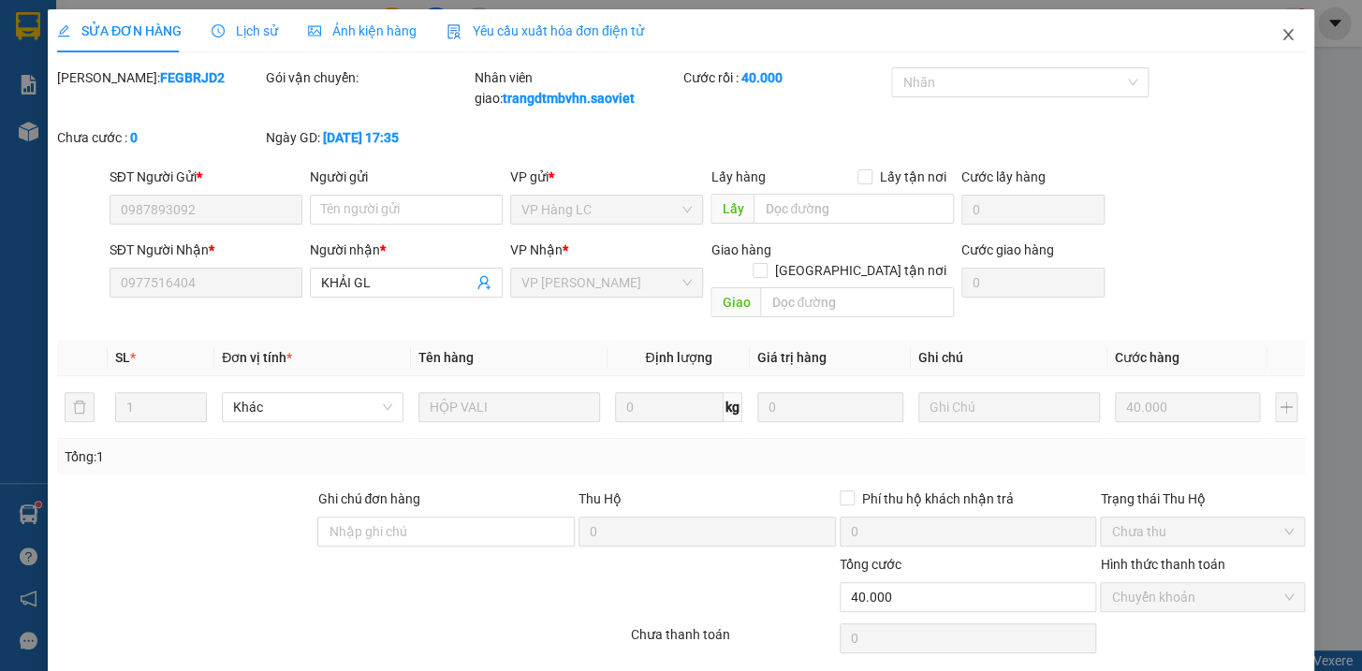
click at [1282, 34] on icon "close" at bounding box center [1287, 34] width 10 height 11
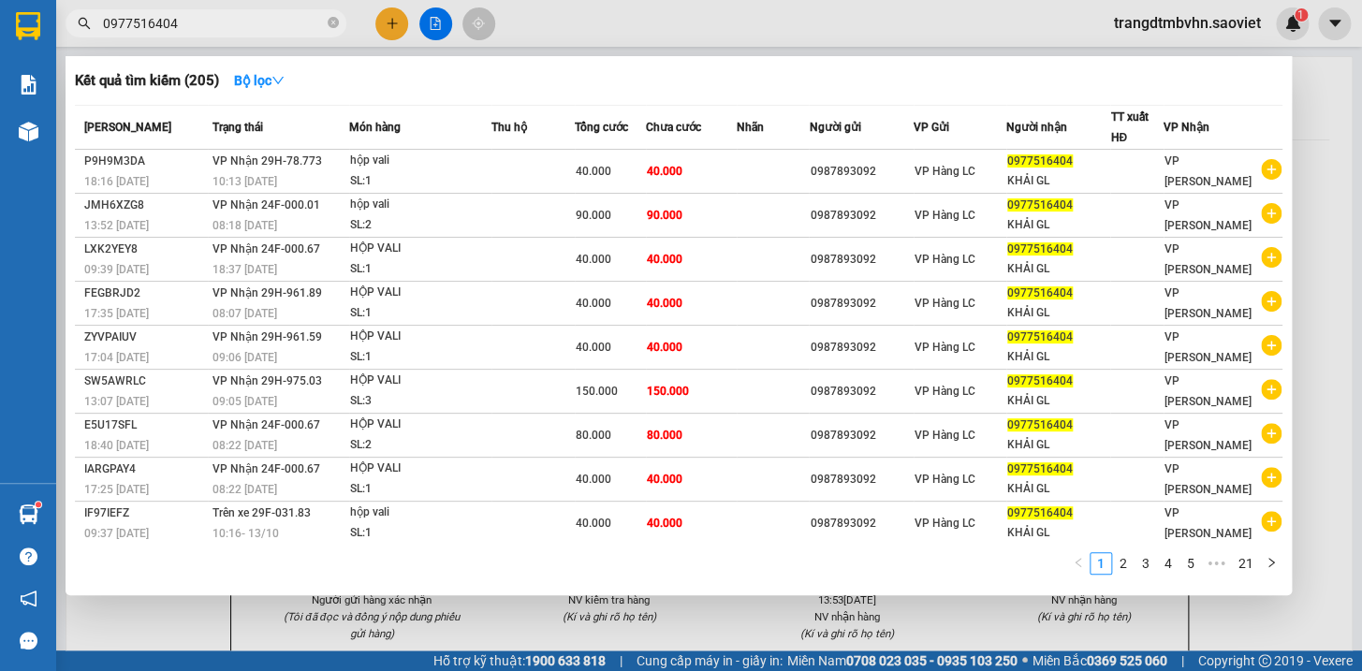
click at [229, 19] on input "0977516404" at bounding box center [213, 23] width 221 height 21
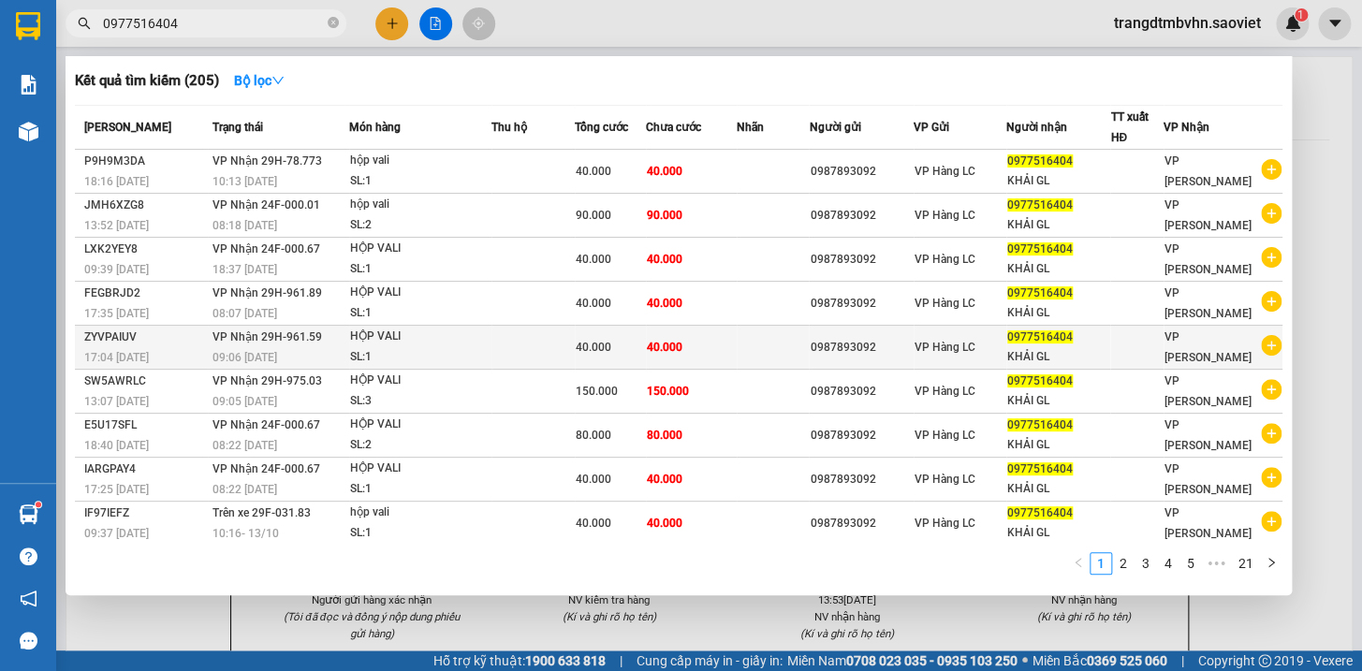
click at [1001, 350] on div "VP Hàng LC" at bounding box center [959, 347] width 91 height 21
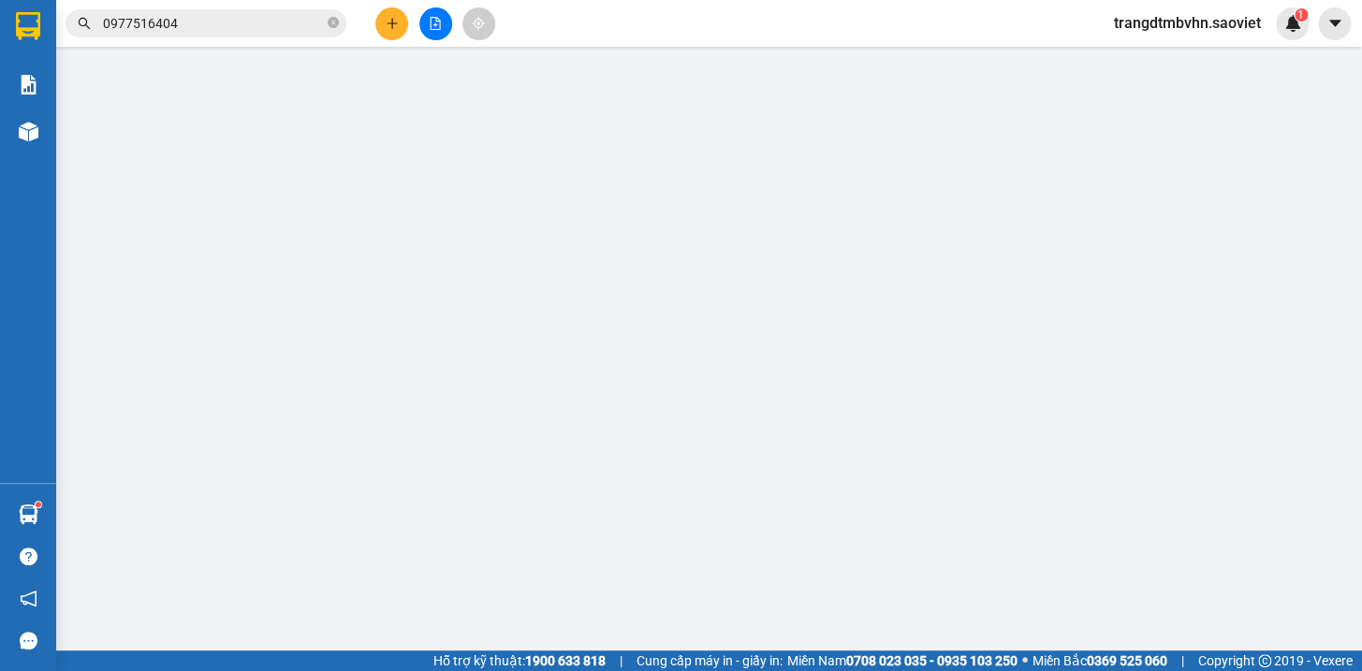
type input "0987893092"
type input "0977516404"
type input "KHẢI GL"
type input "0"
type input "40.000"
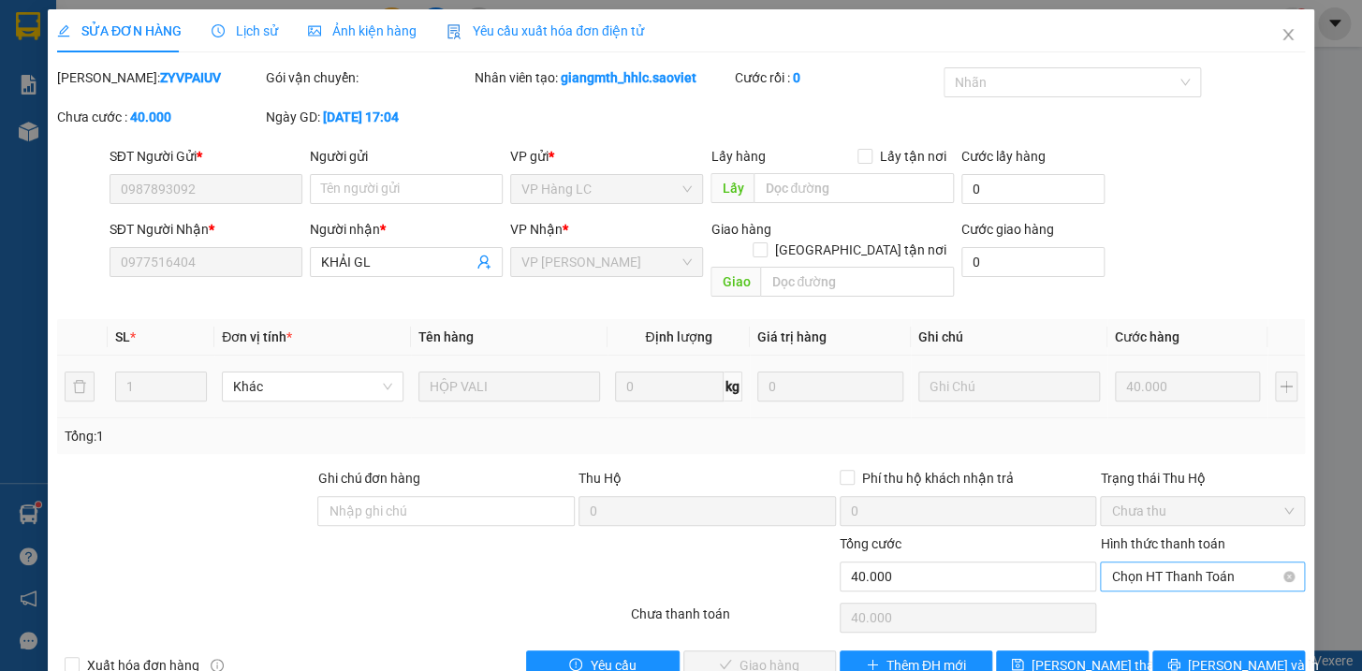
click at [1151, 563] on span "Chọn HT Thanh Toán" at bounding box center [1202, 577] width 183 height 28
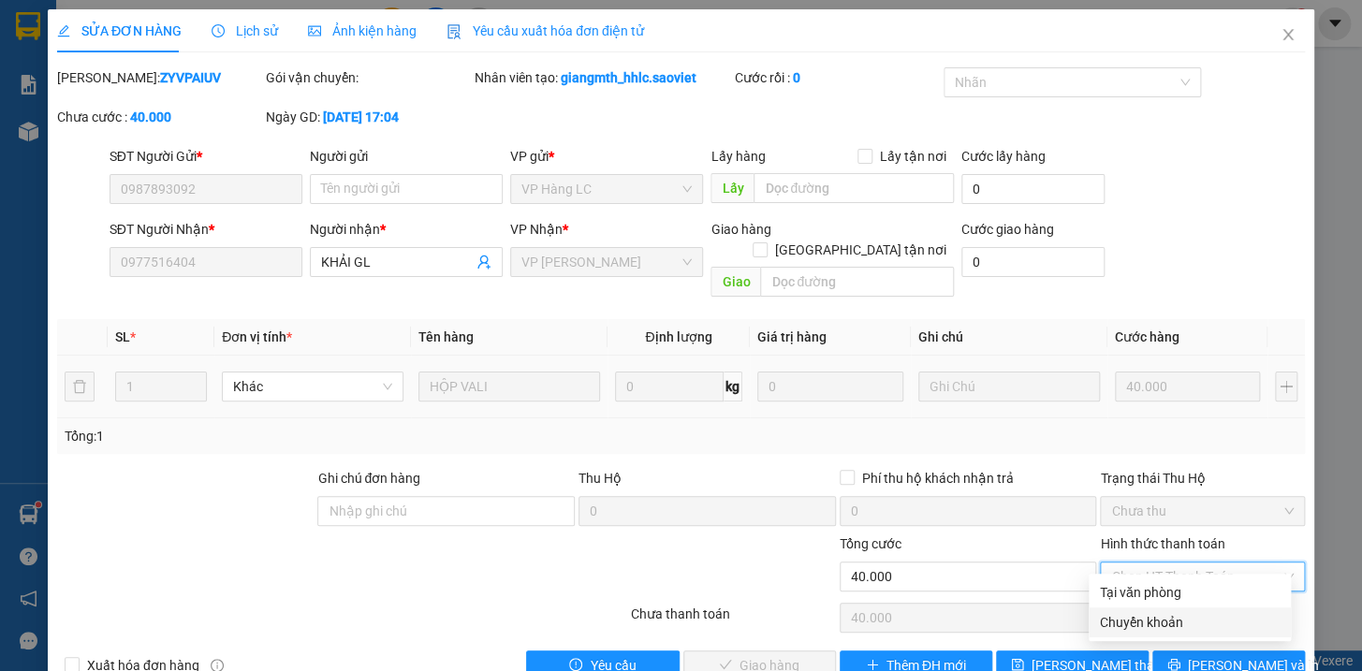
click at [1157, 618] on div "Chuyển khoản" at bounding box center [1190, 622] width 180 height 21
type input "0"
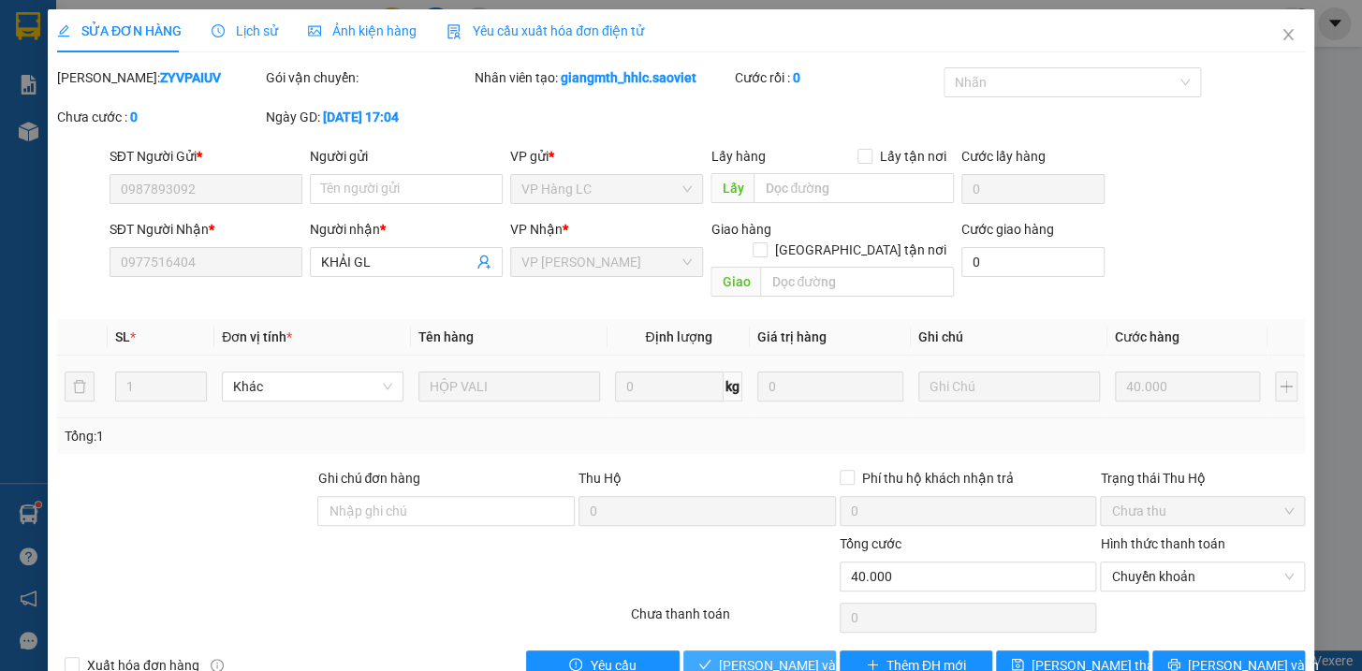
click at [742, 655] on span "[PERSON_NAME] và Giao hàng" at bounding box center [809, 665] width 180 height 21
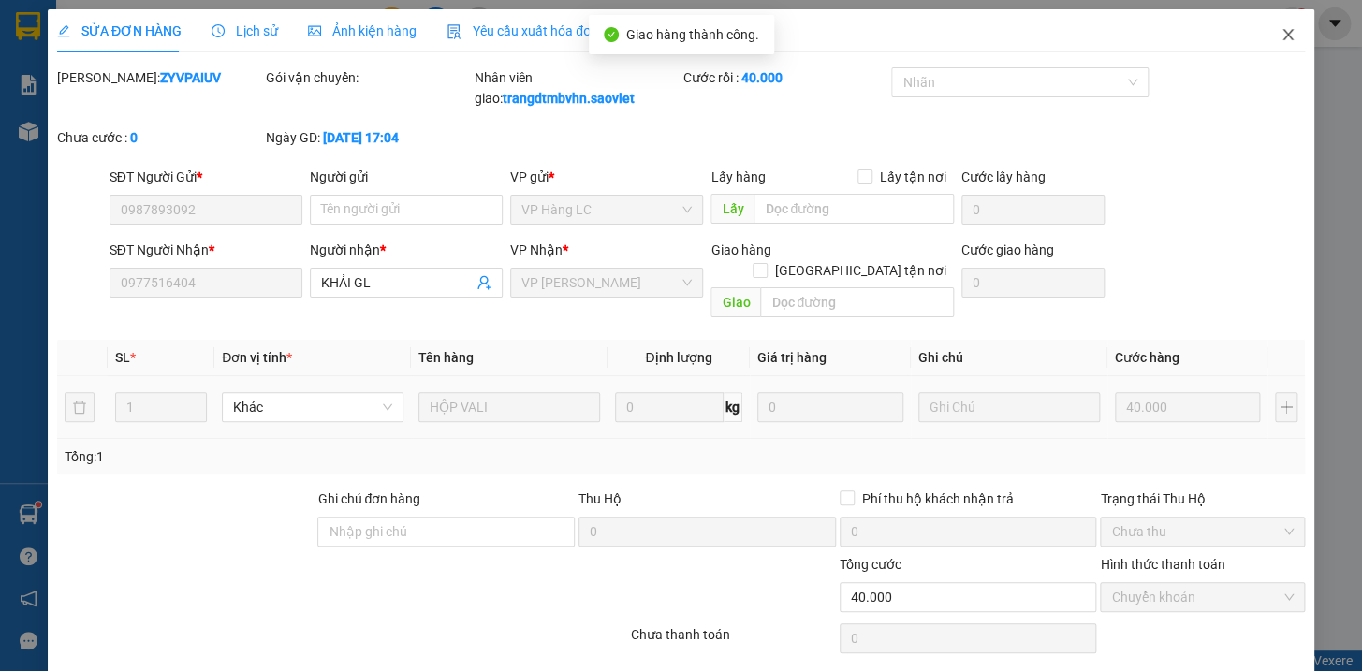
click at [1280, 35] on icon "close" at bounding box center [1287, 34] width 15 height 15
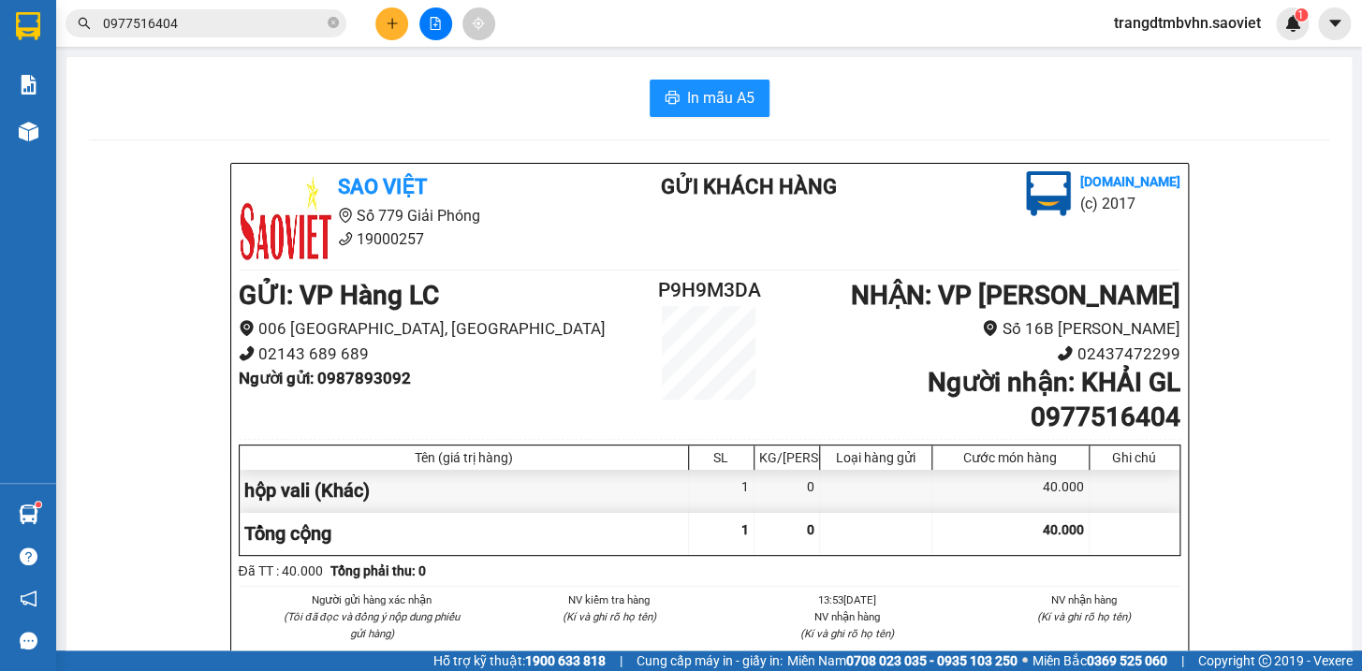
click at [274, 29] on input "0977516404" at bounding box center [213, 23] width 221 height 21
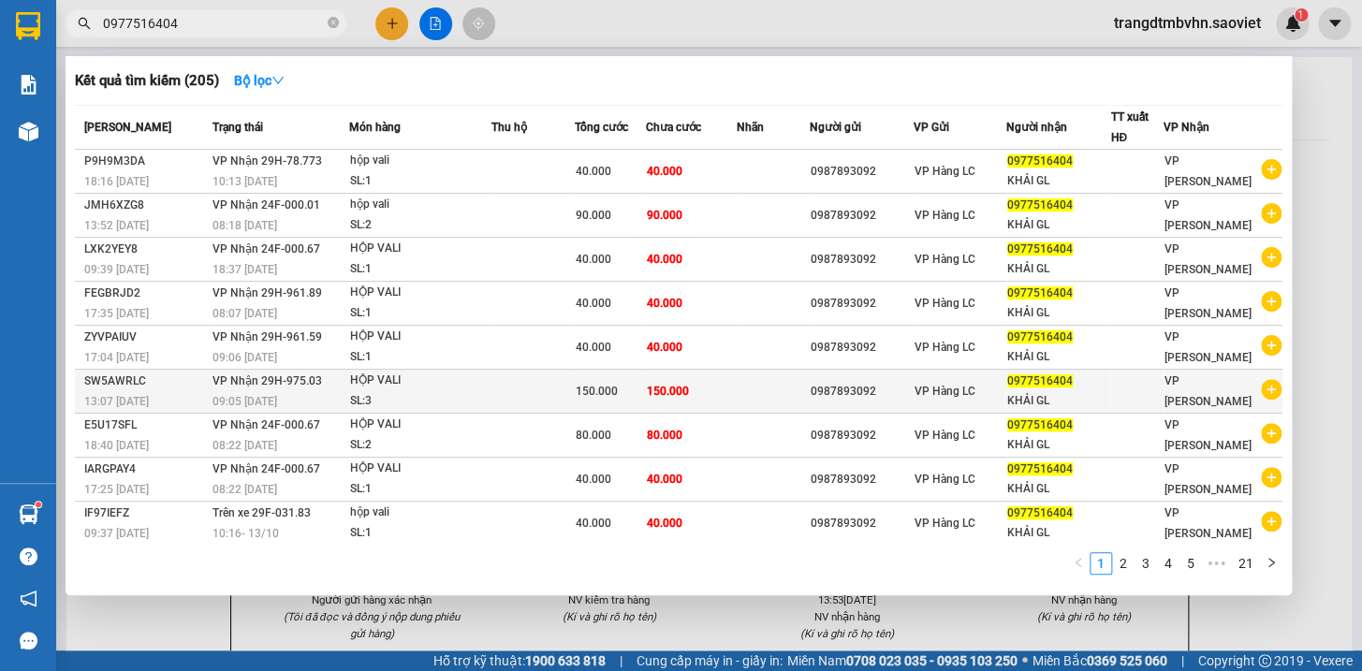
click at [857, 387] on div "0987893092" at bounding box center [861, 392] width 103 height 20
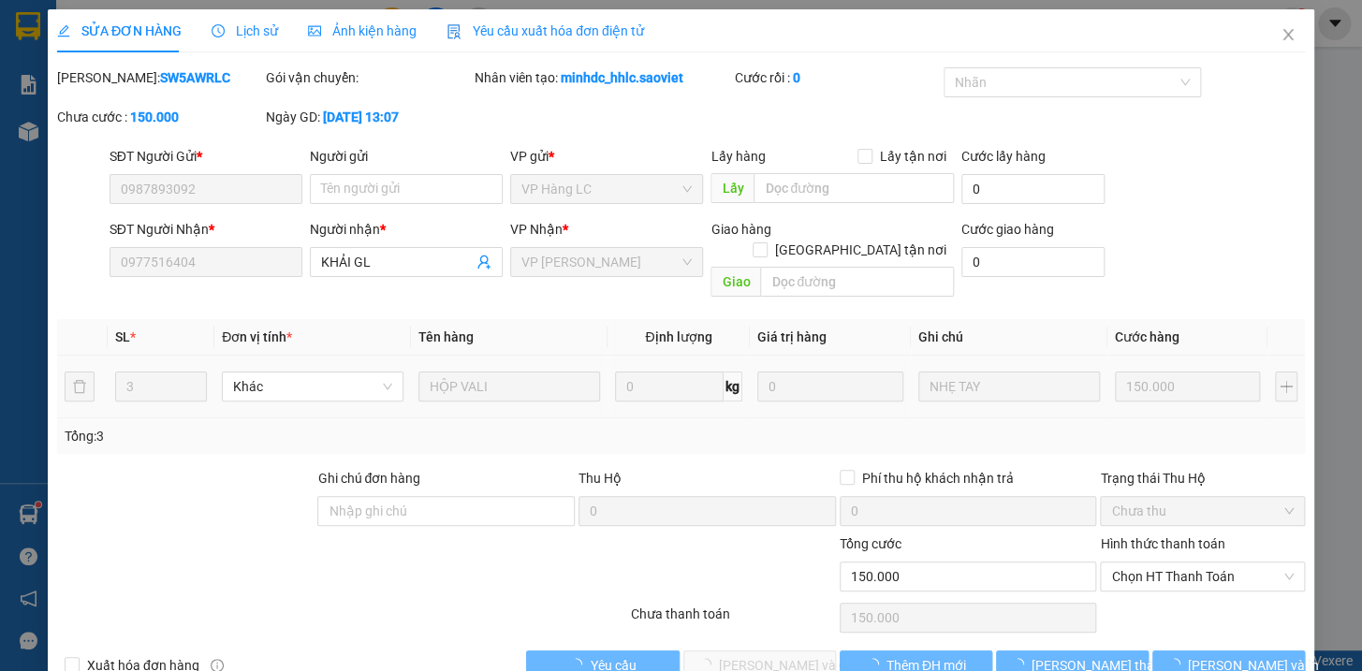
type input "0987893092"
type input "0977516404"
type input "KHẢI GL"
type input "0"
type input "150.000"
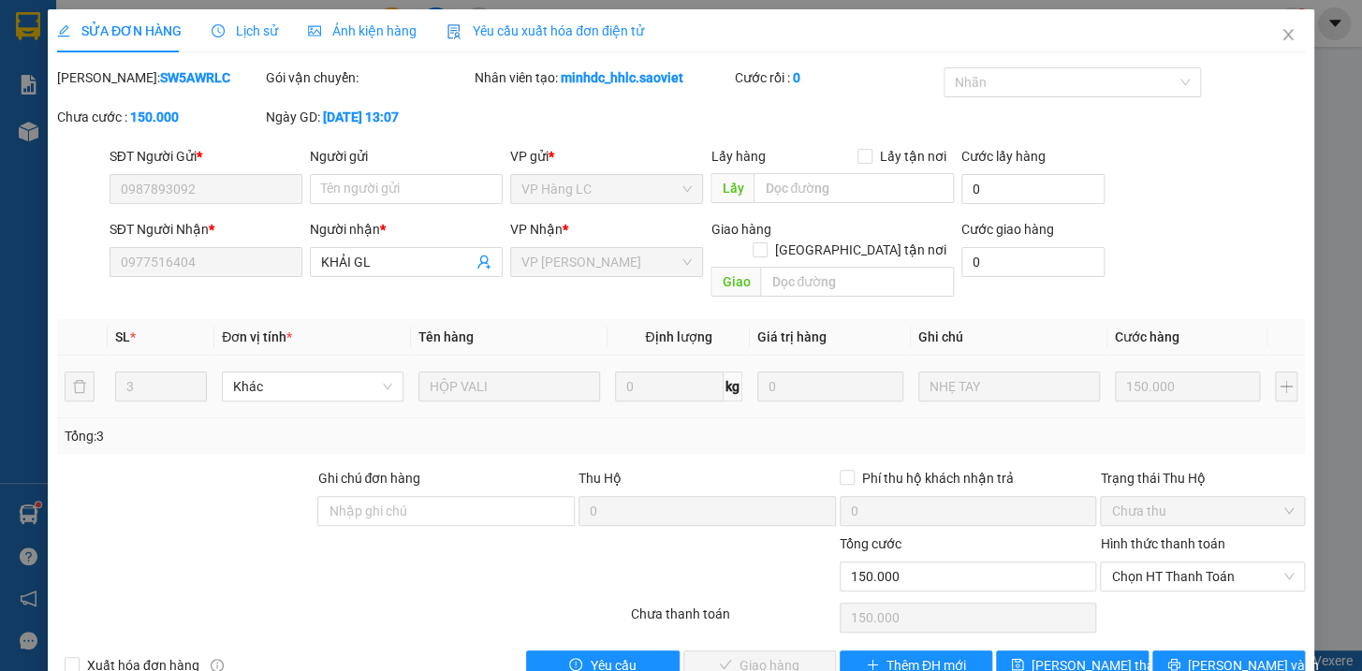
scroll to position [15, 0]
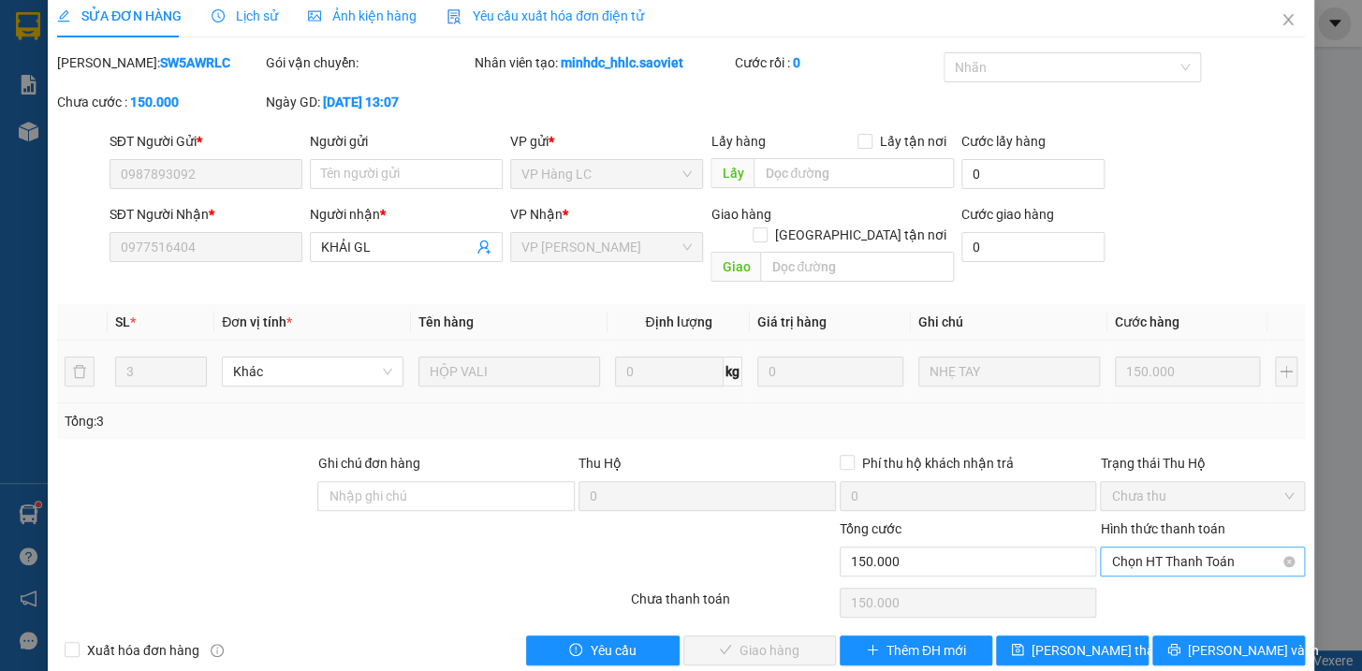
click at [1176, 548] on span "Chọn HT Thanh Toán" at bounding box center [1202, 562] width 183 height 28
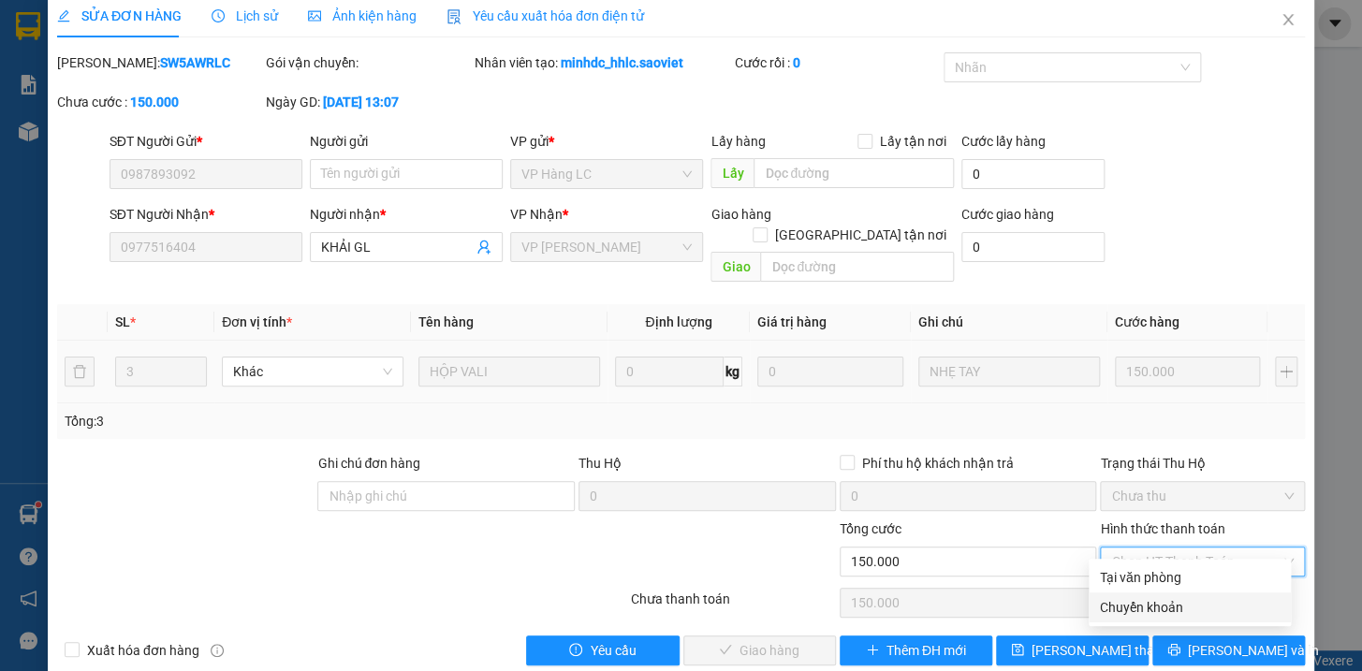
click at [1161, 608] on div "Chuyển khoản" at bounding box center [1190, 607] width 180 height 21
type input "0"
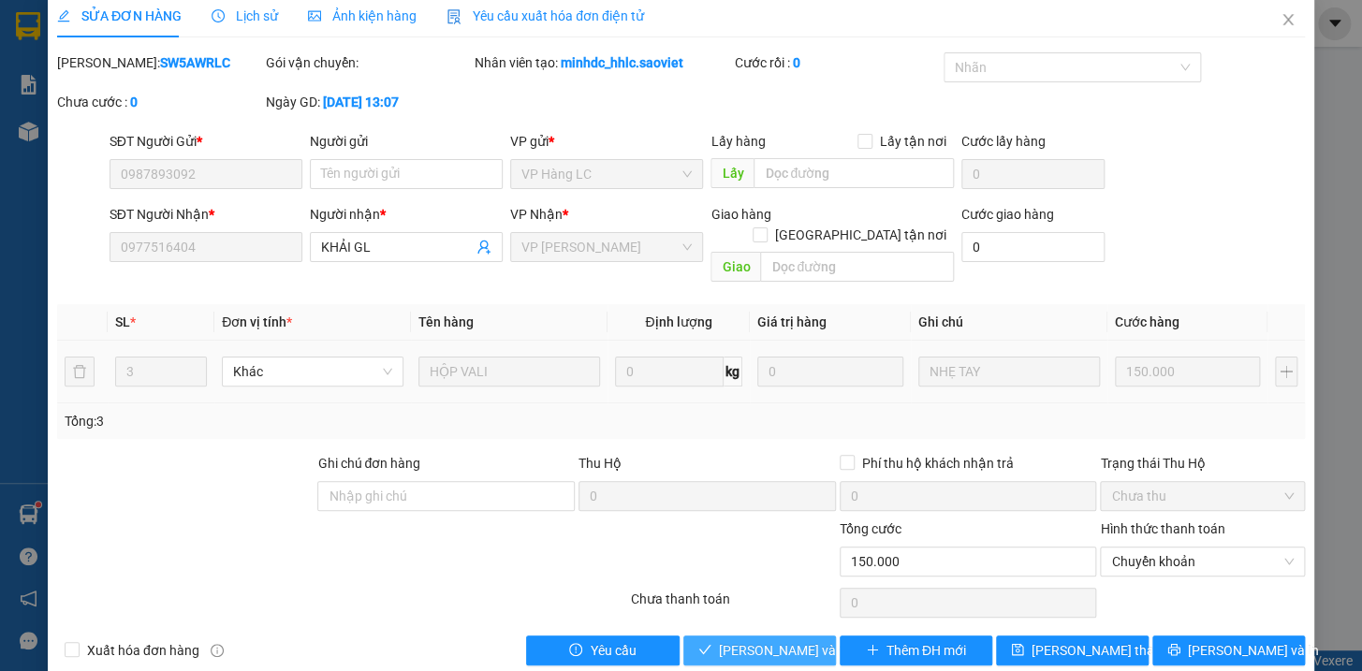
click at [804, 640] on span "[PERSON_NAME] và Giao hàng" at bounding box center [809, 650] width 180 height 21
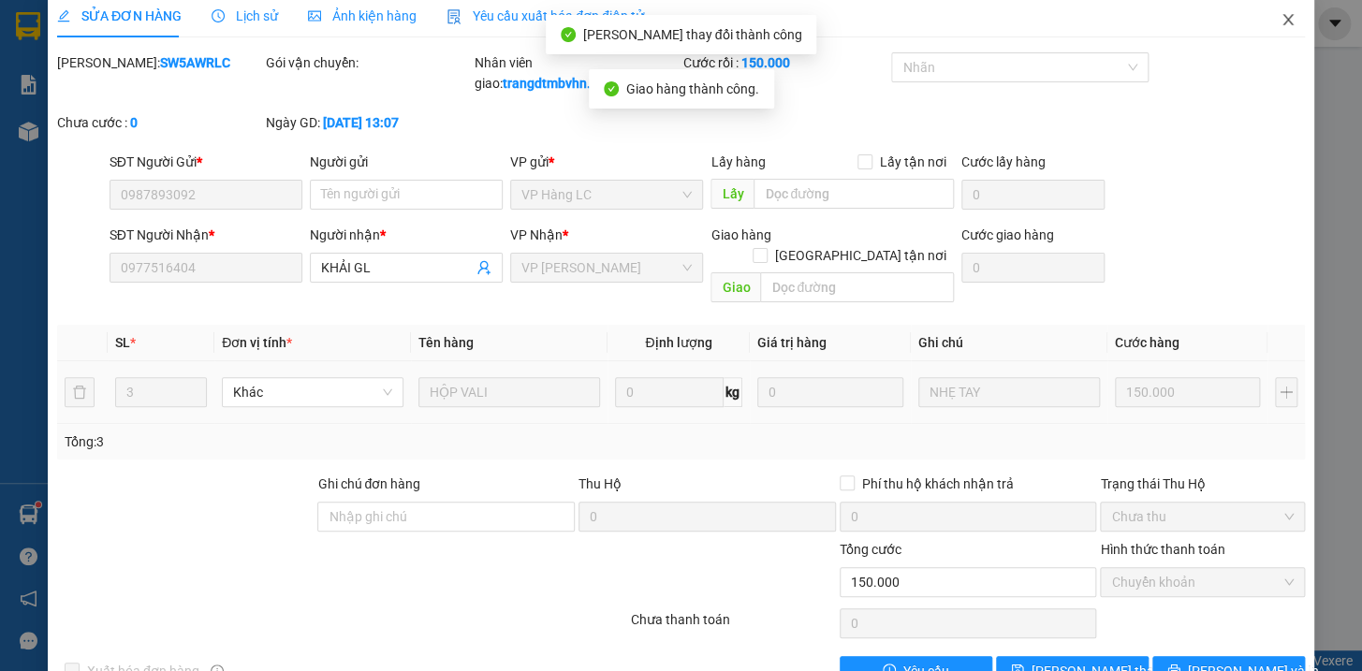
click at [1280, 13] on icon "close" at bounding box center [1287, 19] width 15 height 15
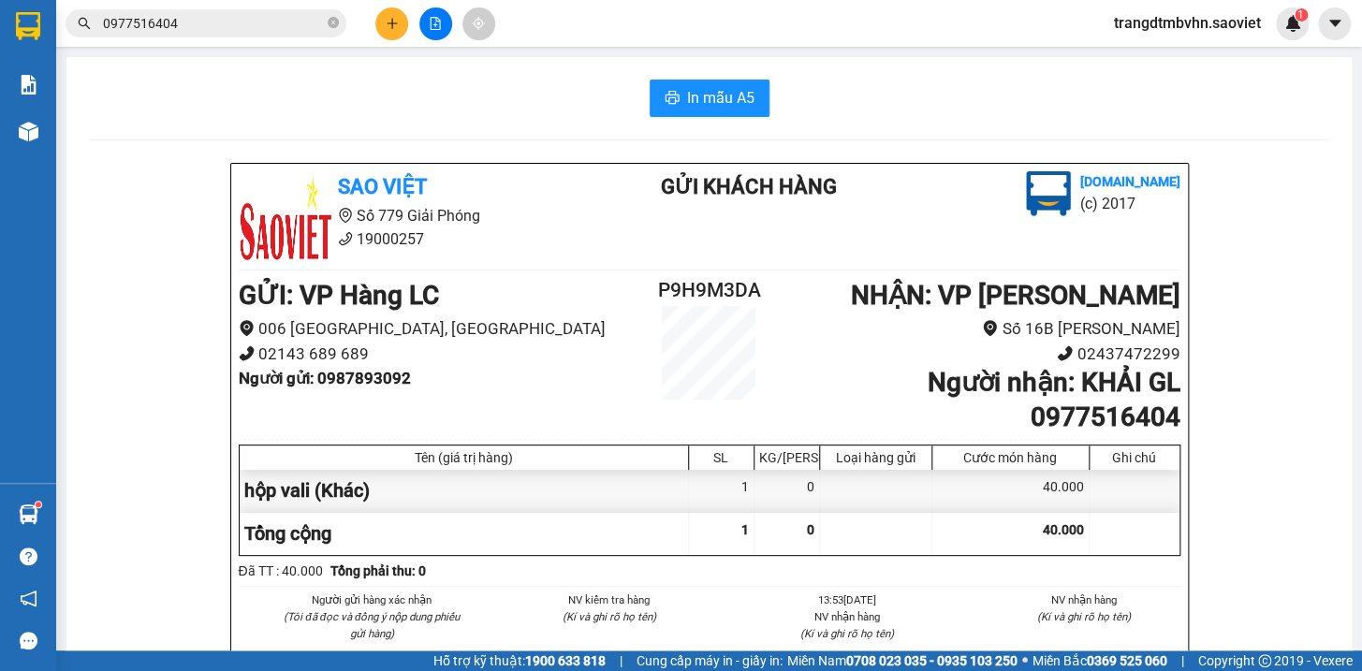
click at [253, 25] on input "0977516404" at bounding box center [213, 23] width 221 height 21
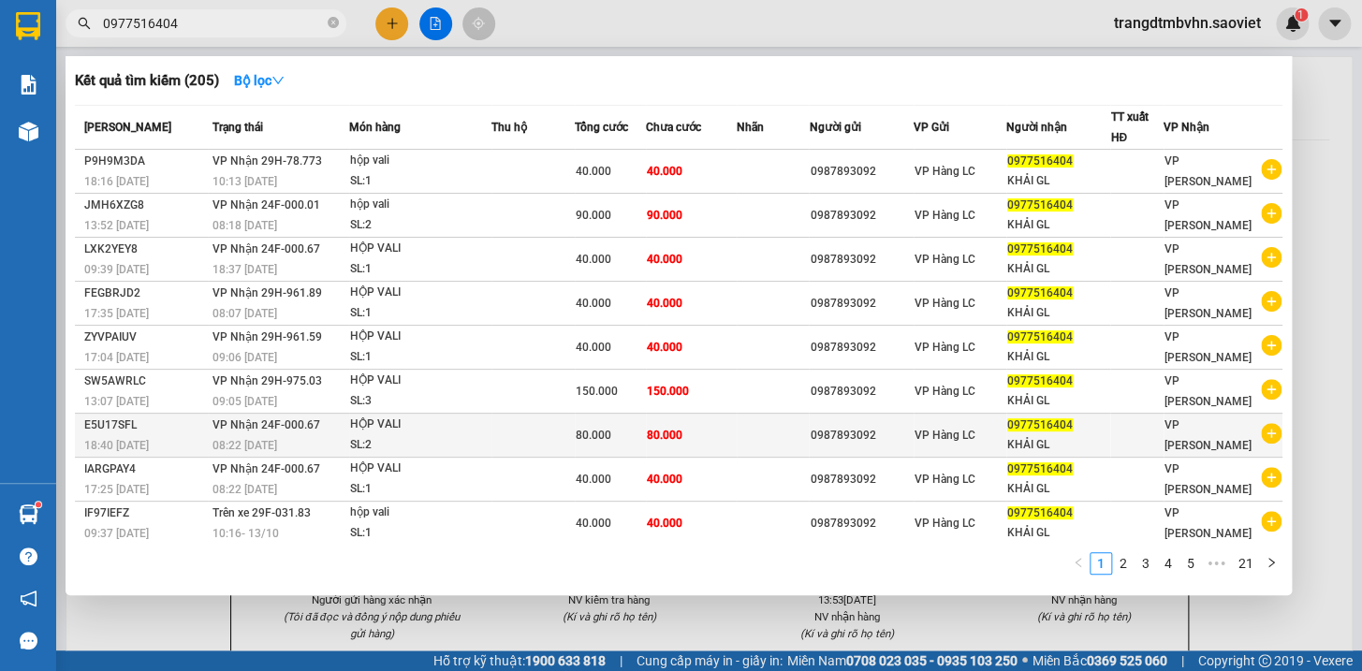
click at [844, 431] on div "0987893092" at bounding box center [861, 436] width 103 height 20
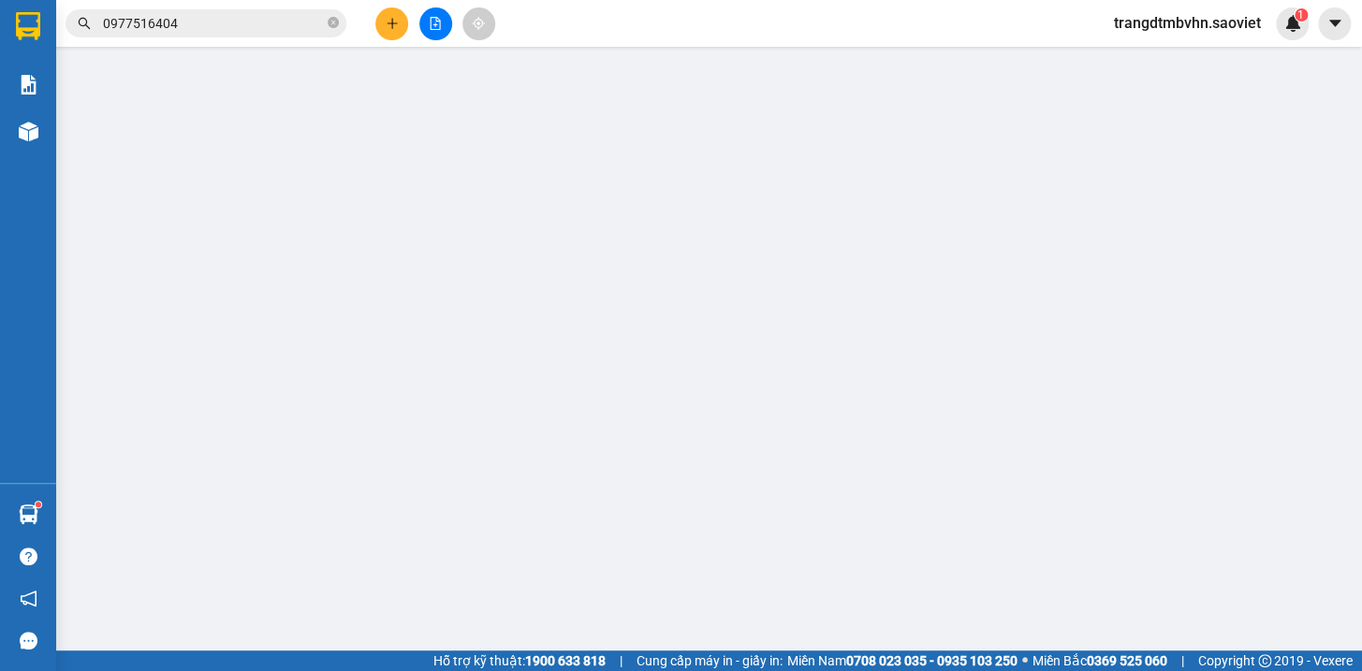
type input "0987893092"
type input "0977516404"
type input "KHẢI GL"
type input "0"
type input "80.000"
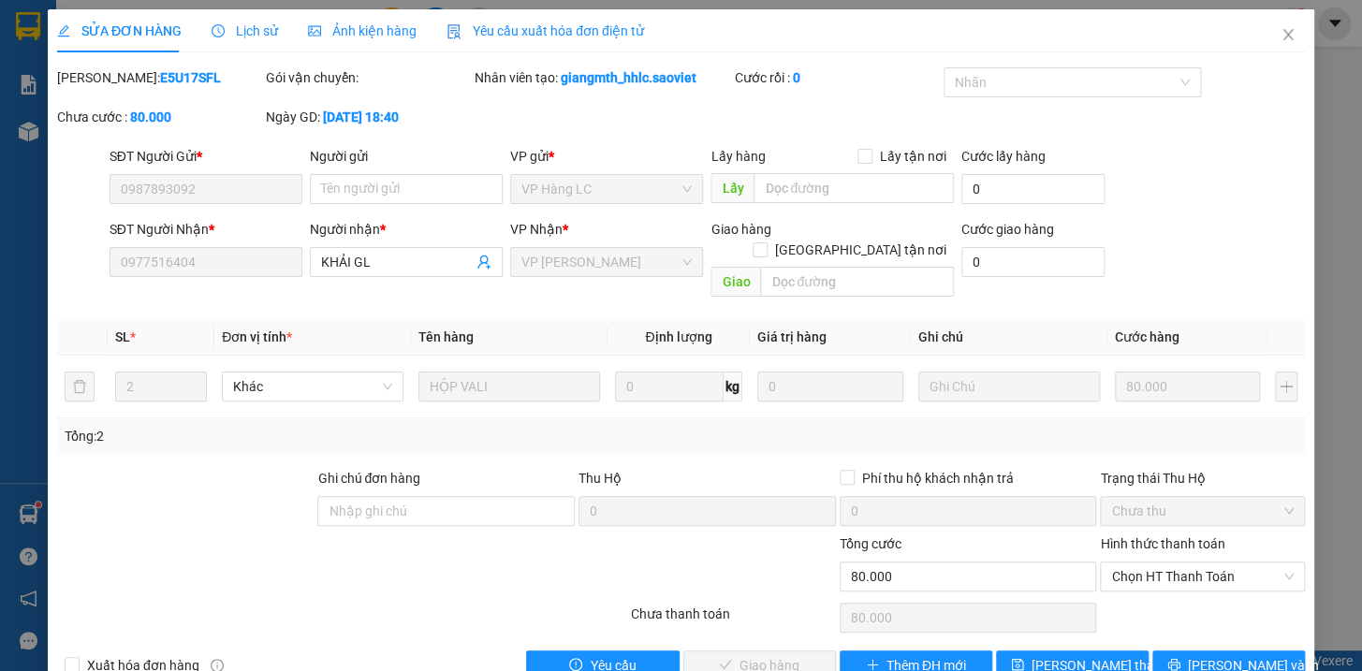
scroll to position [24, 0]
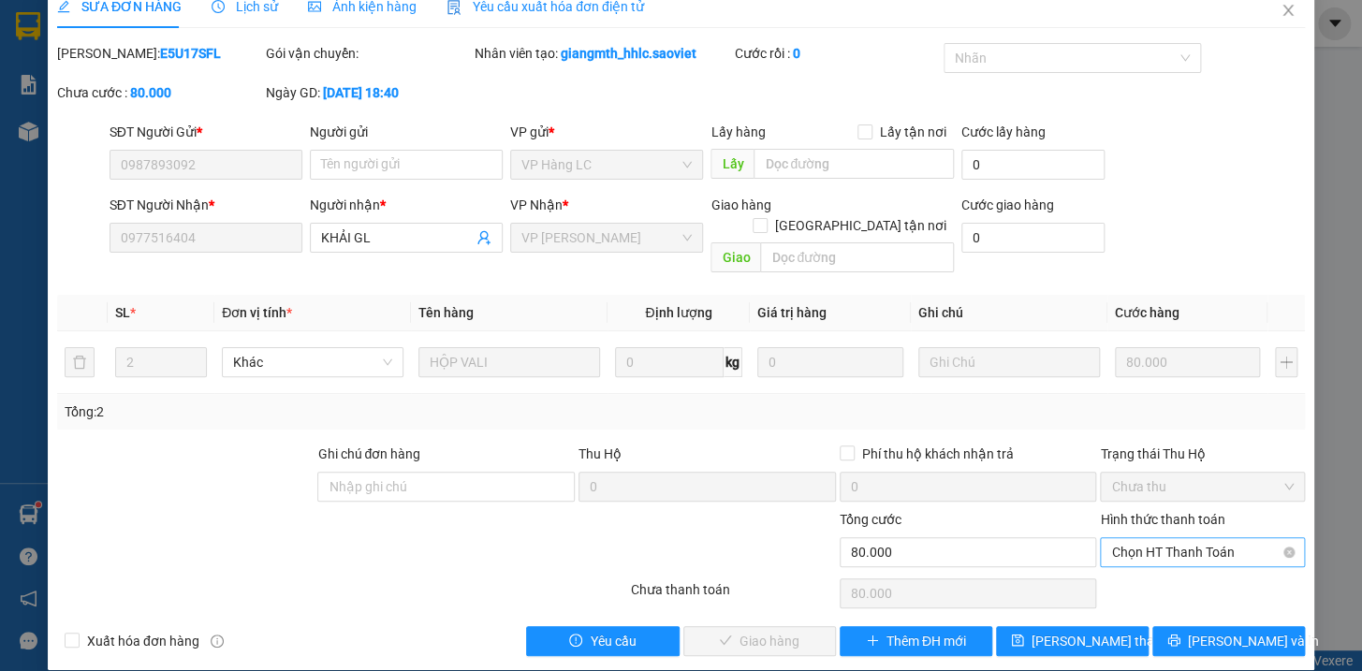
click at [1191, 538] on span "Chọn HT Thanh Toán" at bounding box center [1202, 552] width 183 height 28
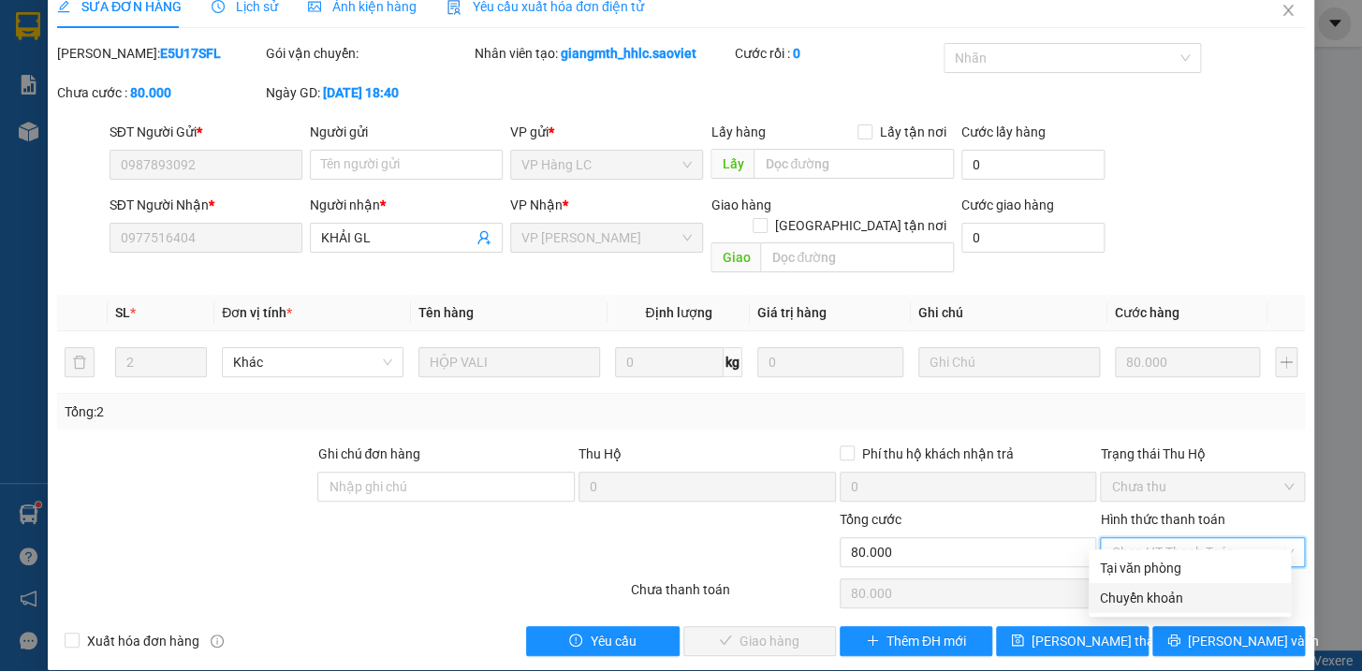
click at [1146, 594] on div "Chuyển khoản" at bounding box center [1190, 598] width 180 height 21
type input "0"
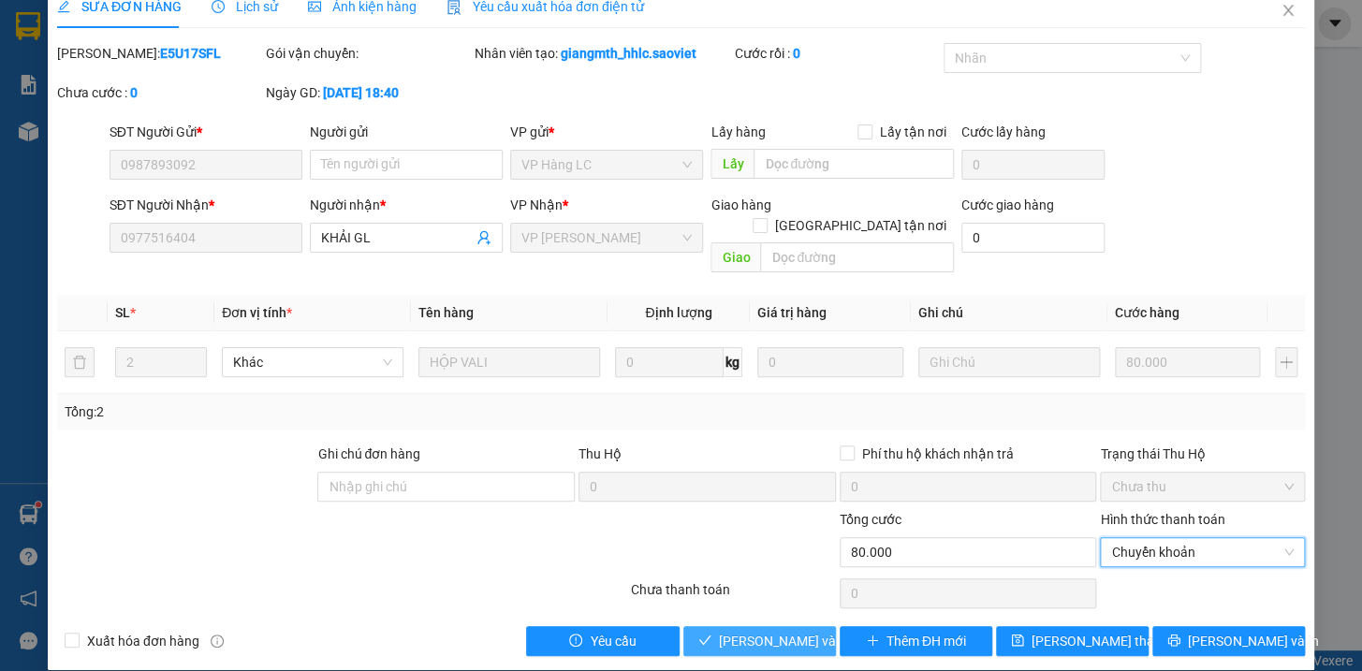
click at [768, 631] on span "[PERSON_NAME] và Giao hàng" at bounding box center [809, 641] width 180 height 21
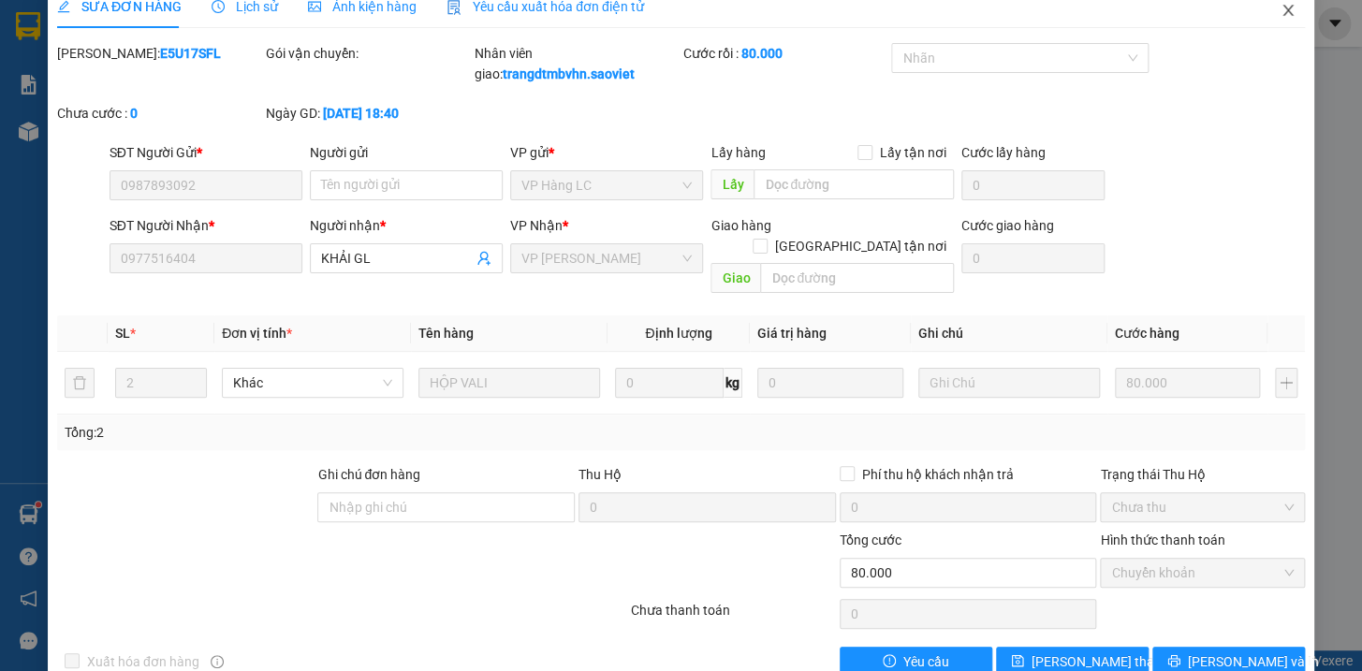
click at [1280, 9] on icon "close" at bounding box center [1287, 10] width 15 height 15
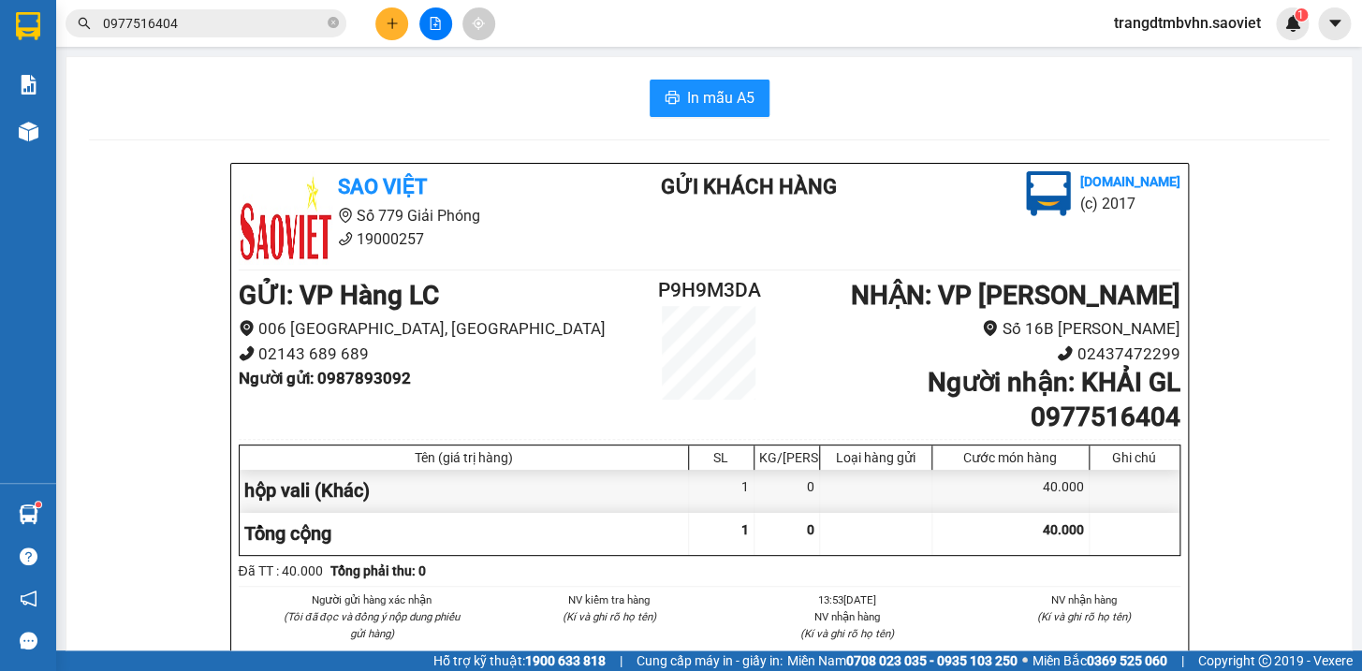
click at [263, 28] on input "0977516404" at bounding box center [213, 23] width 221 height 21
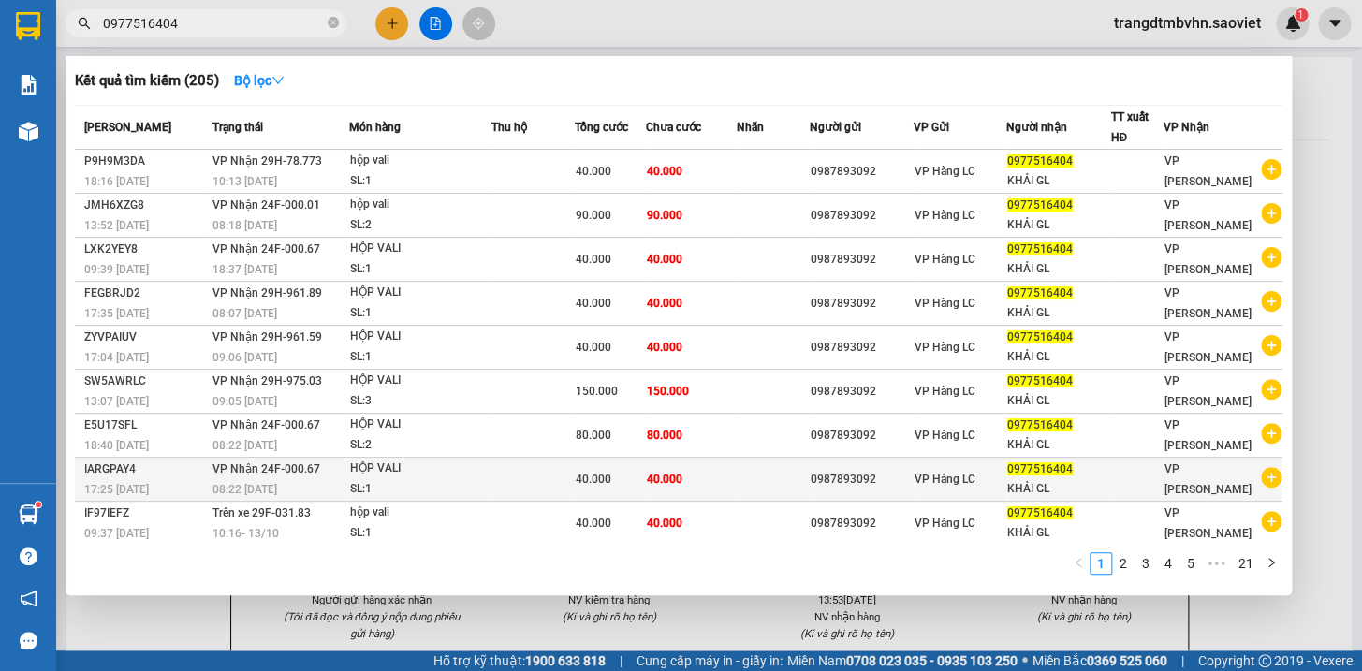
click at [951, 478] on span "VP Hàng LC" at bounding box center [944, 479] width 61 height 13
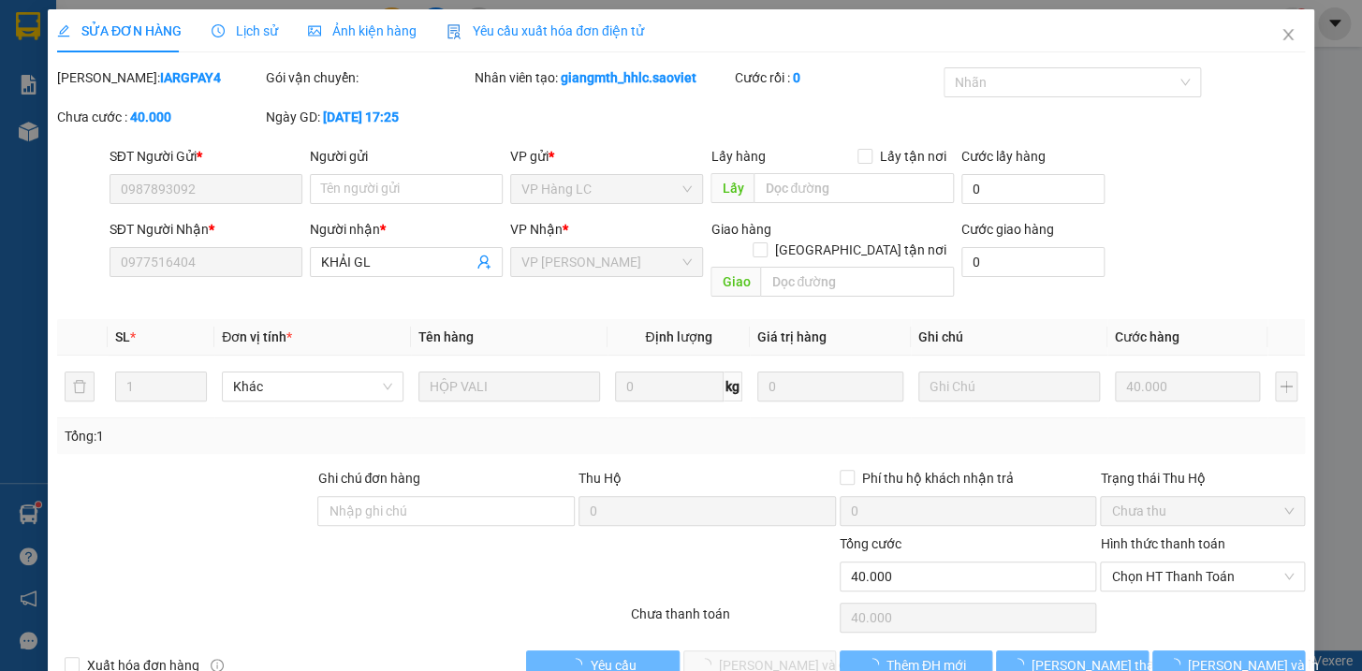
type input "0987893092"
type input "0977516404"
type input "KHẢI GL"
type input "0"
type input "40.000"
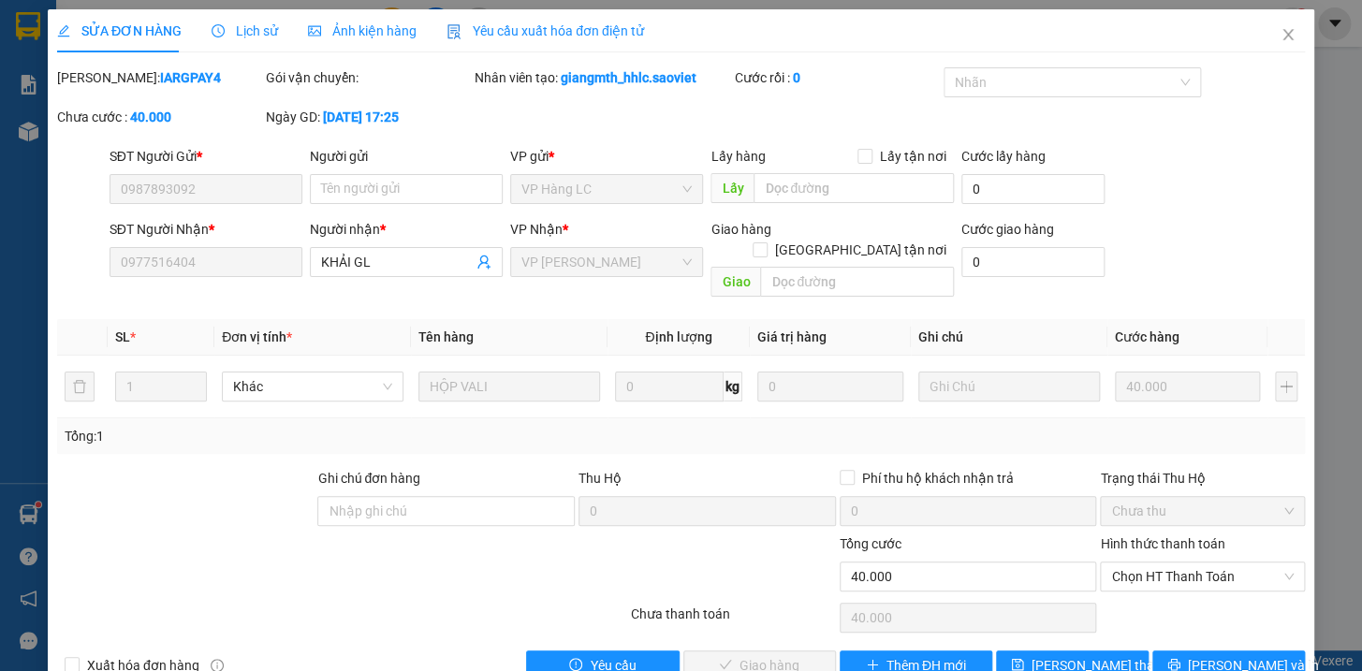
scroll to position [24, 0]
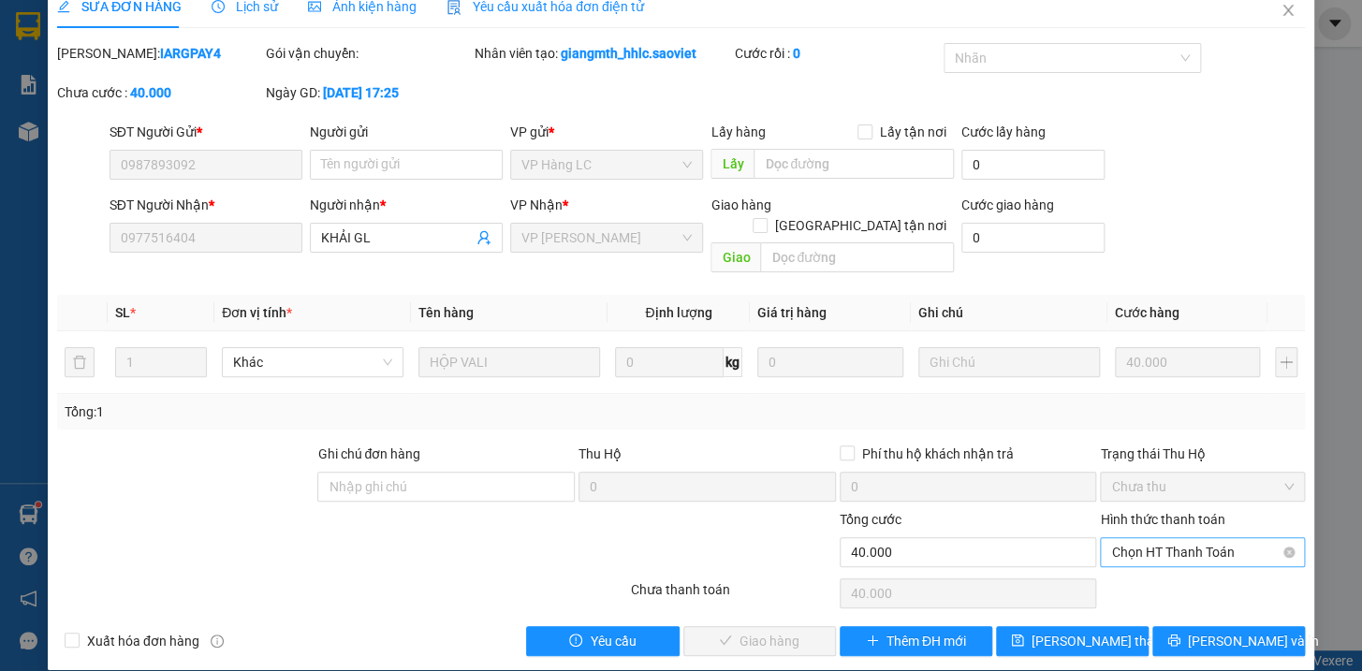
click at [1153, 538] on span "Chọn HT Thanh Toán" at bounding box center [1202, 552] width 183 height 28
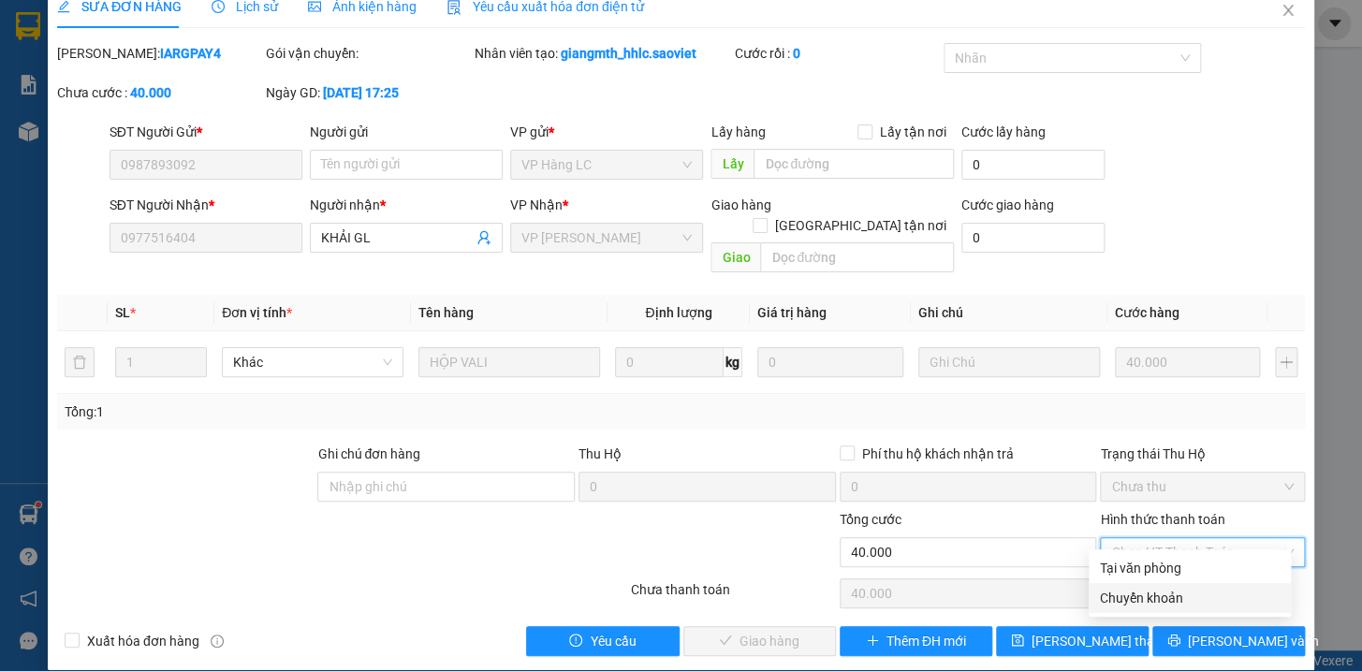
click at [1147, 590] on div "Chuyển khoản" at bounding box center [1190, 598] width 180 height 21
type input "0"
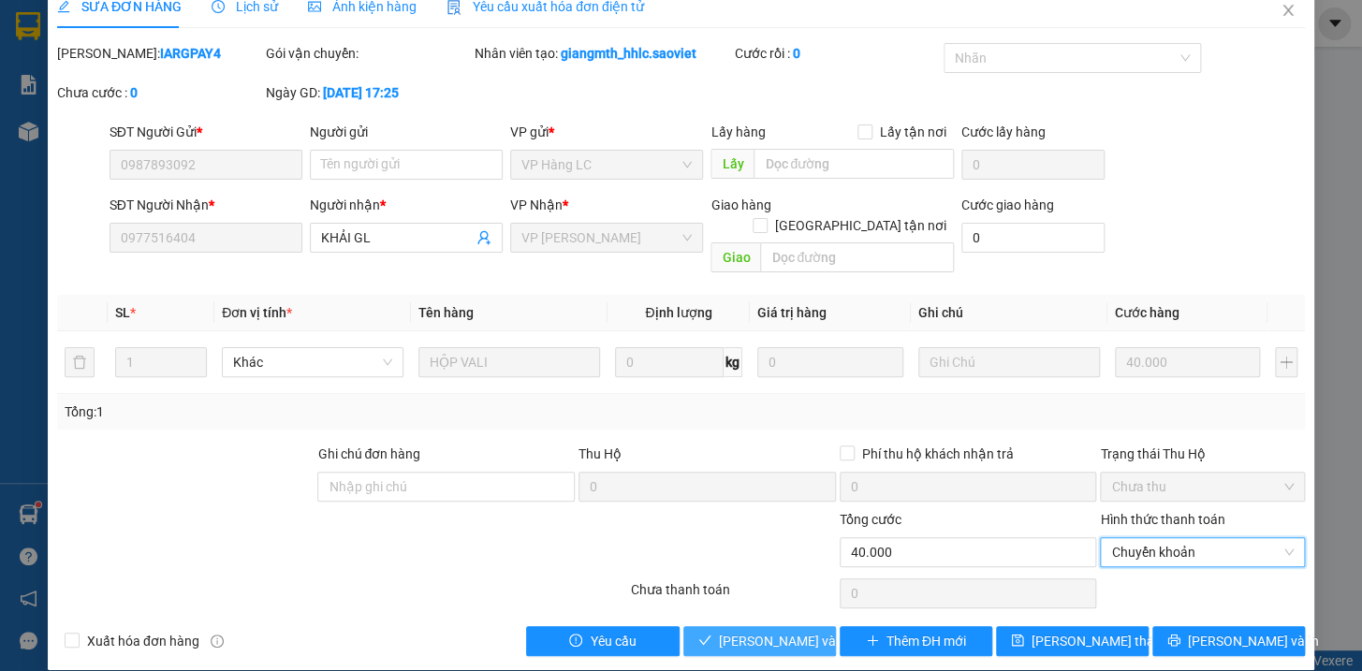
click at [739, 631] on span "[PERSON_NAME] và Giao hàng" at bounding box center [809, 641] width 180 height 21
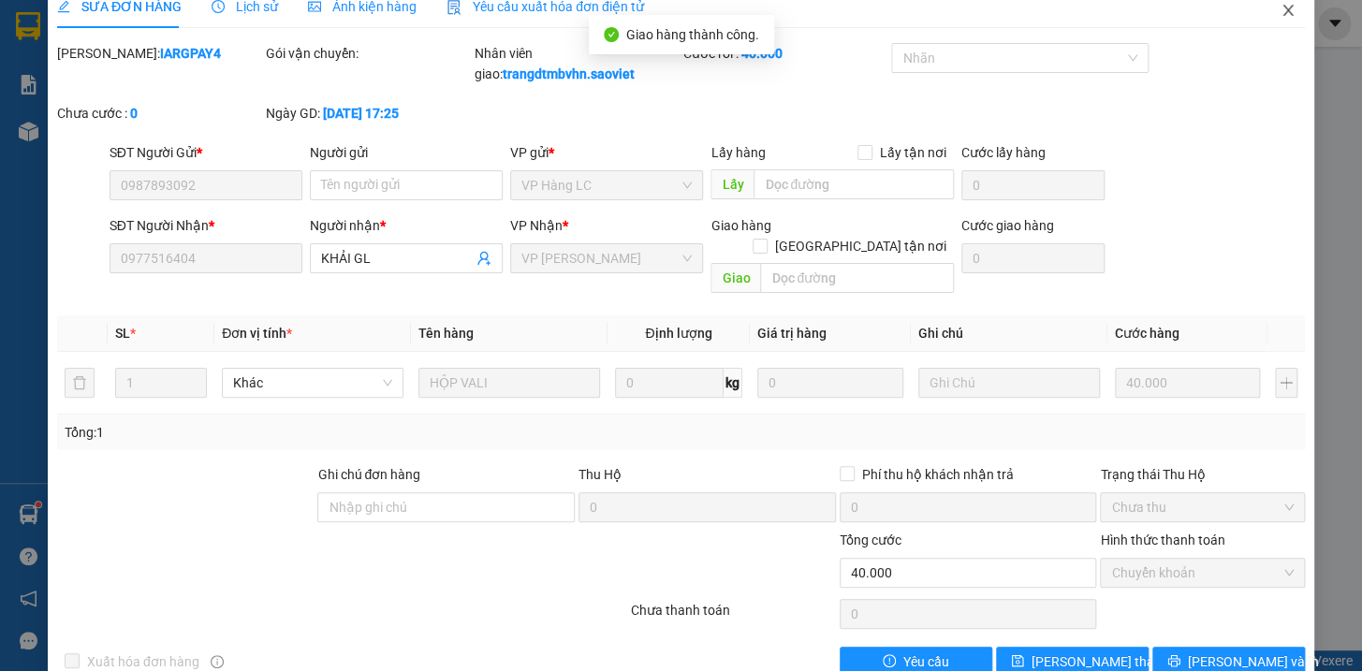
click at [1280, 9] on icon "close" at bounding box center [1287, 10] width 15 height 15
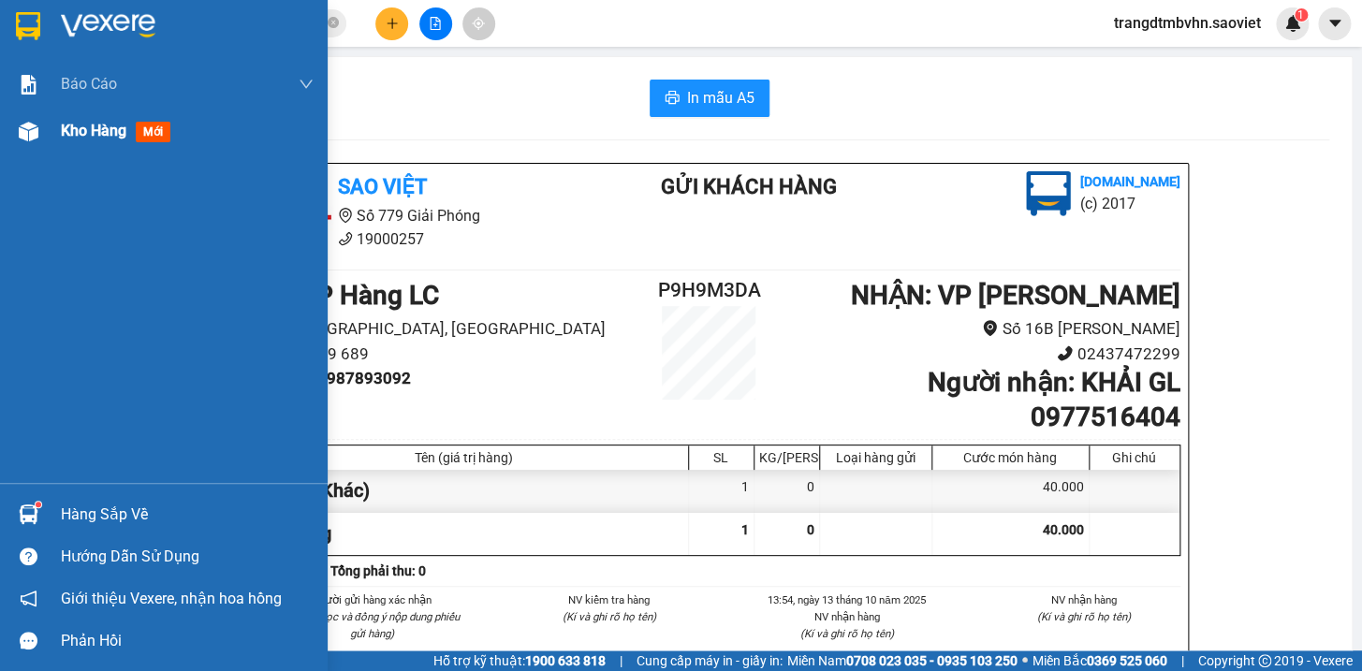
click at [121, 131] on span "Kho hàng" at bounding box center [94, 131] width 66 height 18
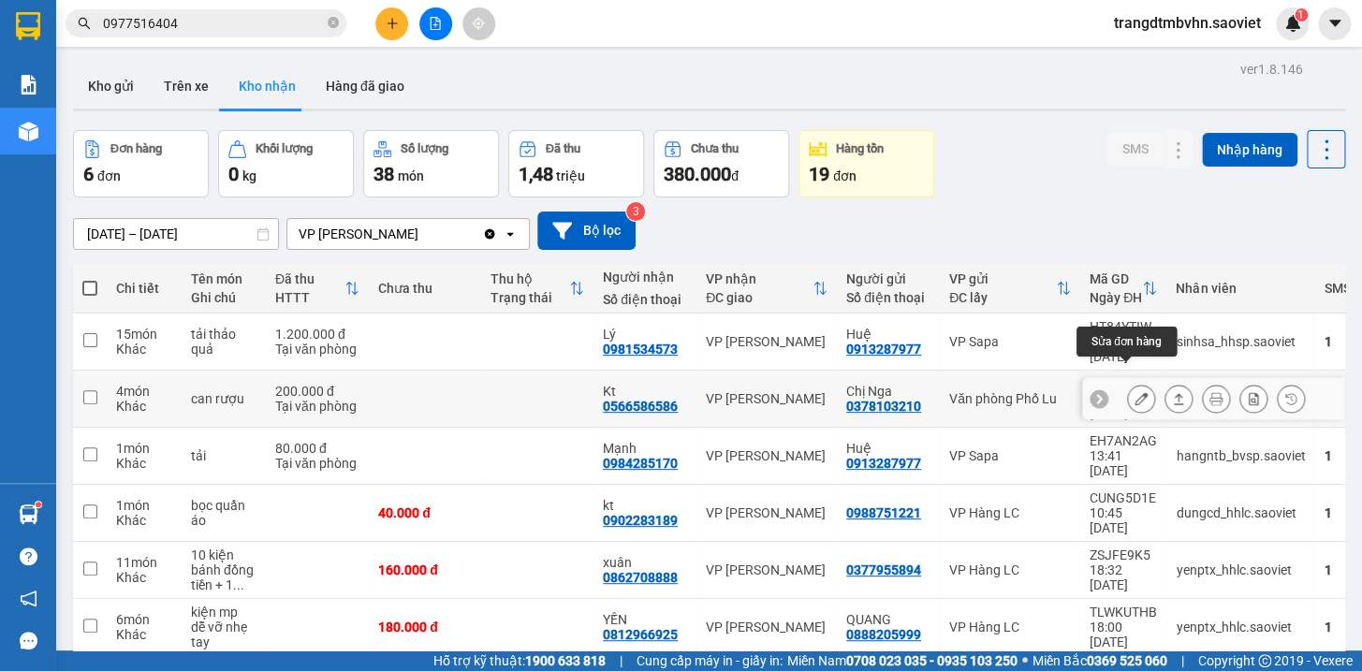
click at [1134, 392] on icon at bounding box center [1140, 398] width 13 height 13
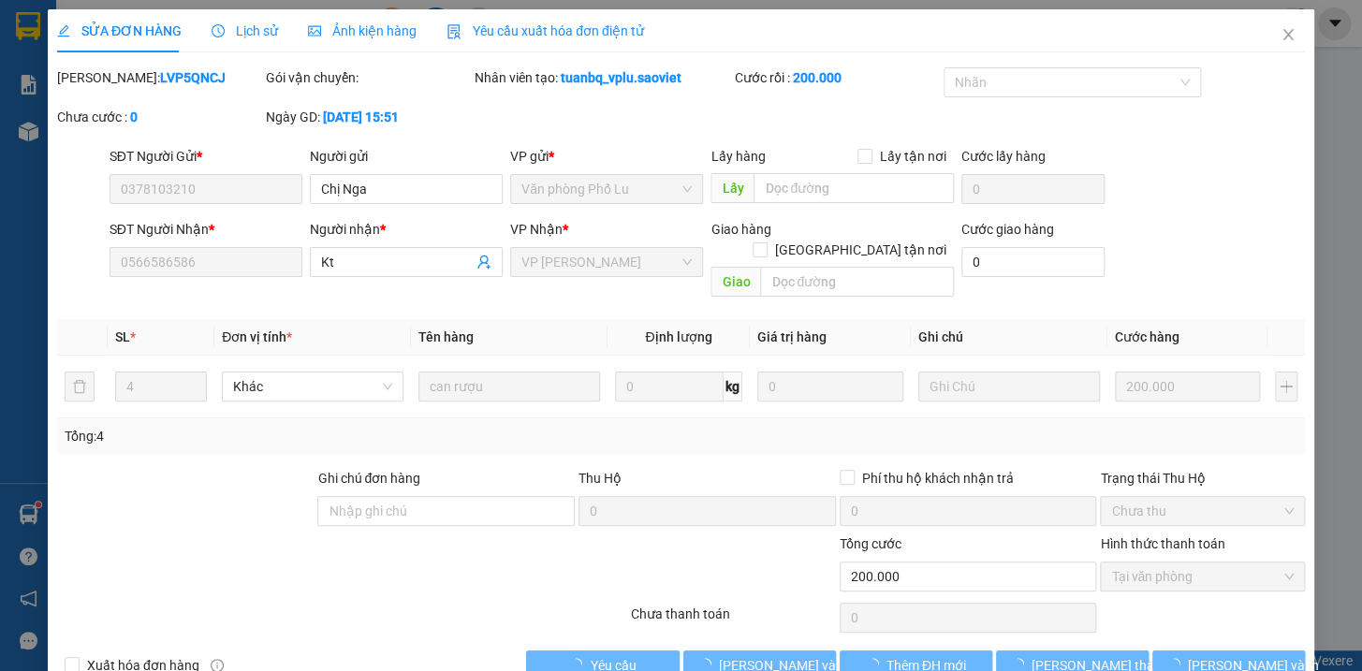
type input "0378103210"
type input "Chị Nga"
type input "0566586586"
type input "Kt"
type input "0"
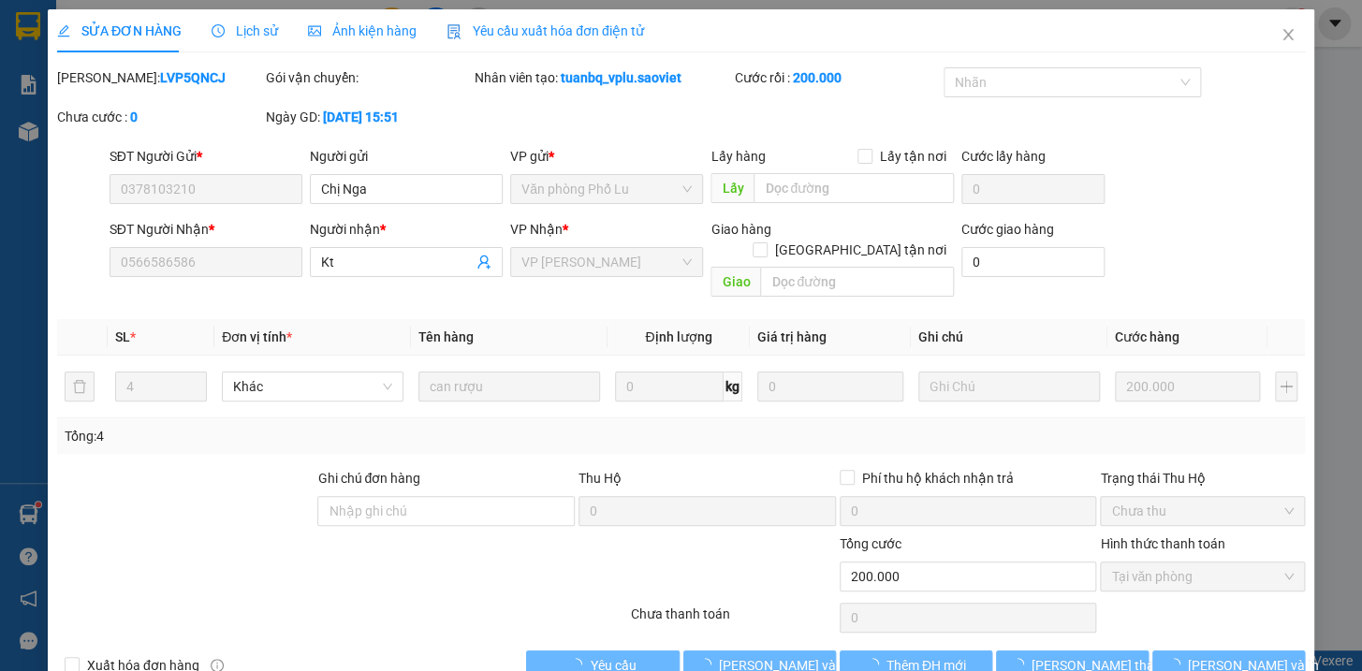
type input "200.000"
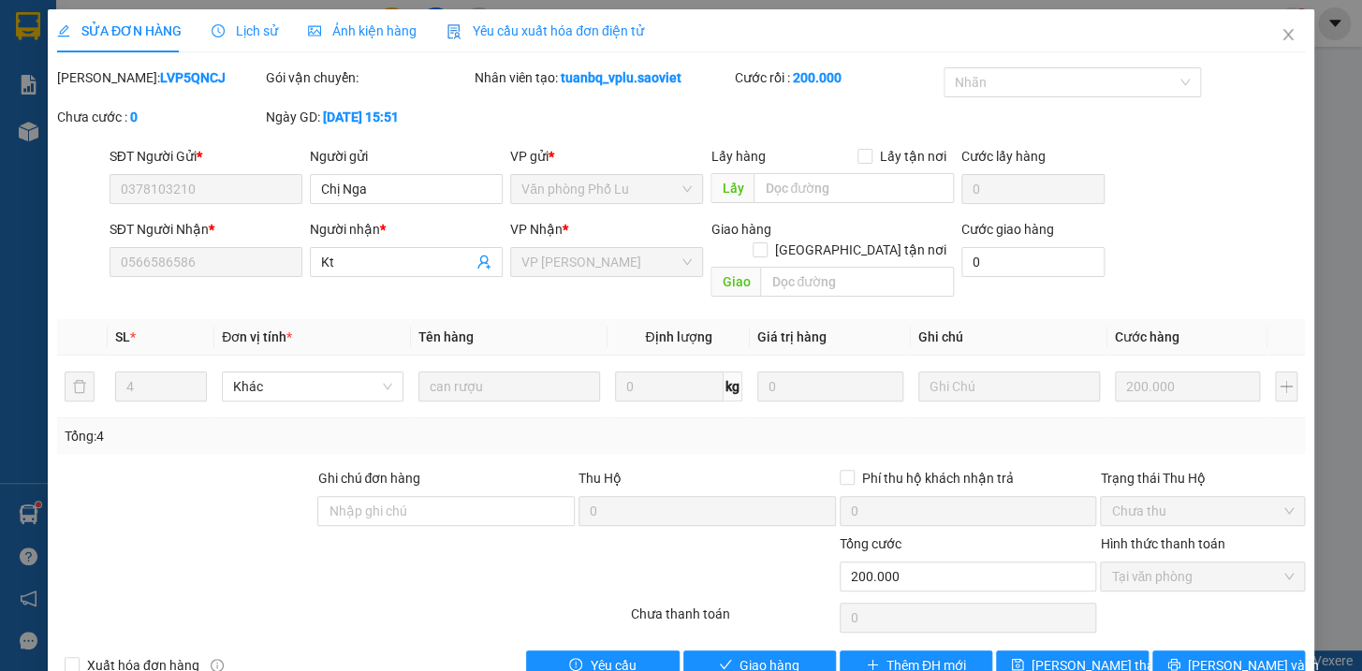
scroll to position [24, 0]
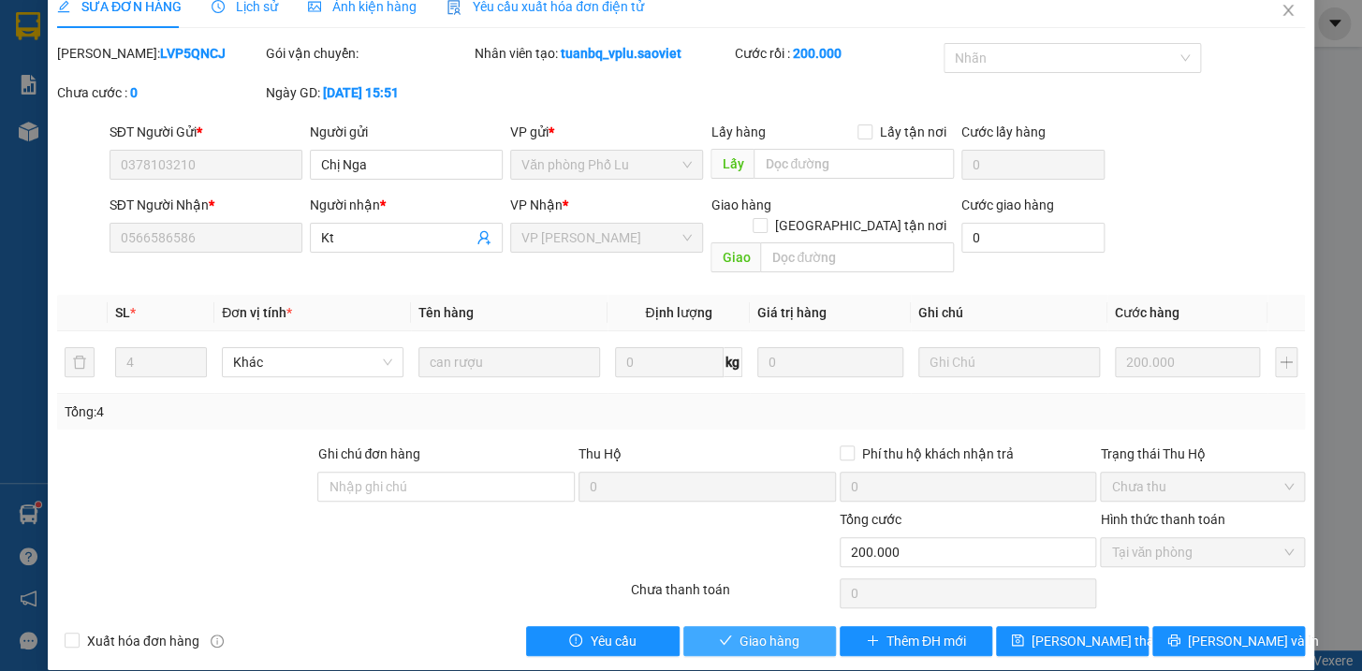
click at [739, 631] on span "Giao hàng" at bounding box center [769, 641] width 60 height 21
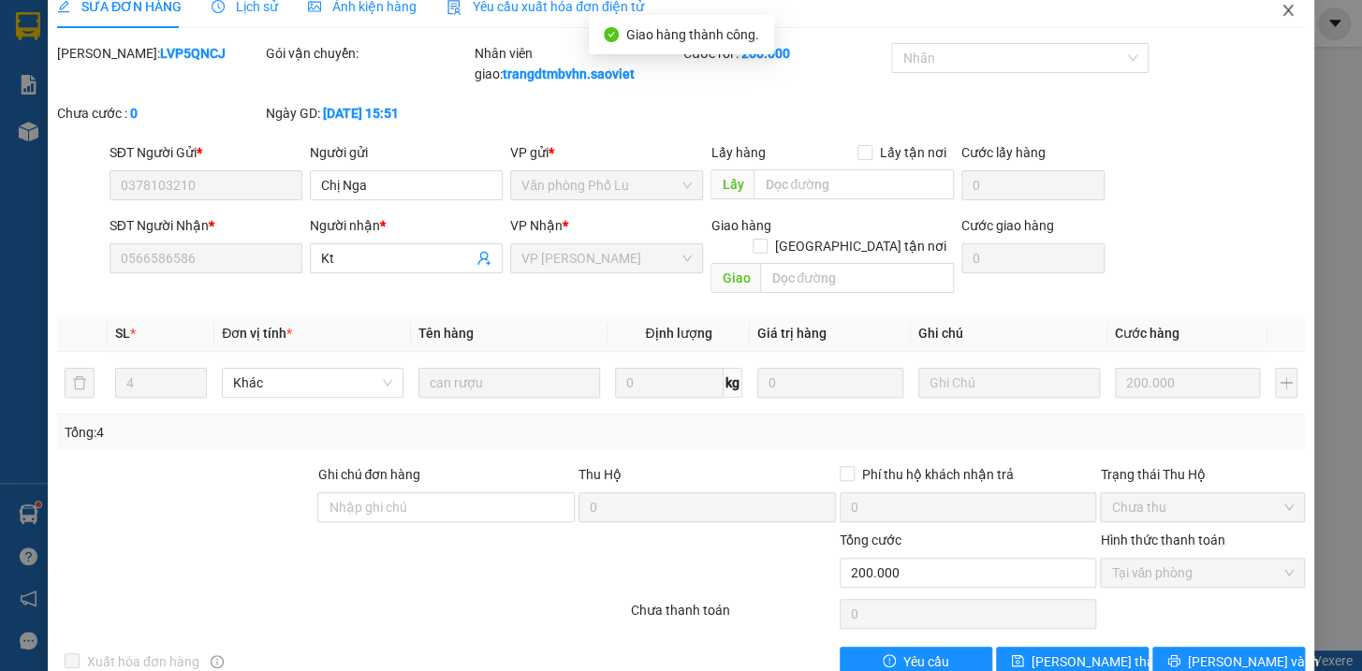
click at [1280, 8] on icon "close" at bounding box center [1287, 10] width 15 height 15
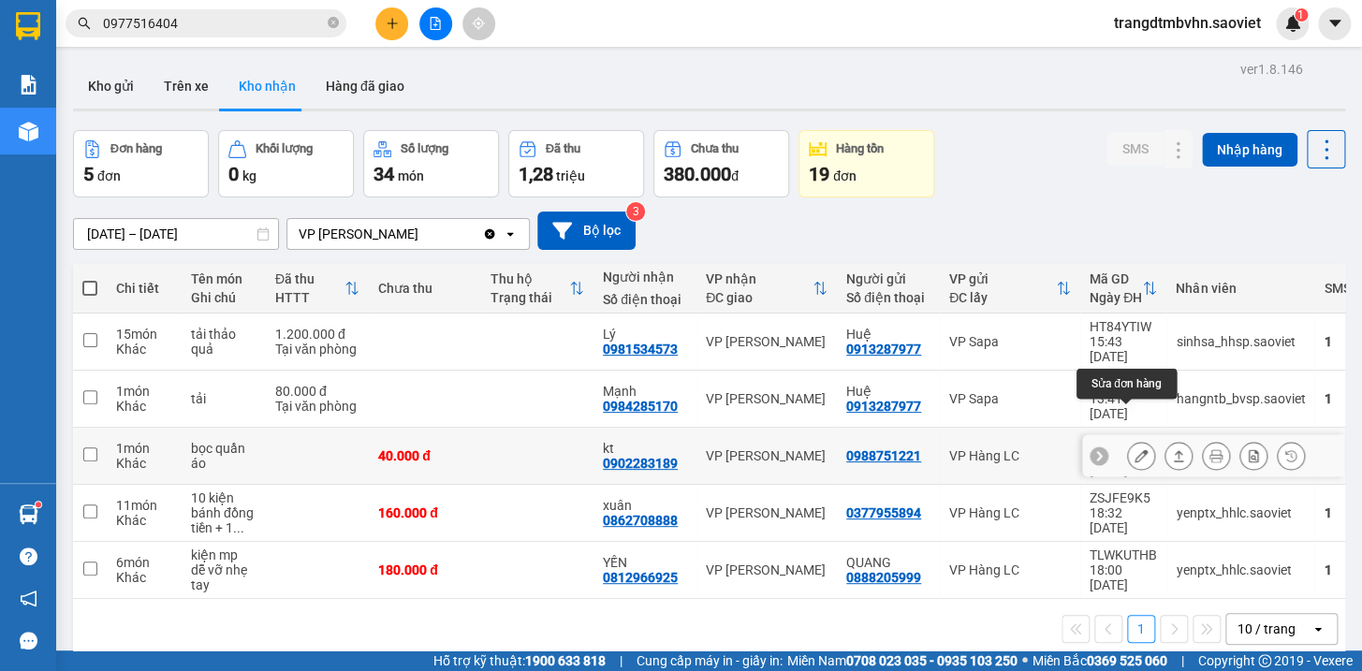
click at [1134, 449] on icon at bounding box center [1140, 455] width 13 height 13
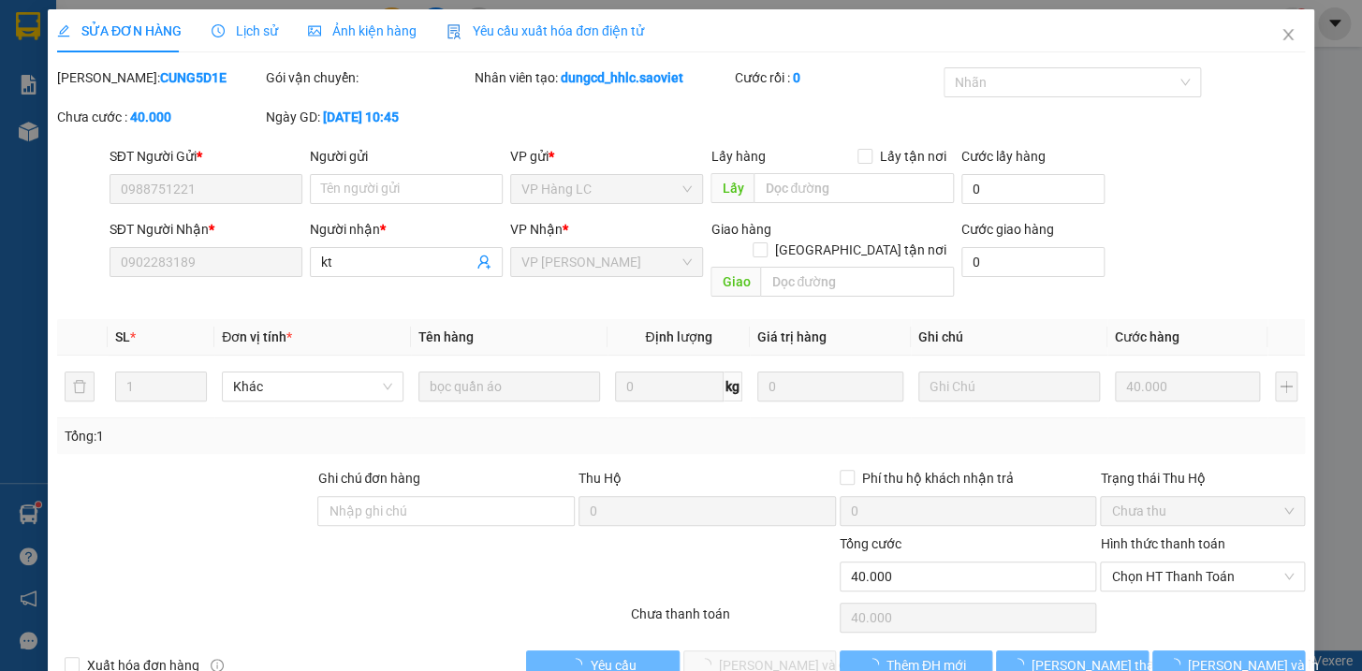
type input "0988751221"
type input "0902283189"
type input "kt"
type input "0"
type input "40.000"
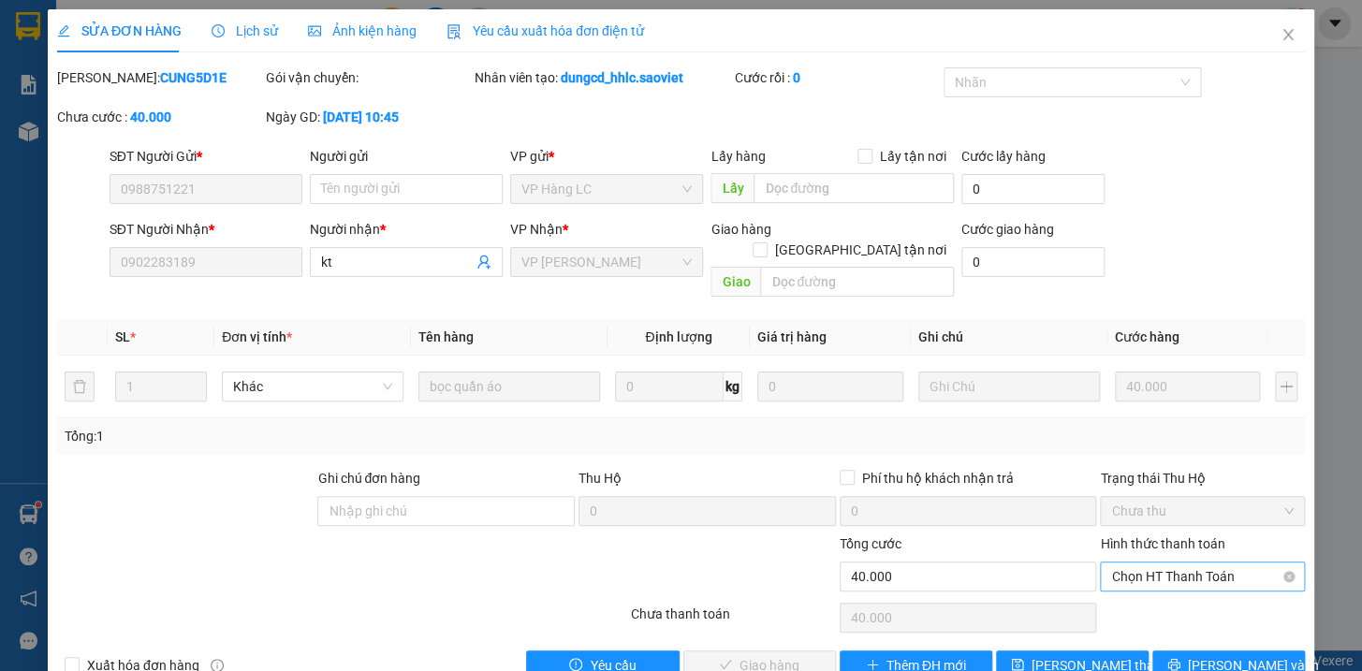
click at [1150, 563] on span "Chọn HT Thanh Toán" at bounding box center [1202, 577] width 183 height 28
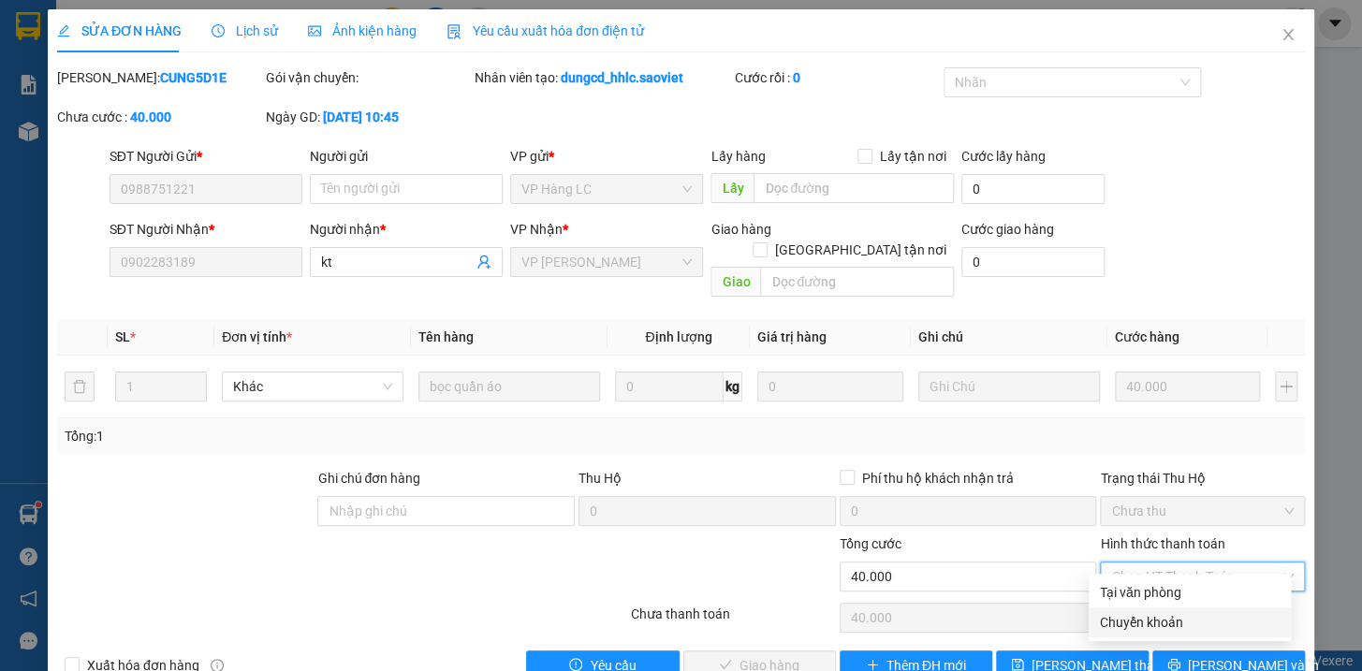
click at [1165, 628] on div "Chuyển khoản" at bounding box center [1190, 622] width 180 height 21
type input "0"
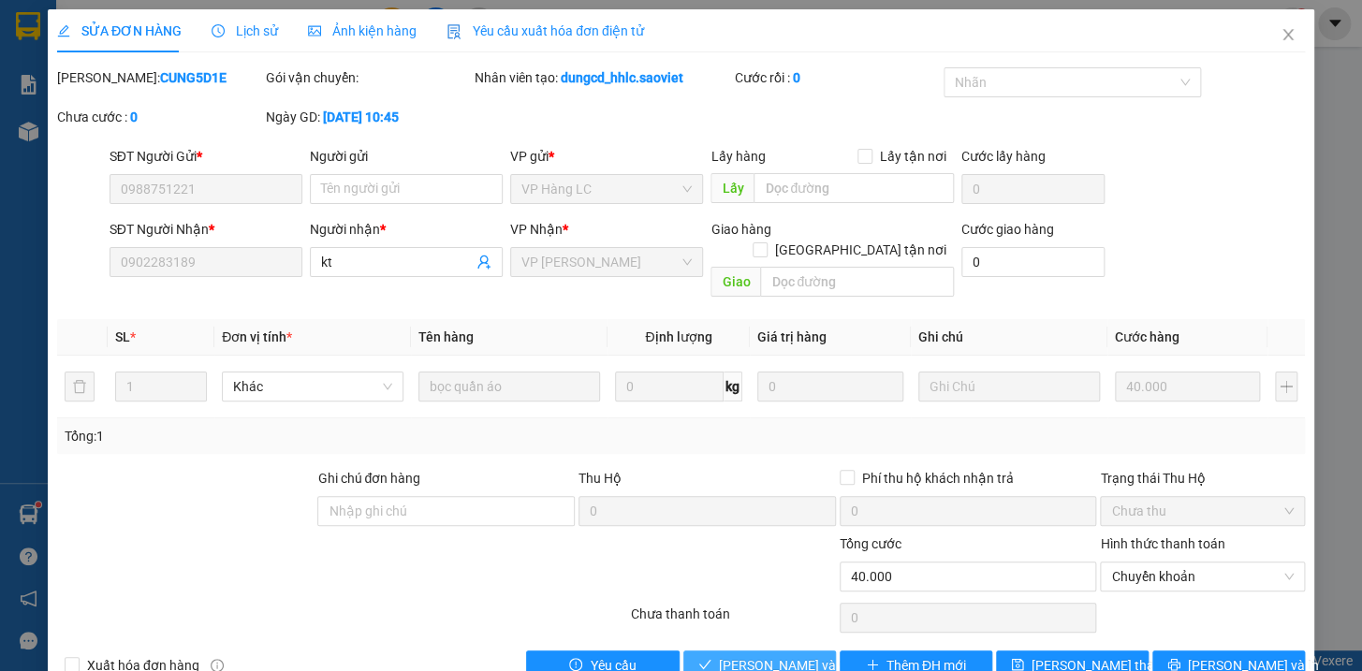
click at [780, 655] on span "[PERSON_NAME] và Giao hàng" at bounding box center [809, 665] width 180 height 21
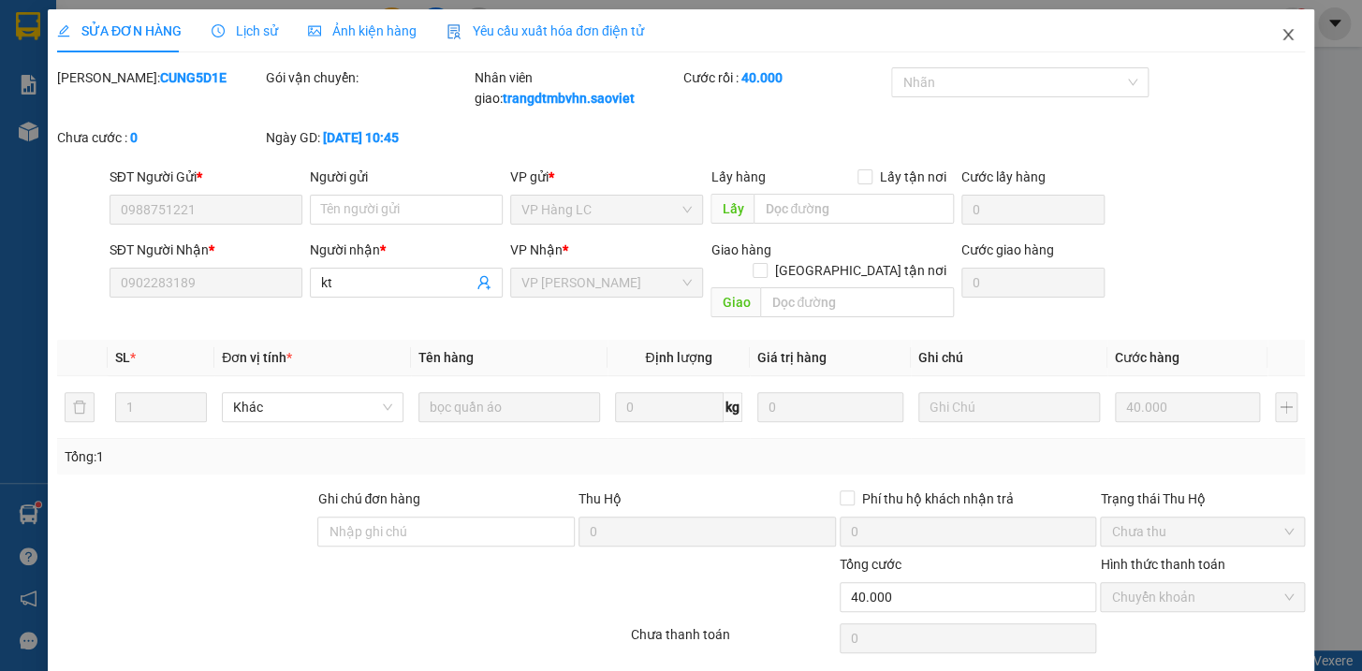
click at [1280, 34] on icon "close" at bounding box center [1287, 34] width 15 height 15
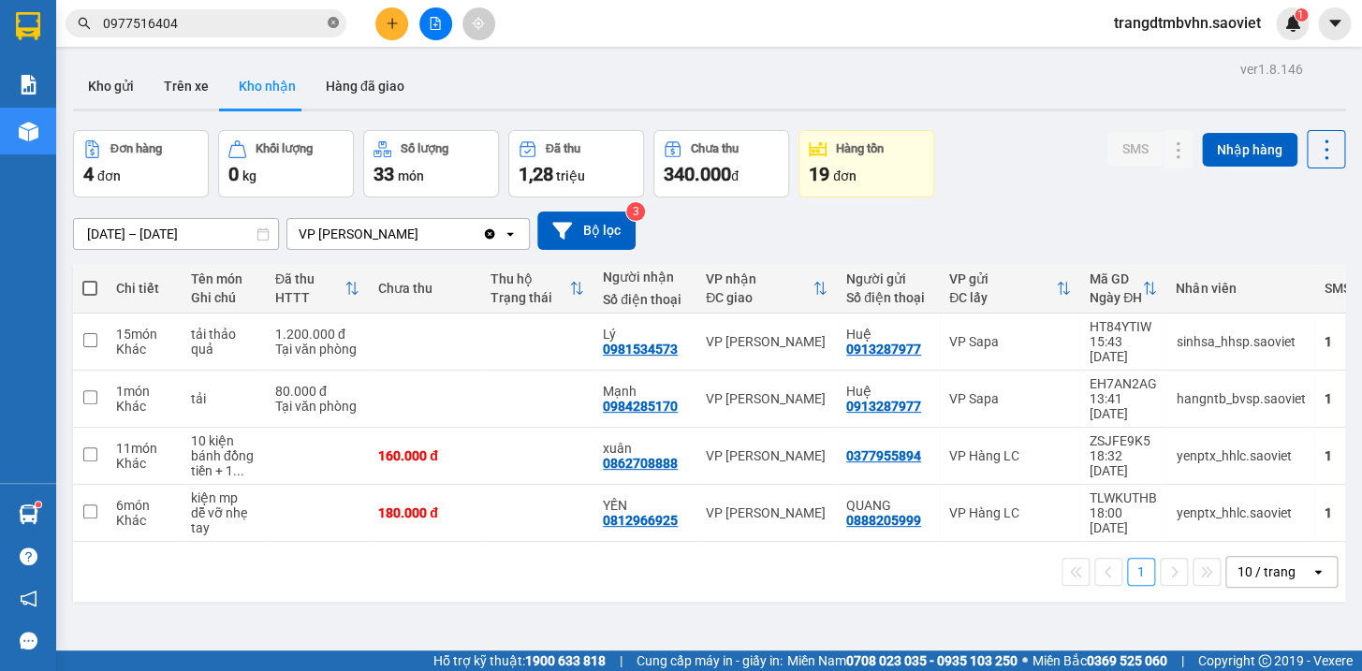
click at [333, 22] on icon "close-circle" at bounding box center [333, 22] width 11 height 11
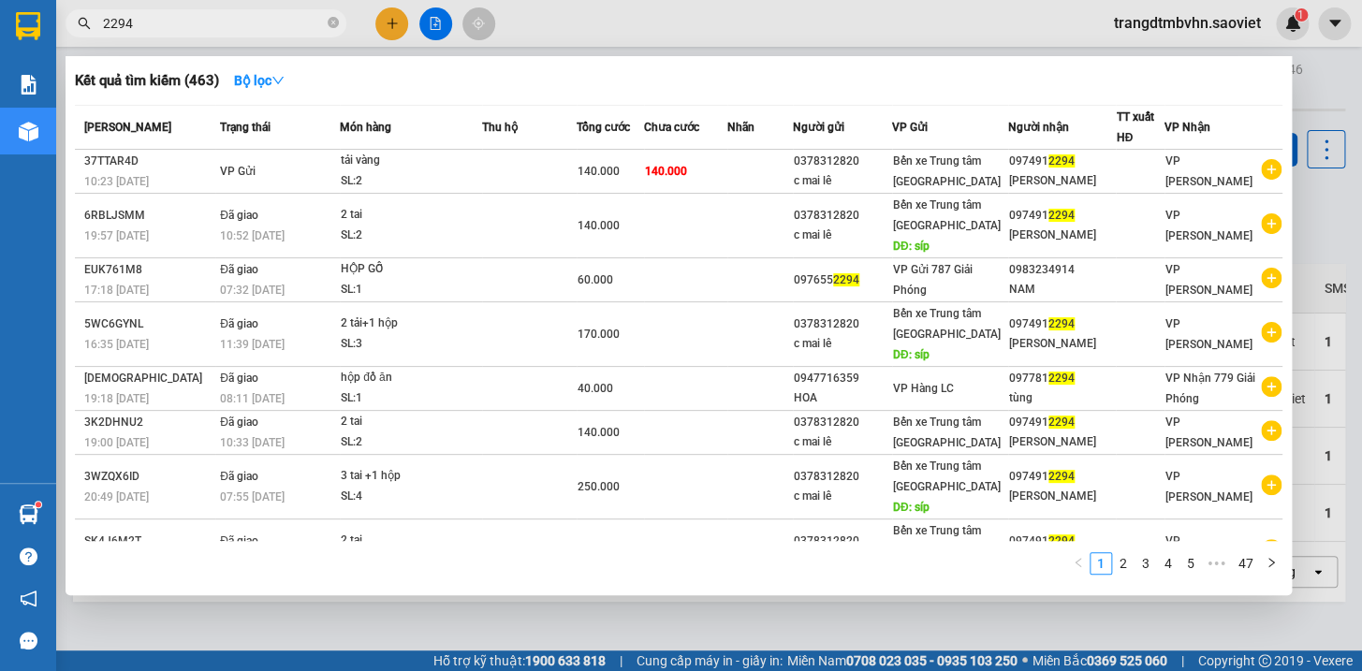
type input "2294"
click at [1301, 92] on div at bounding box center [681, 335] width 1362 height 671
